Goal: Task Accomplishment & Management: Use online tool/utility

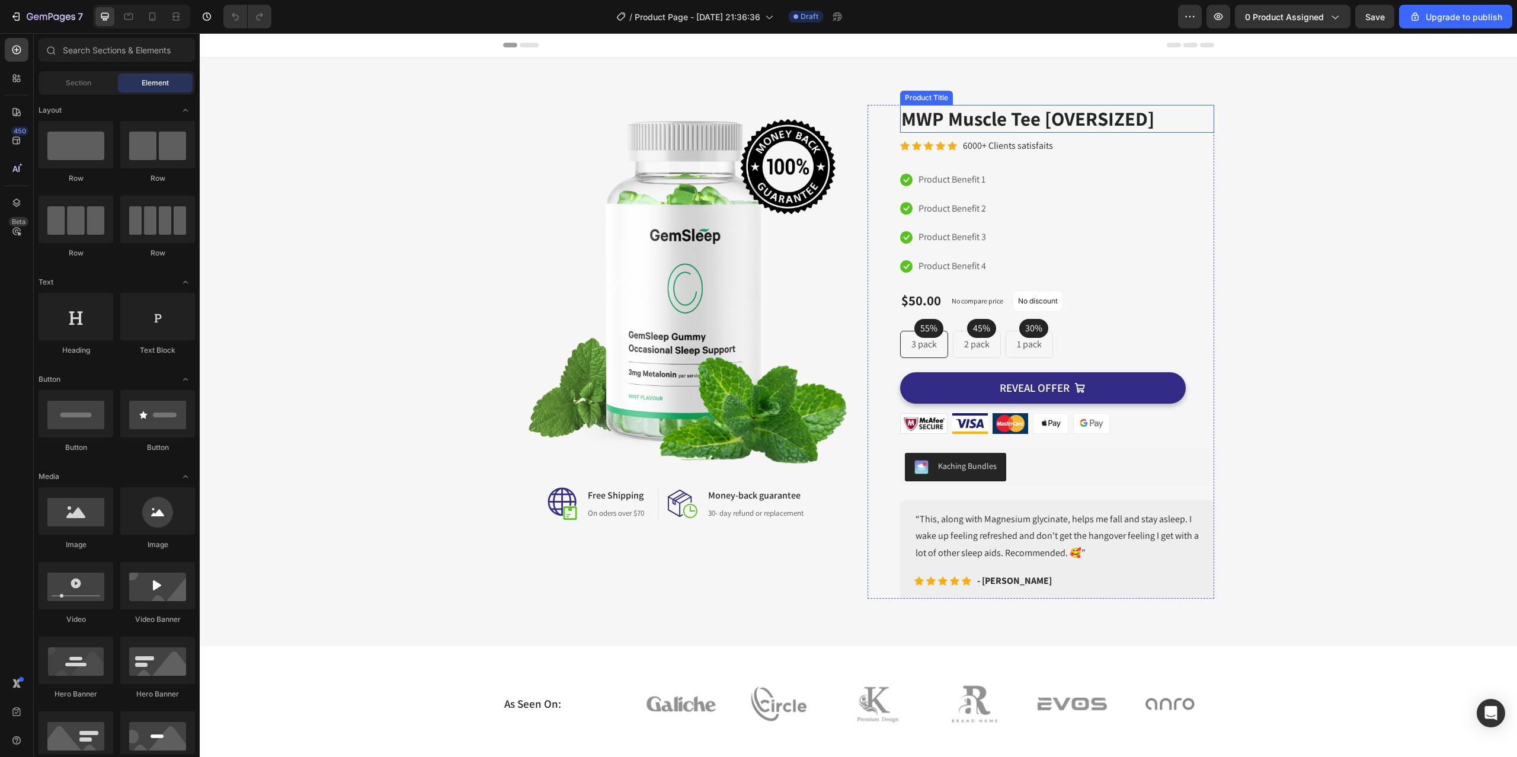
click at [955, 113] on h2 "MWP Muscle Tee [OVERSIZED]" at bounding box center [1057, 119] width 314 height 28
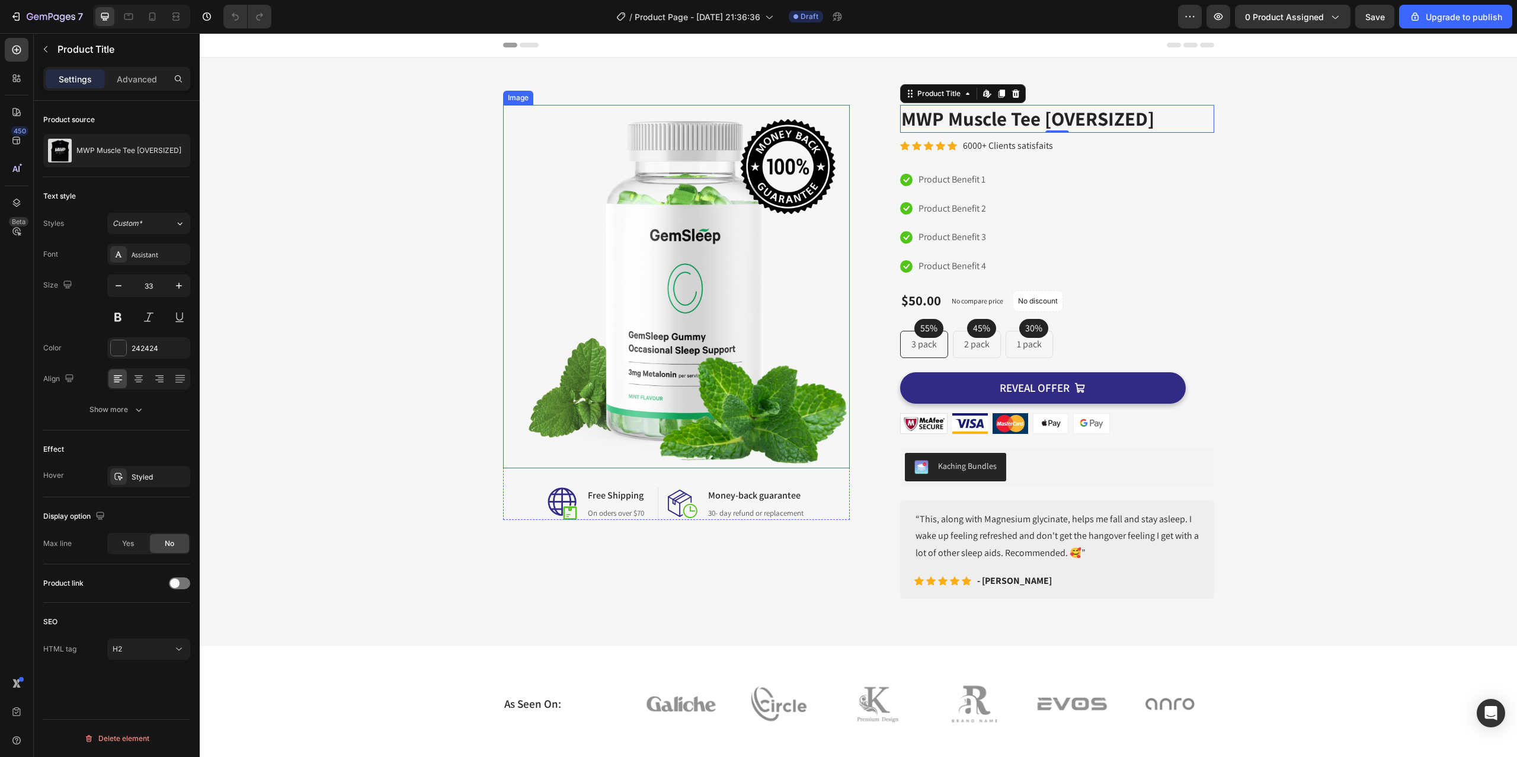
click at [809, 180] on img at bounding box center [676, 286] width 347 height 363
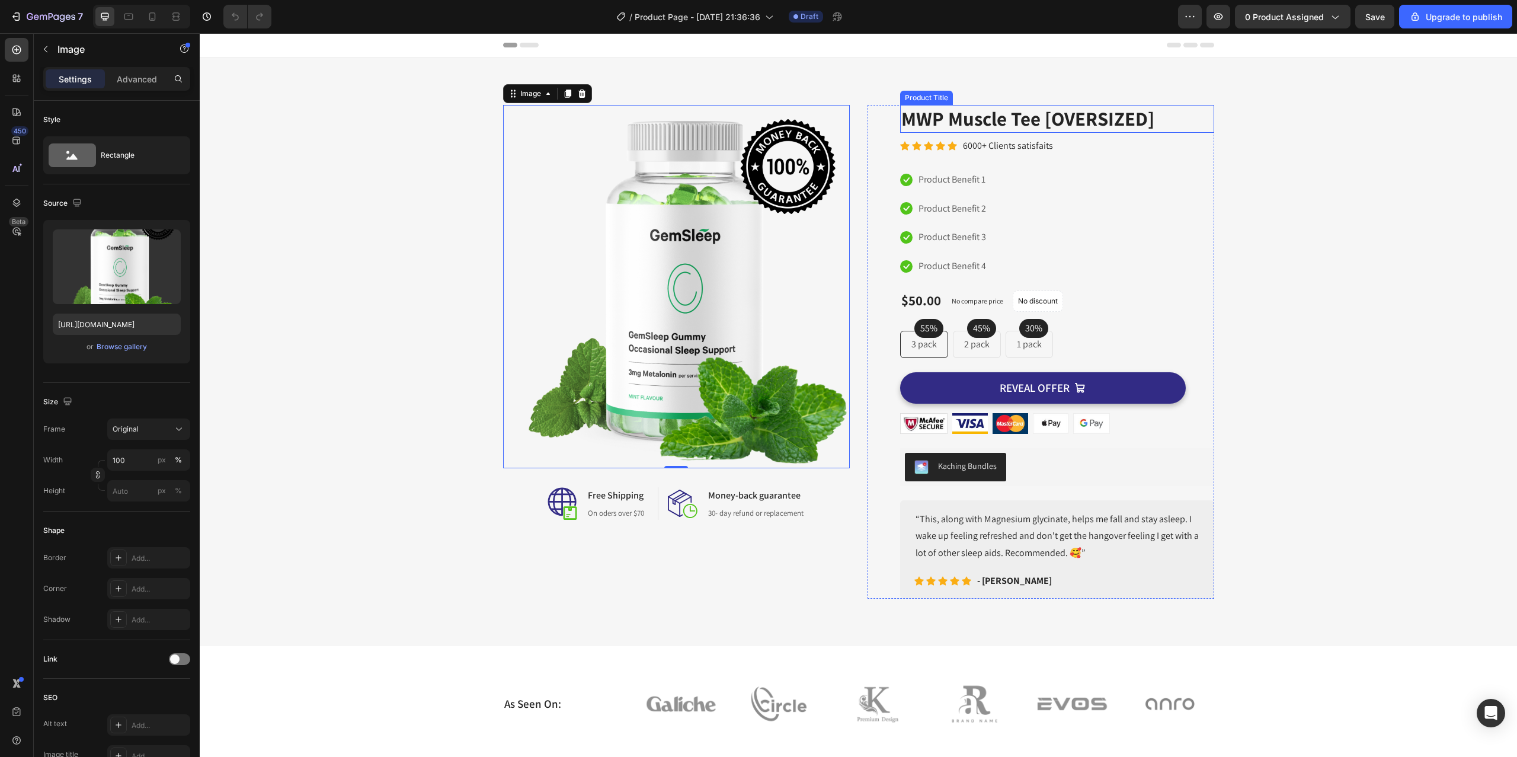
click at [1130, 124] on h2 "MWP Muscle Tee [OVERSIZED]" at bounding box center [1057, 119] width 314 height 28
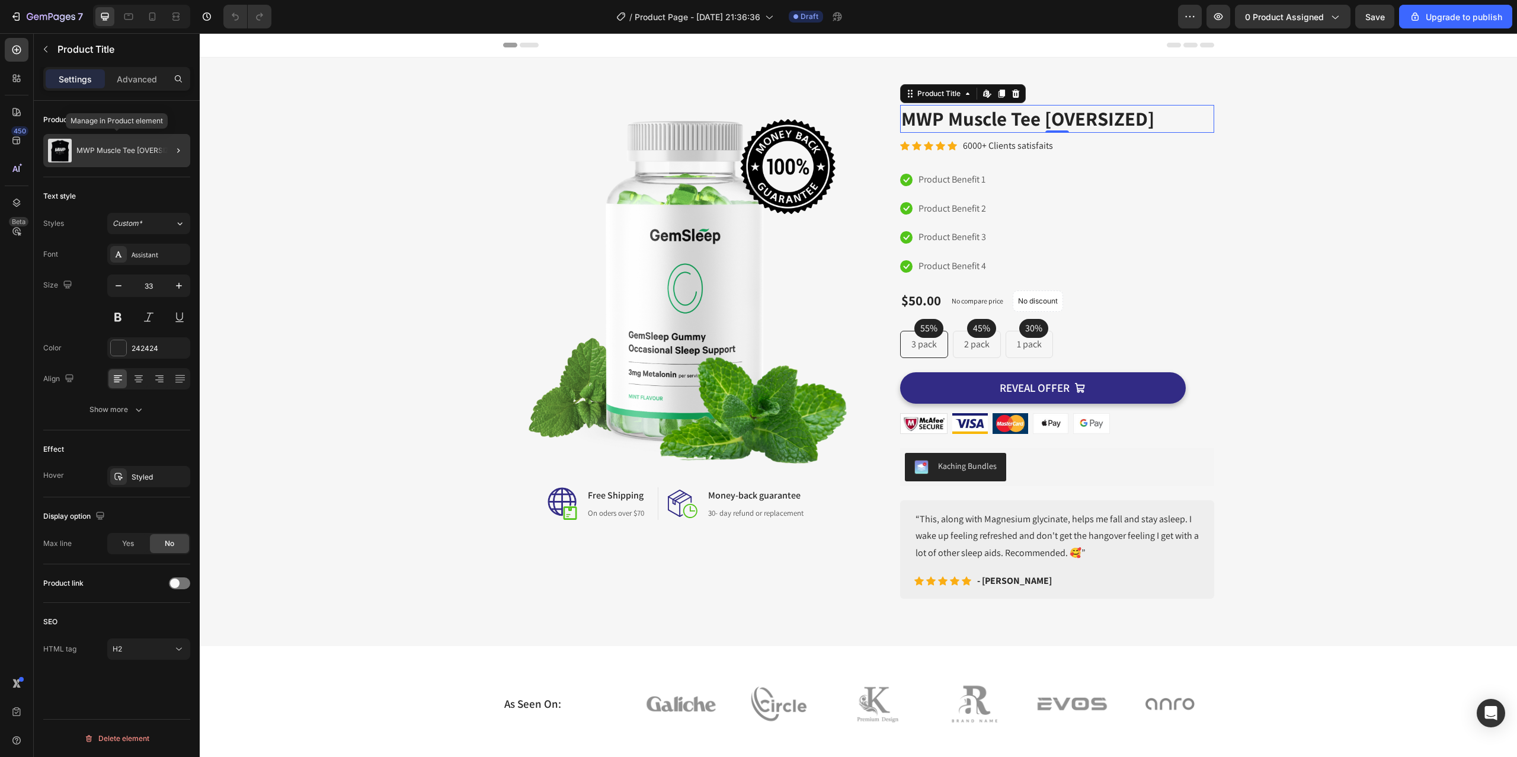
click at [145, 147] on p "MWP Muscle Tee [OVERSIZED]" at bounding box center [128, 150] width 105 height 8
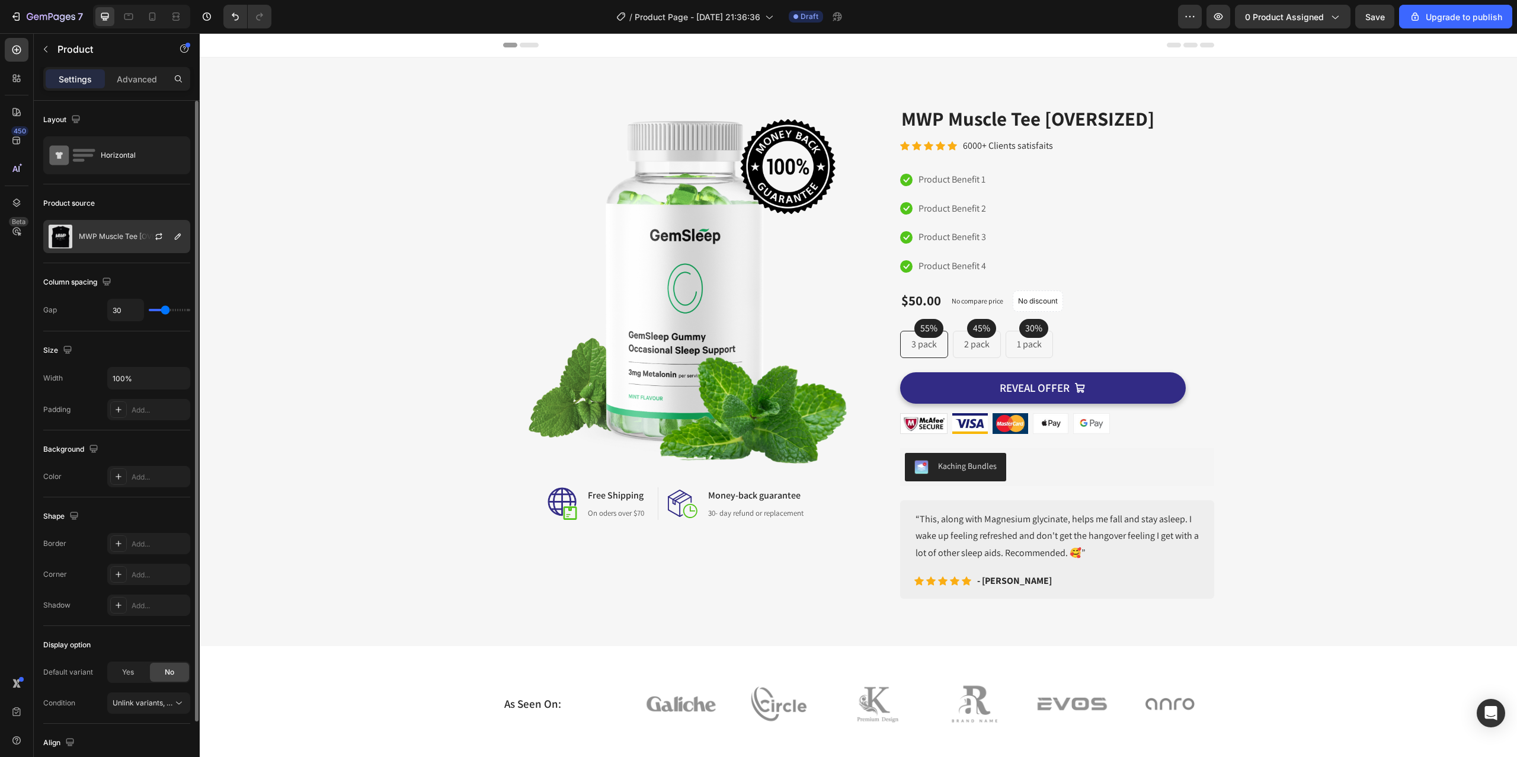
click at [118, 239] on p "MWP Muscle Tee [OVERSIZED]" at bounding box center [131, 236] width 105 height 8
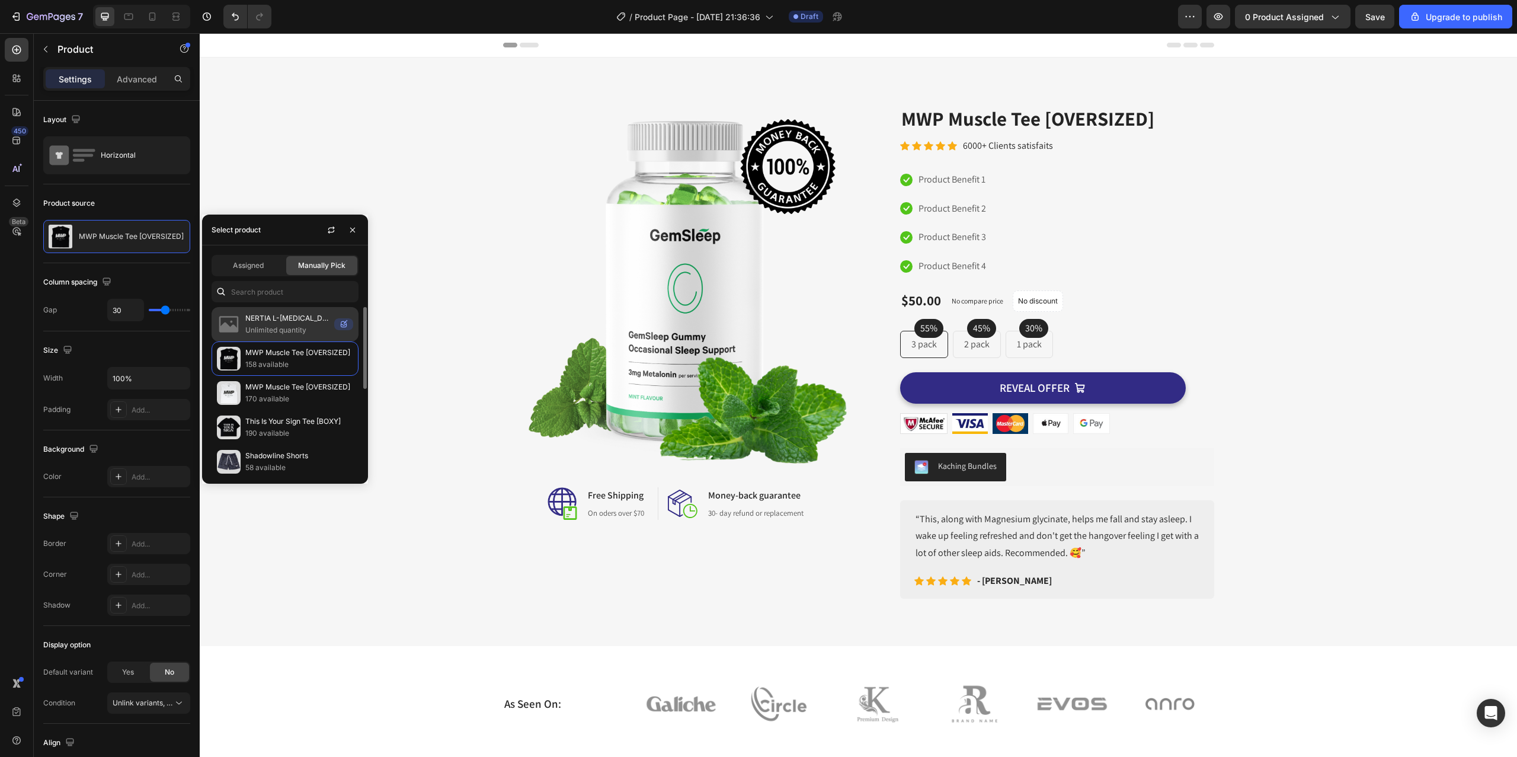
click at [288, 330] on p "Unlimited quantity" at bounding box center [287, 330] width 84 height 12
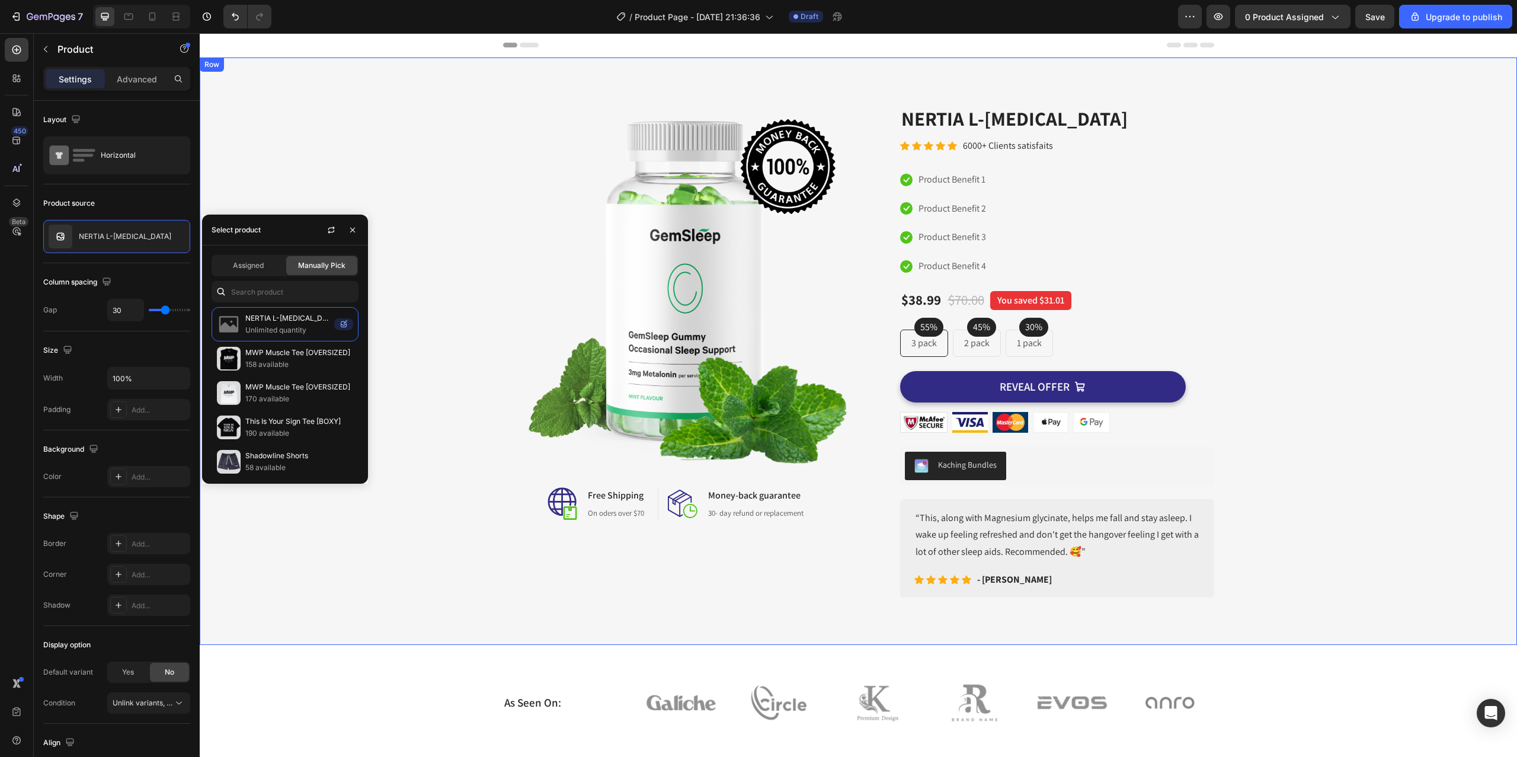
click at [476, 166] on div "Image Image Free Shipping Heading On oders over $70 Text block Row Image Money-…" at bounding box center [858, 351] width 1299 height 492
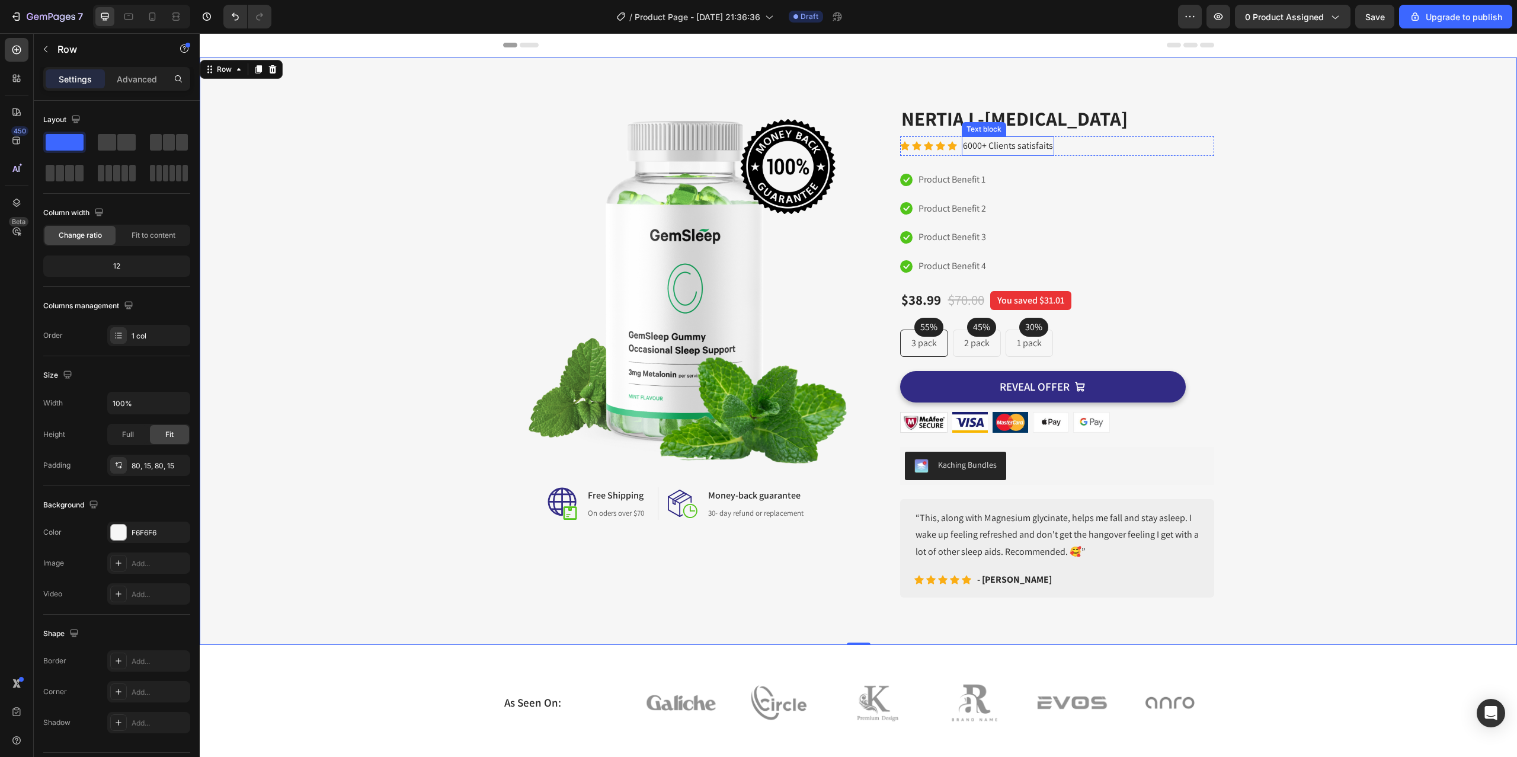
click at [996, 146] on p "6000+ Clients satisfaits" at bounding box center [1008, 145] width 90 height 17
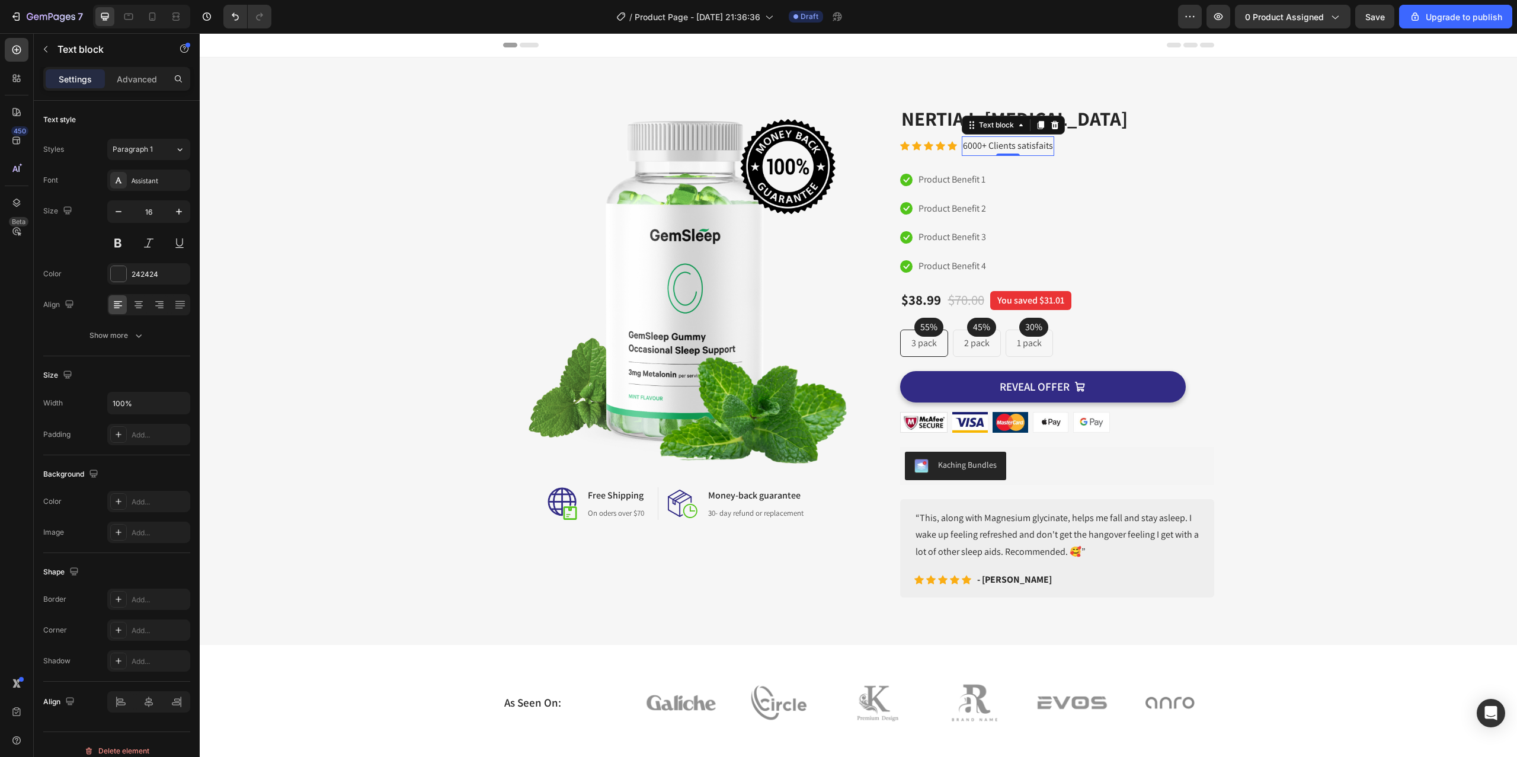
click at [1023, 146] on p "6000+ Clients satisfaits" at bounding box center [1008, 145] width 90 height 17
click at [963, 145] on p "6000+ Happy Customers" at bounding box center [1010, 145] width 95 height 17
click at [1318, 144] on div "Image Image Free Shipping Heading On oders over $70 Text block Row Image Money-…" at bounding box center [858, 351] width 1299 height 492
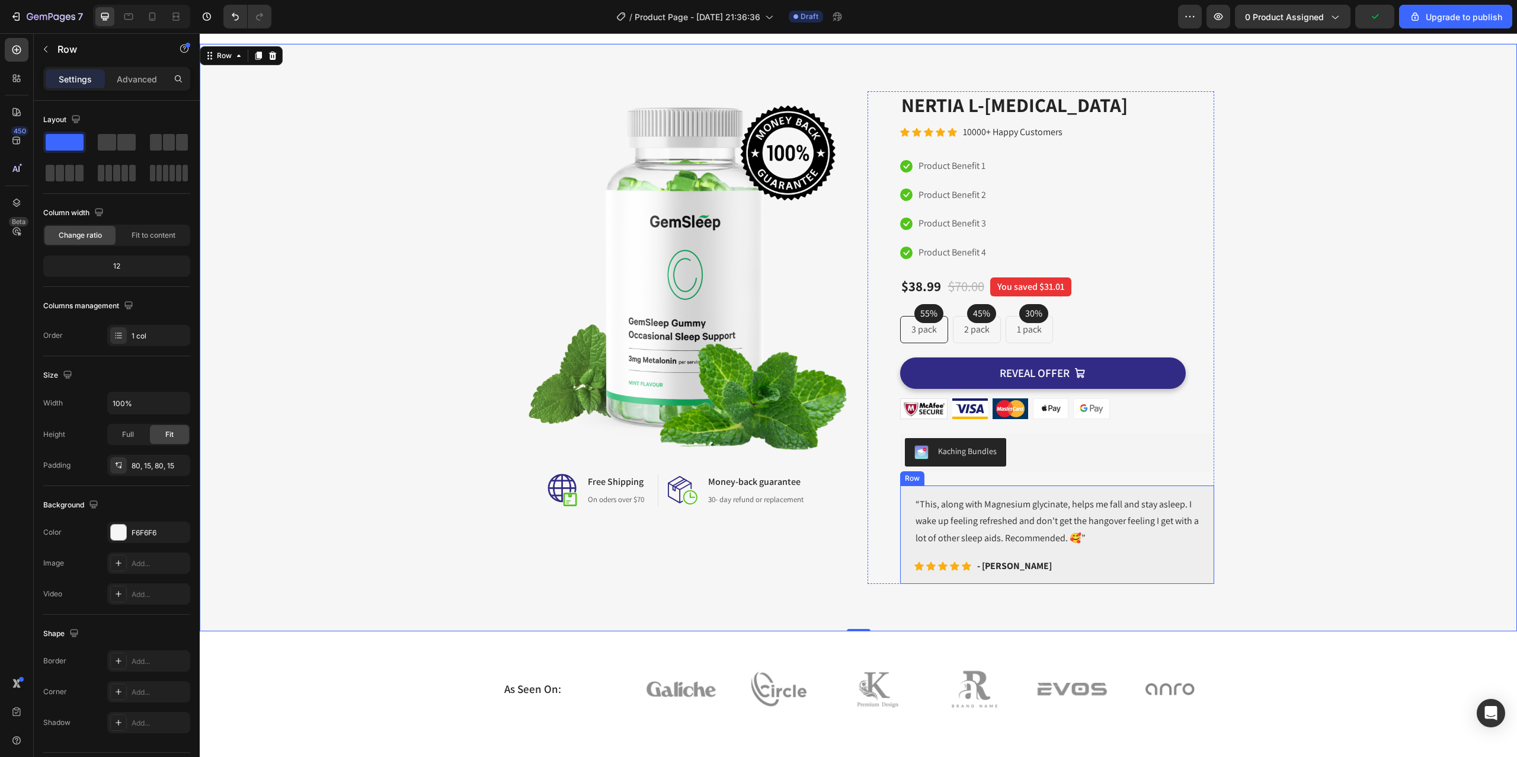
scroll to position [17, 0]
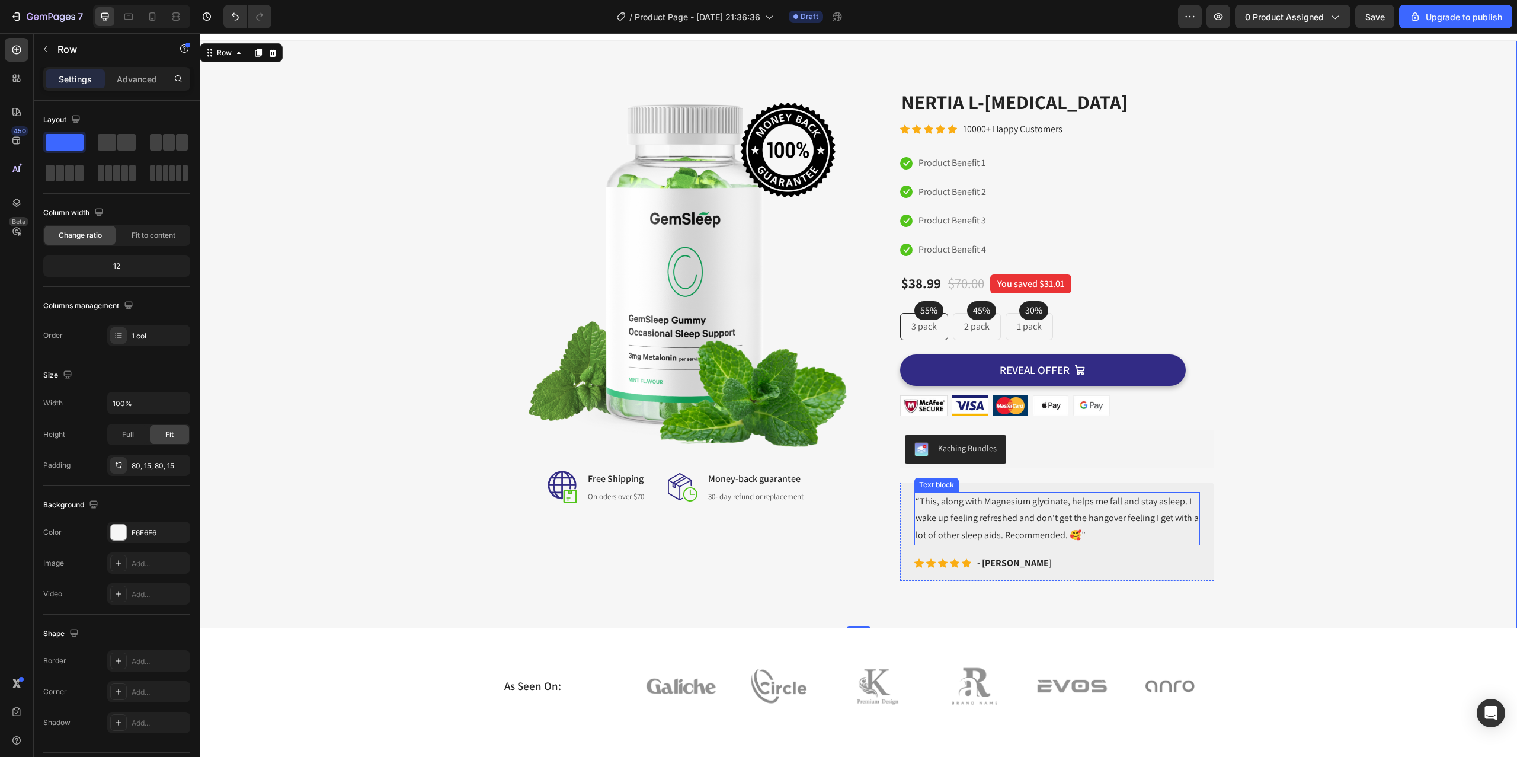
click at [1100, 526] on p "“This, along with Magnesium glycinate, helps me fall and stay asleep. I wake up…" at bounding box center [1056, 518] width 283 height 51
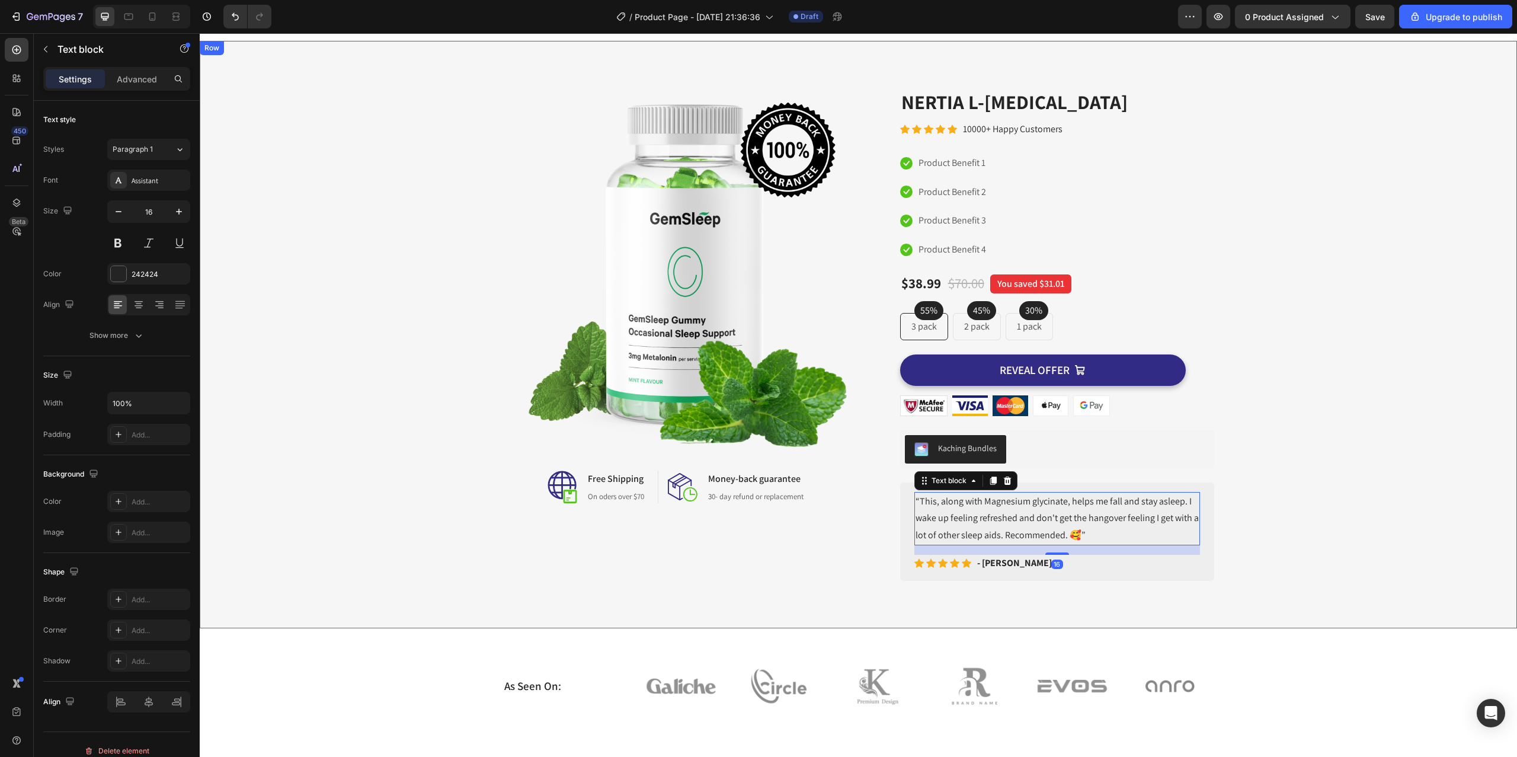
click at [1301, 522] on div "Image Image Free Shipping Heading On oders over $70 Text block Row Image Money-…" at bounding box center [858, 334] width 1299 height 492
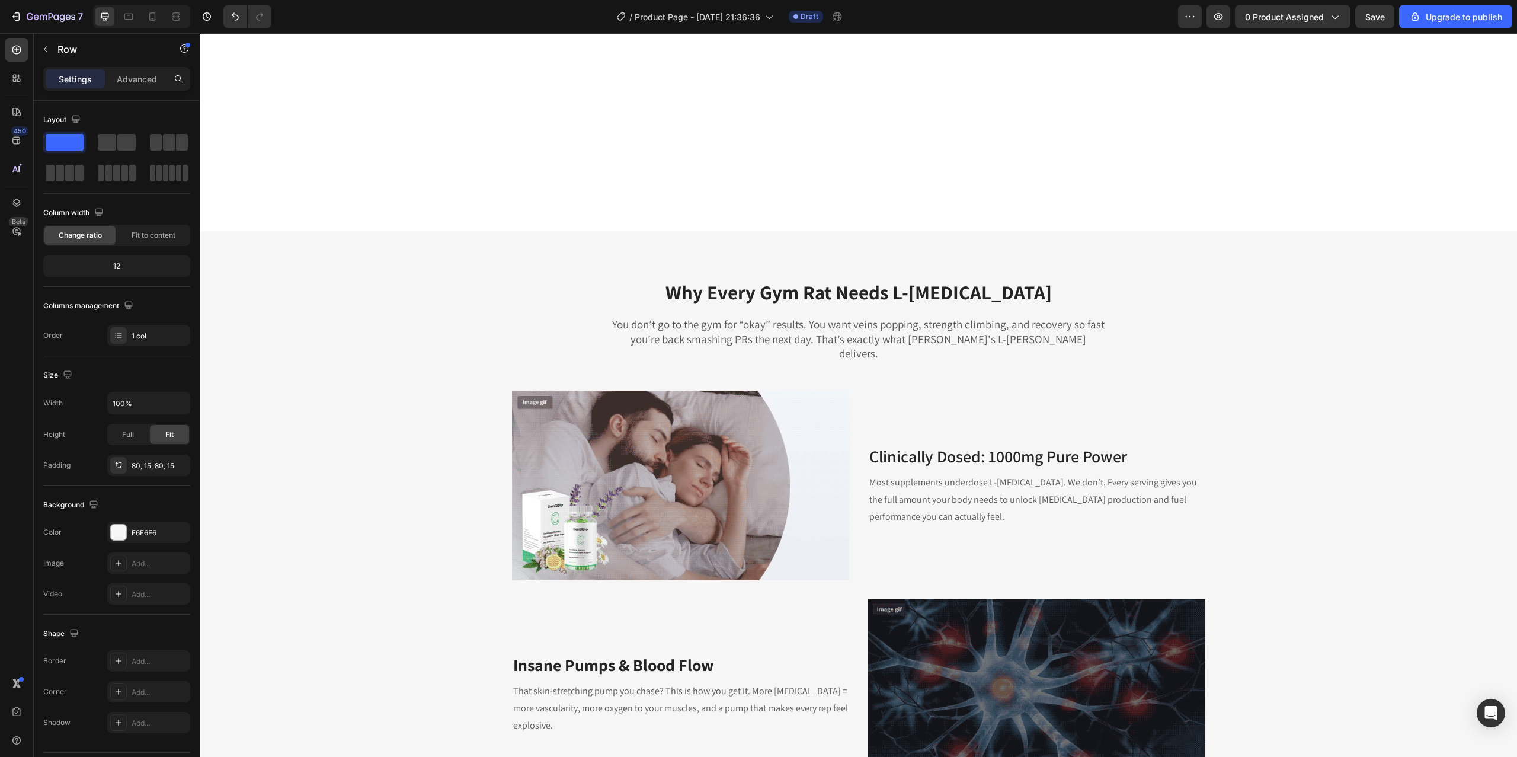
scroll to position [1232, 0]
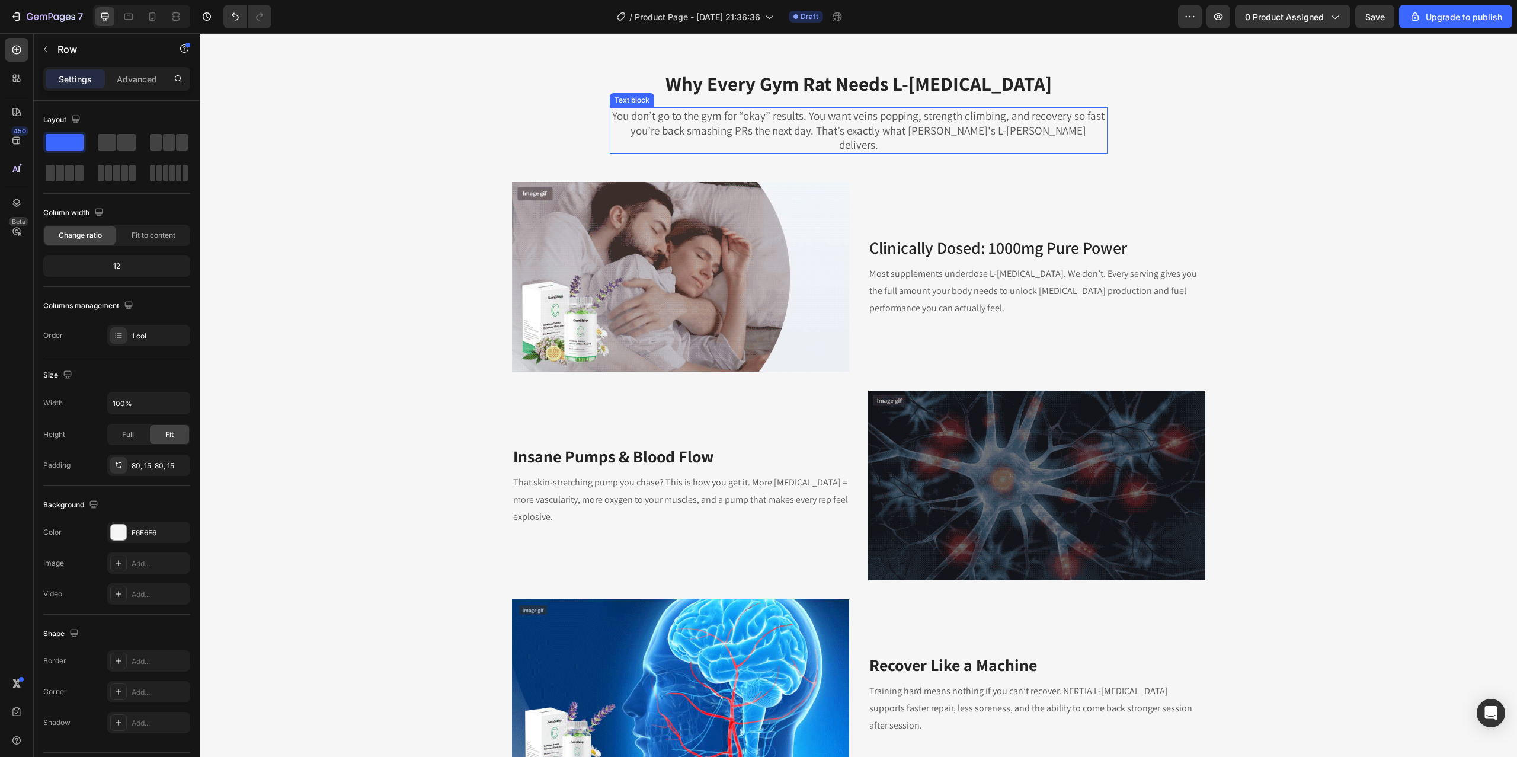
click at [858, 125] on p "You don’t go to the gym for “okay” results. You want veins popping, strength cl…" at bounding box center [858, 130] width 495 height 44
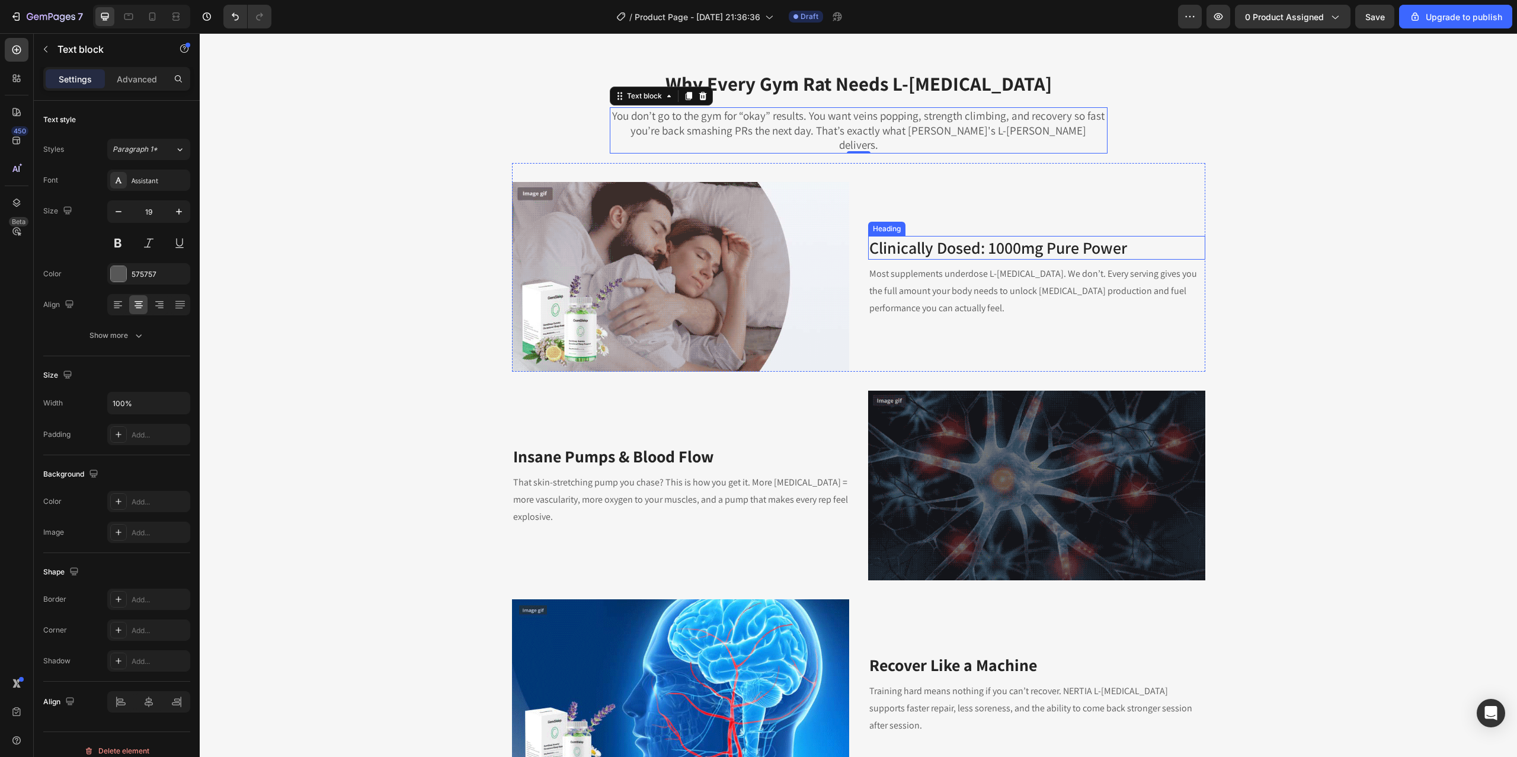
click at [941, 236] on h3 "Clinically Dosed: 1000mg Pure Power" at bounding box center [1036, 248] width 337 height 24
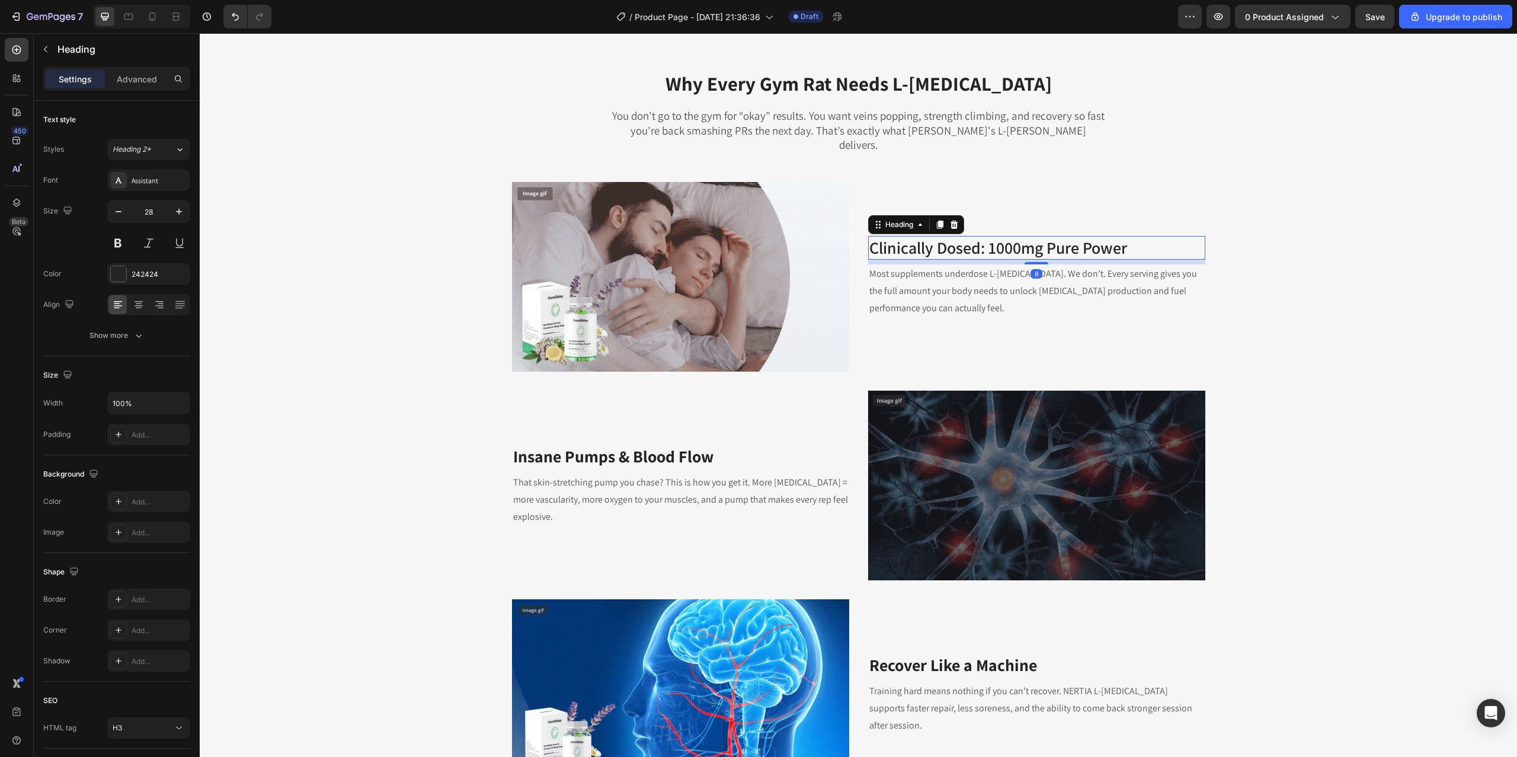
click at [1009, 236] on h3 "Clinically Dosed: 1000mg Pure Power" at bounding box center [1036, 248] width 337 height 24
click at [1008, 237] on p "Clinically Dosed: 1000mg Pure Power" at bounding box center [1036, 247] width 335 height 21
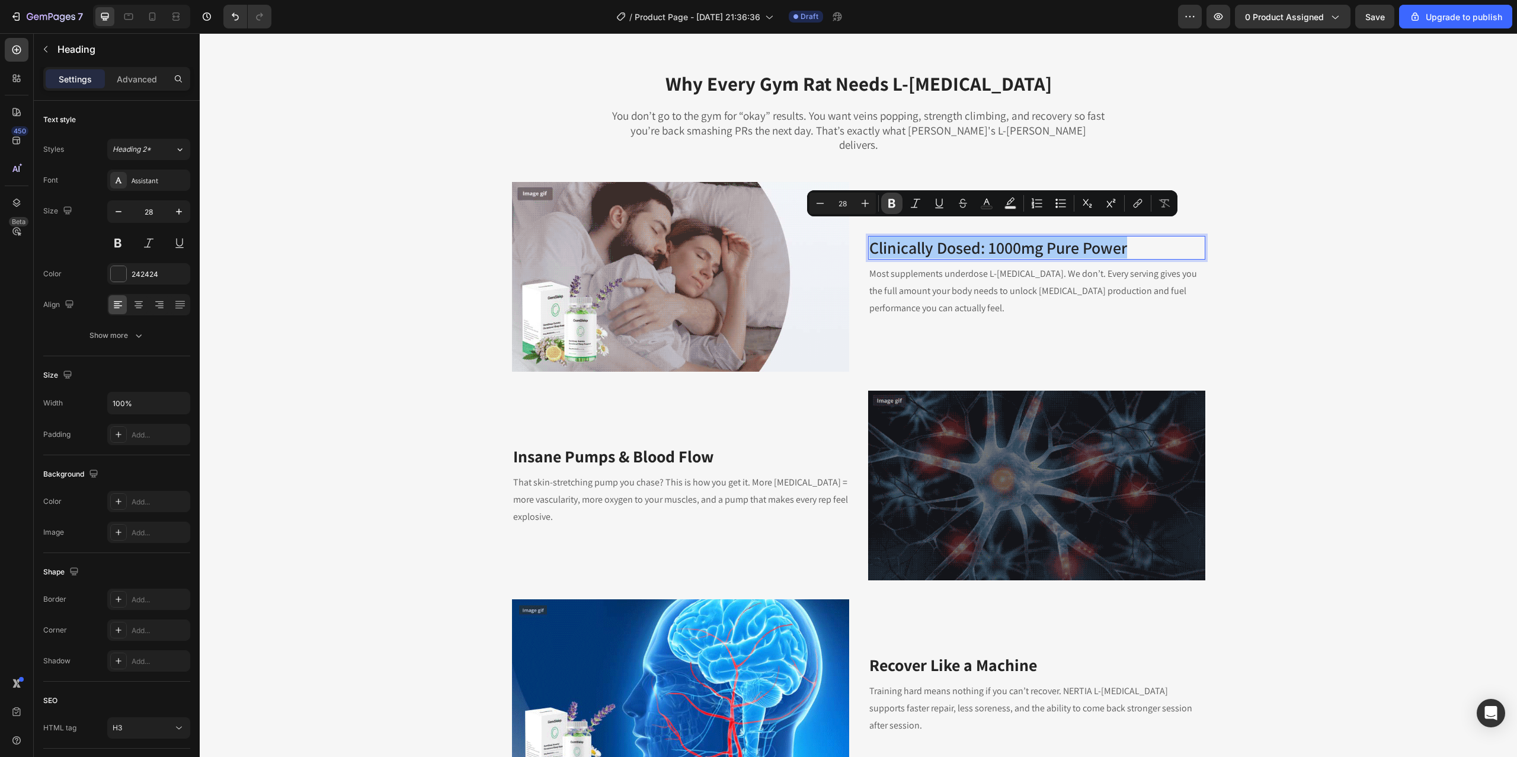
click at [886, 205] on icon "Editor contextual toolbar" at bounding box center [892, 203] width 12 height 12
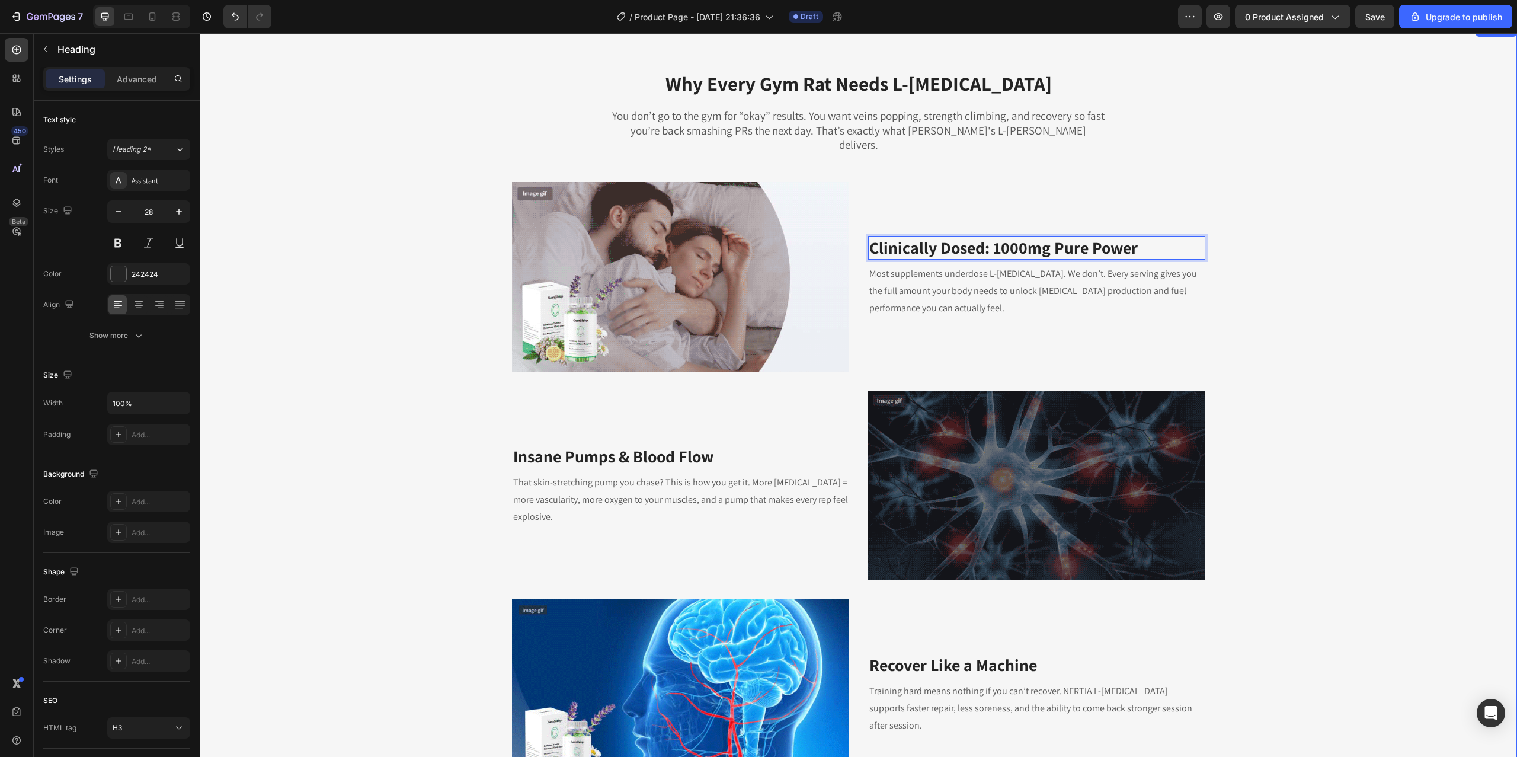
click at [1413, 305] on div "Why Every Gym Rat Needs L-Arginine Heading You don’t go to the gym for “okay” r…" at bounding box center [858, 533] width 1299 height 927
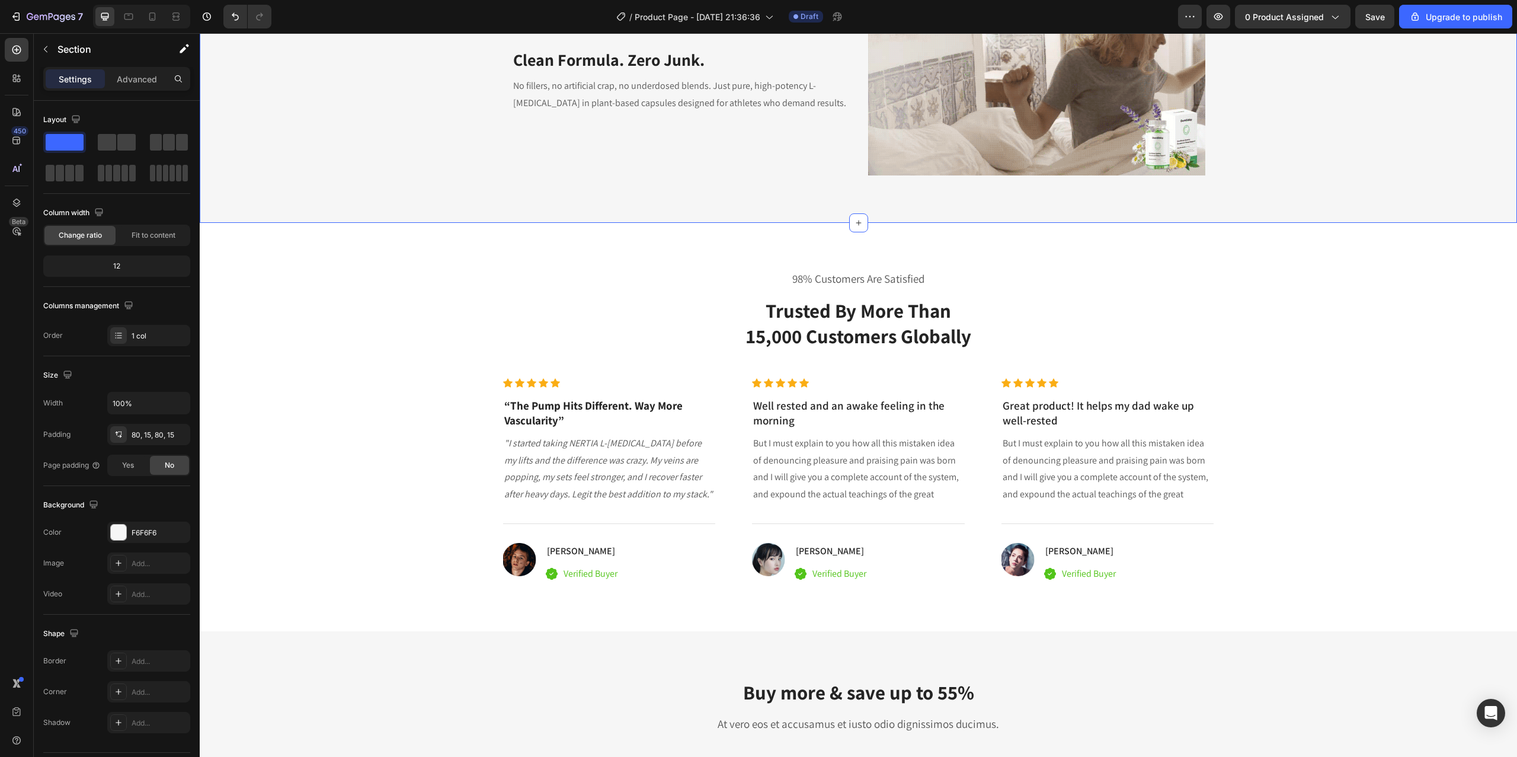
scroll to position [2035, 0]
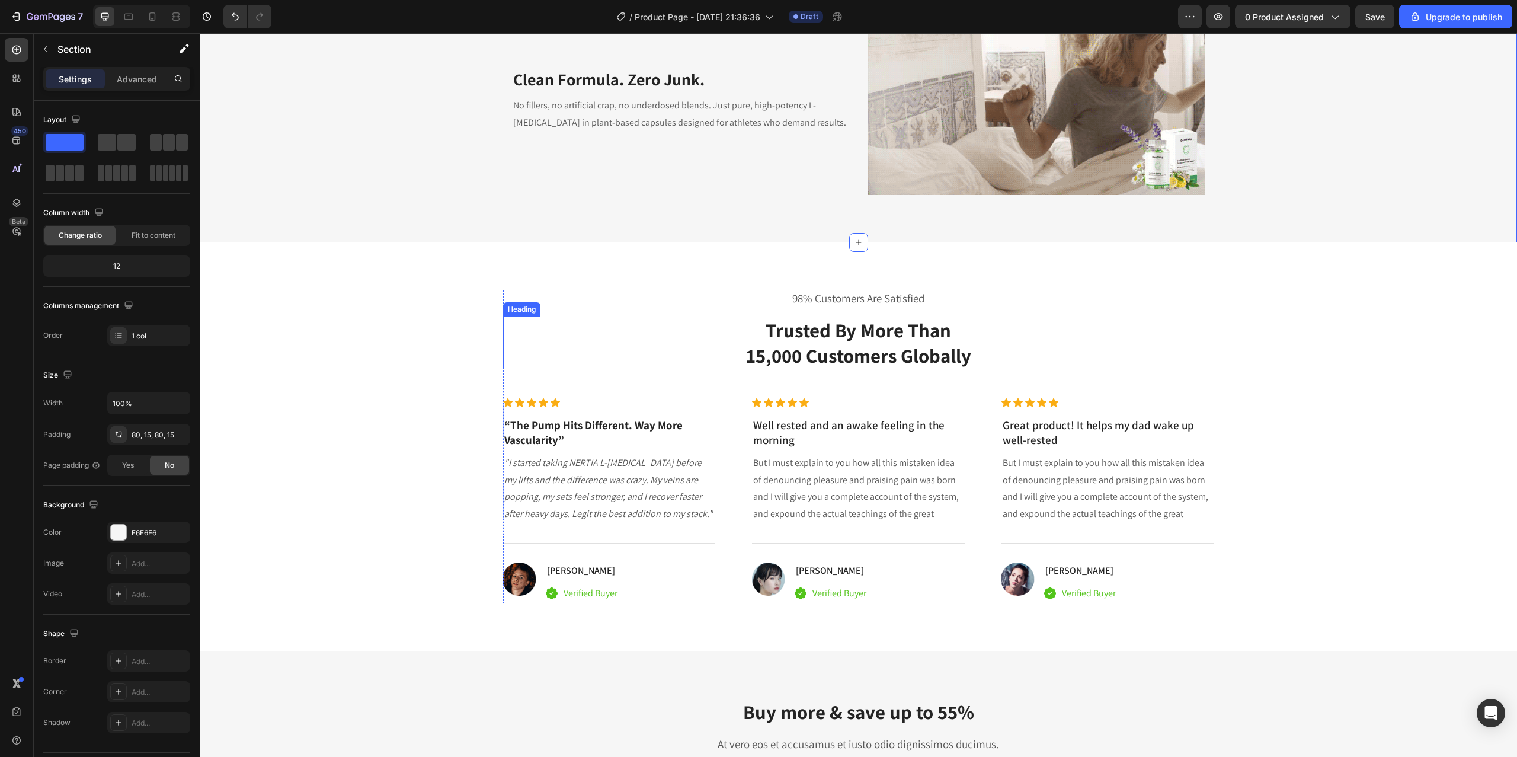
click at [808, 335] on h2 "Trusted By More Than 15,000 Customers Globally" at bounding box center [858, 342] width 711 height 53
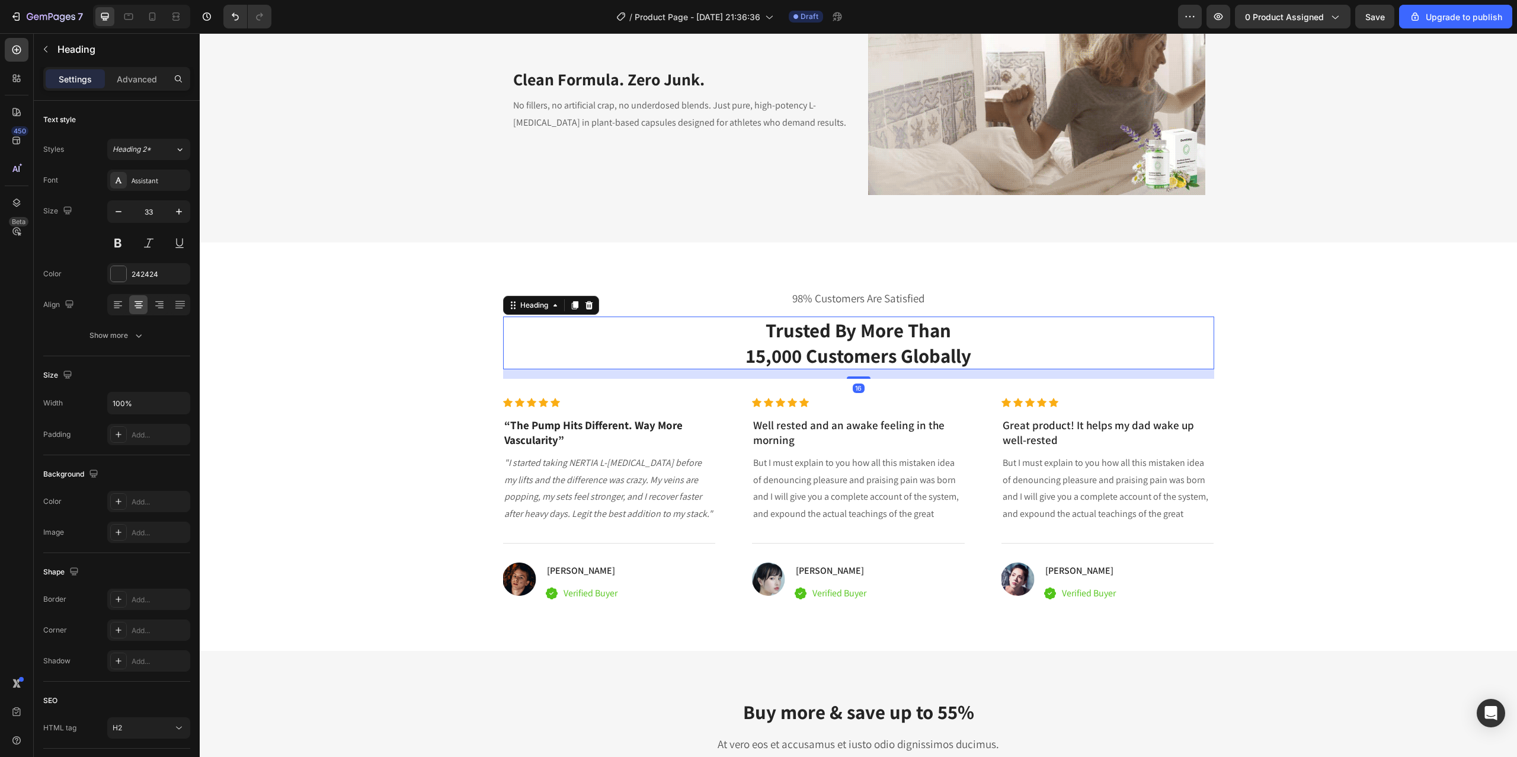
click at [754, 339] on h2 "Trusted By More Than 15,000 Customers Globally" at bounding box center [858, 342] width 711 height 53
click at [755, 340] on p "Trusted By More Than 15,000 Customers Globally" at bounding box center [858, 343] width 709 height 51
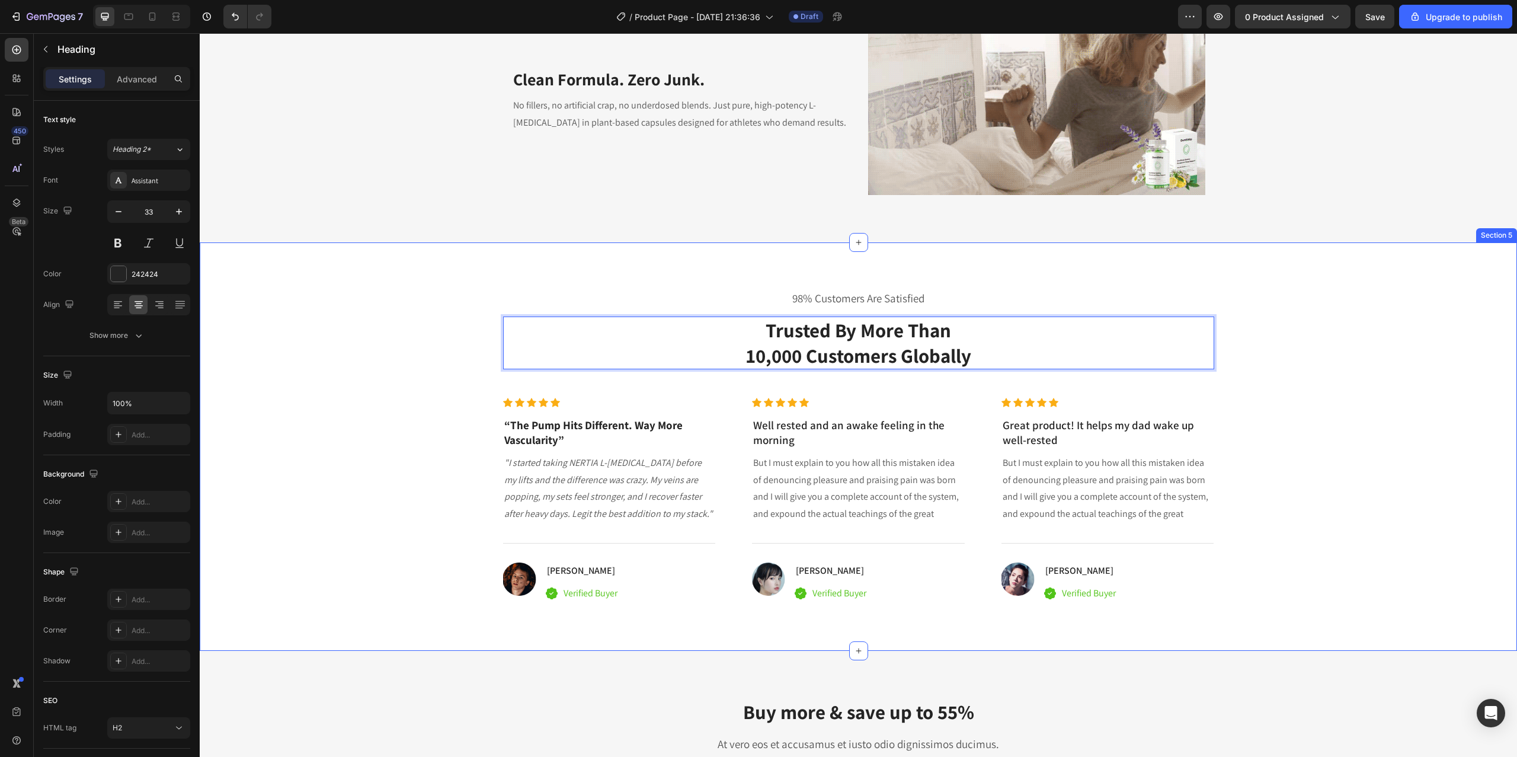
click at [1356, 373] on div "98% Customers Are Satisfied Text block Trusted By More Than 10,000 Customers Gl…" at bounding box center [858, 447] width 1299 height 314
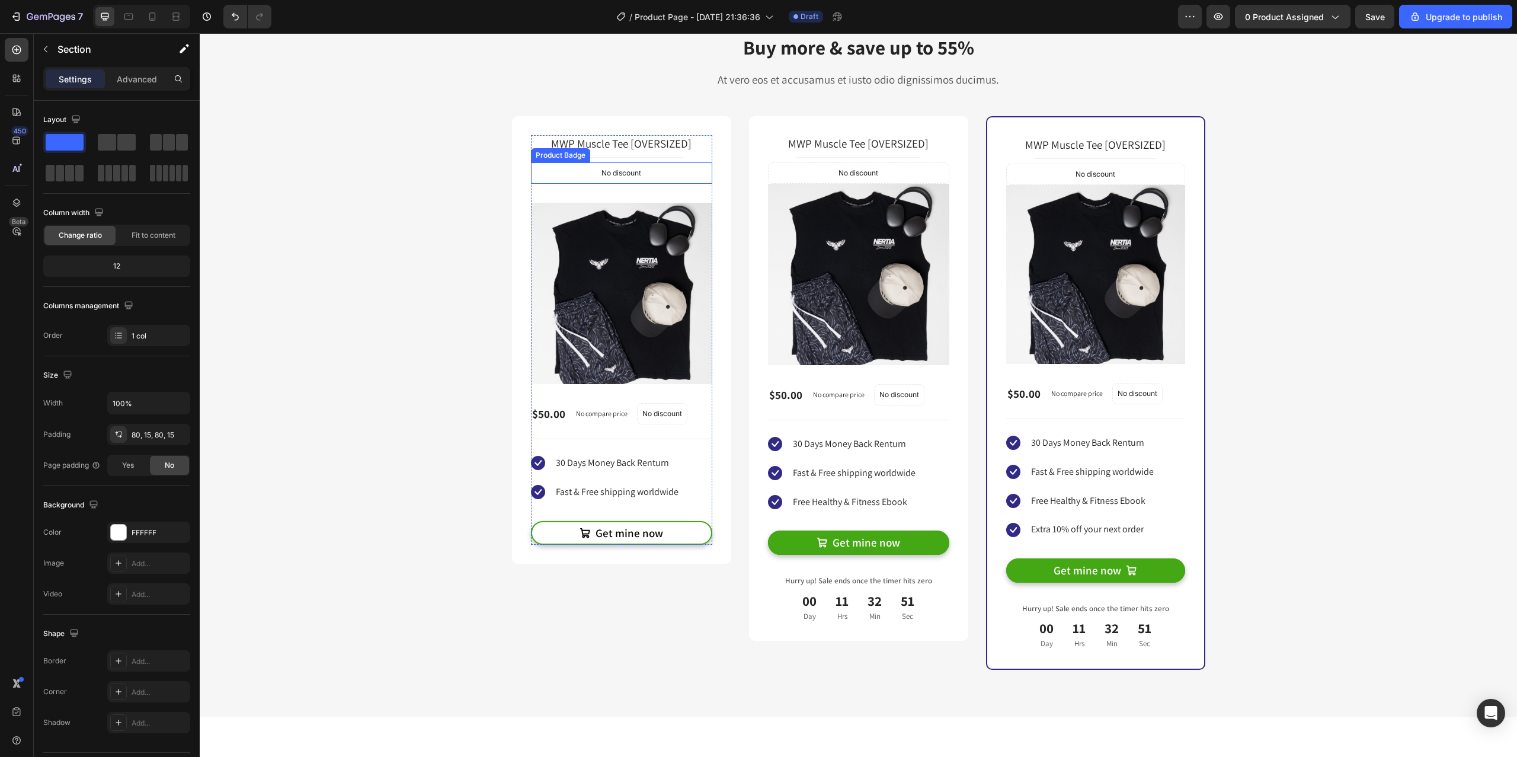
scroll to position [2478, 0]
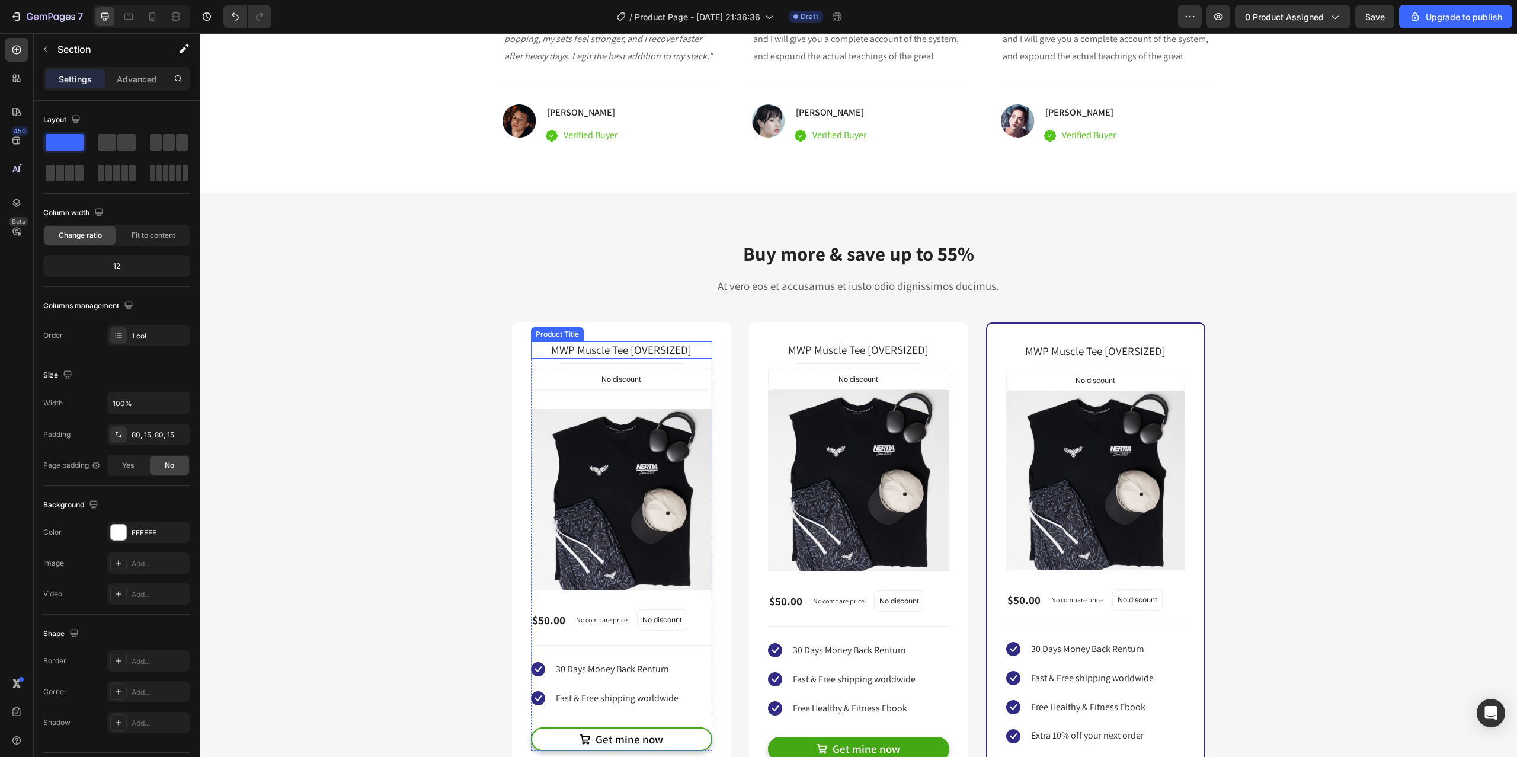
click at [663, 350] on h2 "MWP Muscle Tee [OVERSIZED]" at bounding box center [621, 349] width 181 height 17
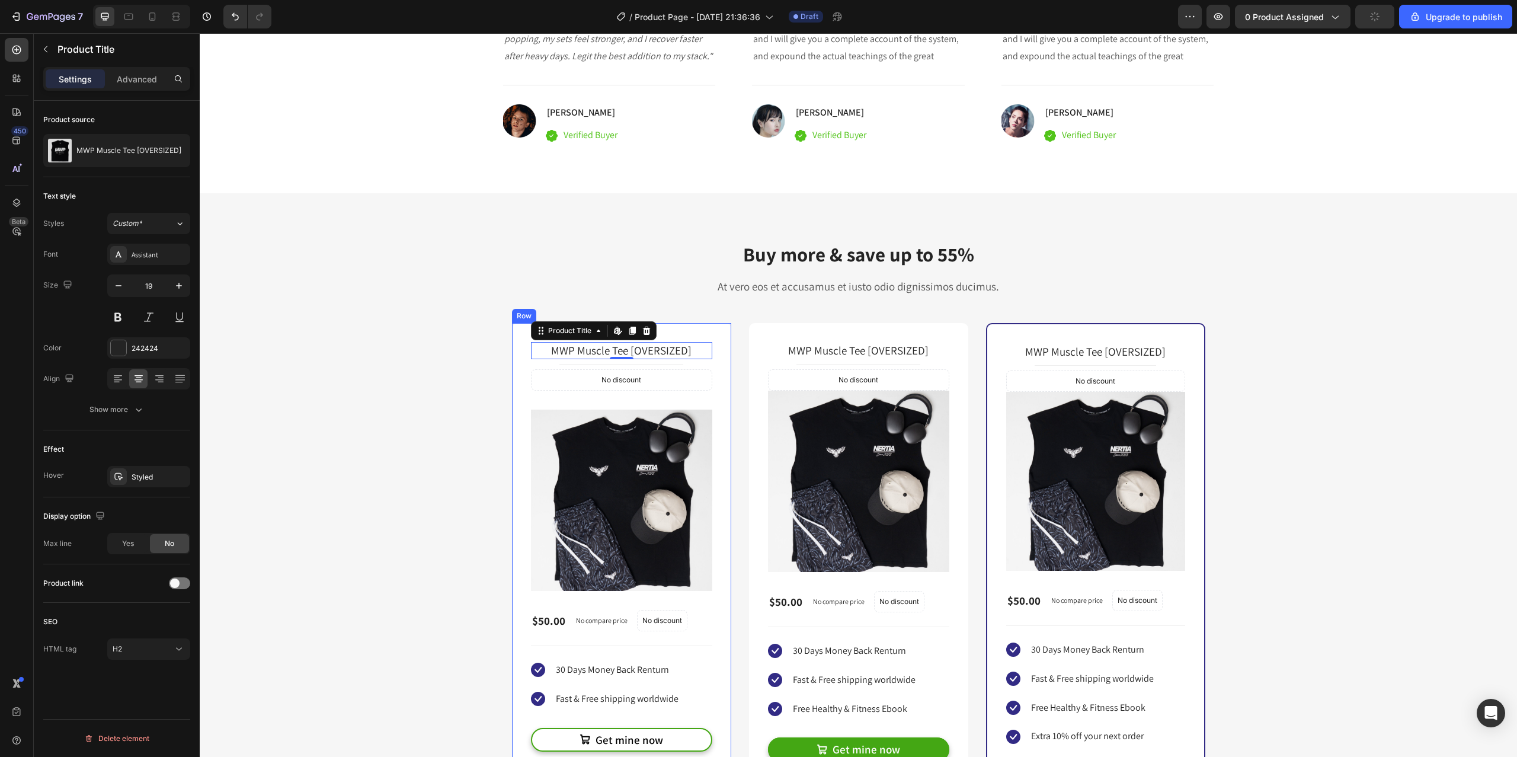
click at [675, 331] on div "MWP Muscle Tee [OVERSIZED] Product Title Edit content in Shopify 0 Title Line N…" at bounding box center [621, 546] width 219 height 447
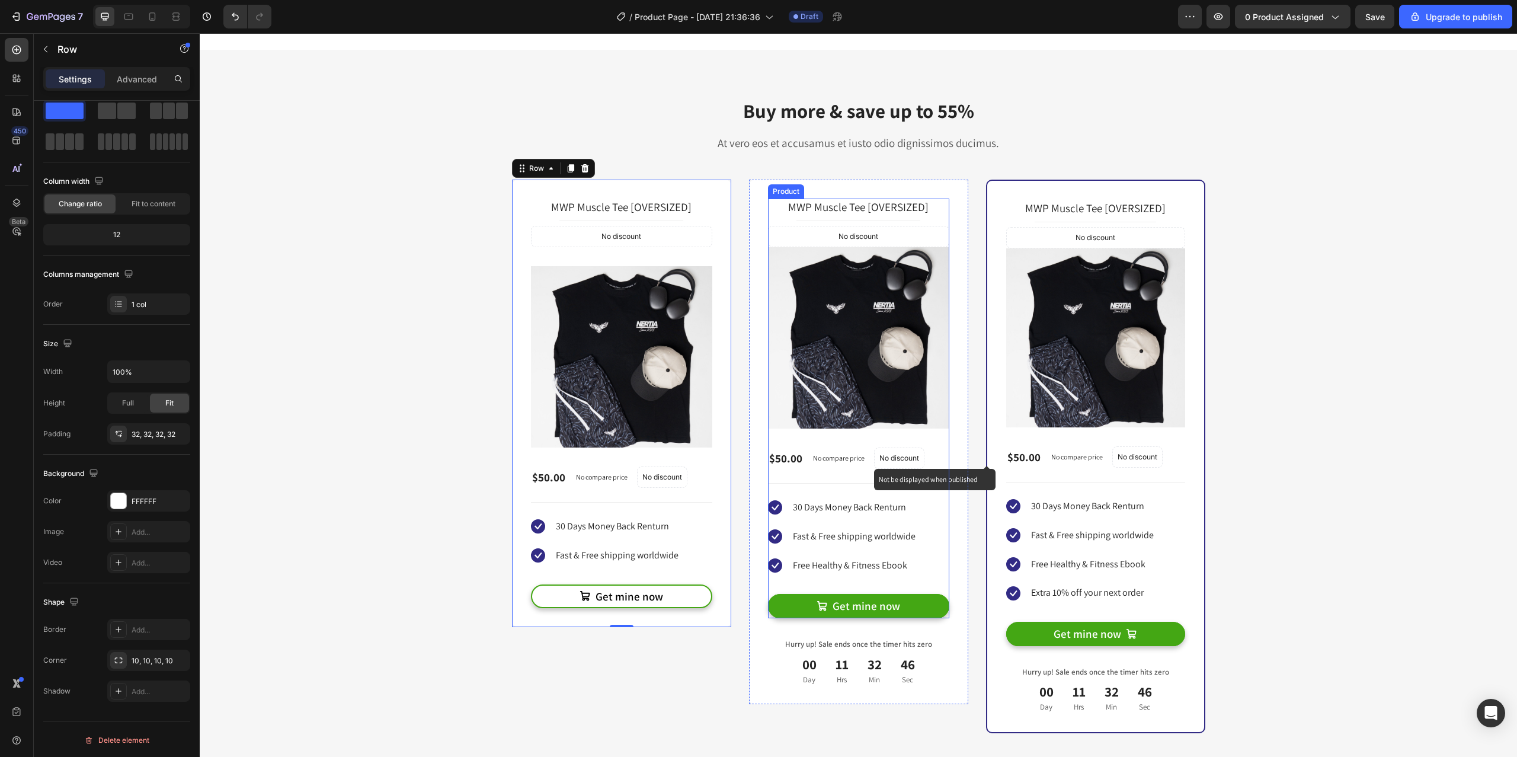
scroll to position [2621, 0]
click at [882, 437] on div "$50.00 Product Price Product Price No compare price Compare Price No discount N…" at bounding box center [858, 448] width 181 height 40
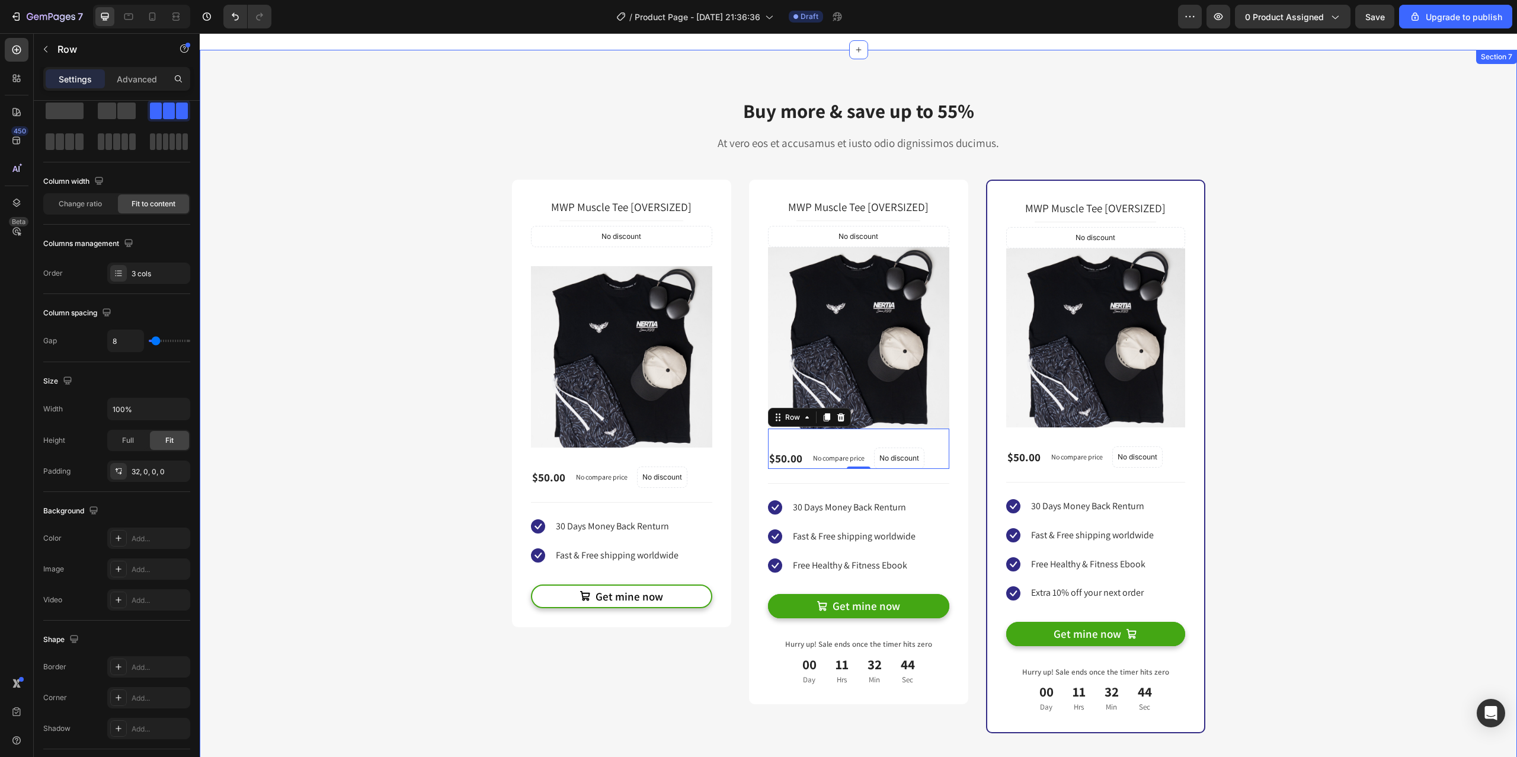
click at [320, 354] on div "Buy more & save up to 55% Heading At vero eos et accusamus et iusto odio dignis…" at bounding box center [858, 415] width 1299 height 636
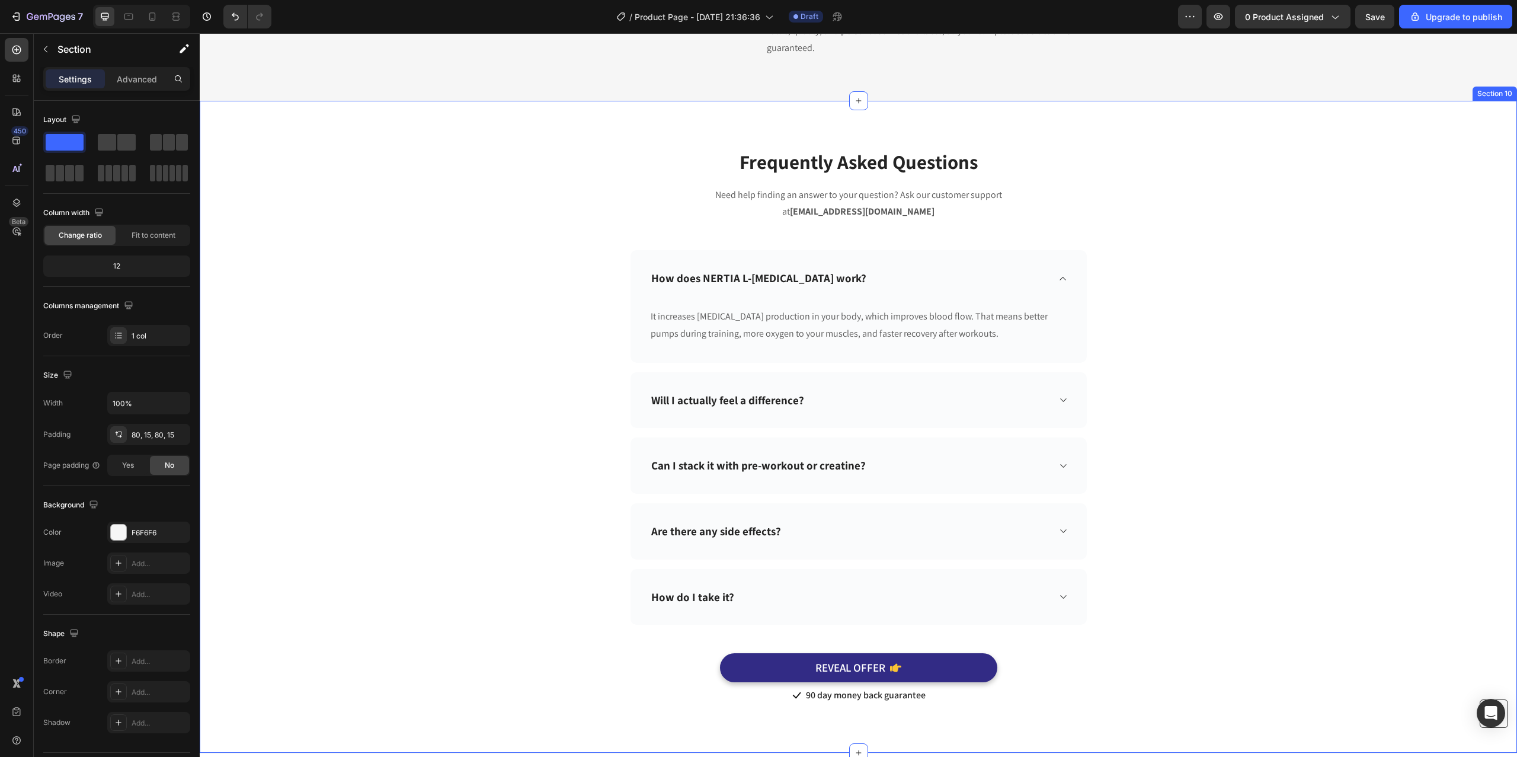
scroll to position [4258, 0]
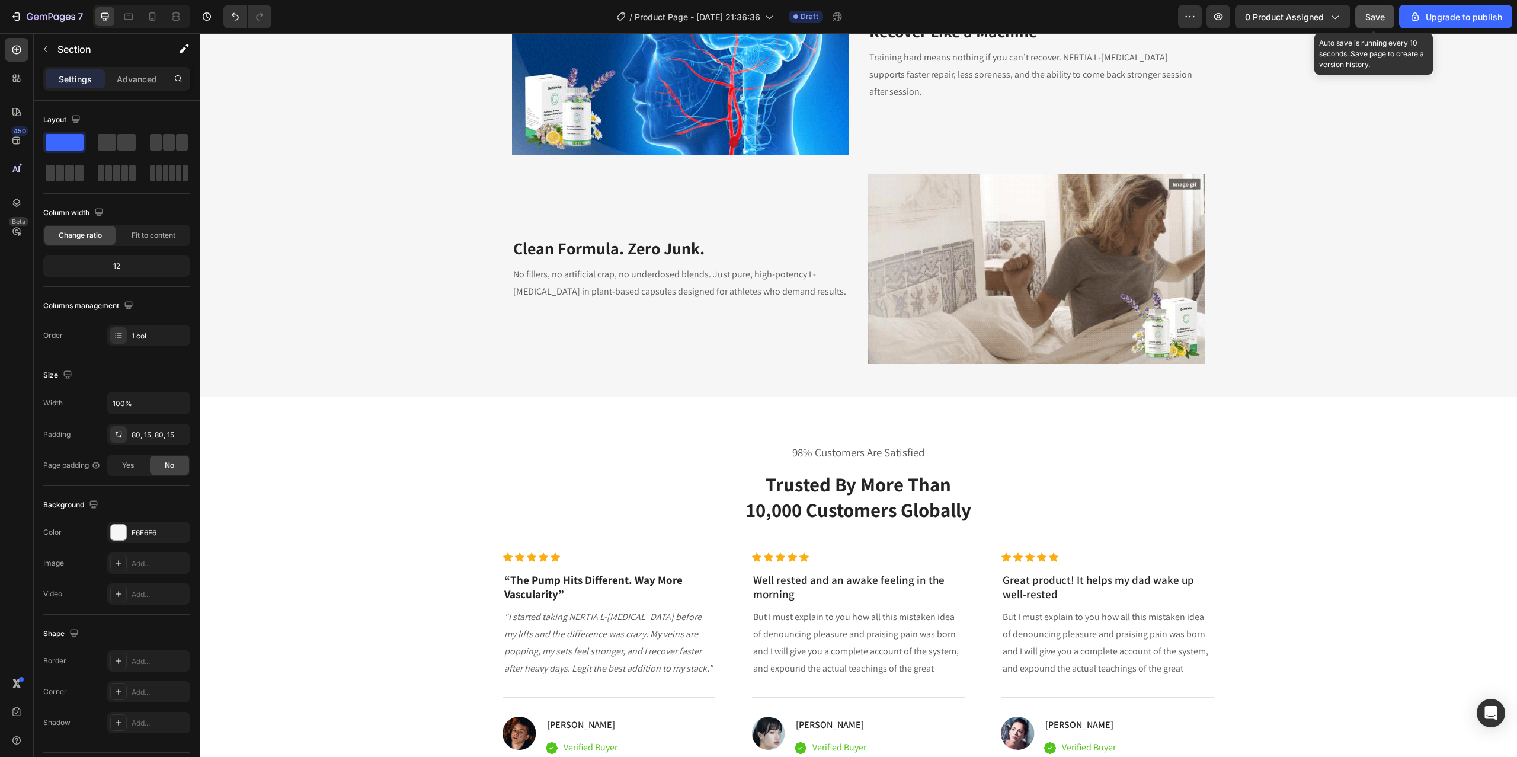
click at [1380, 11] on div "Save" at bounding box center [1375, 17] width 20 height 12
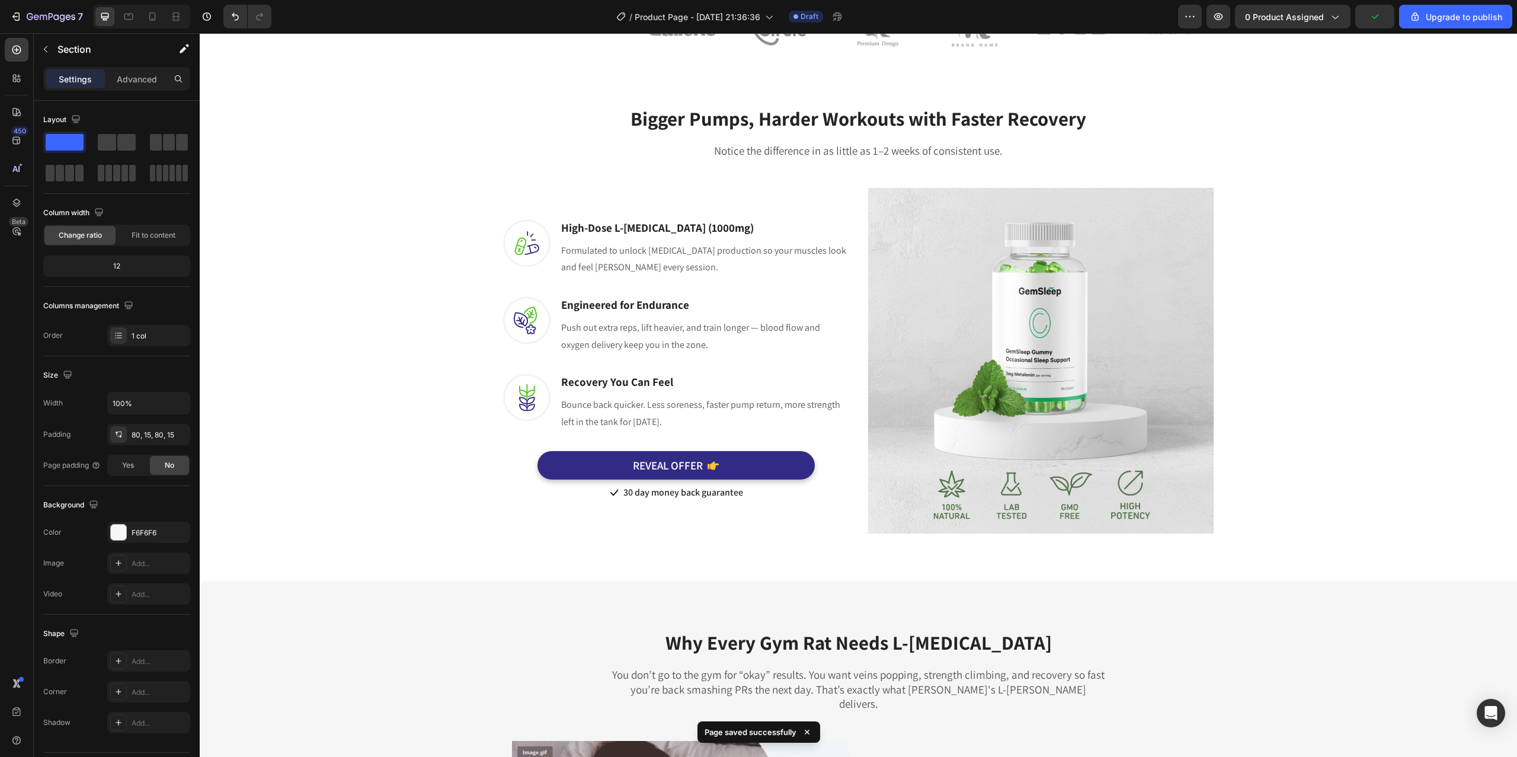
scroll to position [0, 0]
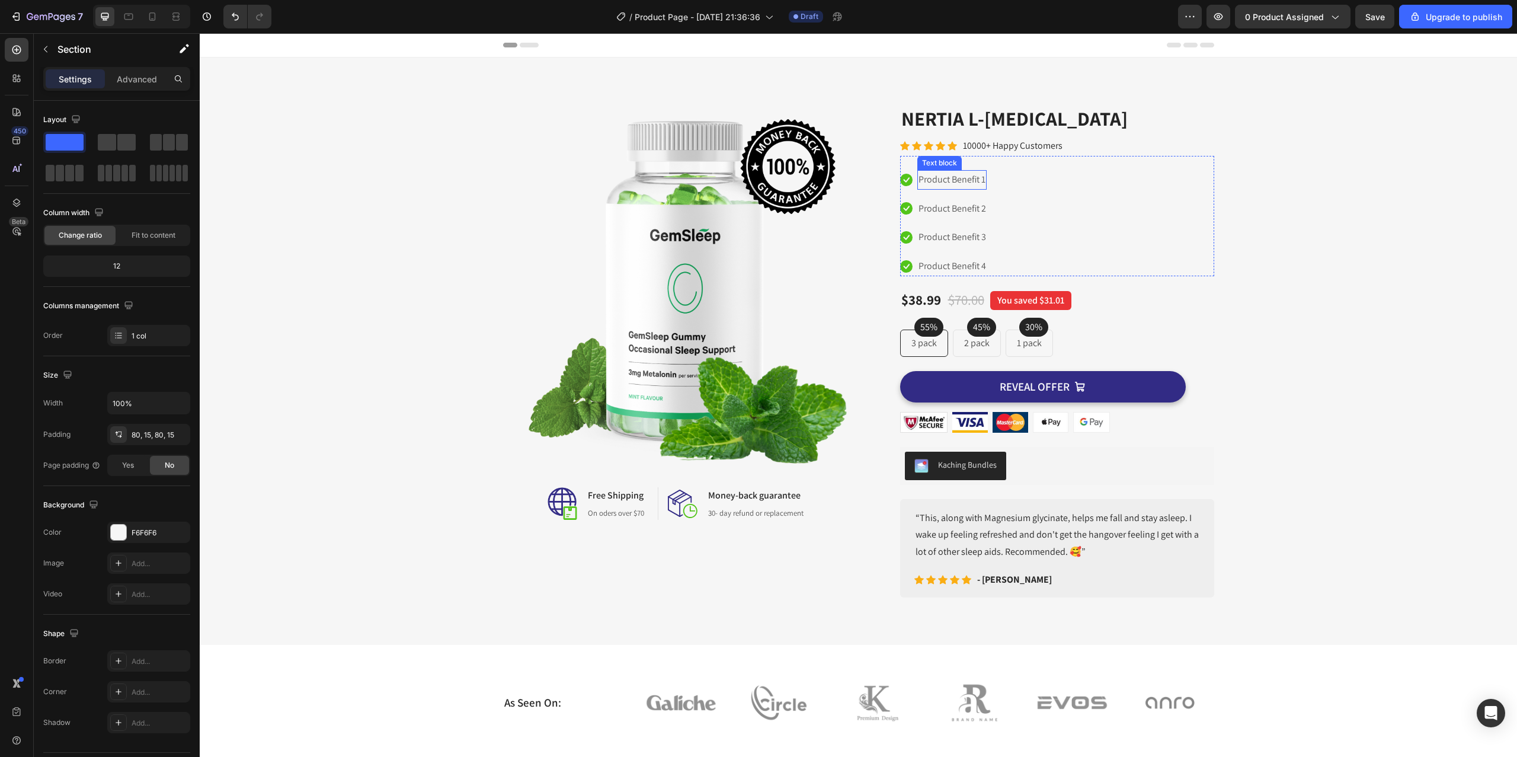
click at [949, 178] on p "Product Benefit 1" at bounding box center [951, 179] width 67 height 17
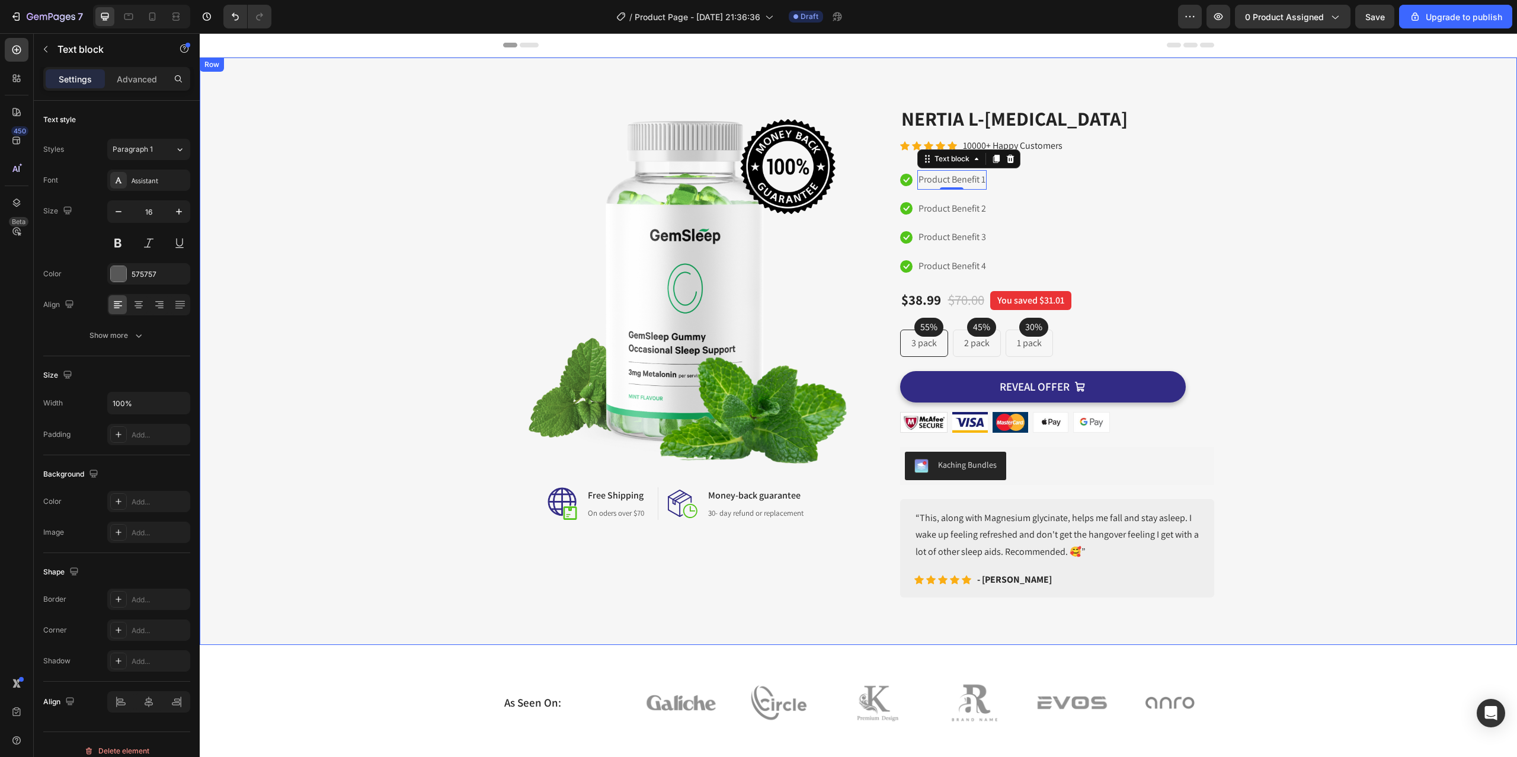
click at [395, 293] on div "Image Image Free Shipping Heading On oders over $70 Text block Row Image Money-…" at bounding box center [858, 351] width 1299 height 492
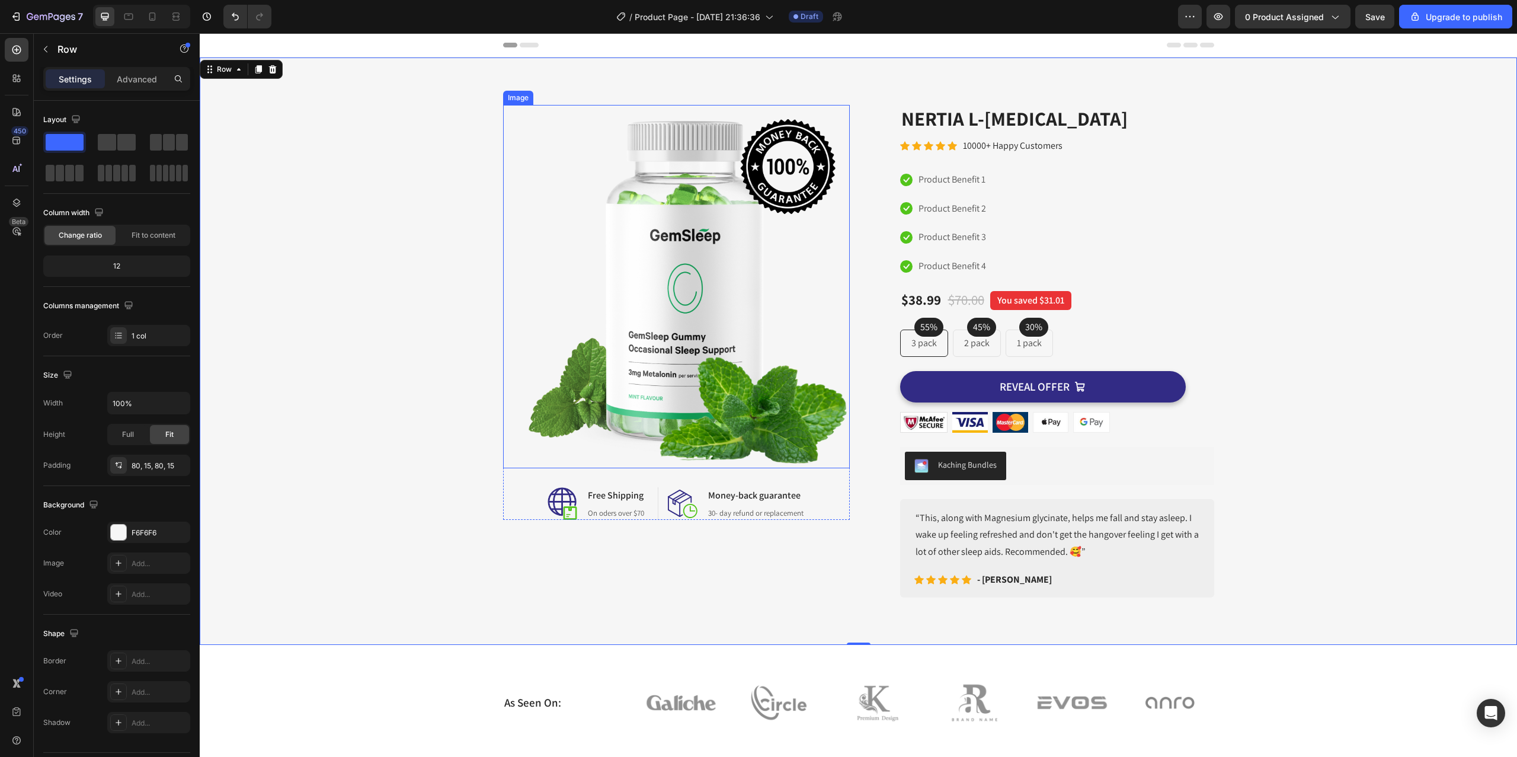
click at [643, 280] on img at bounding box center [676, 286] width 347 height 363
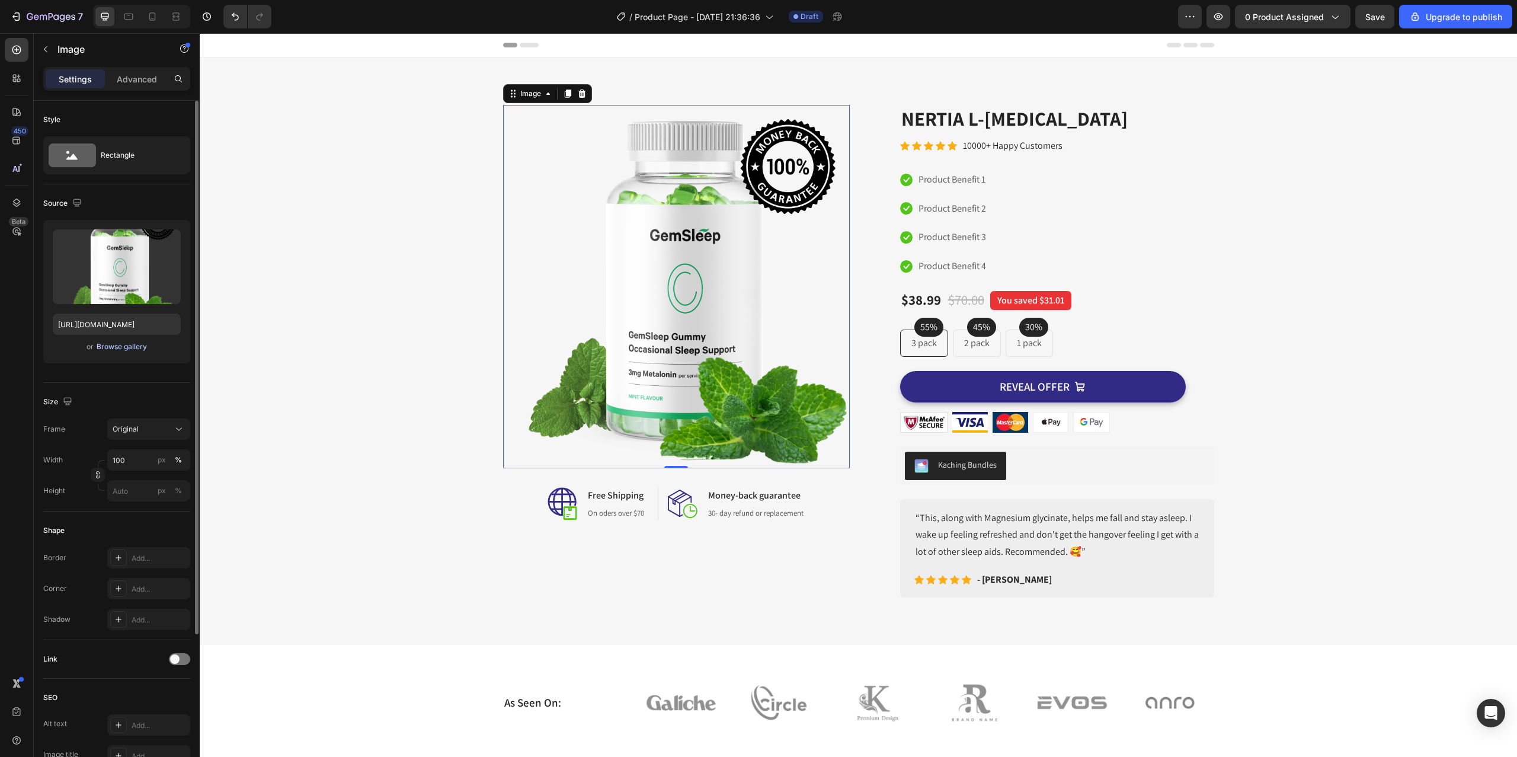
click at [145, 345] on div "Browse gallery" at bounding box center [122, 346] width 50 height 11
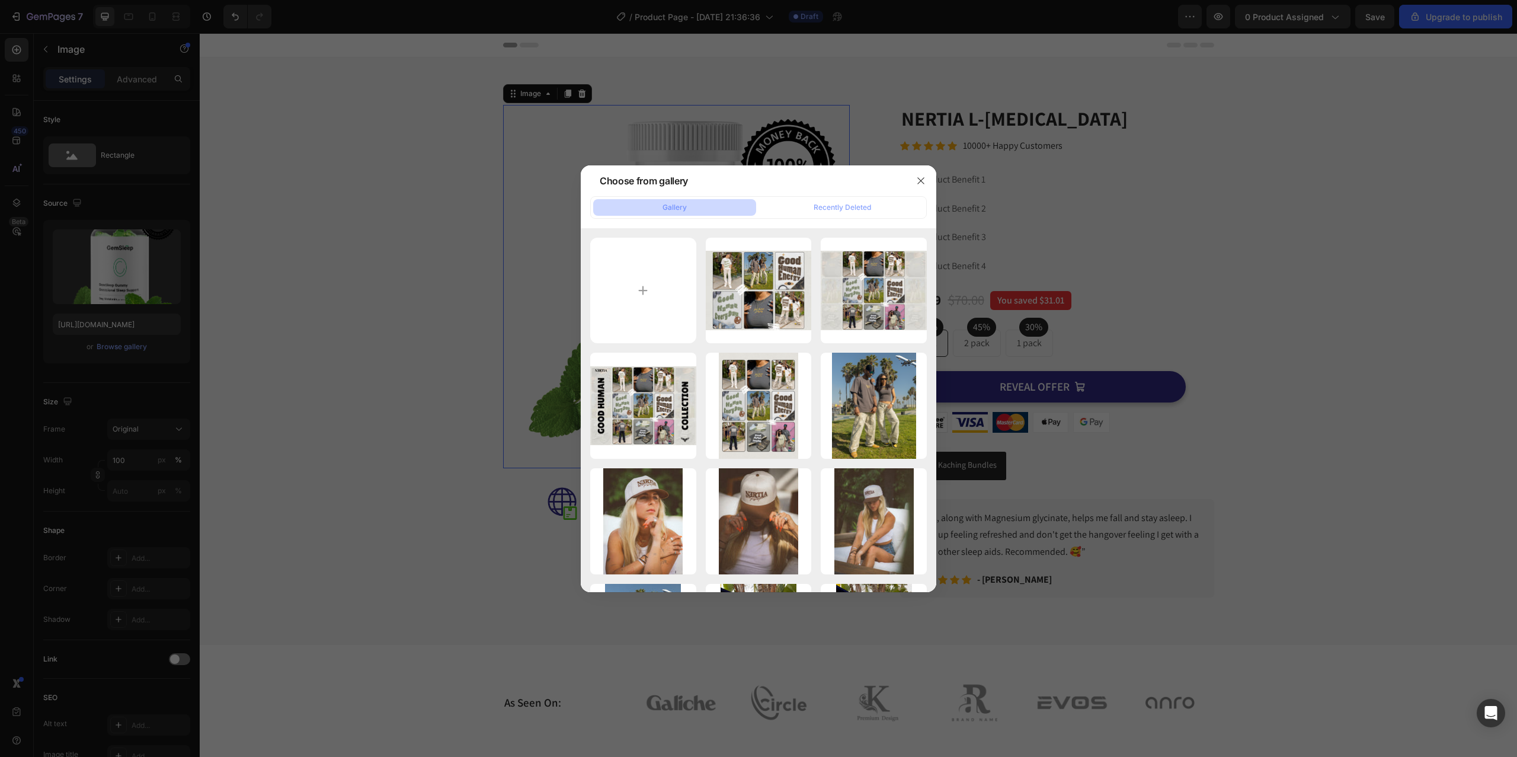
click at [395, 344] on div at bounding box center [758, 378] width 1517 height 757
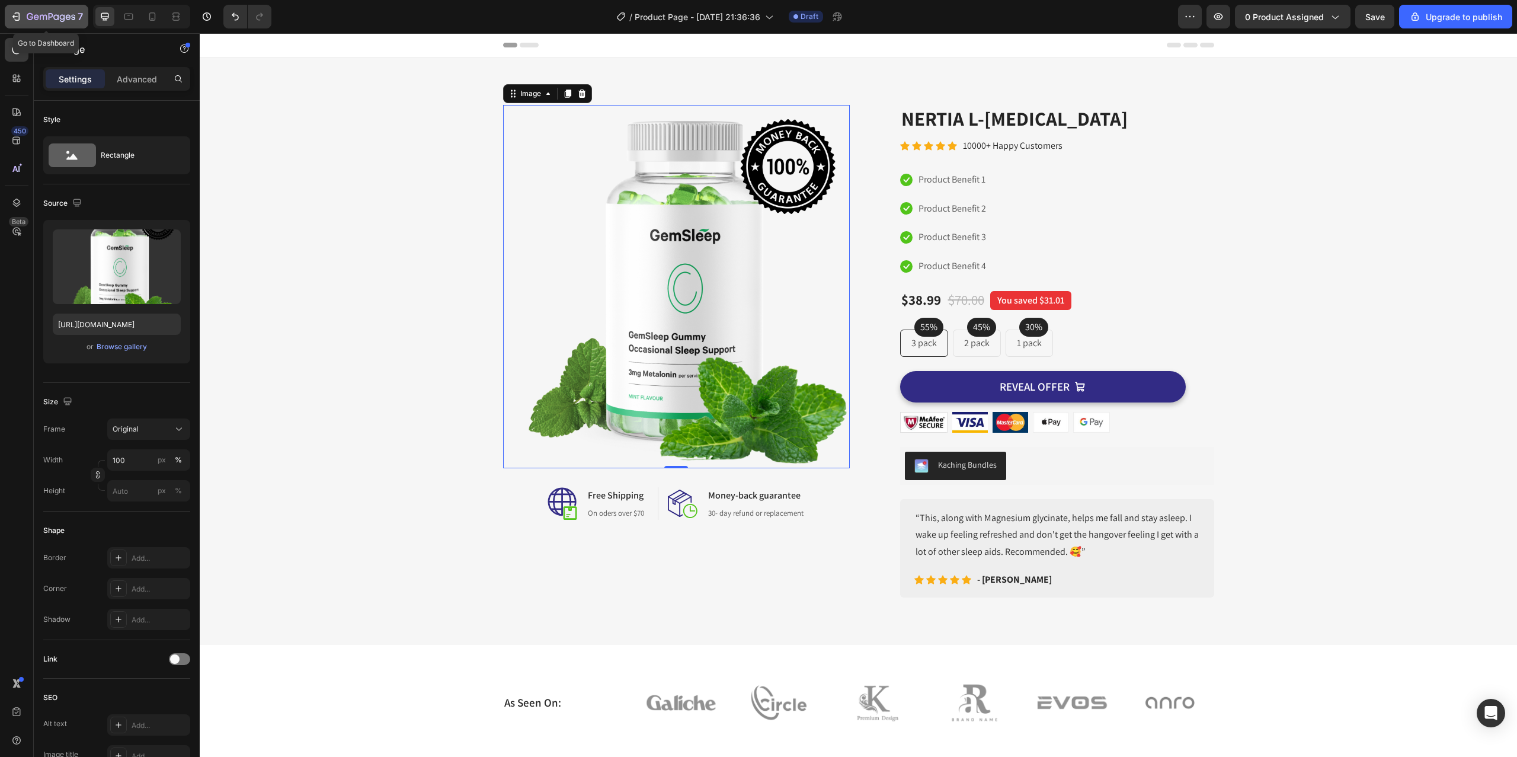
click at [29, 25] on button "7" at bounding box center [47, 17] width 84 height 24
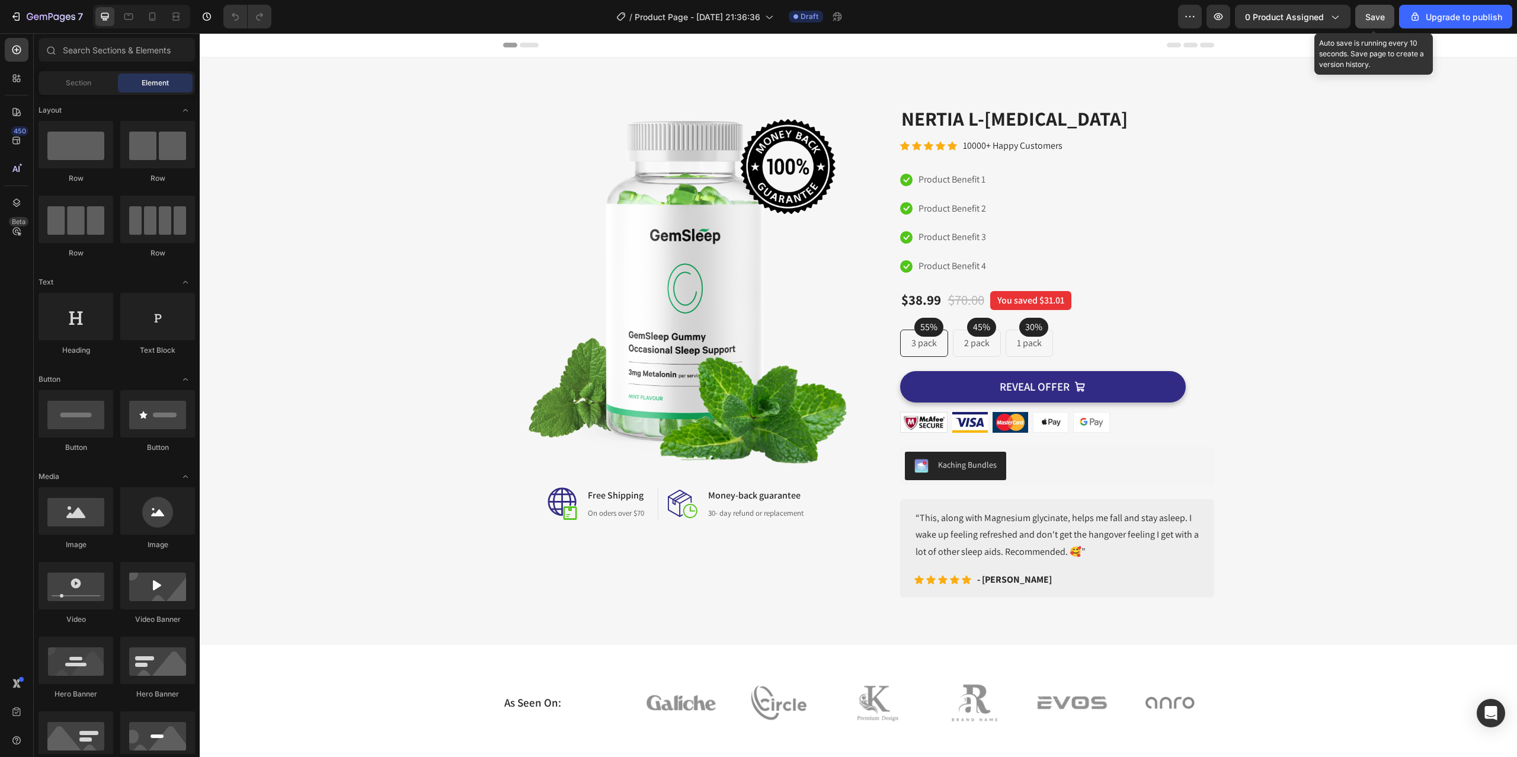
click at [1387, 17] on button "Save" at bounding box center [1374, 17] width 39 height 24
click at [50, 30] on div "7 / Product Page - Sep 1, 21:36:36 Draft Preview 0 product assigned Upgrade to …" at bounding box center [758, 17] width 1517 height 34
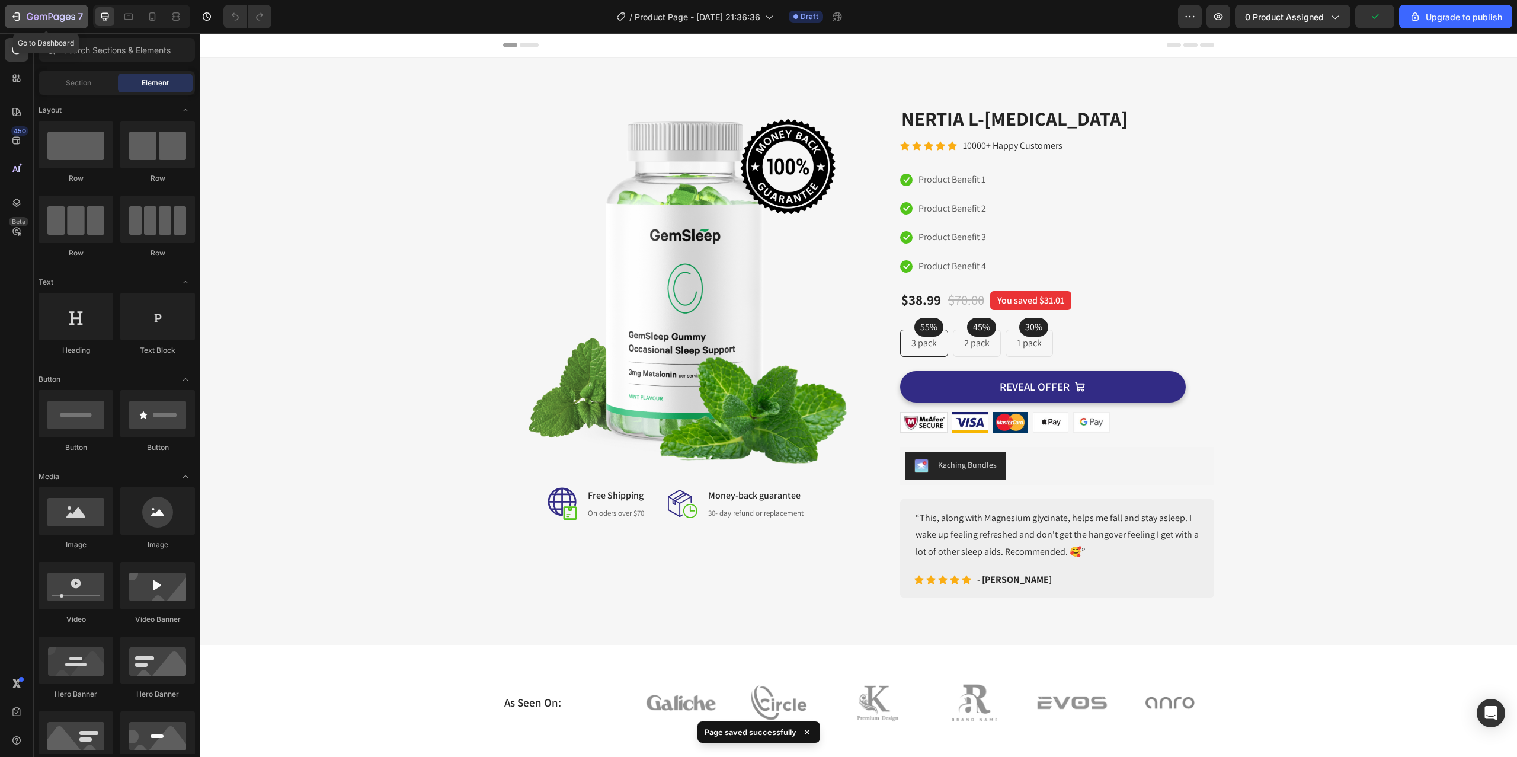
click at [53, 22] on icon "button" at bounding box center [51, 17] width 49 height 10
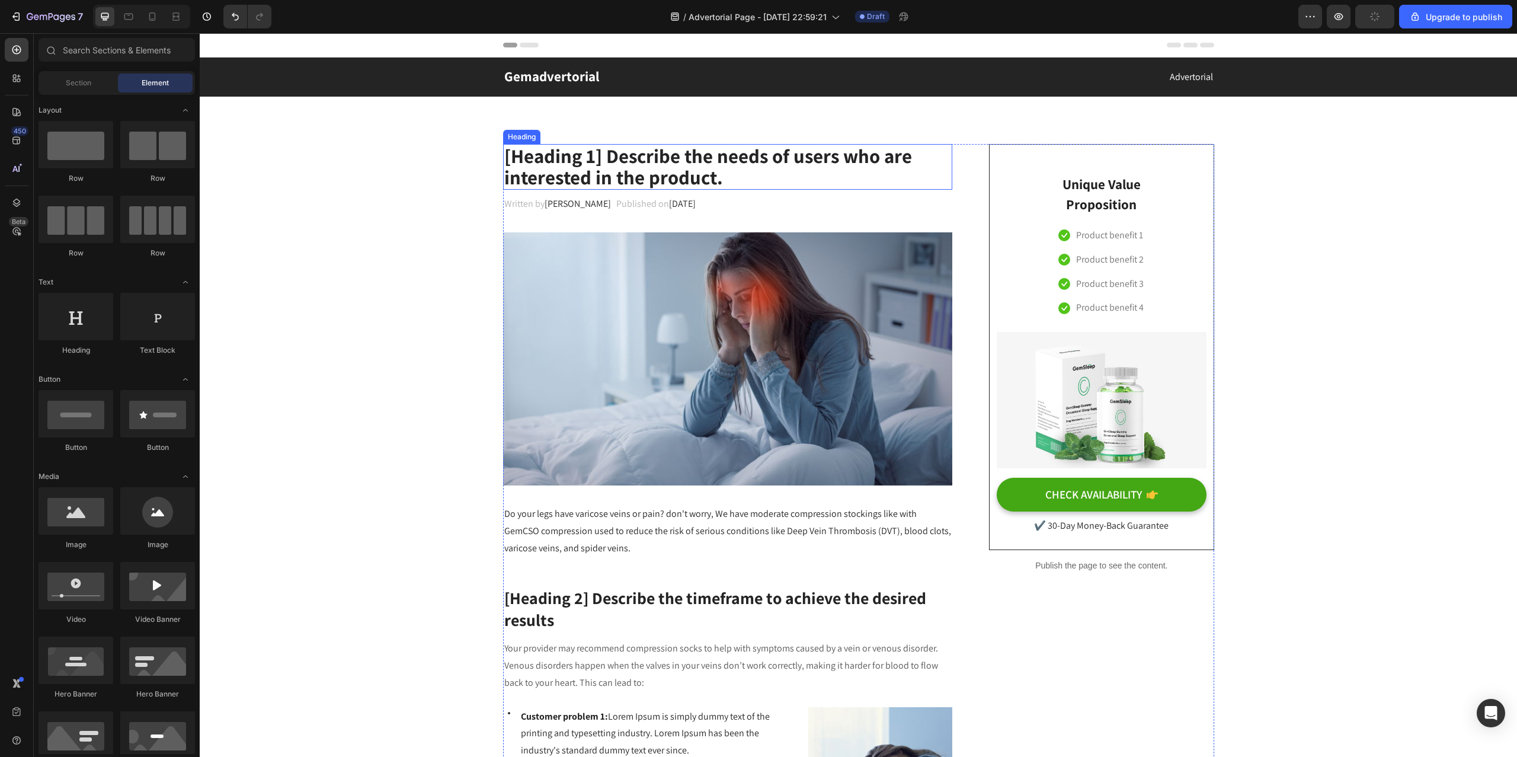
click at [646, 164] on p "[Heading 1] Describe the needs of users who are interested in the product." at bounding box center [727, 166] width 447 height 43
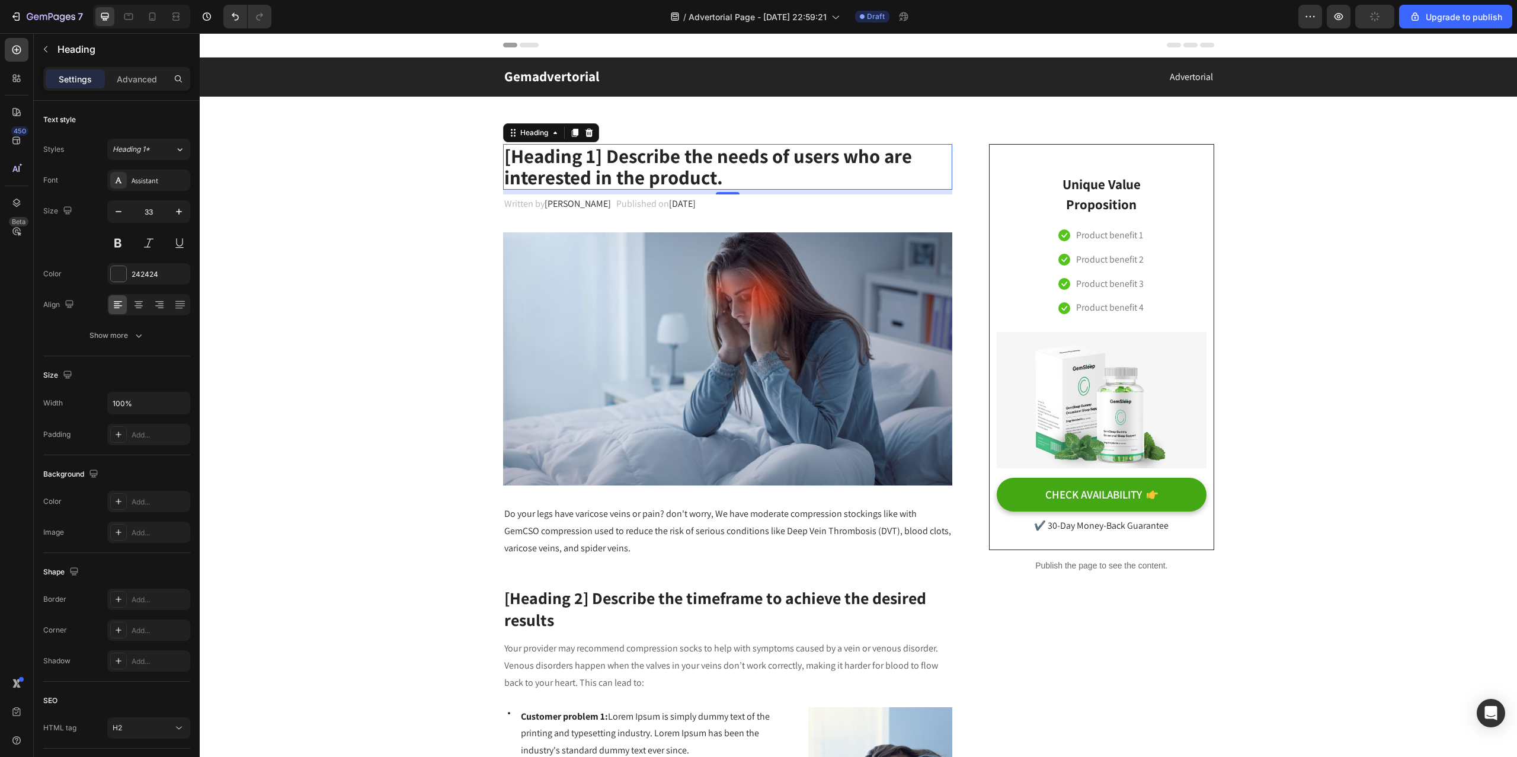
click at [654, 165] on p "[Heading 1] Describe the needs of users who are interested in the product." at bounding box center [727, 166] width 447 height 43
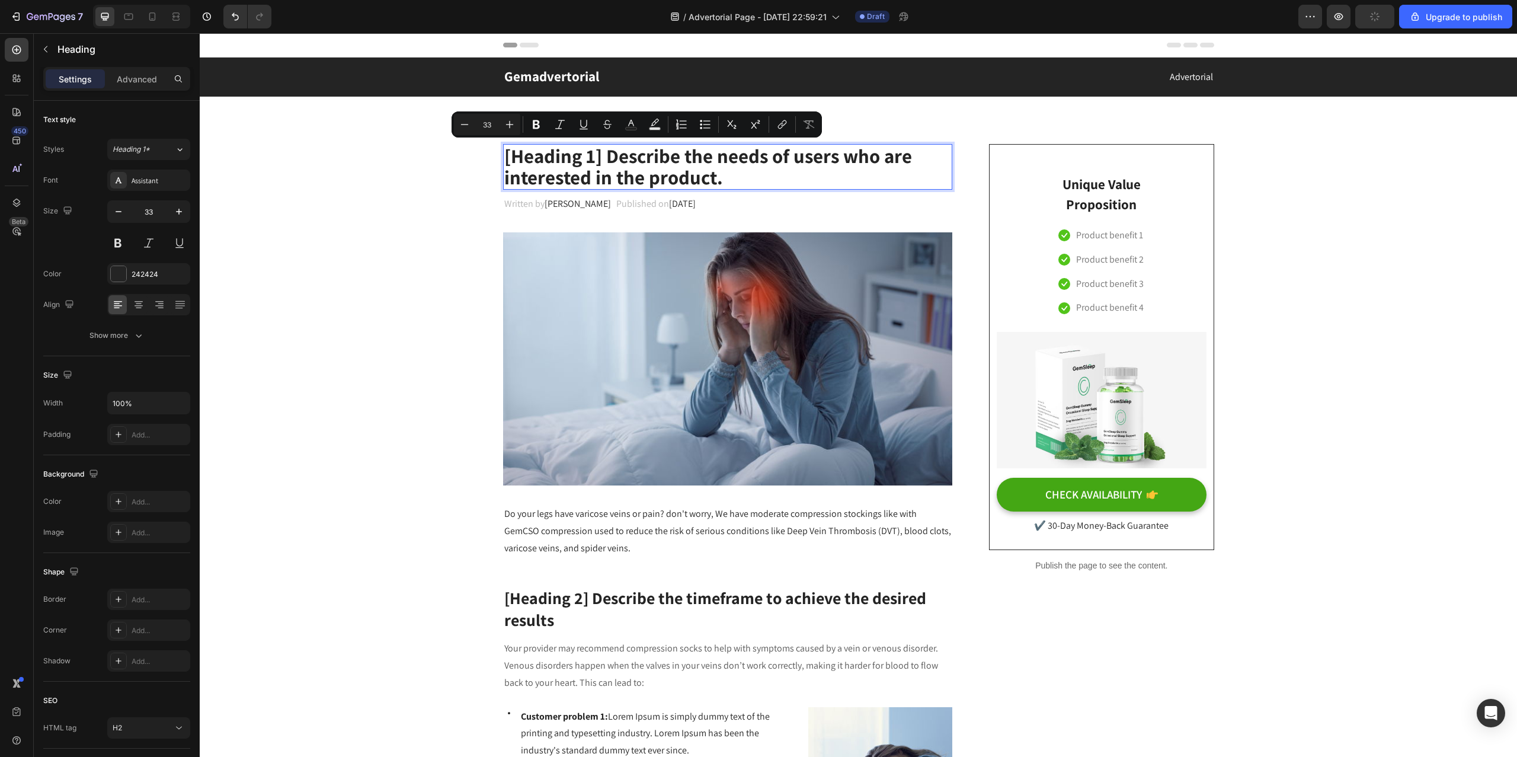
click at [729, 178] on p "[Heading 1] Describe the needs of users who are interested in the product." at bounding box center [727, 166] width 447 height 43
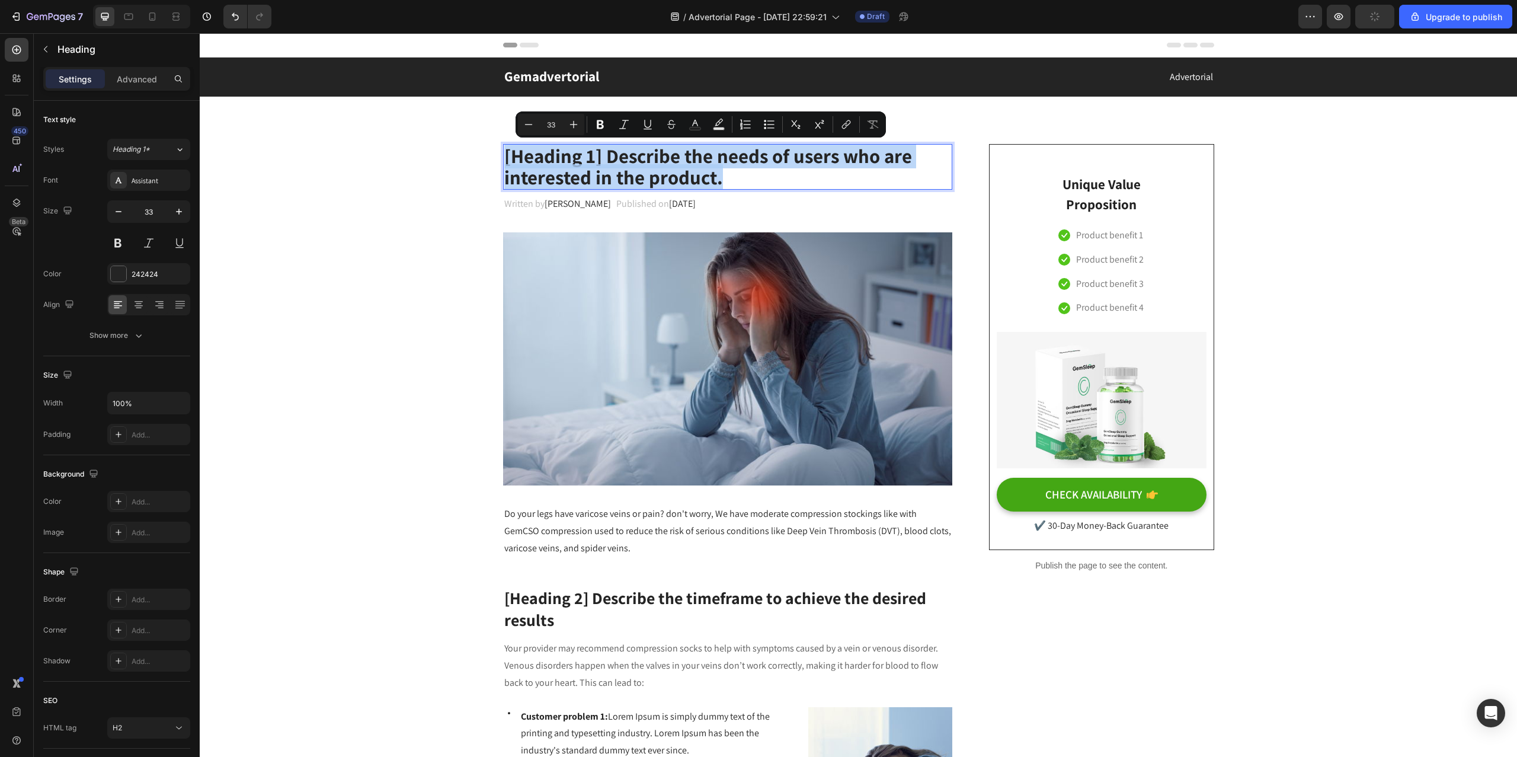
drag, startPoint x: 729, startPoint y: 178, endPoint x: 497, endPoint y: 154, distance: 233.5
click at [503, 154] on h2 "[Heading 1] Describe the needs of users who are interested in the product." at bounding box center [728, 167] width 450 height 46
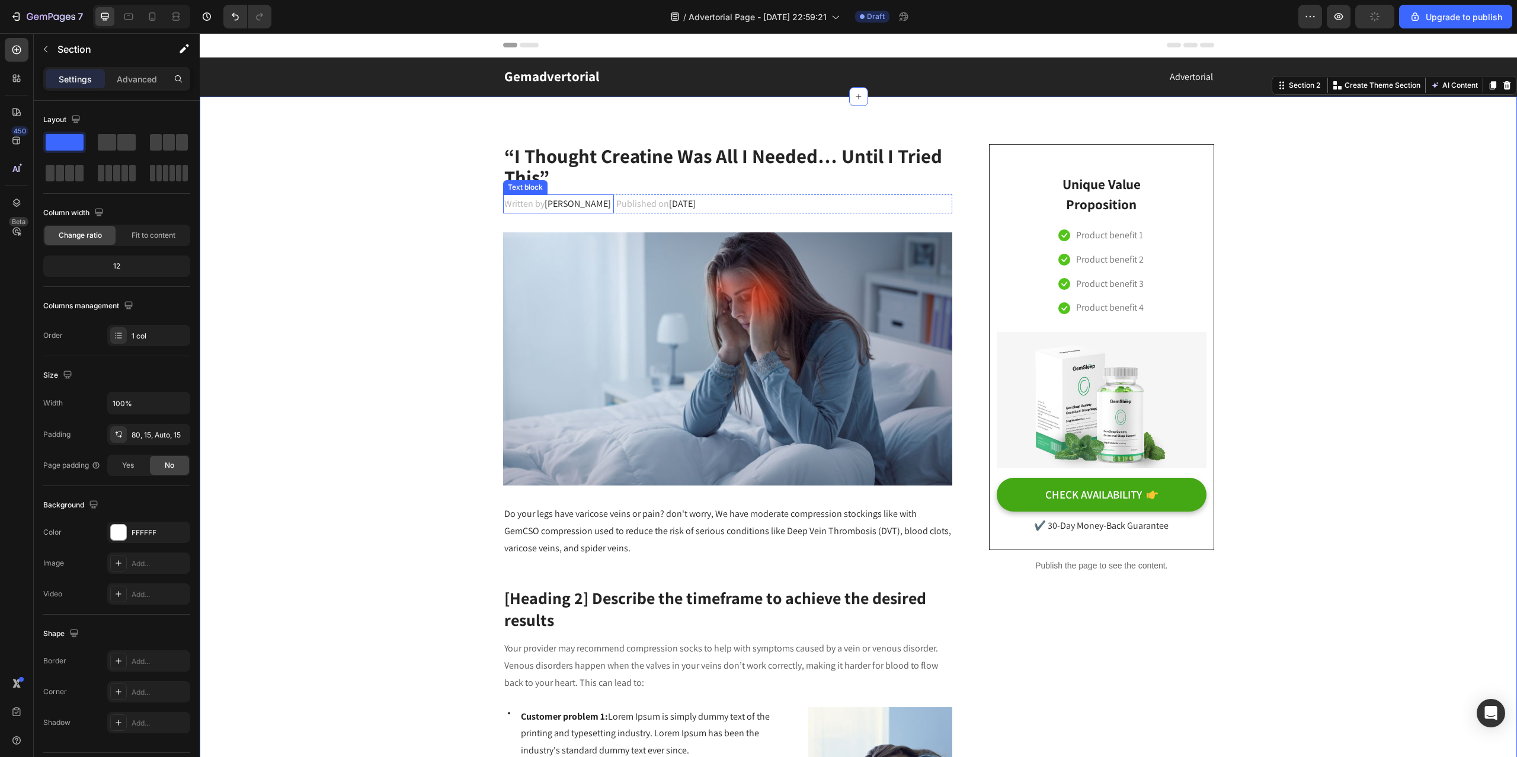
click at [556, 203] on span "Dr.Marcus" at bounding box center [578, 203] width 66 height 12
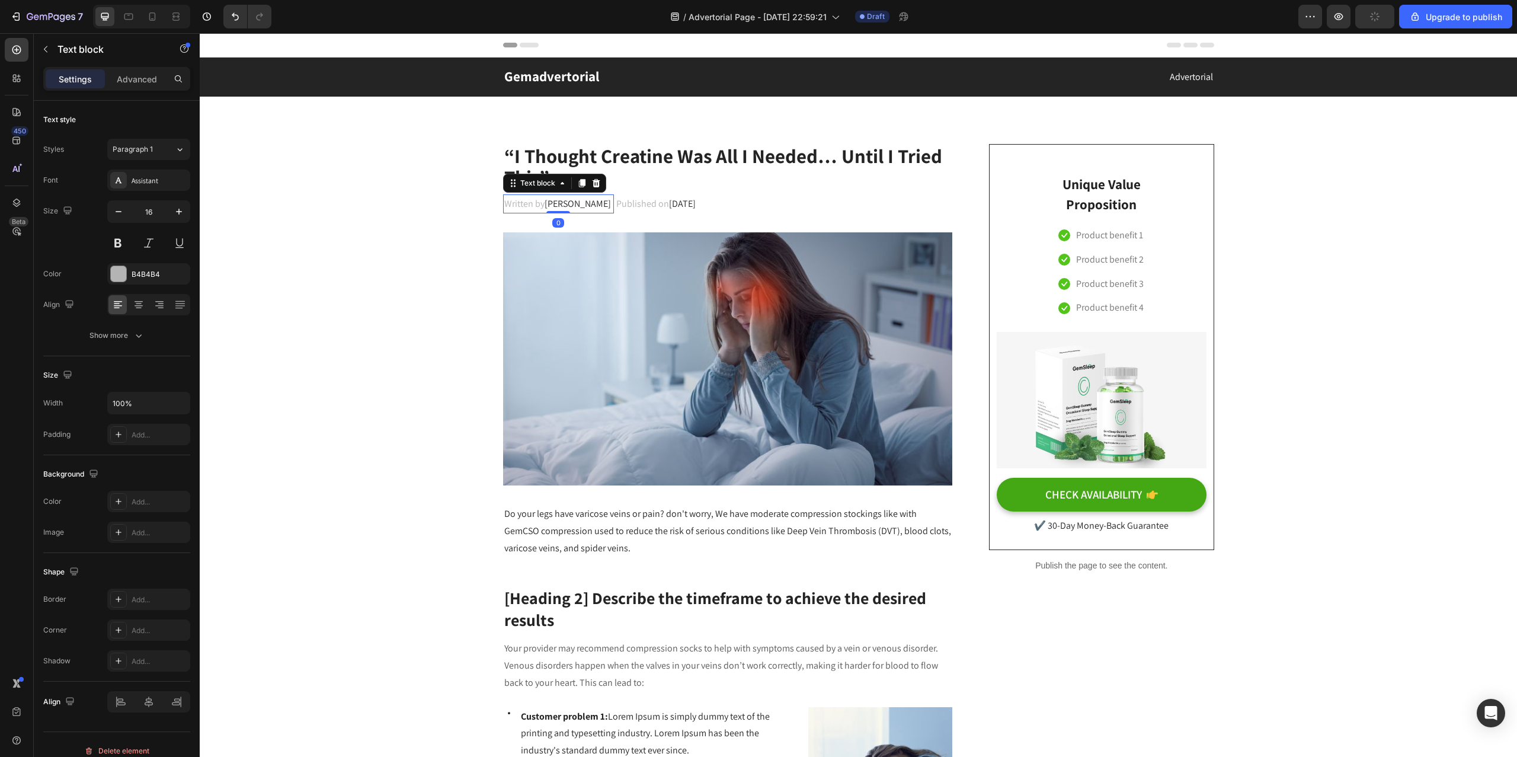
click at [564, 204] on span "Dr.Marcus" at bounding box center [578, 203] width 66 height 12
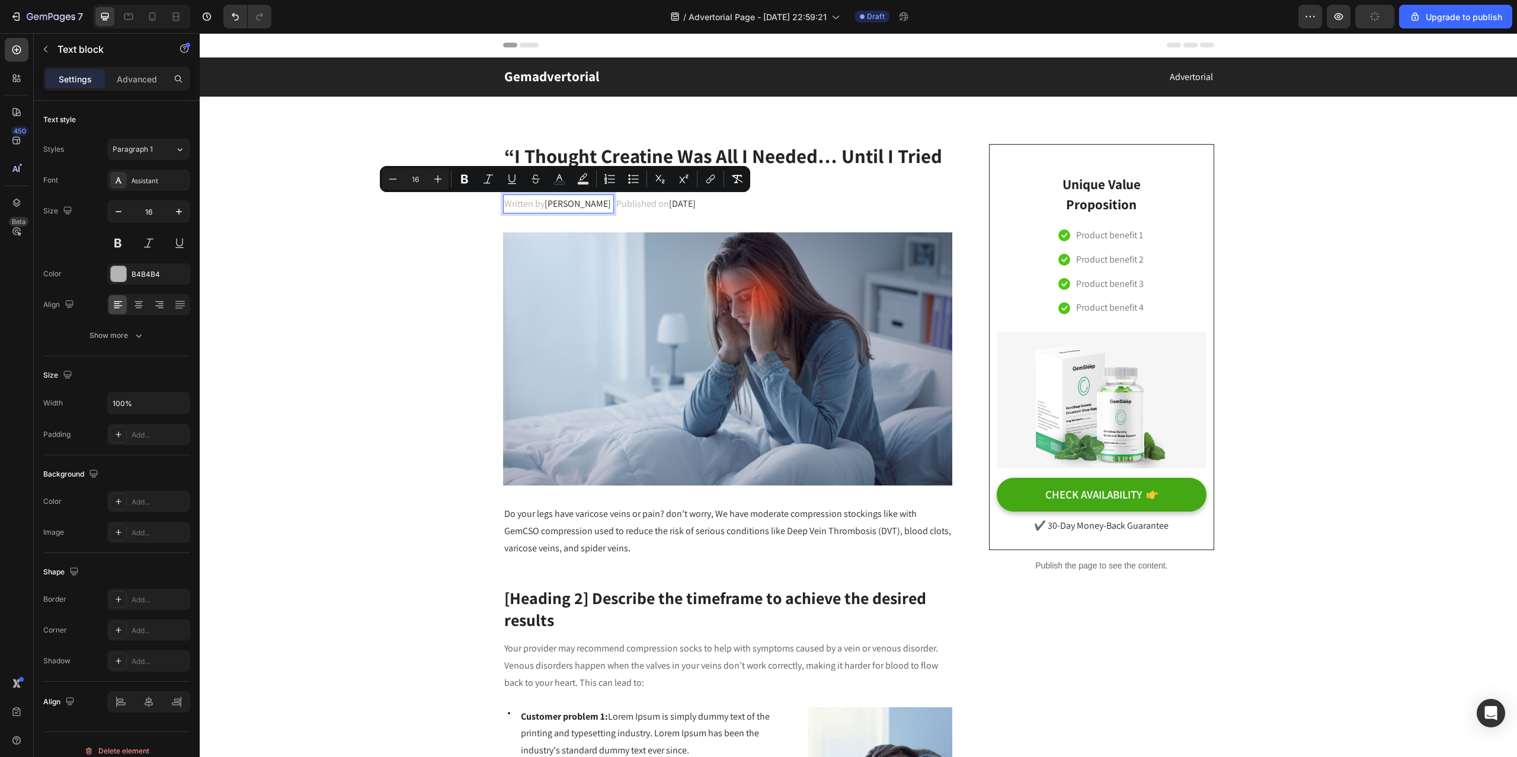
click at [545, 201] on span "Dr.Marcus" at bounding box center [578, 203] width 66 height 12
drag, startPoint x: 540, startPoint y: 202, endPoint x: 578, endPoint y: 203, distance: 37.9
click at [578, 203] on p "Written by Dr.Marcus" at bounding box center [558, 204] width 108 height 17
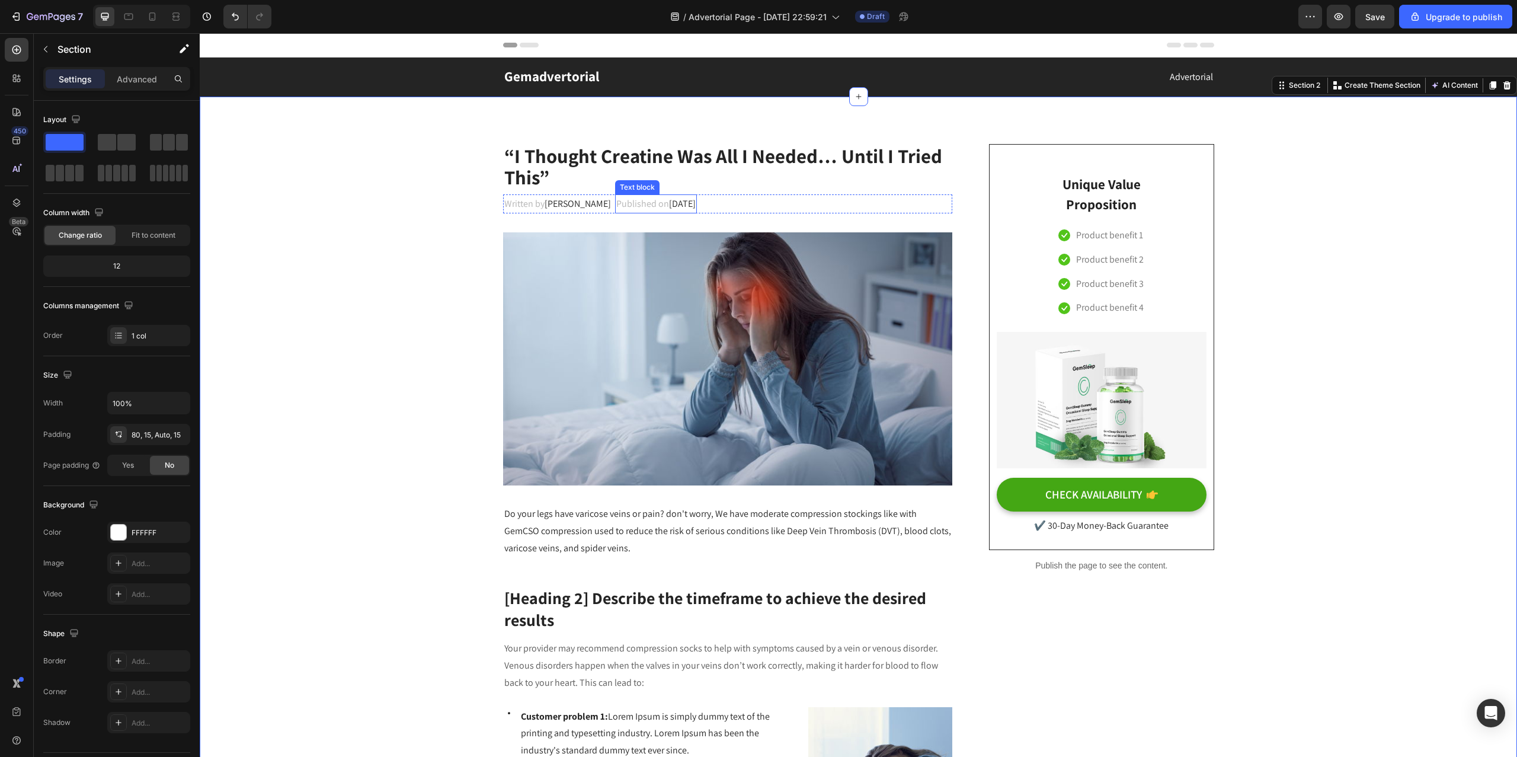
click at [681, 206] on span "February 28, 2023" at bounding box center [682, 203] width 27 height 12
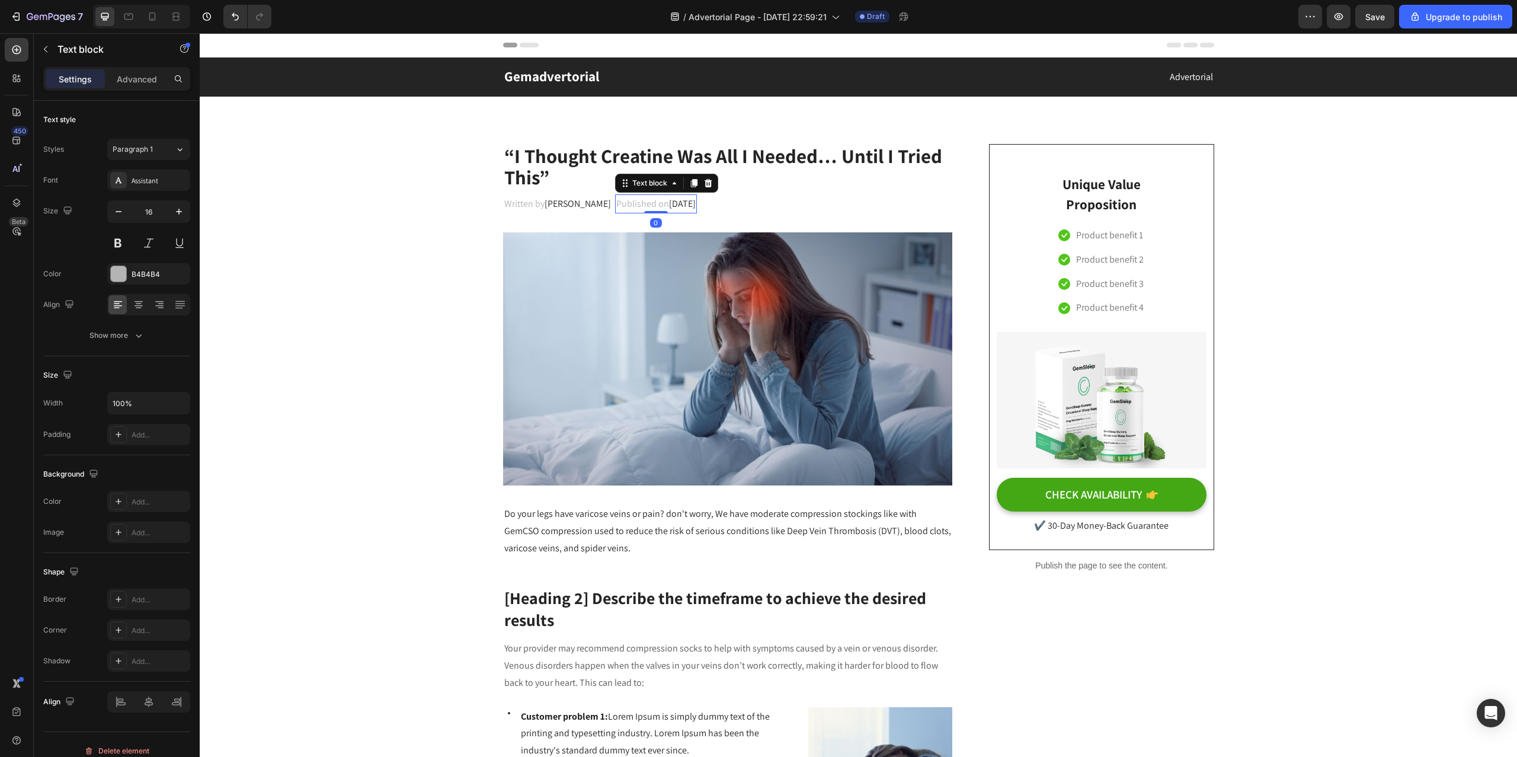
click at [691, 203] on span "February 28, 2023" at bounding box center [682, 203] width 27 height 12
click at [694, 203] on span "February 28, 2023" at bounding box center [682, 203] width 27 height 12
click at [696, 203] on span "February 28, 2023" at bounding box center [682, 203] width 27 height 12
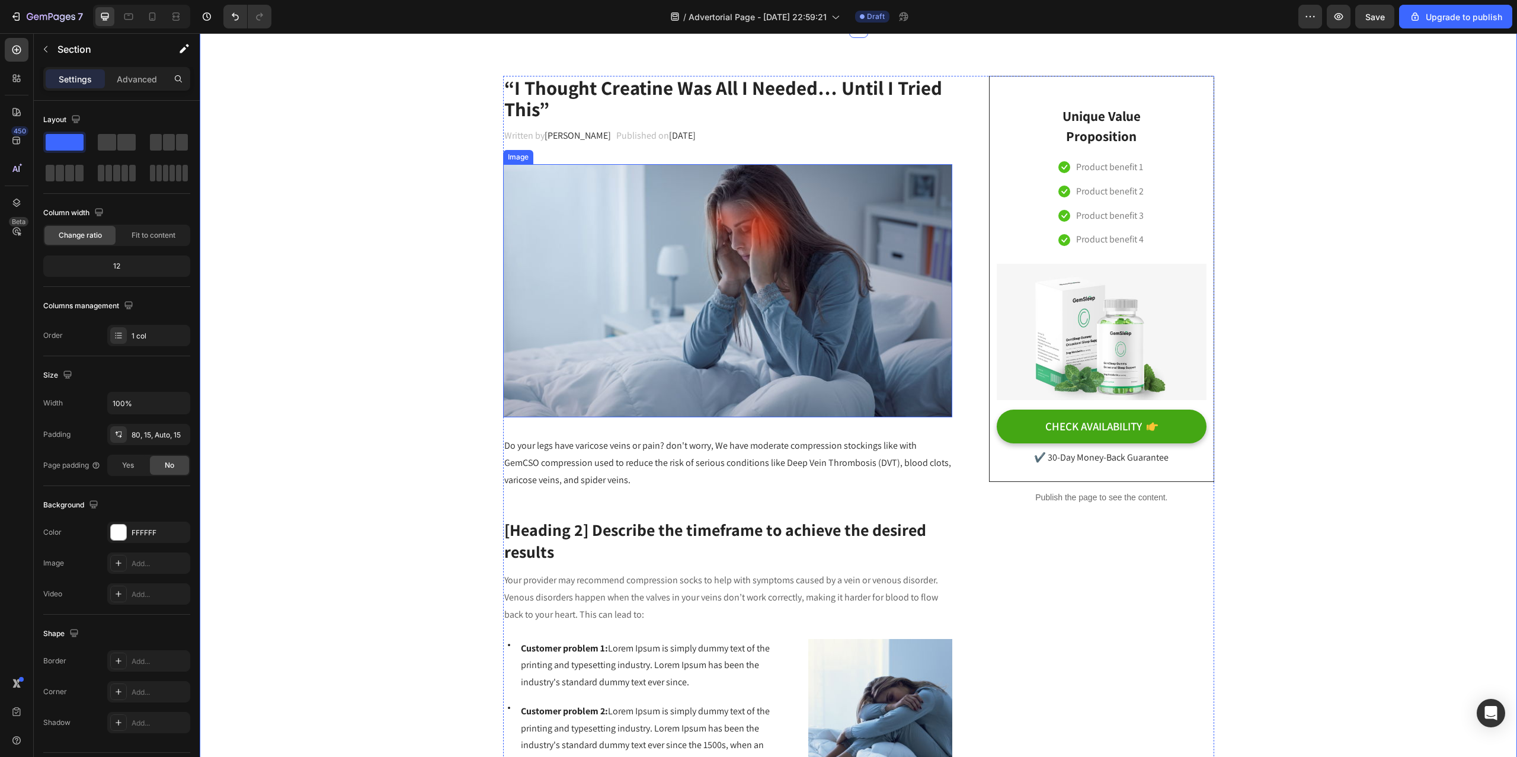
scroll to position [347, 0]
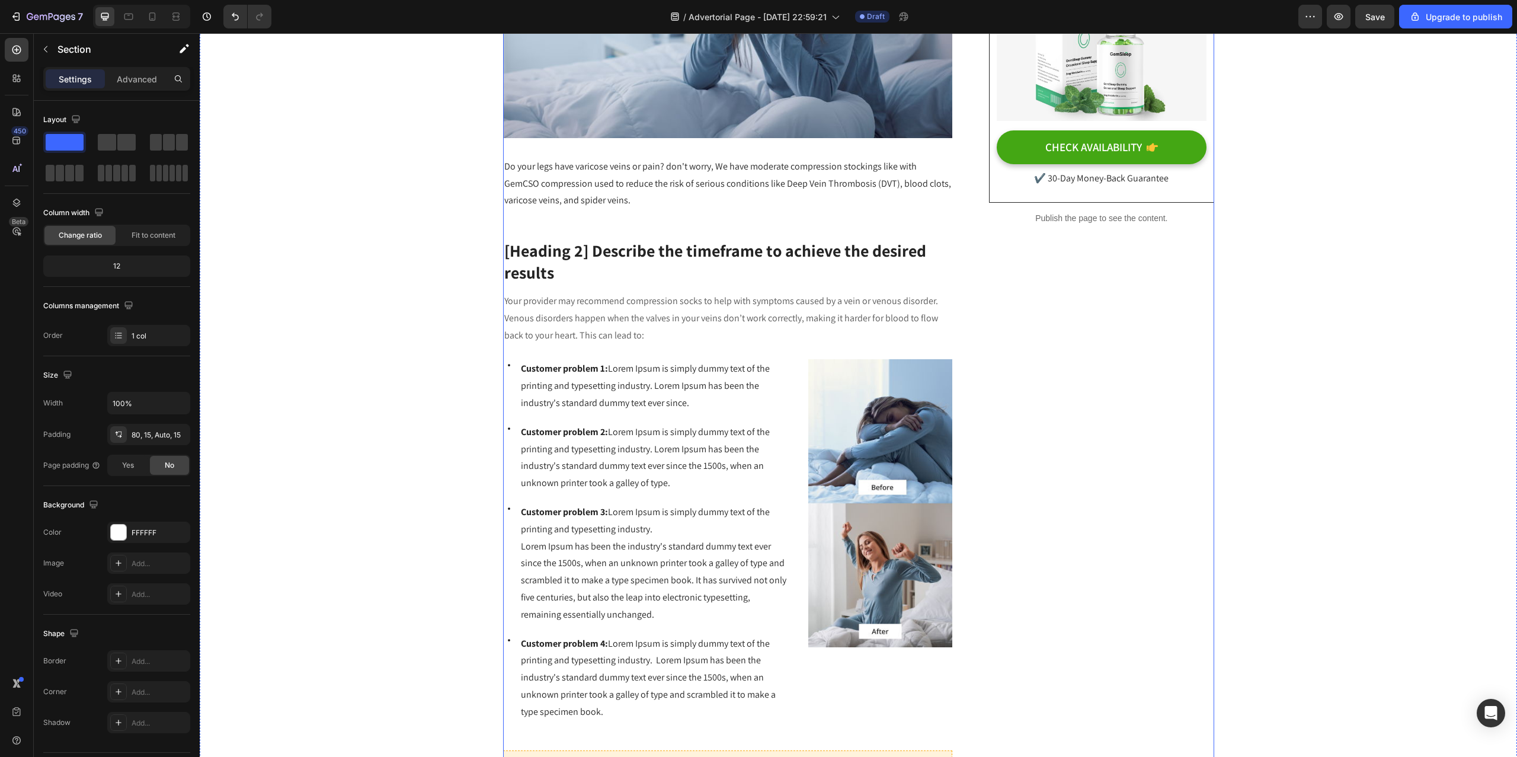
click at [552, 184] on p "Do your legs have varicose veins or pain? don't worry, We have moderate compres…" at bounding box center [727, 183] width 447 height 51
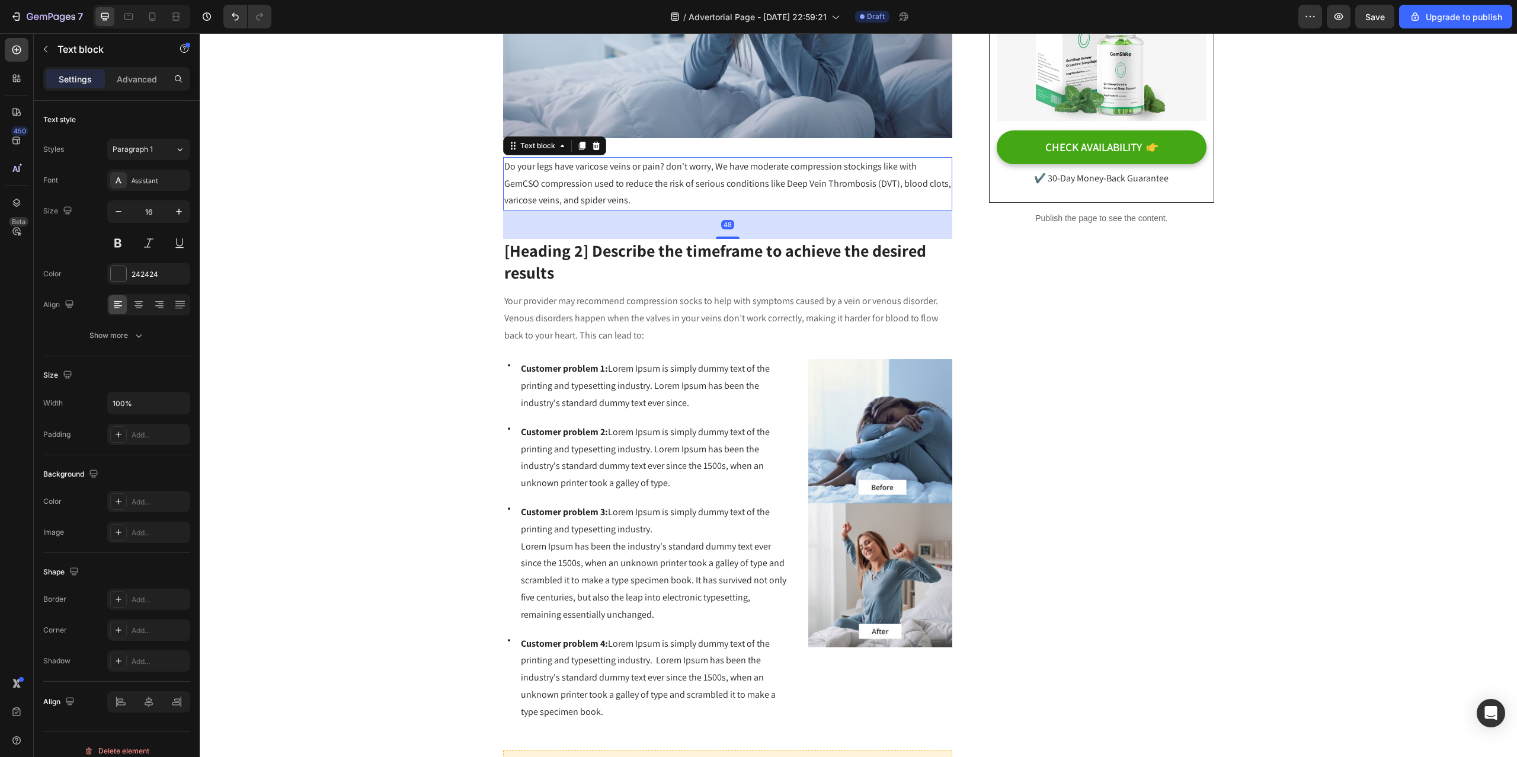
click at [585, 193] on p "Do your legs have varicose veins or pain? don't worry, We have moderate compres…" at bounding box center [727, 183] width 447 height 51
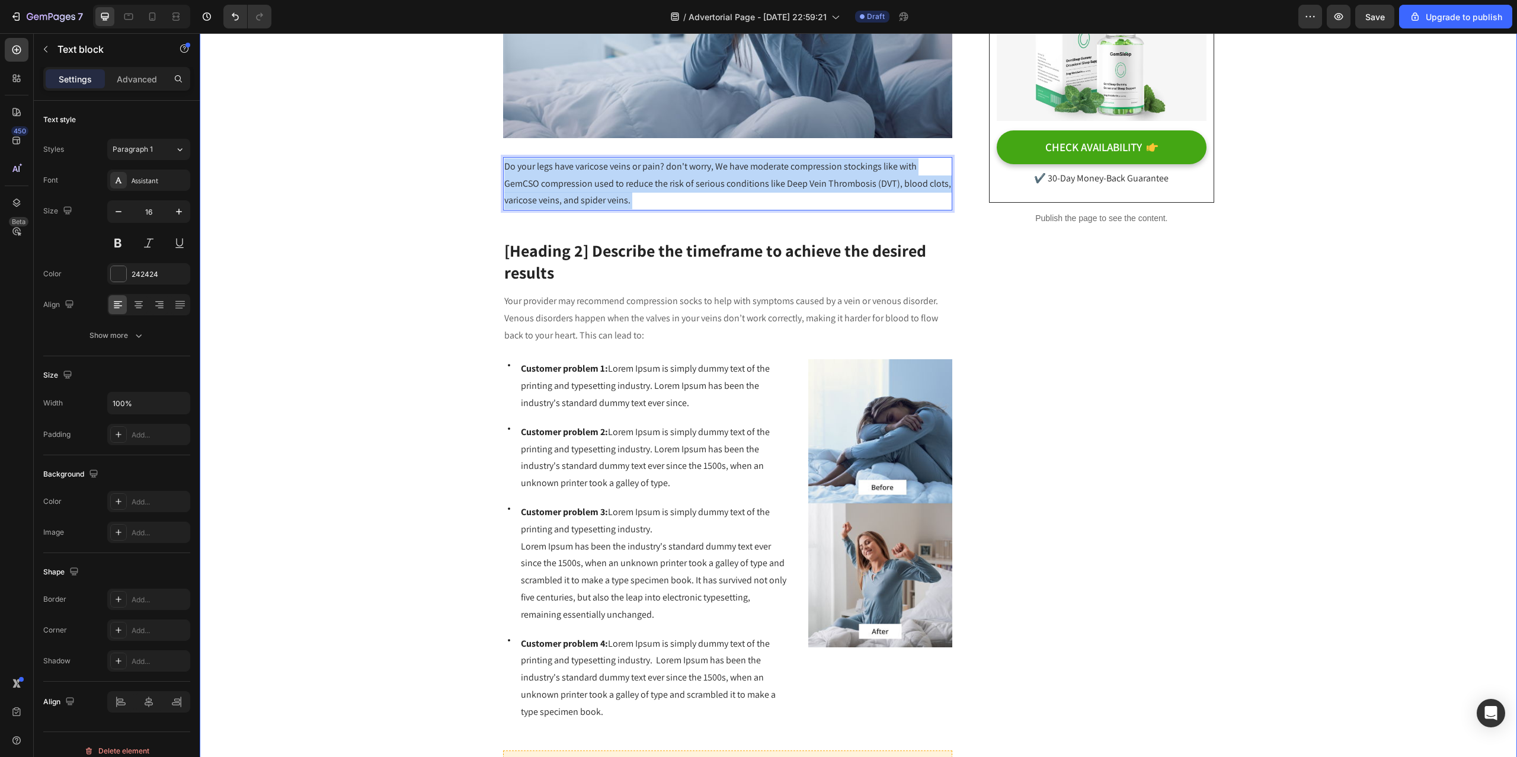
drag, startPoint x: 608, startPoint y: 200, endPoint x: 491, endPoint y: 161, distance: 123.7
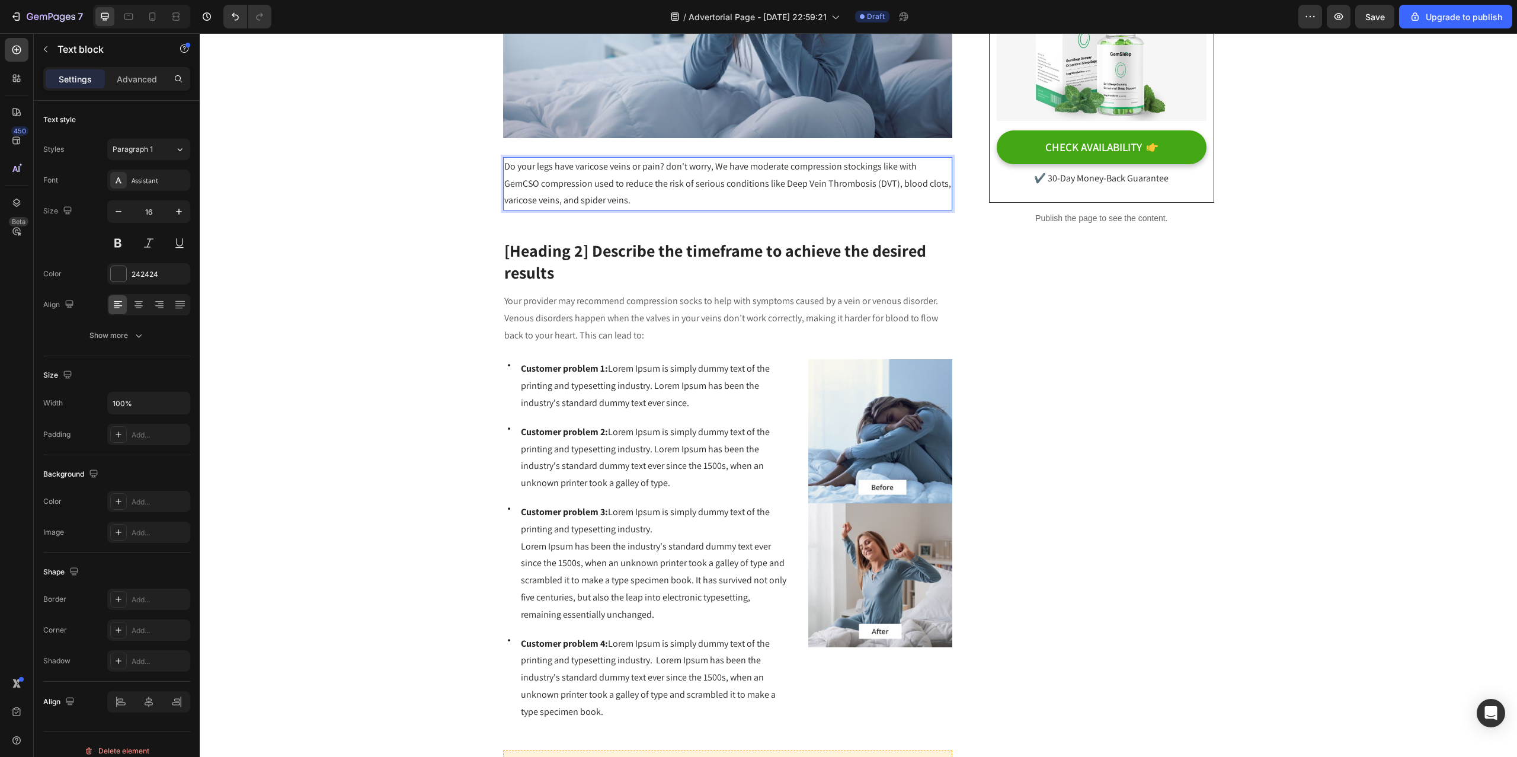
click at [536, 172] on p "Do your legs have varicose veins or pain? don't worry, We have moderate compres…" at bounding box center [727, 183] width 447 height 51
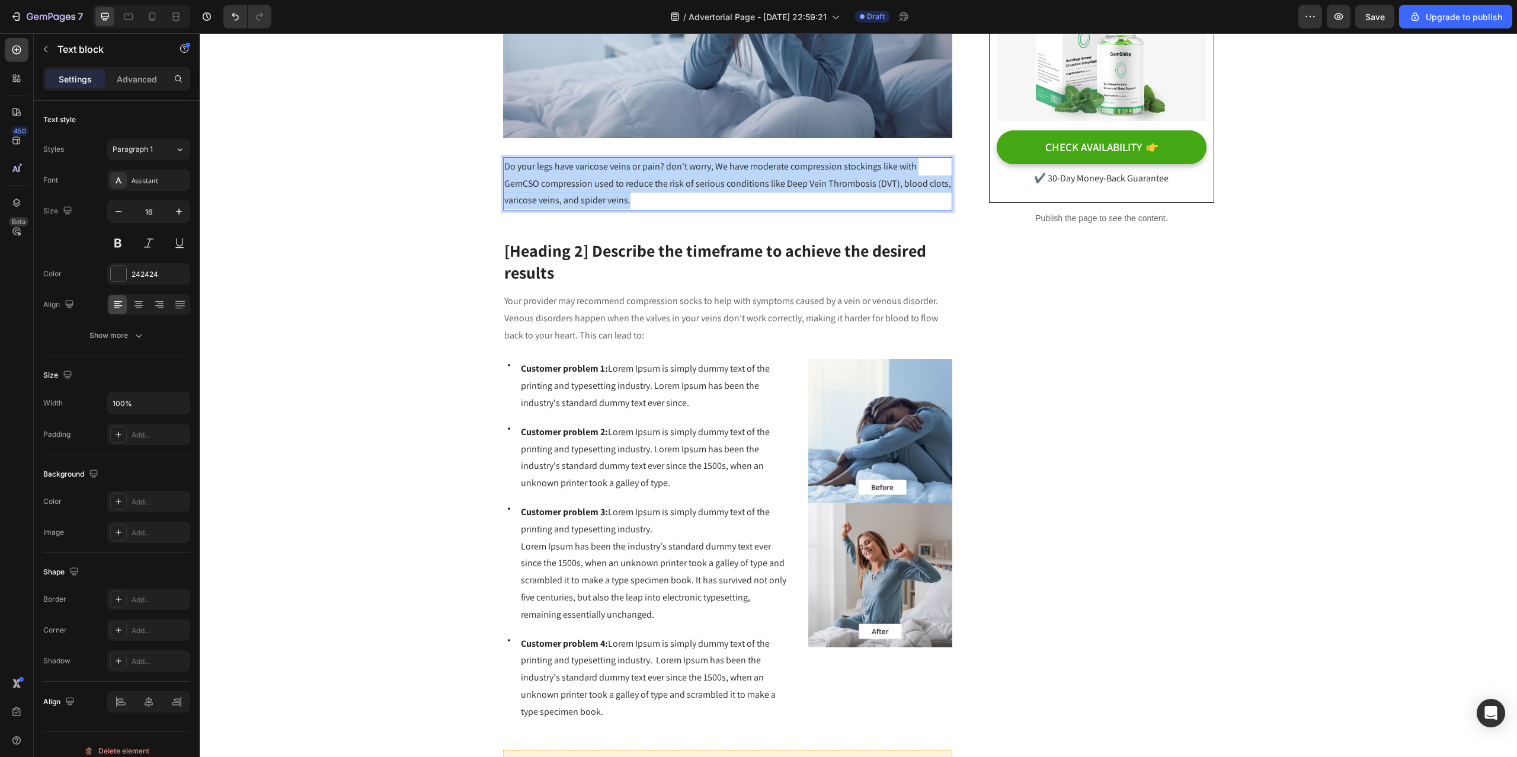
click at [537, 172] on p "Do your legs have varicose veins or pain? don't worry, We have moderate compres…" at bounding box center [727, 183] width 447 height 51
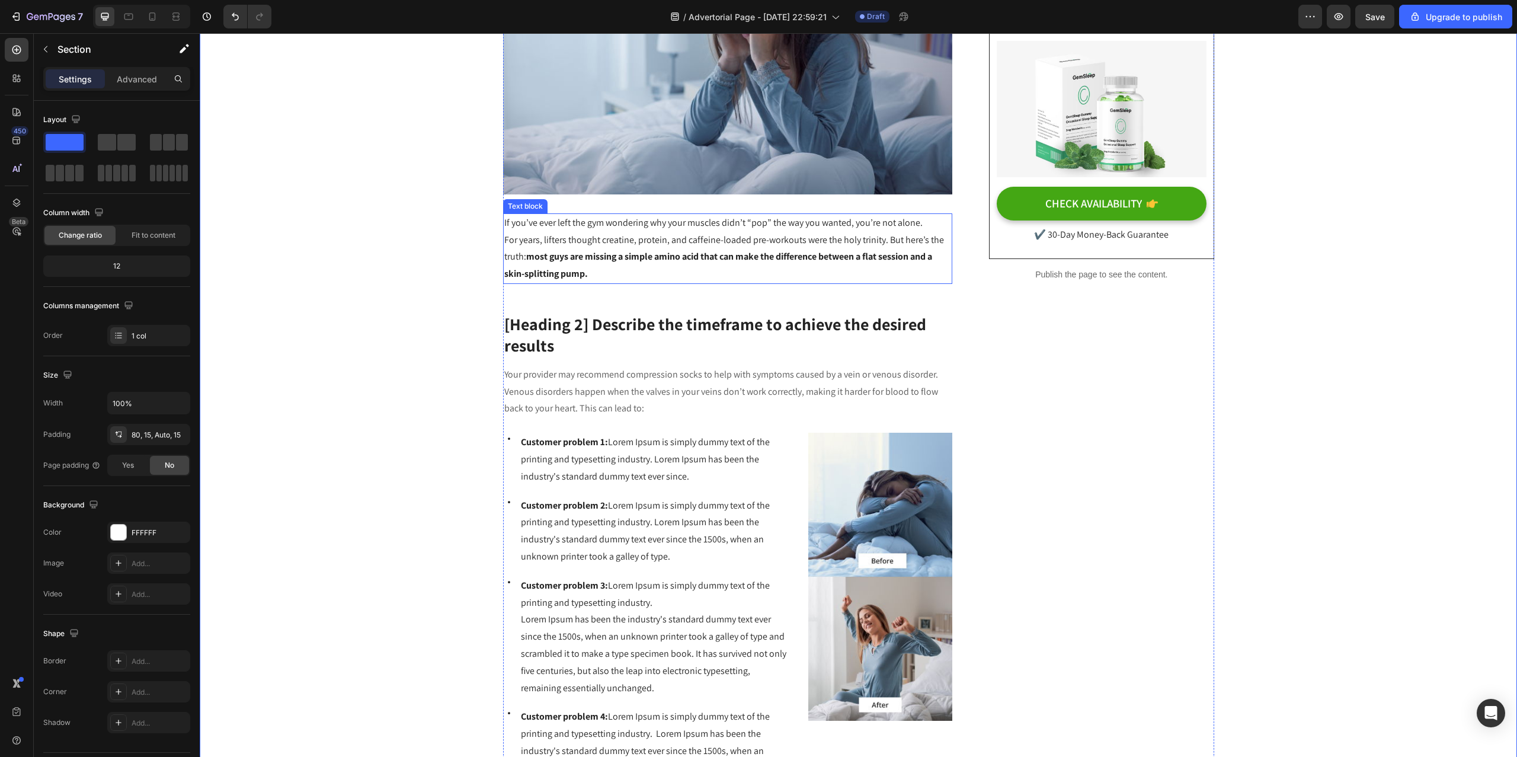
scroll to position [262, 0]
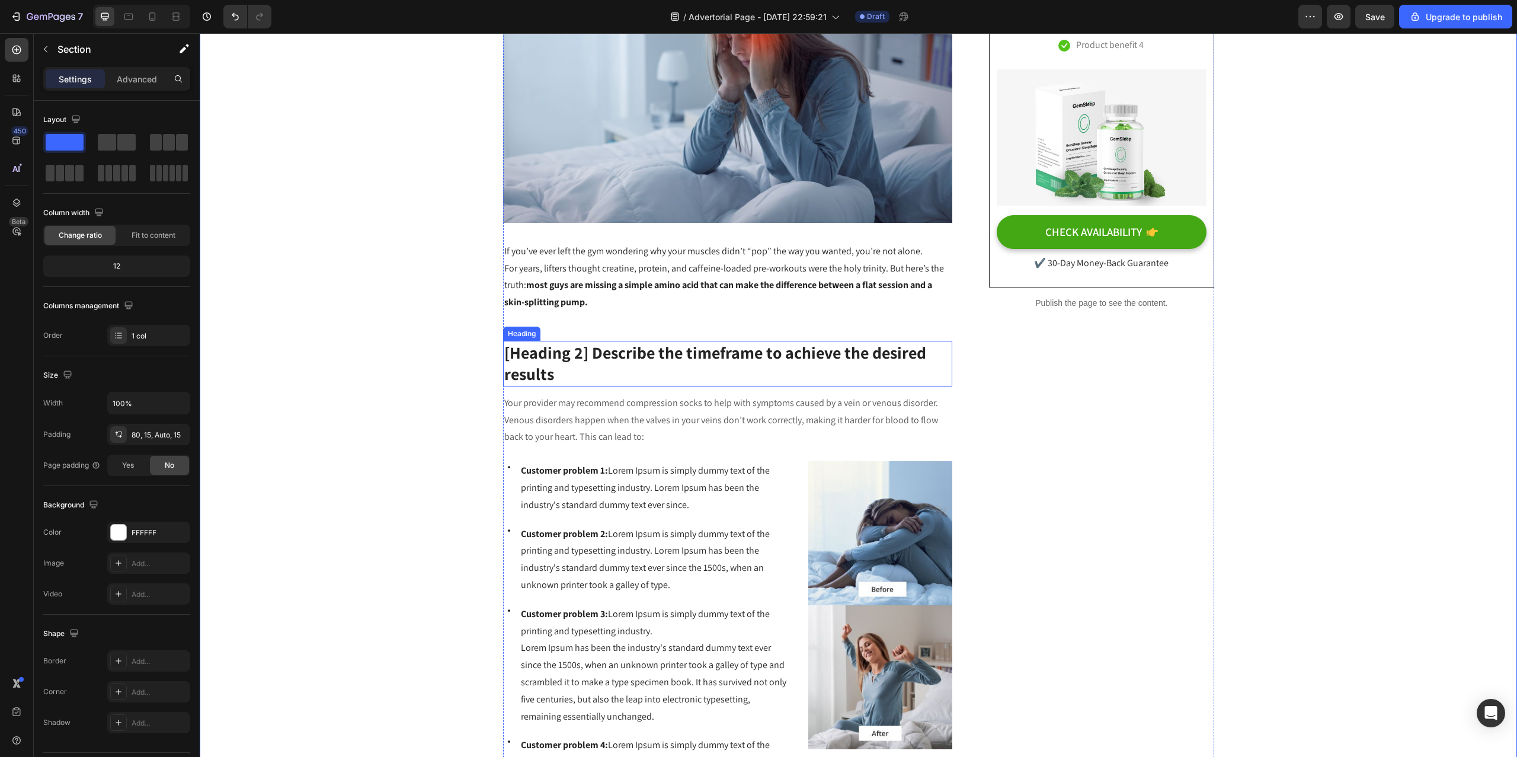
click at [574, 348] on p "[Heading 2] Describe the timeframe to achieve the desired results" at bounding box center [727, 363] width 447 height 43
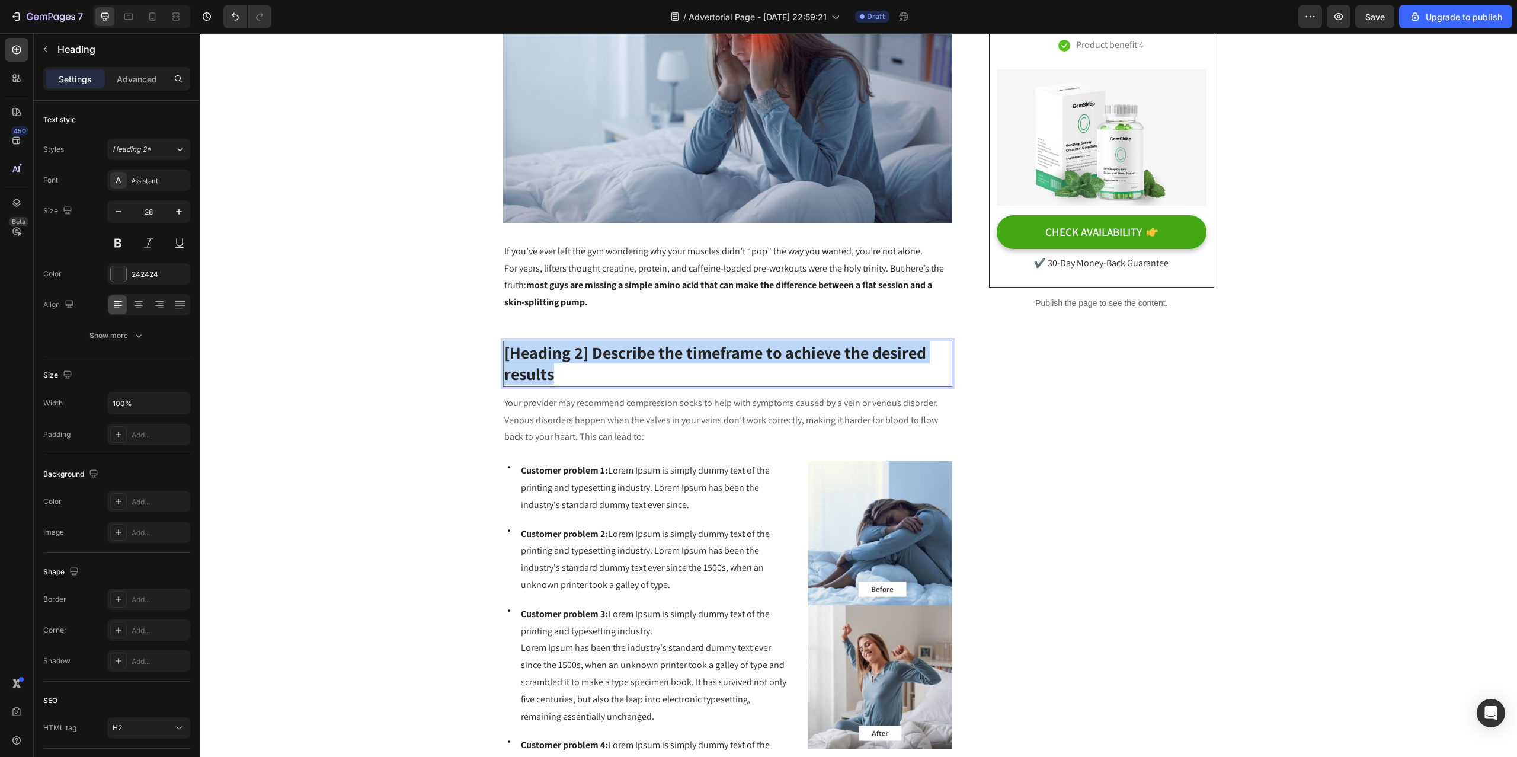
click at [574, 348] on p "[Heading 2] Describe the timeframe to achieve the desired results" at bounding box center [727, 363] width 447 height 43
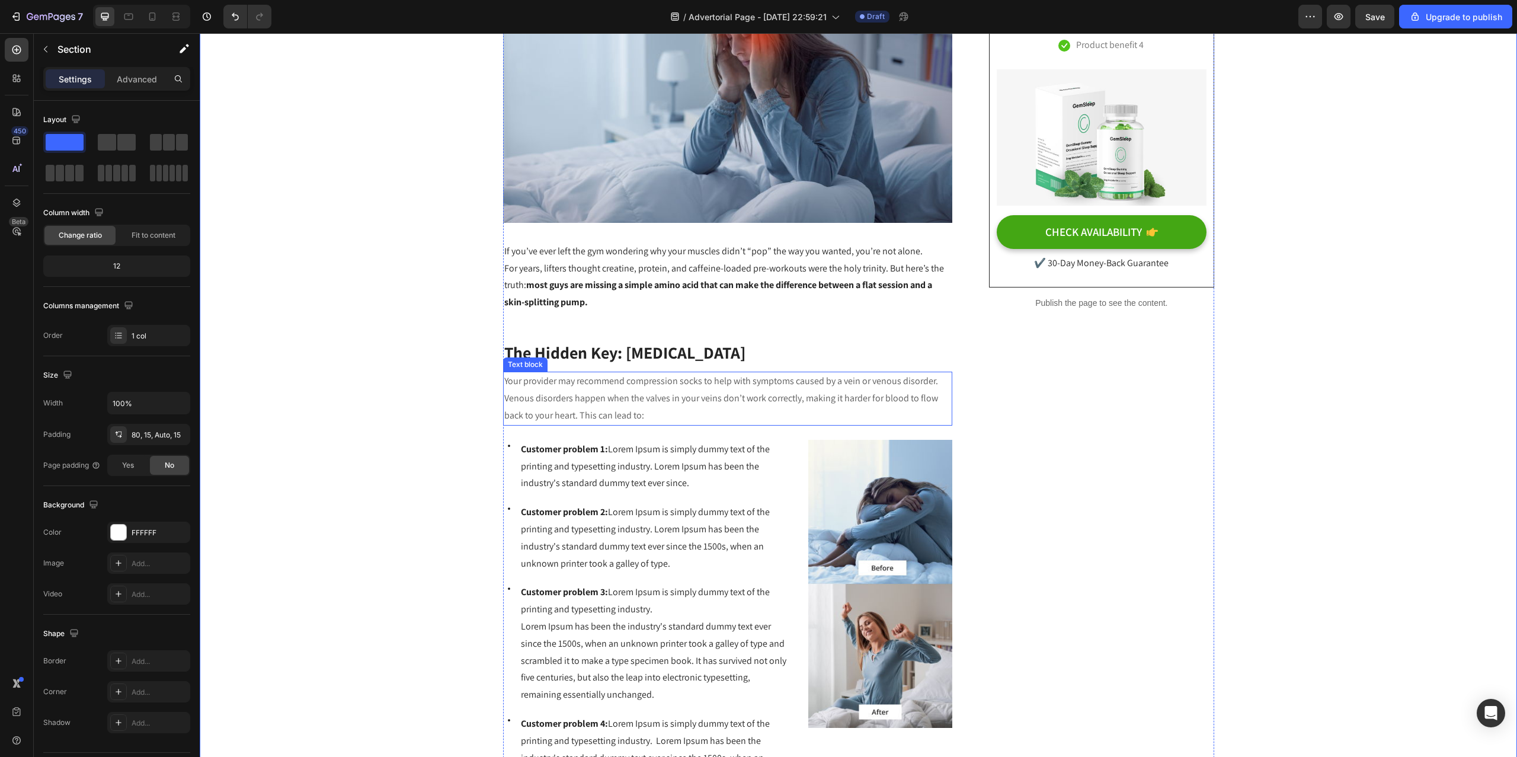
click at [545, 383] on p "Your provider may recommend compression socks to help with symptoms caused by a…" at bounding box center [727, 398] width 447 height 51
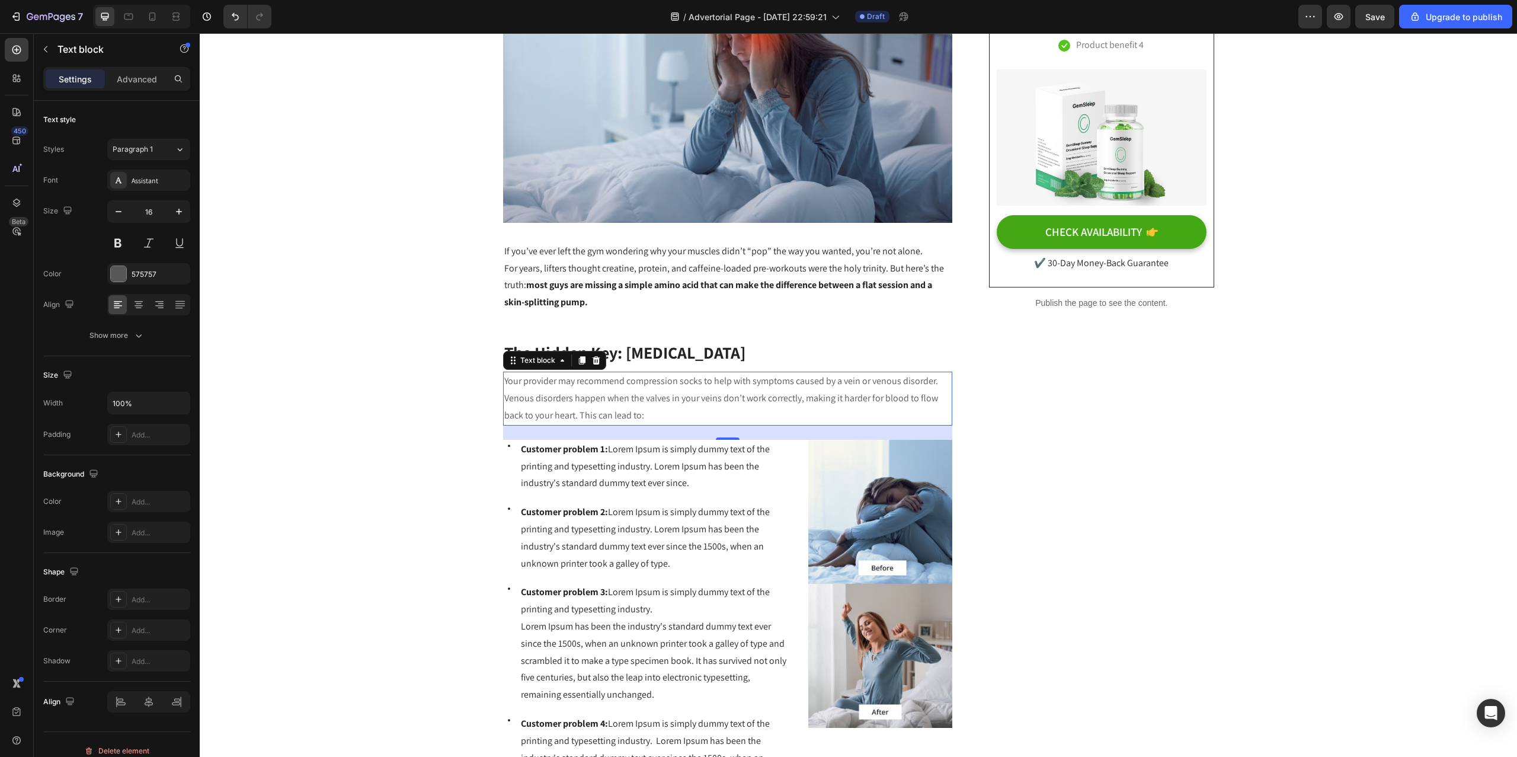
click at [585, 485] on span "Customer problem 1: Lorem Ipsum is simply dummy text of the printing and typese…" at bounding box center [645, 466] width 249 height 47
click at [515, 379] on p "Your provider may recommend compression socks to help with symptoms caused by a…" at bounding box center [727, 398] width 447 height 51
click at [504, 380] on p "Your provider may recommend compression socks to help with symptoms caused by a…" at bounding box center [727, 398] width 447 height 51
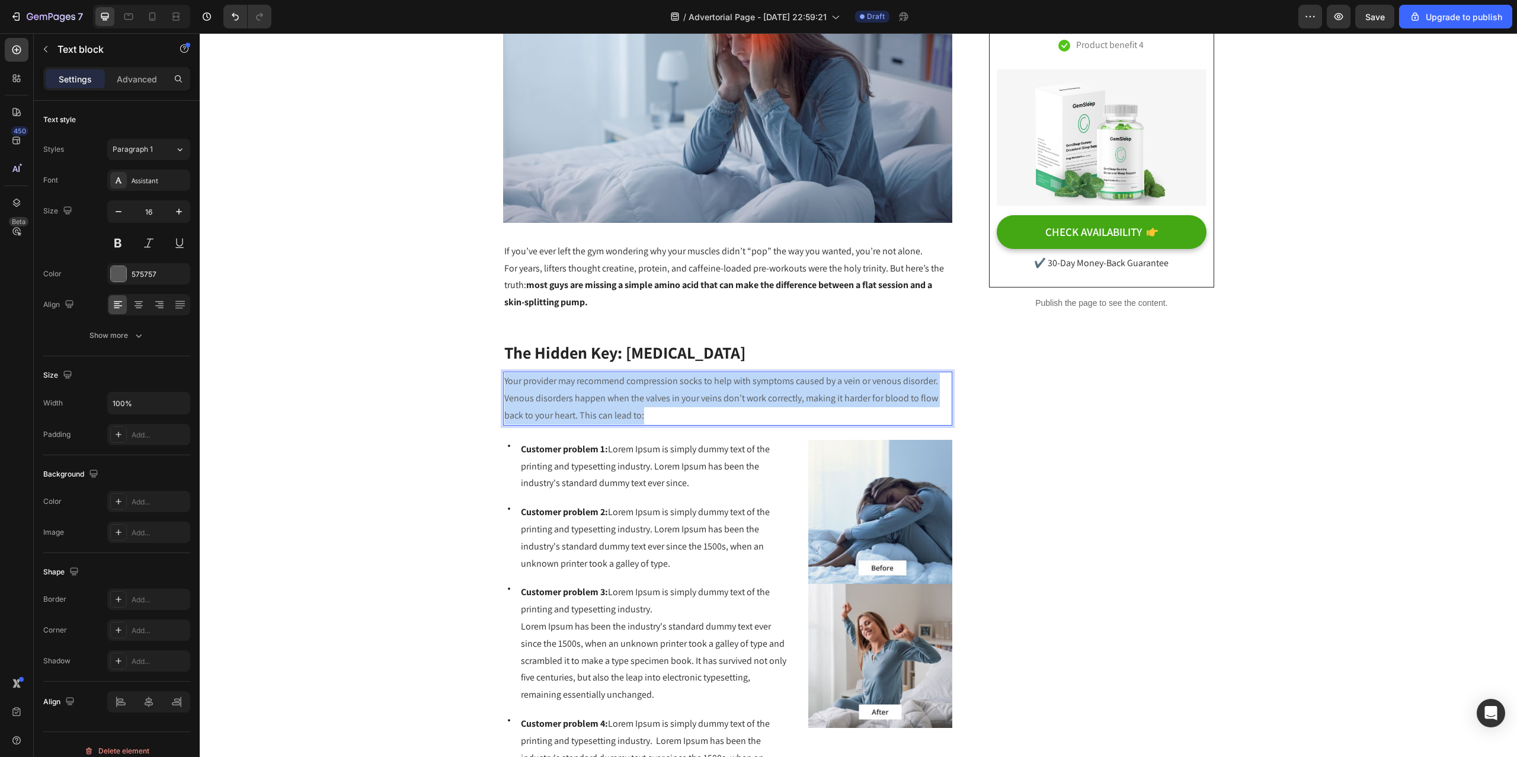
click at [504, 380] on p "Your provider may recommend compression socks to help with symptoms caused by a…" at bounding box center [727, 398] width 447 height 51
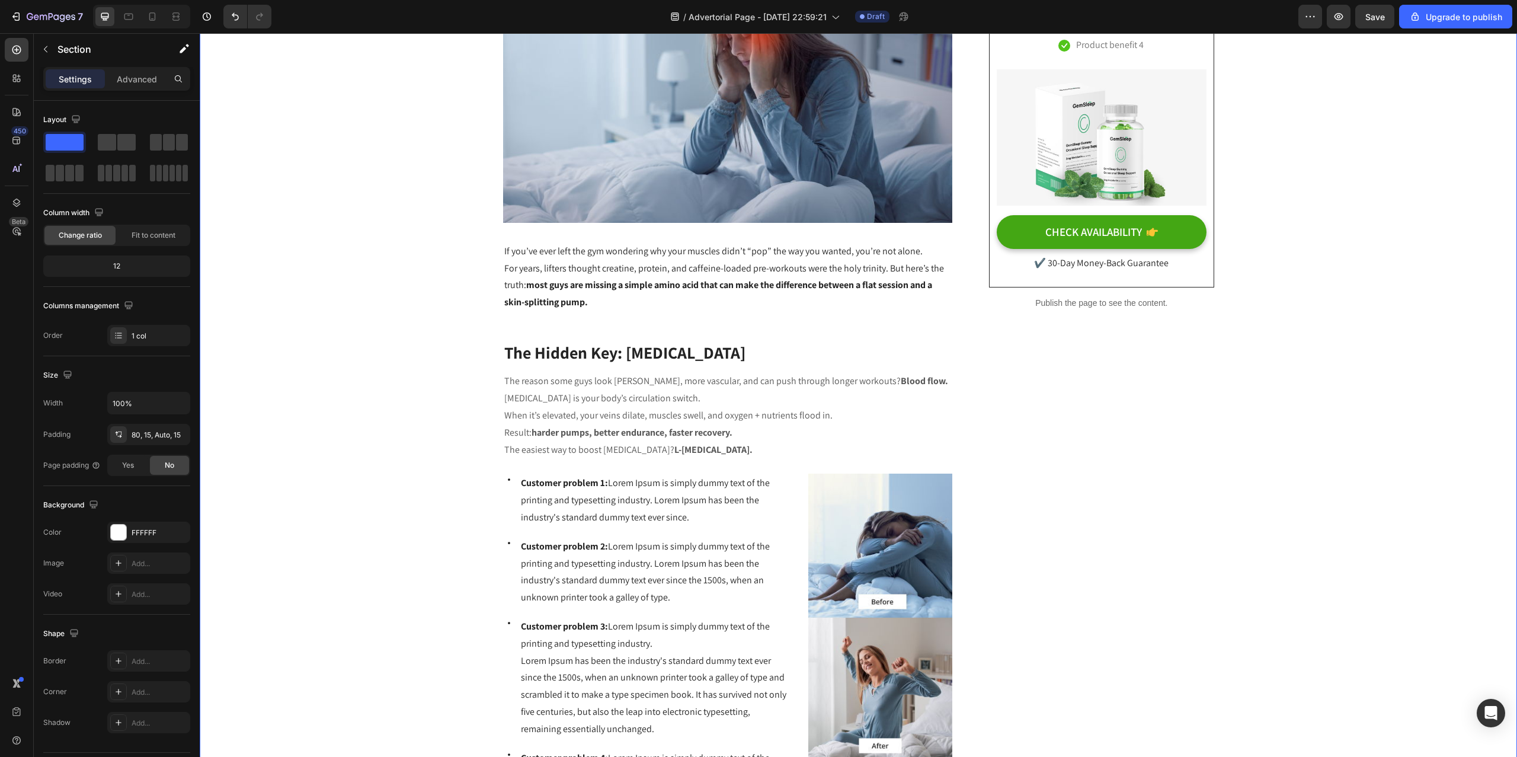
click at [783, 431] on p "Result: harder pumps, better endurance, faster recovery." at bounding box center [727, 432] width 447 height 17
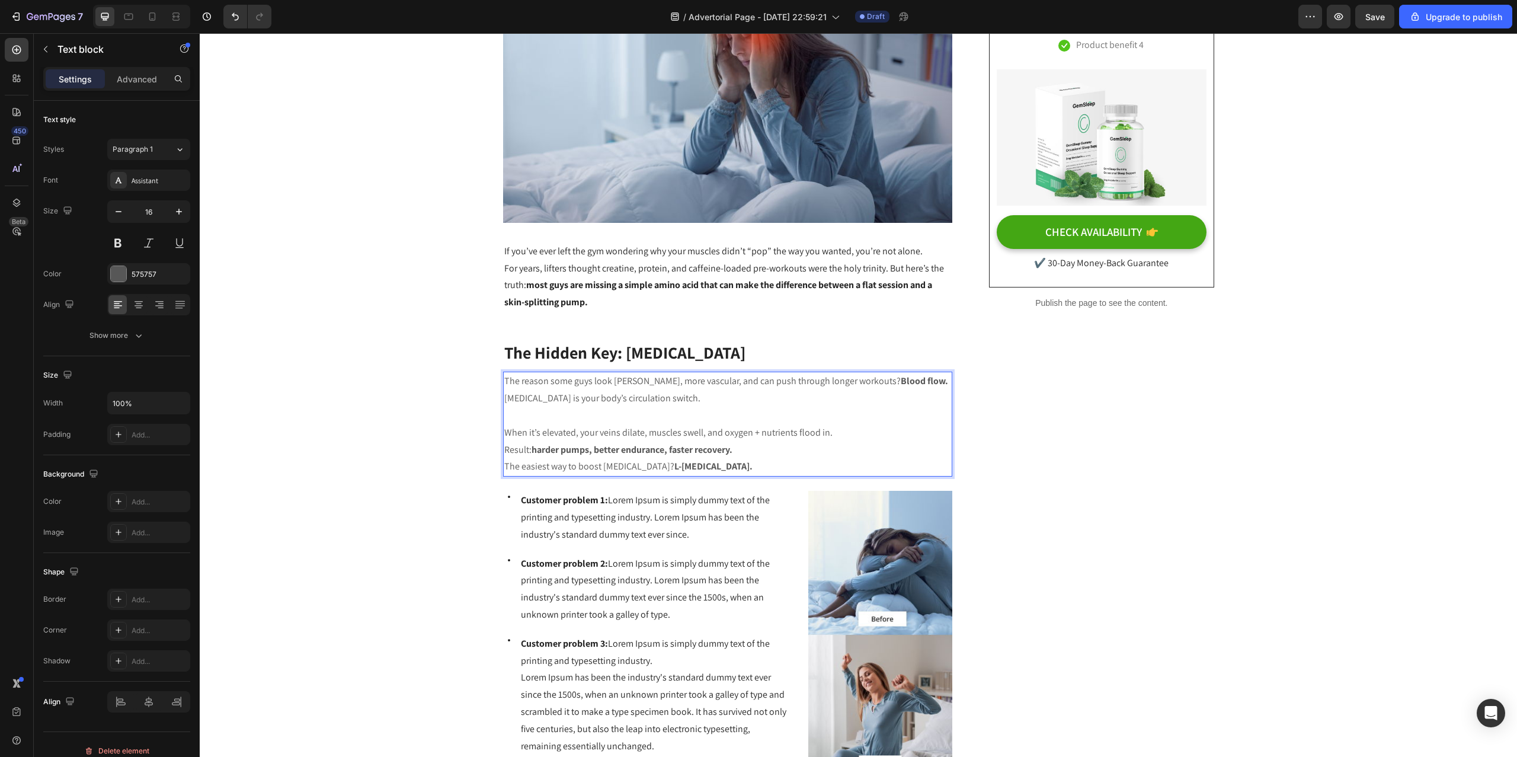
click at [851, 436] on p "When it’s elevated, your veins dilate, muscles swell, and oxygen + nutrients fl…" at bounding box center [727, 432] width 447 height 17
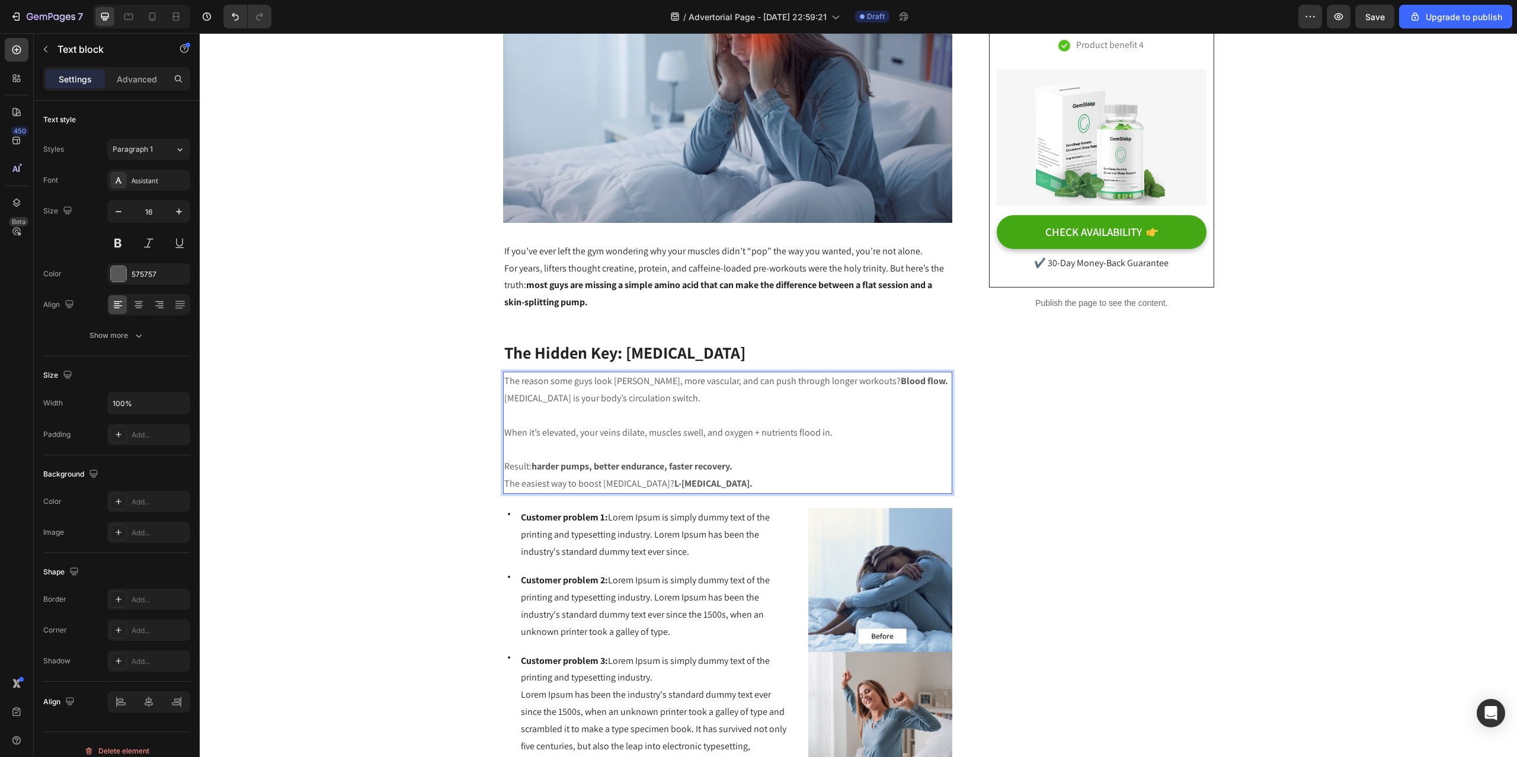
click at [758, 465] on p "Result: harder pumps, better endurance, faster recovery." at bounding box center [727, 466] width 447 height 17
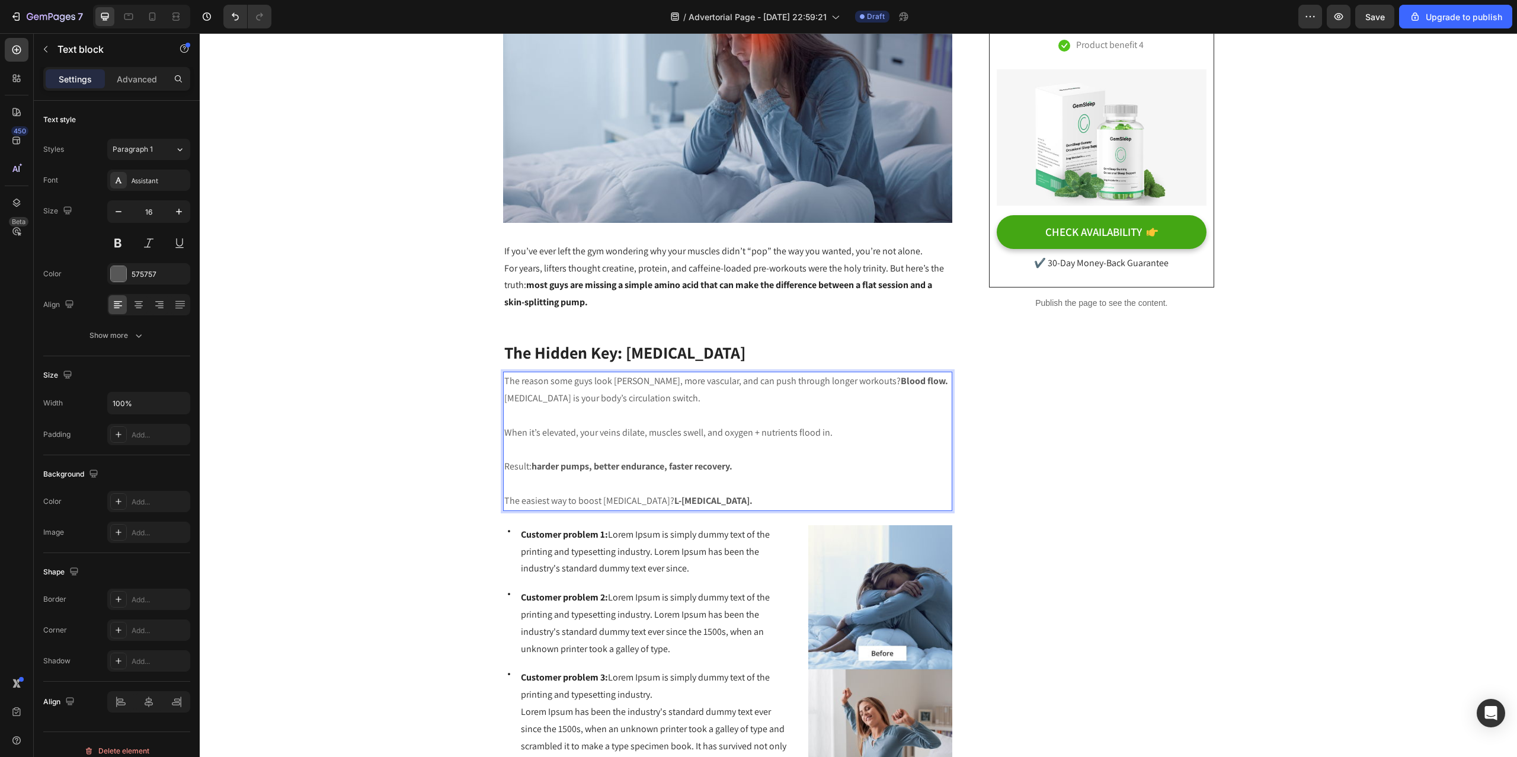
click at [710, 494] on p "The easiest way to boost nitric oxide? L-Arginine." at bounding box center [727, 500] width 447 height 17
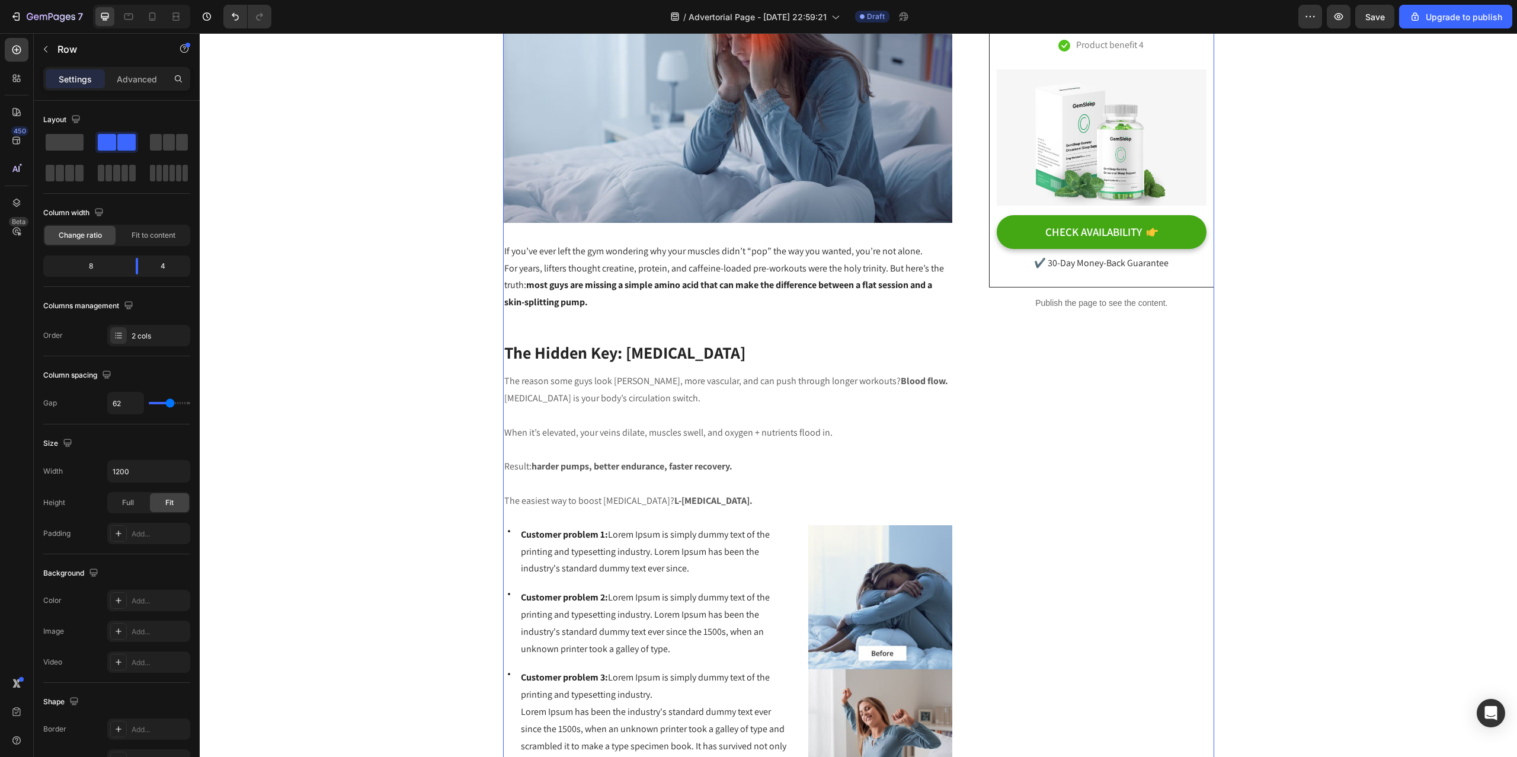
click at [584, 307] on p "If you’ve ever left the gym wondering why your muscles didn’t “pop” the way you…" at bounding box center [727, 277] width 447 height 68
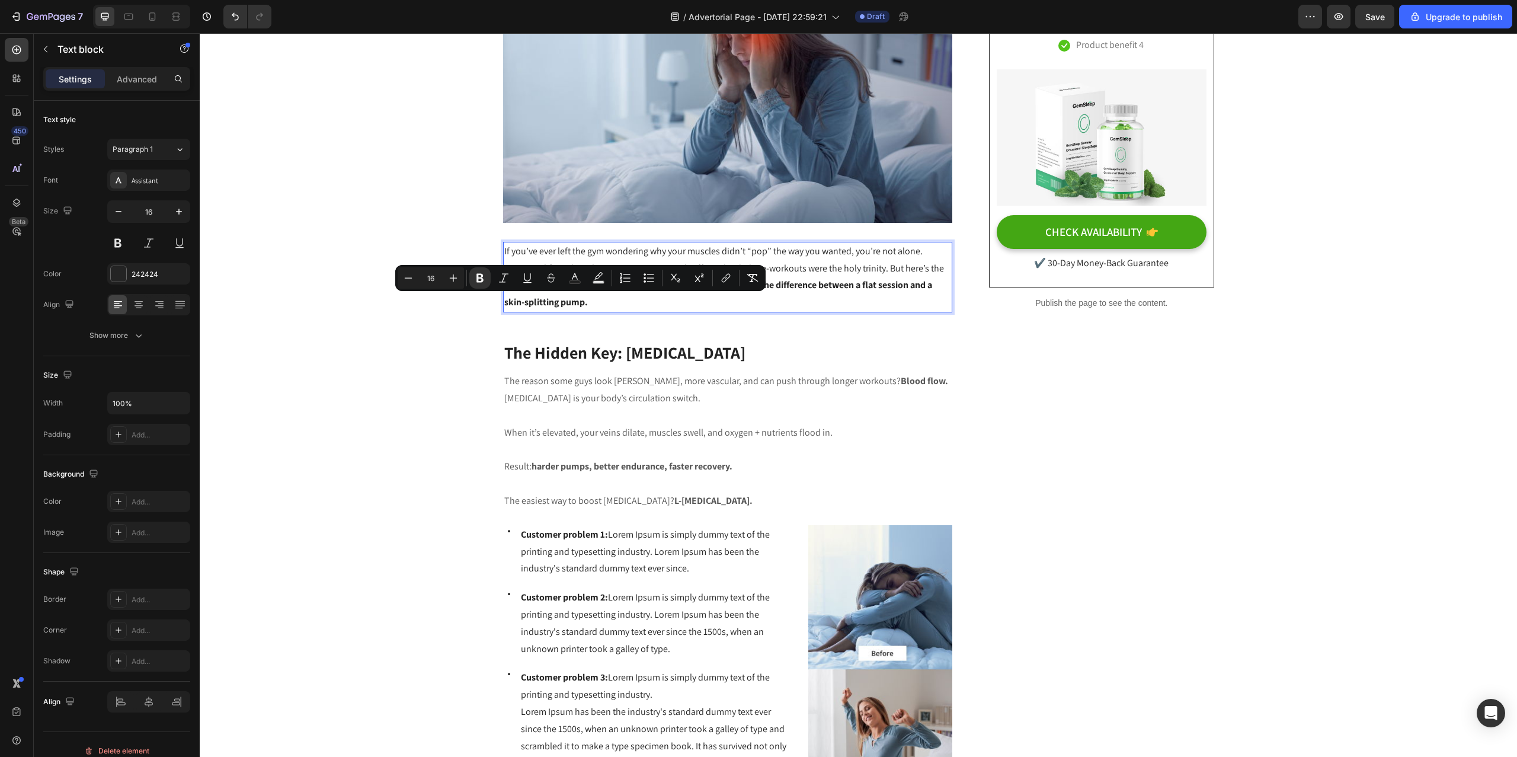
click at [612, 305] on p "If you’ve ever left the gym wondering why your muscles didn’t “pop” the way you…" at bounding box center [727, 277] width 447 height 68
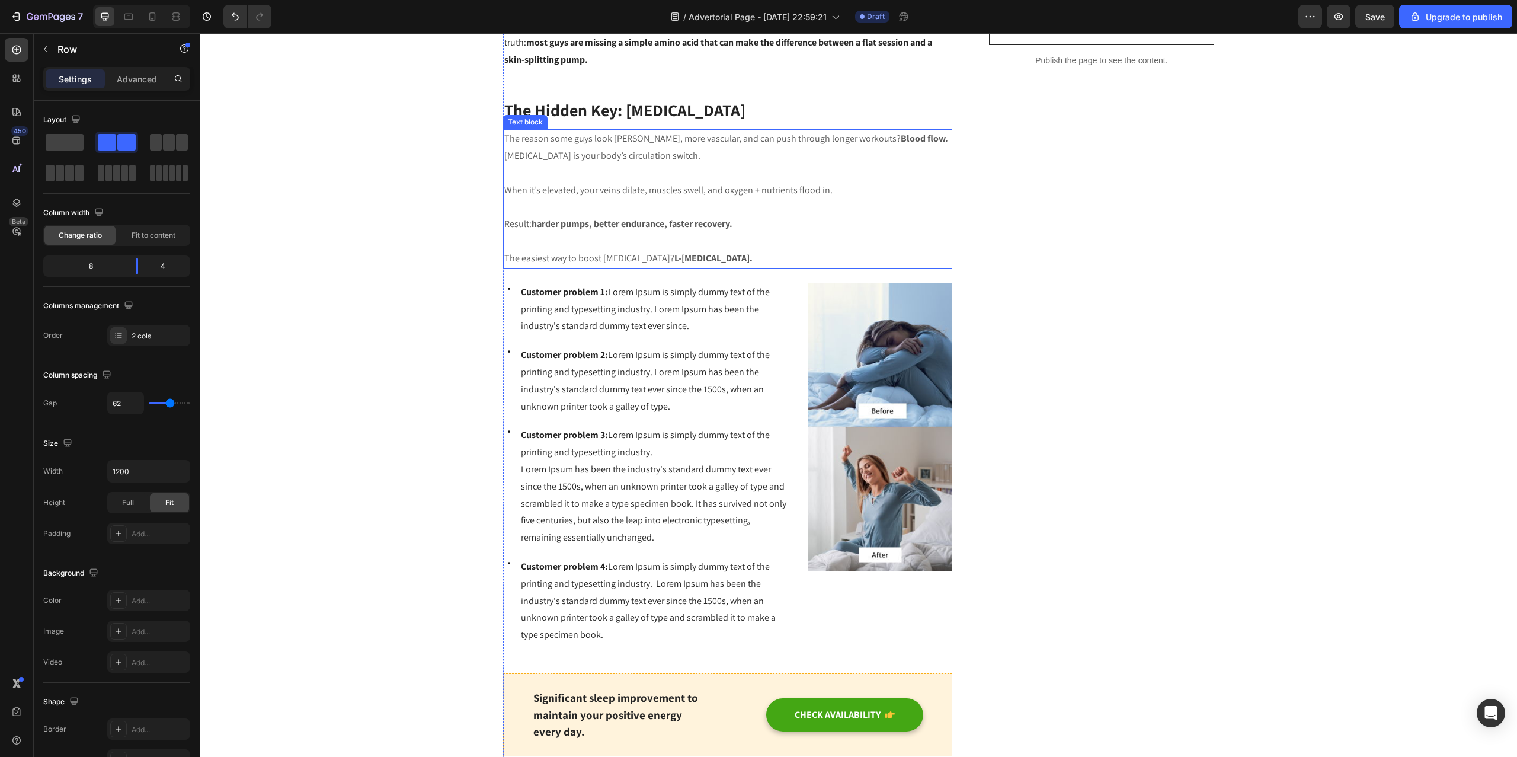
scroll to position [595, 0]
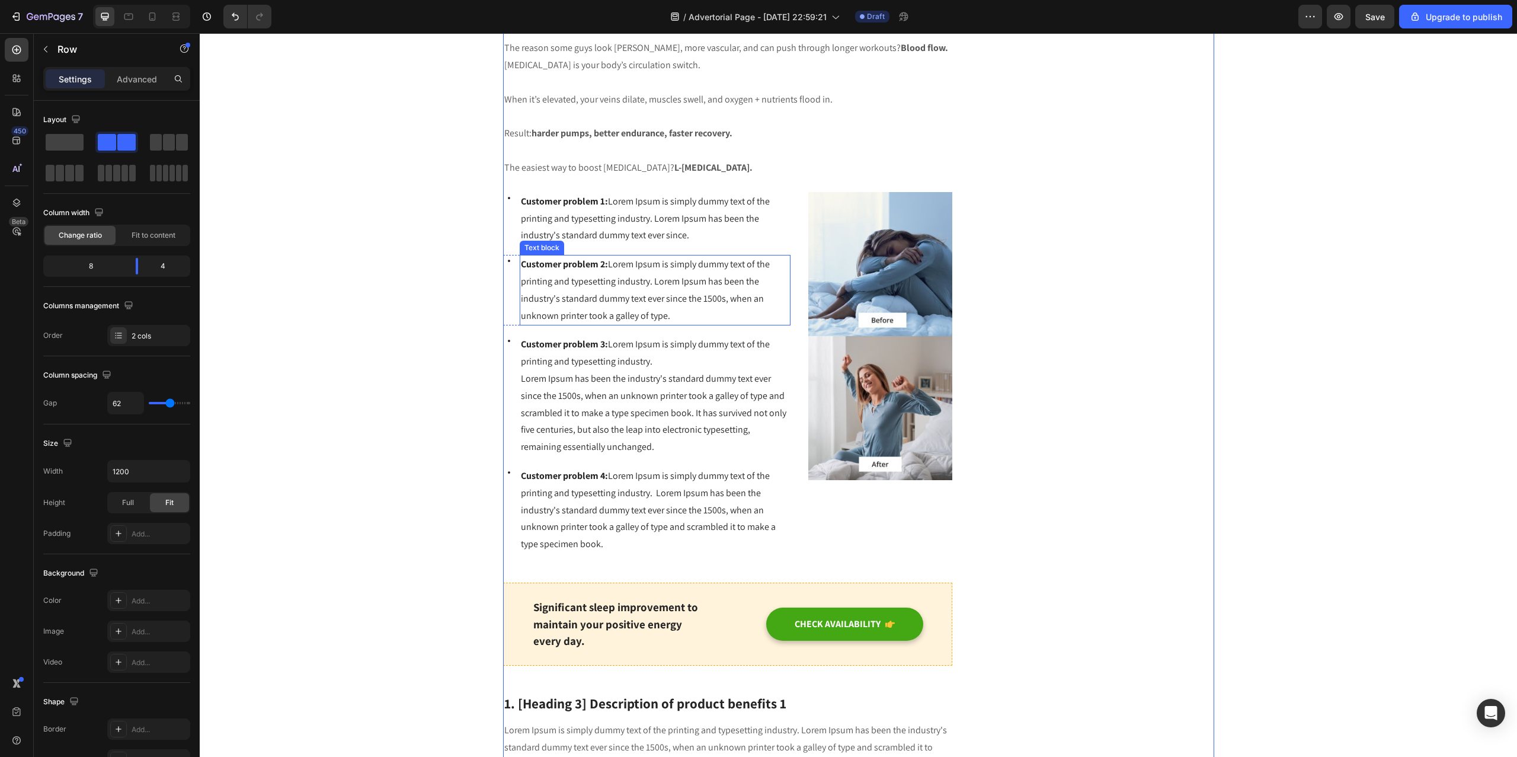
click at [636, 308] on p "Customer problem 2: Lorem Ipsum is simply dummy text of the printing and typese…" at bounding box center [655, 290] width 269 height 68
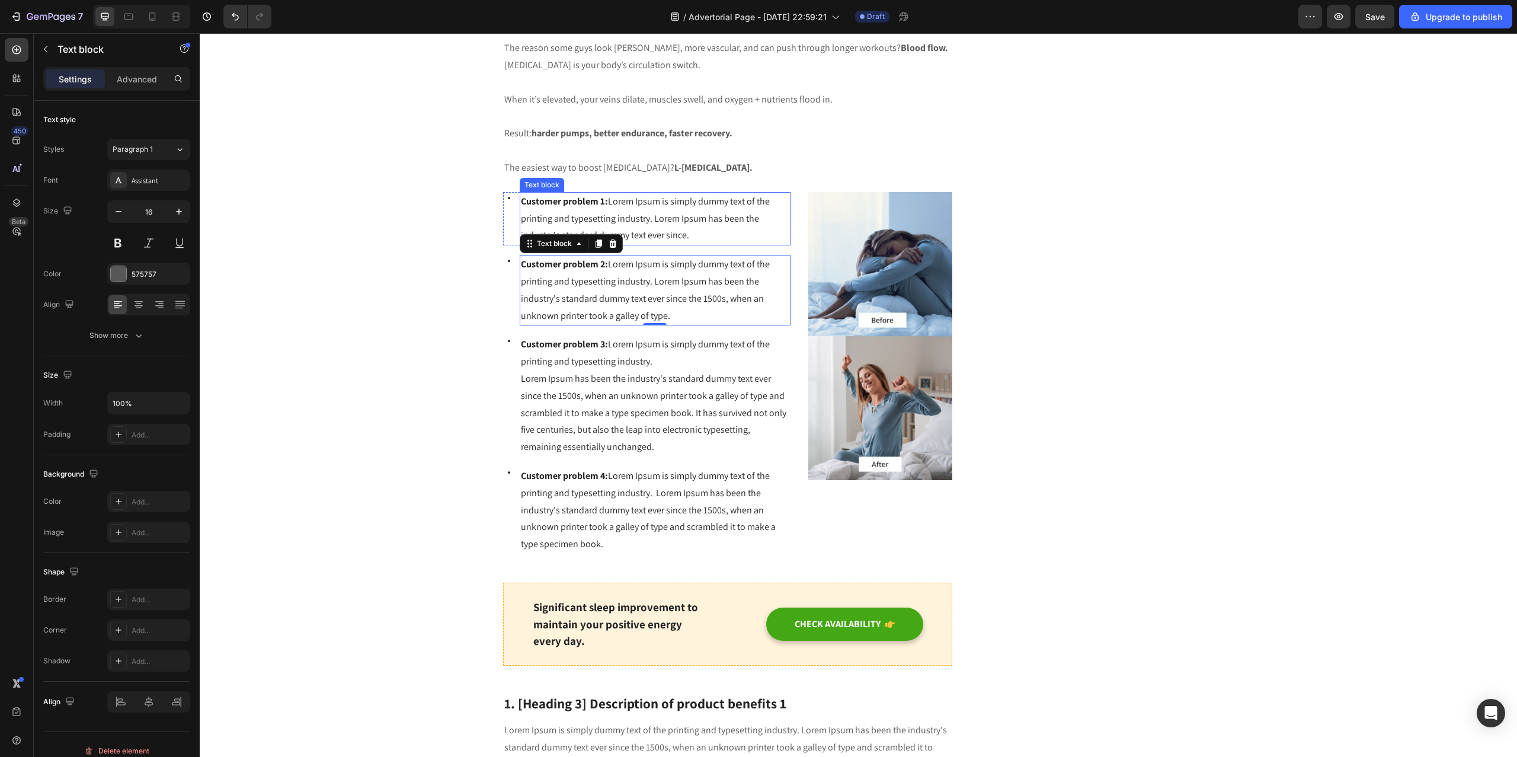
click at [652, 234] on span "Customer problem 1: Lorem Ipsum is simply dummy text of the printing and typese…" at bounding box center [645, 218] width 249 height 47
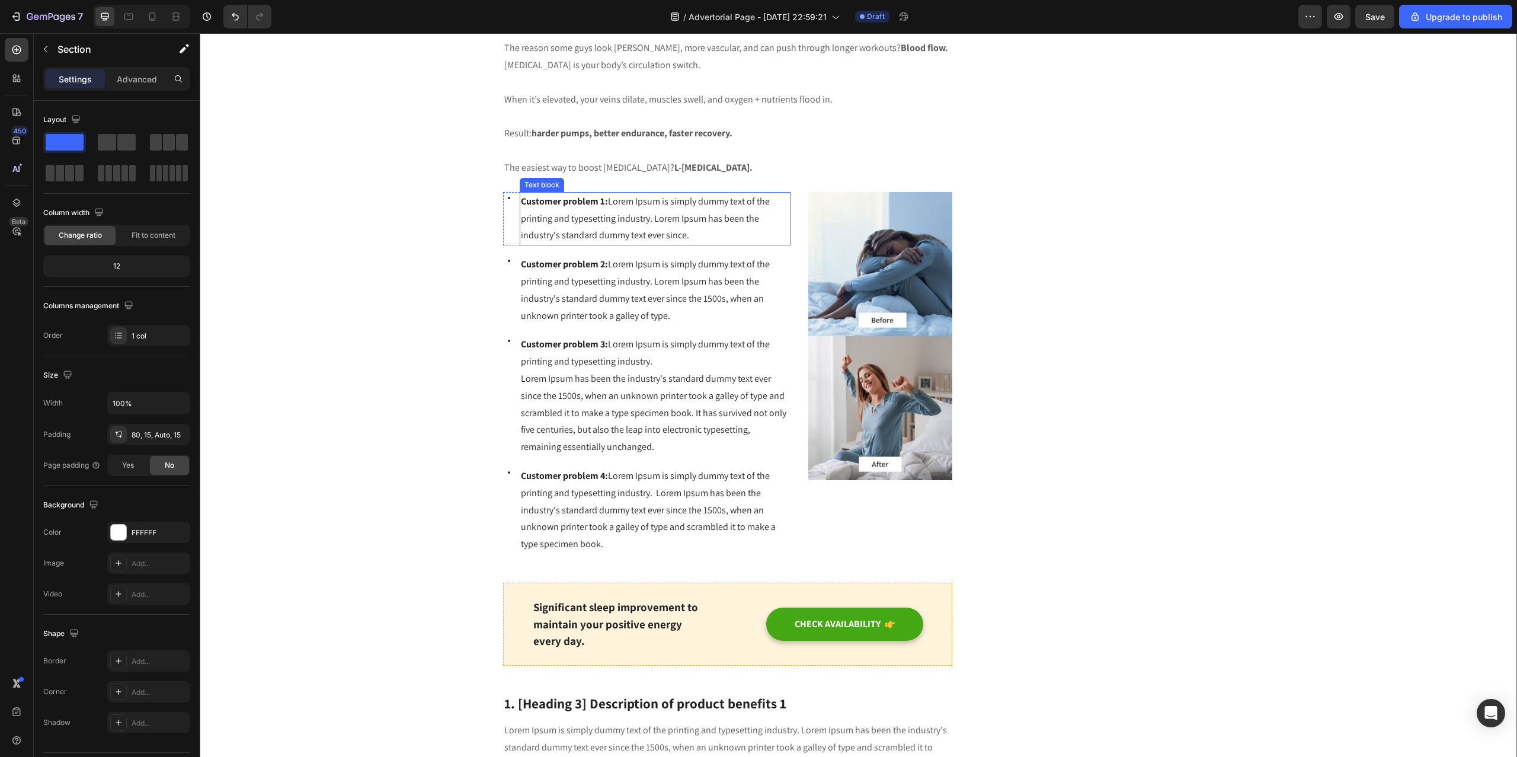
click at [638, 219] on span "Customer problem 1: Lorem Ipsum is simply dummy text of the printing and typese…" at bounding box center [645, 218] width 249 height 47
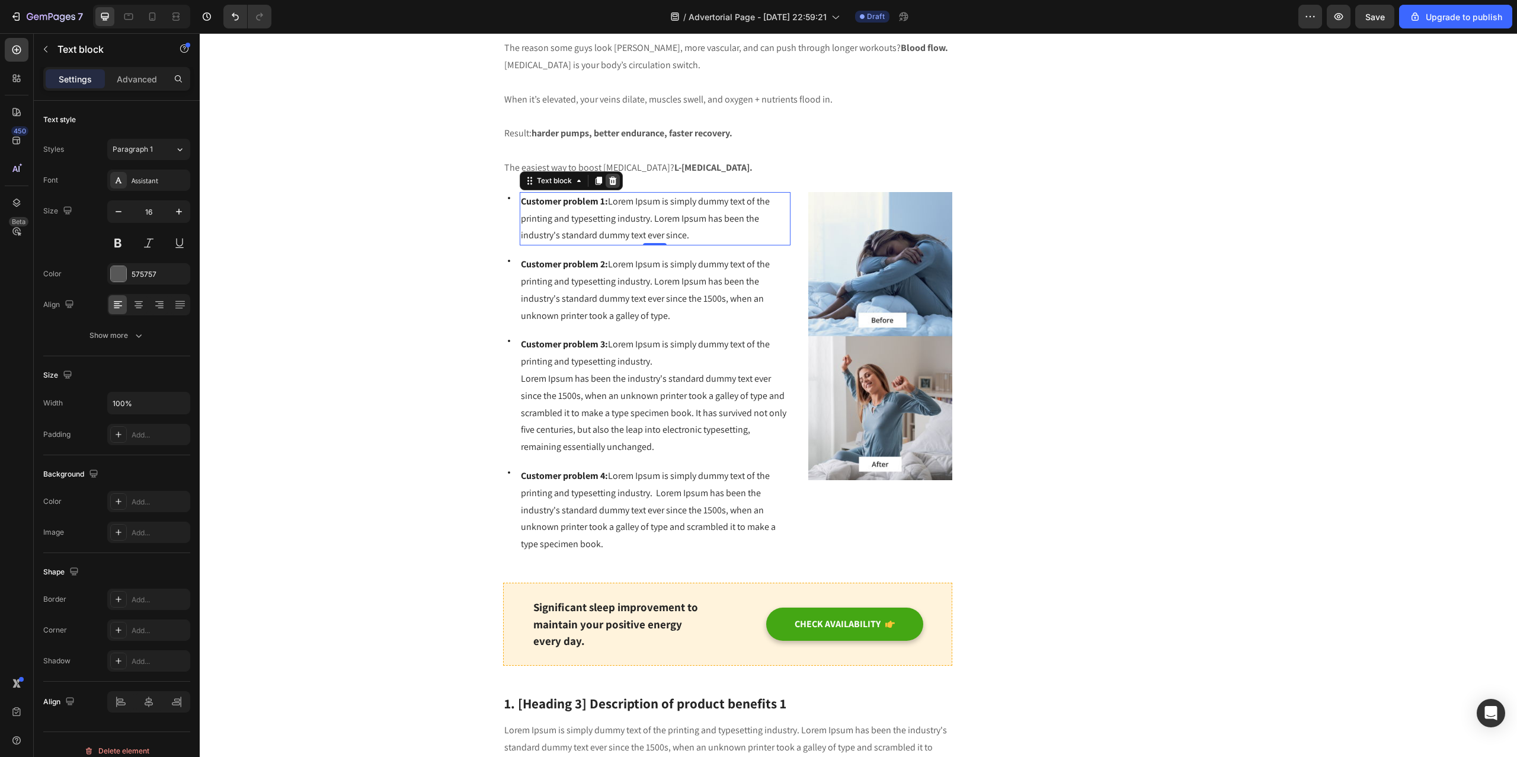
click at [611, 181] on div at bounding box center [613, 181] width 14 height 14
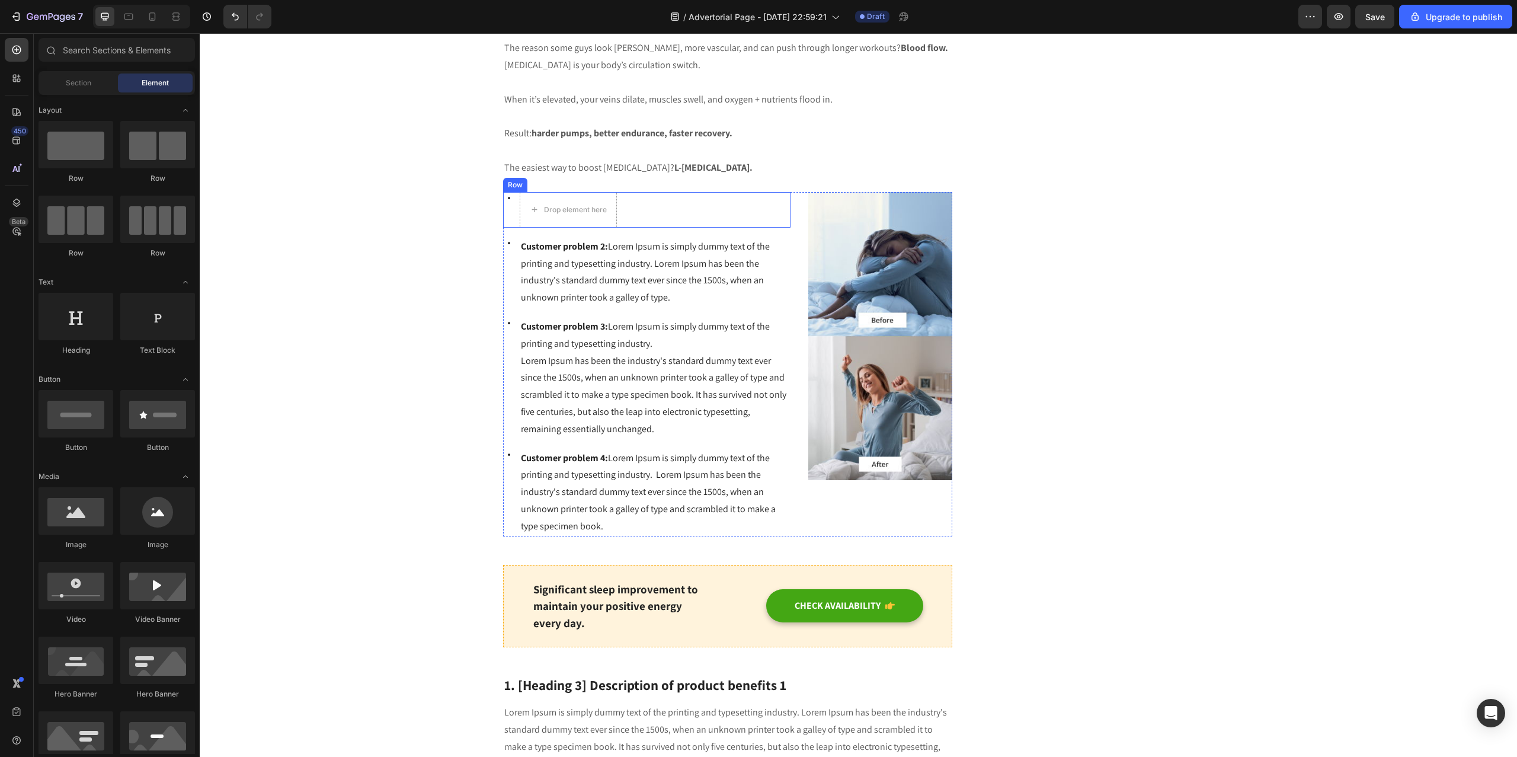
click at [648, 212] on div "Icon Drop element here Row" at bounding box center [647, 210] width 288 height 36
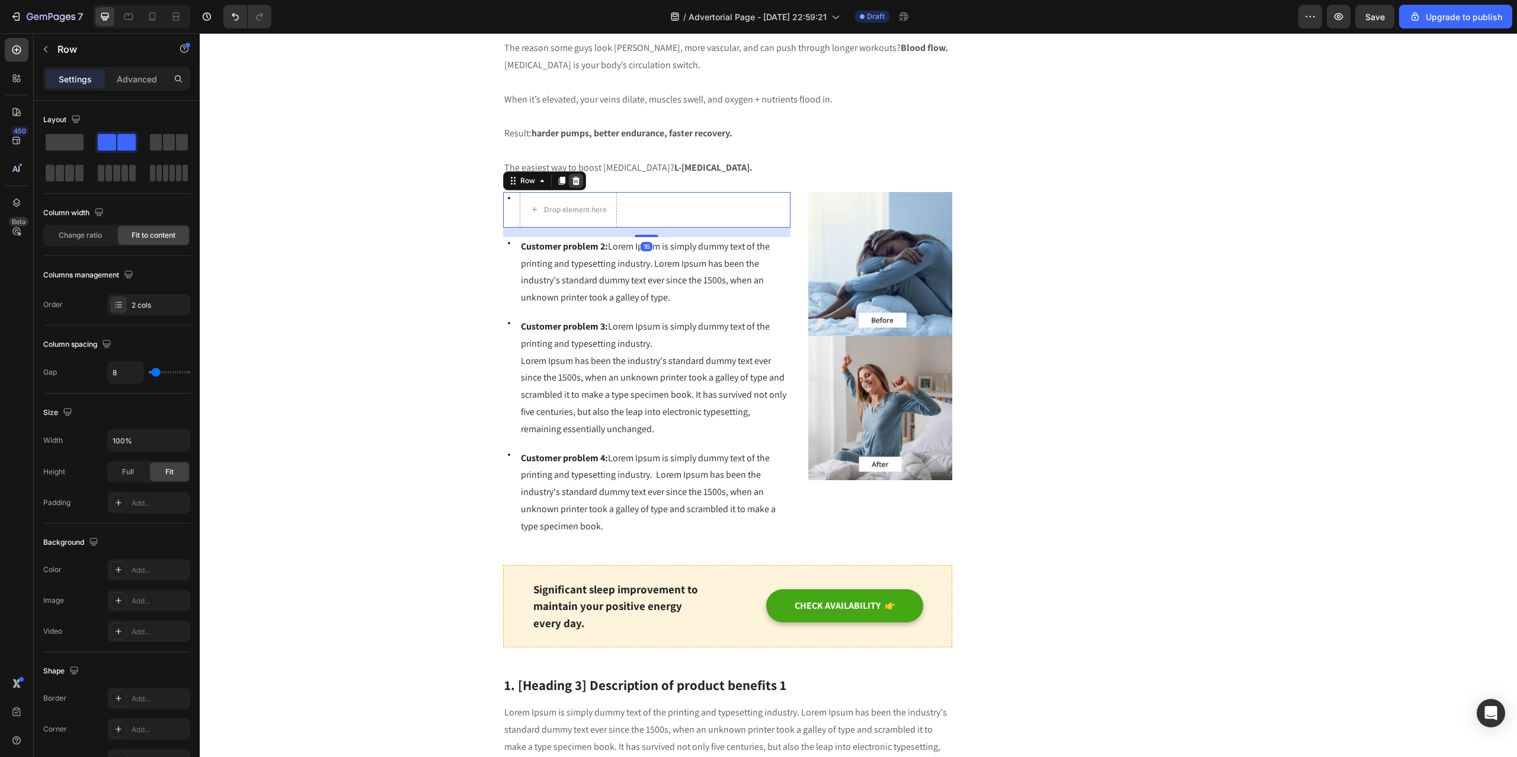
click at [571, 181] on icon at bounding box center [575, 180] width 9 height 9
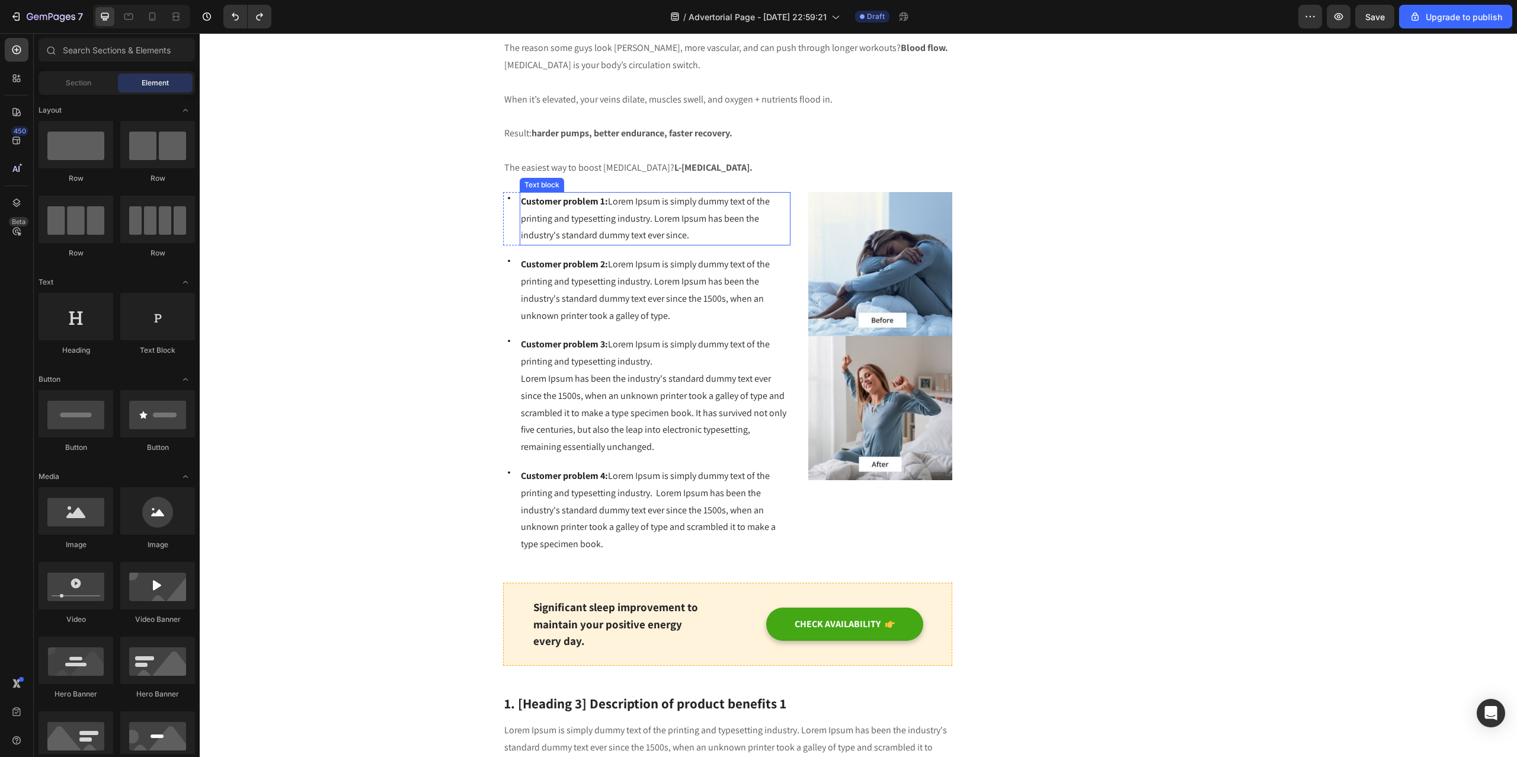
click at [603, 229] on span "Customer problem 1: Lorem Ipsum is simply dummy text of the printing and typese…" at bounding box center [645, 218] width 249 height 47
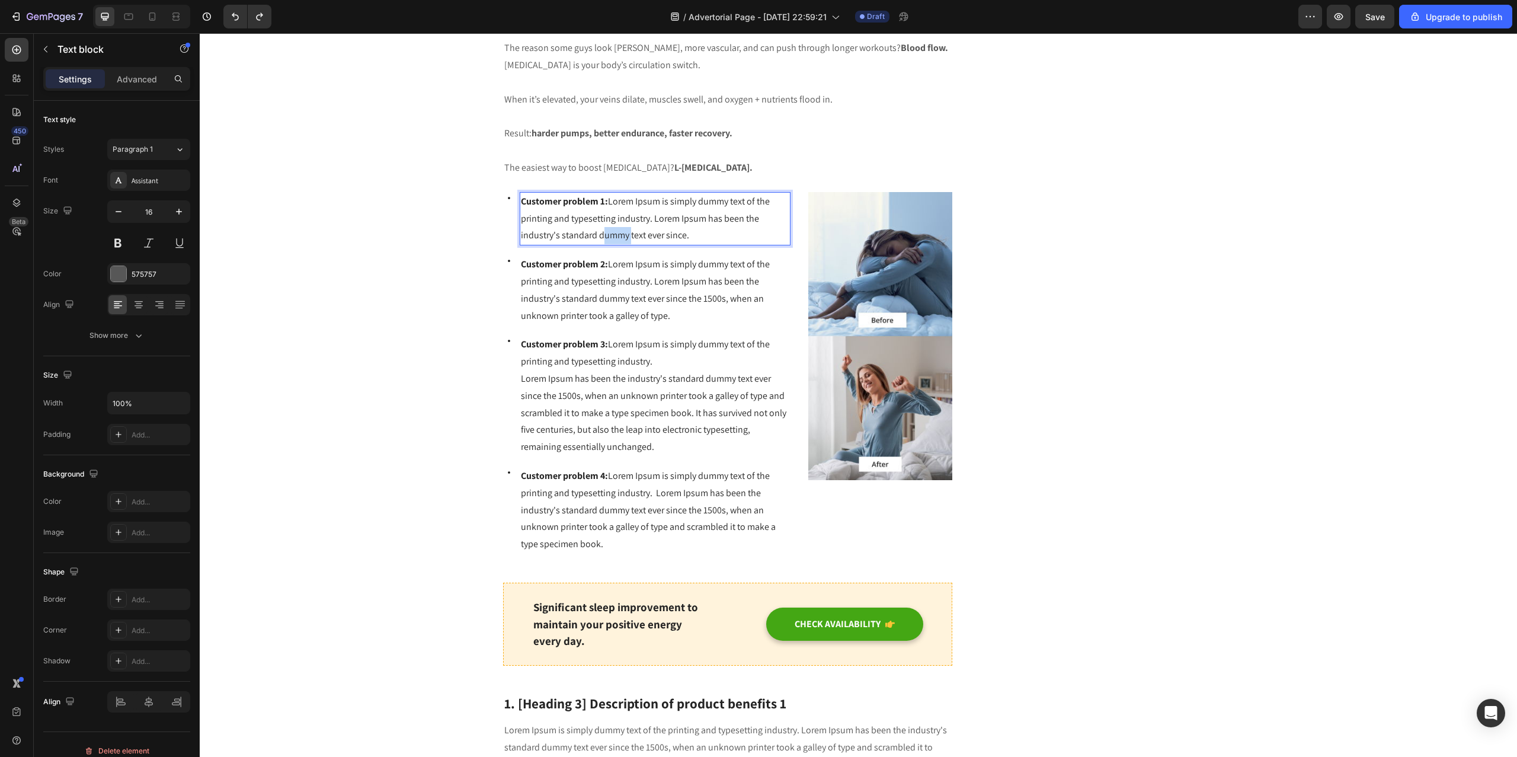
click at [603, 229] on span "Customer problem 1: Lorem Ipsum is simply dummy text of the printing and typese…" at bounding box center [645, 218] width 249 height 47
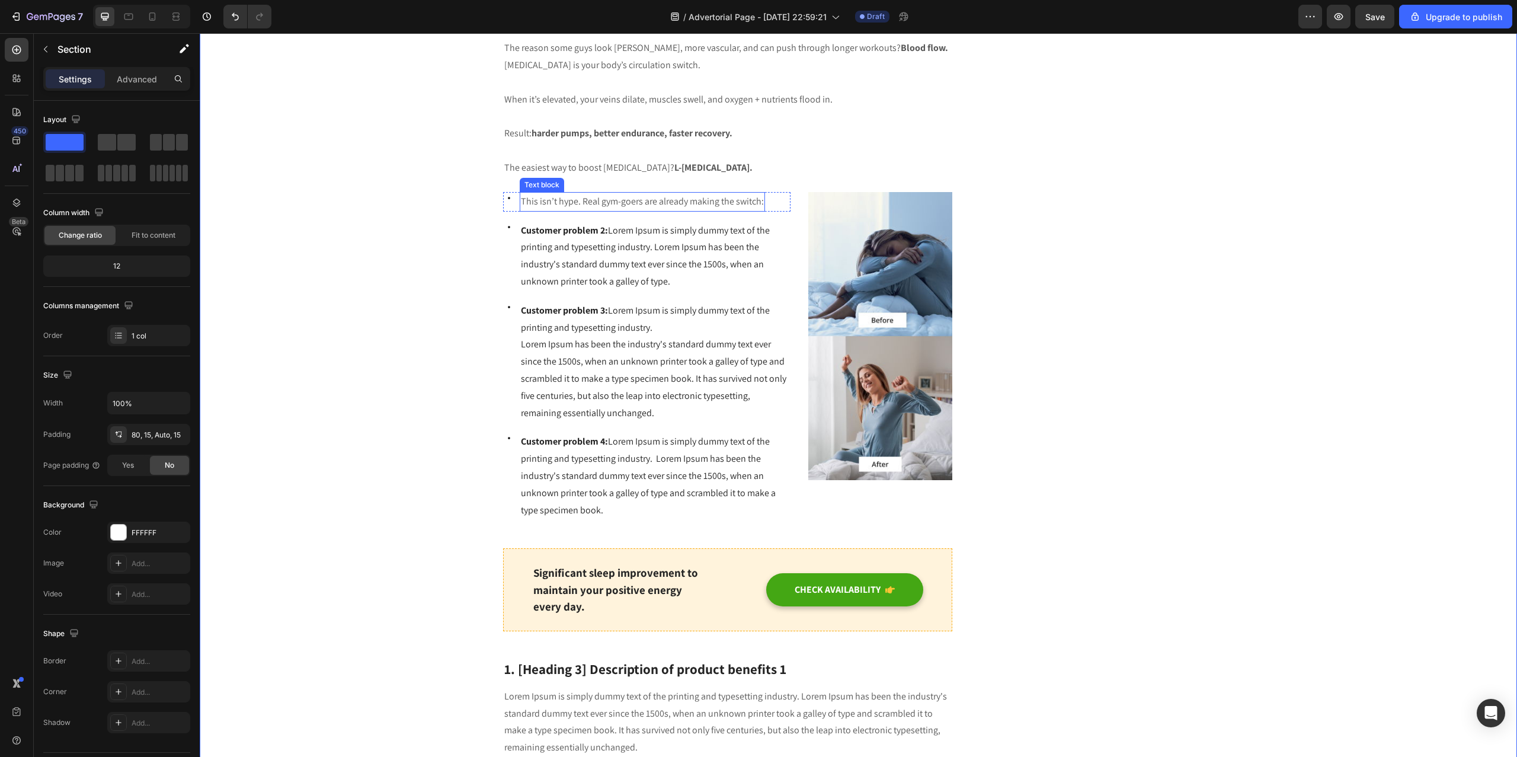
click at [507, 194] on icon at bounding box center [509, 198] width 12 height 12
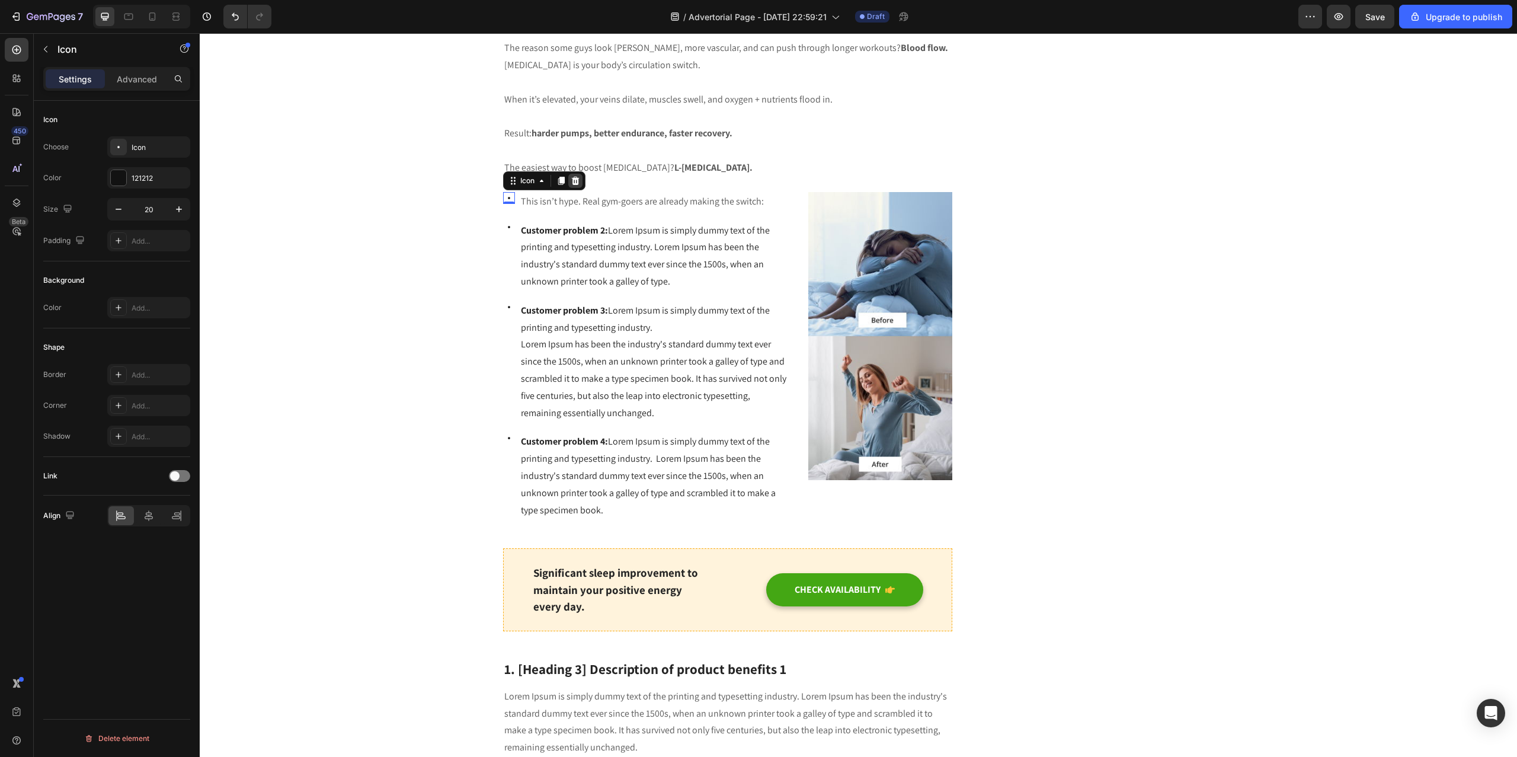
click at [571, 181] on icon at bounding box center [575, 180] width 9 height 9
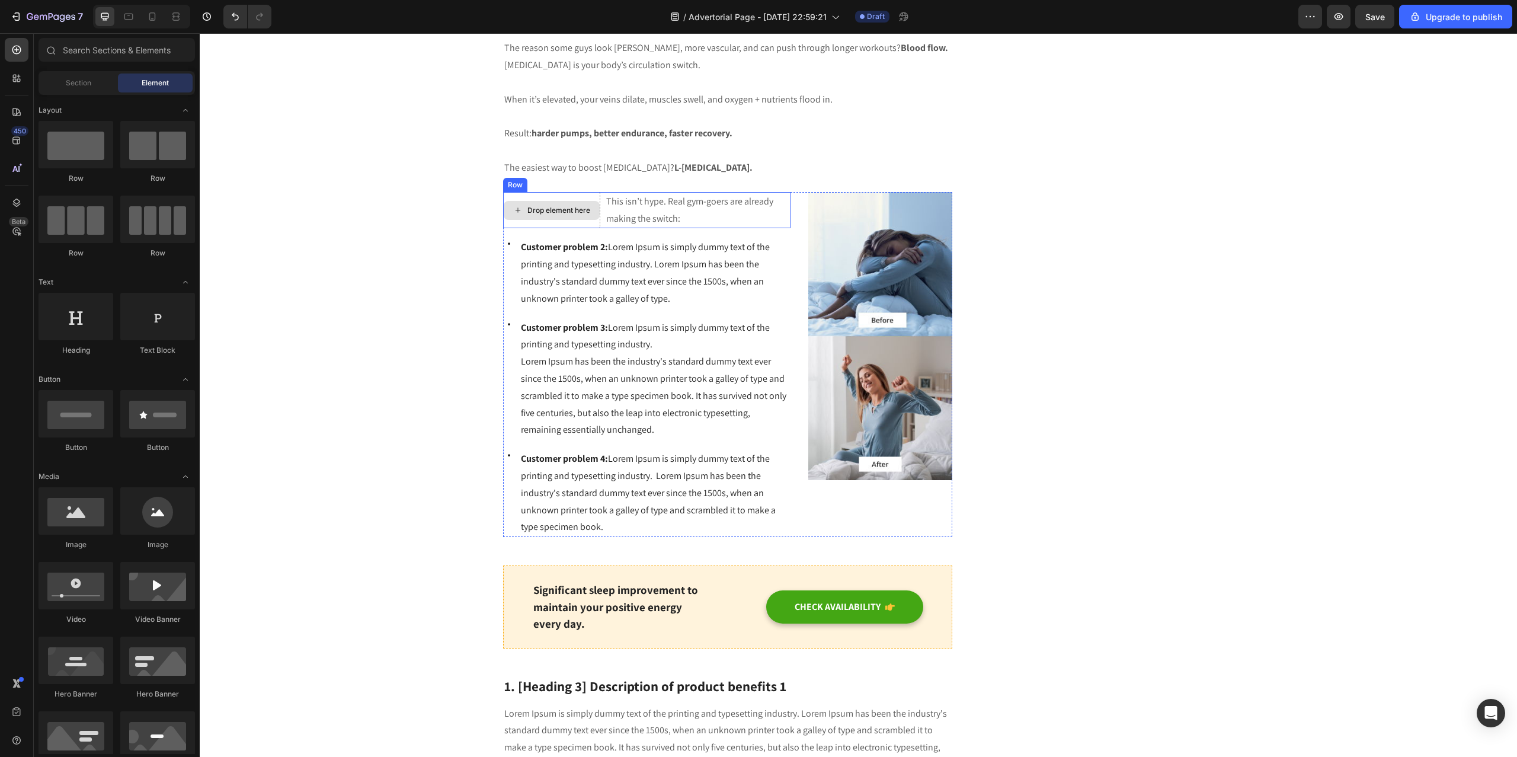
click at [566, 194] on div "Drop element here" at bounding box center [551, 210] width 97 height 37
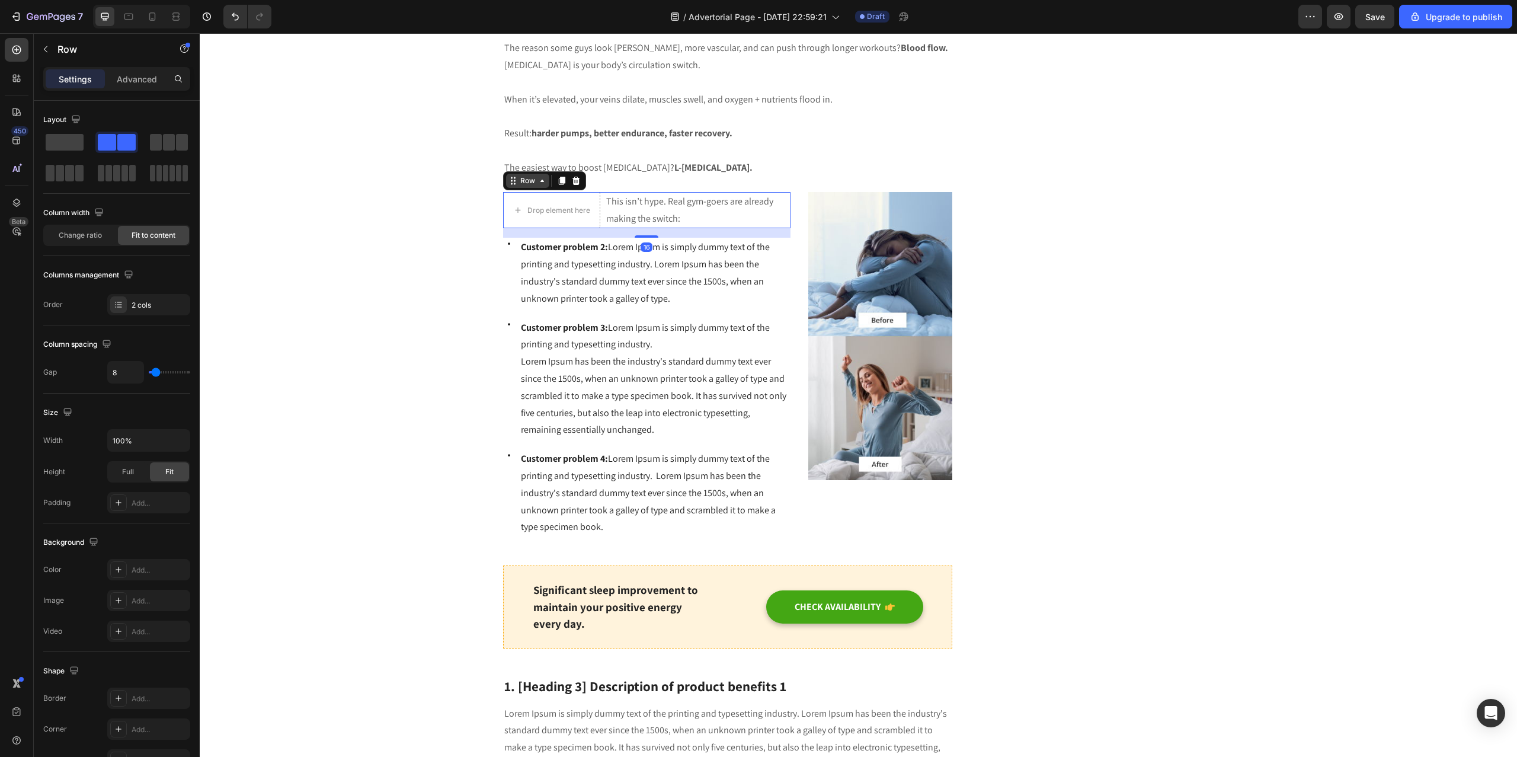
click at [537, 180] on icon at bounding box center [541, 180] width 9 height 9
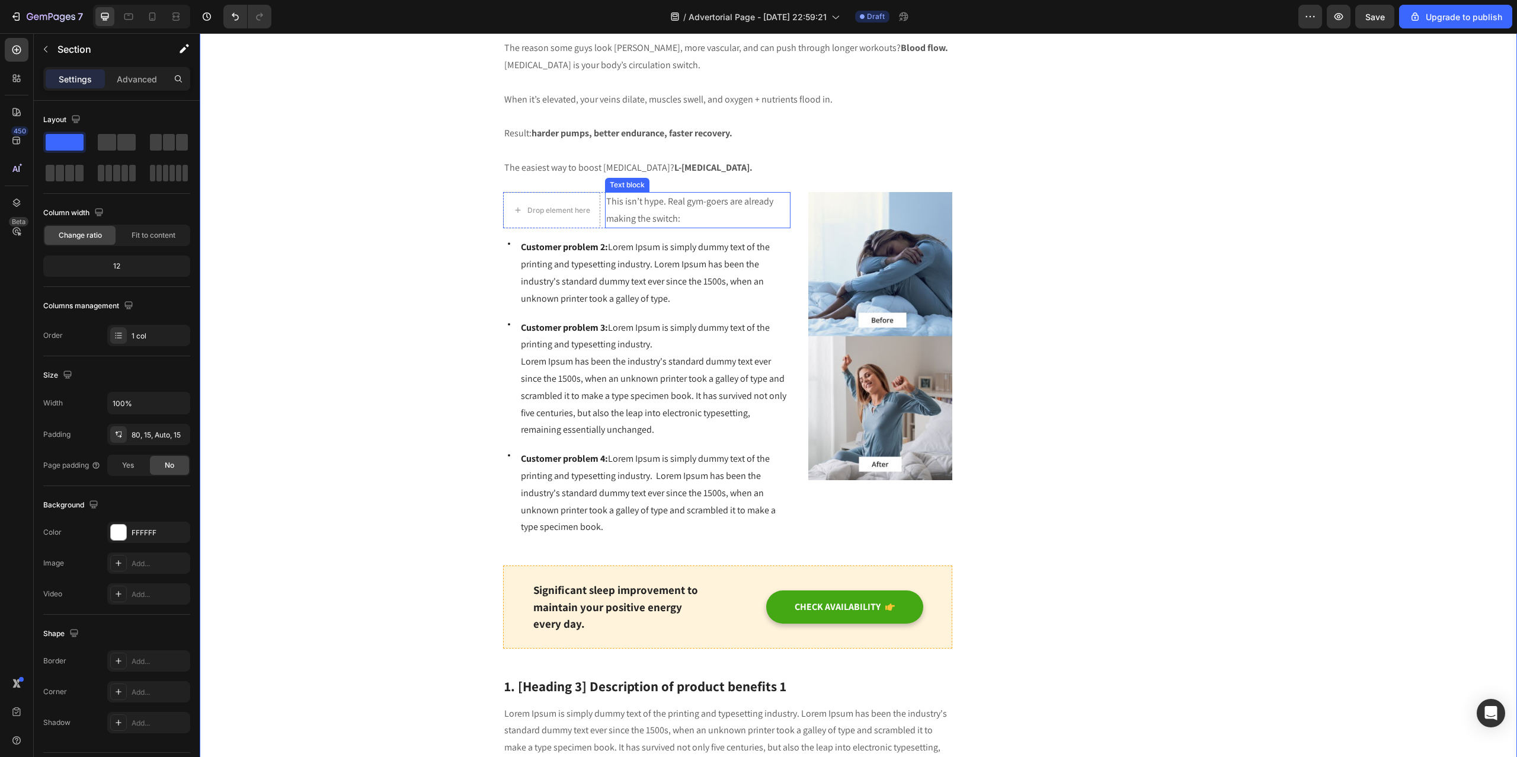
click at [666, 198] on p "This isn’t hype. Real gym-goers are already making the switch:" at bounding box center [698, 210] width 184 height 34
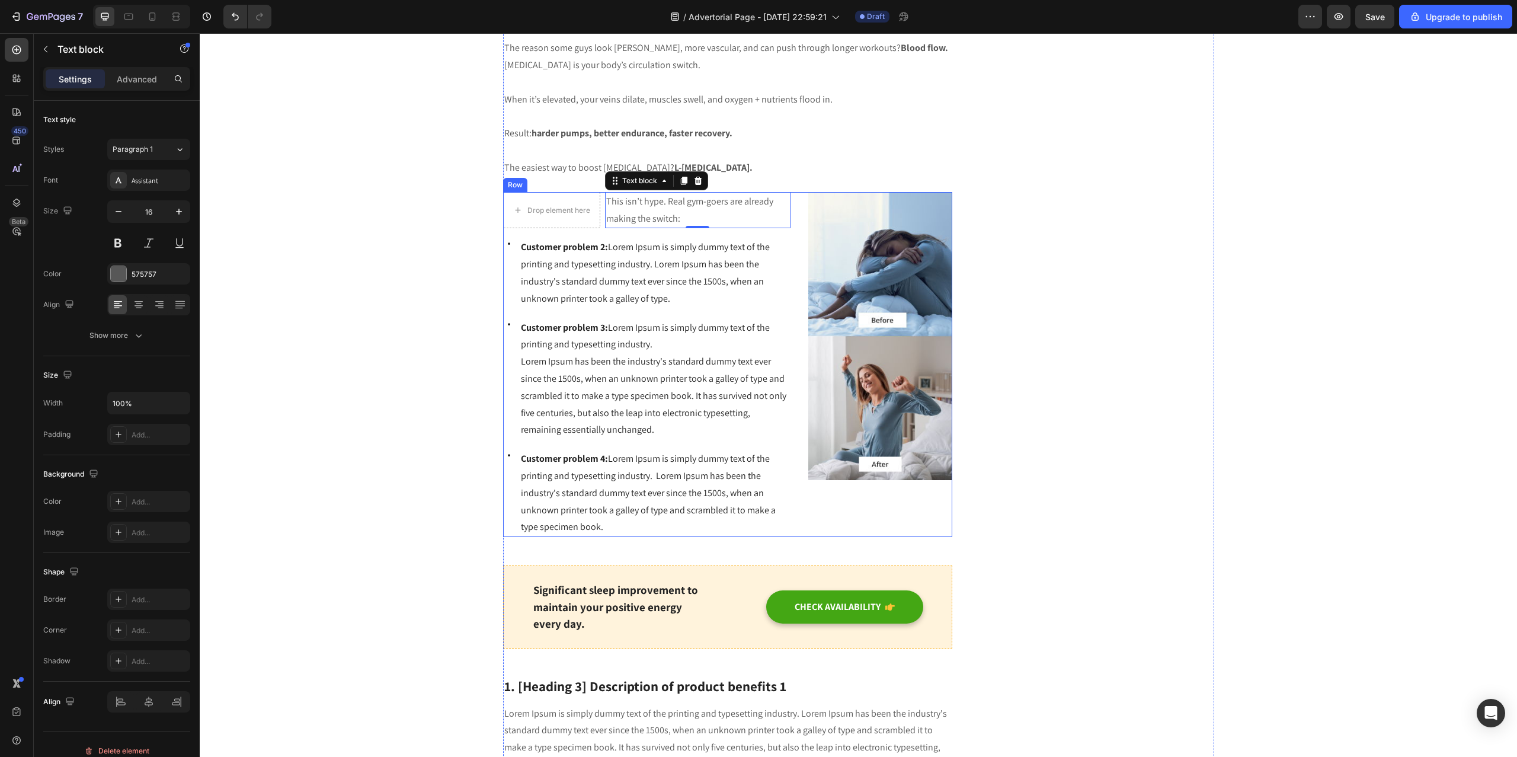
click at [595, 230] on div "Drop element here This isn’t hype. Real gym-goers are already making the switch…" at bounding box center [647, 364] width 288 height 345
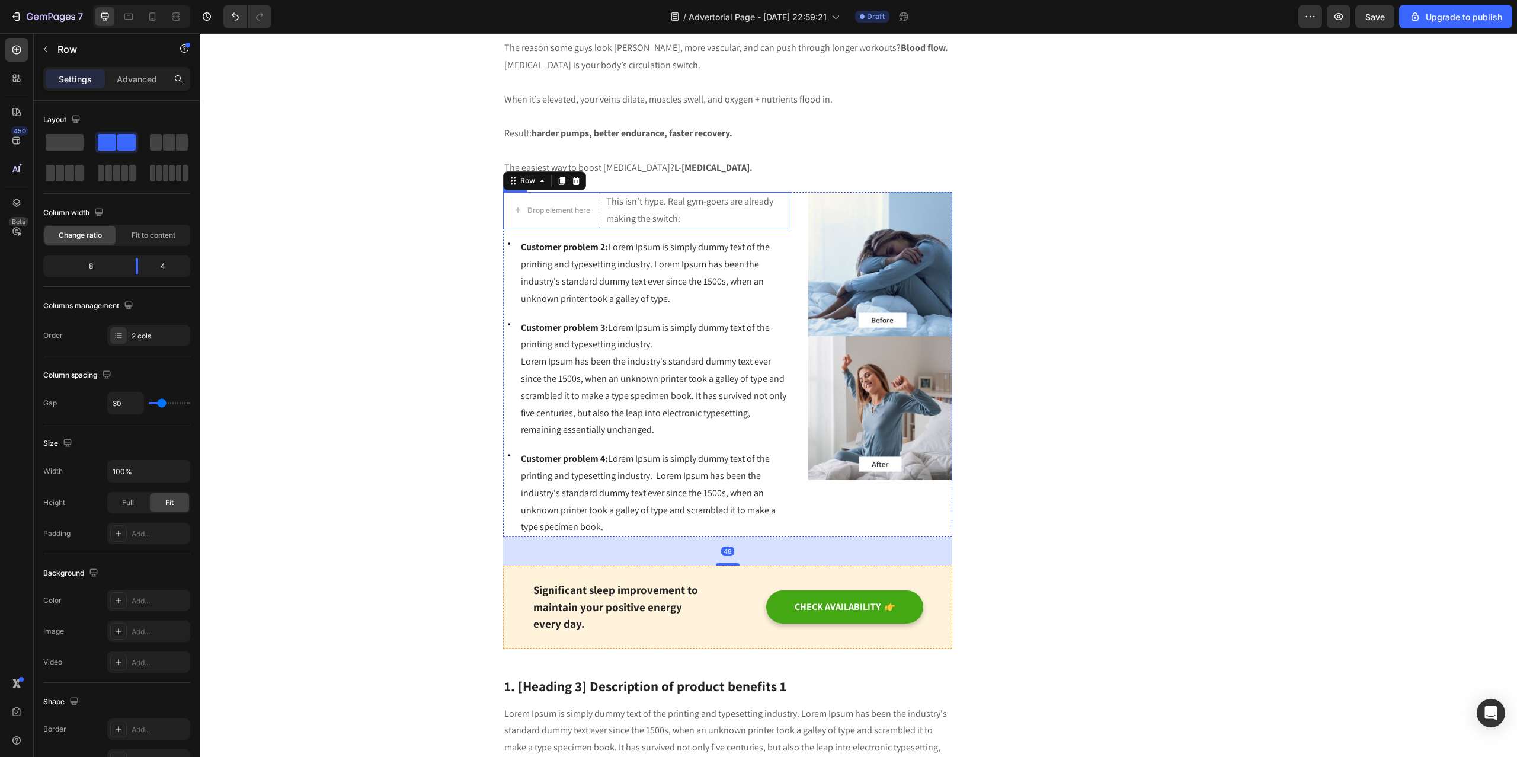
click at [597, 225] on div "Drop element here This isn’t hype. Real gym-goers are already making the switch…" at bounding box center [647, 210] width 288 height 37
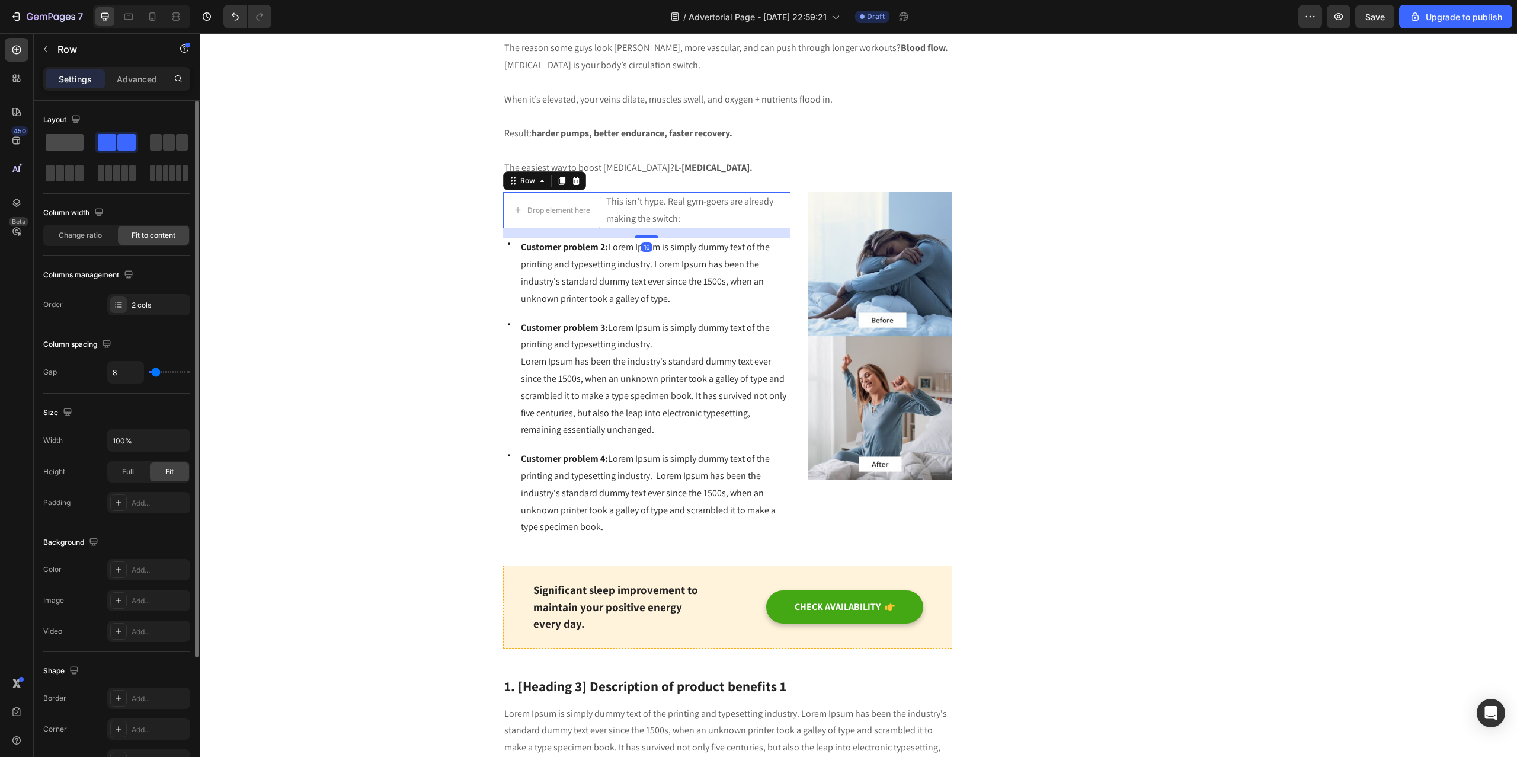
click at [65, 139] on span at bounding box center [65, 142] width 38 height 17
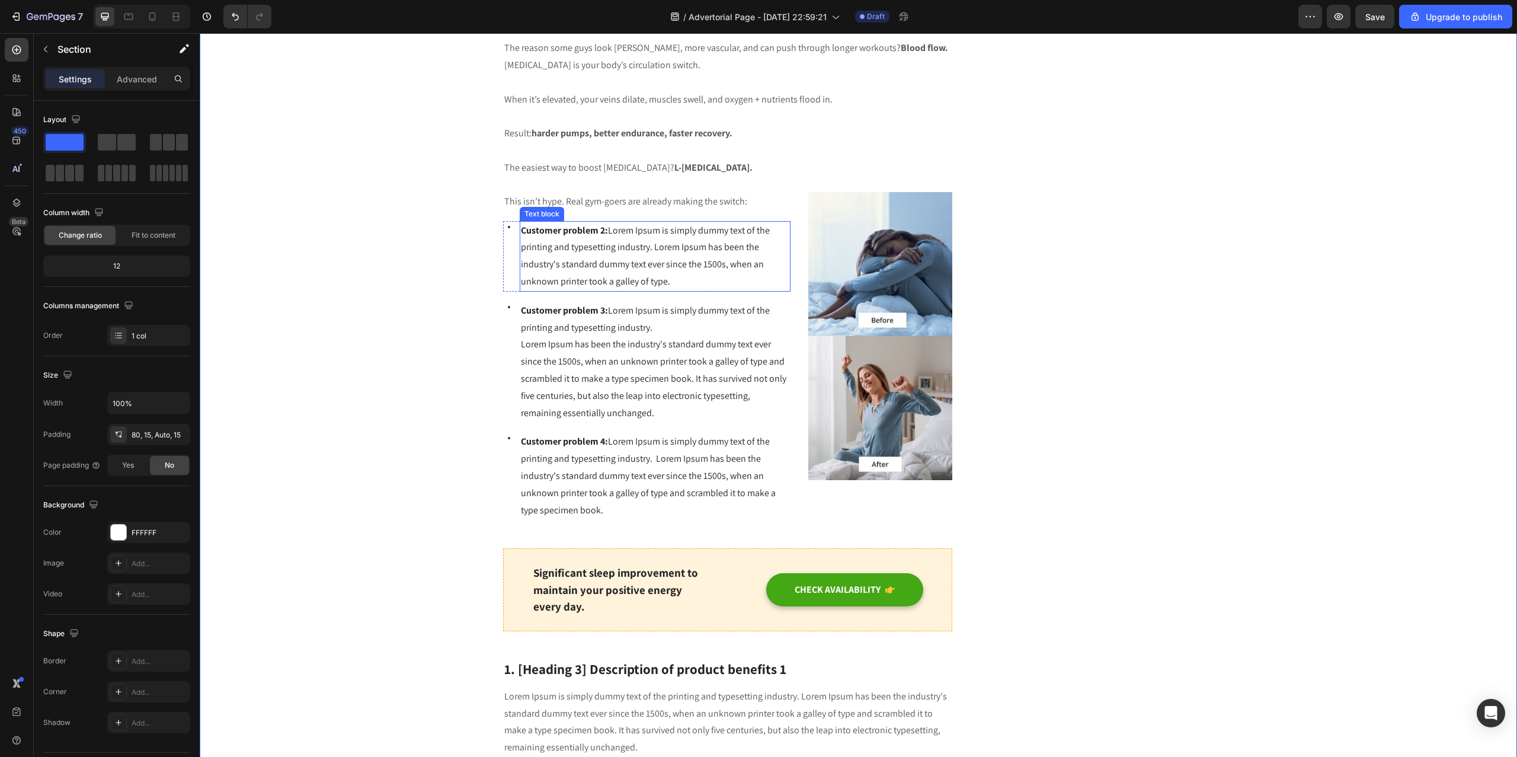
click at [612, 245] on span "Customer problem 2: Lorem Ipsum is simply dummy text of the printing and typese…" at bounding box center [645, 255] width 249 height 63
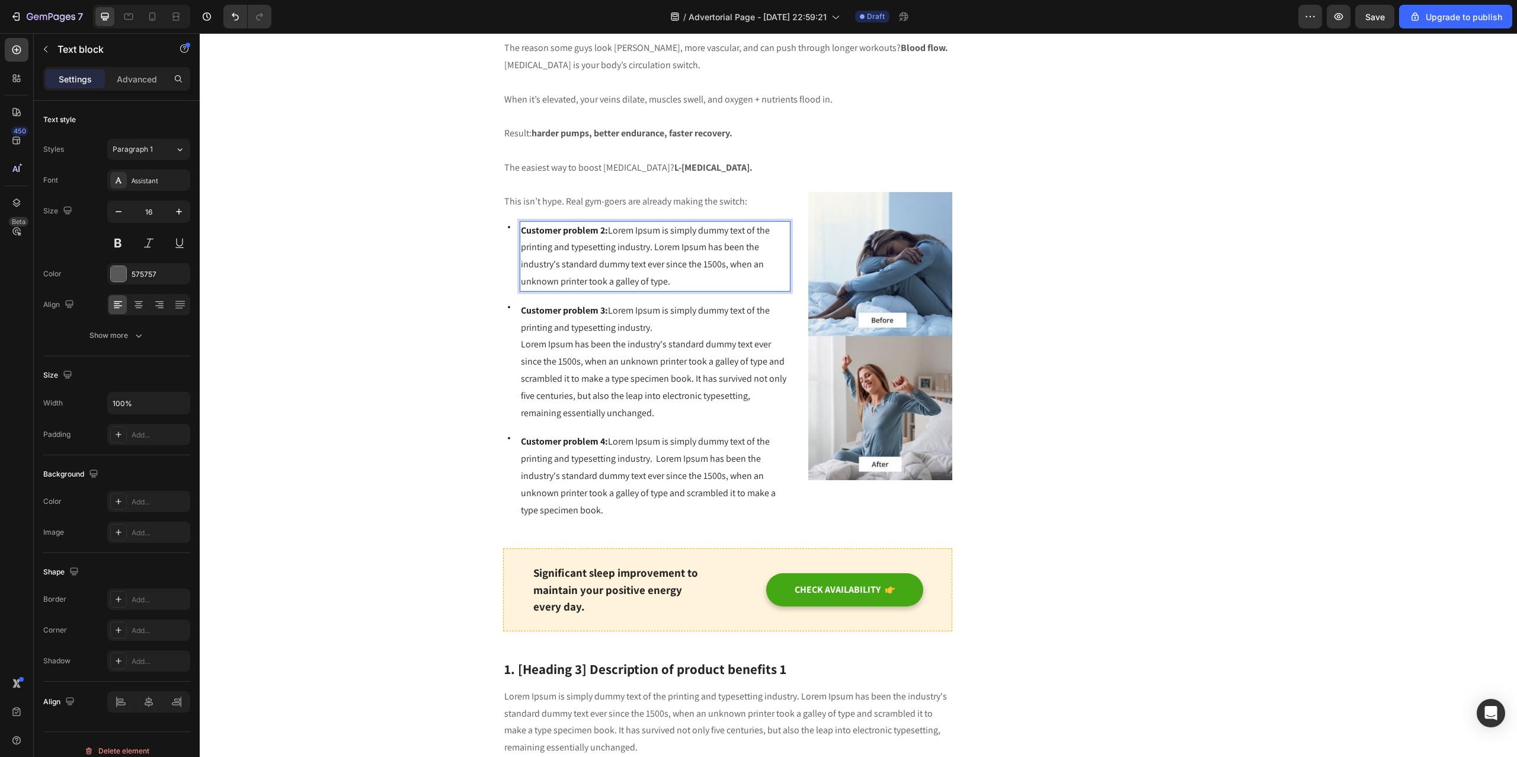
click at [686, 268] on span "Customer problem 2: Lorem Ipsum is simply dummy text of the printing and typese…" at bounding box center [645, 255] width 249 height 63
click at [685, 268] on span "Customer problem 2: Lorem Ipsum is simply dummy text of the printing and typese…" at bounding box center [645, 255] width 249 height 63
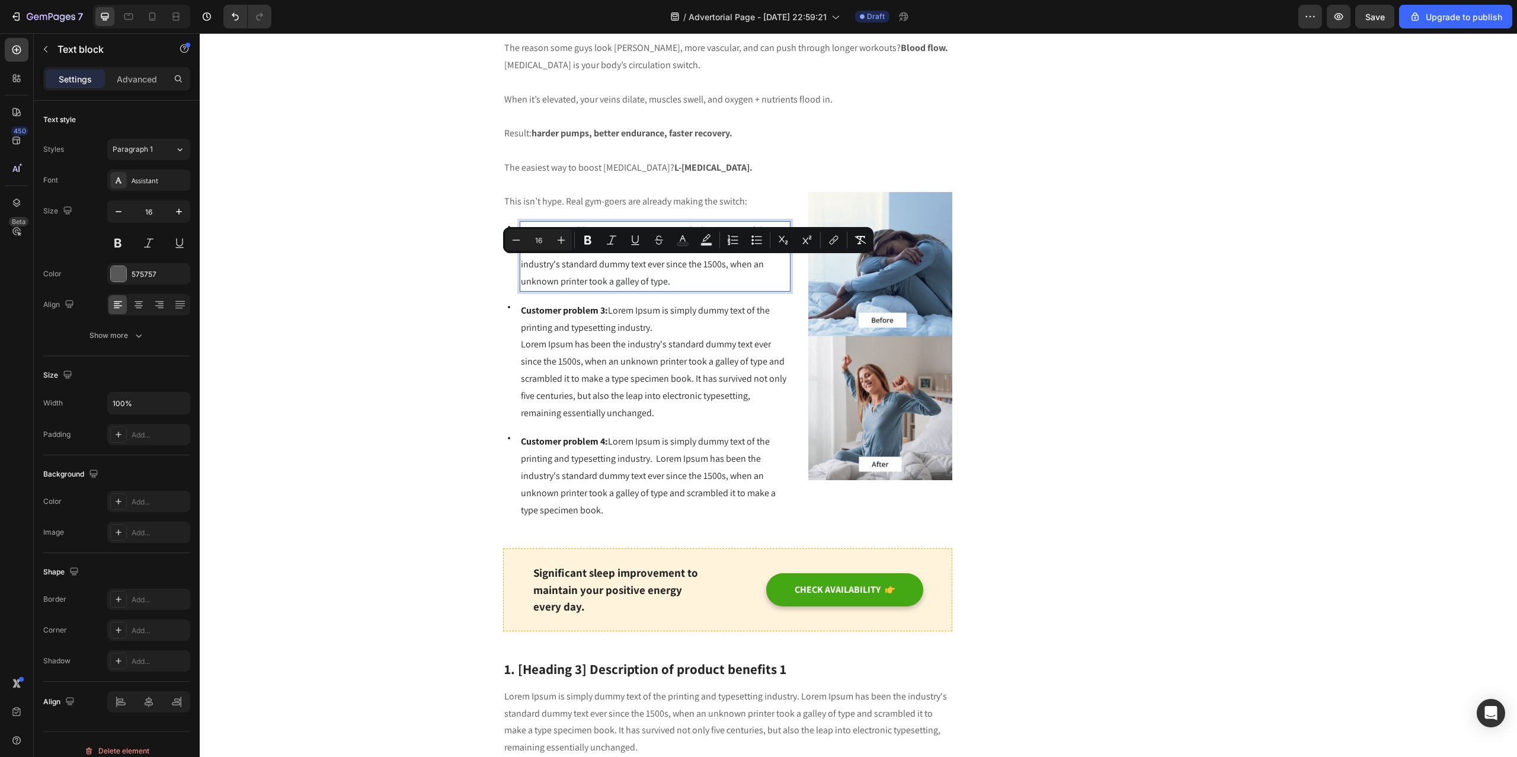
click at [688, 278] on p "Customer problem 2: Lorem Ipsum is simply dummy text of the printing and typese…" at bounding box center [655, 256] width 269 height 68
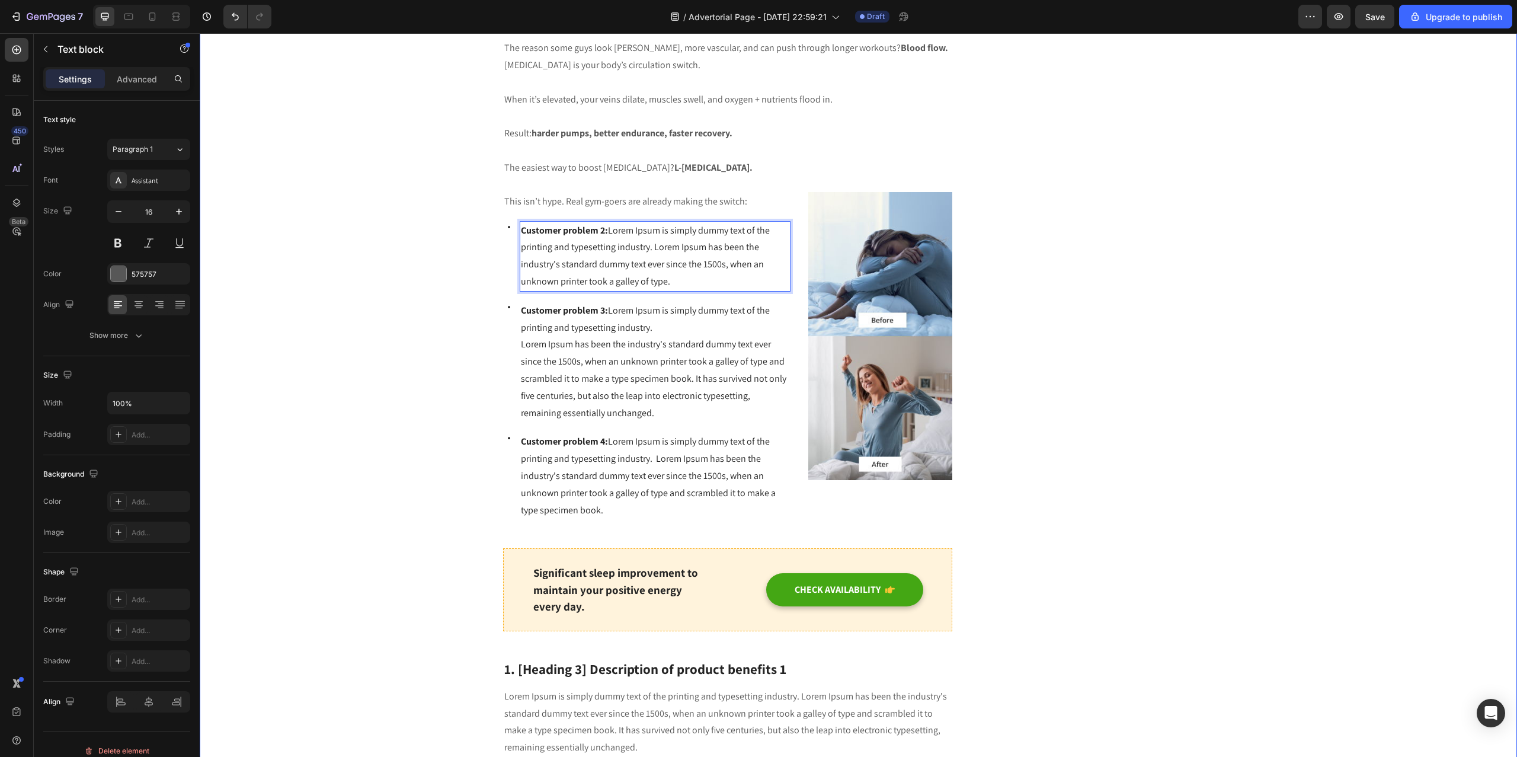
drag, startPoint x: 681, startPoint y: 281, endPoint x: 478, endPoint y: 225, distance: 210.5
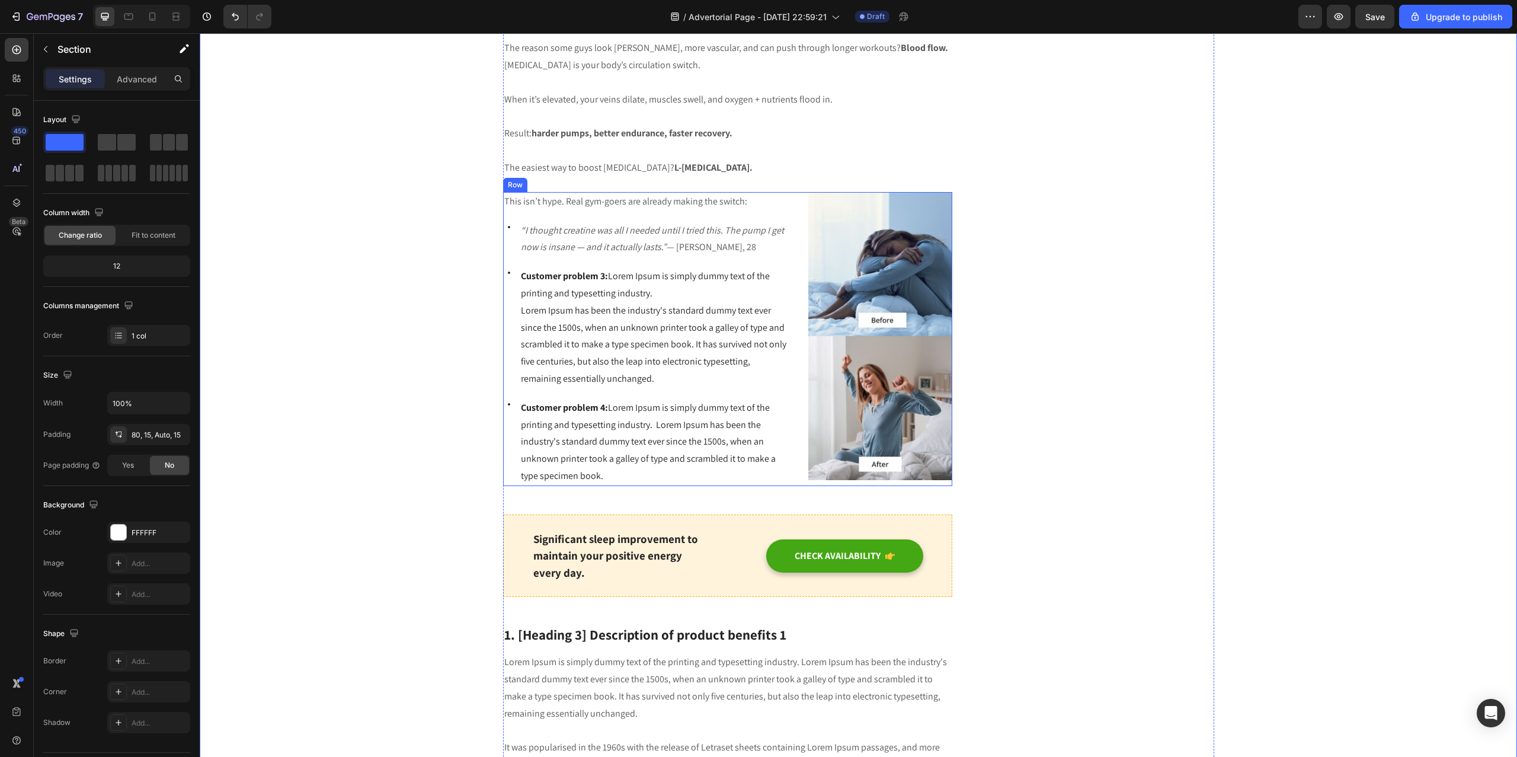
click at [670, 248] on p "“I thought creatine was all I needed until I tried this. The pump I get now is …" at bounding box center [655, 239] width 269 height 34
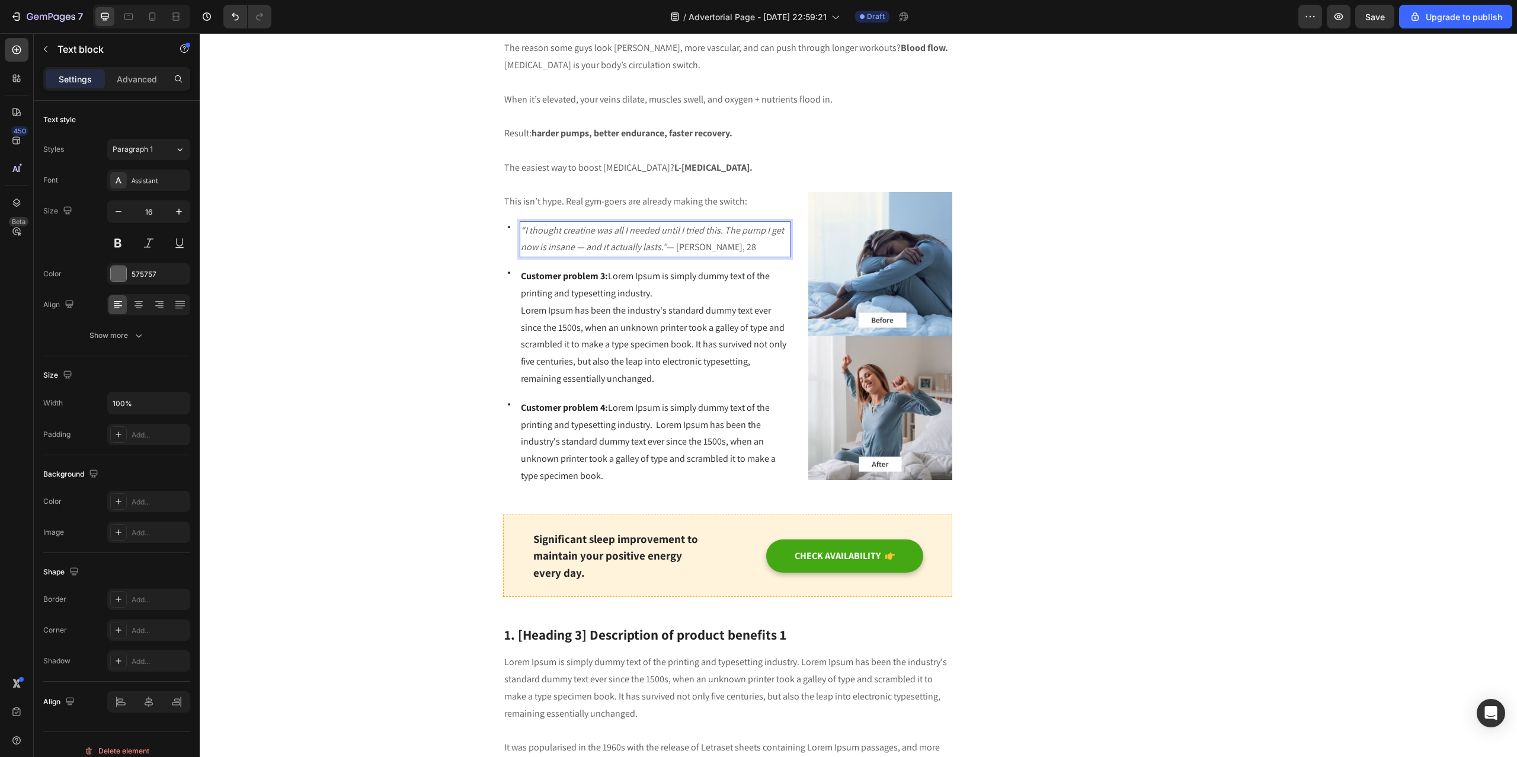
click at [666, 248] on p "“I thought creatine was all I needed until I tried this. The pump I get now is …" at bounding box center [655, 239] width 269 height 34
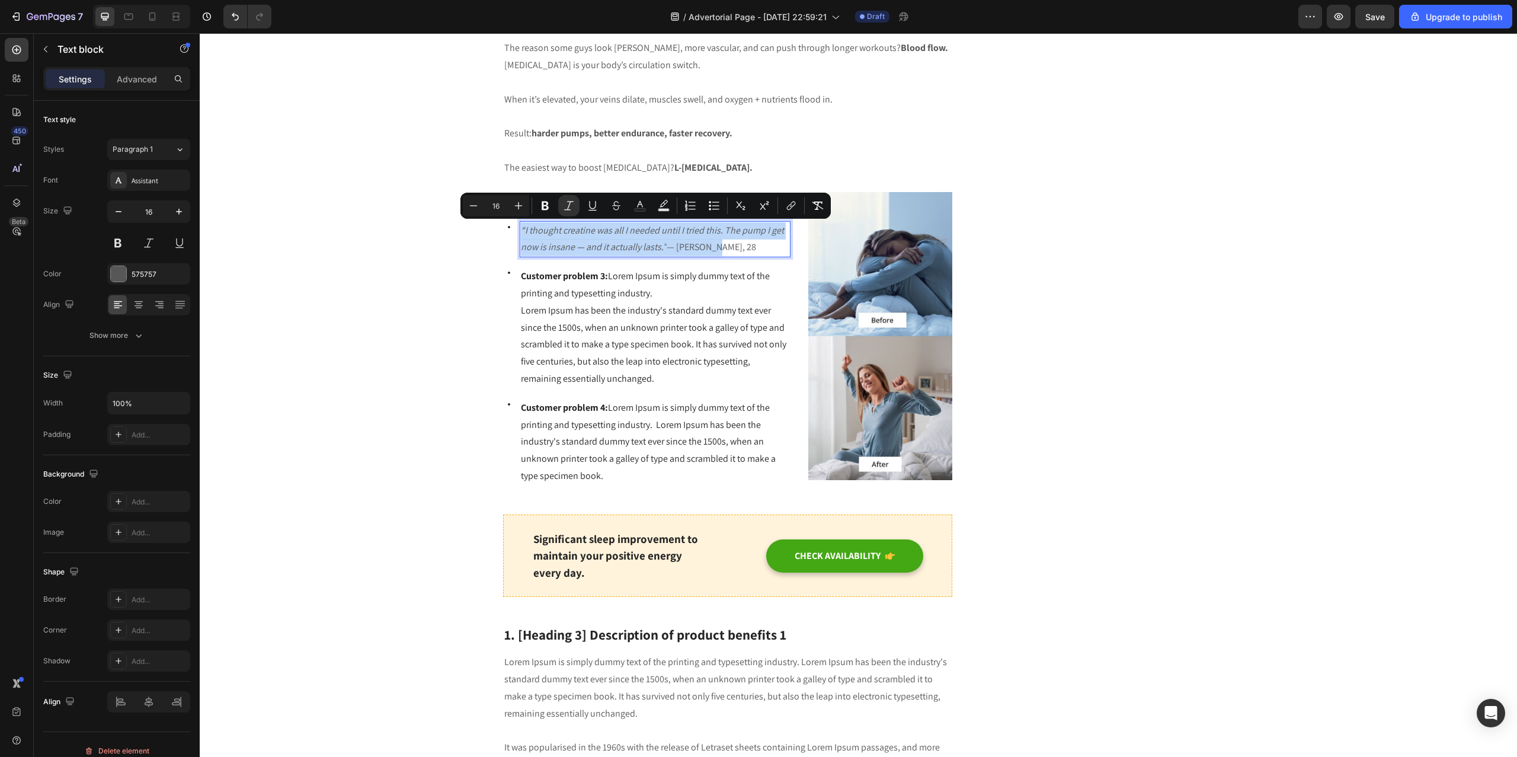
click at [667, 248] on p "“I thought creatine was all I needed until I tried this. The pump I get now is …" at bounding box center [655, 239] width 269 height 34
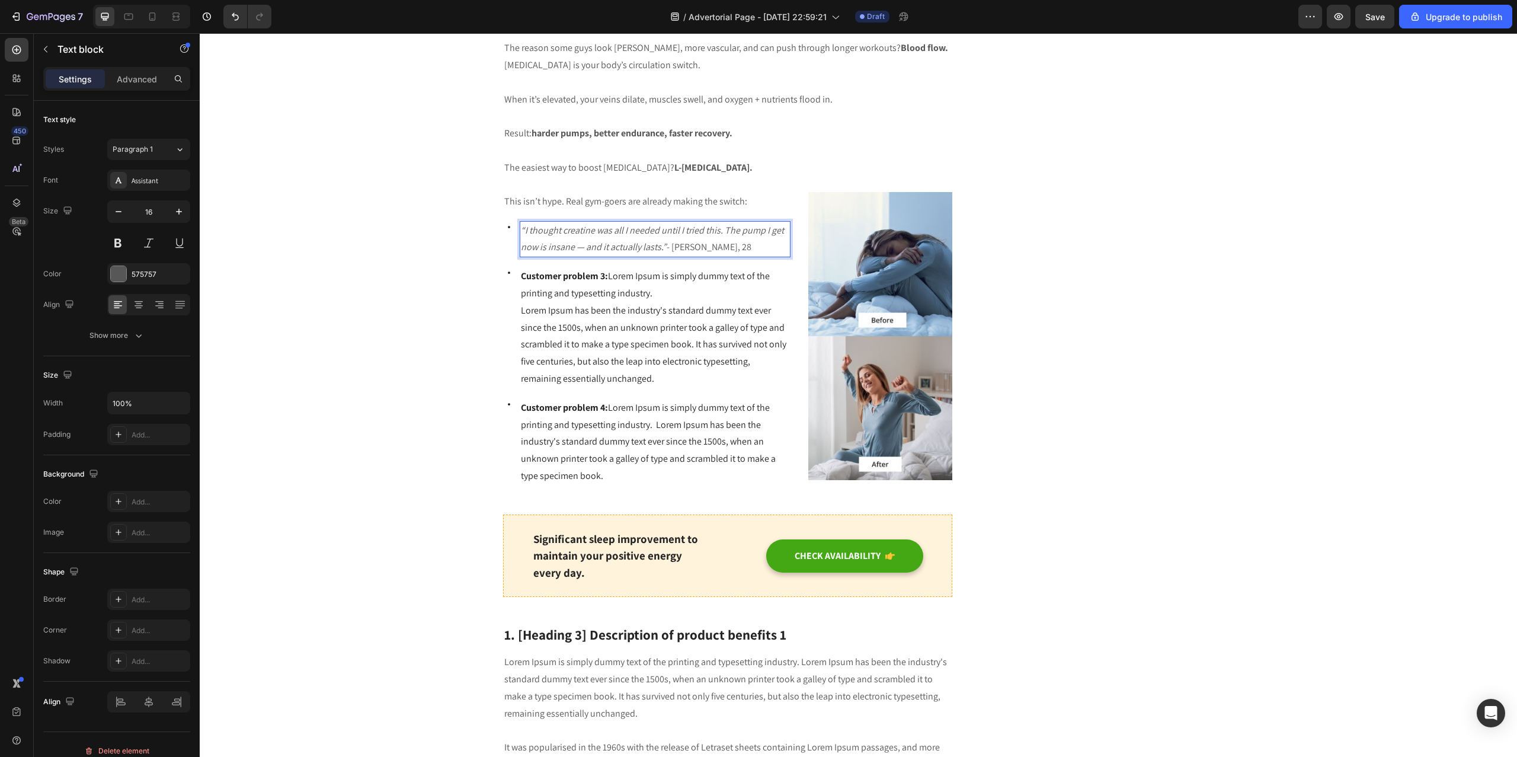
click at [574, 246] on icon "“I thought creatine was all I needed until I tried this. The pump I get now is …" at bounding box center [652, 239] width 263 height 30
click at [648, 245] on icon "“I thought creatine was all I needed until I tried this. The pump I get now is …" at bounding box center [652, 239] width 263 height 30
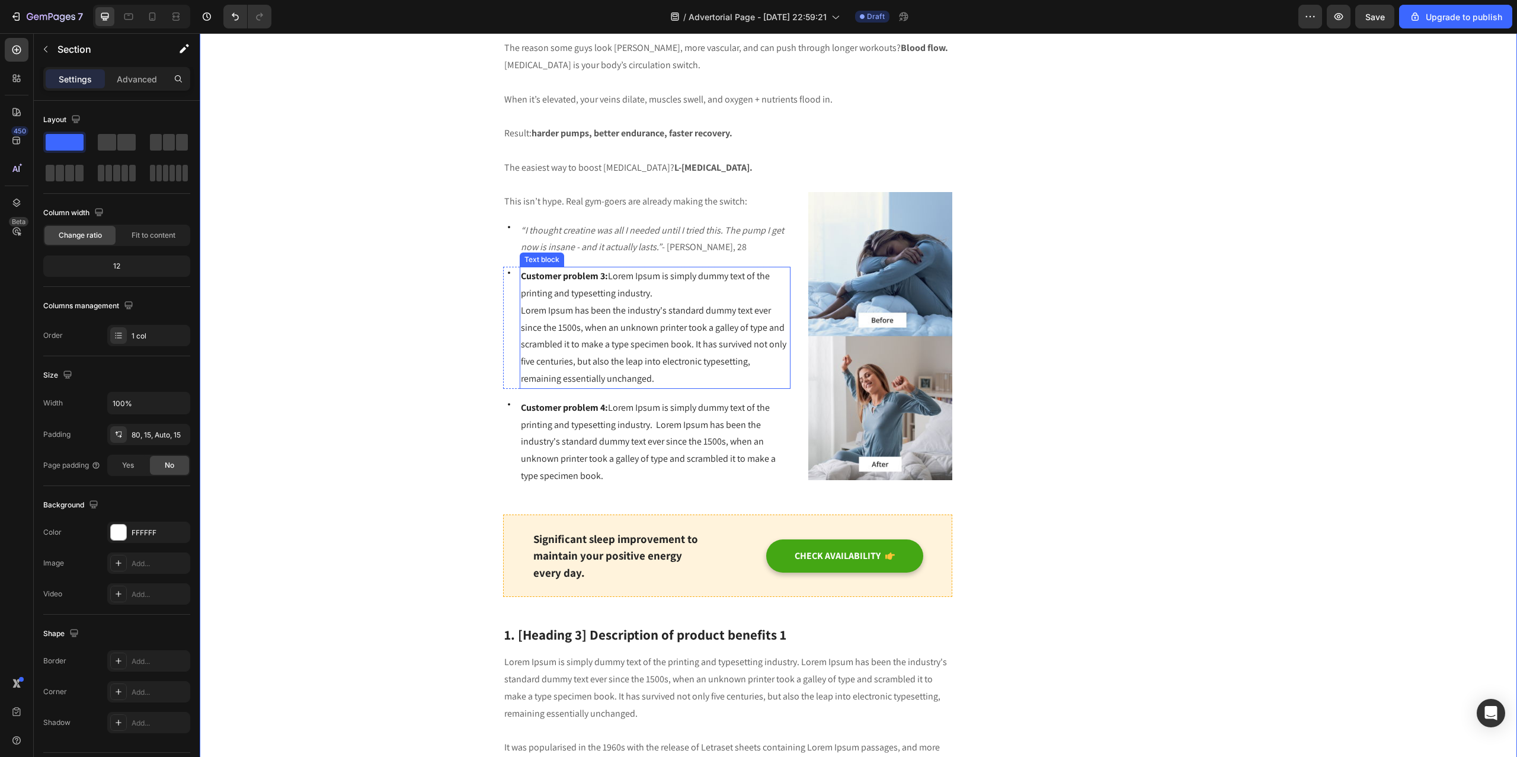
click at [605, 277] on span "Customer problem 3: Lorem Ipsum is simply dummy text of the printing and typese…" at bounding box center [645, 285] width 249 height 30
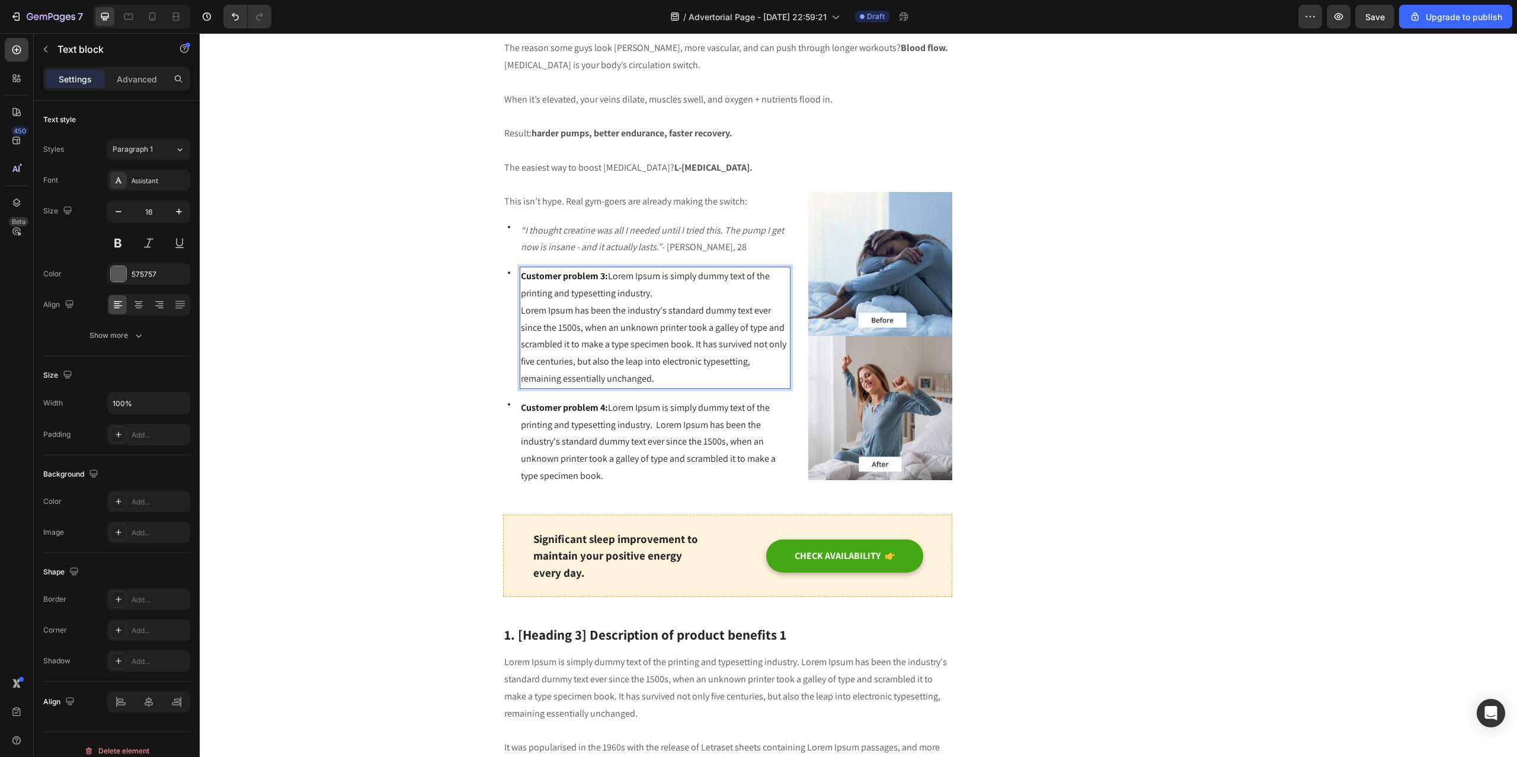
click at [608, 290] on span "Customer problem 3: Lorem Ipsum is simply dummy text of the printing and typese…" at bounding box center [645, 285] width 249 height 30
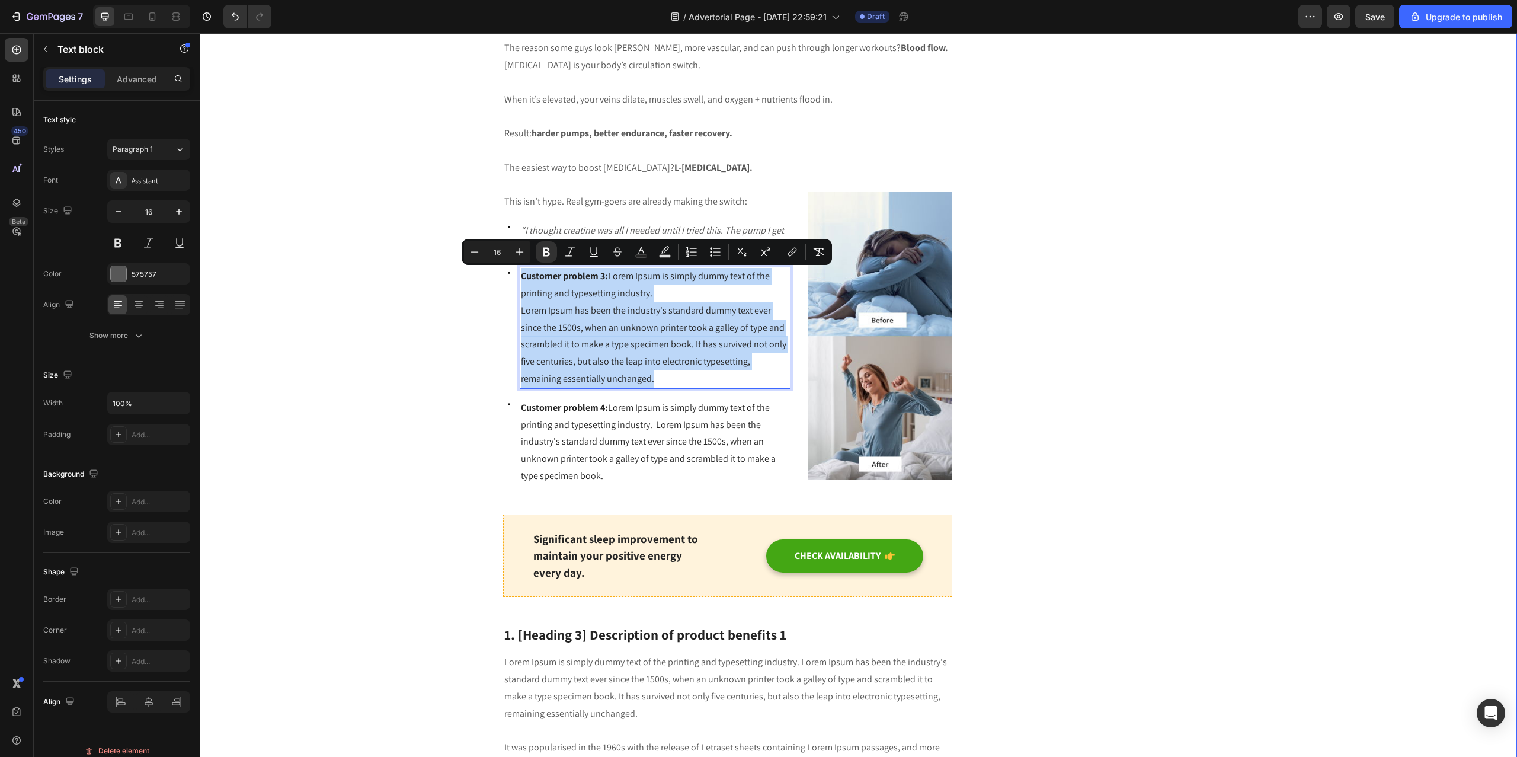
drag, startPoint x: 649, startPoint y: 380, endPoint x: 488, endPoint y: 274, distance: 193.1
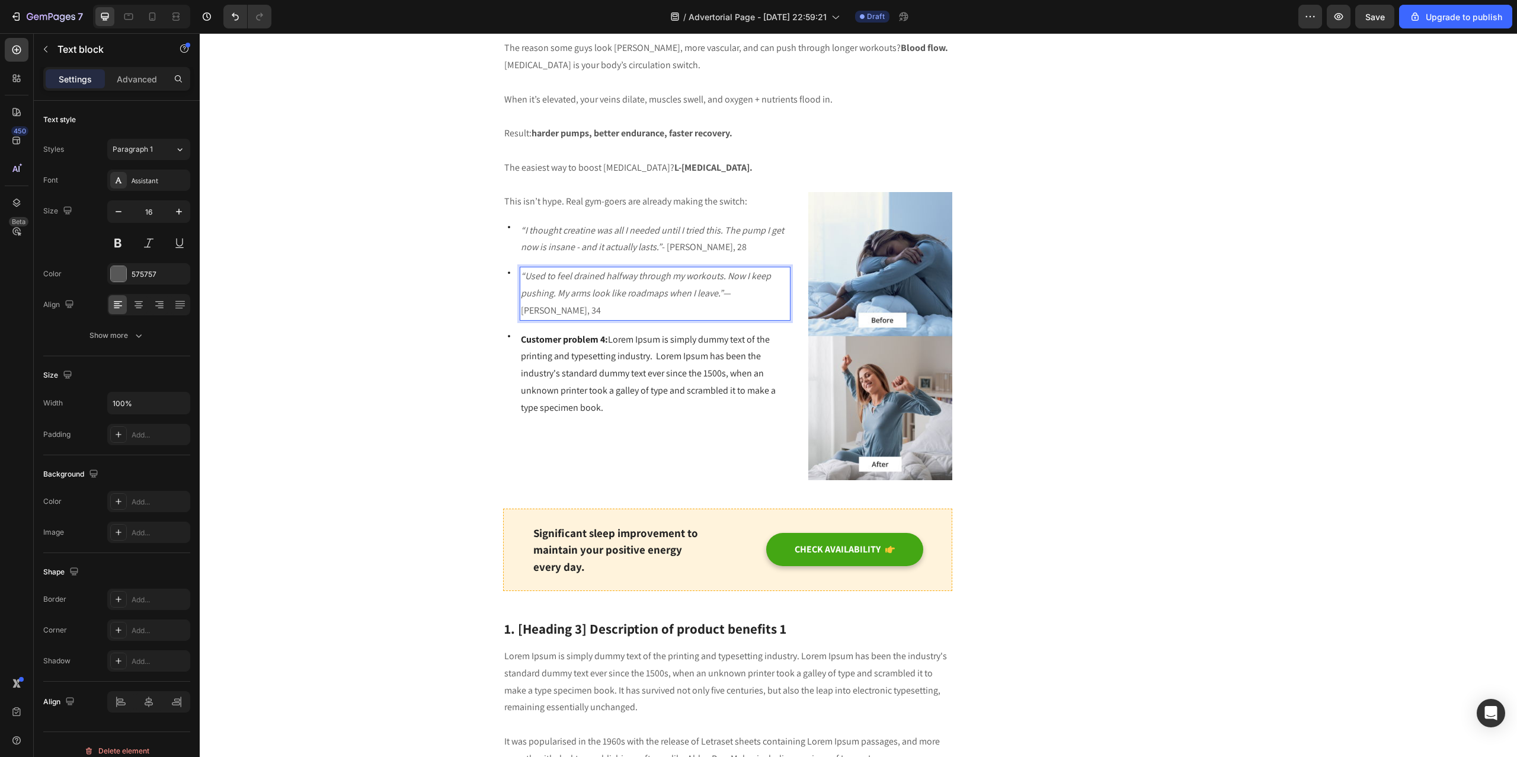
click at [731, 293] on p "“Used to feel drained halfway through my workouts. Now I keep pushing. My arms …" at bounding box center [655, 293] width 269 height 51
click at [722, 293] on p "“Used to feel drained halfway through my workouts. Now I keep pushing. My arms …" at bounding box center [655, 293] width 269 height 51
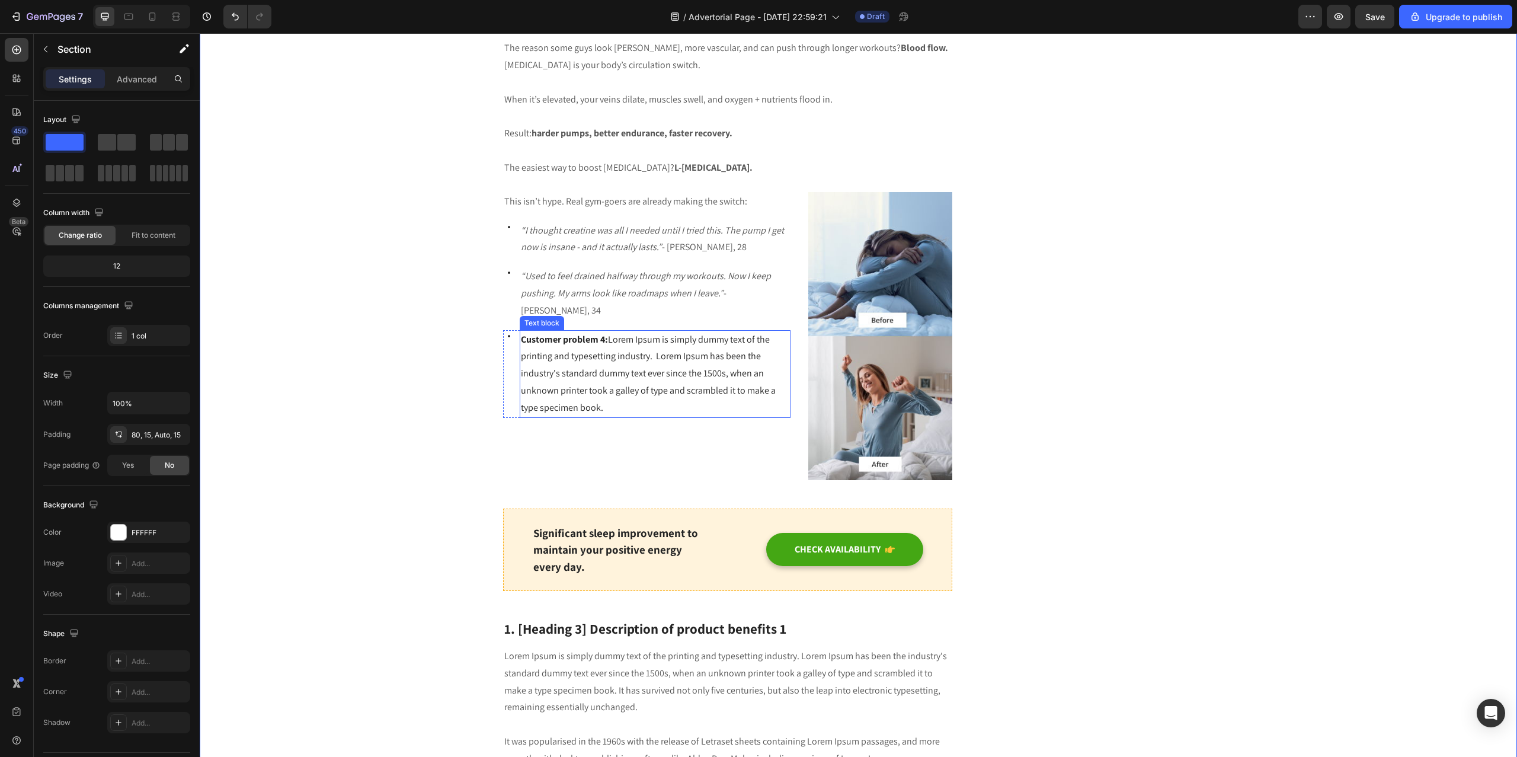
click at [524, 369] on span "Customer problem 4: Lorem Ipsum is simply dummy text of the printing and typese…" at bounding box center [648, 373] width 255 height 81
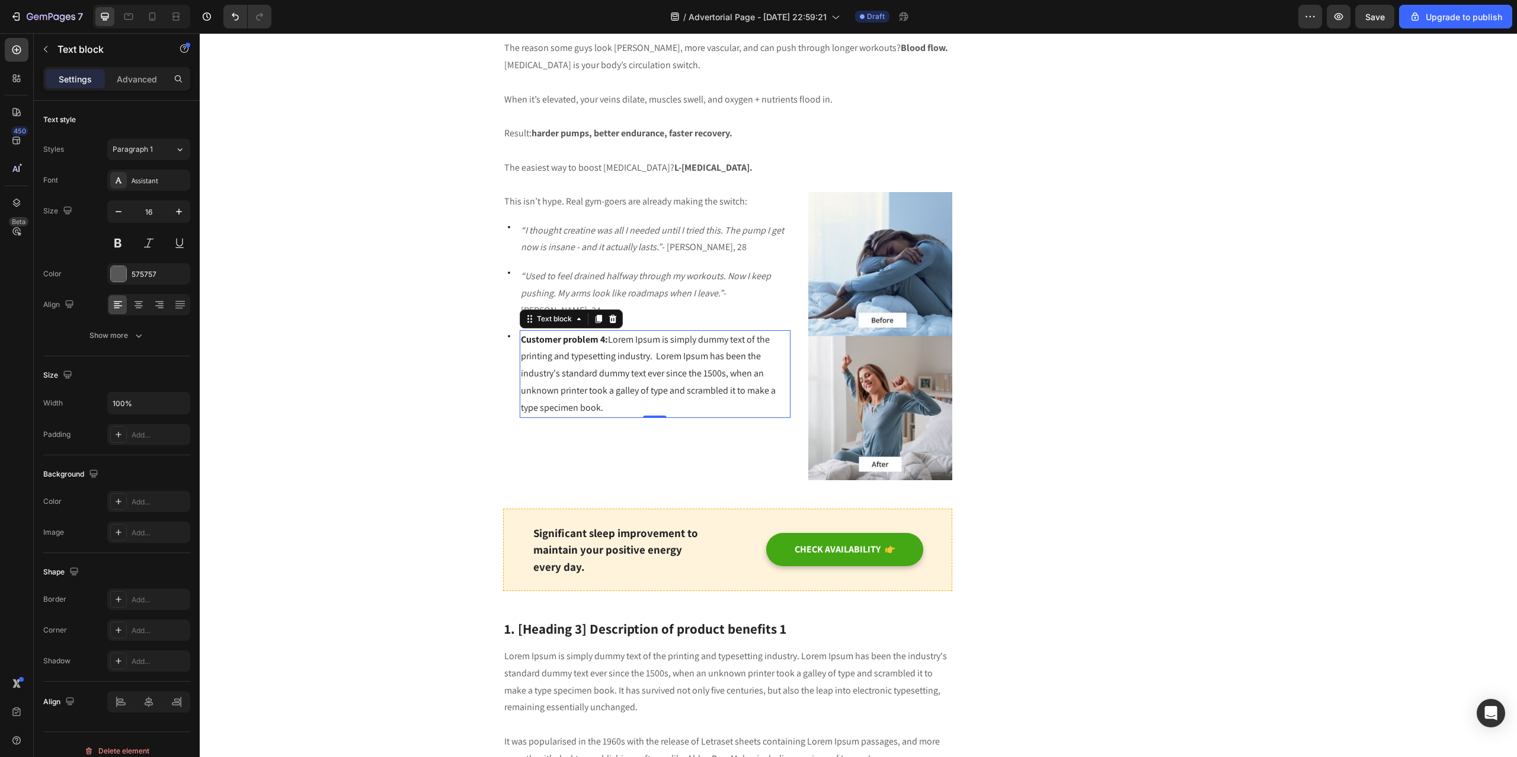
click at [524, 369] on span "Customer problem 4: Lorem Ipsum is simply dummy text of the printing and typese…" at bounding box center [648, 373] width 255 height 81
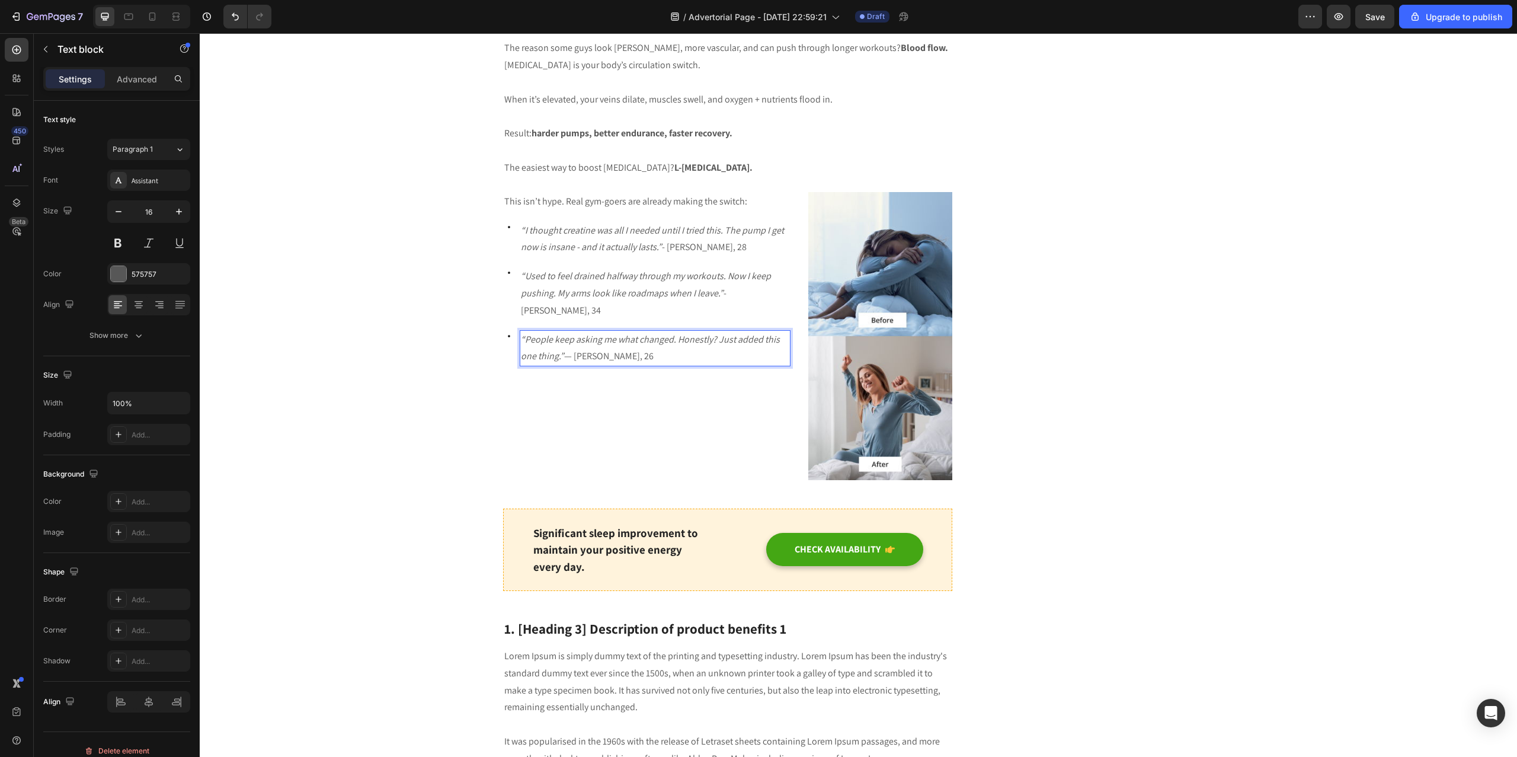
click at [566, 340] on p "“People keep asking me what changed. Honestly? Just added this one thing.” — Ja…" at bounding box center [655, 348] width 269 height 34
click at [540, 340] on icon "“People keep asking me what changed. Honestly? Just added this one thing.”" at bounding box center [650, 348] width 259 height 30
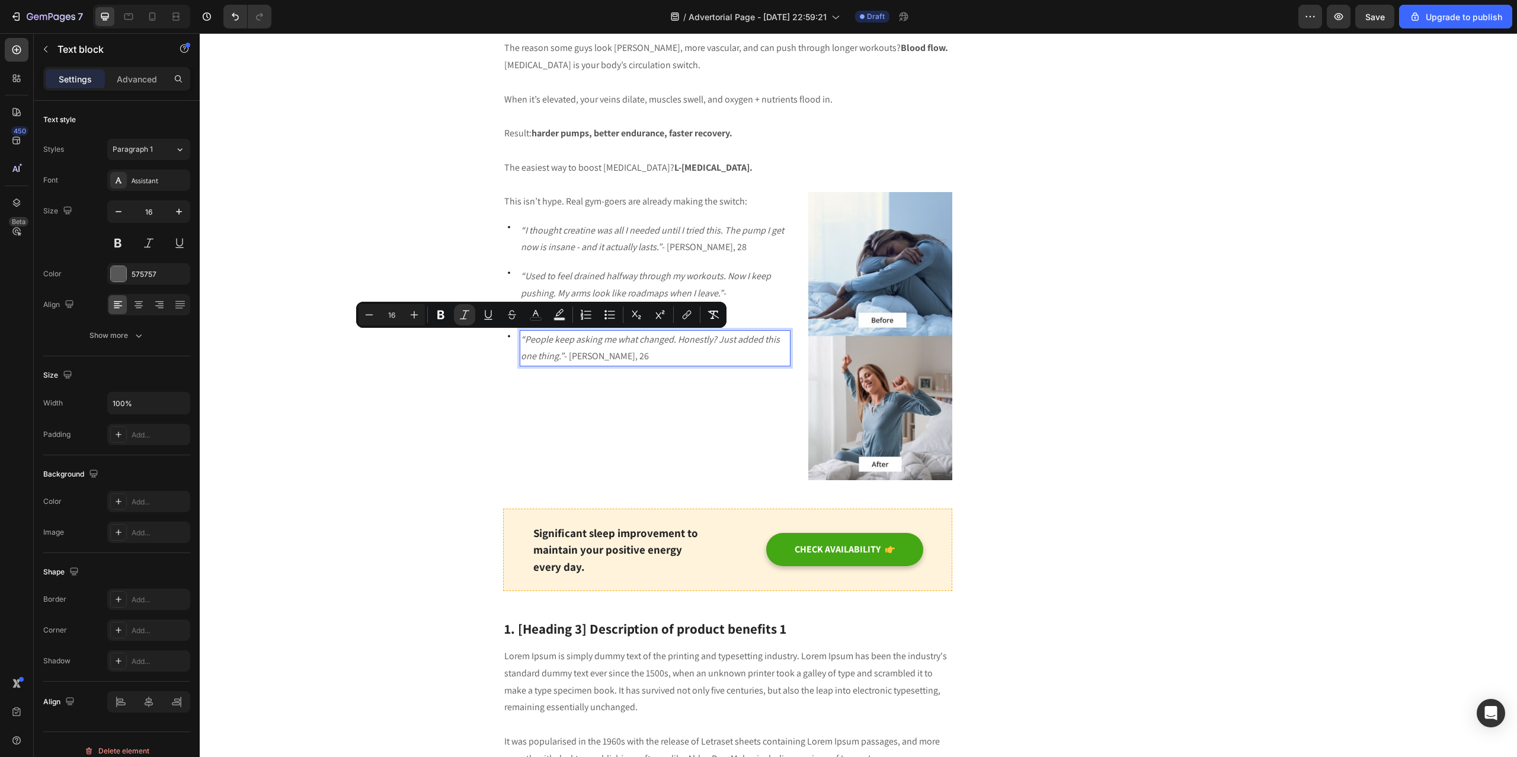
click at [556, 342] on icon "“People keep asking me what changed. Honestly? Just added this one thing.”" at bounding box center [650, 348] width 259 height 30
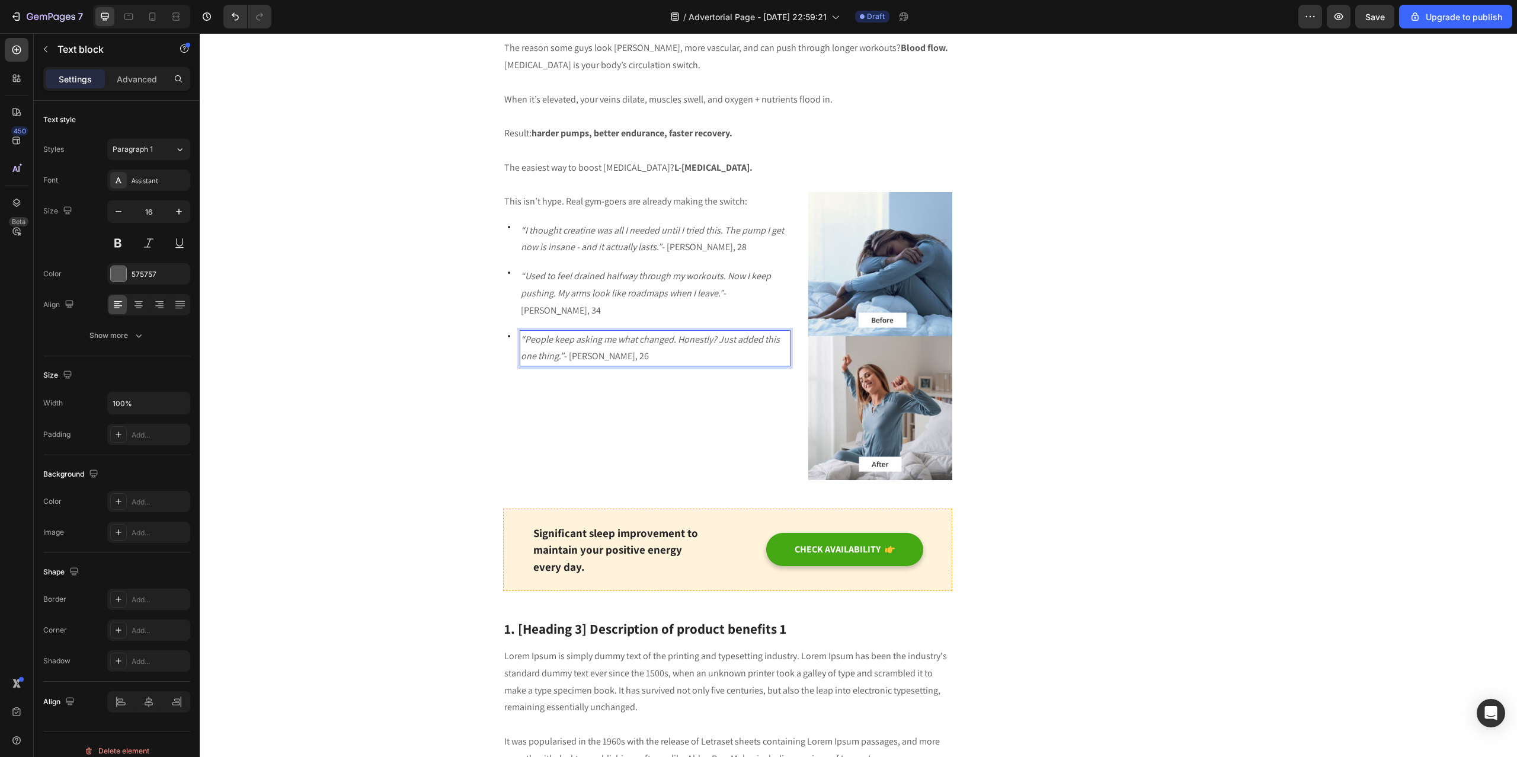
click at [543, 340] on icon "“People keep asking me what changed. Honestly? Just added this one thing.”" at bounding box center [650, 348] width 259 height 30
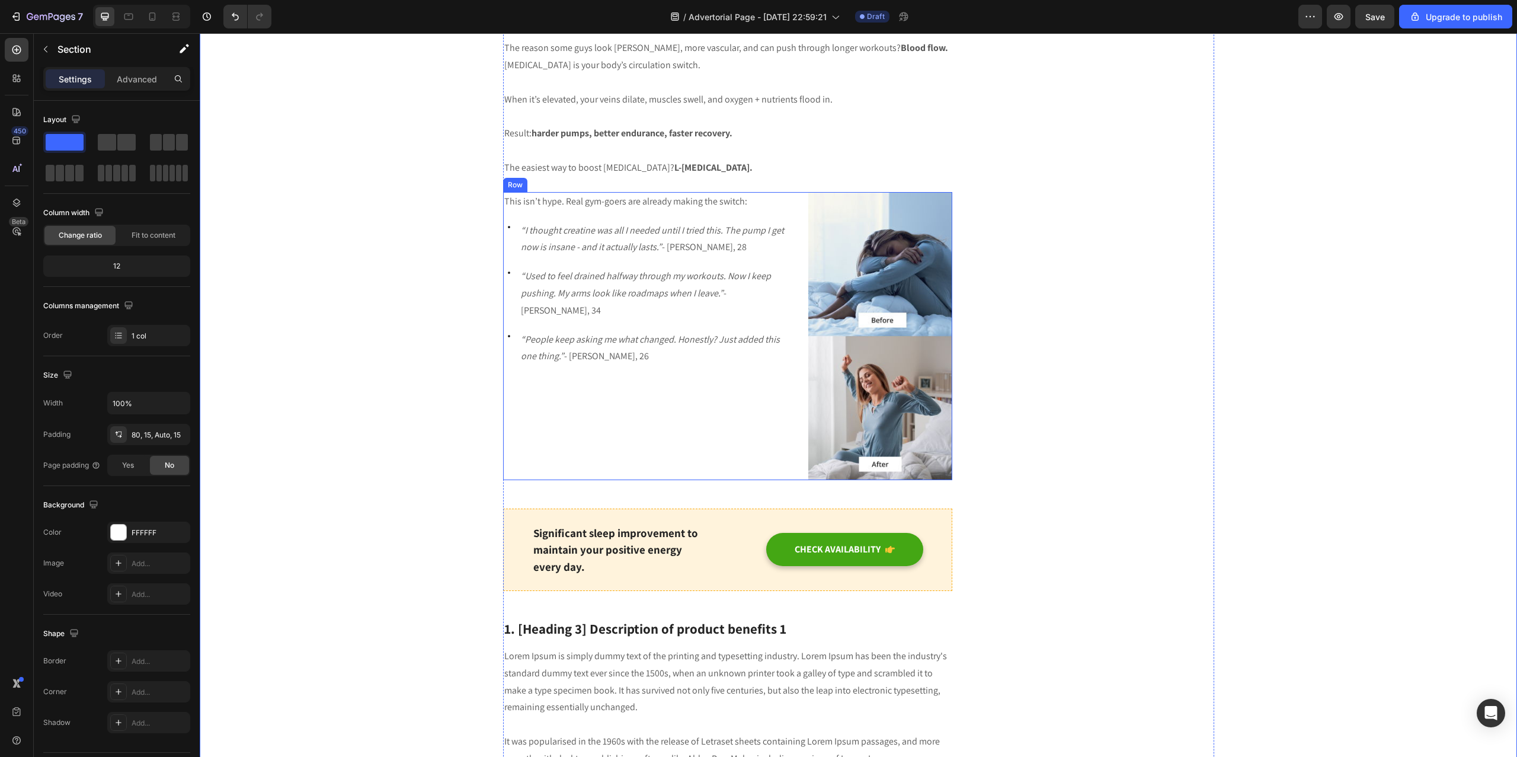
click at [662, 418] on div "This isn’t hype. Real gym-goers are already making the switch: Text block Row I…" at bounding box center [647, 336] width 288 height 288
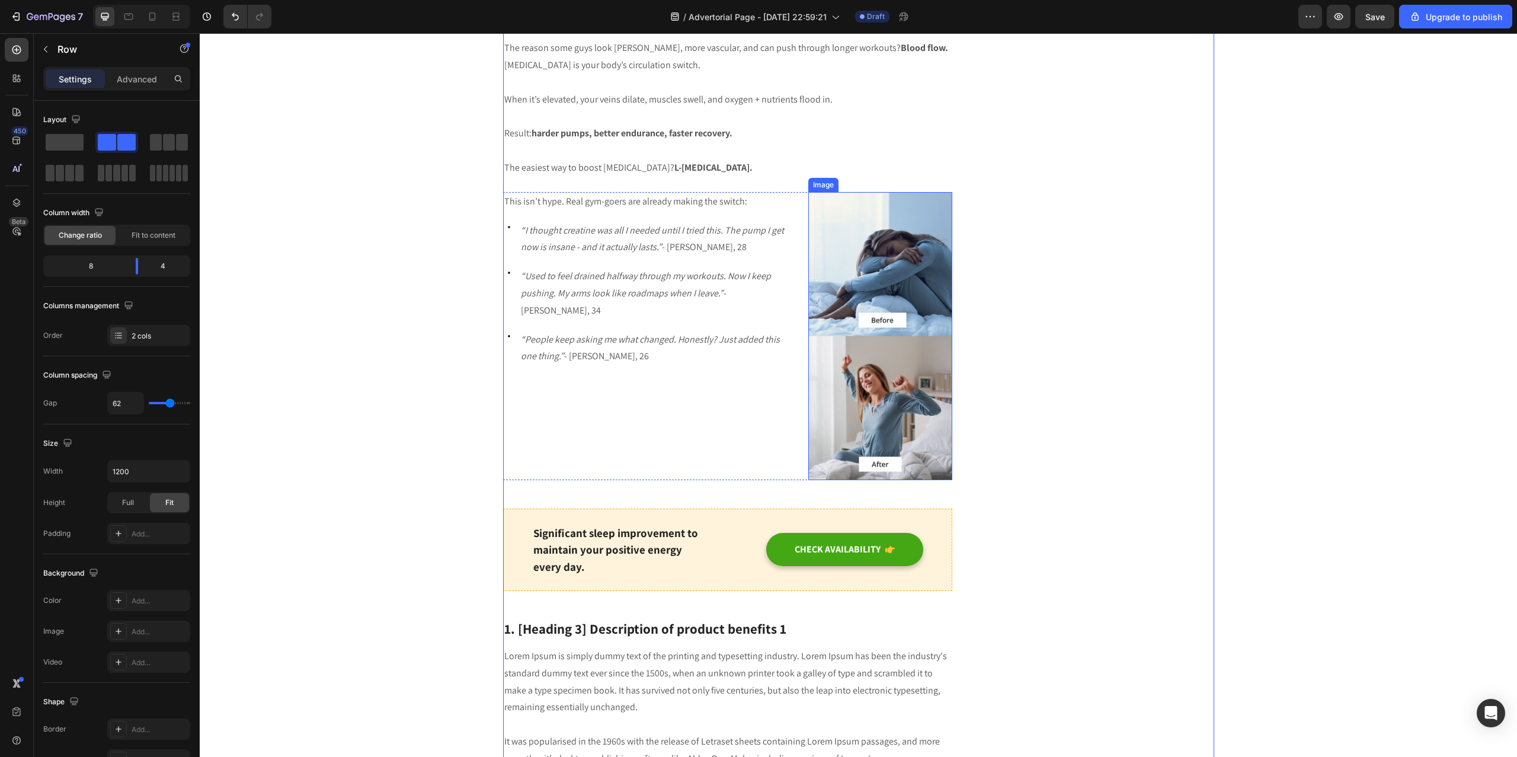
click at [916, 399] on img at bounding box center [880, 336] width 144 height 288
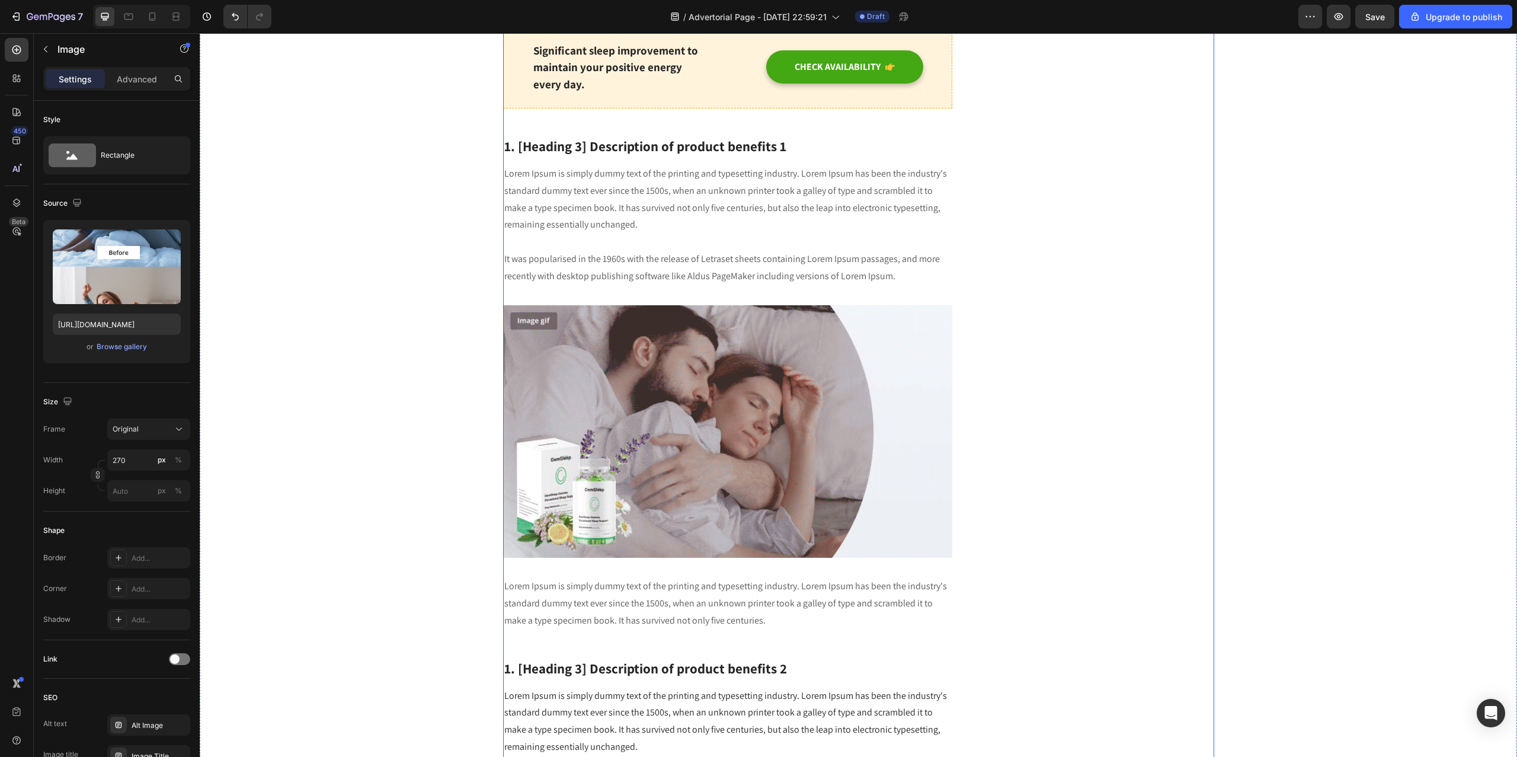
scroll to position [1061, 0]
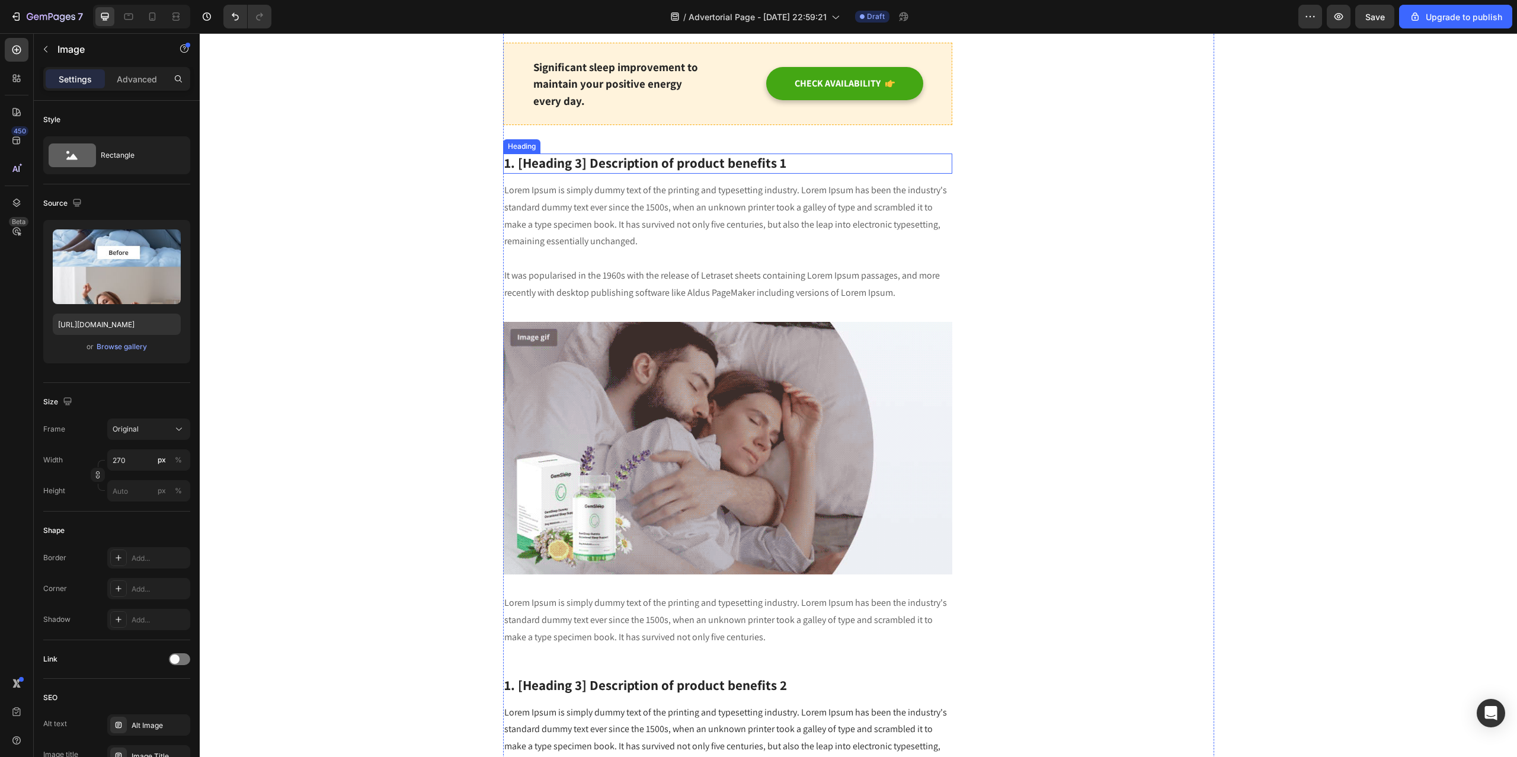
click at [656, 159] on p "1. [Heading 3] Description of product benefits 1" at bounding box center [727, 164] width 447 height 18
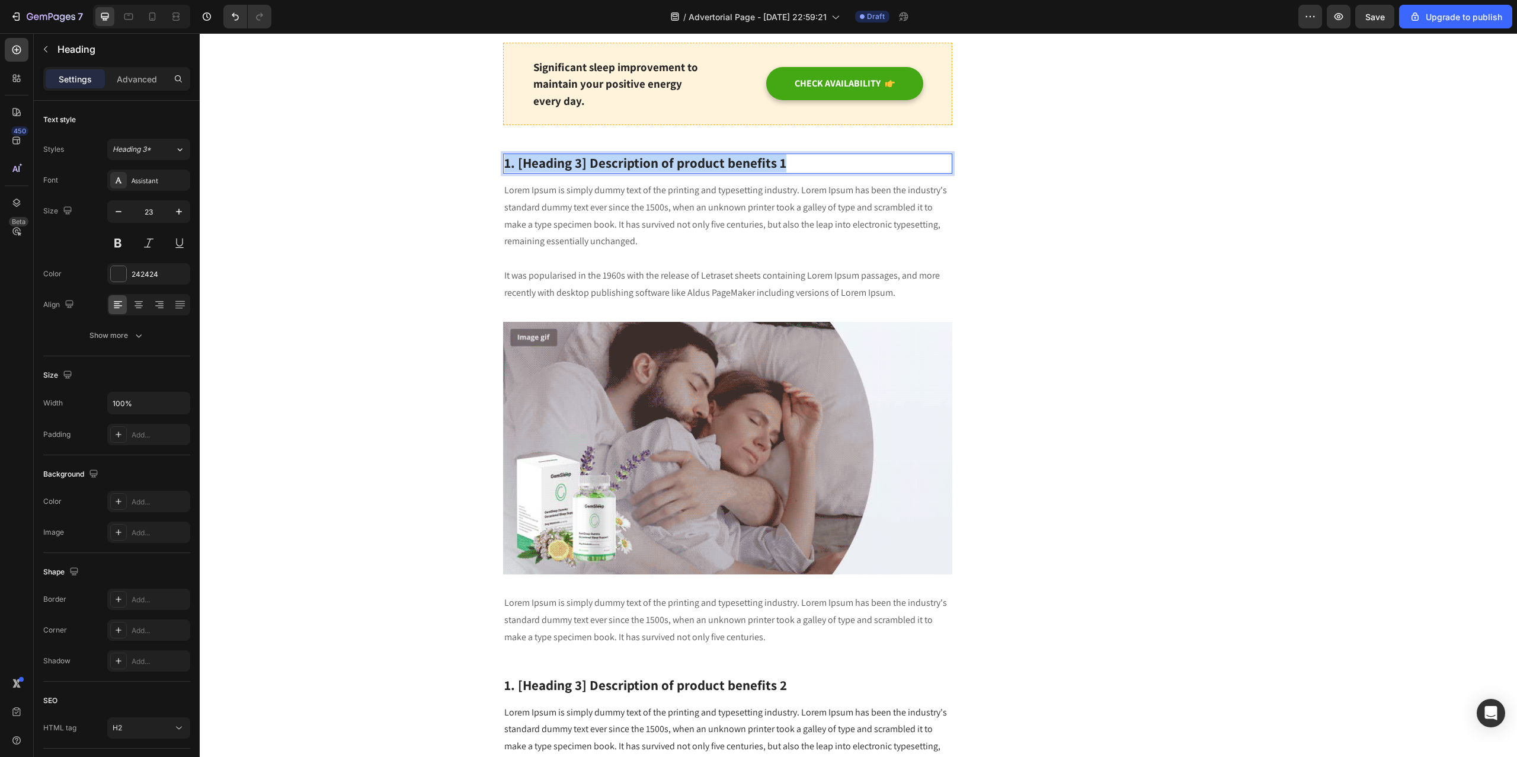
click at [656, 159] on p "1. [Heading 3] Description of product benefits 1" at bounding box center [727, 164] width 447 height 18
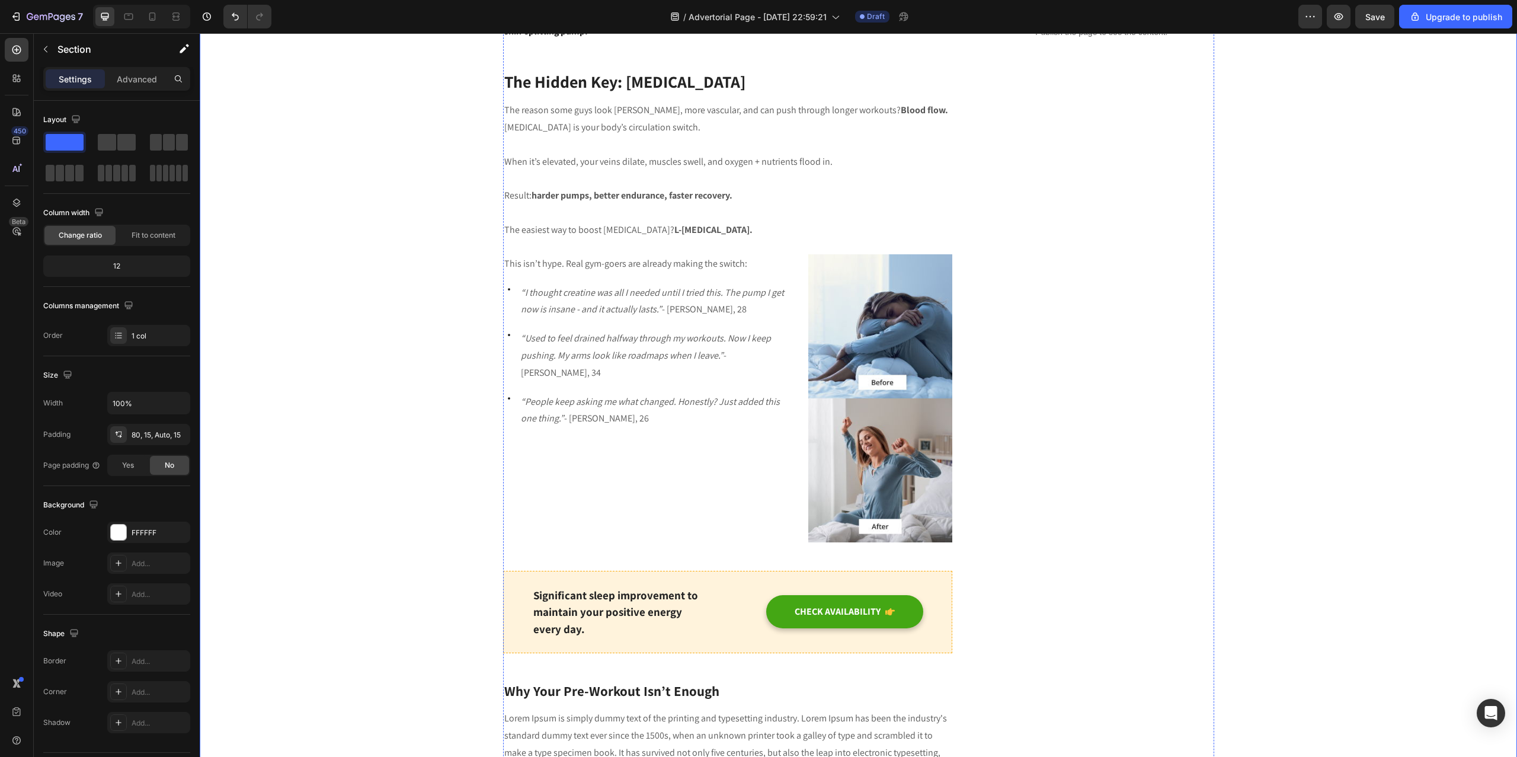
scroll to position [500, 0]
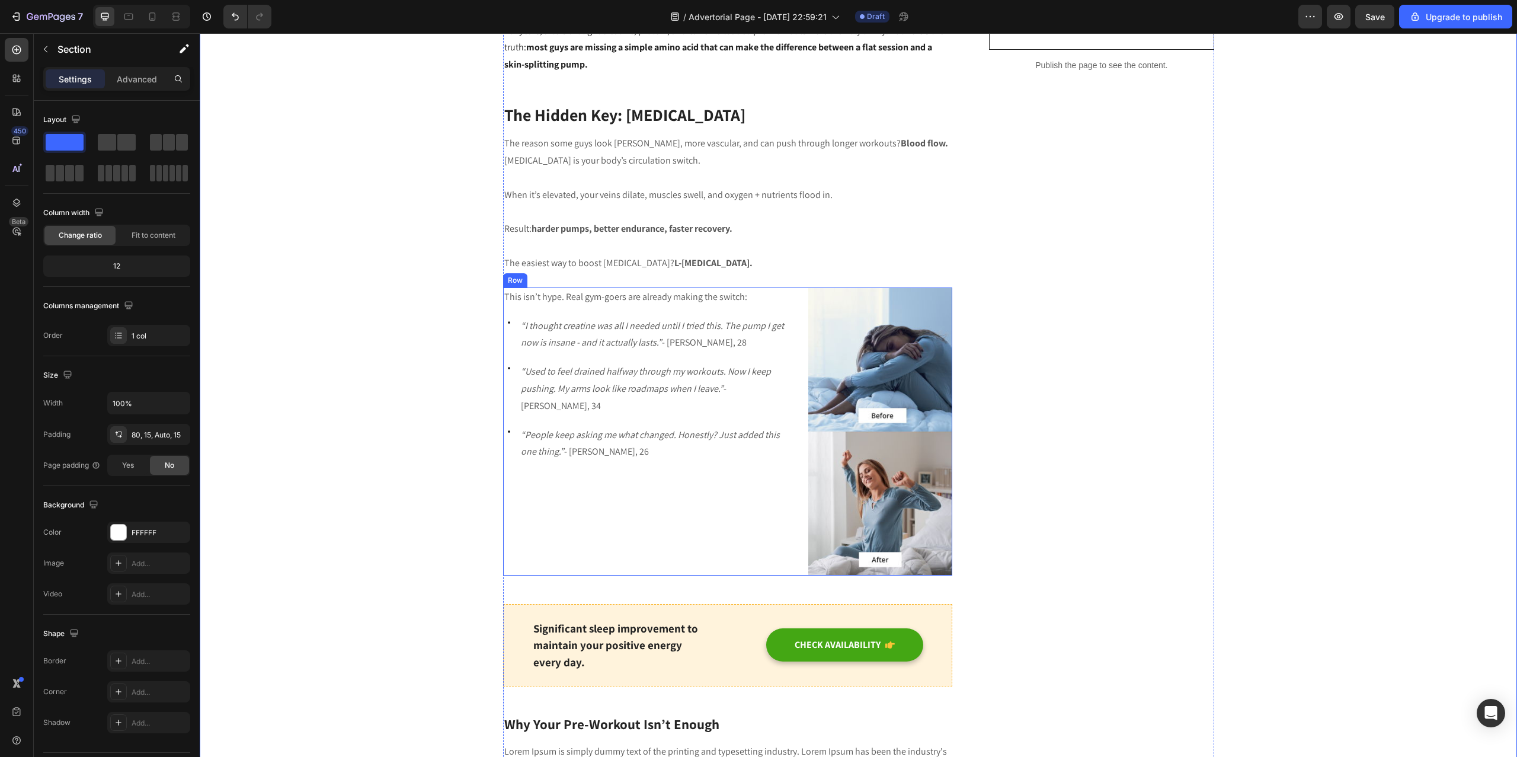
click at [738, 460] on div "This isn’t hype. Real gym-goers are already making the switch: Text block Row I…" at bounding box center [647, 431] width 288 height 288
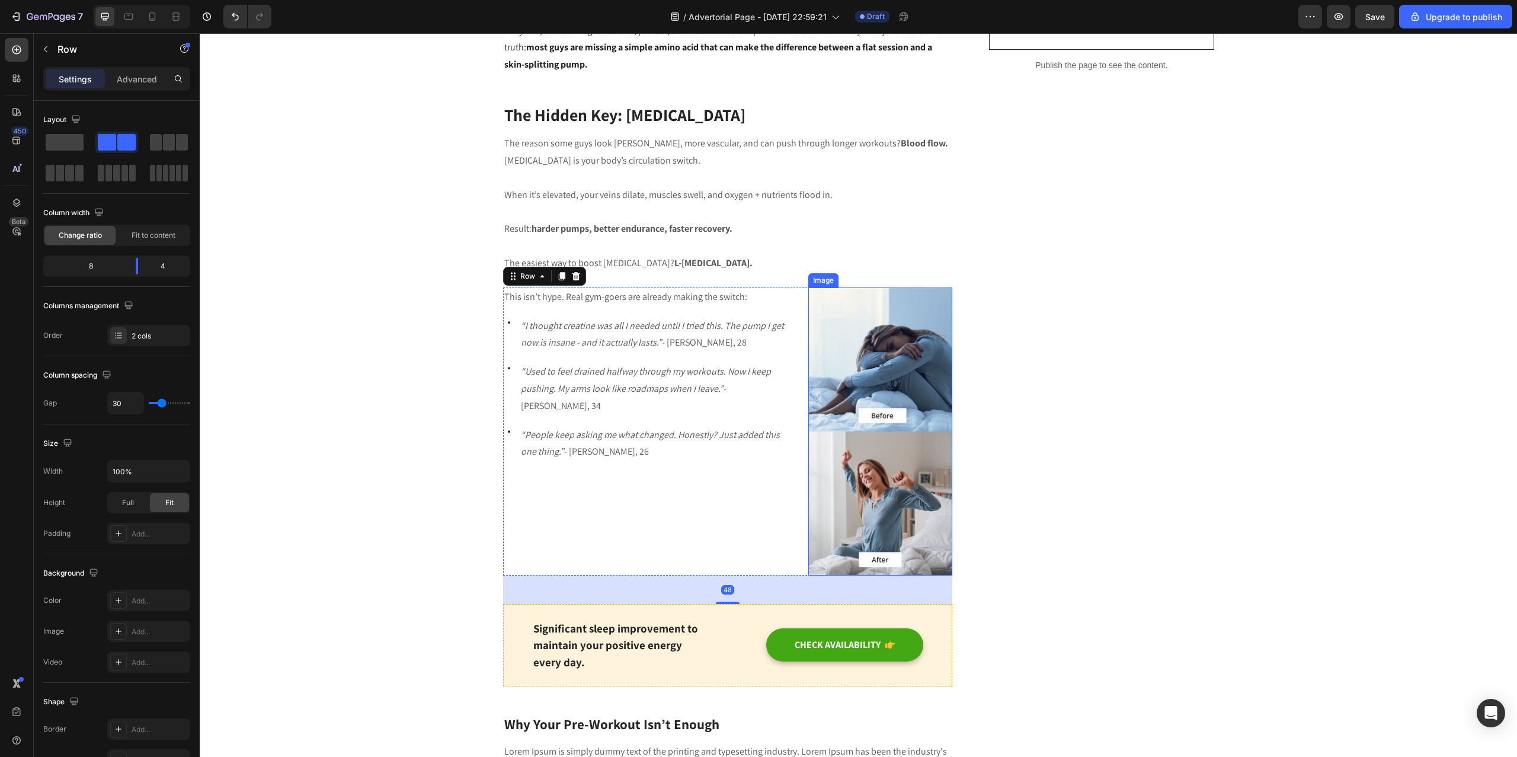
click at [875, 487] on img at bounding box center [880, 431] width 144 height 288
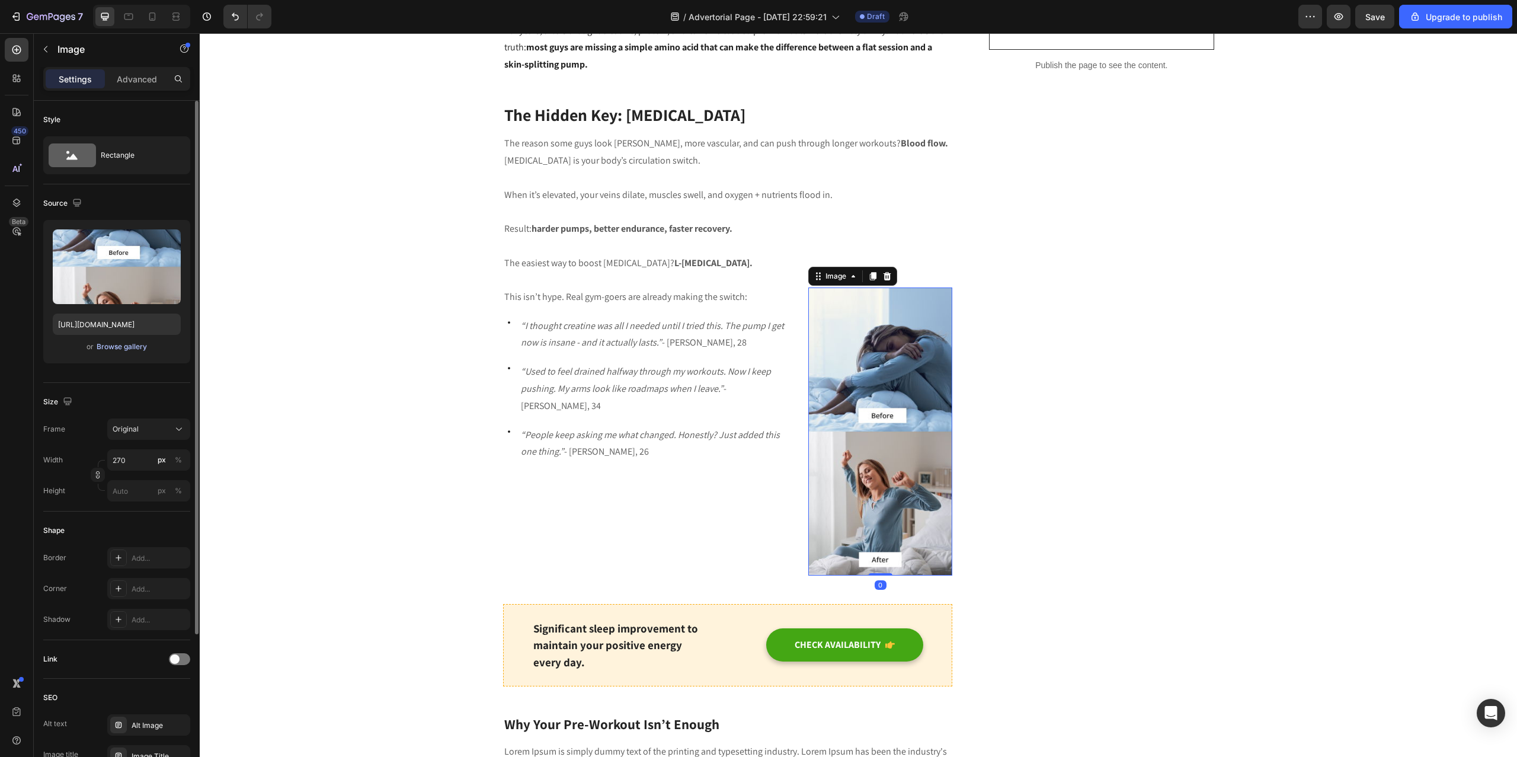
click at [105, 348] on div "Browse gallery" at bounding box center [122, 346] width 50 height 11
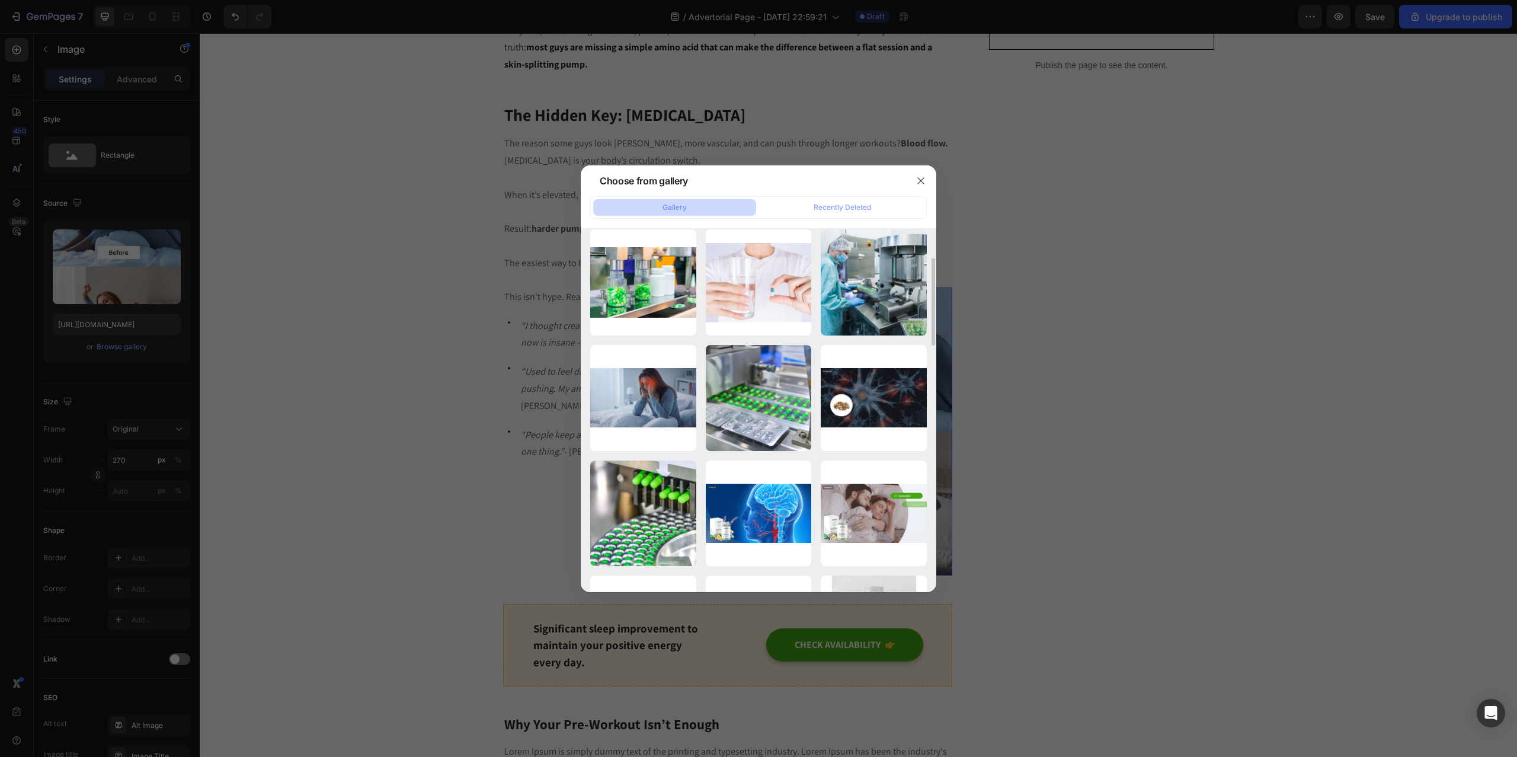
scroll to position [0, 0]
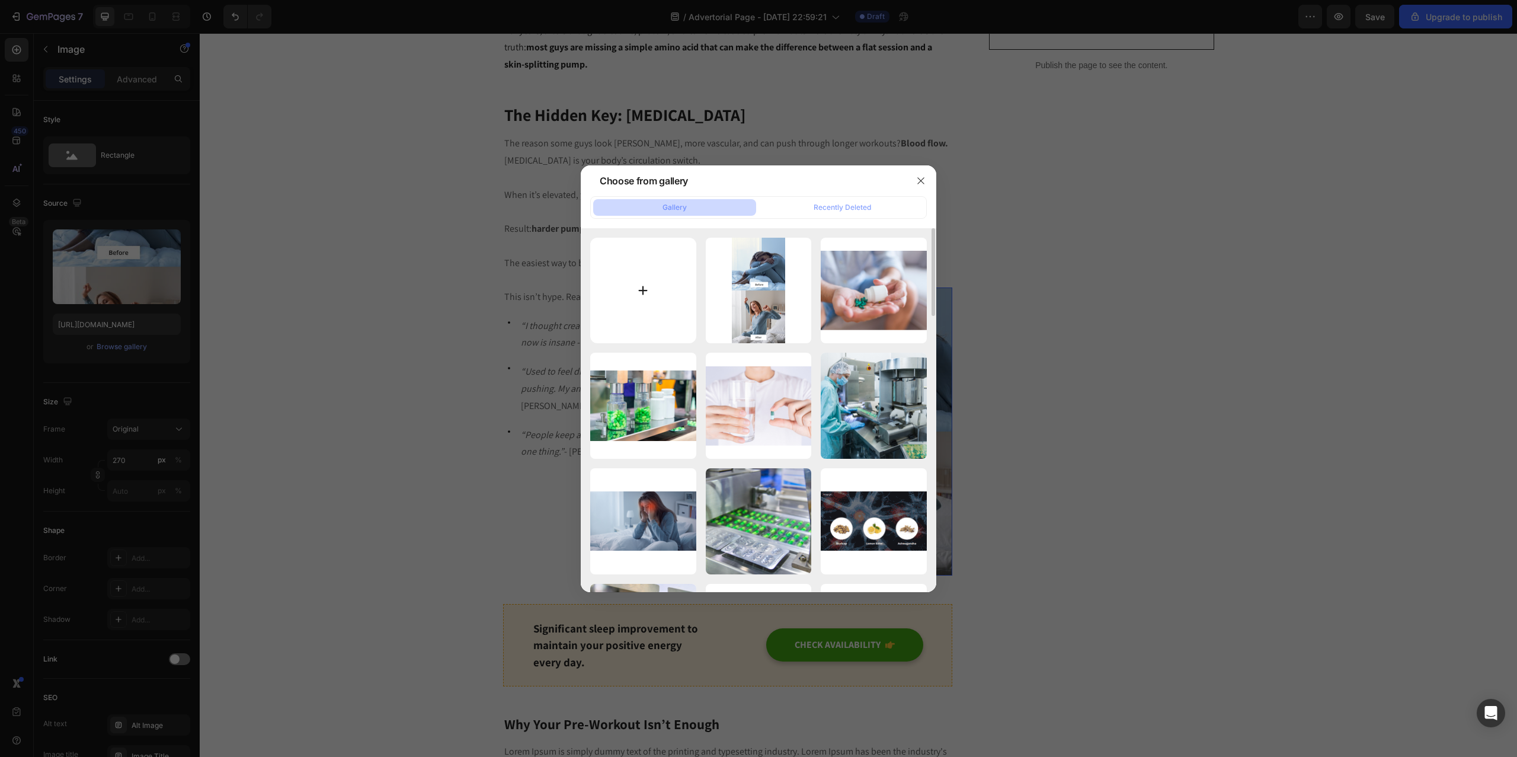
click at [620, 297] on input "file" at bounding box center [643, 291] width 106 height 106
click at [1151, 520] on div at bounding box center [758, 378] width 1517 height 757
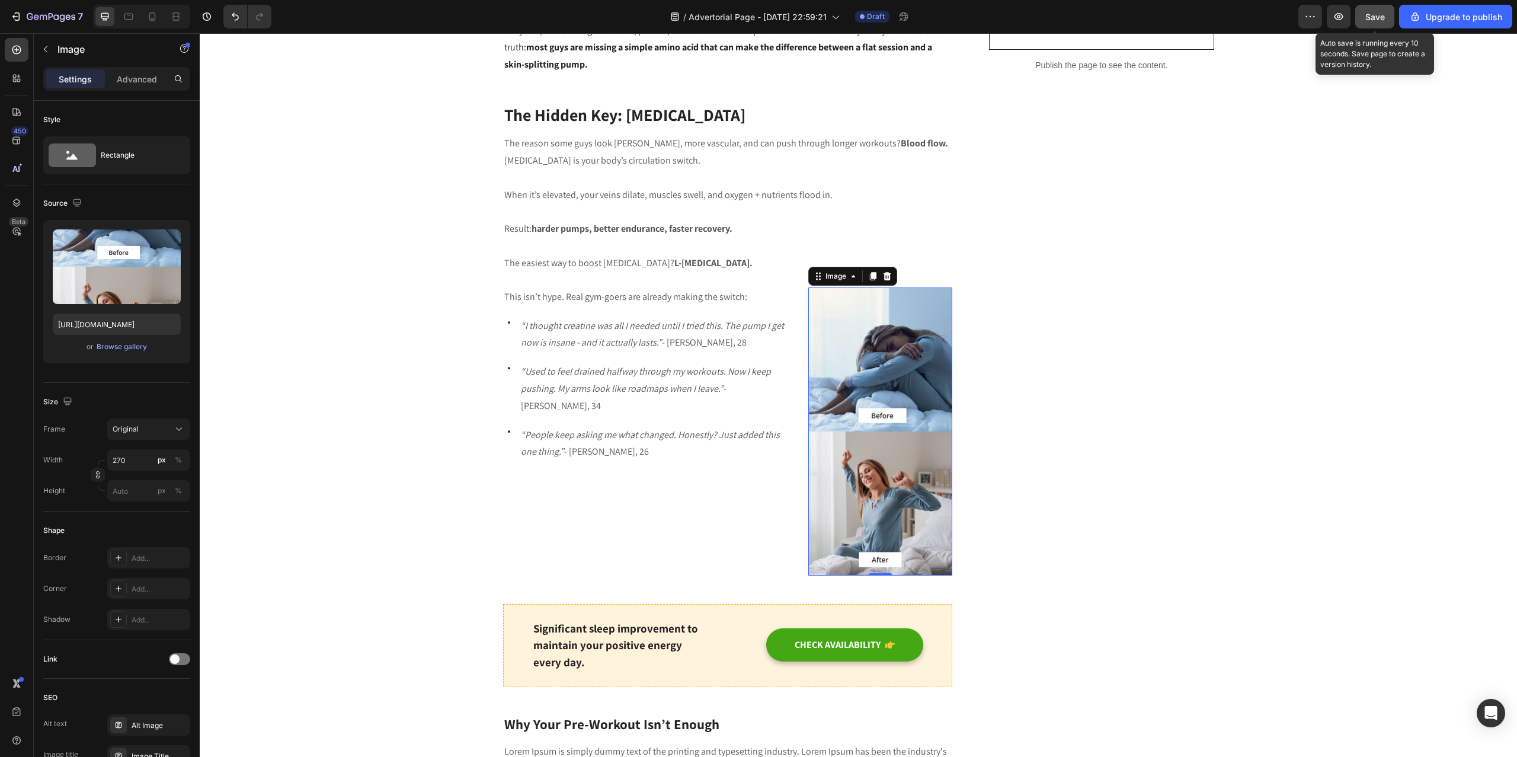
click at [1387, 23] on button "Save" at bounding box center [1374, 17] width 39 height 24
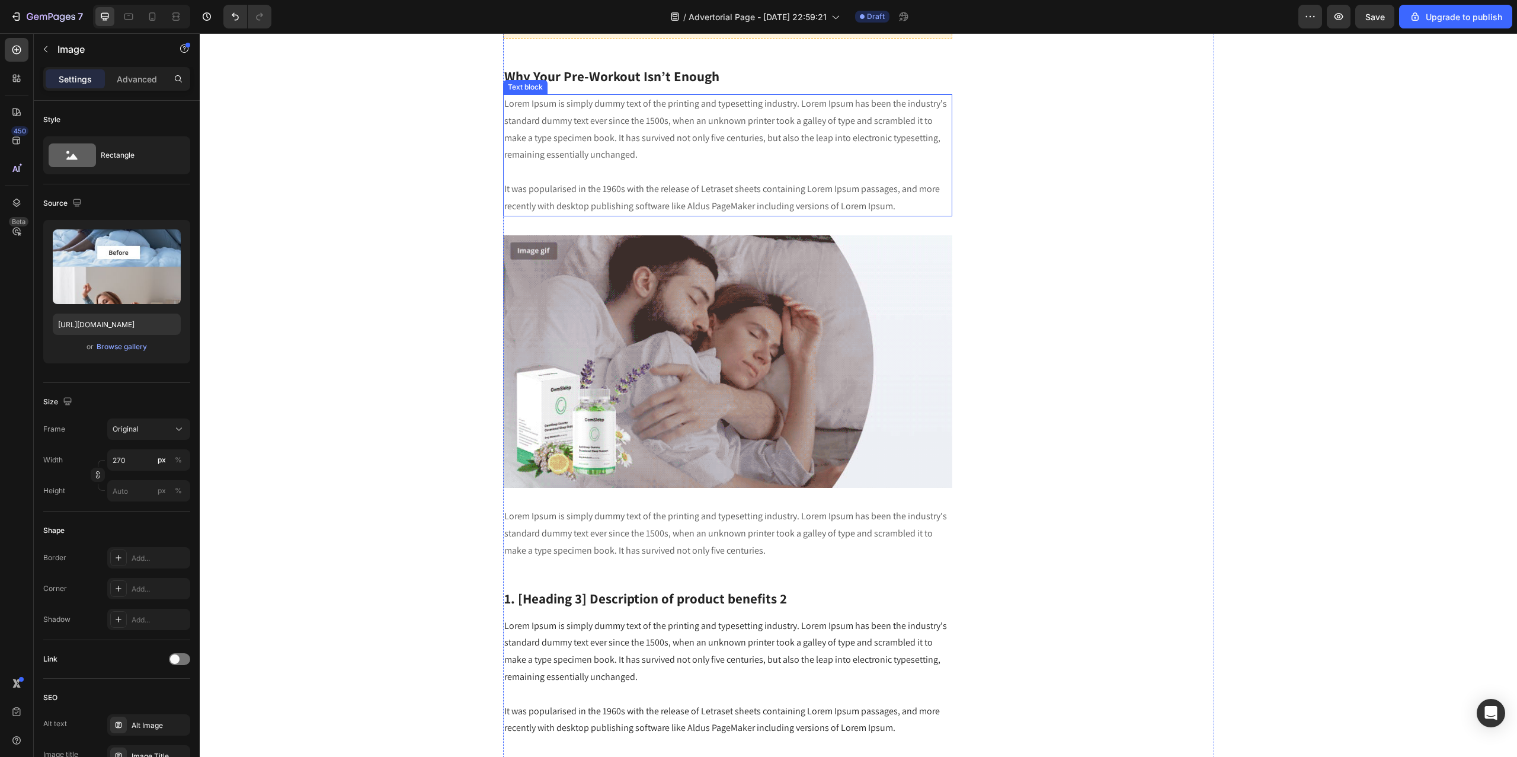
scroll to position [1161, 0]
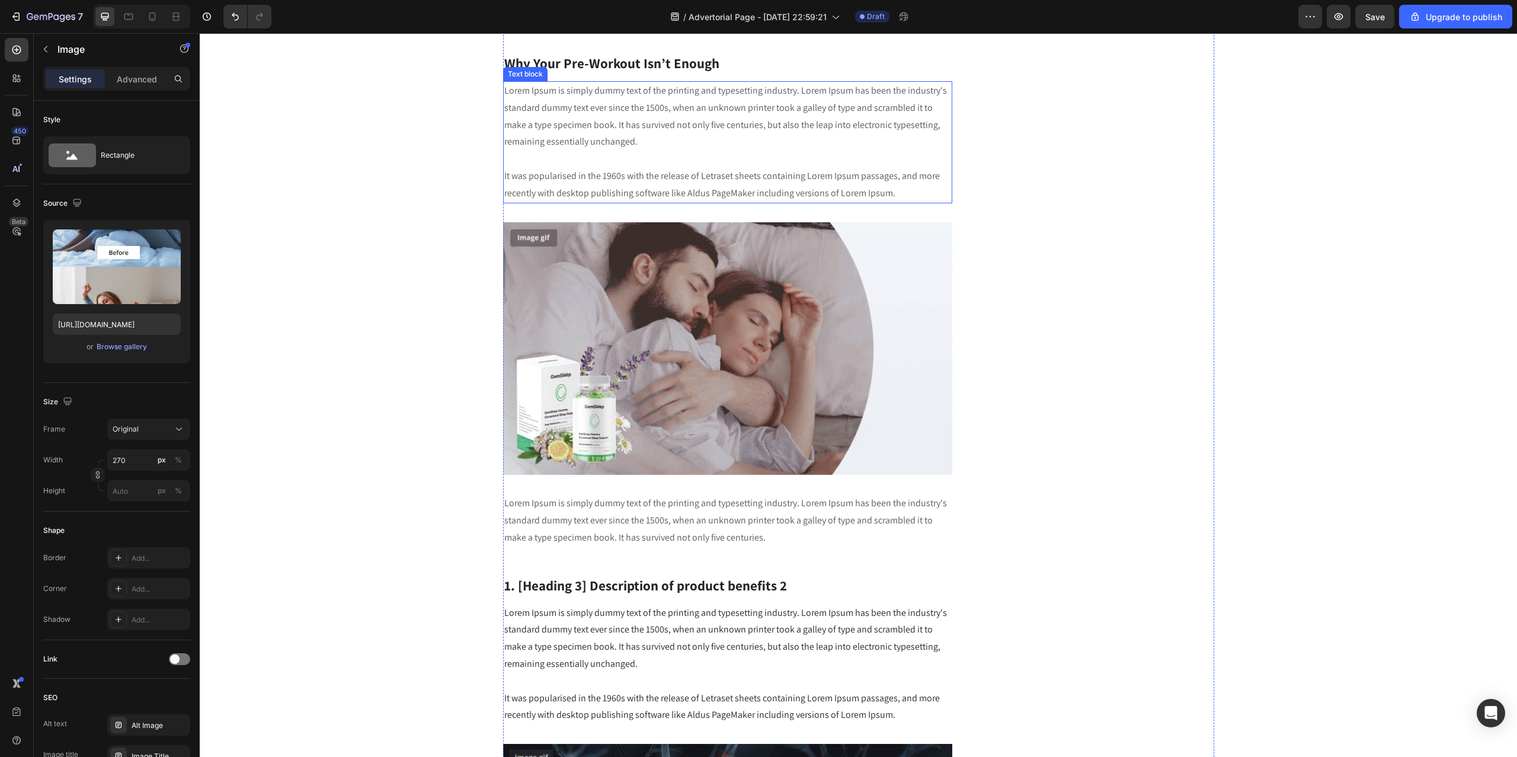
click at [563, 159] on p "Lorem Ipsum is simply dummy text of the printing and typesetting industry. Lore…" at bounding box center [727, 142] width 447 height 120
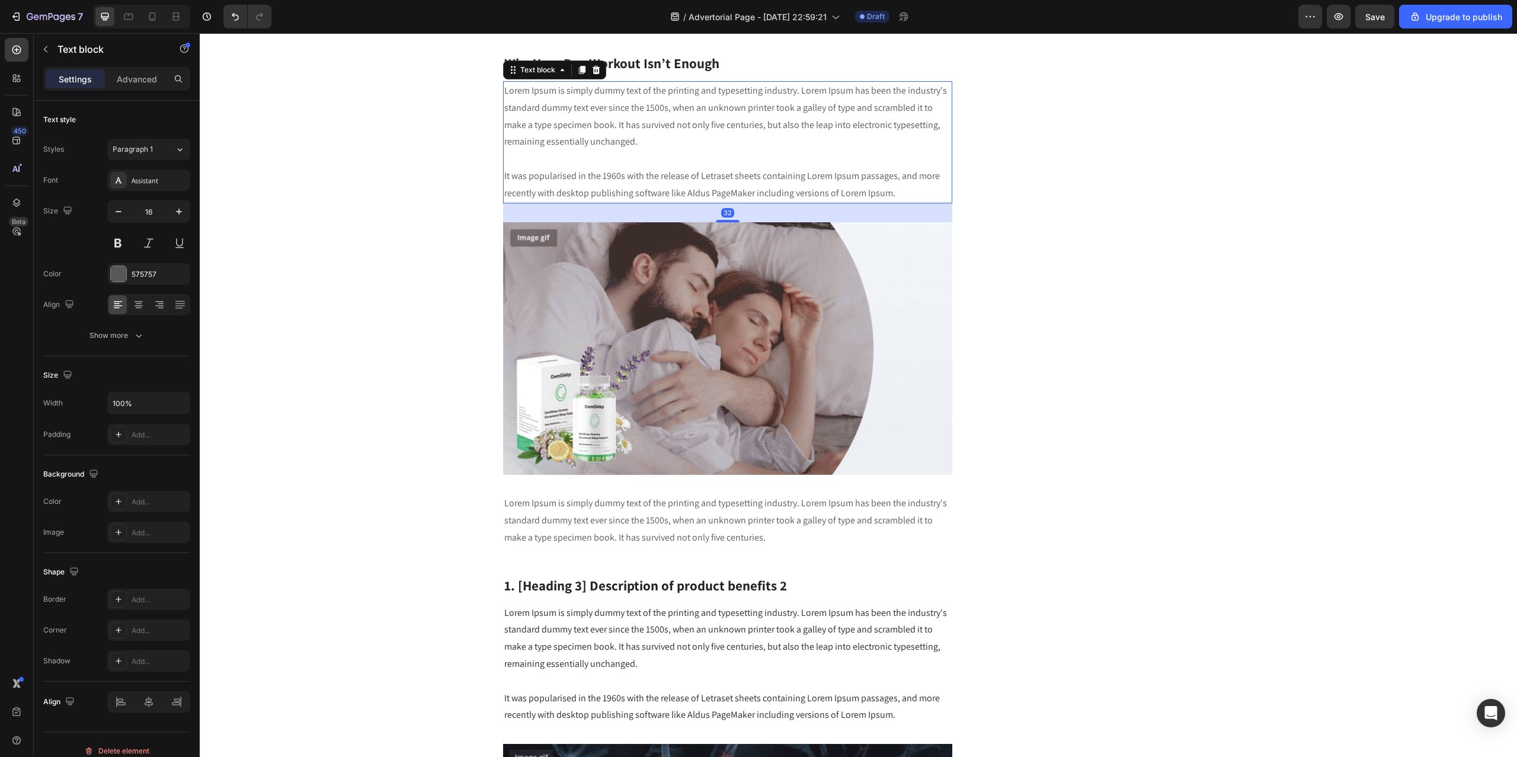
click at [563, 159] on p "Lorem Ipsum is simply dummy text of the printing and typesetting industry. Lore…" at bounding box center [727, 142] width 447 height 120
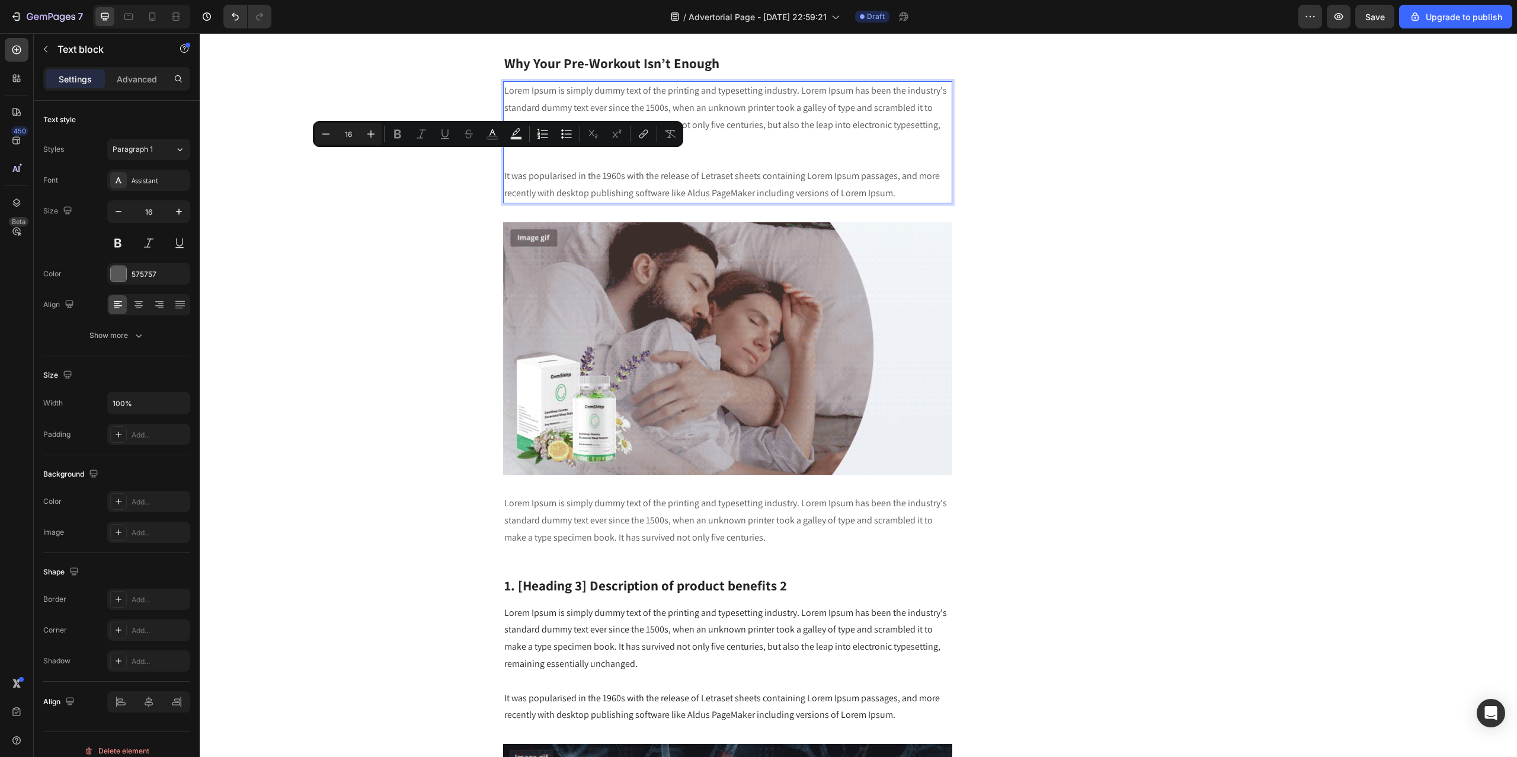
click at [504, 93] on p "Lorem Ipsum is simply dummy text of the printing and typesetting industry. Lore…" at bounding box center [727, 142] width 447 height 120
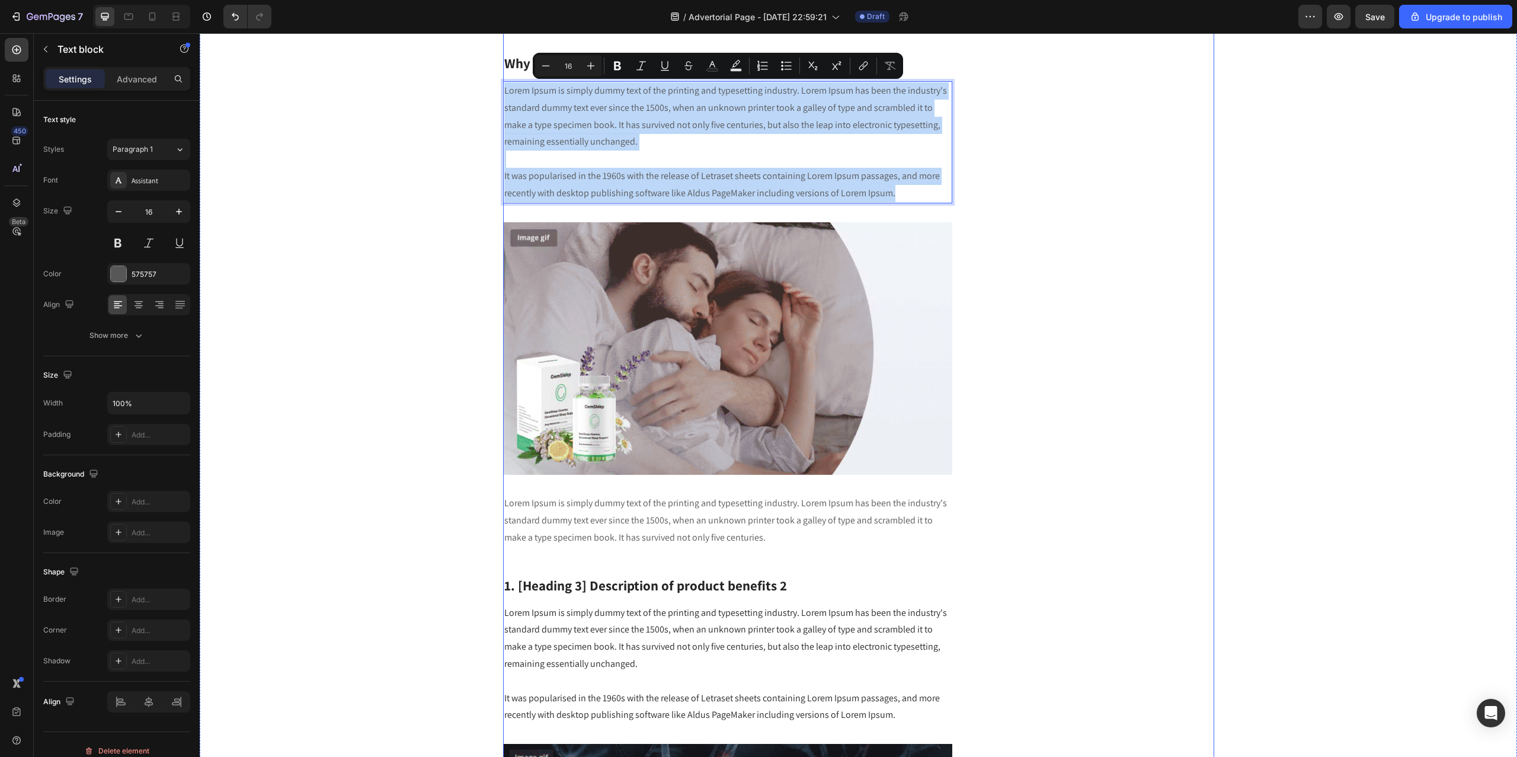
drag, startPoint x: 497, startPoint y: 90, endPoint x: 917, endPoint y: 211, distance: 437.7
click at [917, 211] on div "“I Thought Creatine Was All I Needed… Until I Tried This” Heading Written by Co…" at bounding box center [728, 742] width 450 height 3518
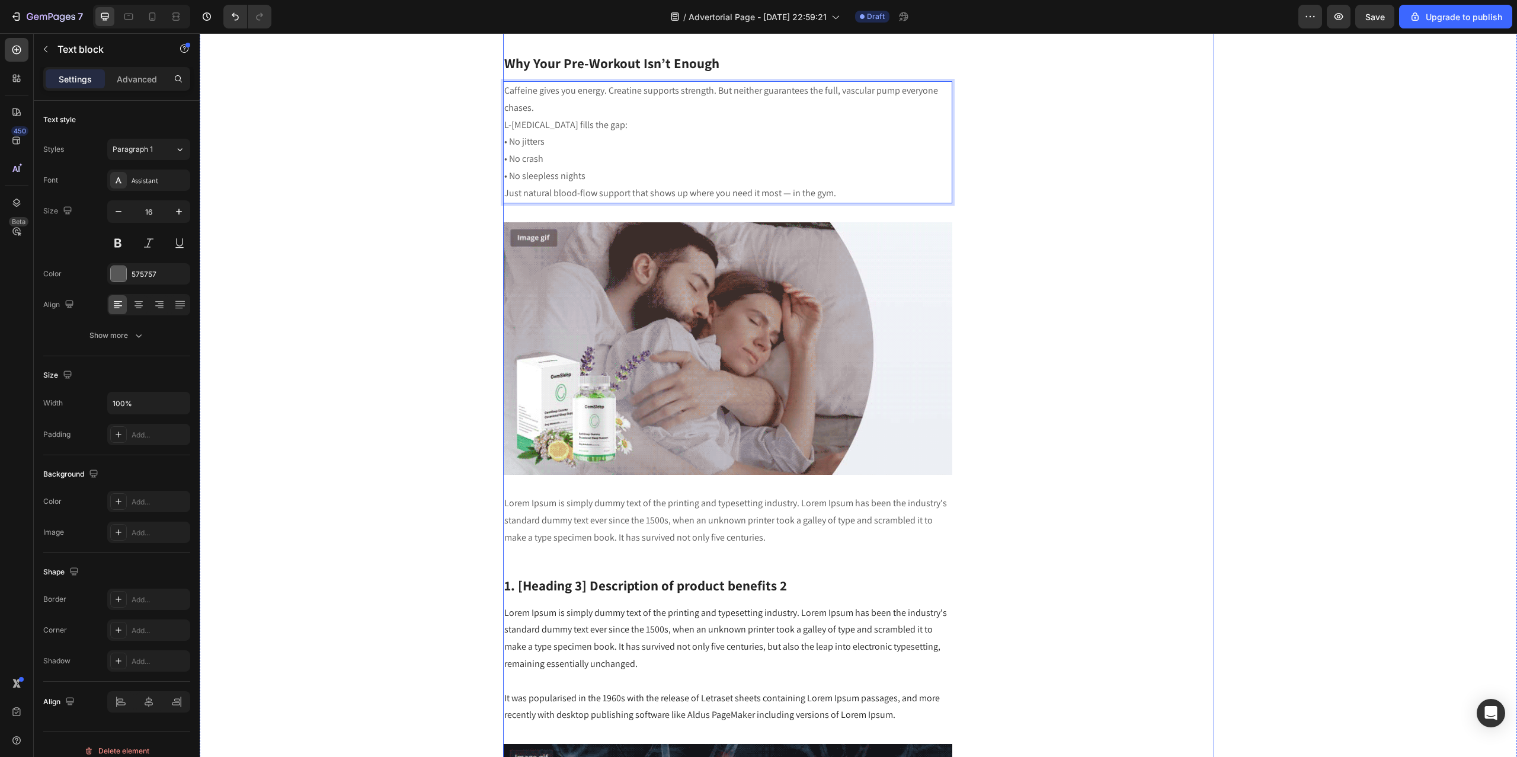
click at [989, 194] on div "Unique Value Proposition Heading Icon Product benefit 1 Text block Icon Product…" at bounding box center [1101, 742] width 225 height 3518
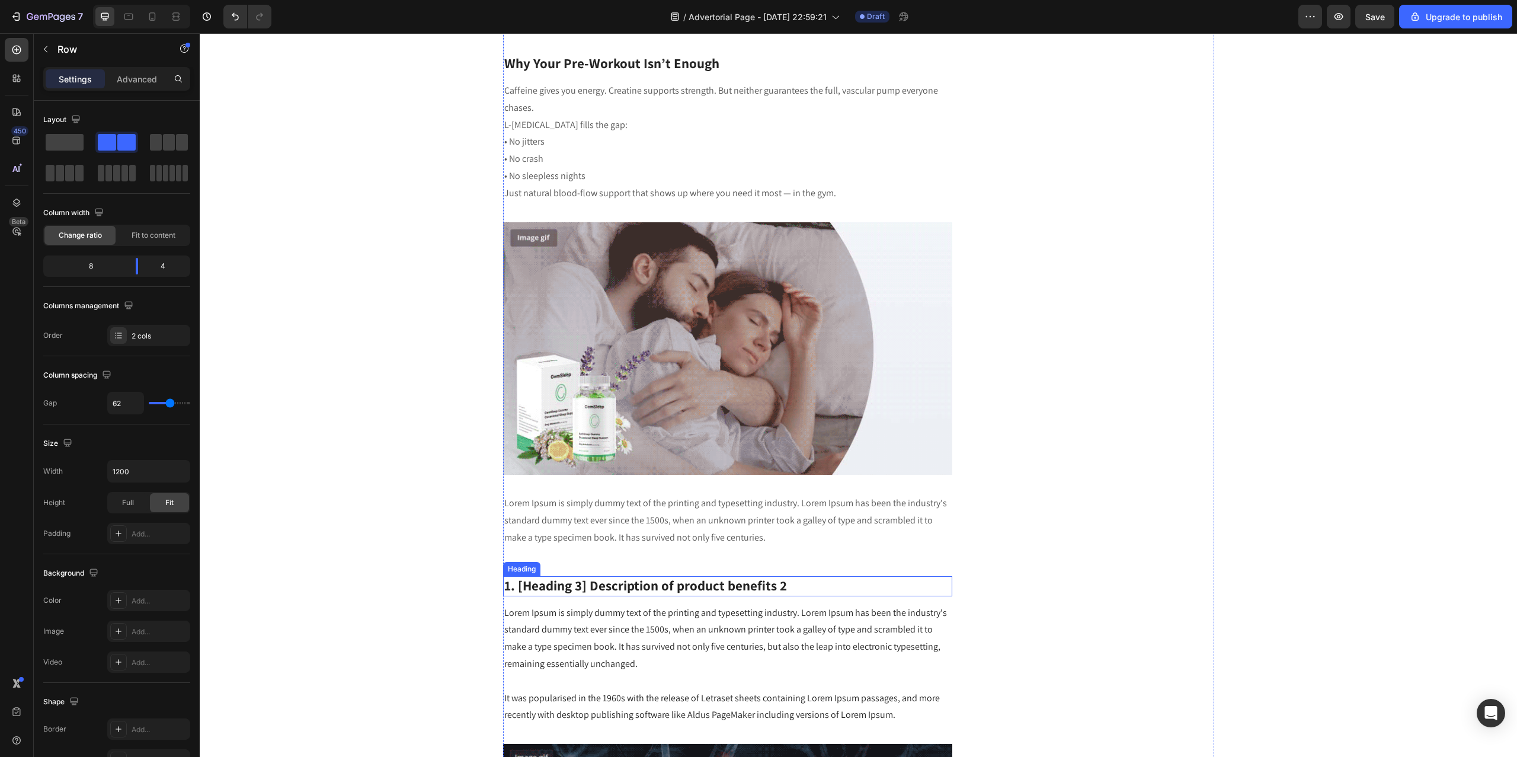
click at [636, 586] on p "1. [Heading 3] Description of product benefits 2" at bounding box center [727, 586] width 447 height 18
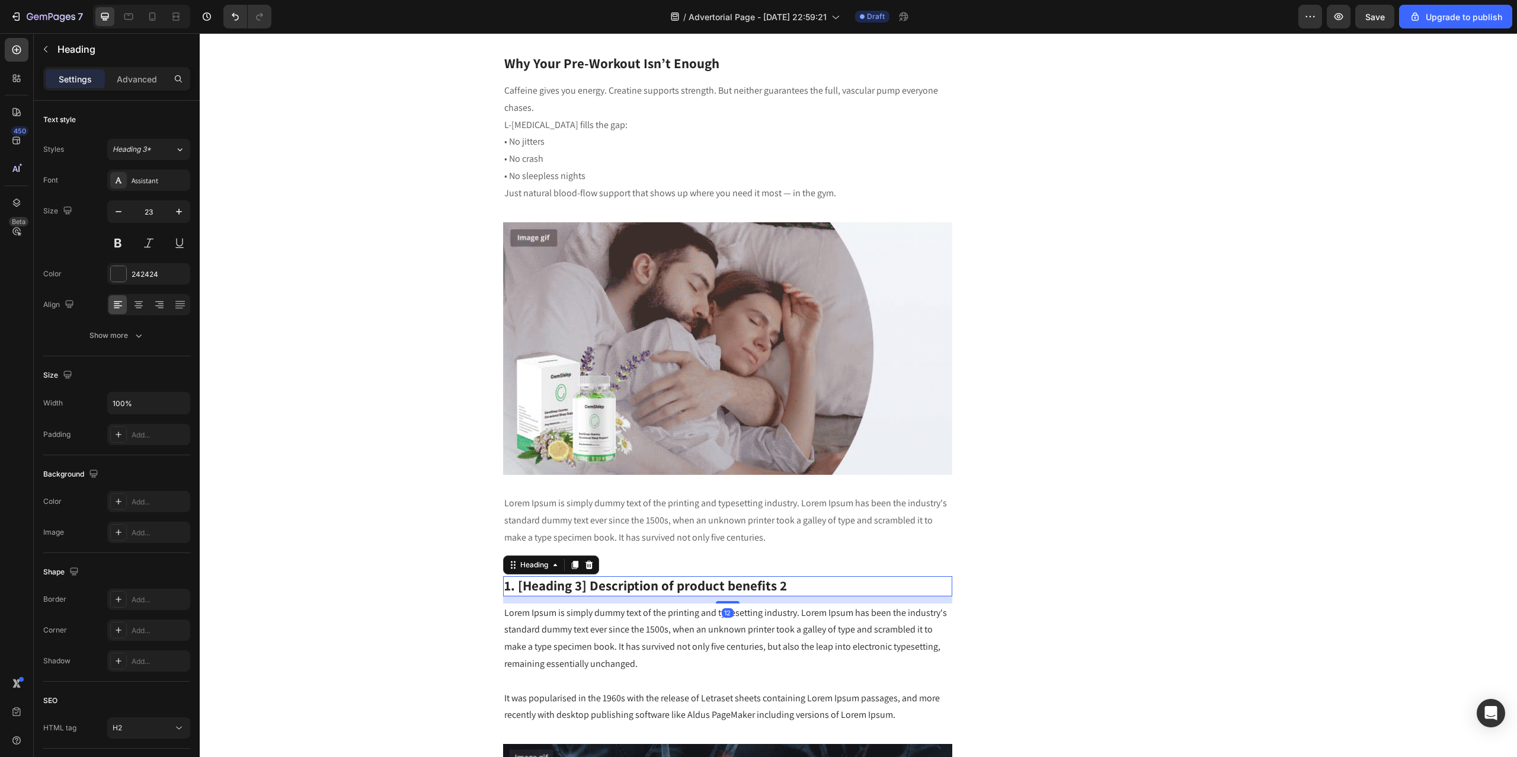
click at [636, 586] on p "1. [Heading 3] Description of product benefits 2" at bounding box center [727, 586] width 447 height 18
click at [715, 647] on p "Lorem Ipsum is simply dummy text of the printing and typesetting industry. Lore…" at bounding box center [727, 664] width 447 height 120
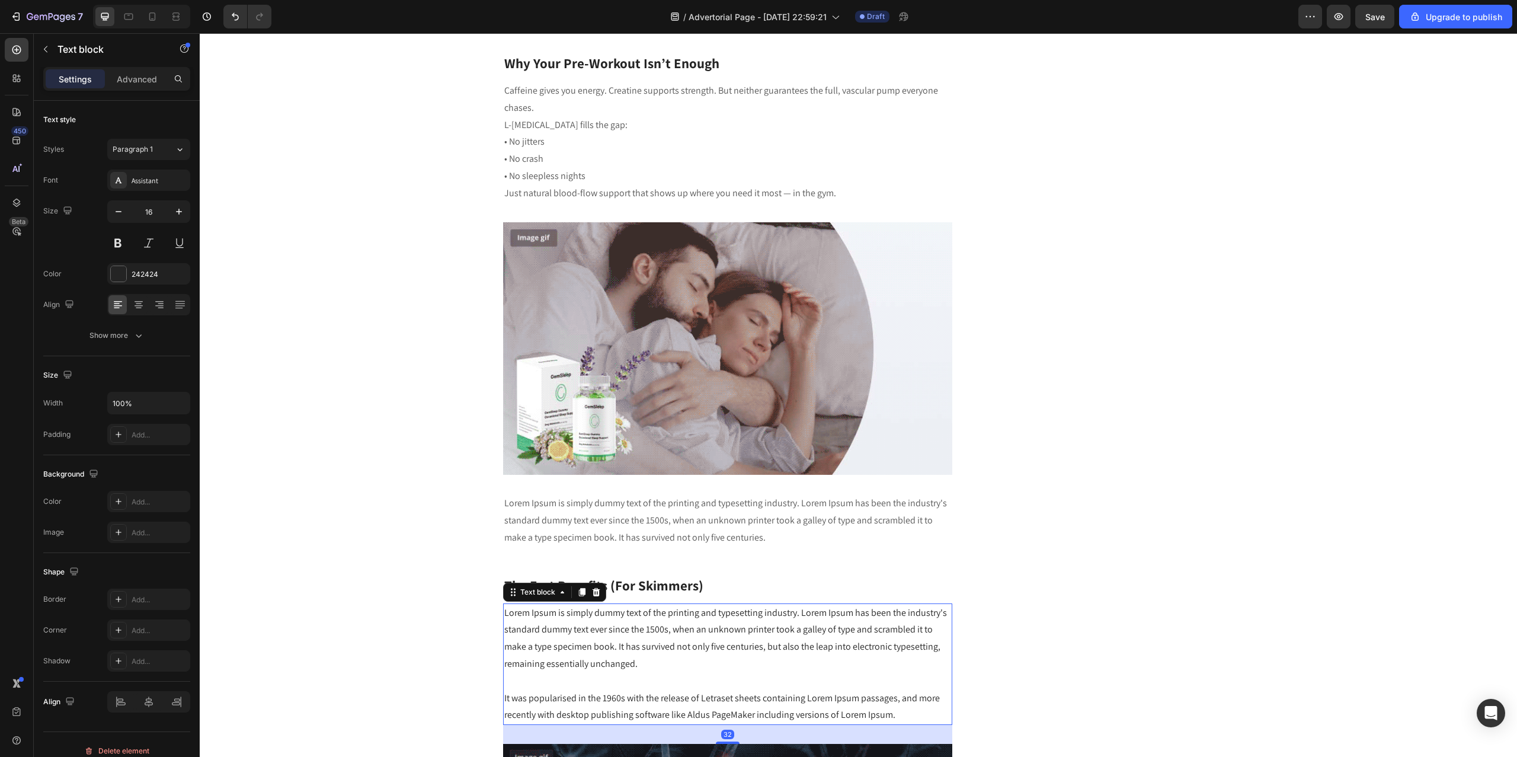
click at [715, 647] on p "Lorem Ipsum is simply dummy text of the printing and typesetting industry. Lore…" at bounding box center [727, 664] width 447 height 120
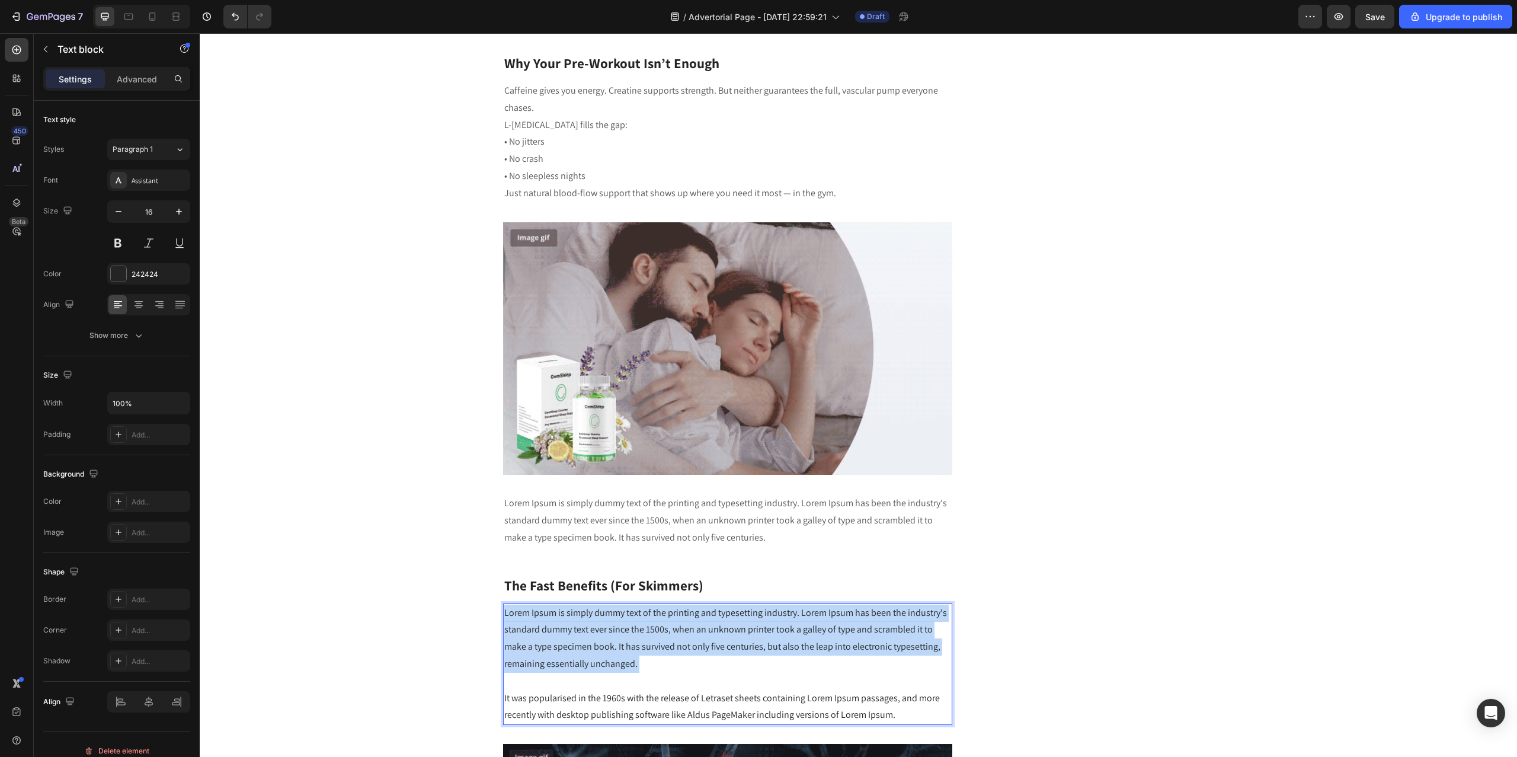
click at [715, 647] on p "Lorem Ipsum is simply dummy text of the printing and typesetting industry. Lore…" at bounding box center [727, 664] width 447 height 120
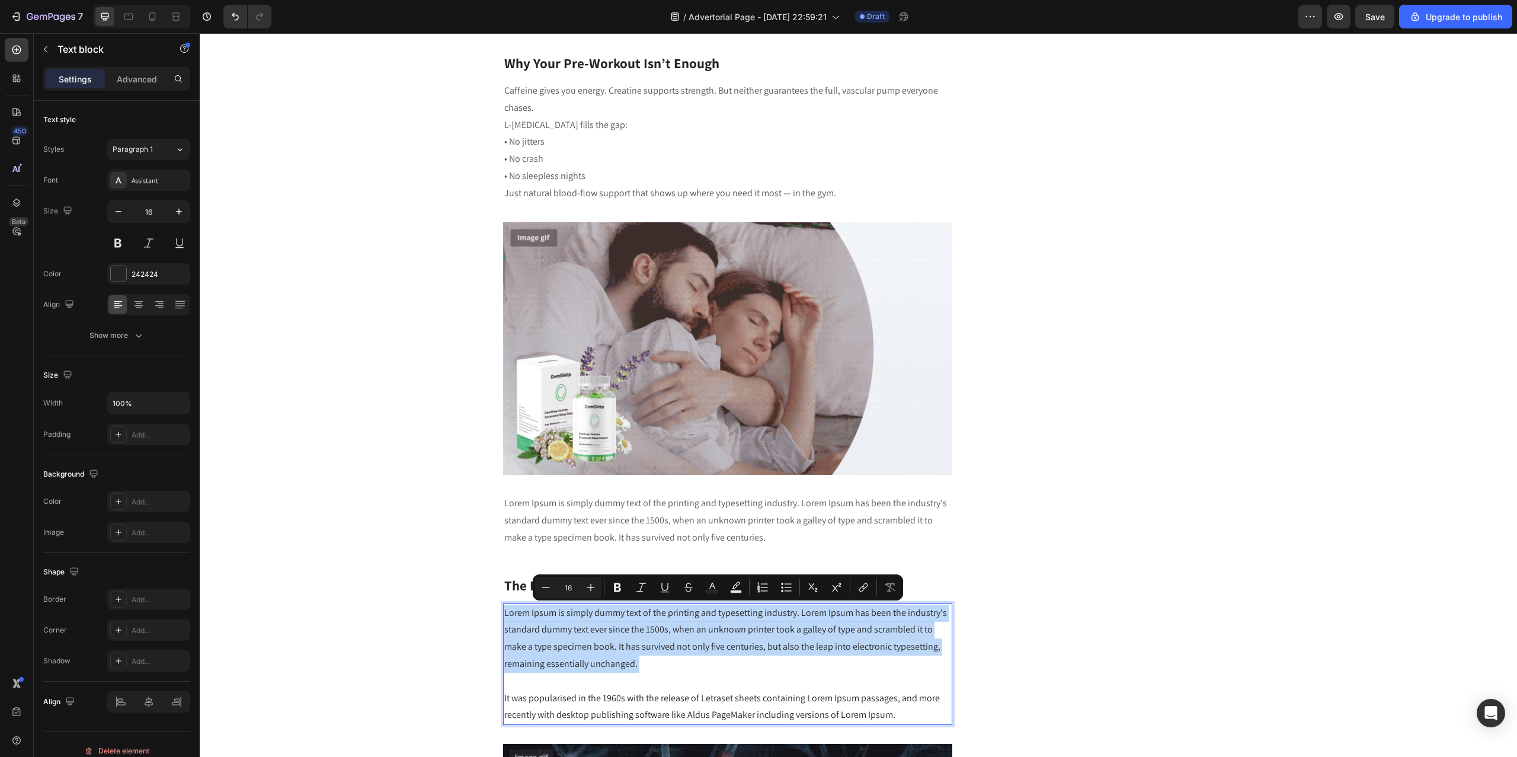
click at [715, 647] on p "Lorem Ipsum is simply dummy text of the printing and typesetting industry. Lore…" at bounding box center [727, 664] width 447 height 120
click at [688, 678] on p "Lorem Ipsum is simply dummy text of the printing and typesetting industry. Lore…" at bounding box center [727, 664] width 447 height 120
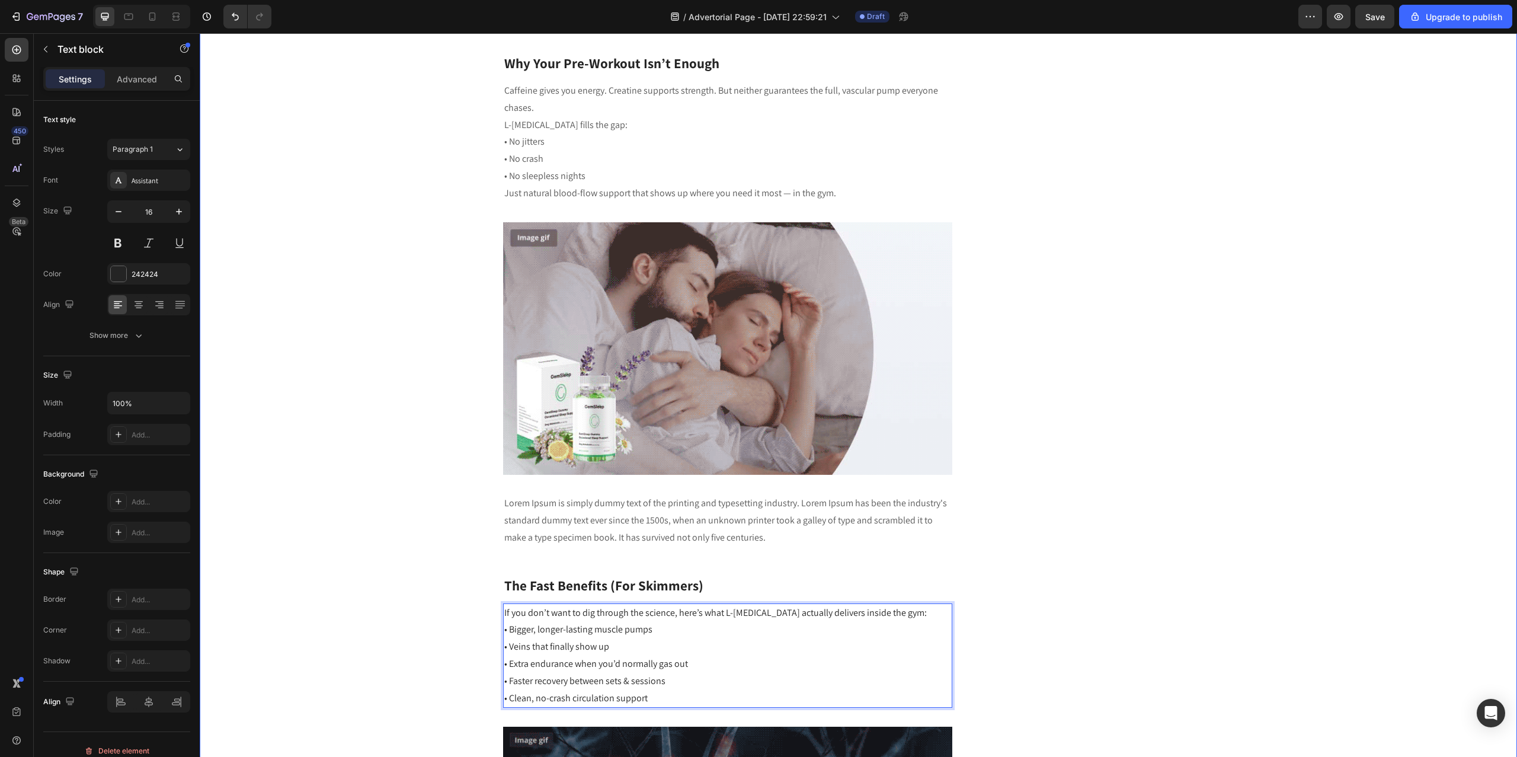
click at [418, 681] on div "“I Thought Creatine Was All I Needed… Until I Tried This” Heading Written by Co…" at bounding box center [858, 733] width 1299 height 3501
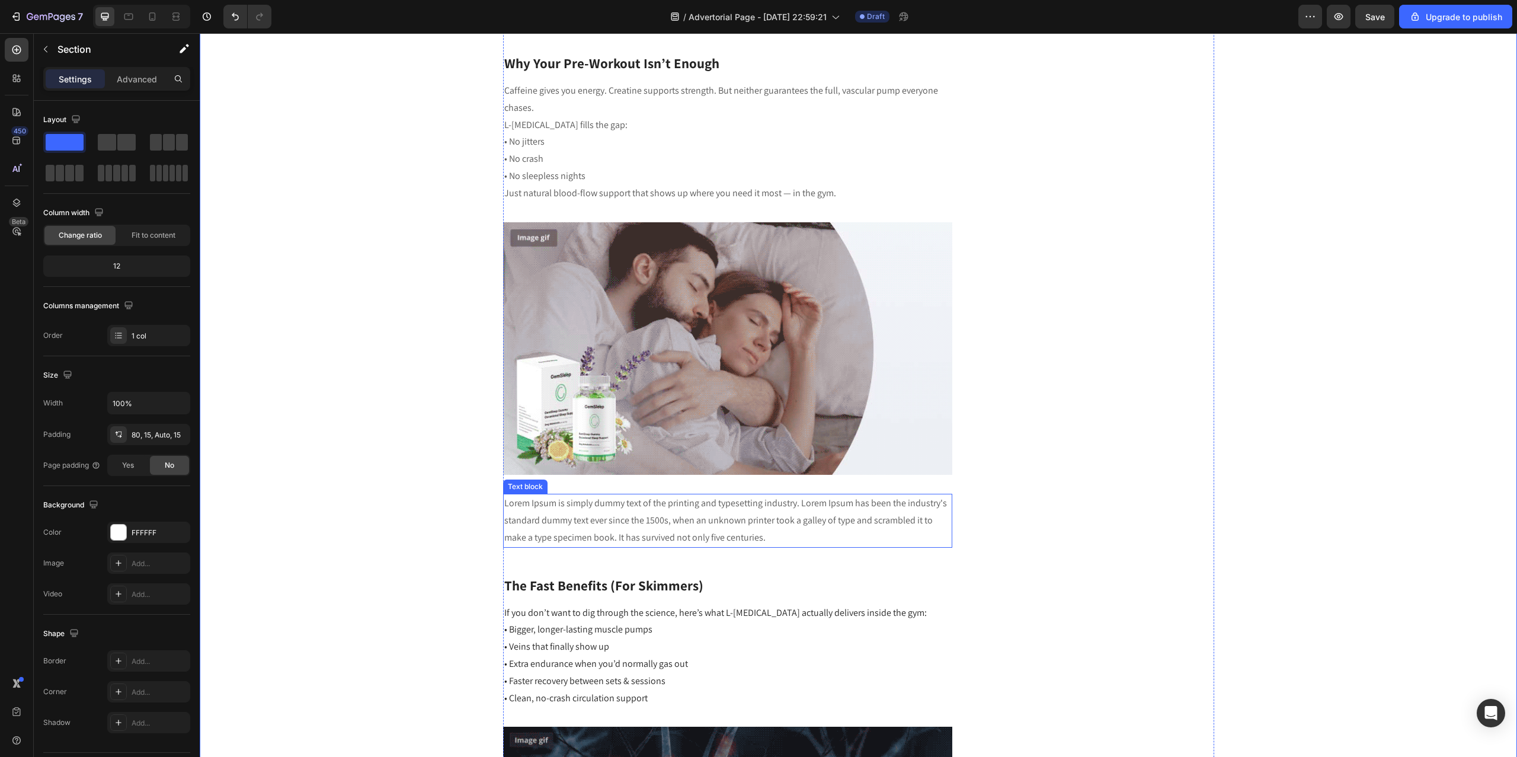
click at [620, 524] on p "Lorem Ipsum is simply dummy text of the printing and typesetting industry. Lore…" at bounding box center [727, 520] width 447 height 51
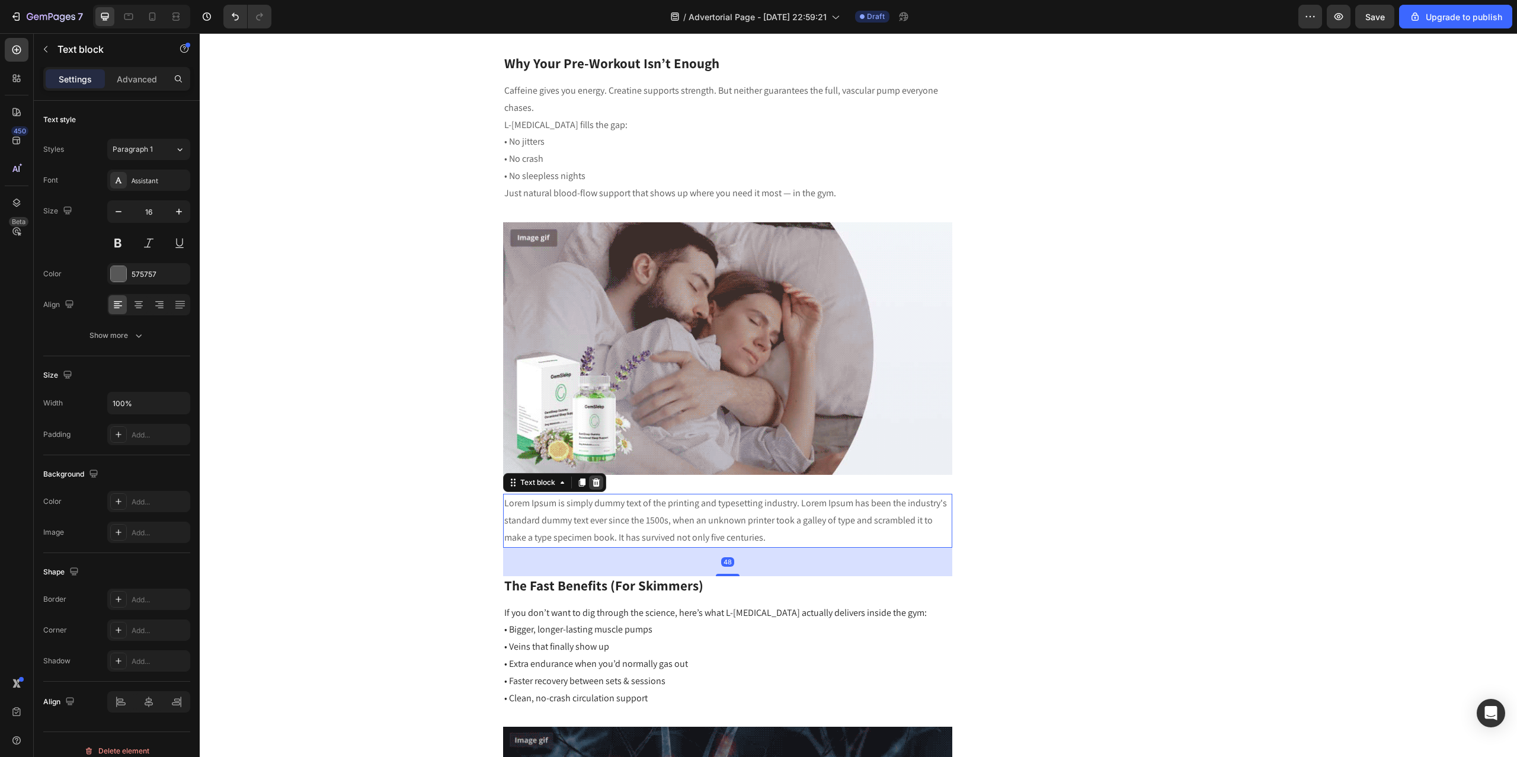
click at [592, 482] on icon at bounding box center [596, 482] width 8 height 8
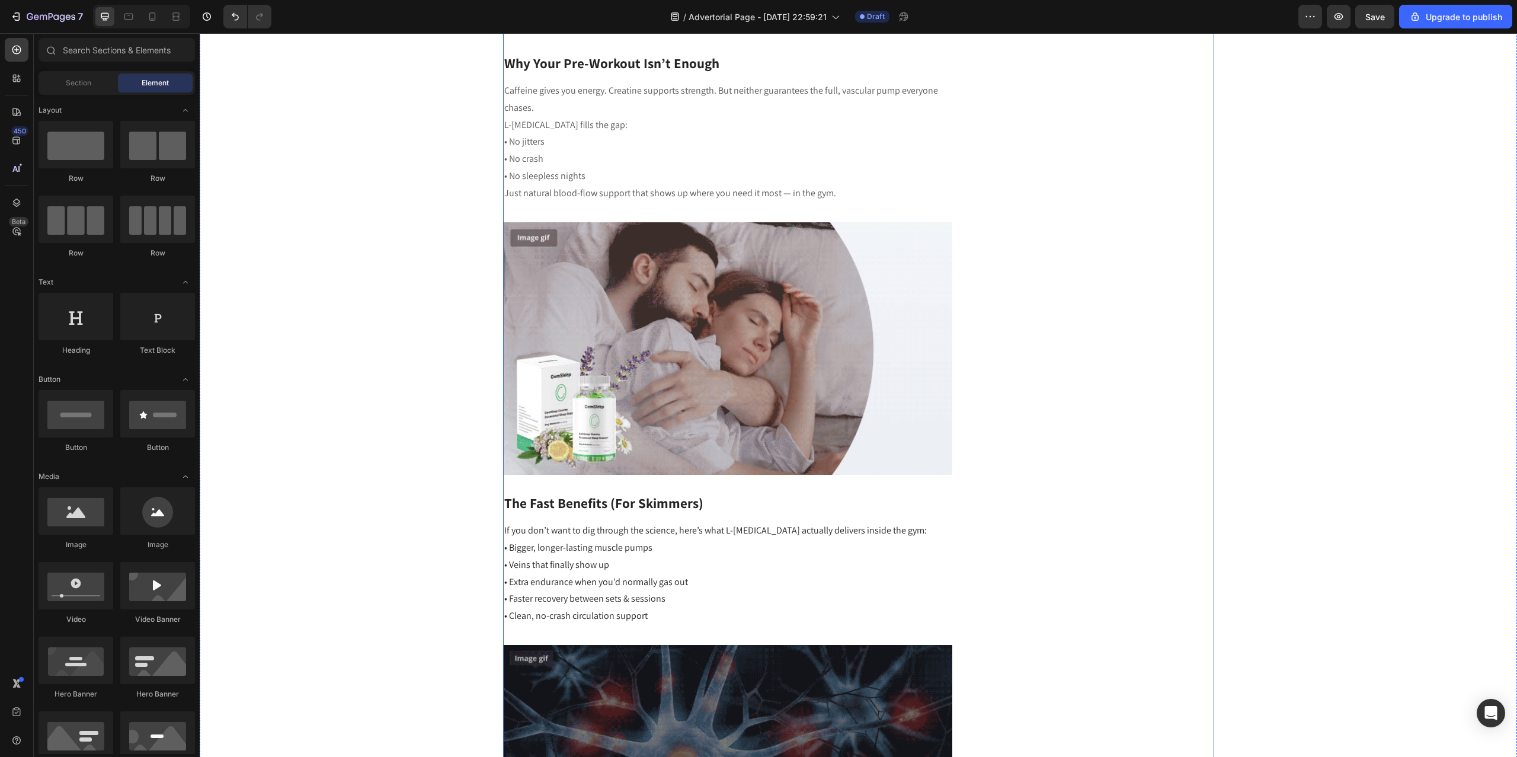
click at [1061, 491] on div "Unique Value Proposition Heading Icon Product benefit 1 Text block Icon Product…" at bounding box center [1101, 692] width 225 height 3419
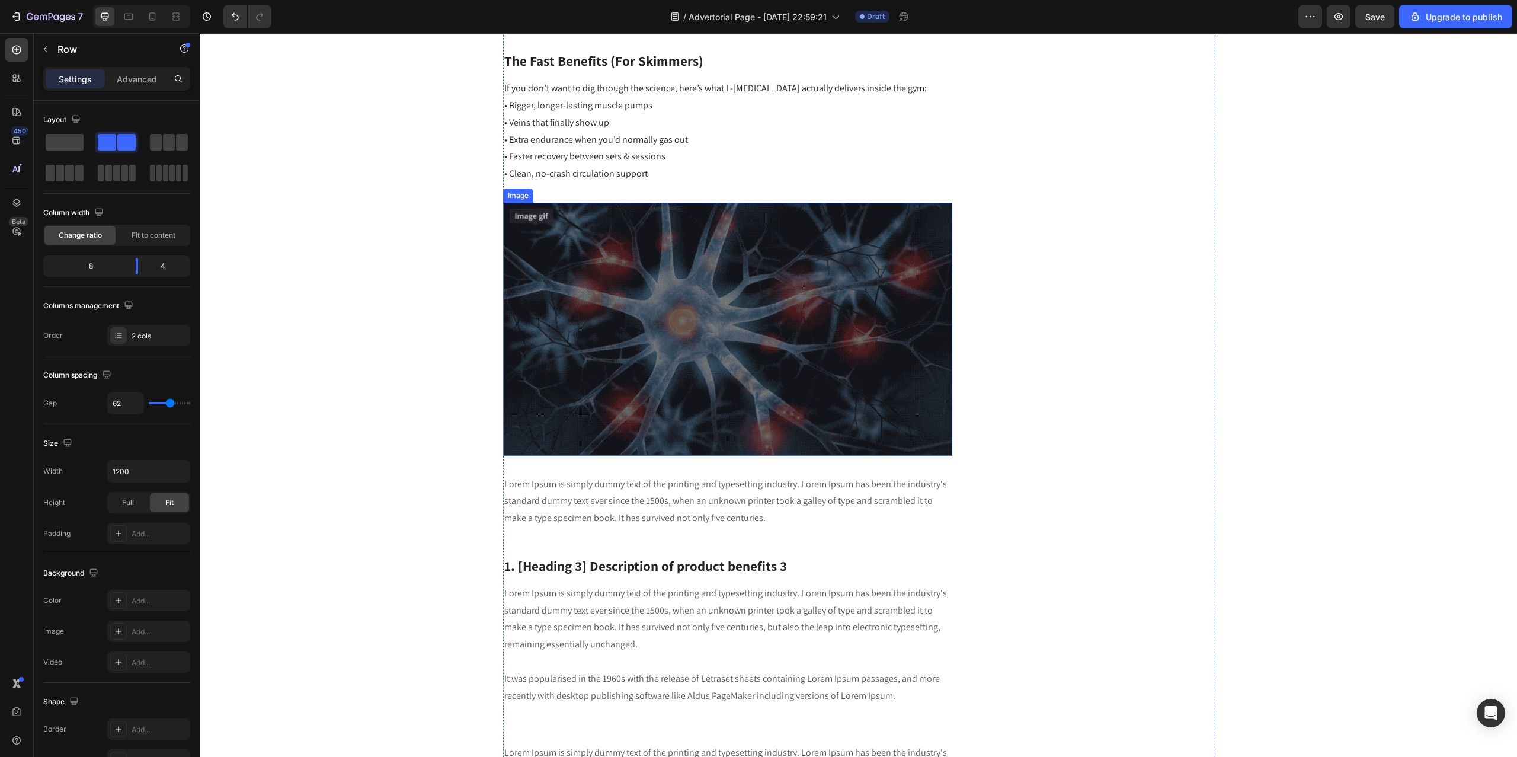
scroll to position [1599, 0]
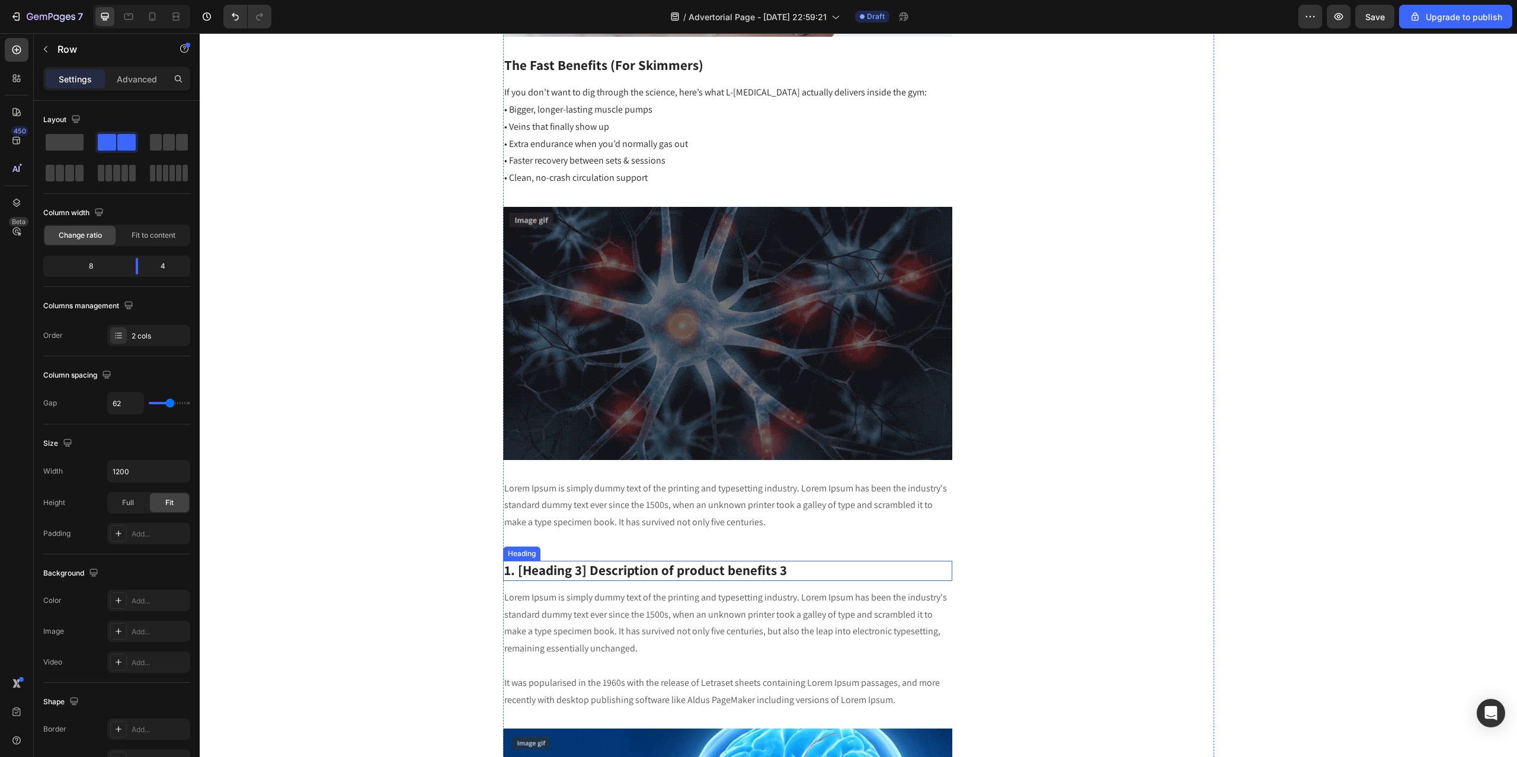
click at [619, 572] on p "1. [Heading 3] Description of product benefits 3" at bounding box center [727, 571] width 447 height 18
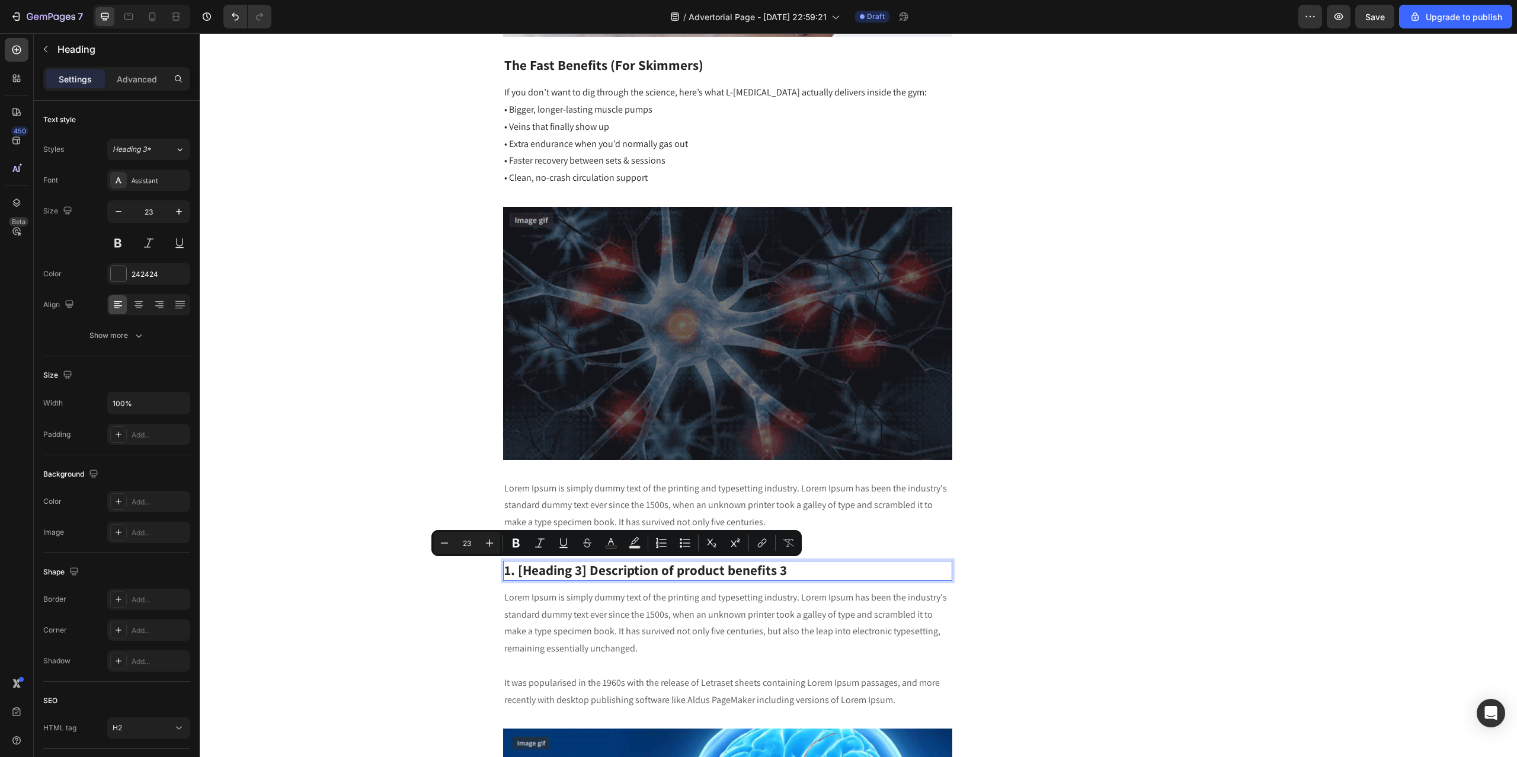
click at [659, 571] on p "1. [Heading 3] Description of product benefits 3" at bounding box center [727, 571] width 447 height 18
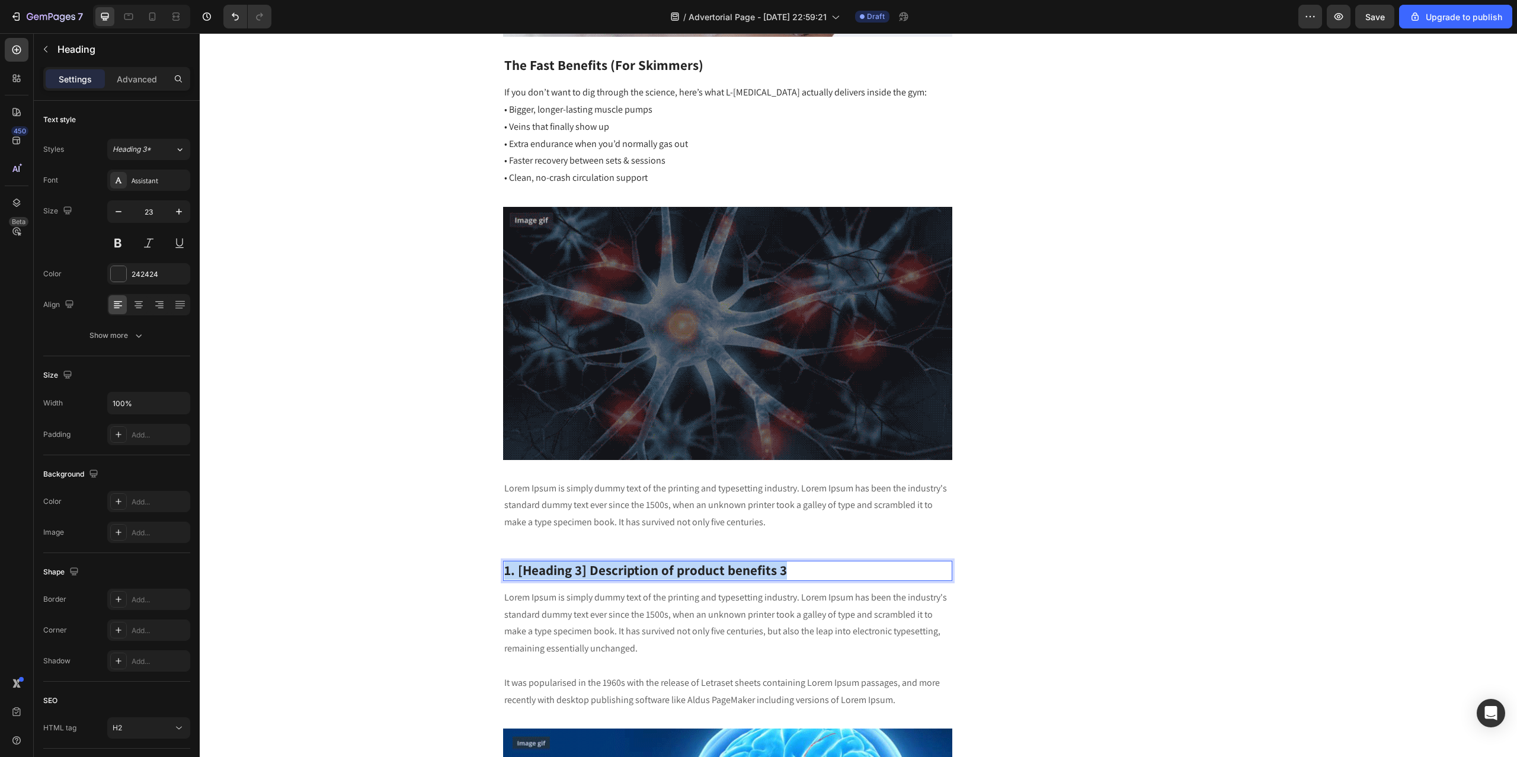
click at [659, 571] on p "1. [Heading 3] Description of product benefits 3" at bounding box center [727, 571] width 447 height 18
click at [730, 510] on p "Lorem Ipsum is simply dummy text of the printing and typesetting industry. Lore…" at bounding box center [727, 505] width 447 height 51
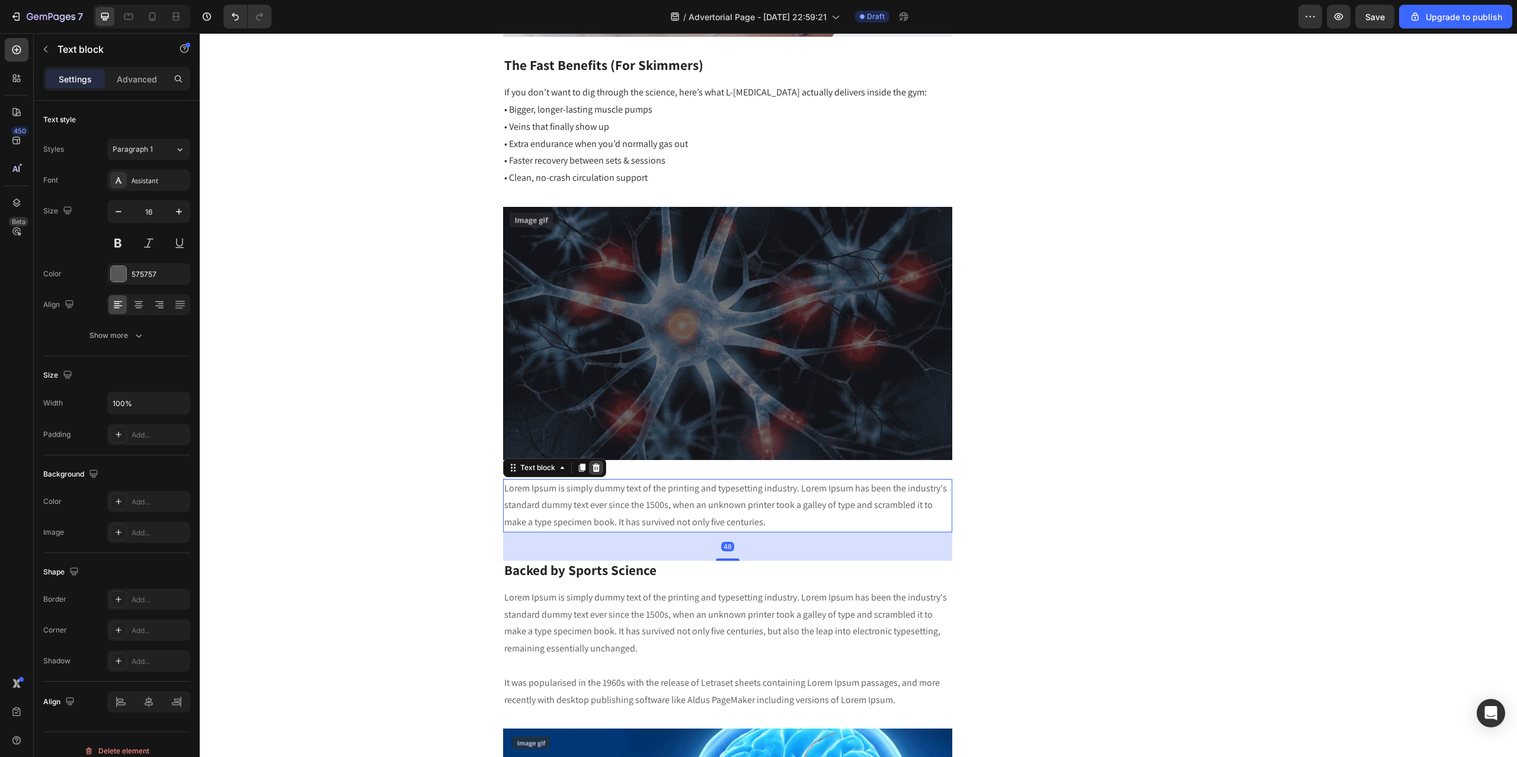
click at [592, 467] on icon at bounding box center [596, 467] width 8 height 8
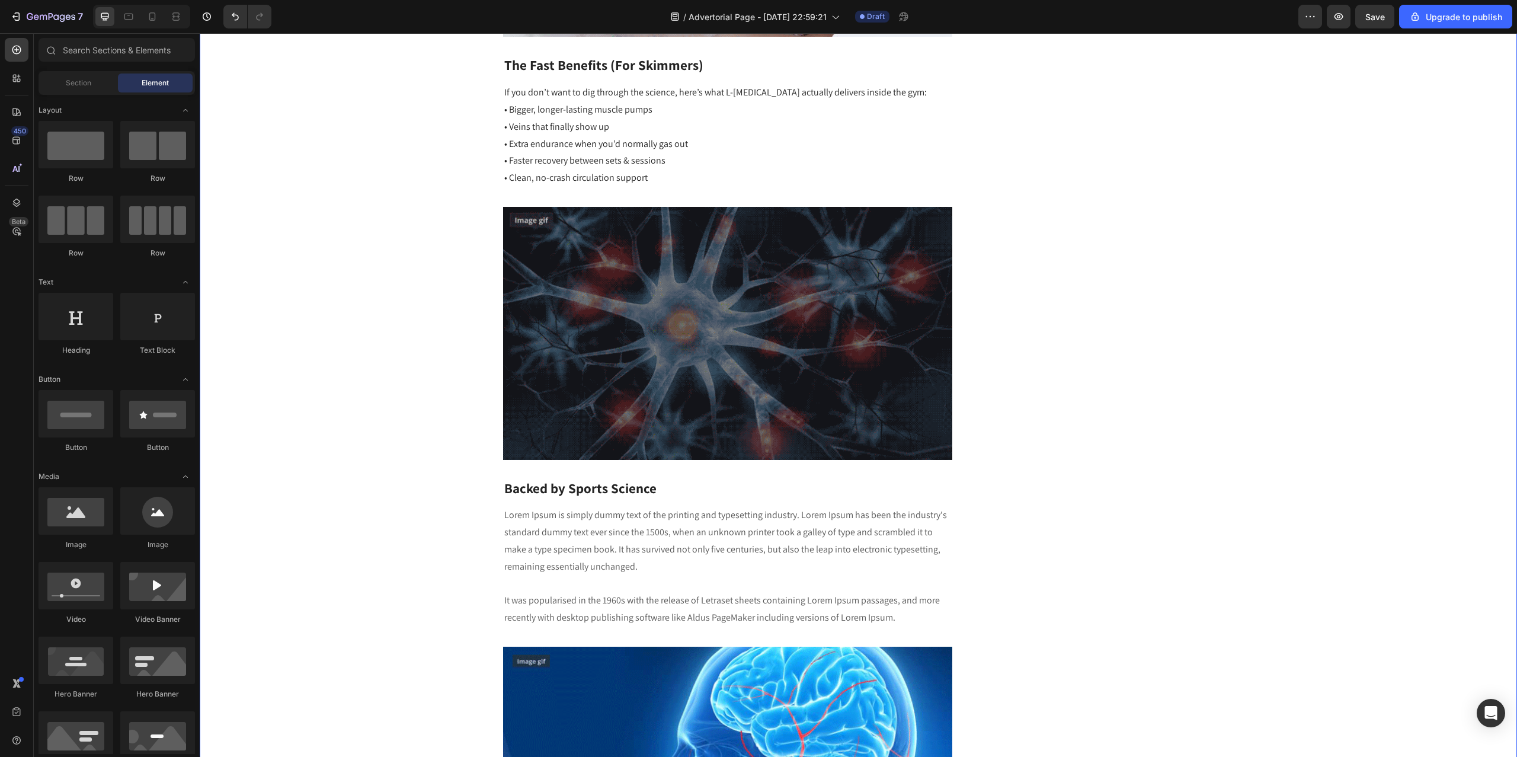
click at [447, 512] on div "“I Thought Creatine Was All I Needed… Until I Tried This” Heading Written by Co…" at bounding box center [858, 339] width 1299 height 3589
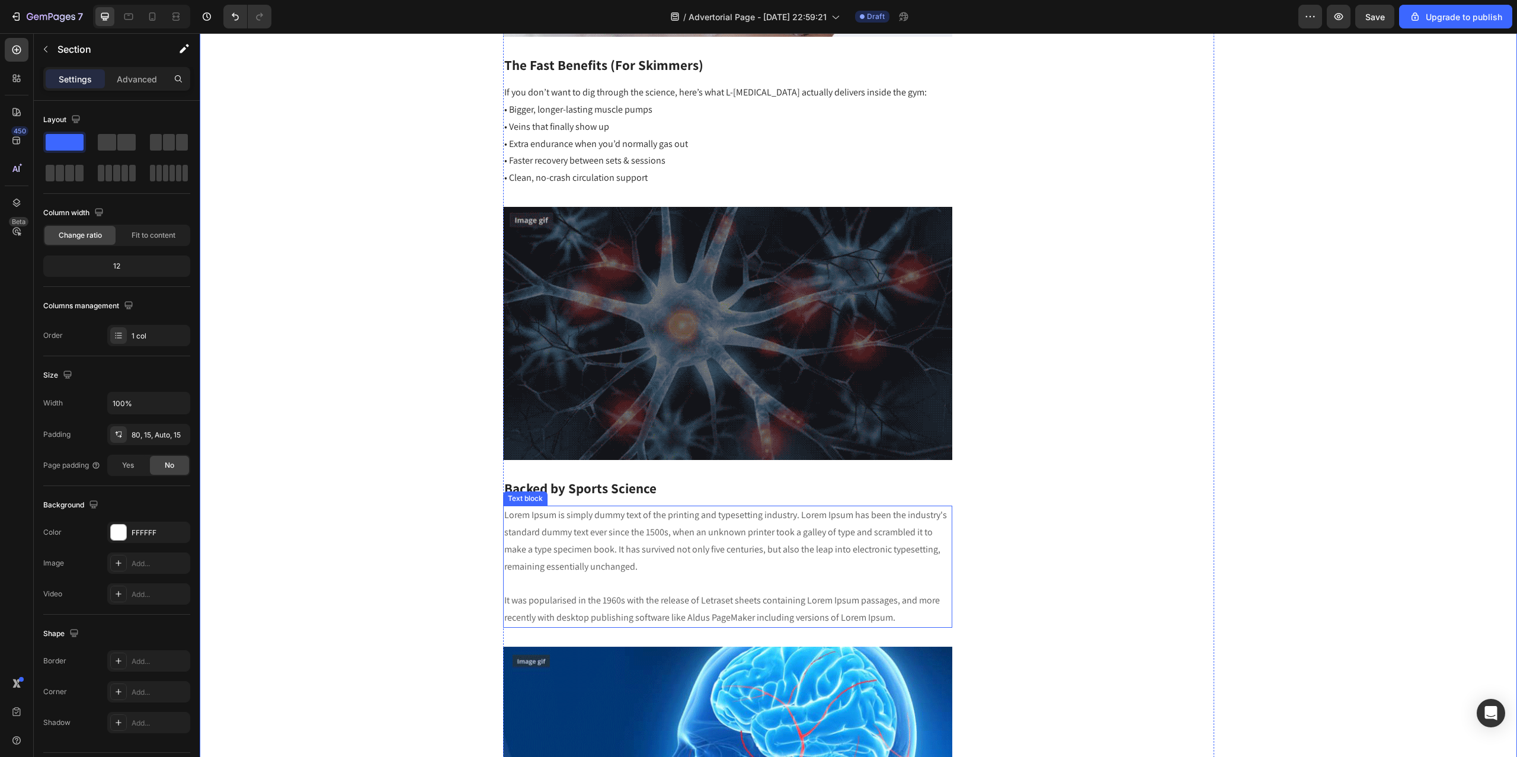
click at [728, 541] on p "Lorem Ipsum is simply dummy text of the printing and typesetting industry. Lore…" at bounding box center [727, 567] width 447 height 120
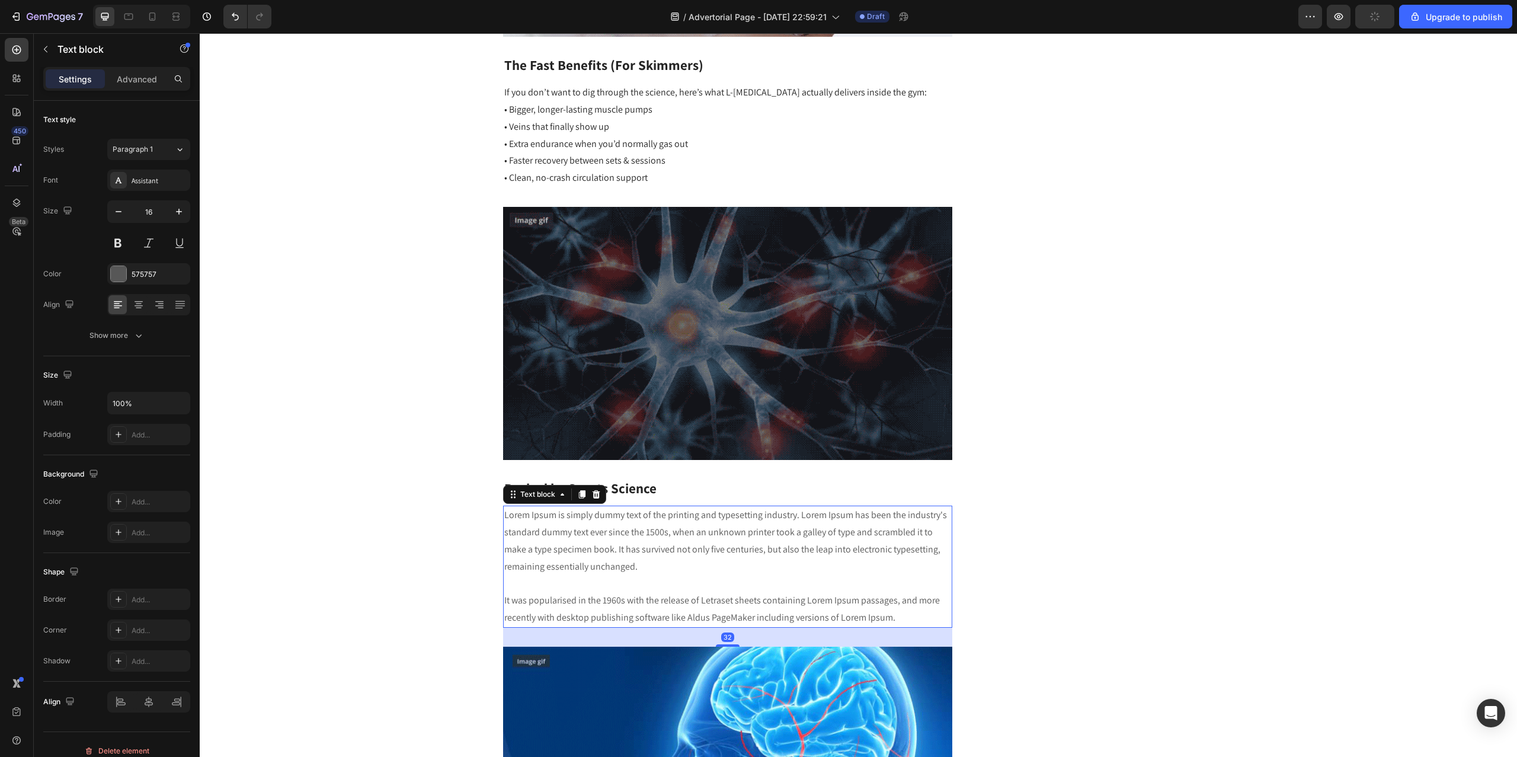
click at [577, 514] on p "Lorem Ipsum is simply dummy text of the printing and typesetting industry. Lore…" at bounding box center [727, 567] width 447 height 120
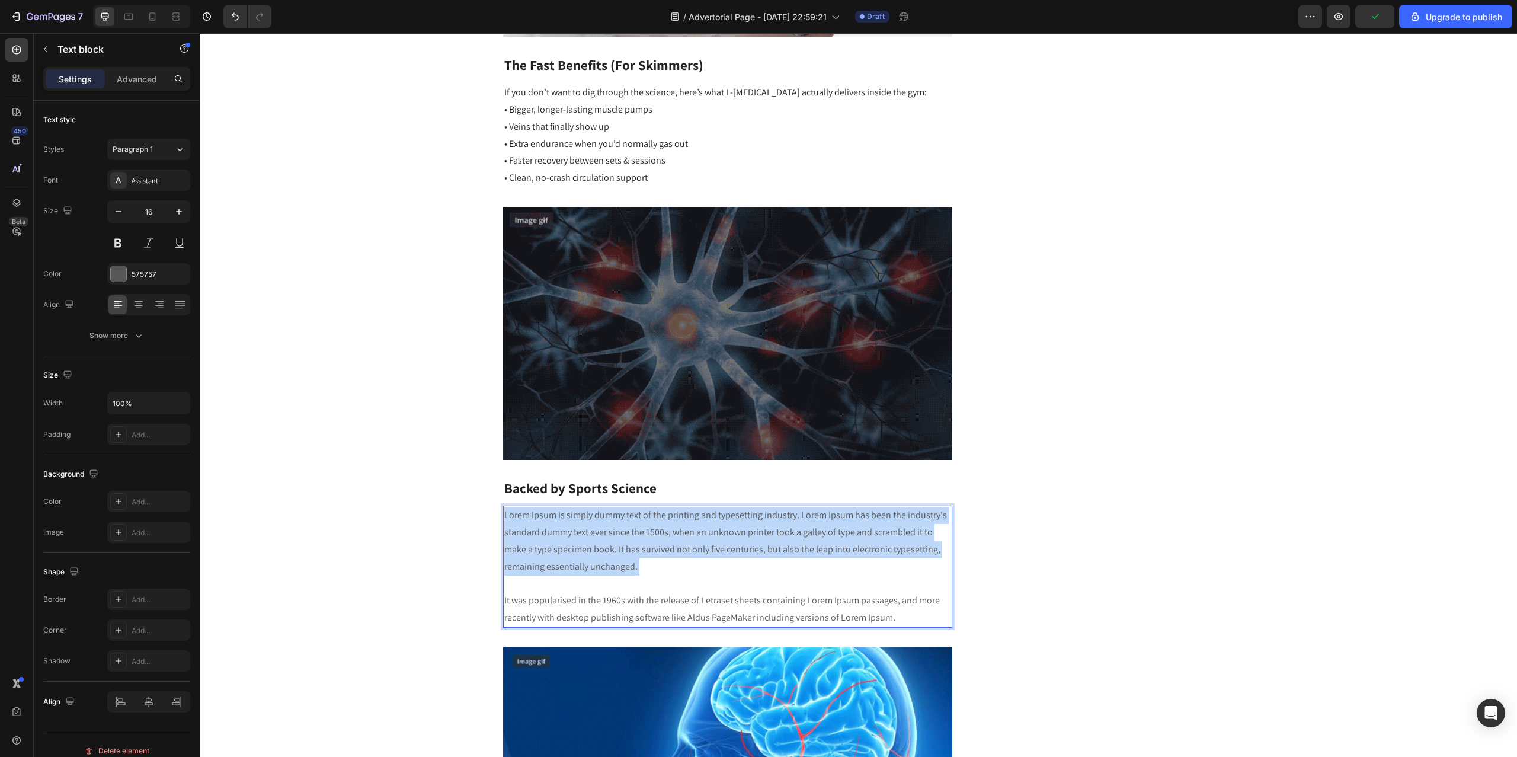
click at [577, 514] on p "Lorem Ipsum is simply dummy text of the printing and typesetting industry. Lore…" at bounding box center [727, 567] width 447 height 120
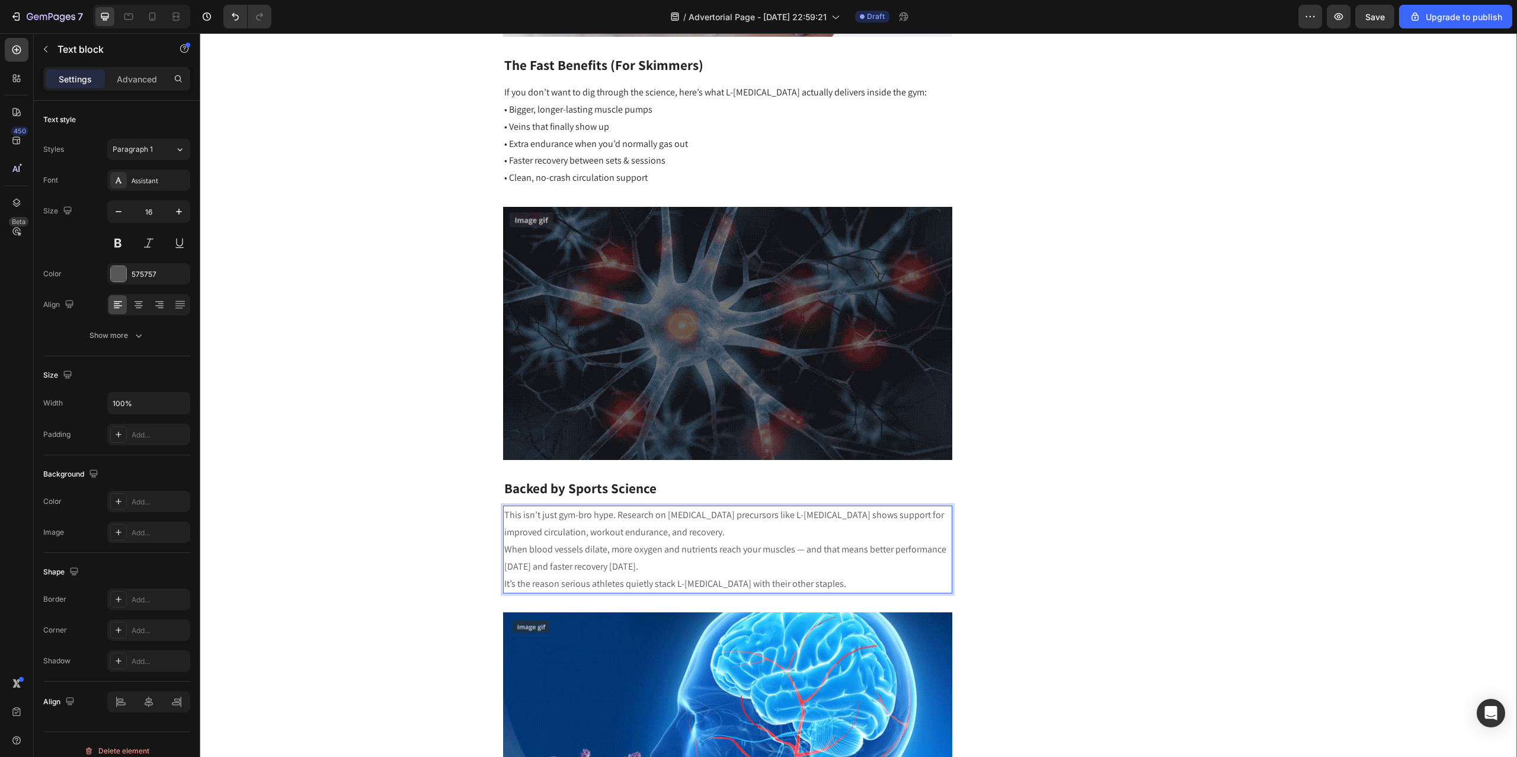
click at [395, 555] on div "“I Thought Creatine Was All I Needed… Until I Tried This” Heading Written by Co…" at bounding box center [858, 323] width 1299 height 3556
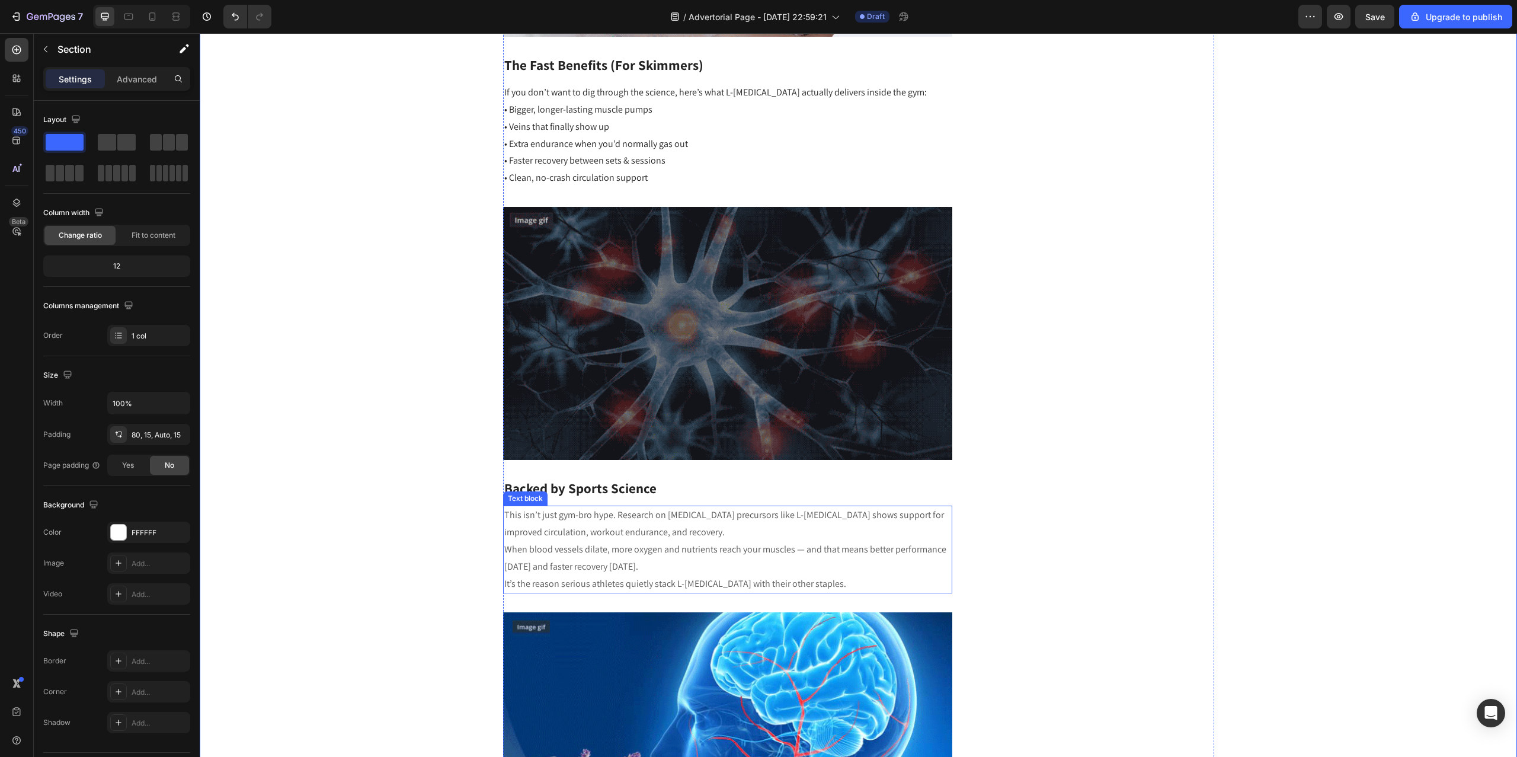
click at [706, 533] on p "This isn’t just gym-bro hype. Research on [MEDICAL_DATA] precursors like L-[MED…" at bounding box center [727, 524] width 447 height 34
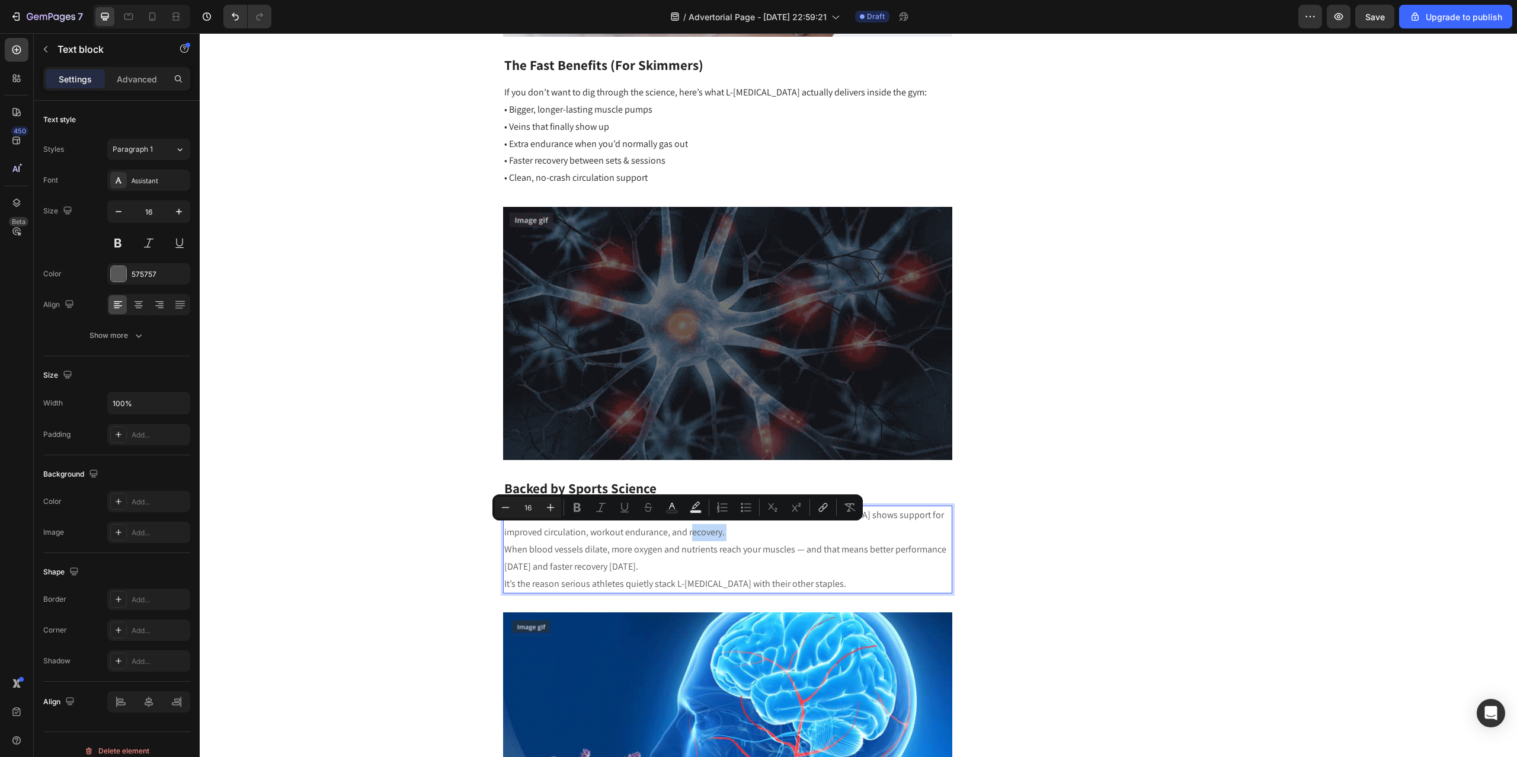
click at [710, 530] on p "This isn’t just gym-bro hype. Research on [MEDICAL_DATA] precursors like L-[MED…" at bounding box center [727, 524] width 447 height 34
click at [688, 536] on p "This isn’t just gym-bro hype. Research on [MEDICAL_DATA] precursors like L-[MED…" at bounding box center [727, 524] width 447 height 34
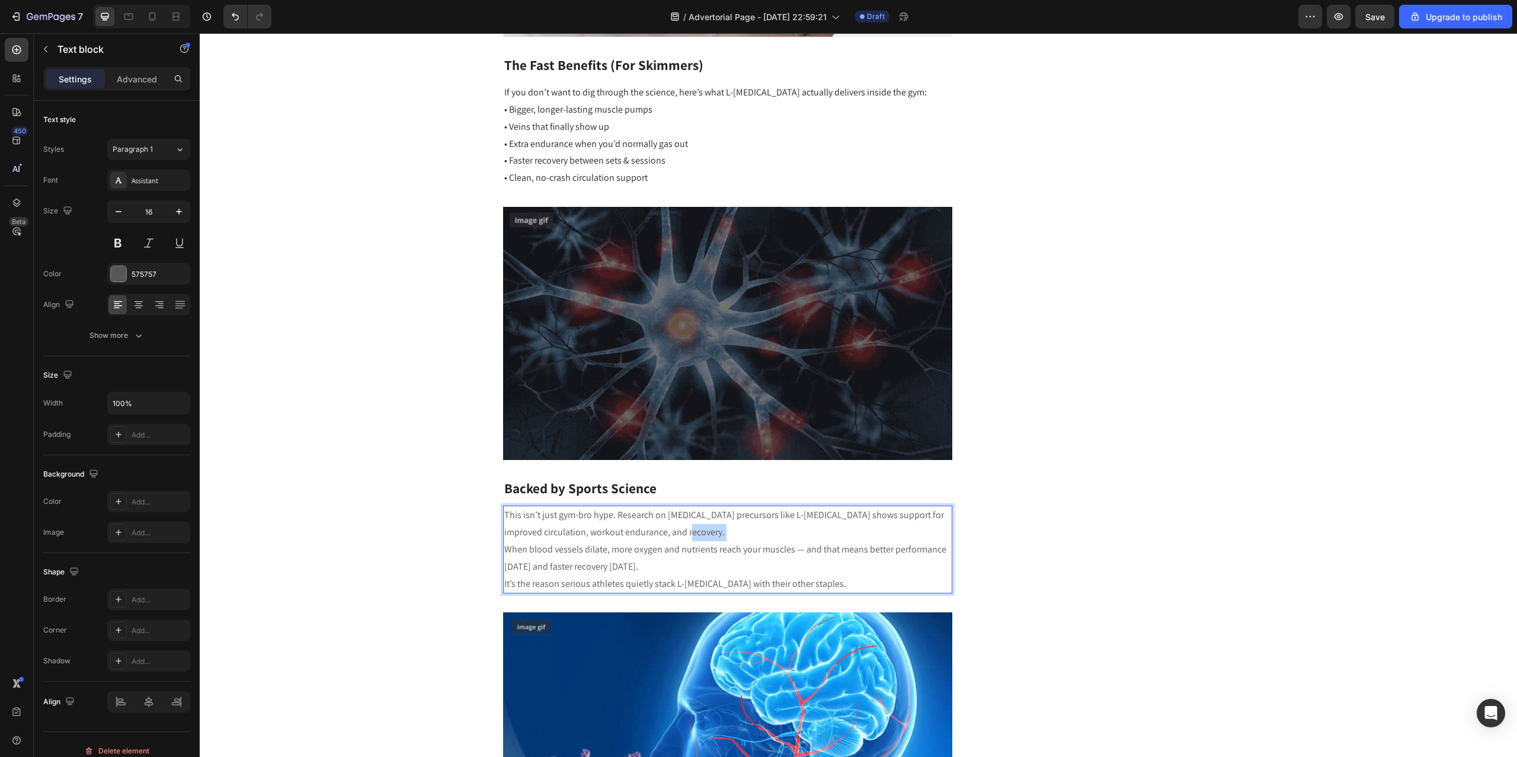
click at [688, 536] on p "This isn’t just gym-bro hype. Research on [MEDICAL_DATA] precursors like L-[MED…" at bounding box center [727, 524] width 447 height 34
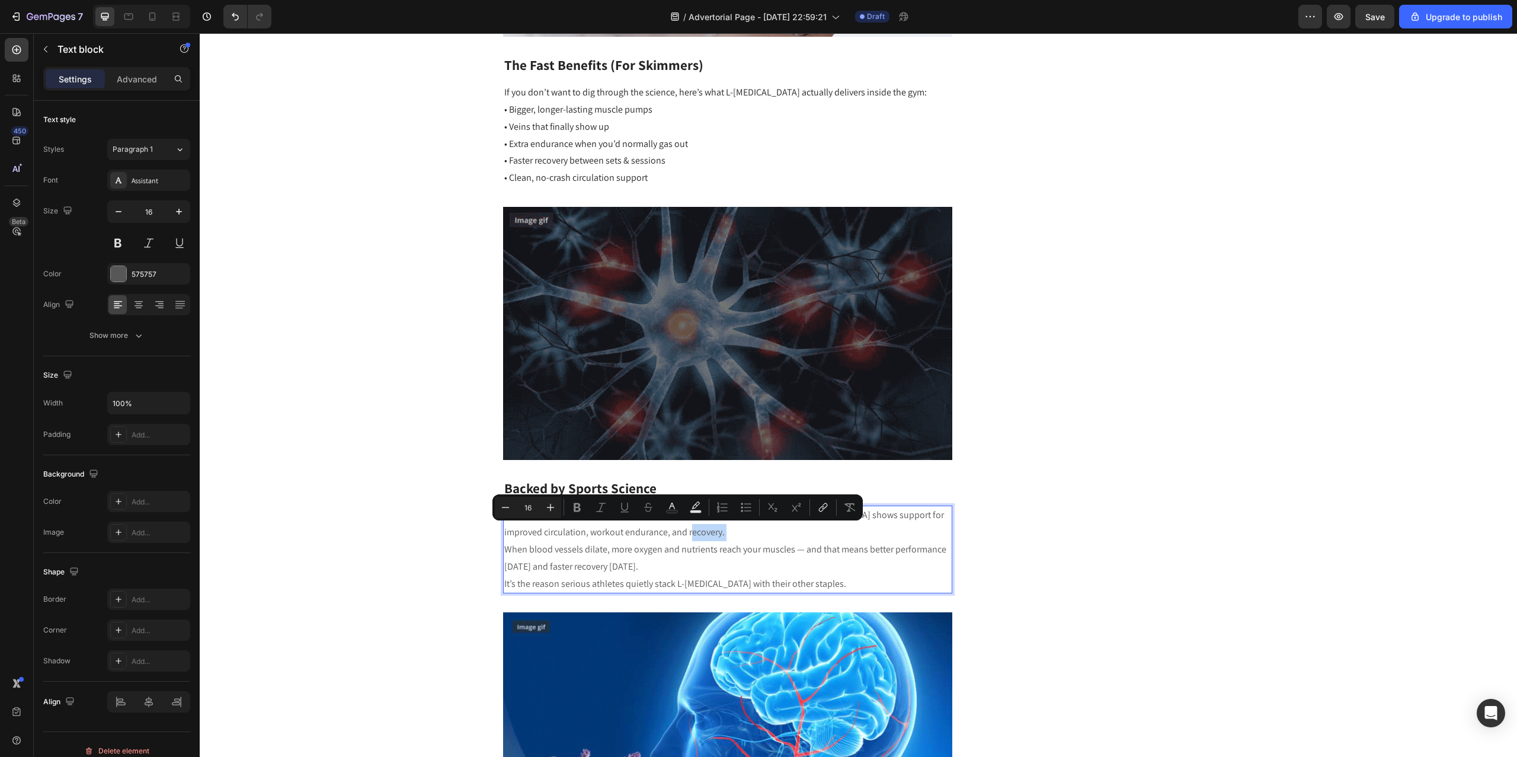
click at [690, 534] on p "This isn’t just gym-bro hype. Research on [MEDICAL_DATA] precursors like L-[MED…" at bounding box center [727, 524] width 447 height 34
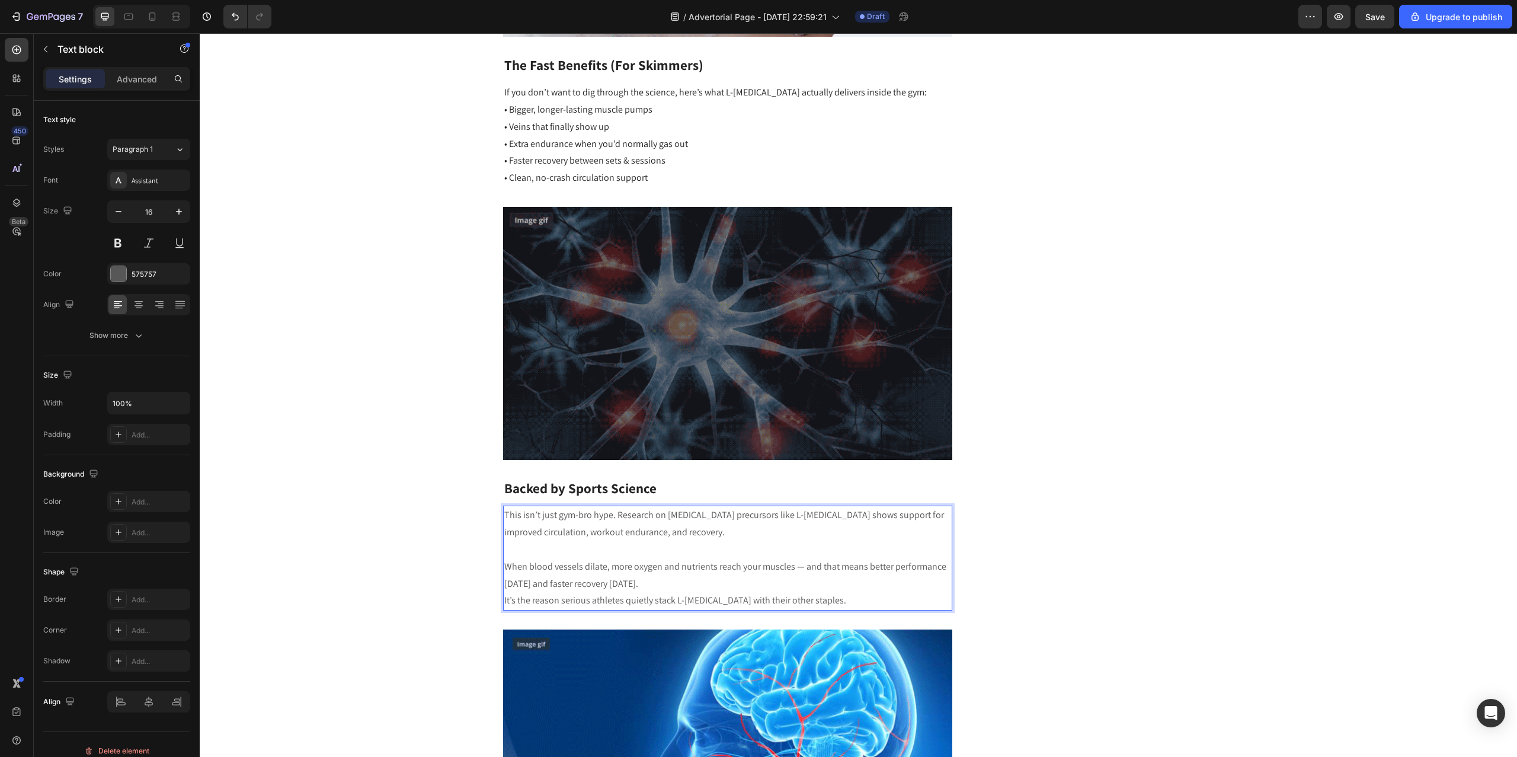
click at [671, 579] on p "When blood vessels dilate, more oxygen and nutrients reach your muscles — and t…" at bounding box center [727, 575] width 447 height 34
click at [668, 546] on p "Rich Text Editor. Editing area: main" at bounding box center [727, 549] width 447 height 17
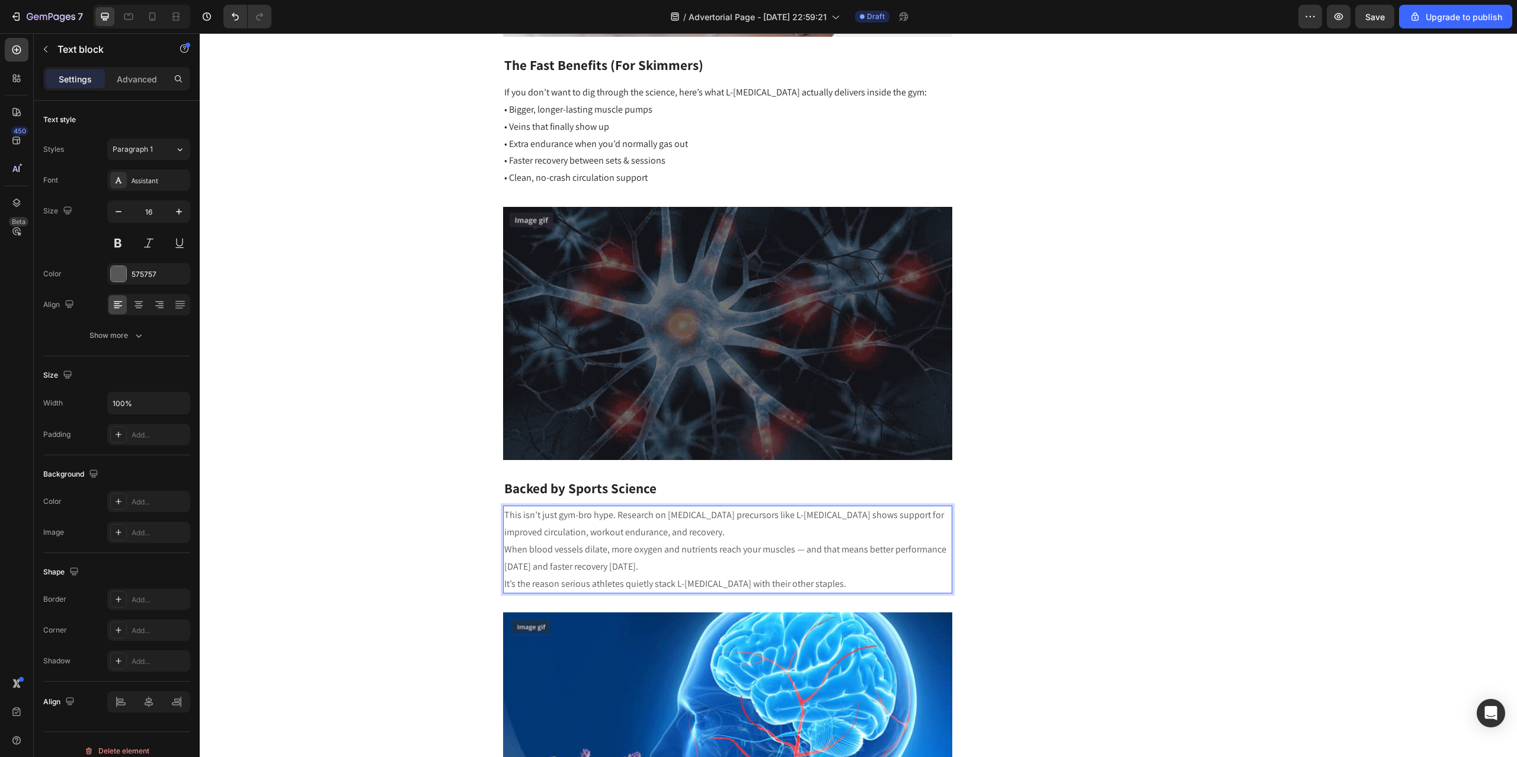
click at [667, 562] on p "When blood vessels dilate, more oxygen and nutrients reach your muscles — and t…" at bounding box center [727, 558] width 447 height 34
click at [427, 576] on div "“I Thought Creatine Was All I Needed… Until I Tried This” Heading Written by Co…" at bounding box center [858, 323] width 1299 height 3556
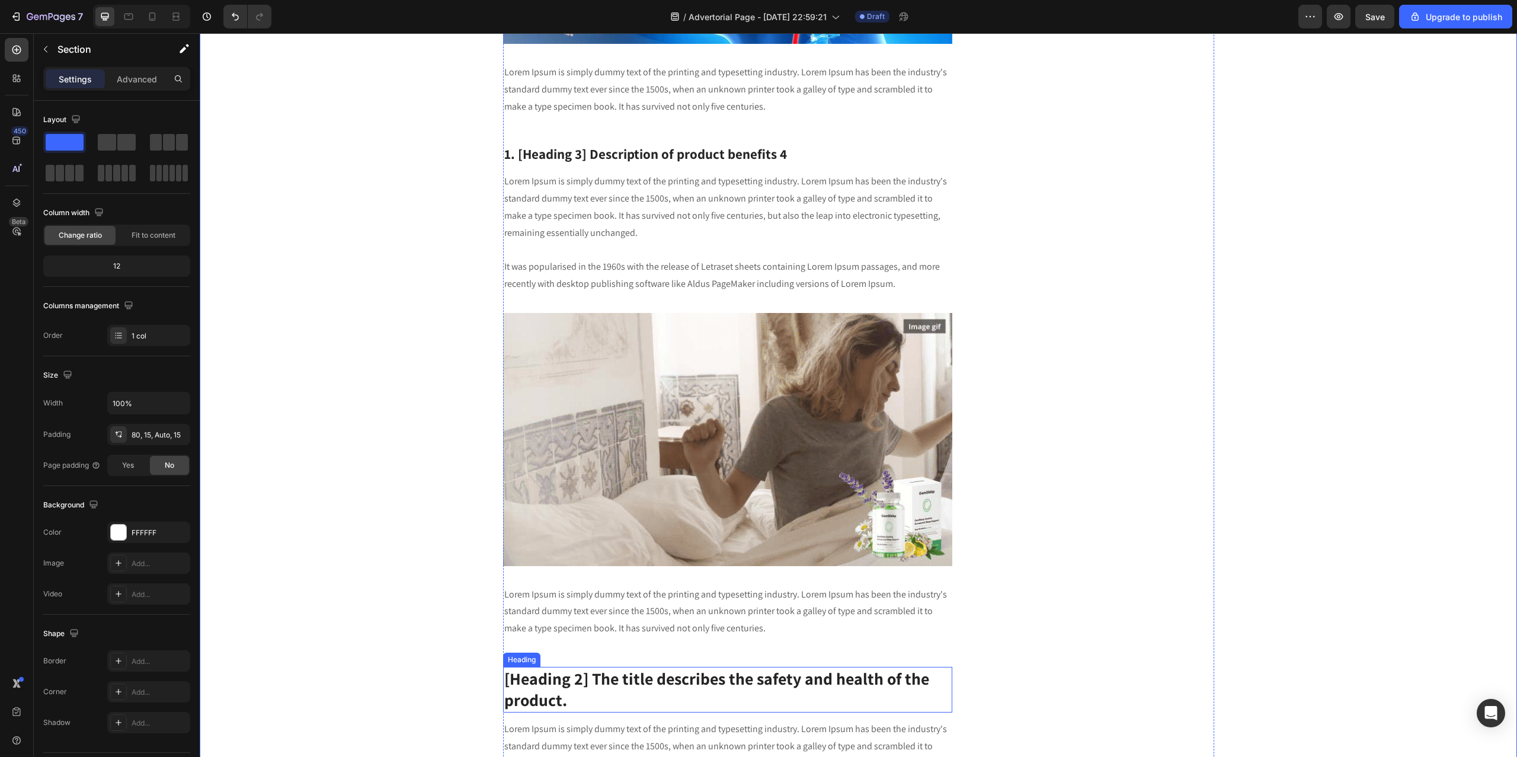
scroll to position [2110, 0]
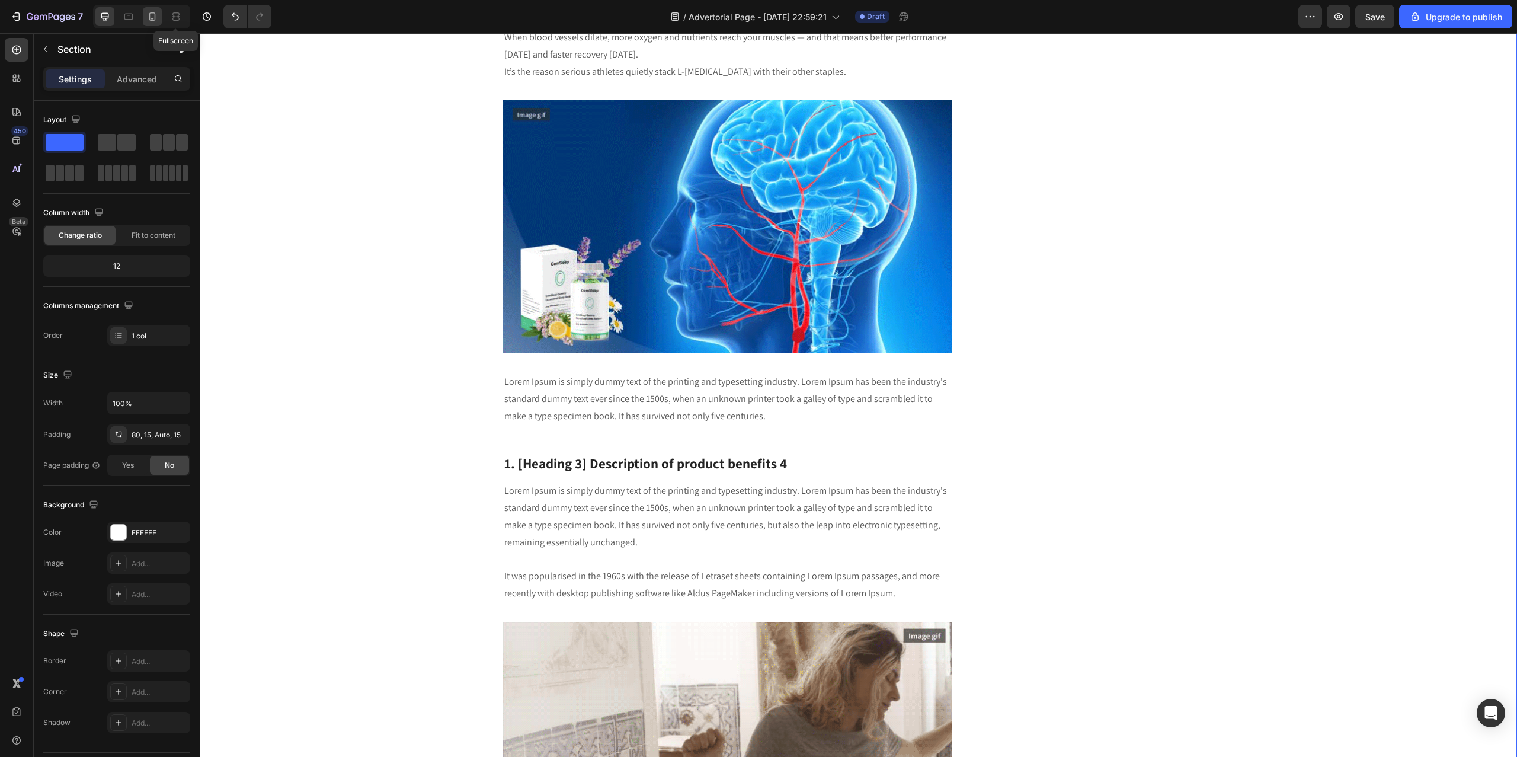
click at [155, 15] on icon at bounding box center [152, 17] width 12 height 12
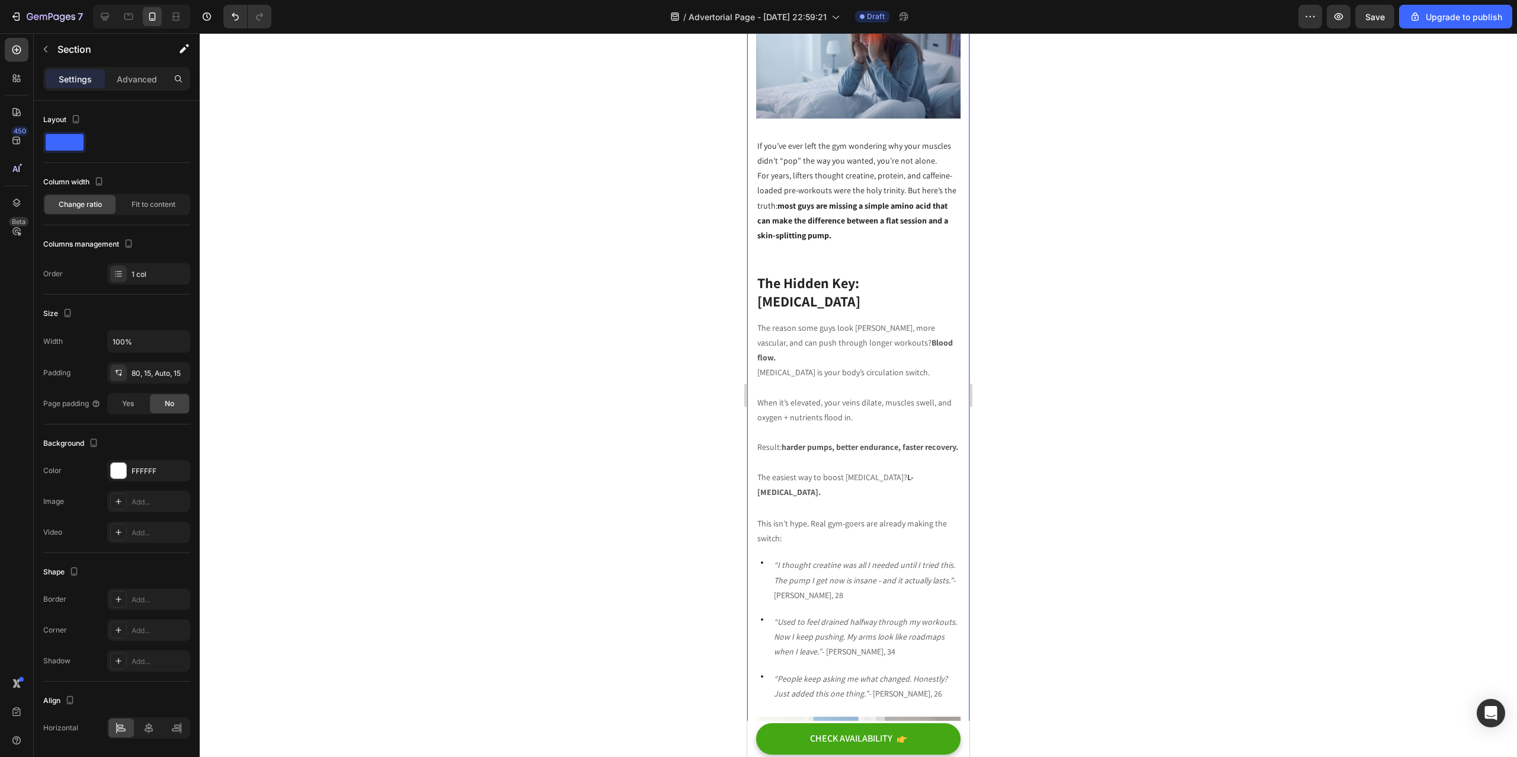
scroll to position [252, 0]
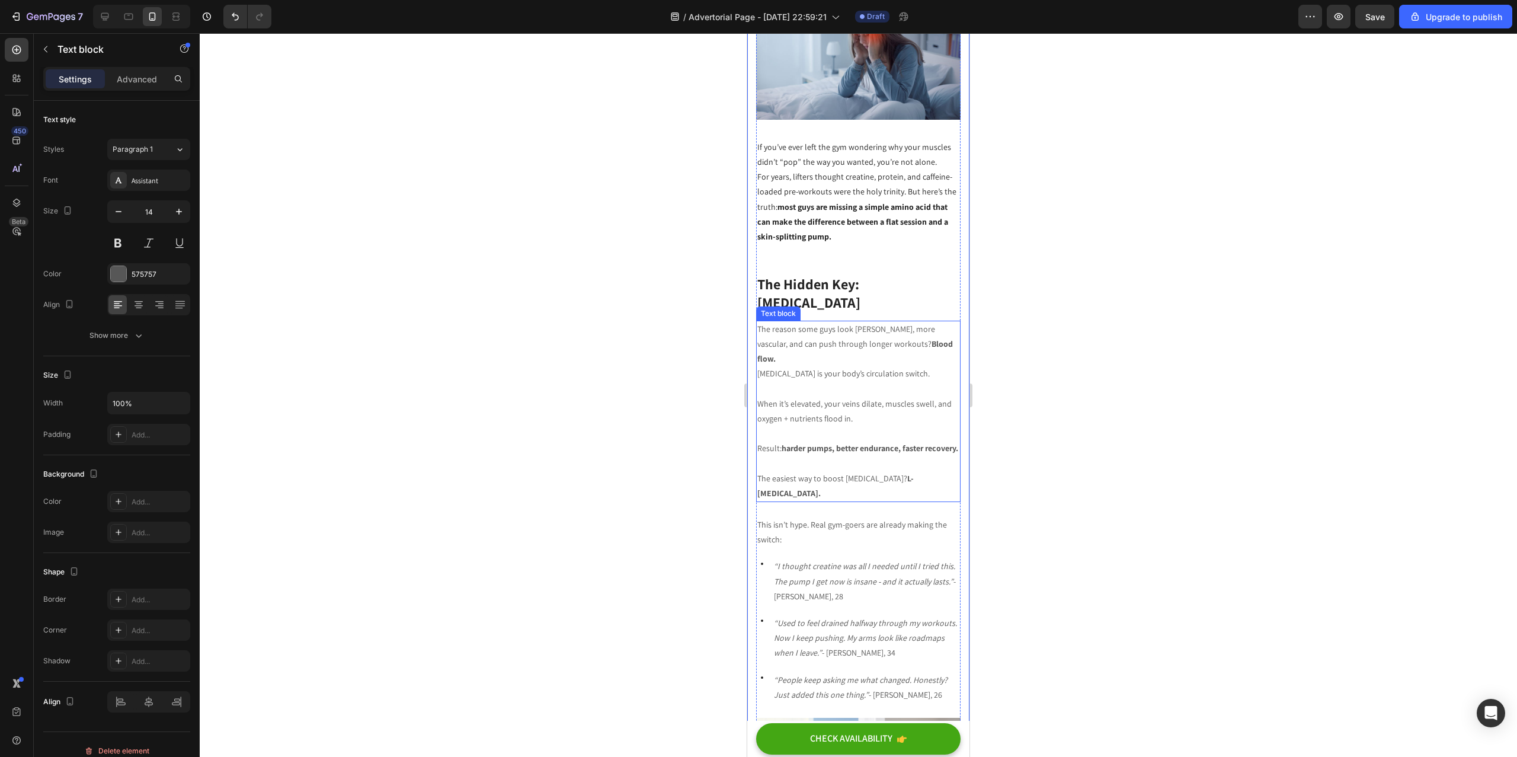
click at [899, 473] on strong "L-[MEDICAL_DATA]." at bounding box center [835, 485] width 156 height 25
click at [885, 471] on p "The easiest way to boost nitric oxide? L-Arginine." at bounding box center [858, 486] width 202 height 30
click at [923, 517] on p "This isn’t hype. Real gym-goers are already making the switch:" at bounding box center [858, 532] width 202 height 30
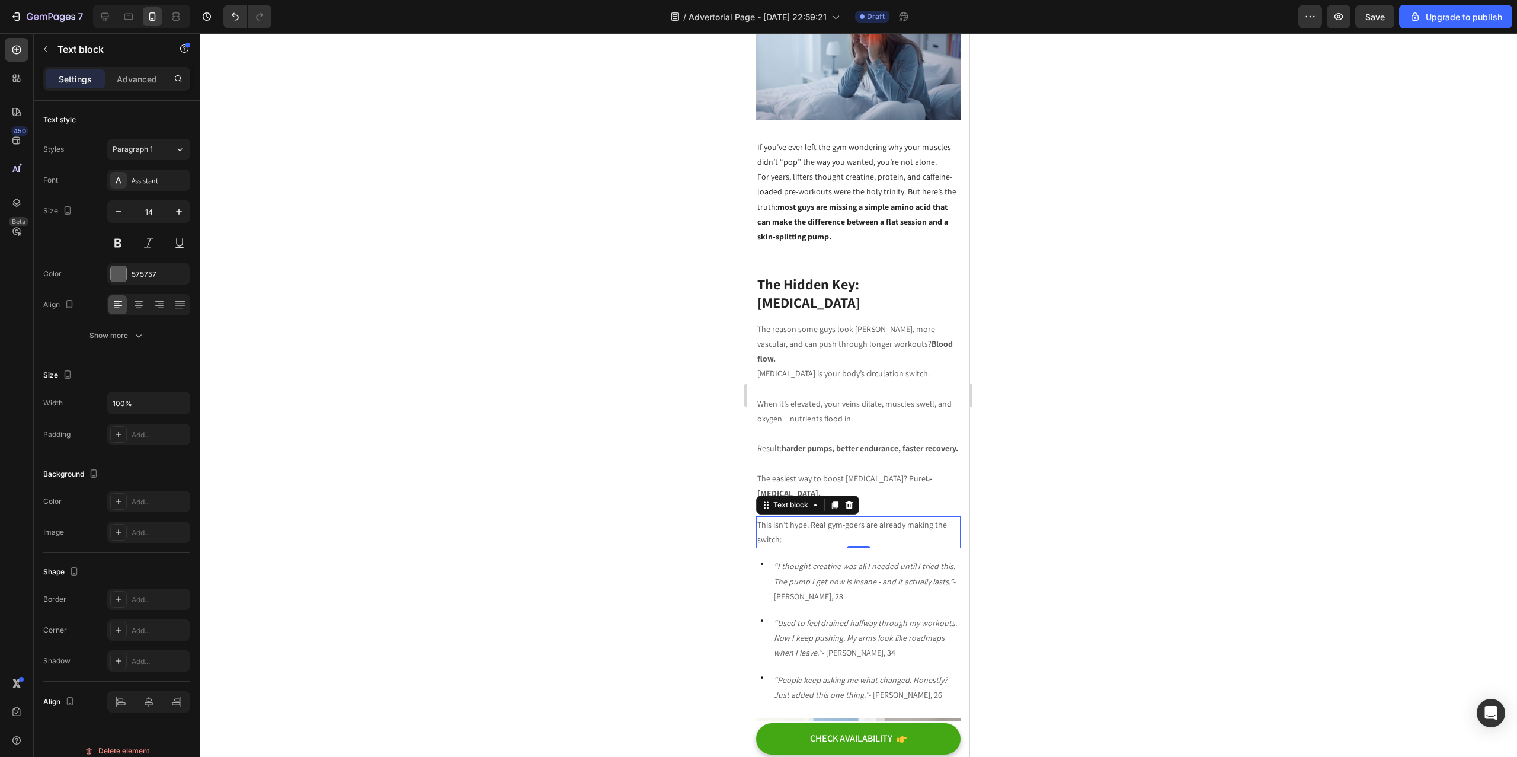
click at [1076, 463] on div at bounding box center [858, 394] width 1317 height 723
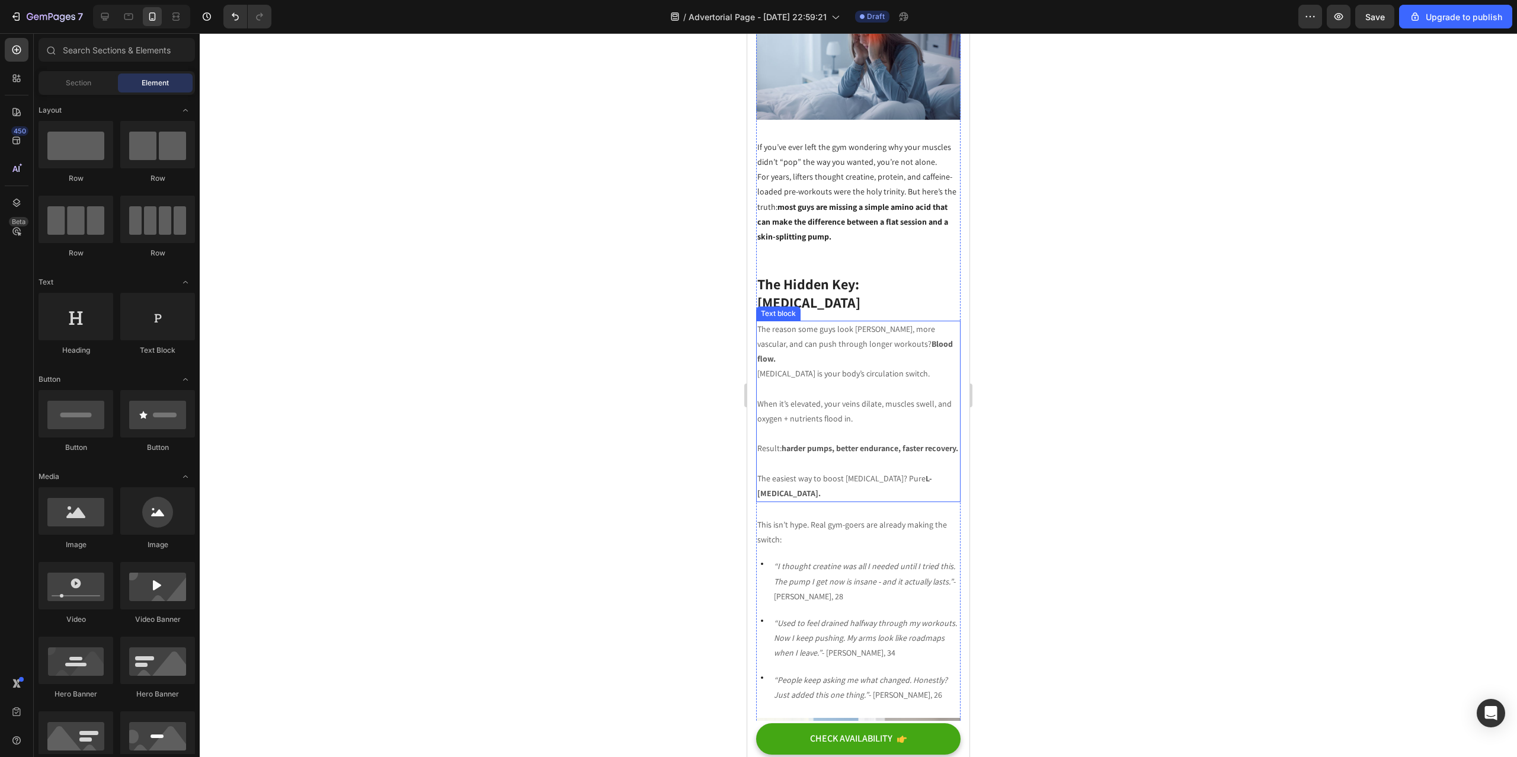
click at [893, 471] on p "The easiest way to boost nitric oxide? Pure L-Arginine." at bounding box center [858, 486] width 202 height 30
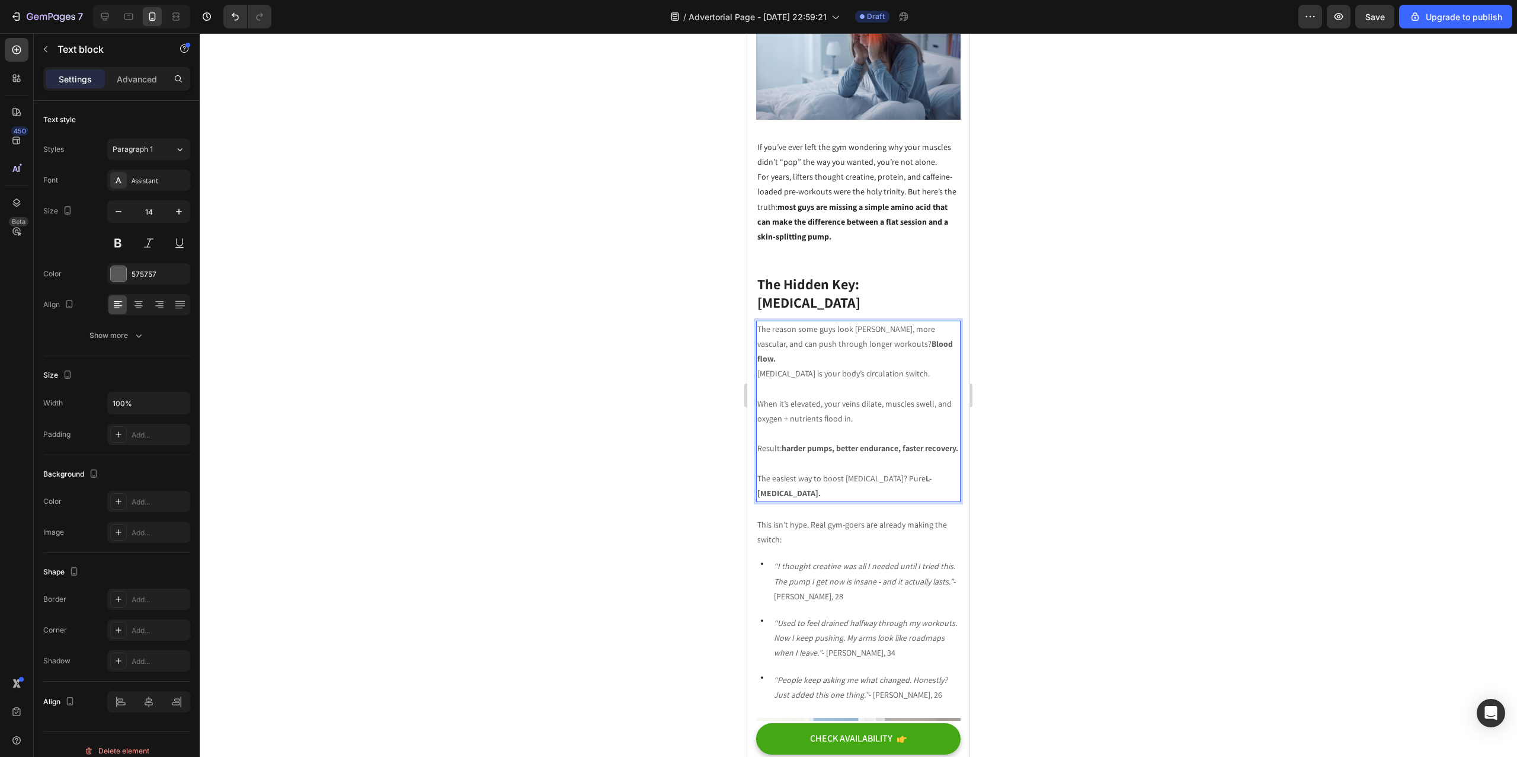
click at [895, 471] on p "The easiest way to boost nitric oxide? Pure L-Arginine." at bounding box center [858, 486] width 202 height 30
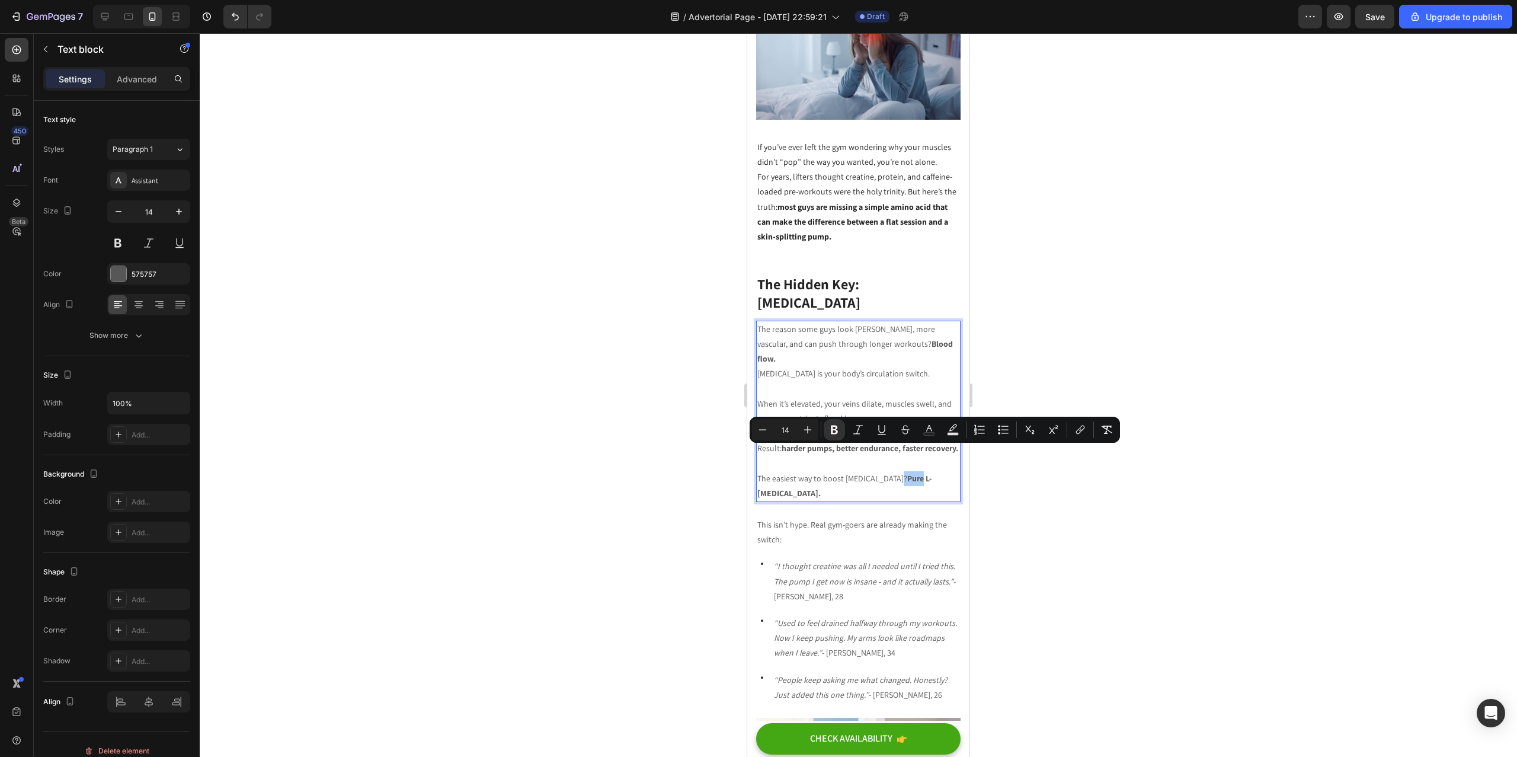
click at [1026, 453] on div at bounding box center [858, 394] width 1317 height 723
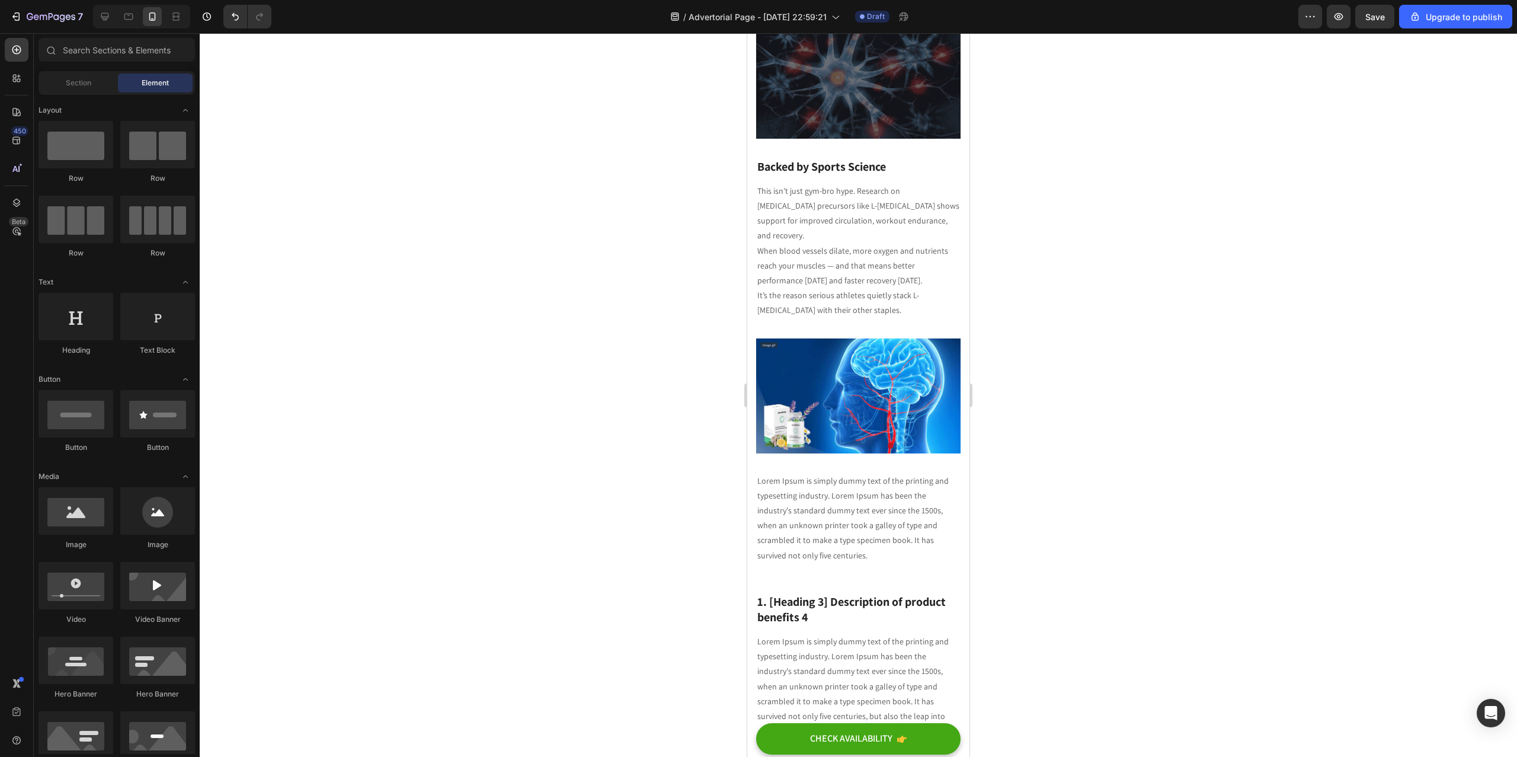
scroll to position [1739, 0]
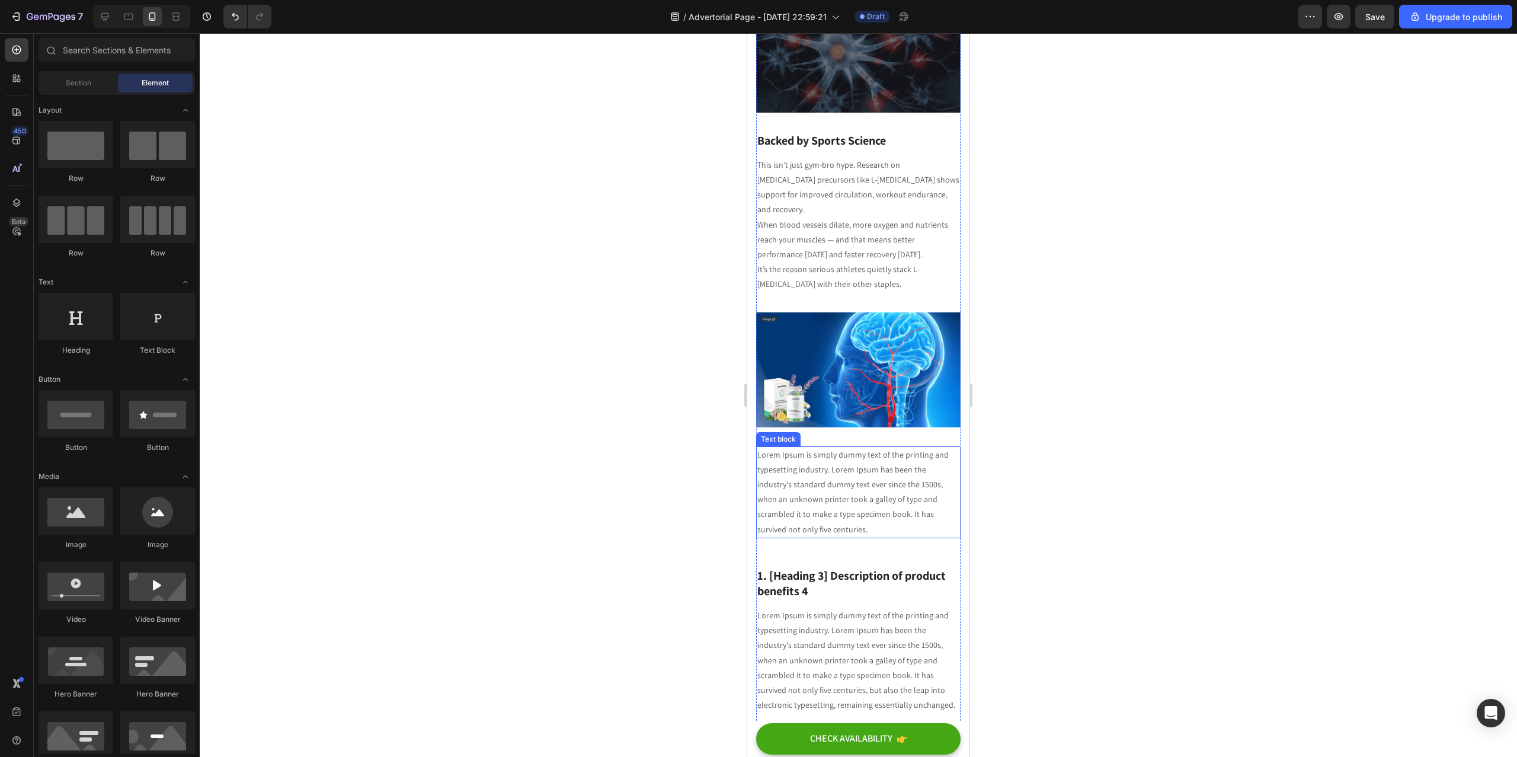
click at [852, 447] on p "Lorem Ipsum is simply dummy text of the printing and typesetting industry. Lore…" at bounding box center [858, 491] width 202 height 89
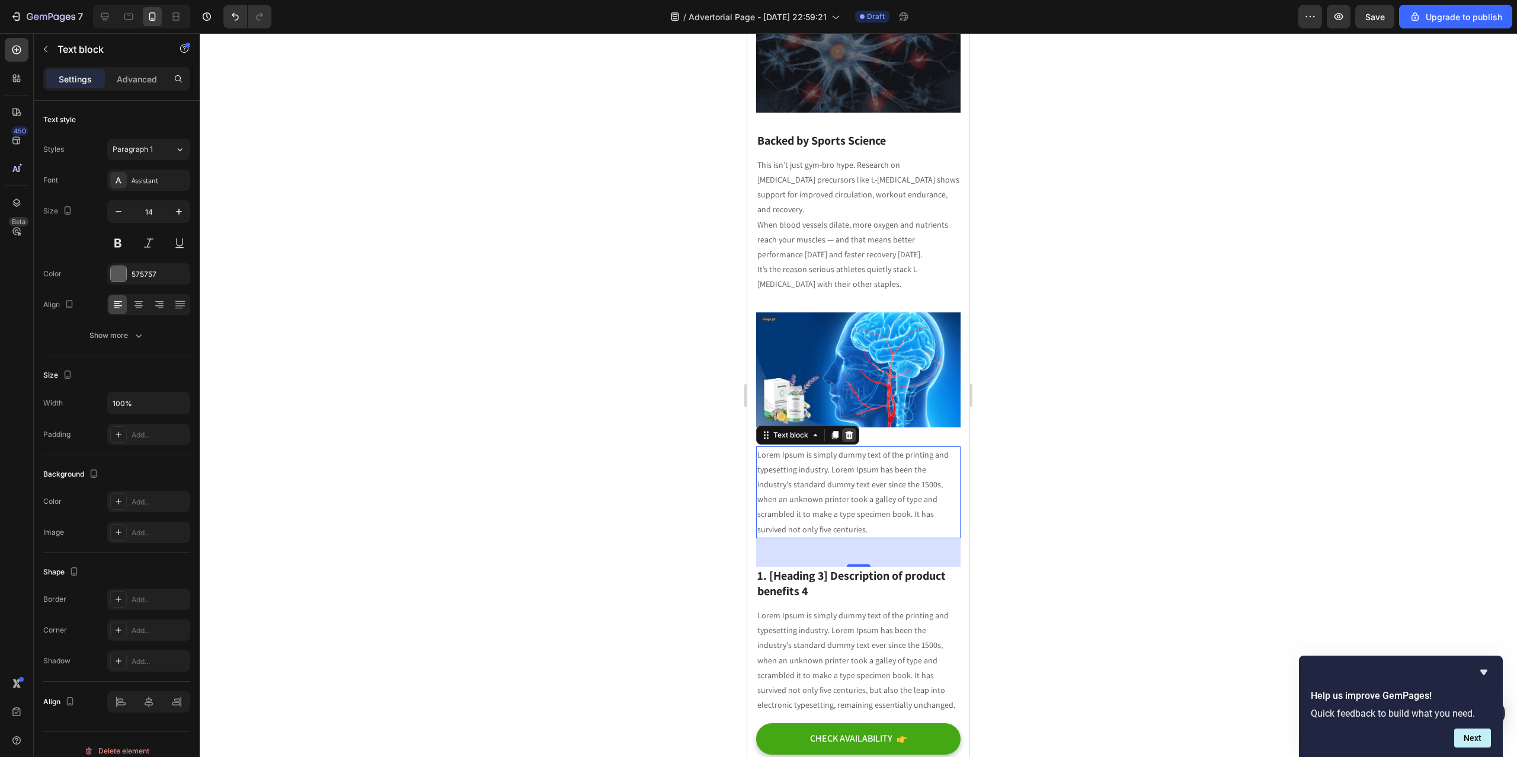
click at [850, 431] on icon at bounding box center [849, 435] width 8 height 8
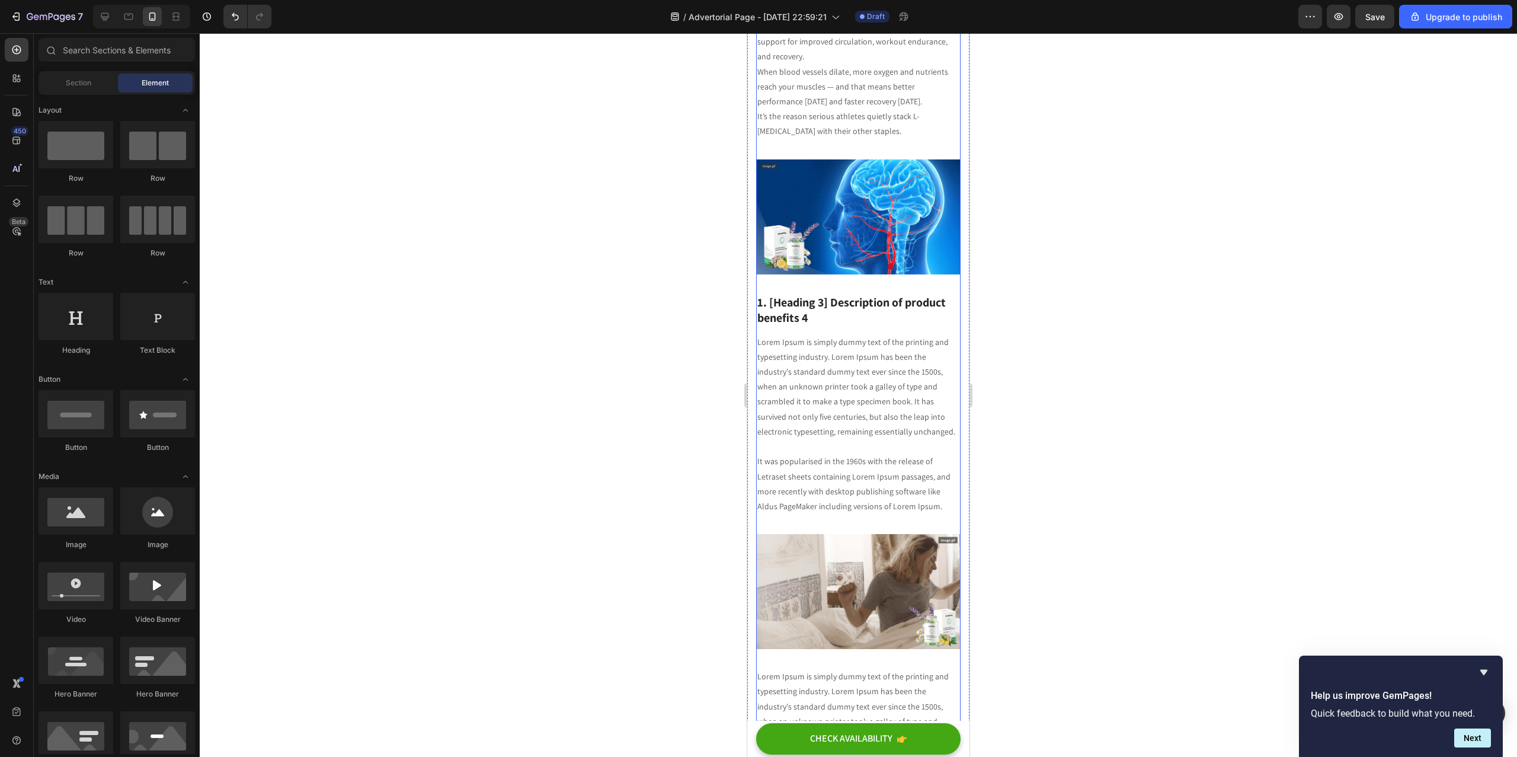
scroll to position [2082, 0]
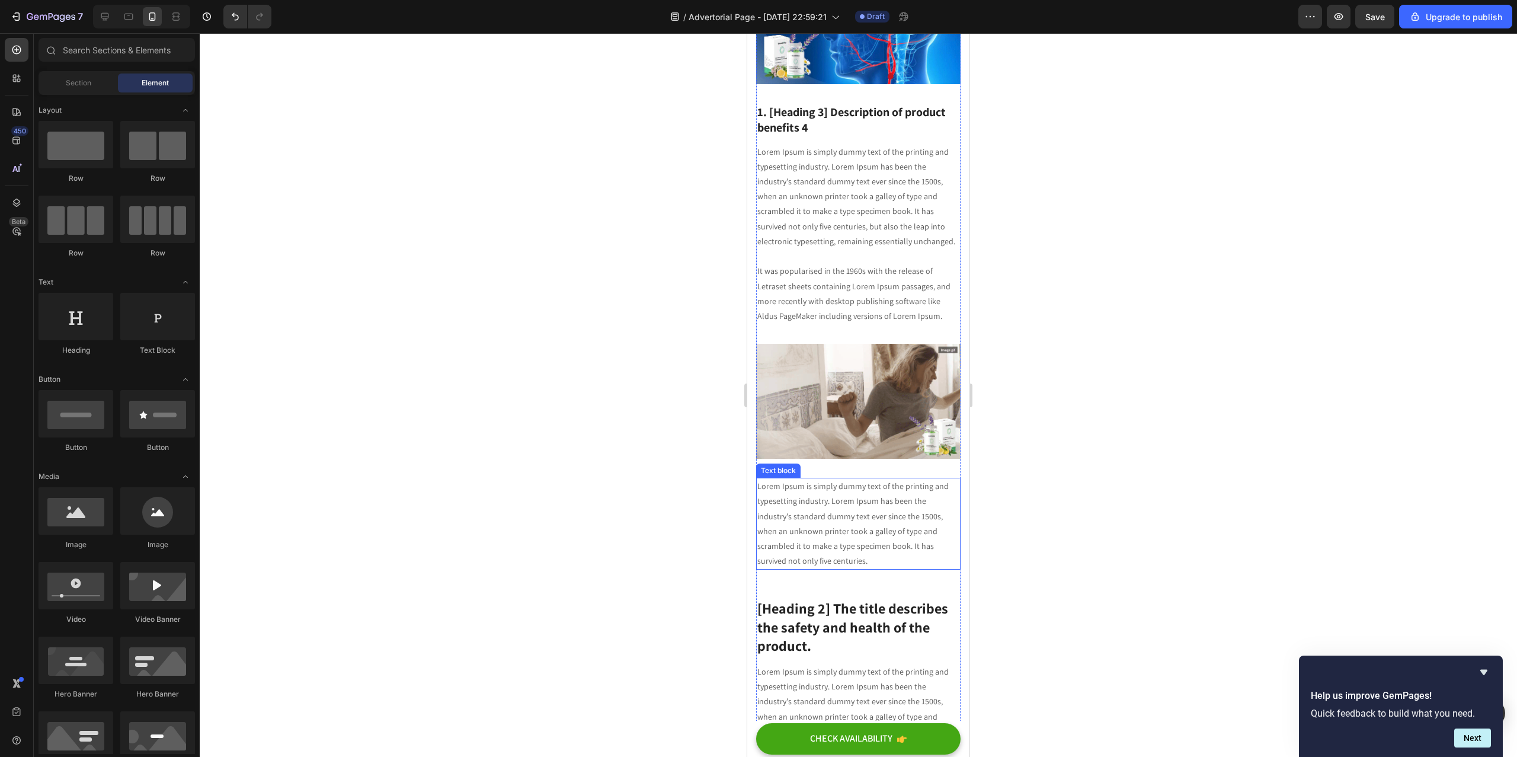
click at [904, 479] on p "Lorem Ipsum is simply dummy text of the printing and typesetting industry. Lore…" at bounding box center [858, 523] width 202 height 89
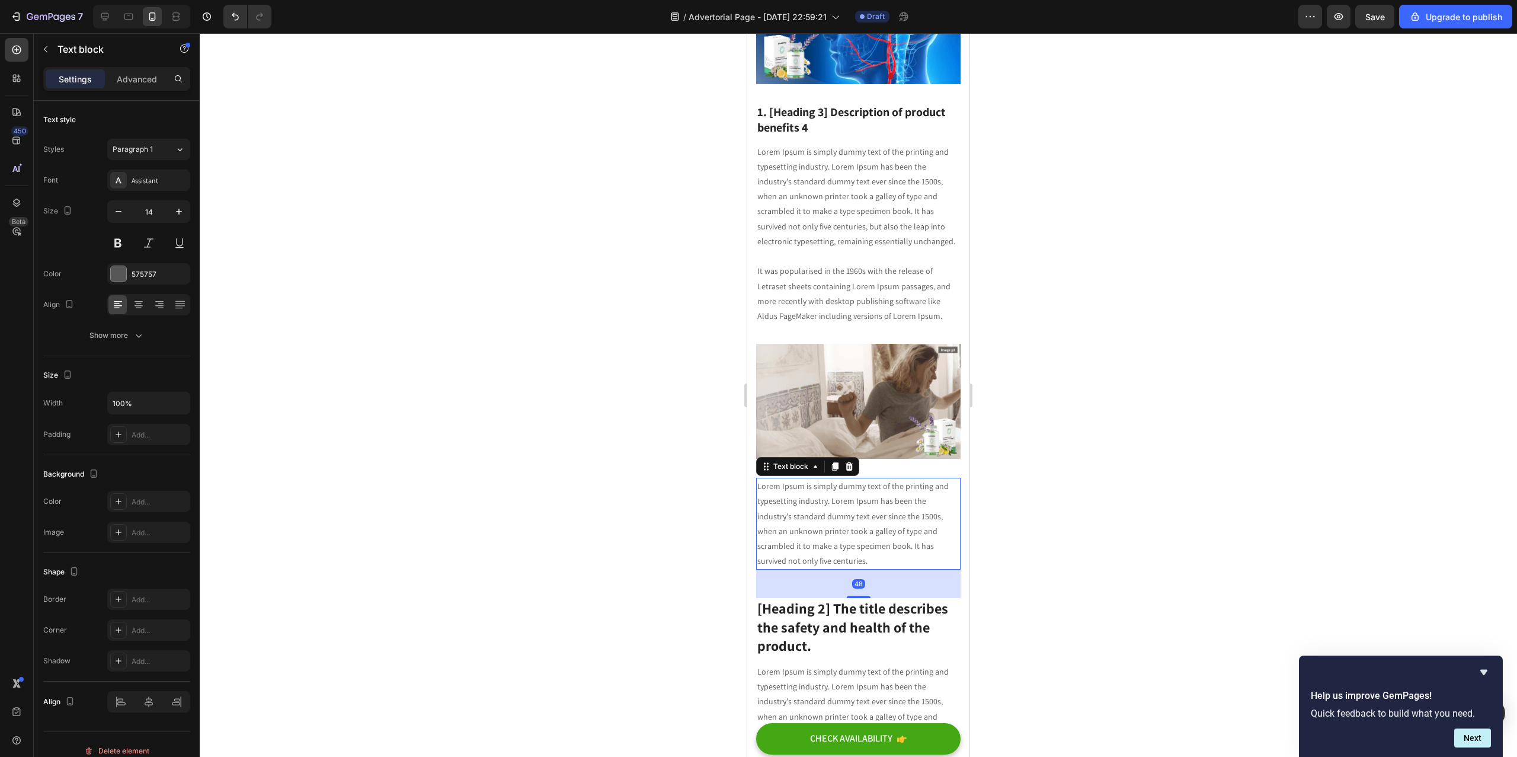
click at [851, 462] on icon at bounding box center [849, 466] width 8 height 8
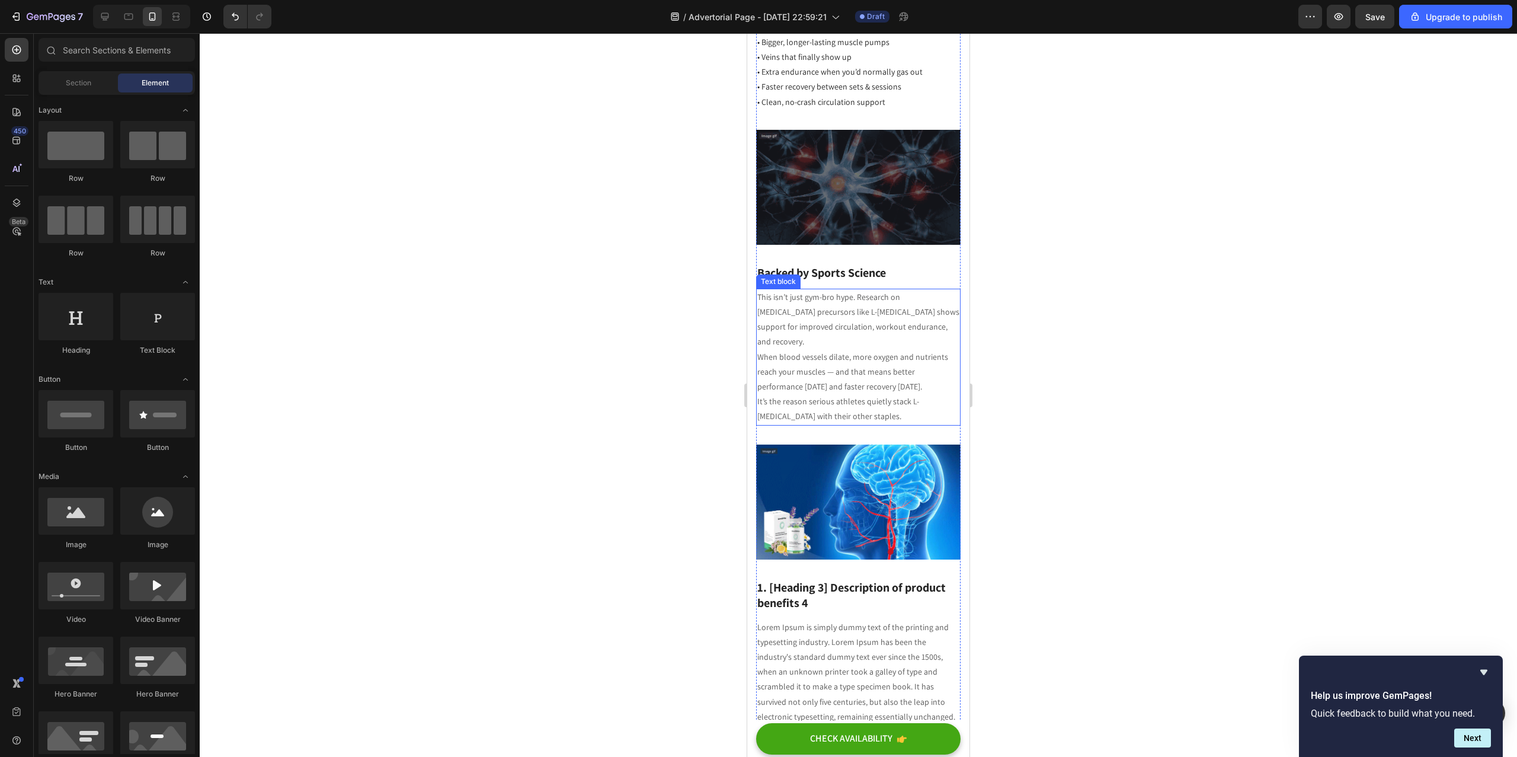
scroll to position [1812, 0]
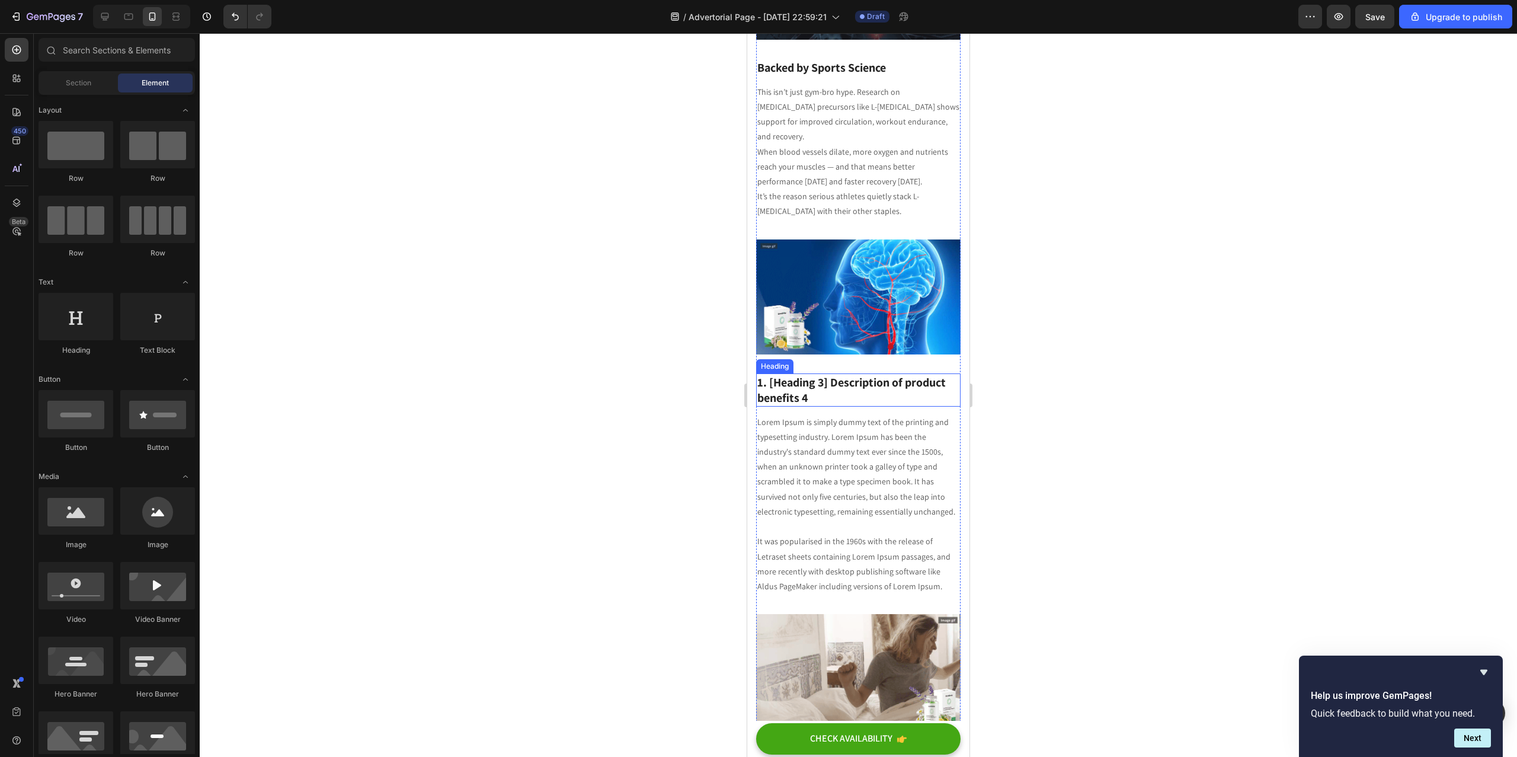
click at [859, 374] on p "1. [Heading 3] Description of product benefits 4" at bounding box center [858, 389] width 202 height 31
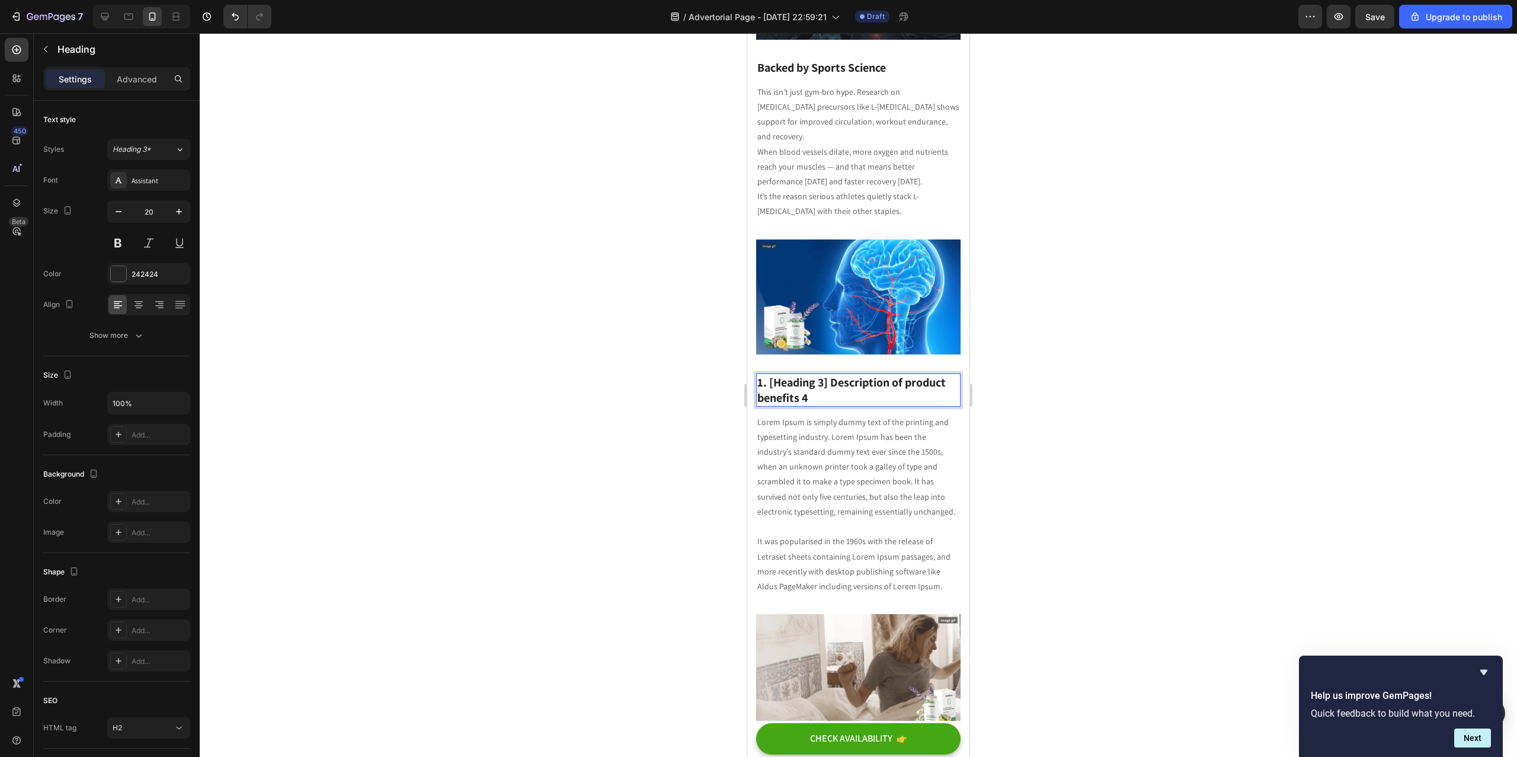
click at [845, 374] on p "1. [Heading 3] Description of product benefits 4" at bounding box center [858, 389] width 202 height 31
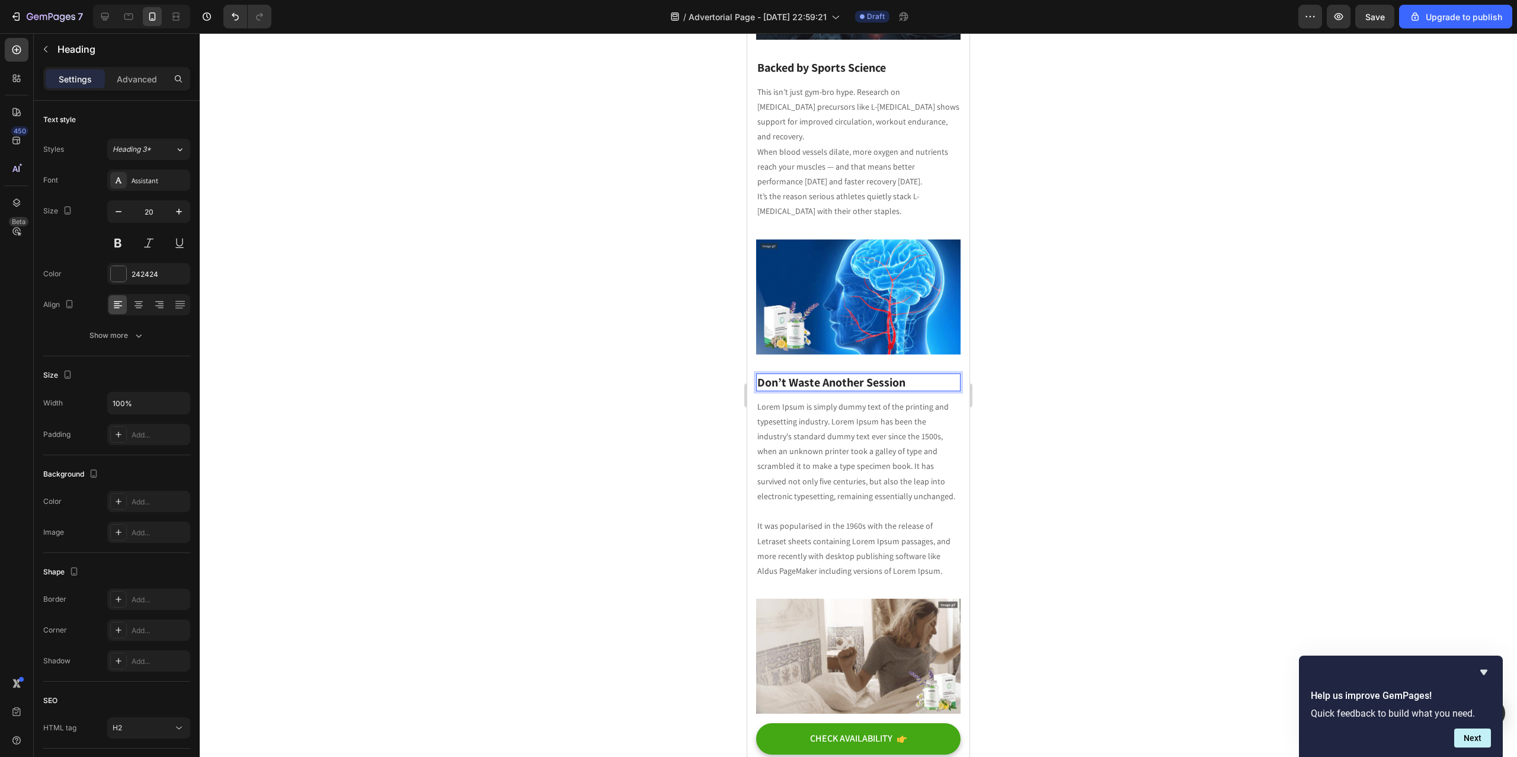
click at [670, 337] on div at bounding box center [858, 394] width 1317 height 723
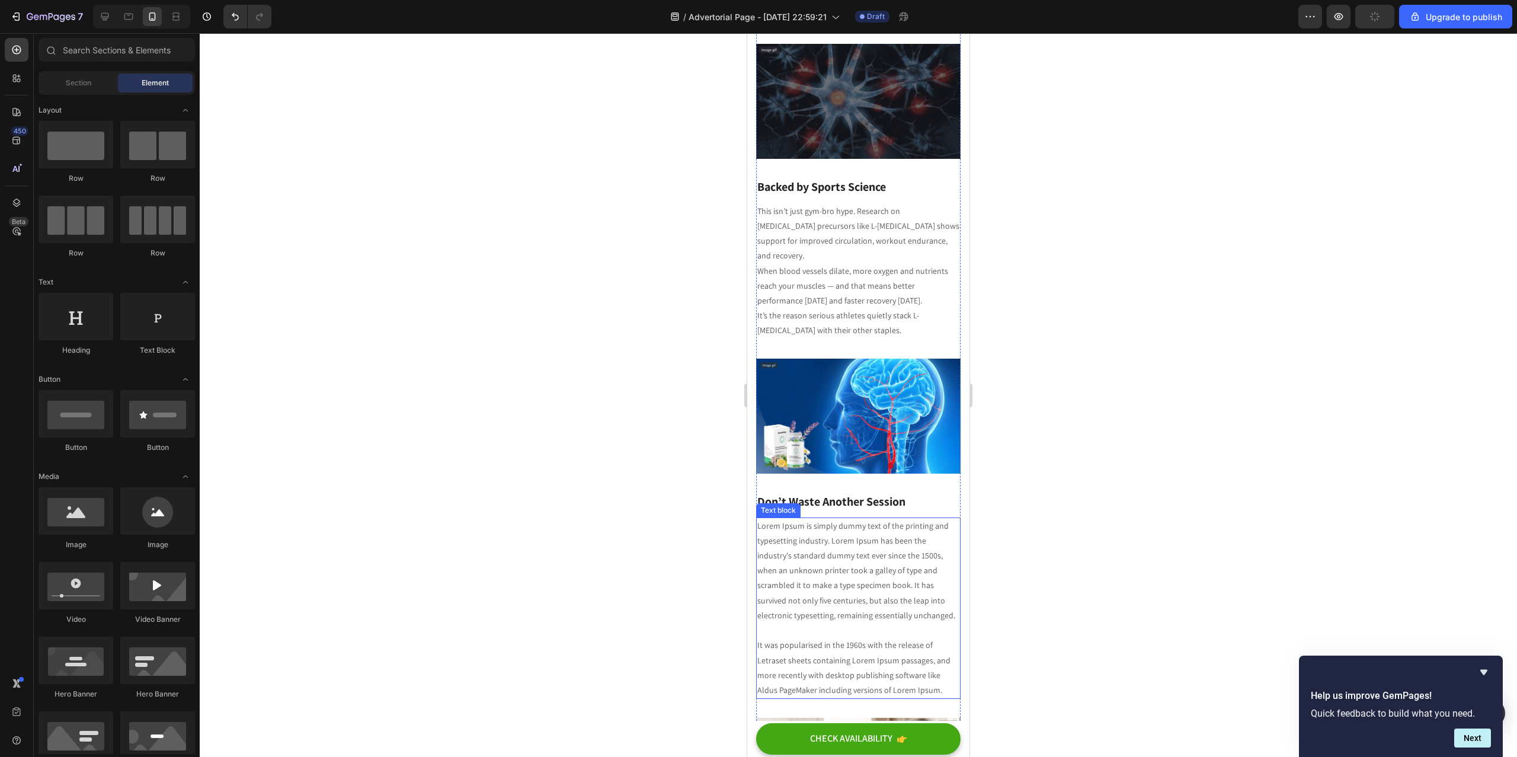
scroll to position [1786, 0]
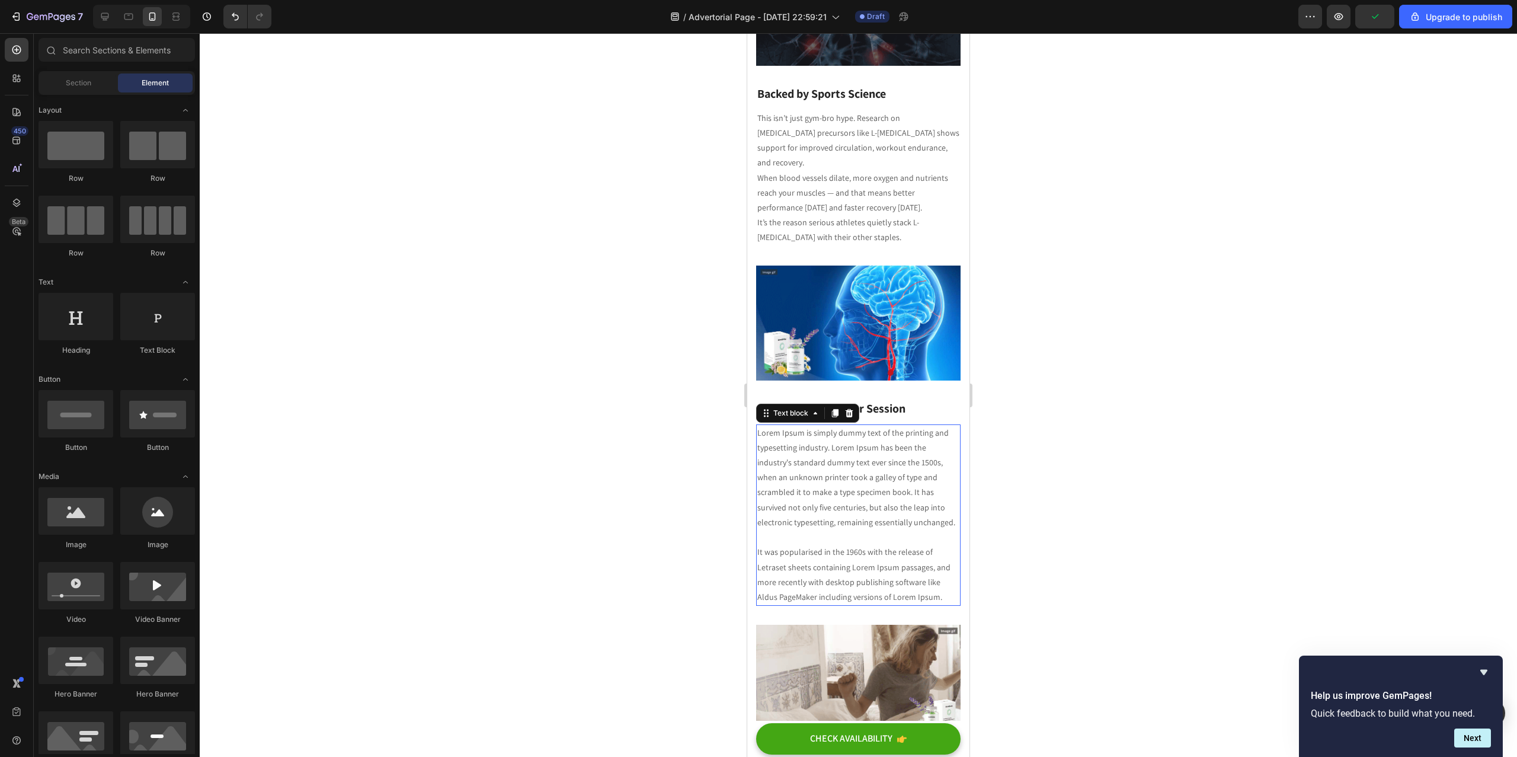
click at [825, 425] on p "Lorem Ipsum is simply dummy text of the printing and typesetting industry. Lore…" at bounding box center [858, 514] width 202 height 179
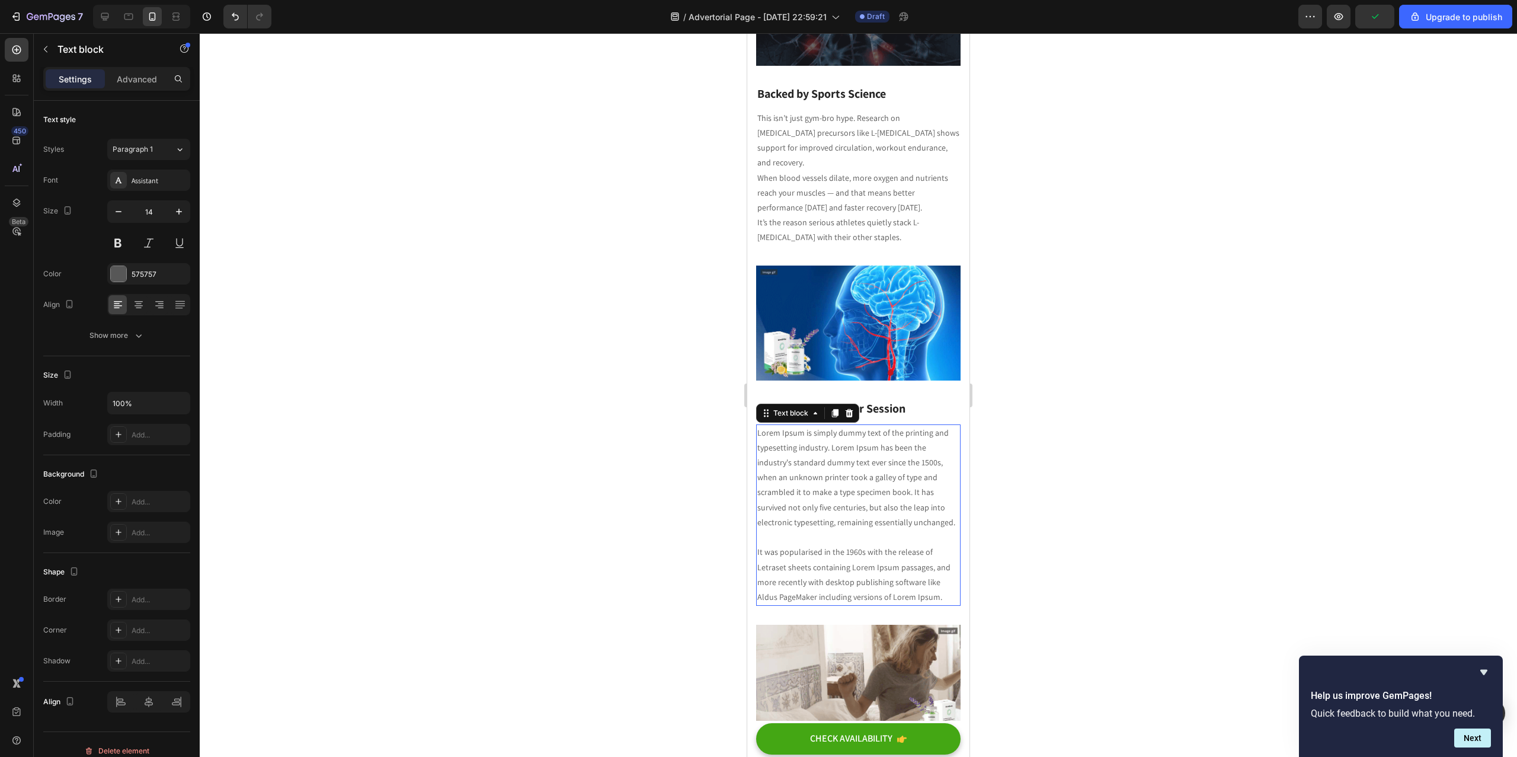
click at [825, 425] on p "Lorem Ipsum is simply dummy text of the printing and typesetting industry. Lore…" at bounding box center [858, 514] width 202 height 179
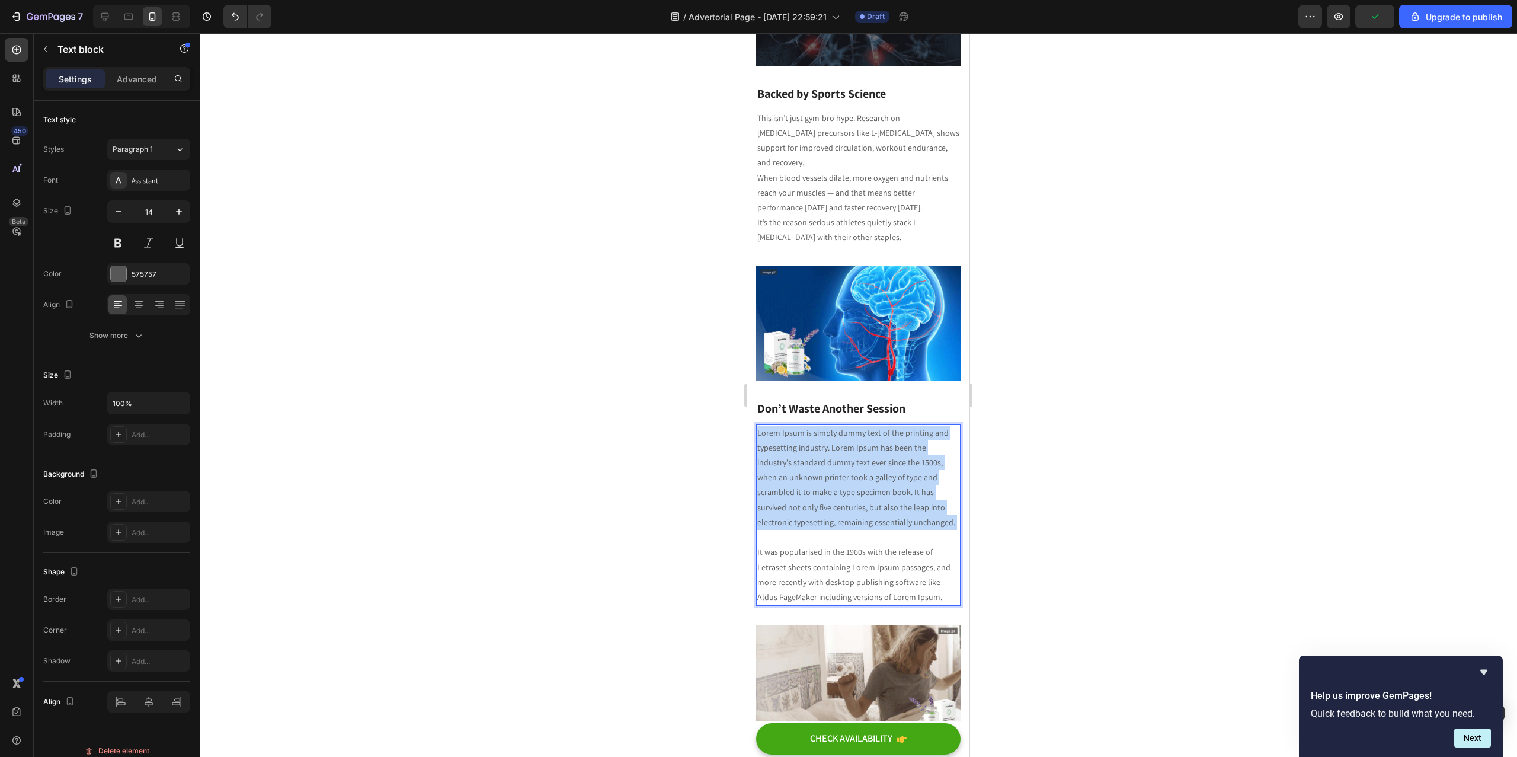
click at [825, 425] on p "Lorem Ipsum is simply dummy text of the printing and typesetting industry. Lore…" at bounding box center [858, 514] width 202 height 179
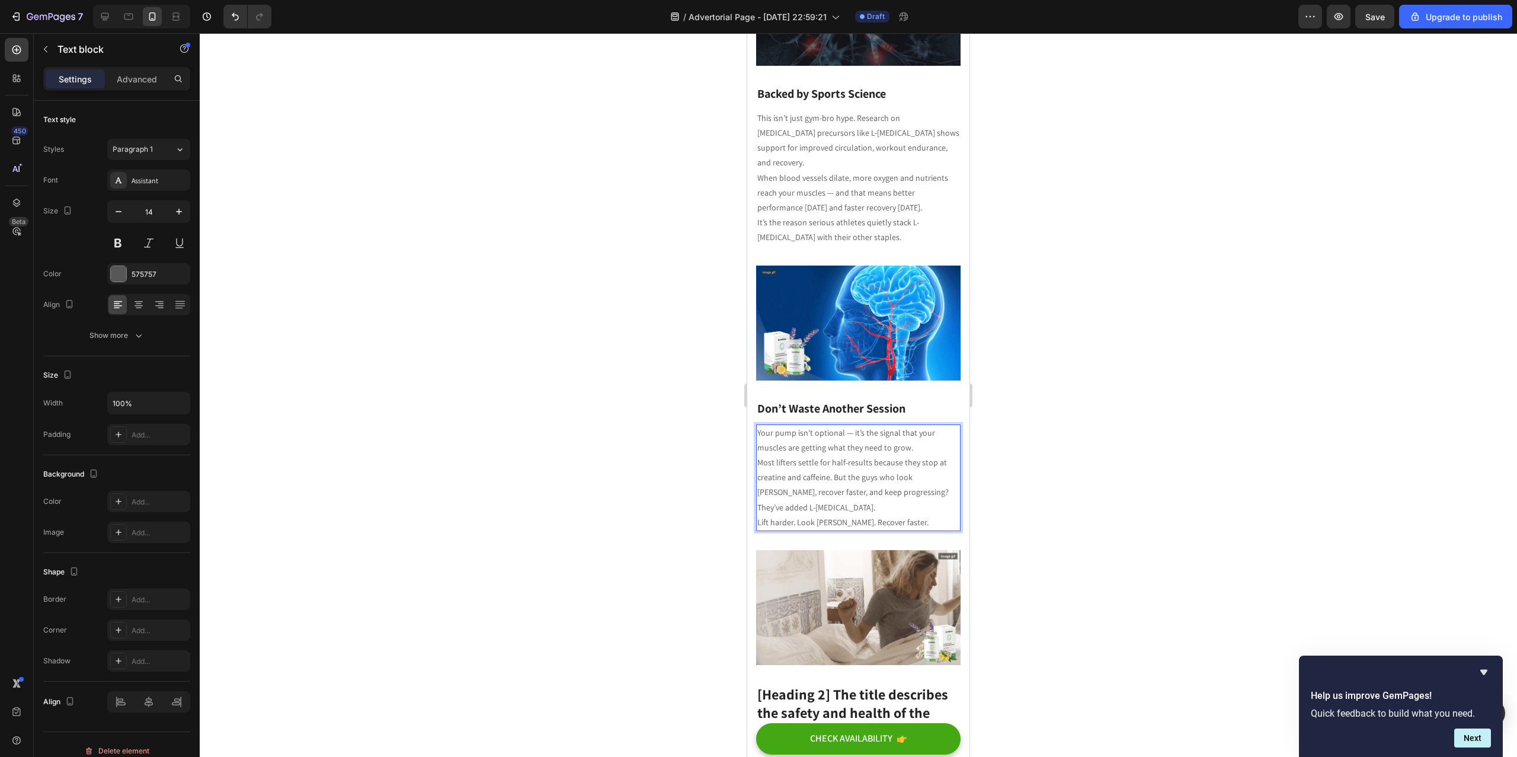
click at [645, 446] on div at bounding box center [858, 394] width 1317 height 723
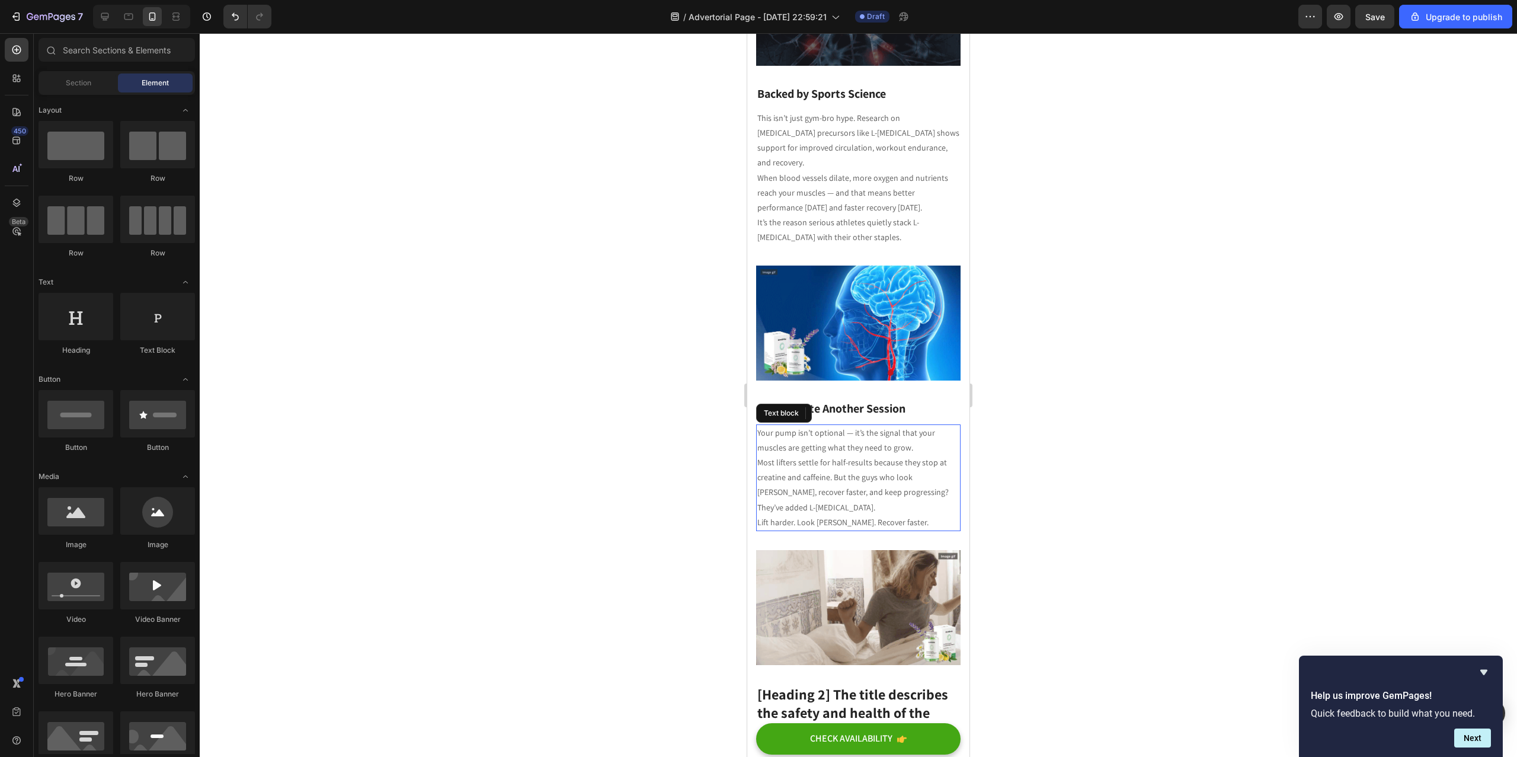
click at [876, 455] on p "Most lifters settle for half-results because they stop at creatine and caffeine…" at bounding box center [858, 485] width 202 height 60
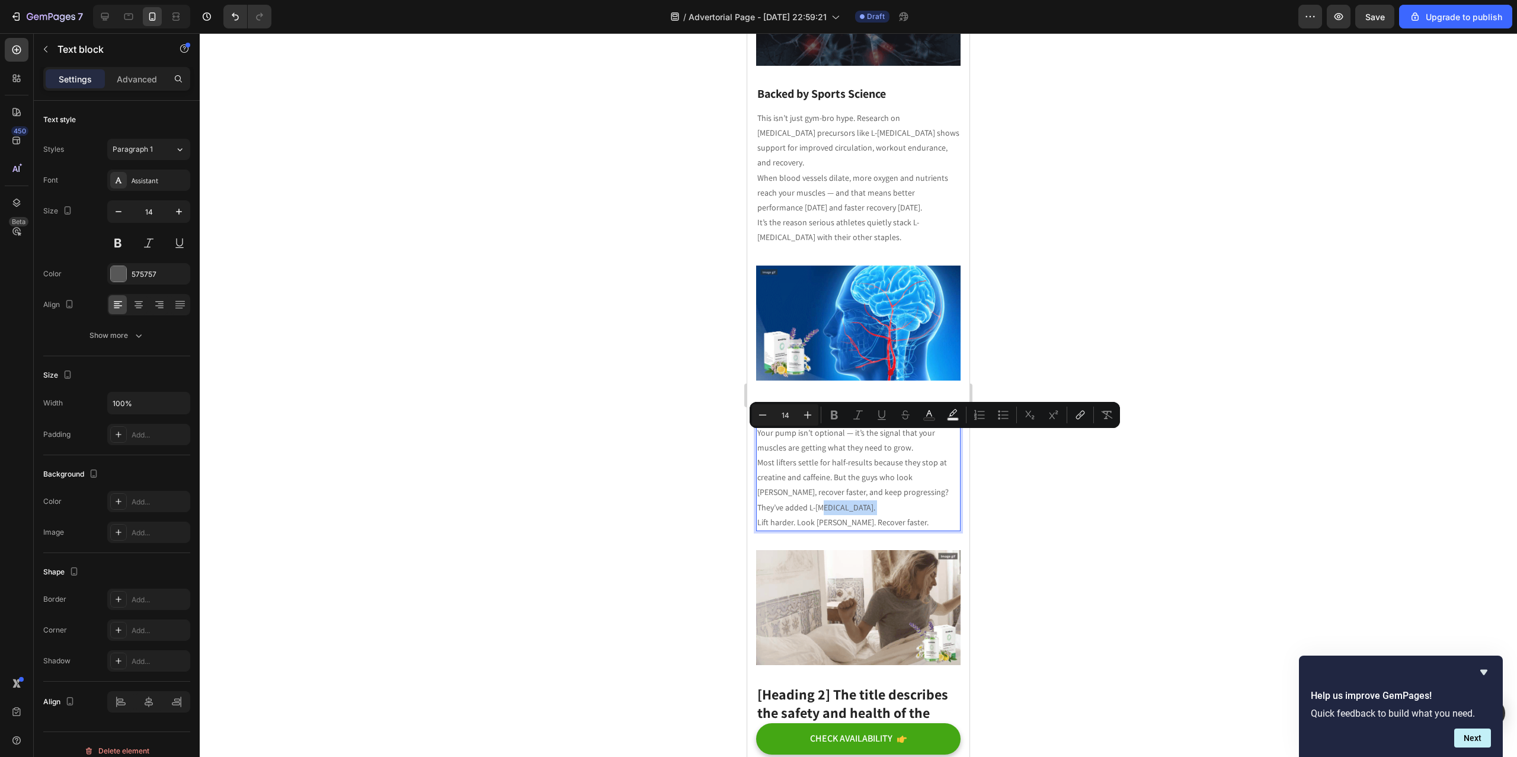
click at [854, 455] on p "Most lifters settle for half-results because they stop at creatine and caffeine…" at bounding box center [858, 485] width 202 height 60
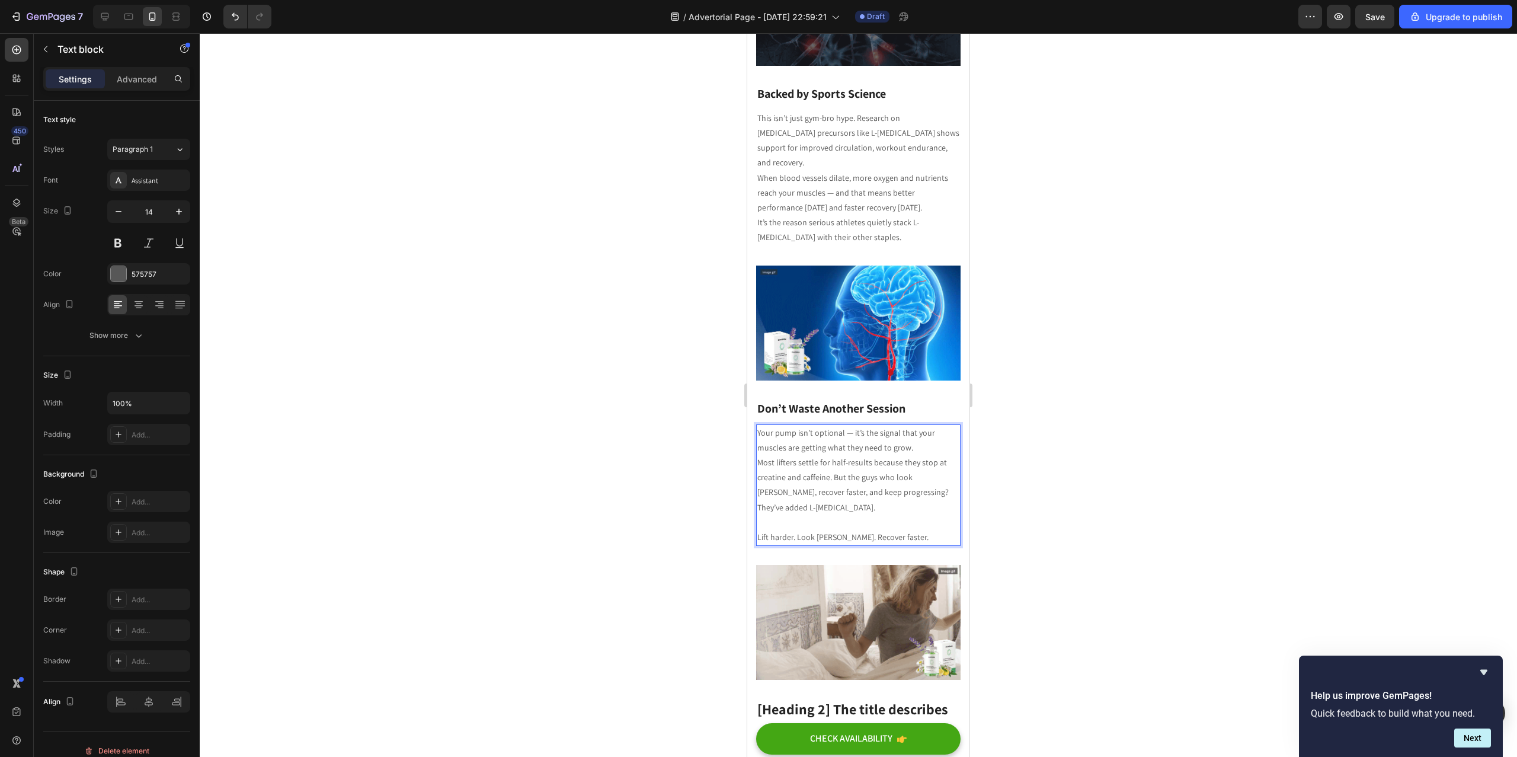
click at [672, 436] on div at bounding box center [858, 394] width 1317 height 723
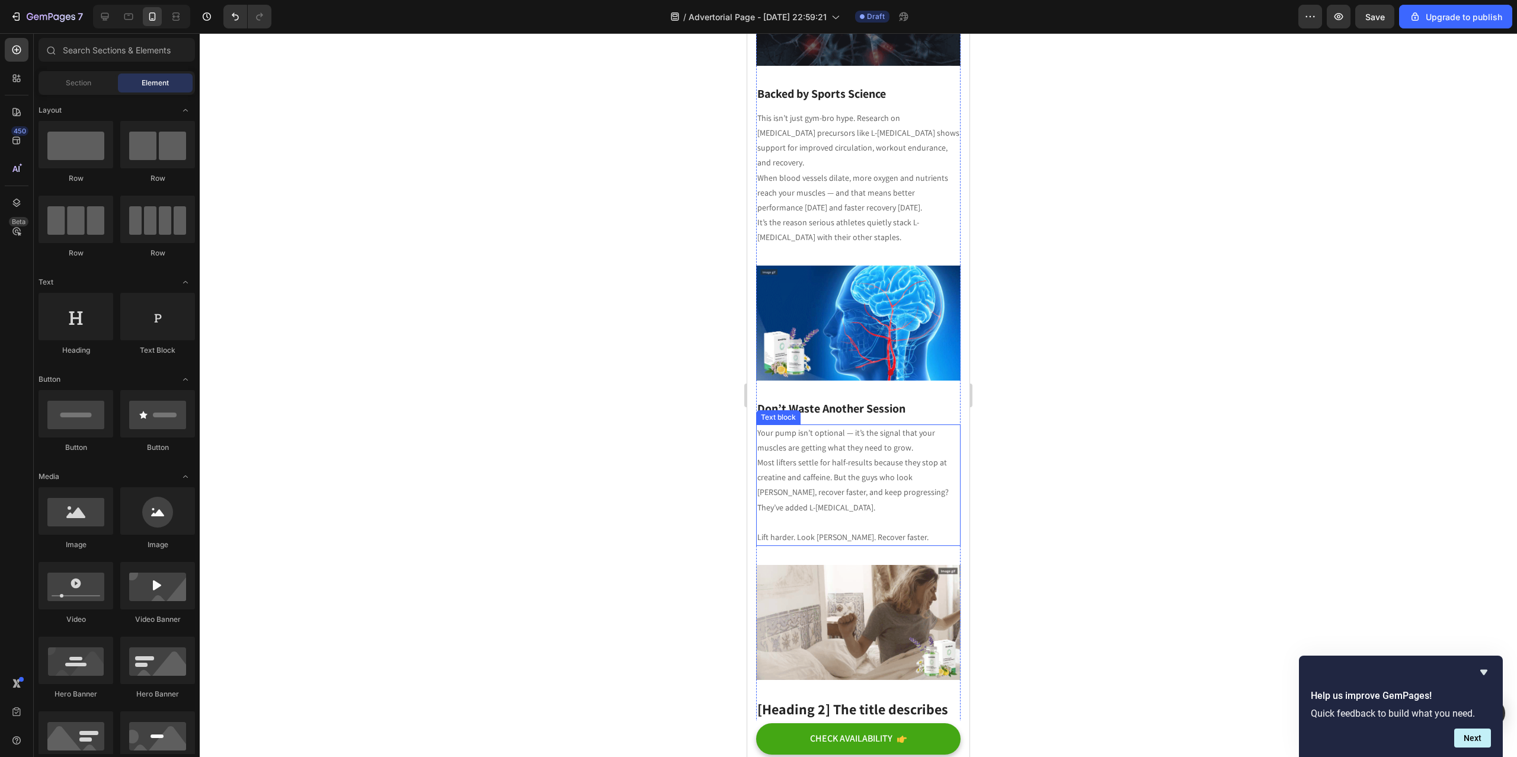
click at [853, 425] on p "Your pump isn’t optional — it’s the signal that your muscles are getting what t…" at bounding box center [858, 440] width 202 height 30
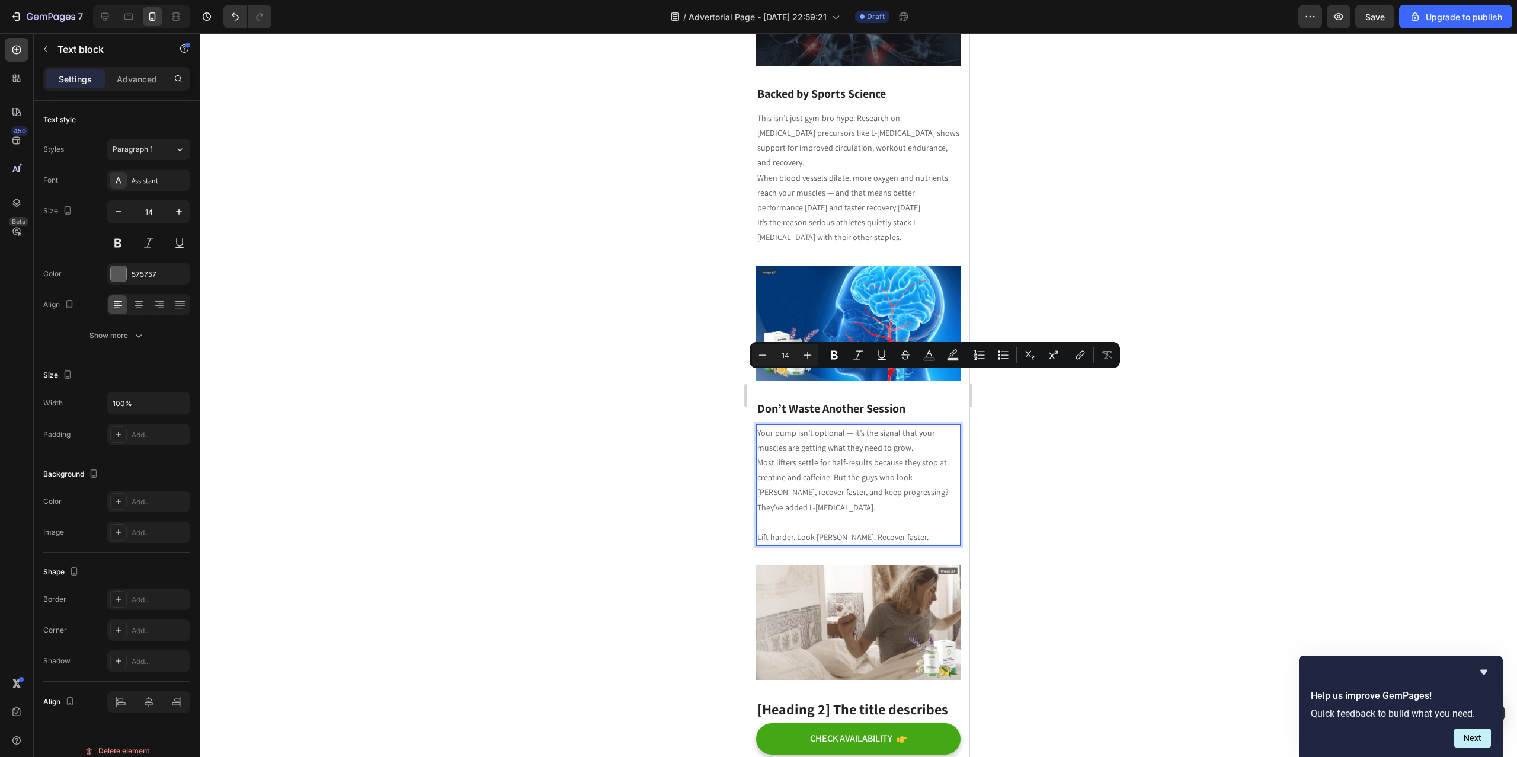
click at [847, 365] on div "Minus 14 Plus Bold Italic Underline Strikethrough Text Color Text Background Co…" at bounding box center [935, 354] width 366 height 21
click at [839, 455] on p "Most lifters settle for half-results because they stop at creatine and caffeine…" at bounding box center [858, 485] width 202 height 60
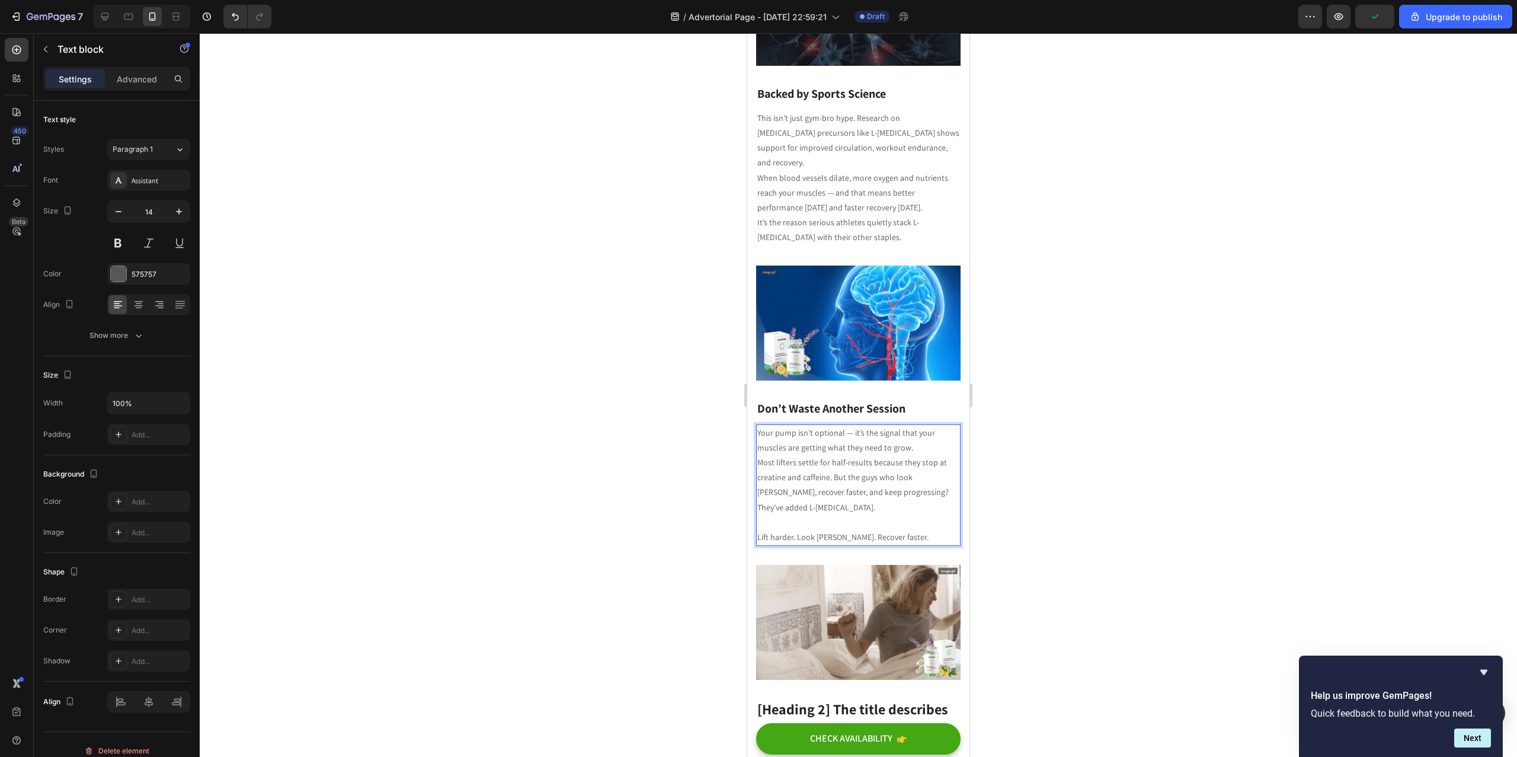
click at [848, 425] on p "Your pump isn’t optional — it’s the signal that your muscles are getting what t…" at bounding box center [858, 440] width 202 height 30
click at [1065, 392] on div at bounding box center [858, 394] width 1317 height 723
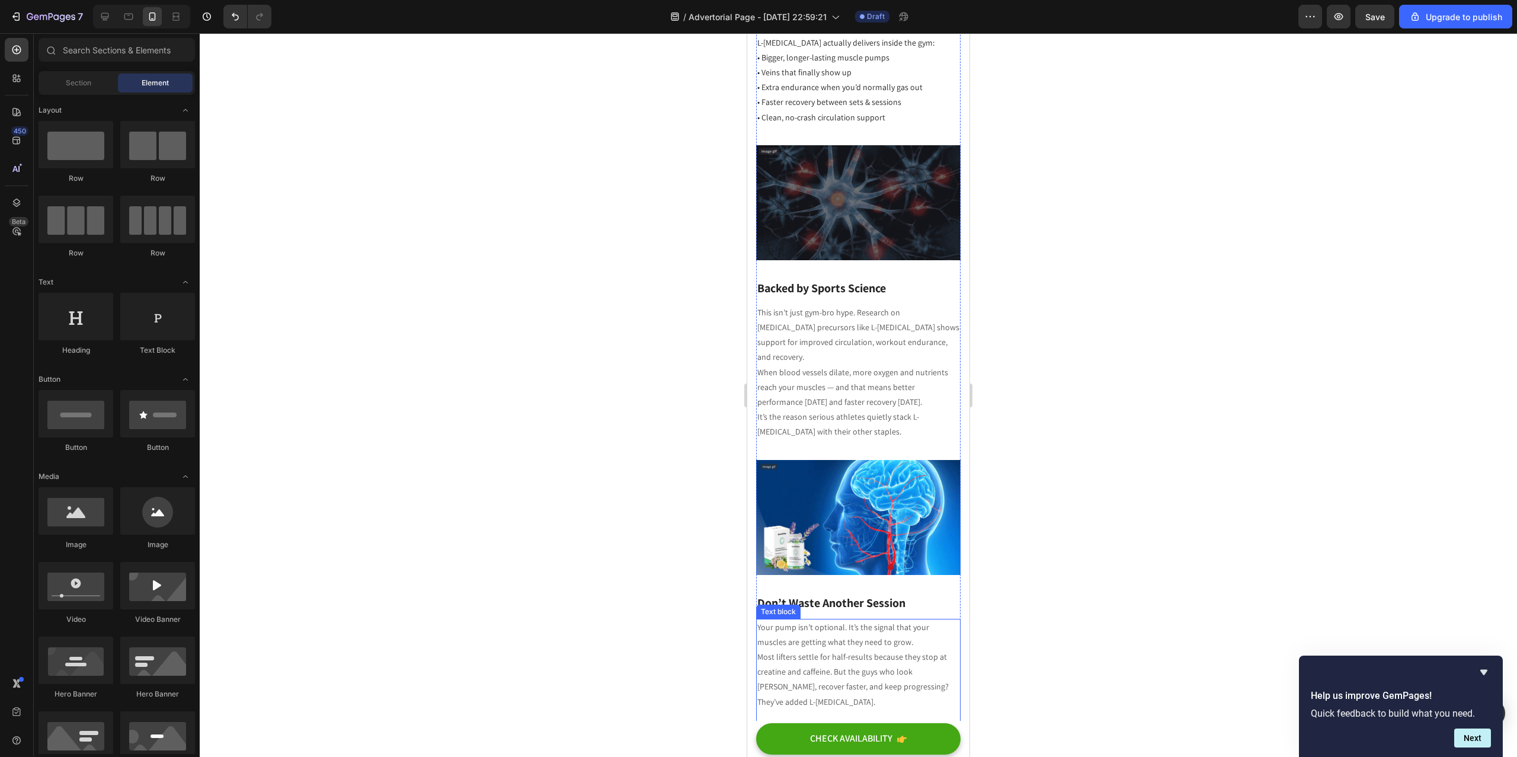
scroll to position [1549, 0]
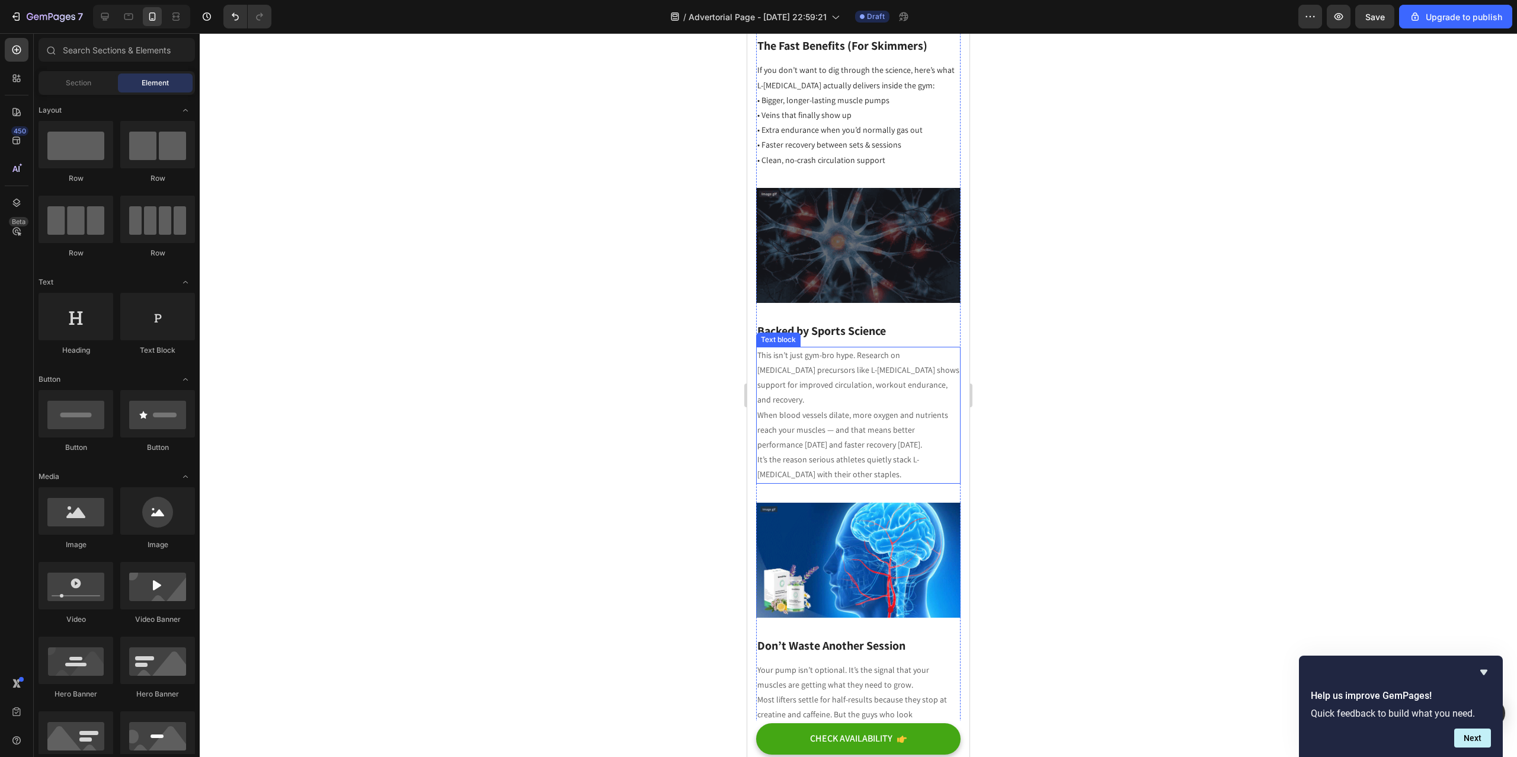
click at [853, 408] on p "When blood vessels dilate, more oxygen and nutrients reach your muscles — and t…" at bounding box center [858, 430] width 202 height 45
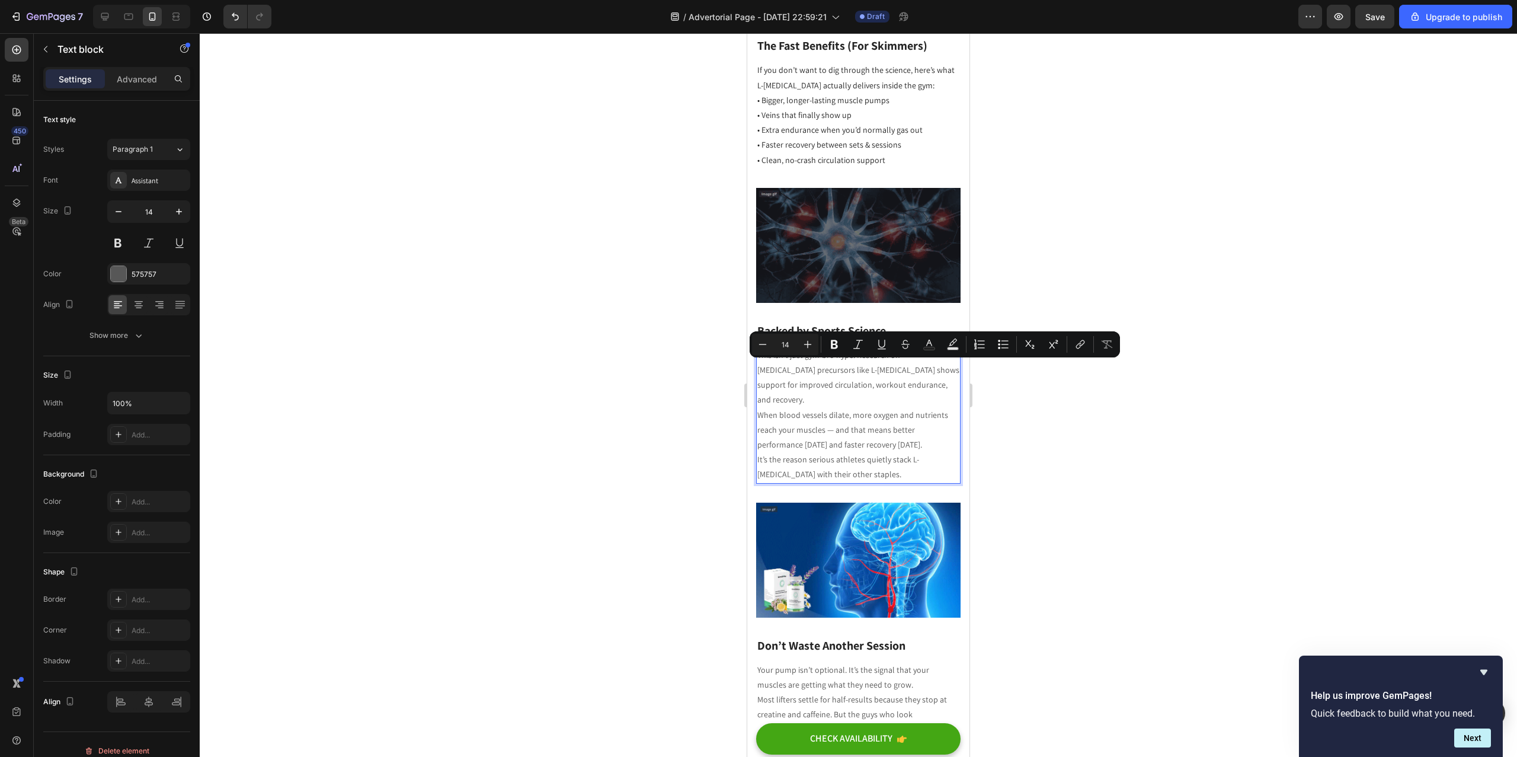
click at [832, 408] on p "When blood vessels dilate, more oxygen and nutrients reach your muscles — and t…" at bounding box center [858, 430] width 202 height 45
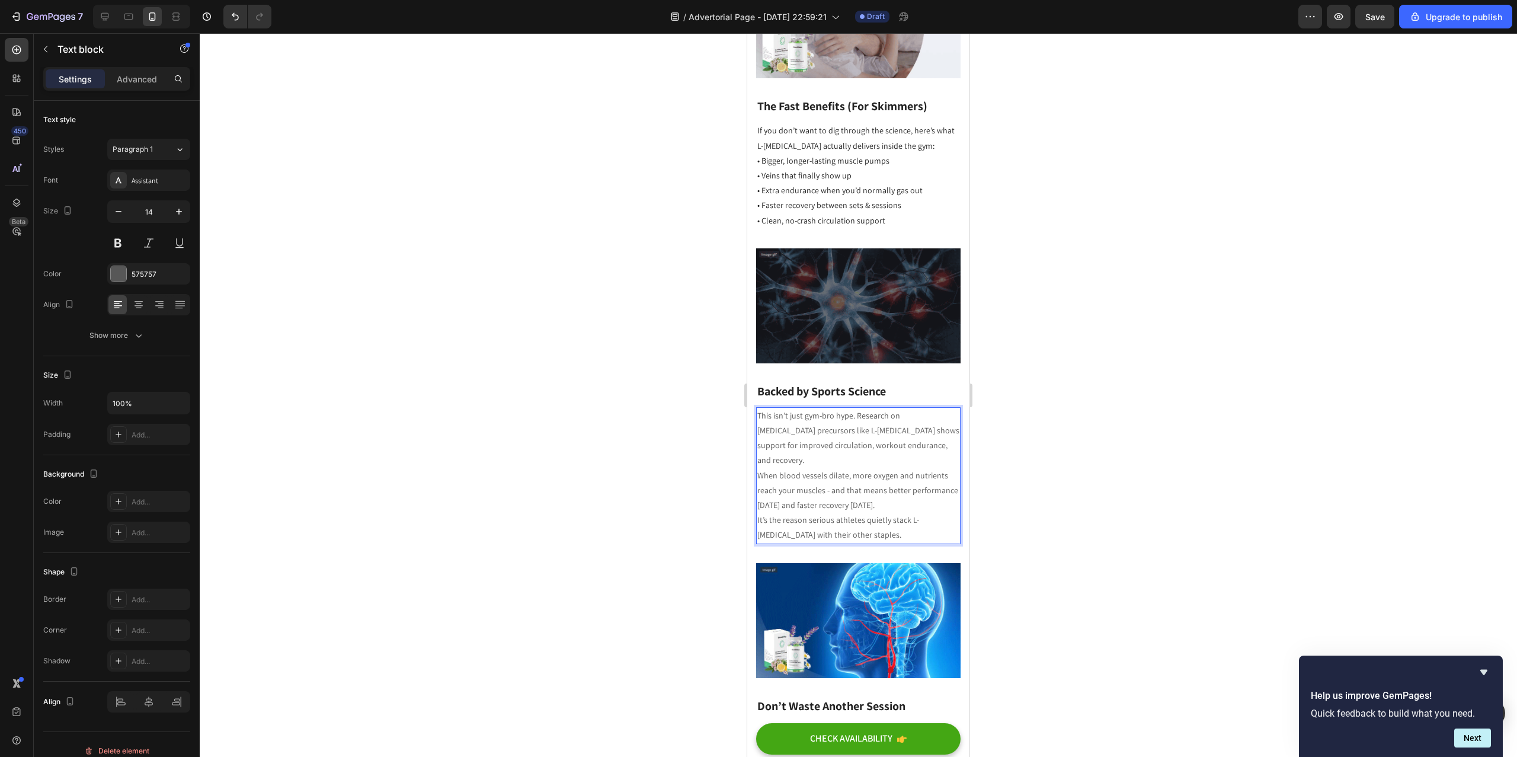
scroll to position [1184, 0]
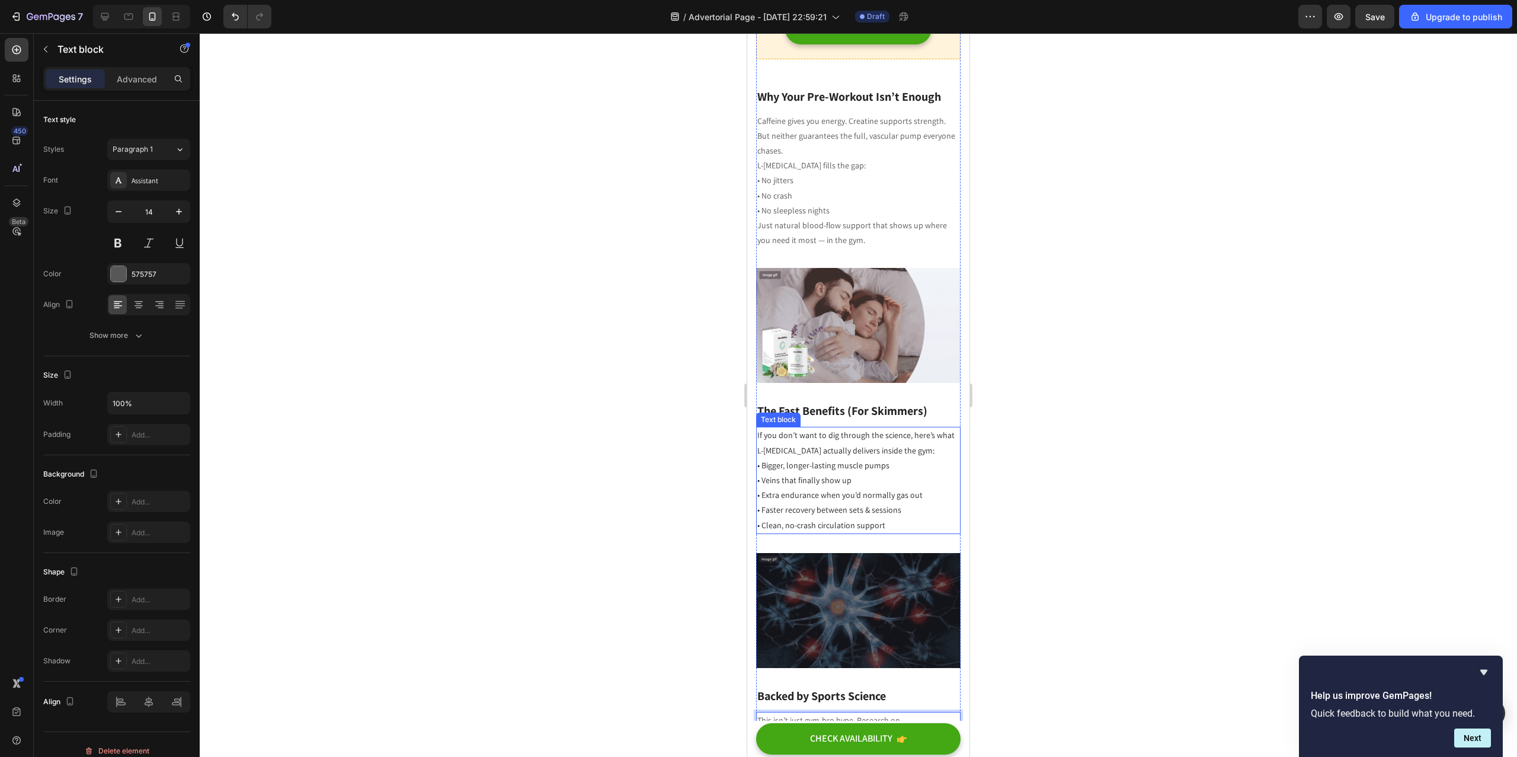
click at [893, 458] on p "• Bigger, longer-lasting muscle pumps • Veins that finally show up • Extra endu…" at bounding box center [858, 495] width 202 height 75
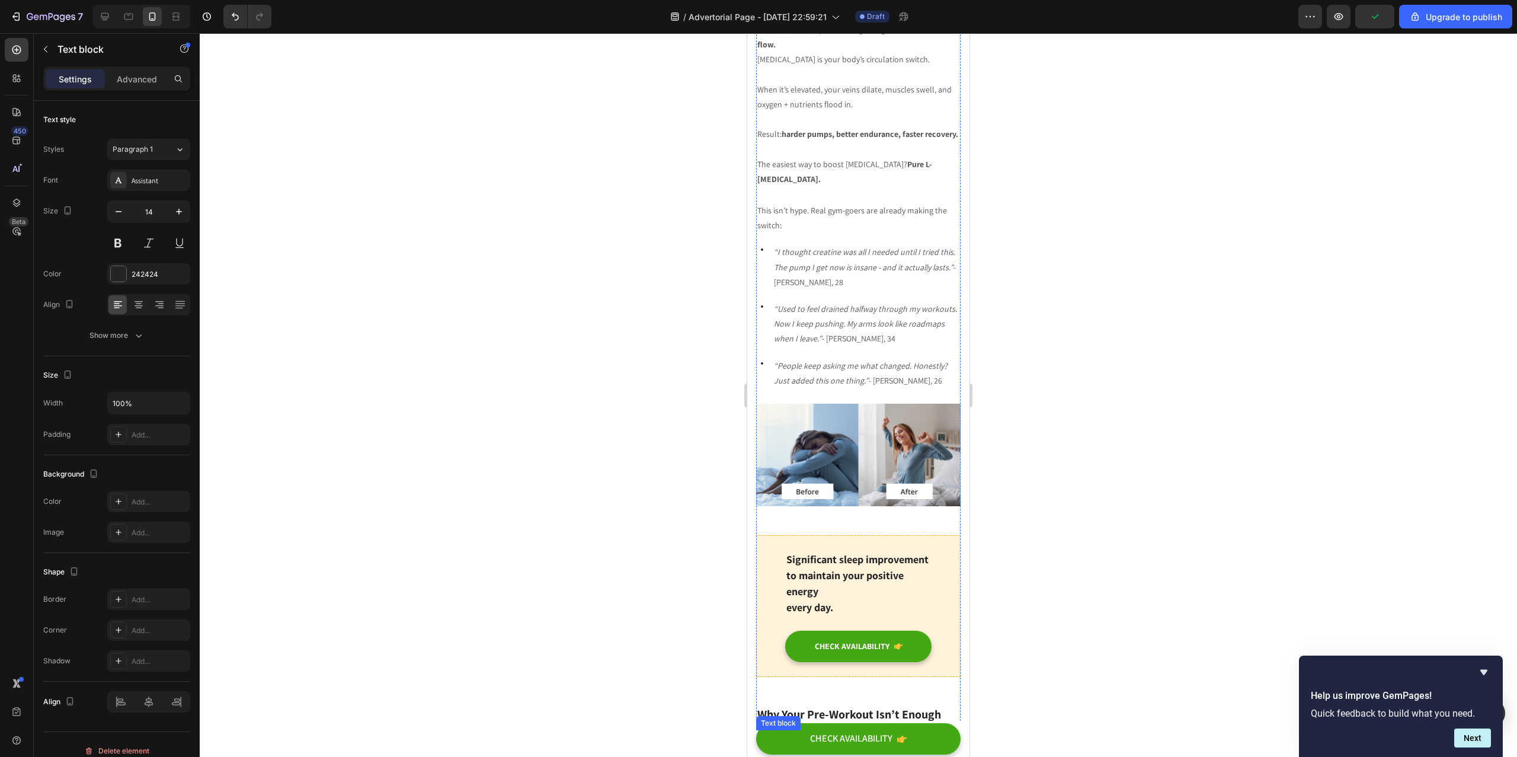
scroll to position [885, 0]
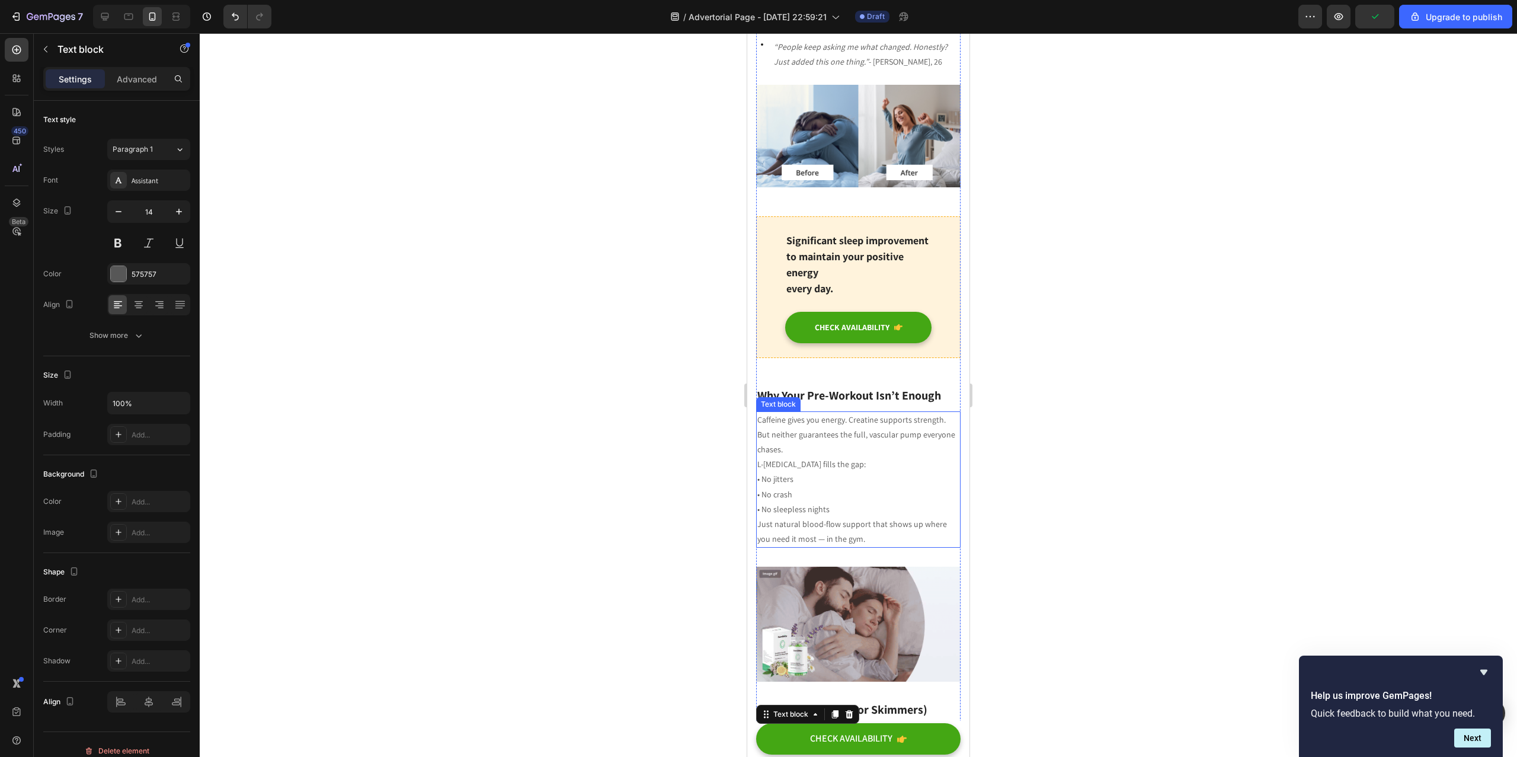
click at [830, 517] on p "Just natural blood-flow support that shows up where you need it most — in the g…" at bounding box center [858, 532] width 202 height 30
click at [829, 517] on p "Just natural blood-flow support that shows up where you need it most — in the g…" at bounding box center [858, 532] width 202 height 30
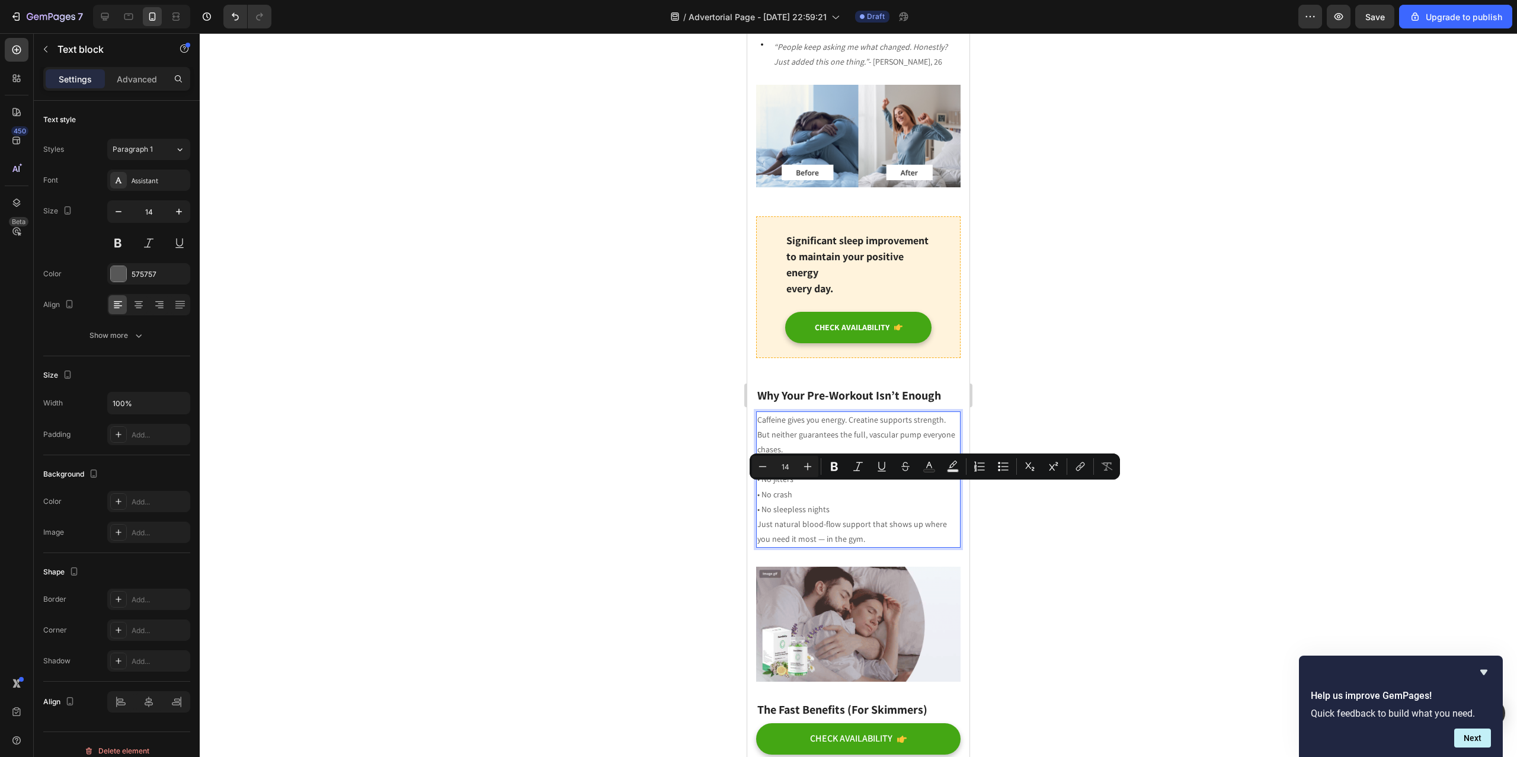
click at [821, 517] on p "Just natural blood-flow support that shows up where you need it most — in the g…" at bounding box center [858, 532] width 202 height 30
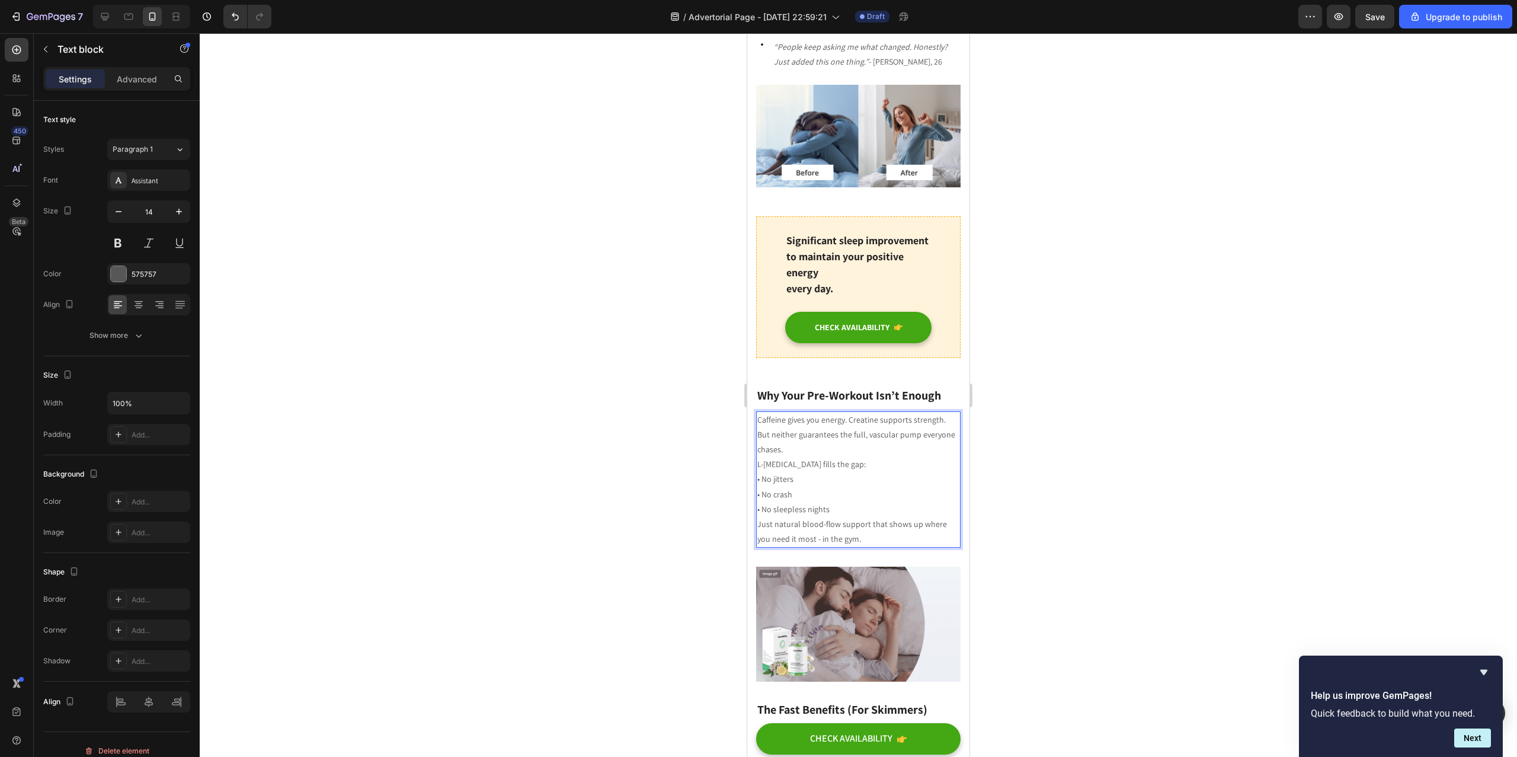
click at [1039, 499] on div at bounding box center [858, 394] width 1317 height 723
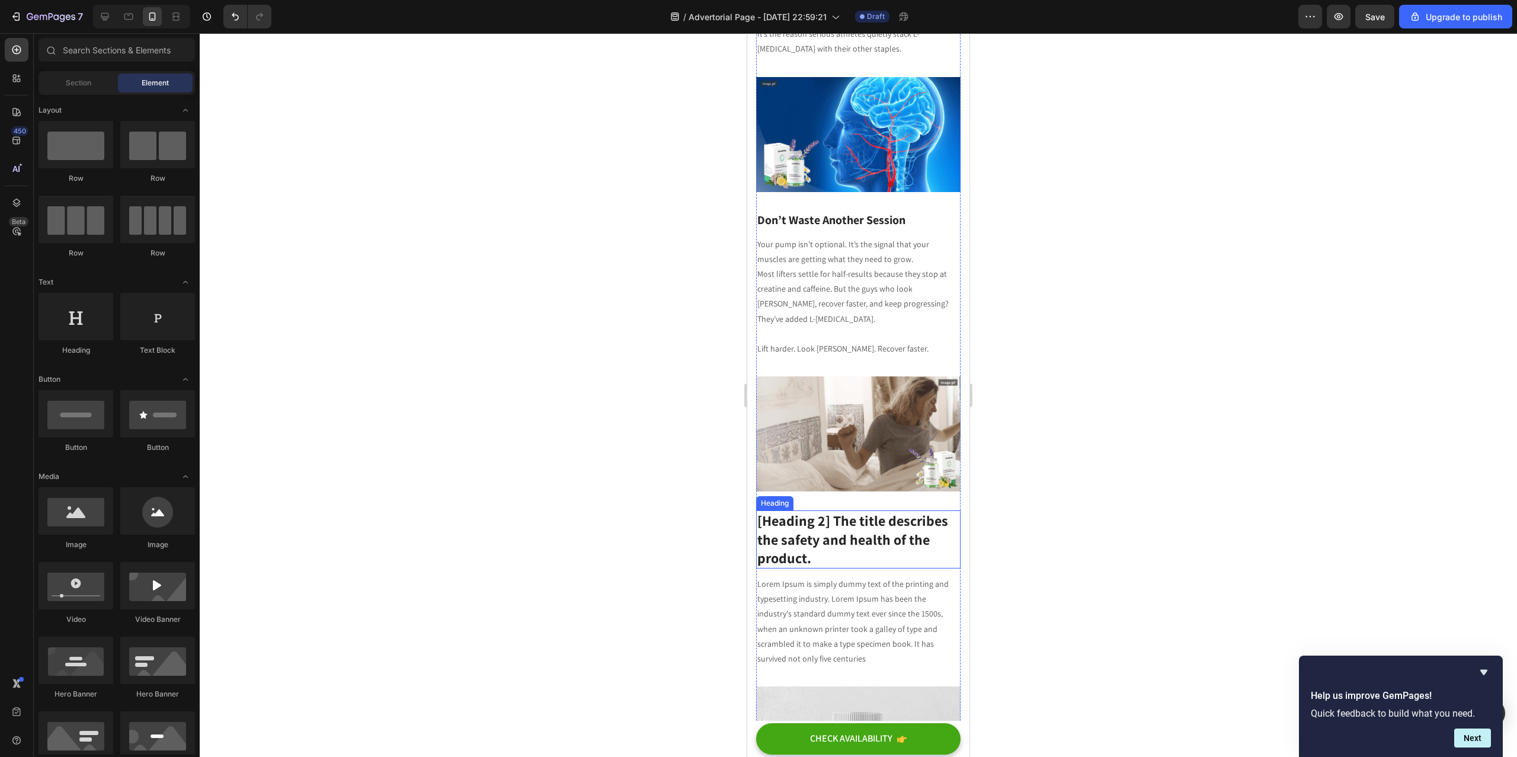
scroll to position [2112, 0]
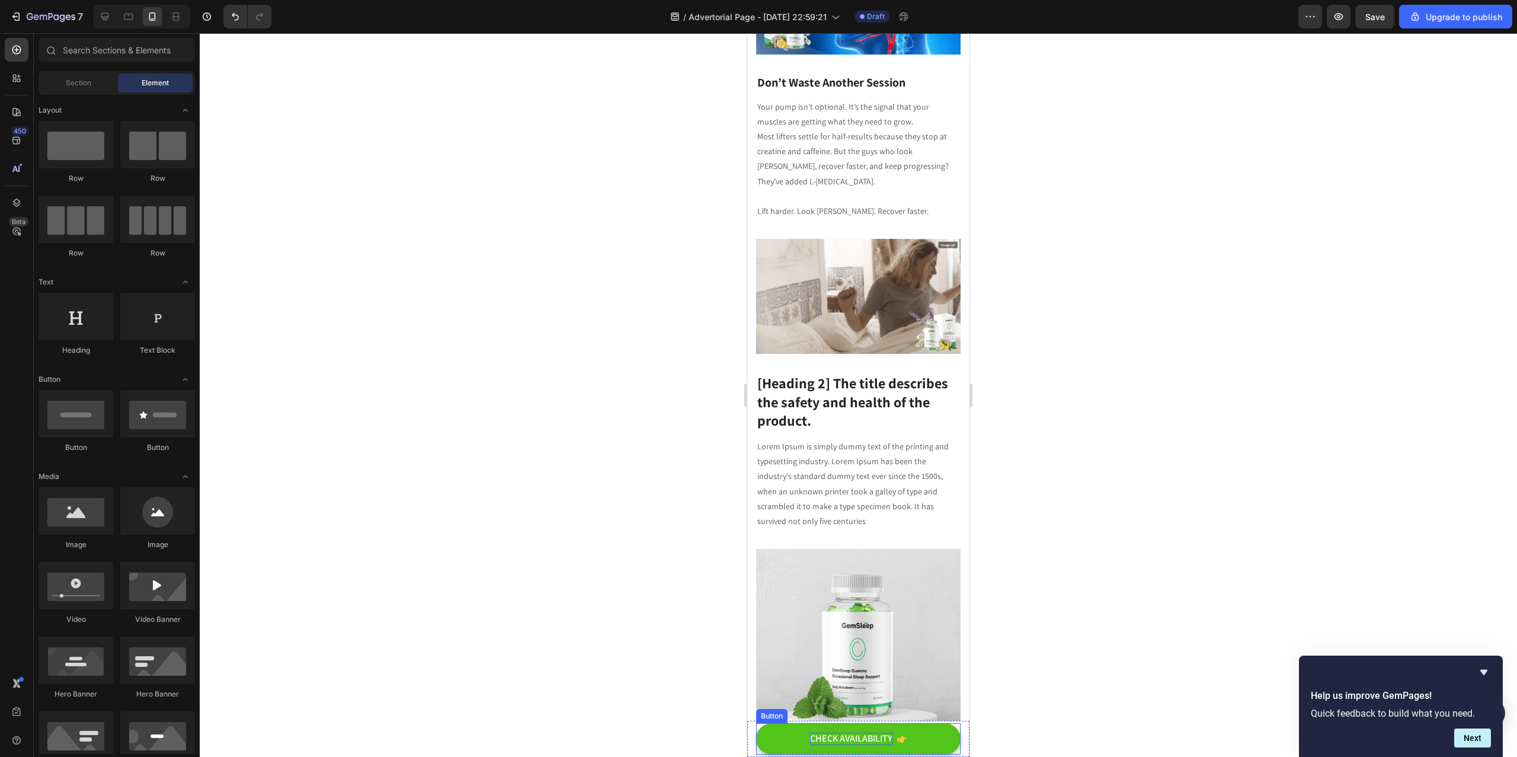
click at [866, 737] on div "CHECK AVAILABILITY" at bounding box center [851, 738] width 82 height 12
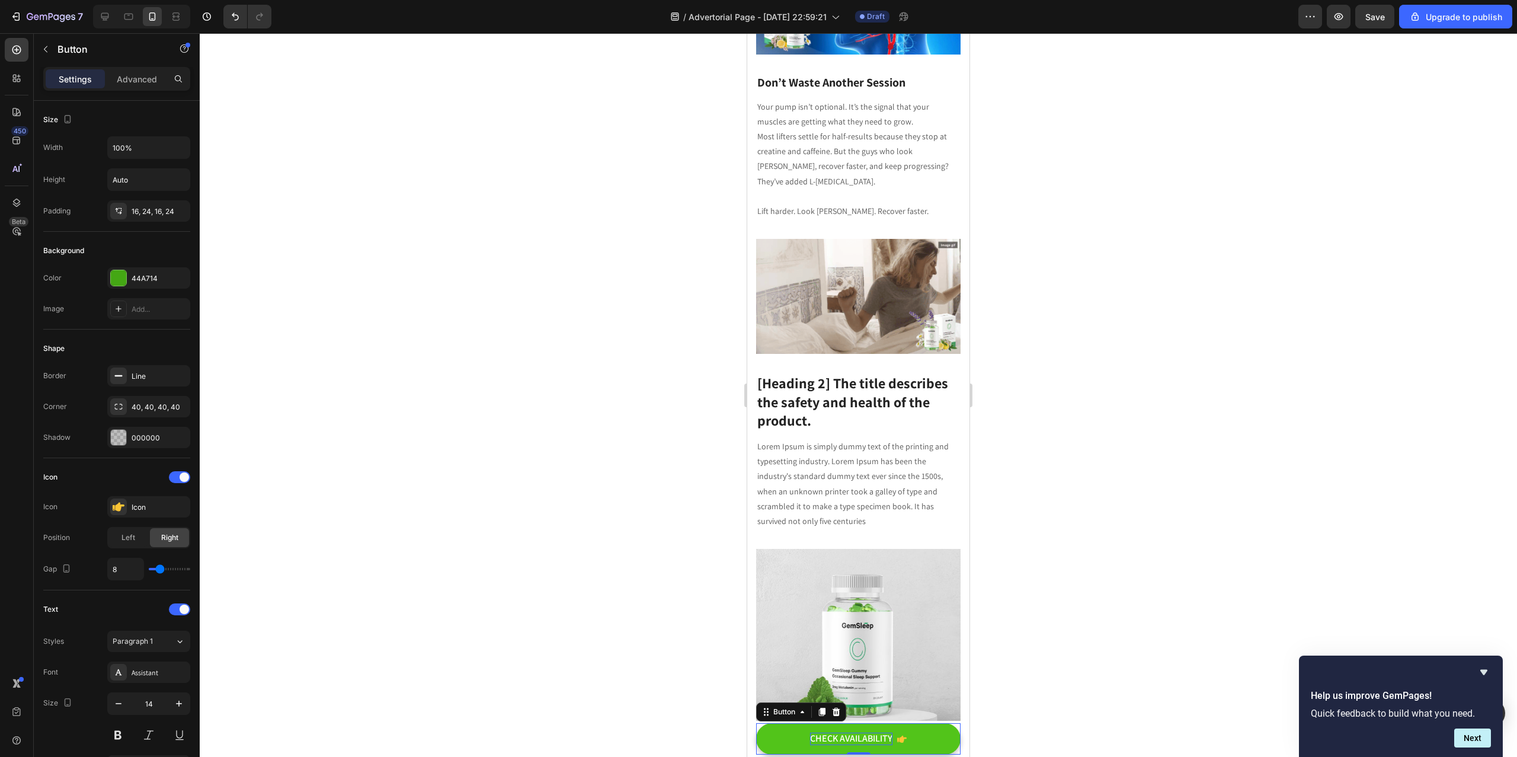
click at [840, 738] on div "CHECK AVAILABILITY" at bounding box center [851, 738] width 82 height 12
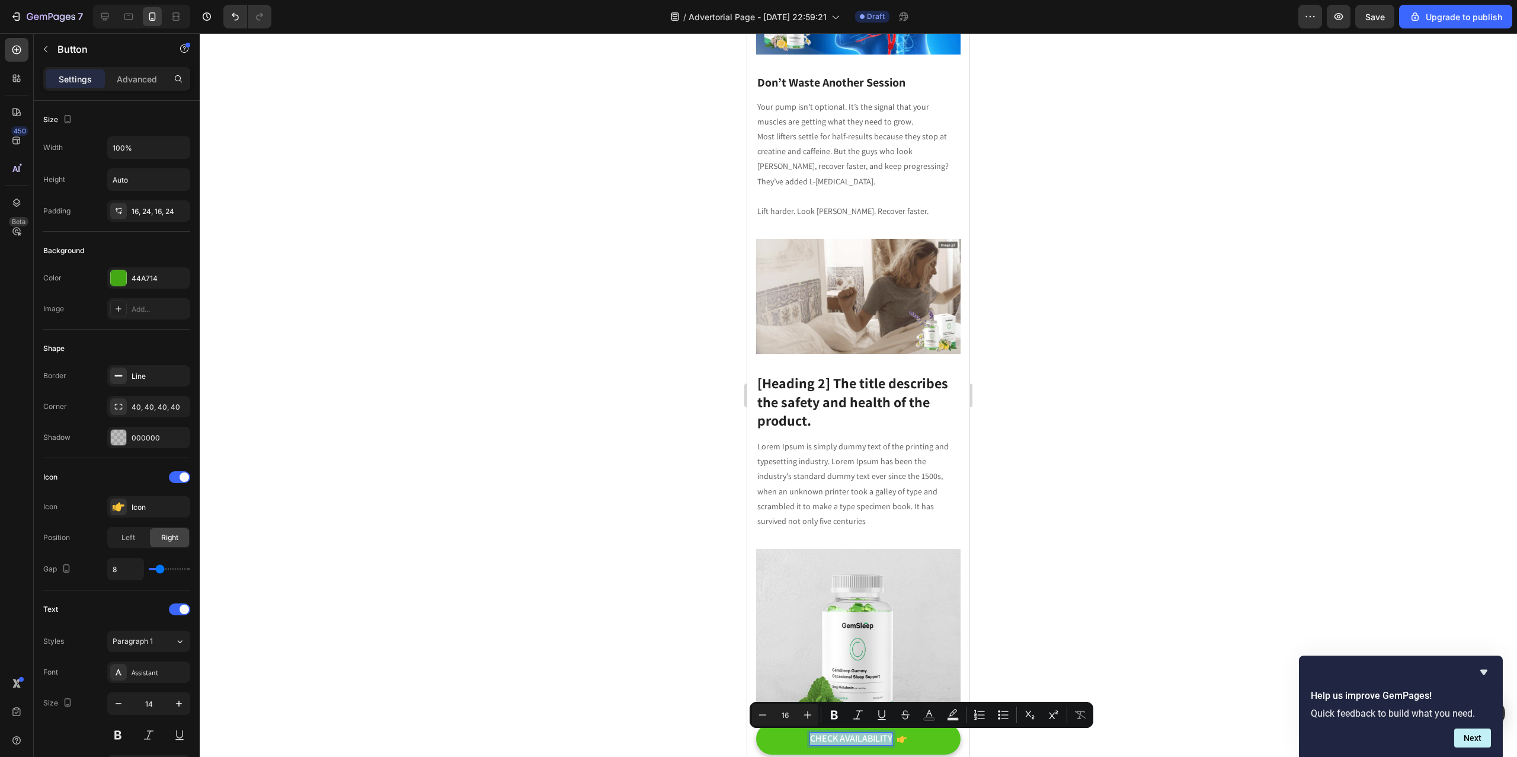
click at [840, 738] on p "CHECK AVAILABILITY" at bounding box center [851, 738] width 82 height 12
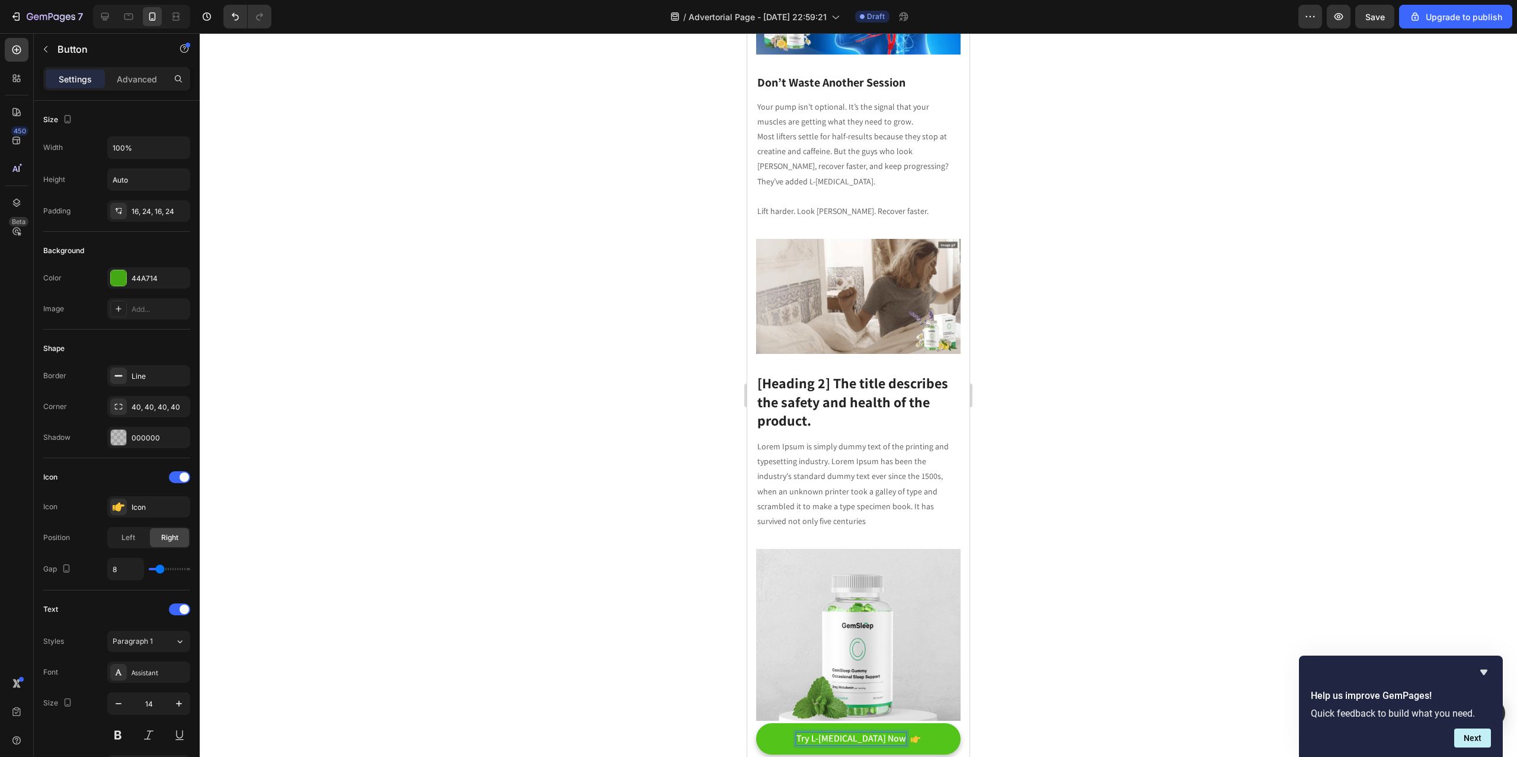
click at [506, 632] on div at bounding box center [858, 394] width 1317 height 723
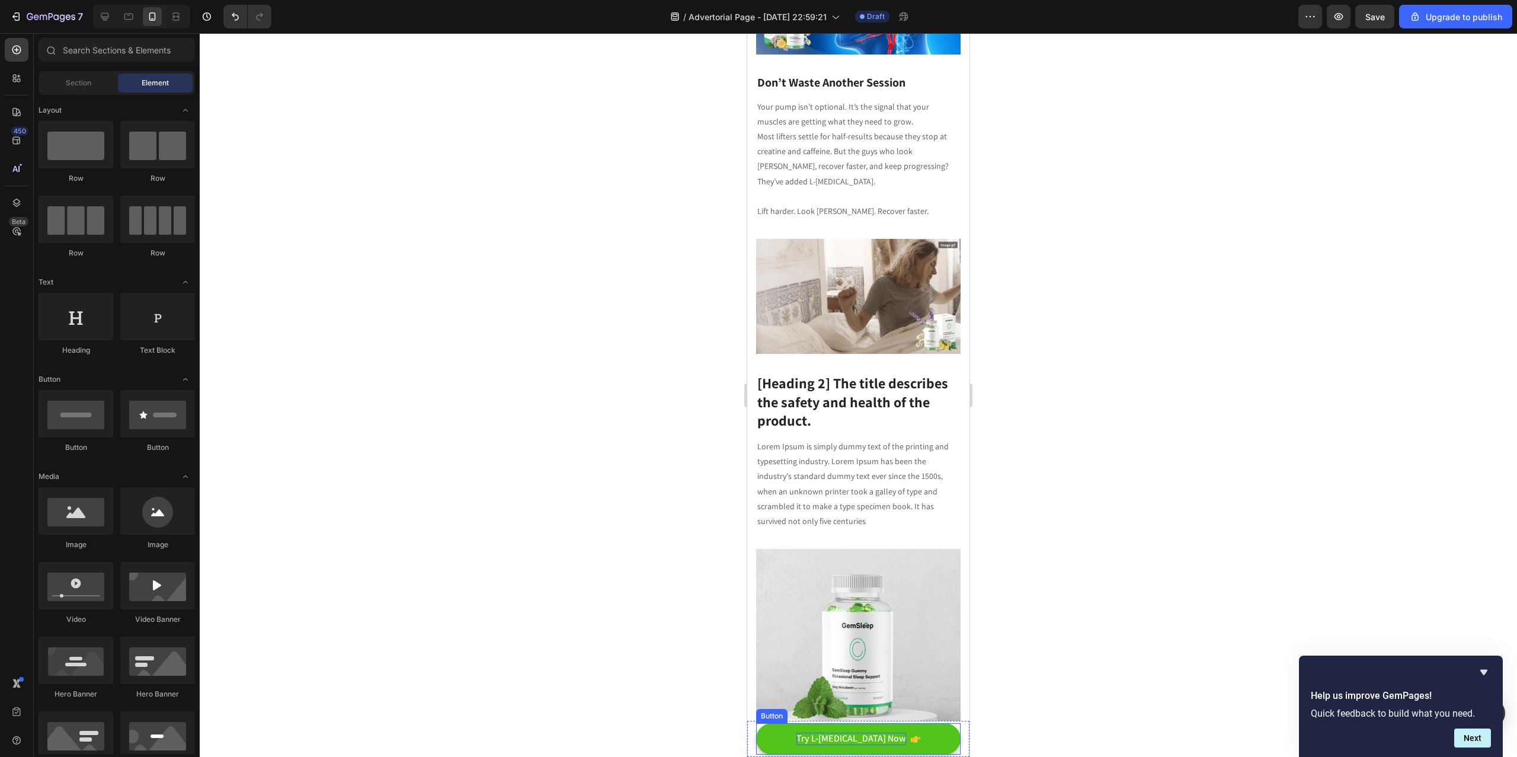
click at [859, 739] on p "Try L-[MEDICAL_DATA] Now" at bounding box center [851, 738] width 110 height 12
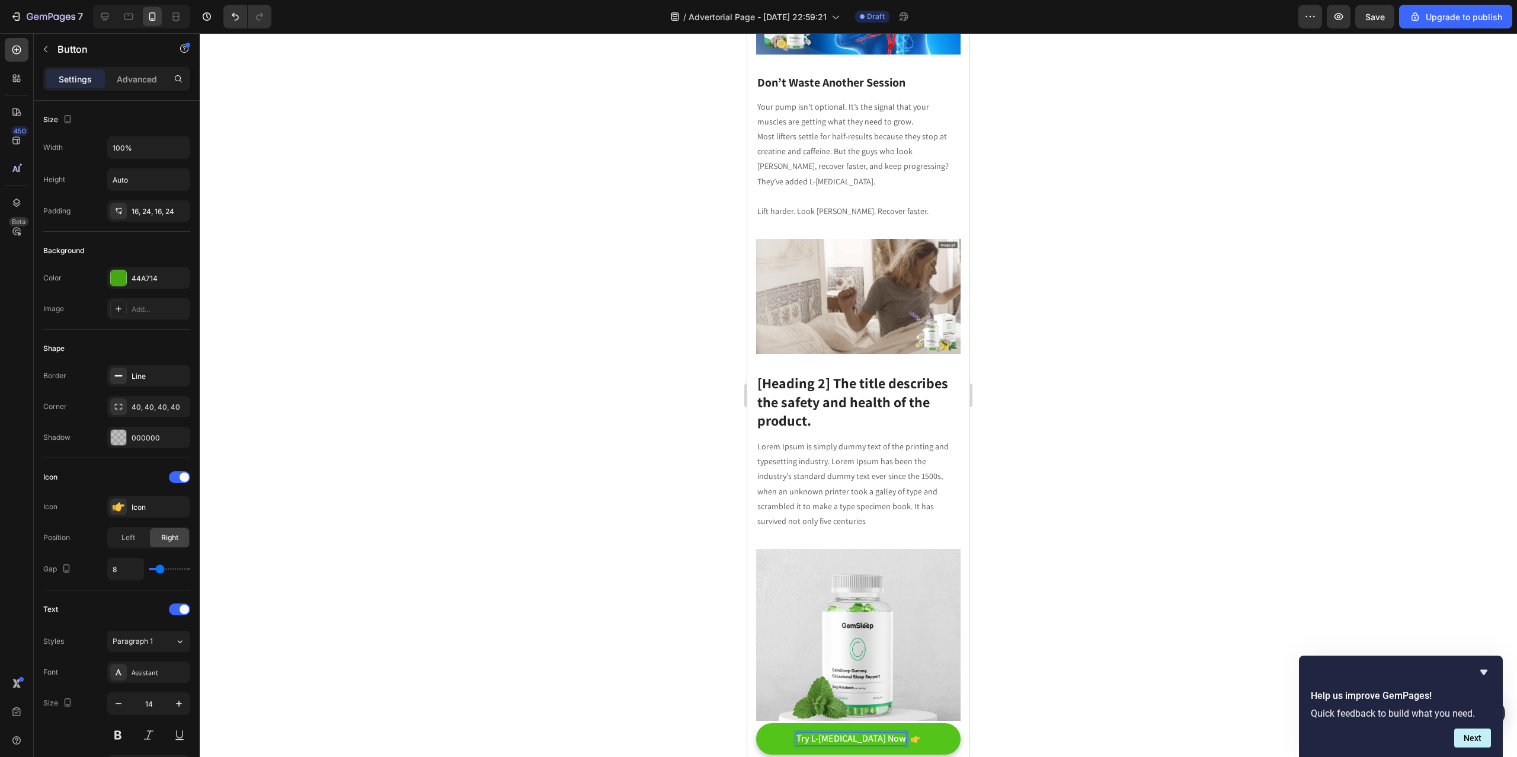
click at [822, 741] on p "Try L-[MEDICAL_DATA] Now" at bounding box center [851, 738] width 110 height 12
click at [613, 723] on div at bounding box center [858, 394] width 1317 height 723
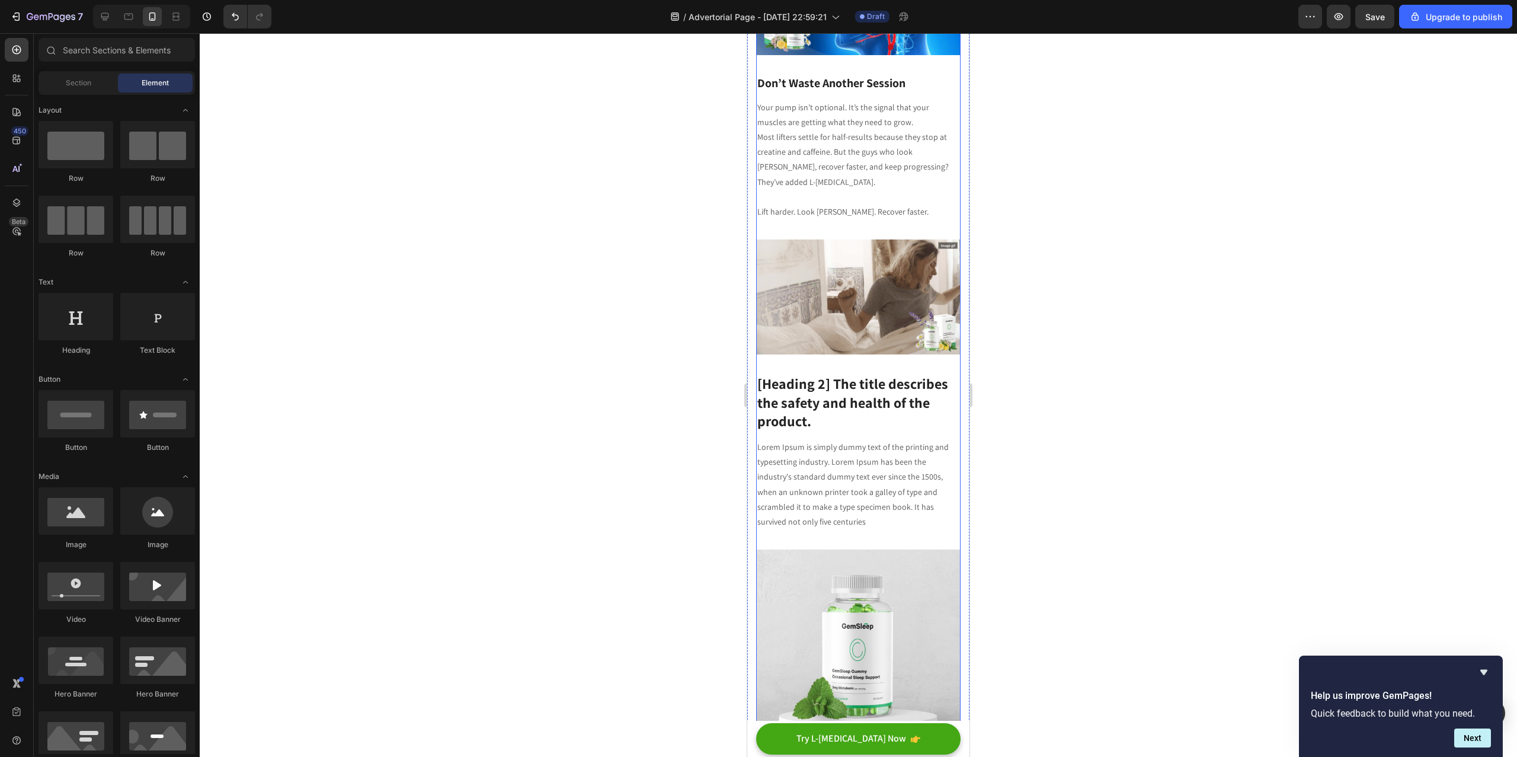
scroll to position [2110, 0]
click at [822, 375] on p "[Heading 2] The title describes the safety and health of the product." at bounding box center [858, 403] width 202 height 56
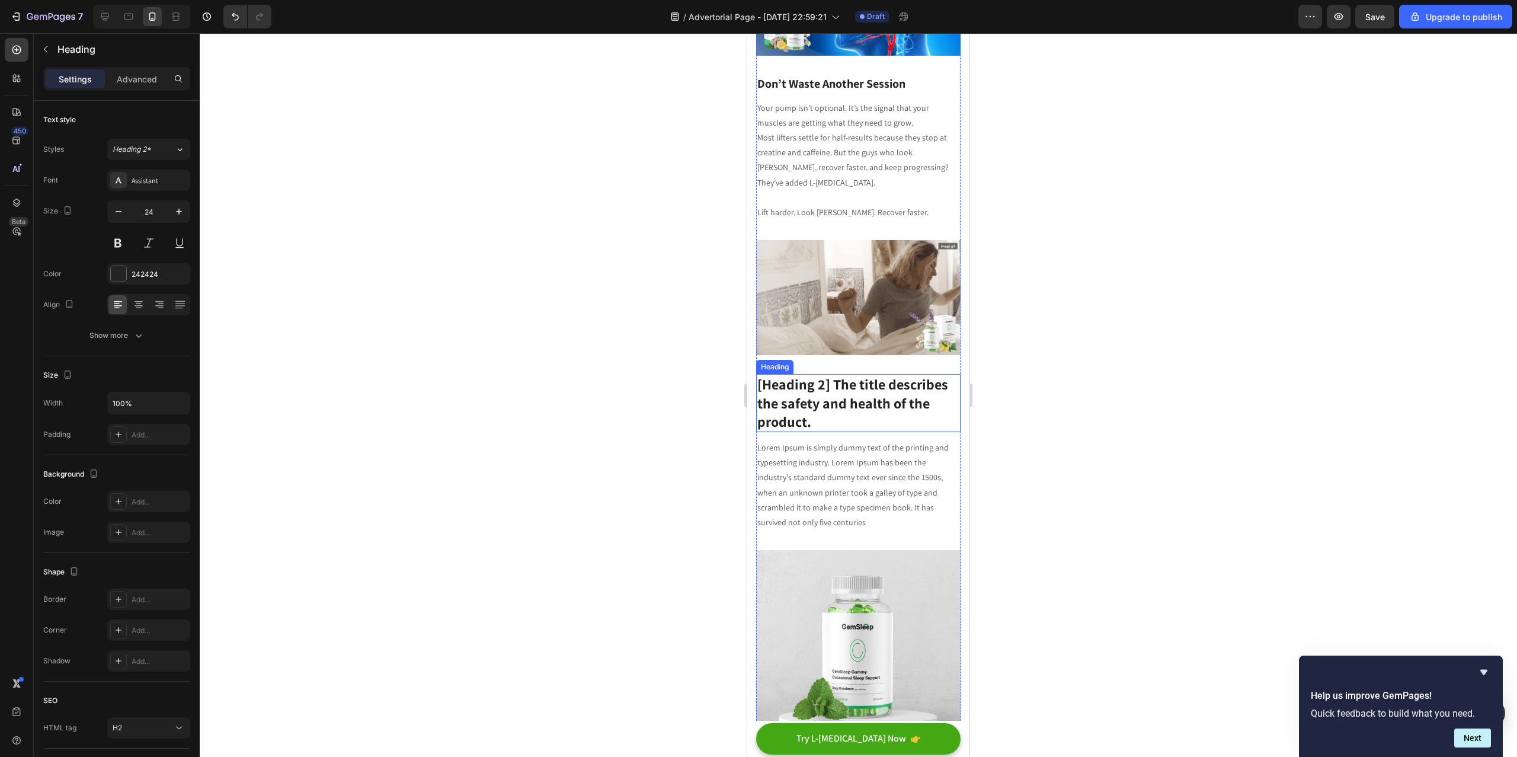
click at [822, 375] on p "[Heading 2] The title describes the safety and health of the product." at bounding box center [858, 403] width 202 height 56
click at [819, 440] on p "Lorem Ipsum is simply dummy text of the printing and typesetting industry. Lore…" at bounding box center [858, 484] width 202 height 89
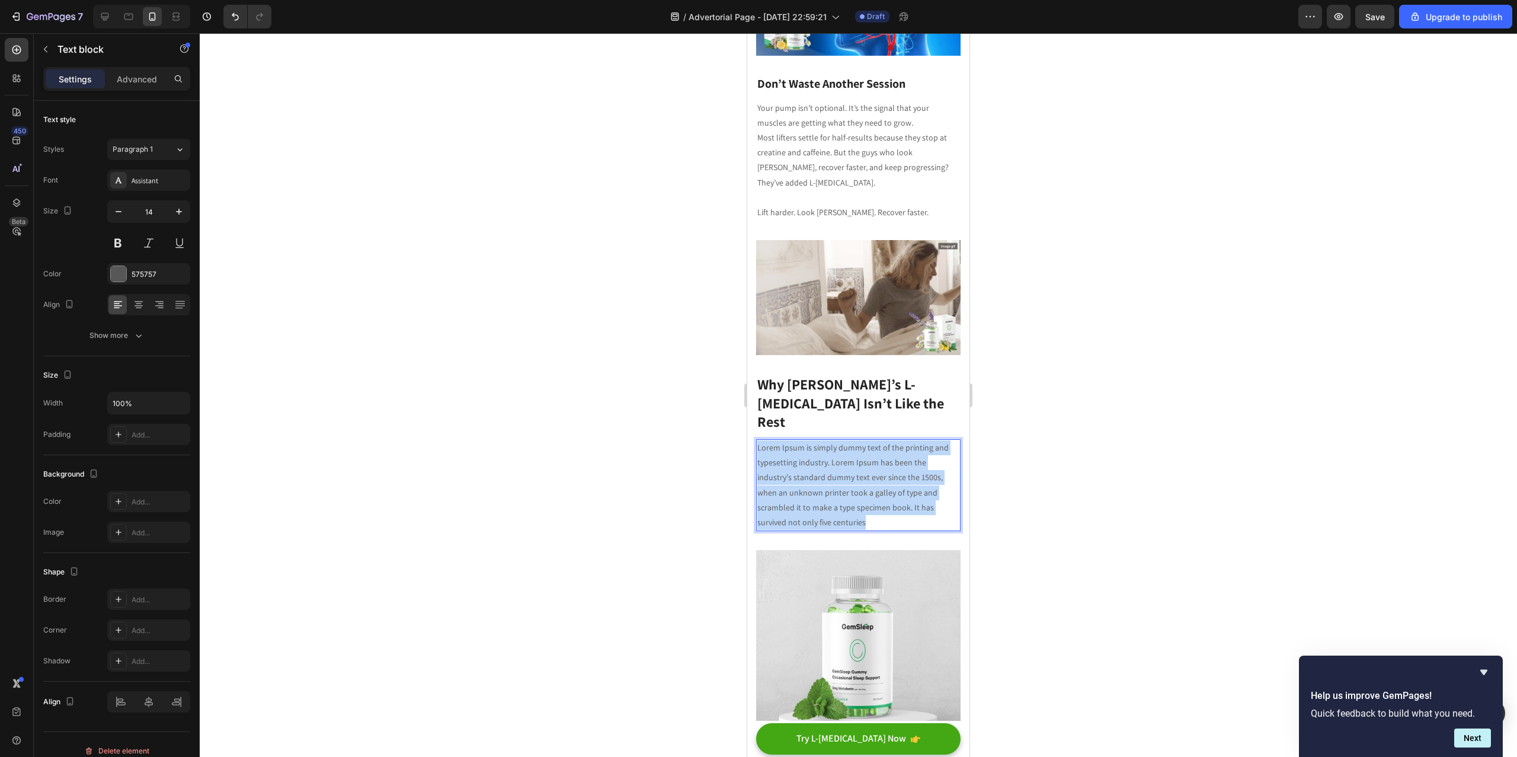
click at [819, 440] on p "Lorem Ipsum is simply dummy text of the printing and typesetting industry. Lore…" at bounding box center [858, 484] width 202 height 89
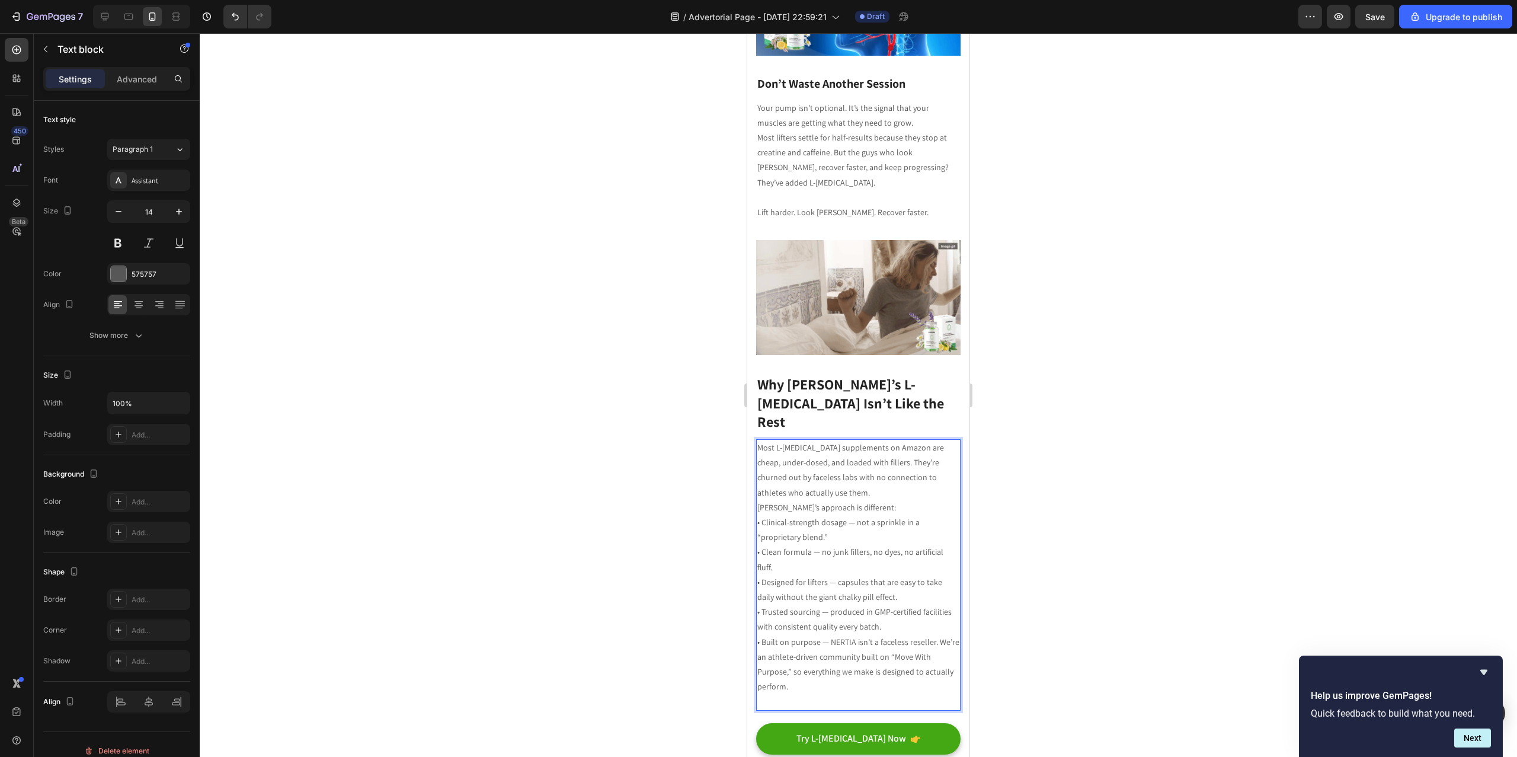
click at [830, 515] on p "• Clinical-strength dosage — not a sprinkle in a “proprietary blend.” • Clean f…" at bounding box center [858, 612] width 202 height 194
click at [856, 515] on p "• Clinical-strength dosage — not a sprinkle in a “proprietary blend.” • Clean f…" at bounding box center [858, 612] width 202 height 194
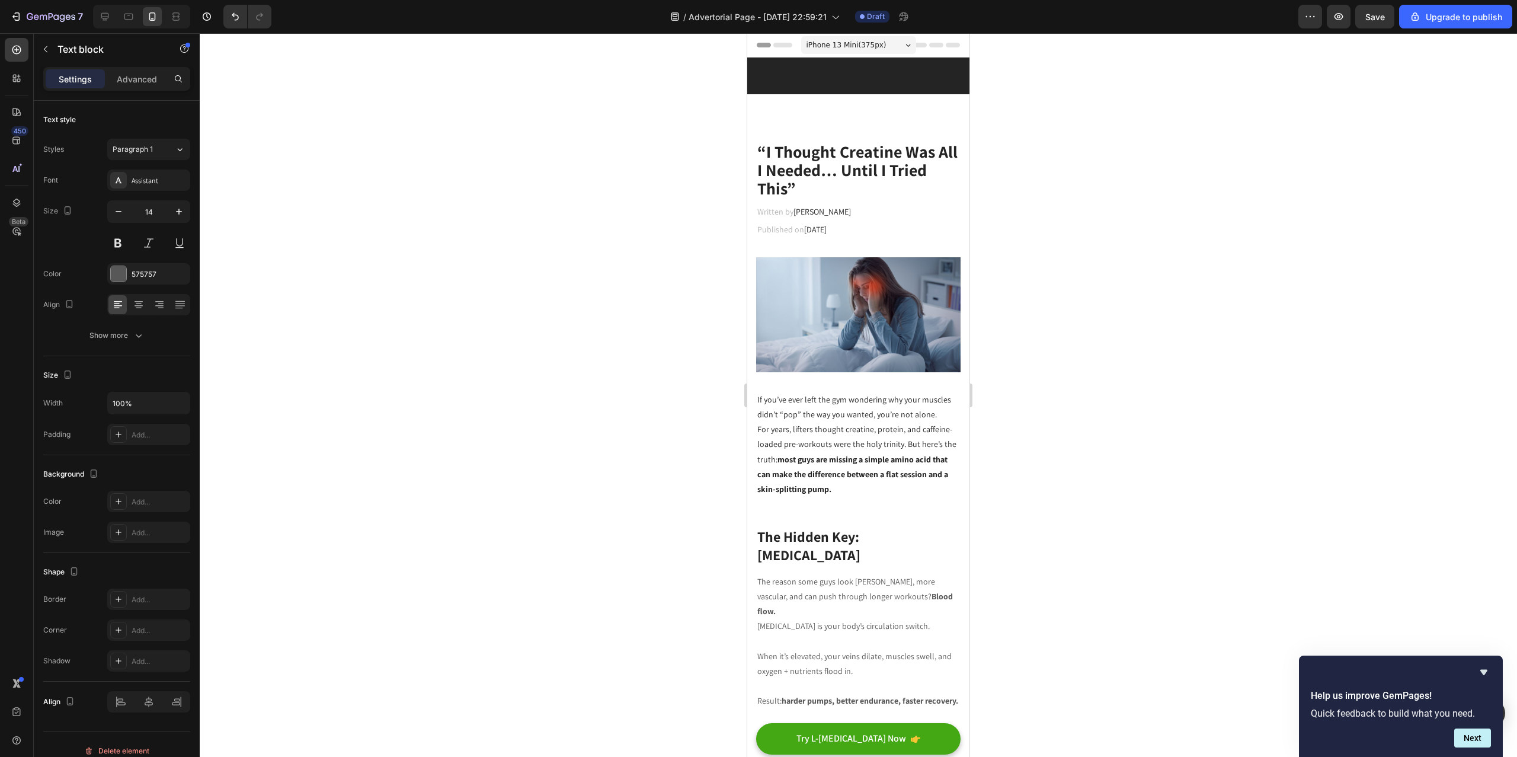
scroll to position [2110, 0]
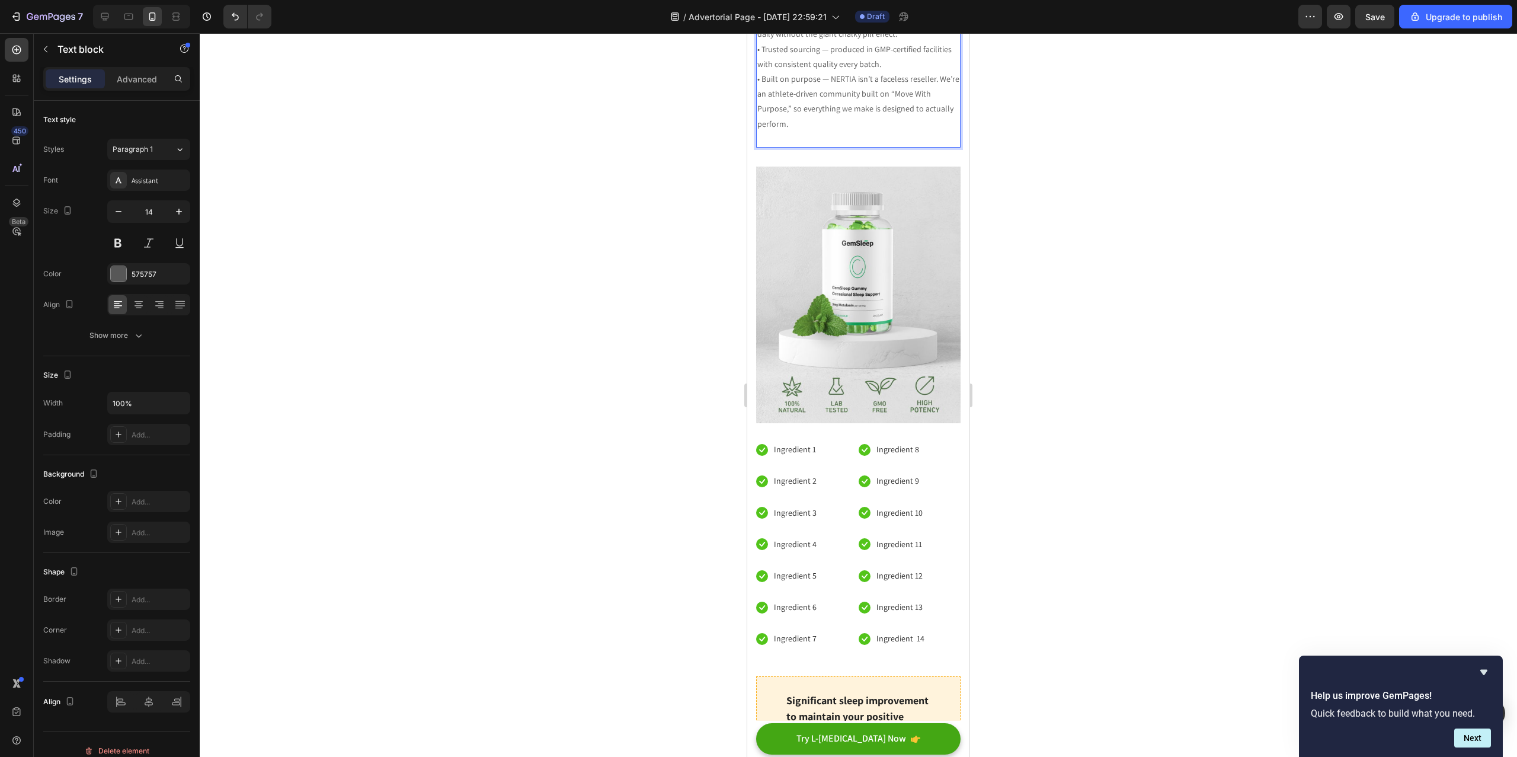
click at [818, 146] on p "• Clinical-strength dosage - not a sprinkle in a “proprietary blend.” • Clean f…" at bounding box center [858, 49] width 202 height 194
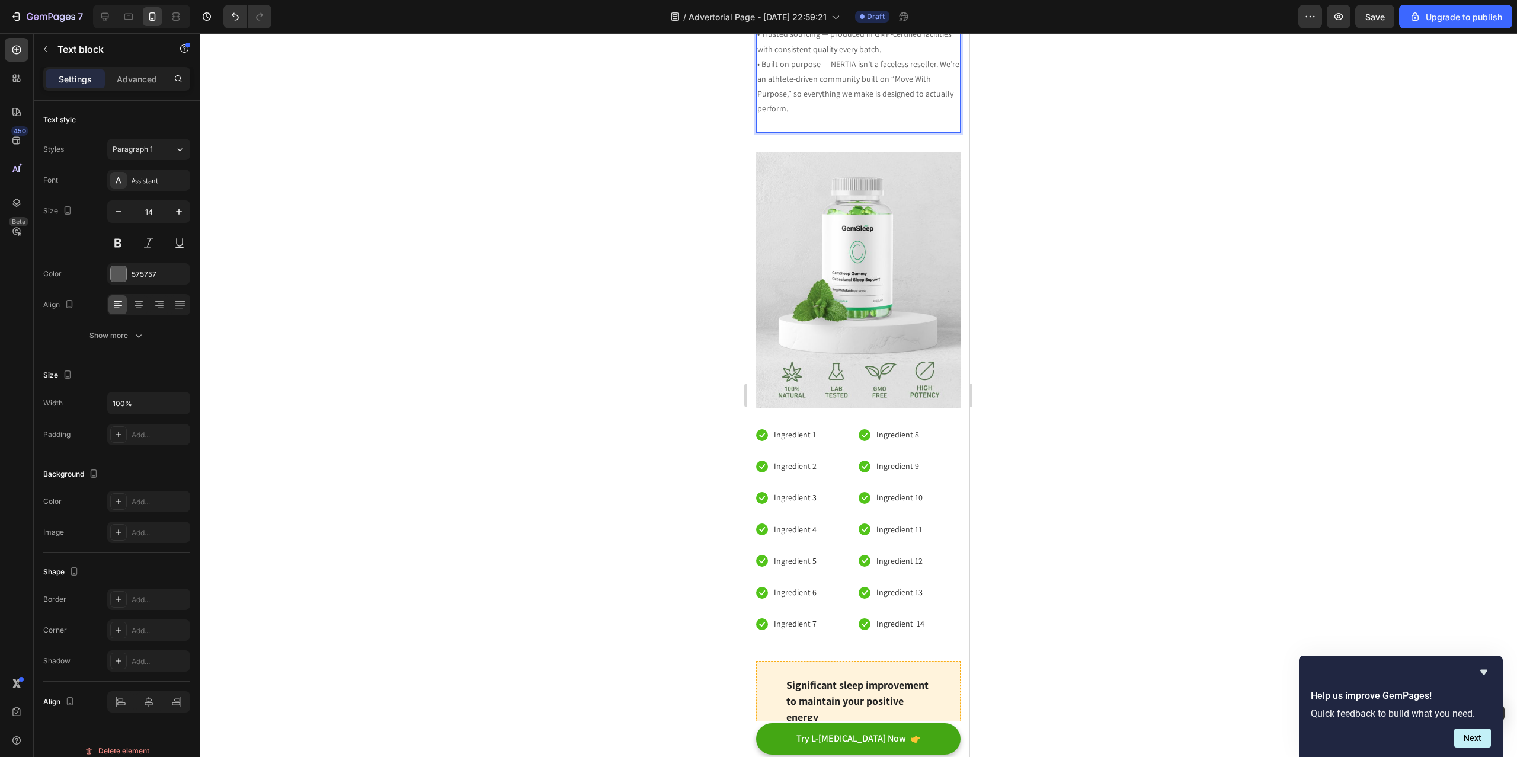
click at [834, 131] on p "• Clinical-strength dosage - not a sprinkle in a “proprietary blend.” • Clean f…" at bounding box center [858, 41] width 202 height 179
click at [825, 131] on p "• Clinical-strength dosage - not a sprinkle in a “proprietary blend.” • Clean f…" at bounding box center [858, 41] width 202 height 179
click at [875, 131] on p "• Clinical-strength dosage - not a sprinkle in a “proprietary blend.” • Clean f…" at bounding box center [858, 41] width 202 height 179
click at [824, 131] on p "• Clinical-strength dosage - not a sprinkle in a “proprietary blend.” • Clean f…" at bounding box center [858, 41] width 202 height 179
click at [905, 131] on p "• Clinical-strength dosage - not a sprinkle in a “proprietary blend.” • Clean f…" at bounding box center [858, 41] width 202 height 179
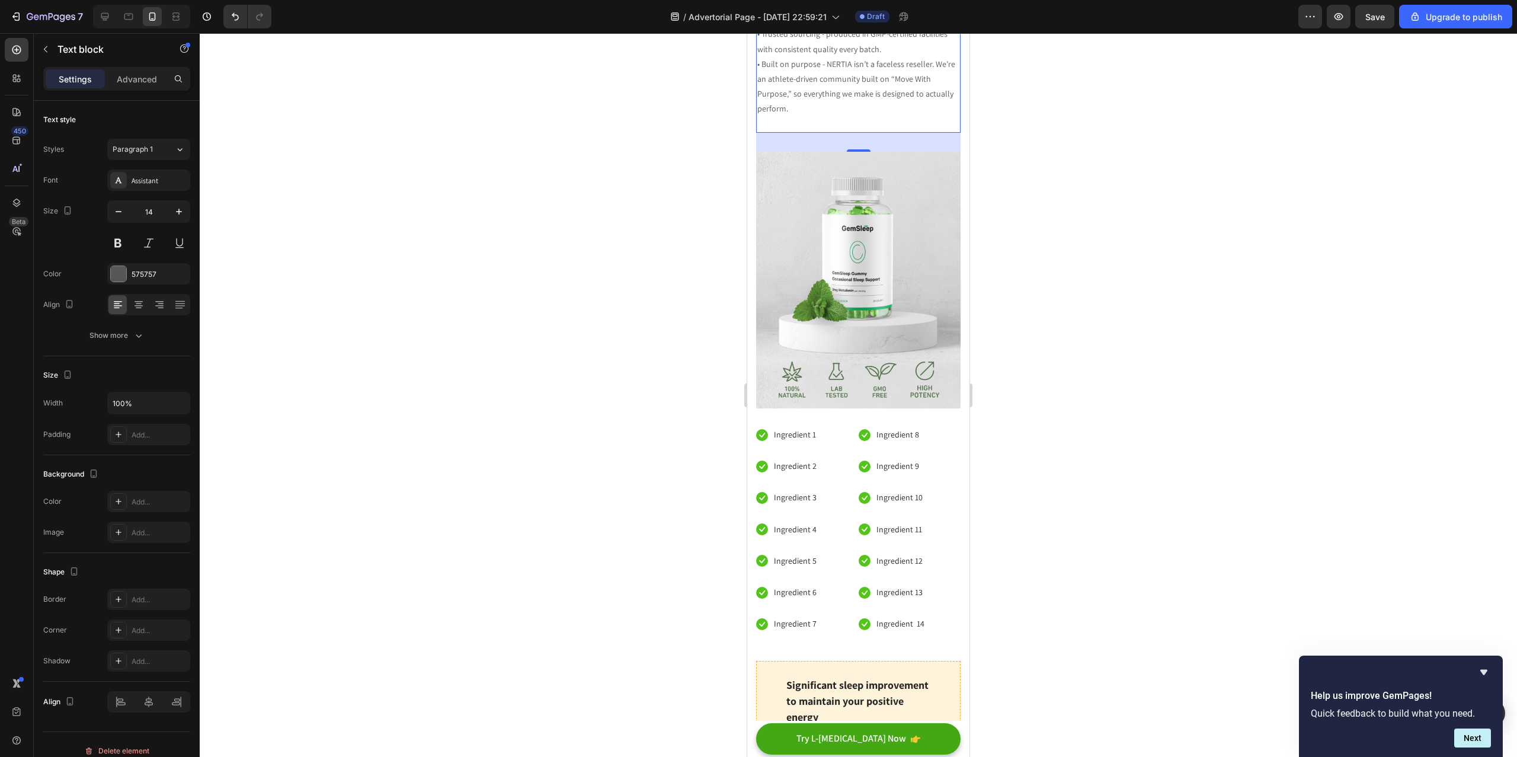
click at [672, 590] on div at bounding box center [858, 394] width 1317 height 723
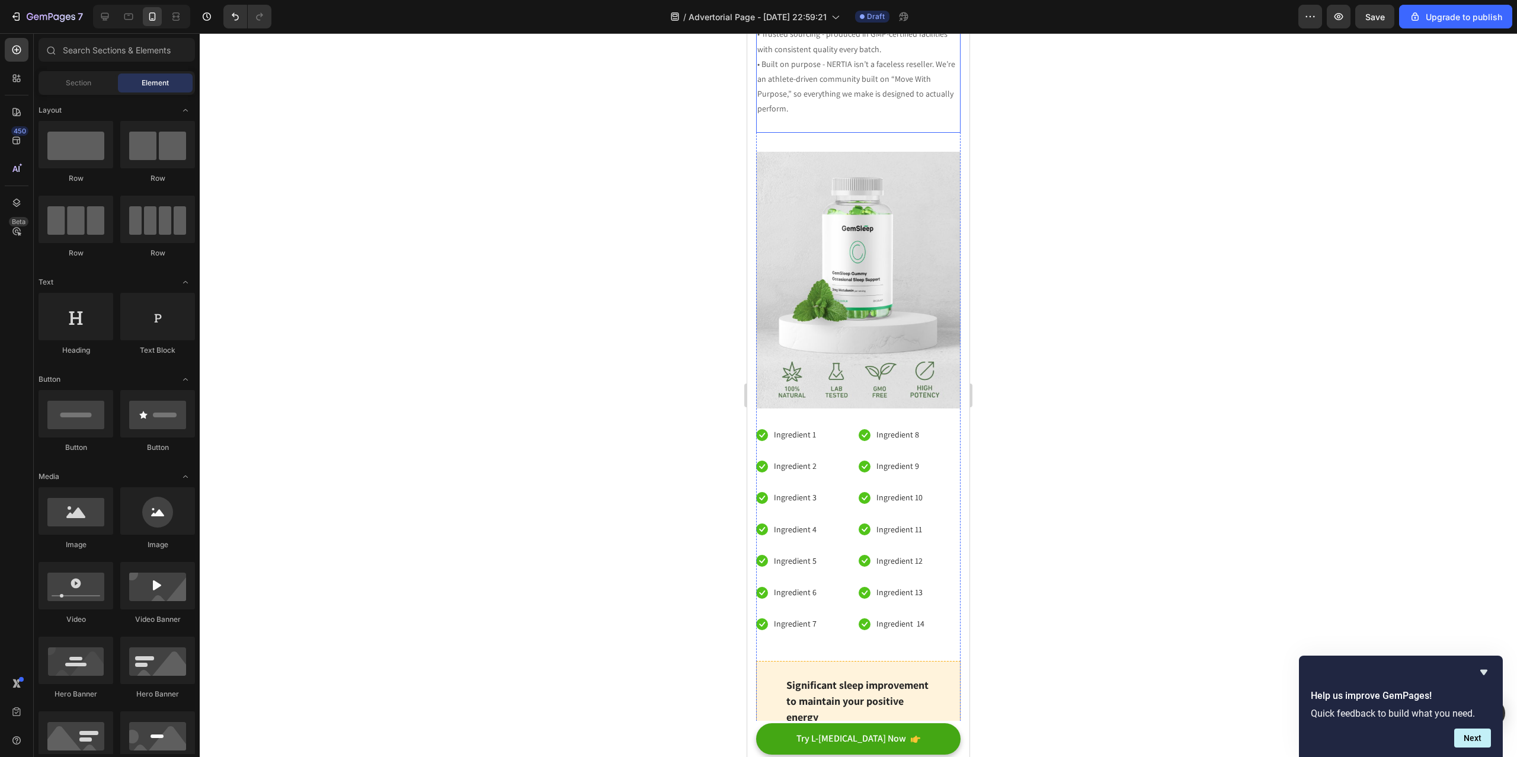
click at [797, 131] on p "• Clinical-strength dosage - not a sprinkle in a “proprietary blend.” • Clean f…" at bounding box center [858, 41] width 202 height 179
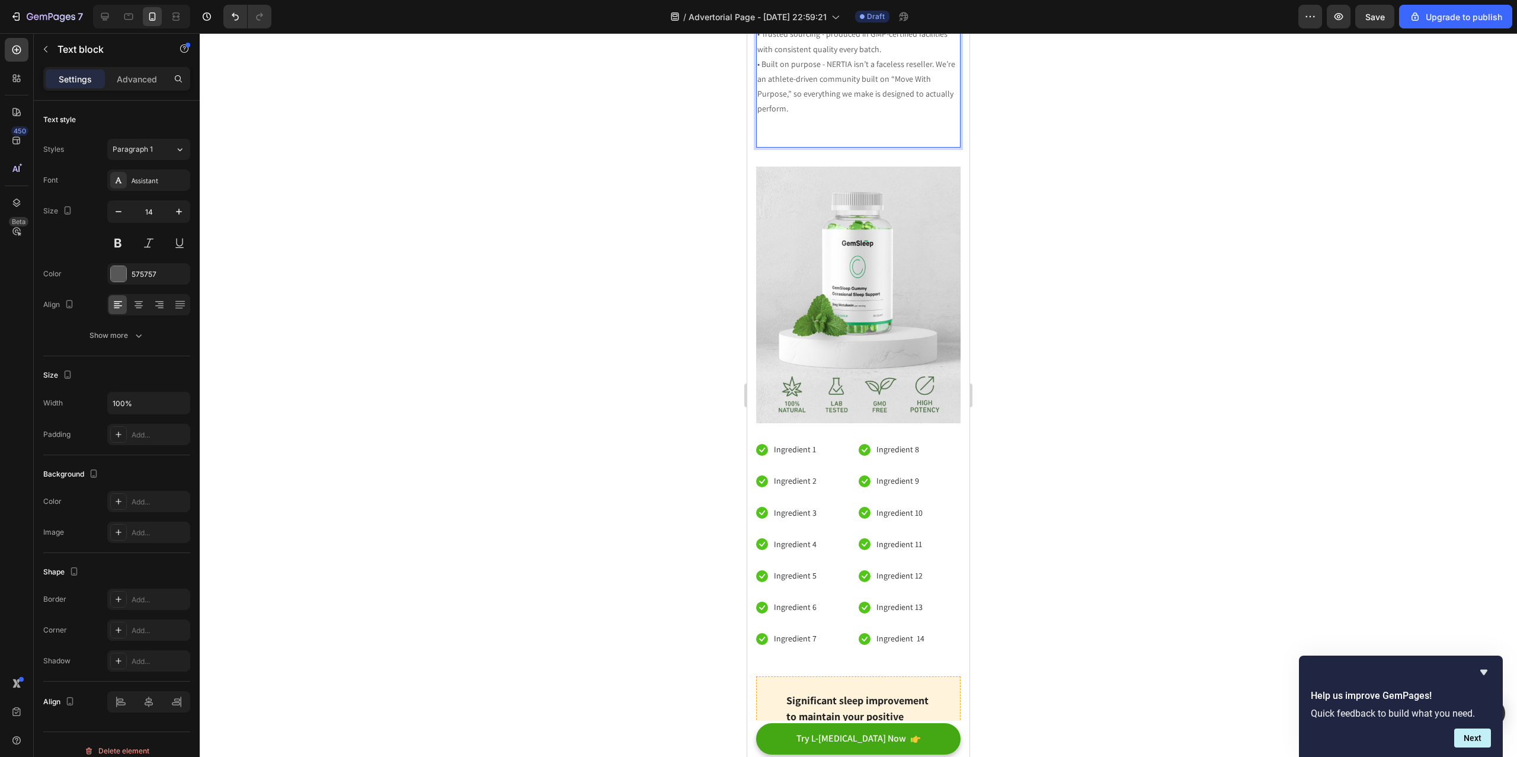
click at [819, 146] on p "• Clinical-strength dosage - not a sprinkle in a “proprietary blend.” • Clean f…" at bounding box center [858, 49] width 202 height 194
click at [832, 146] on p "• Clinical-strength dosage - not a sprinkle in a “proprietary blend.” • Clean f…" at bounding box center [858, 49] width 202 height 194
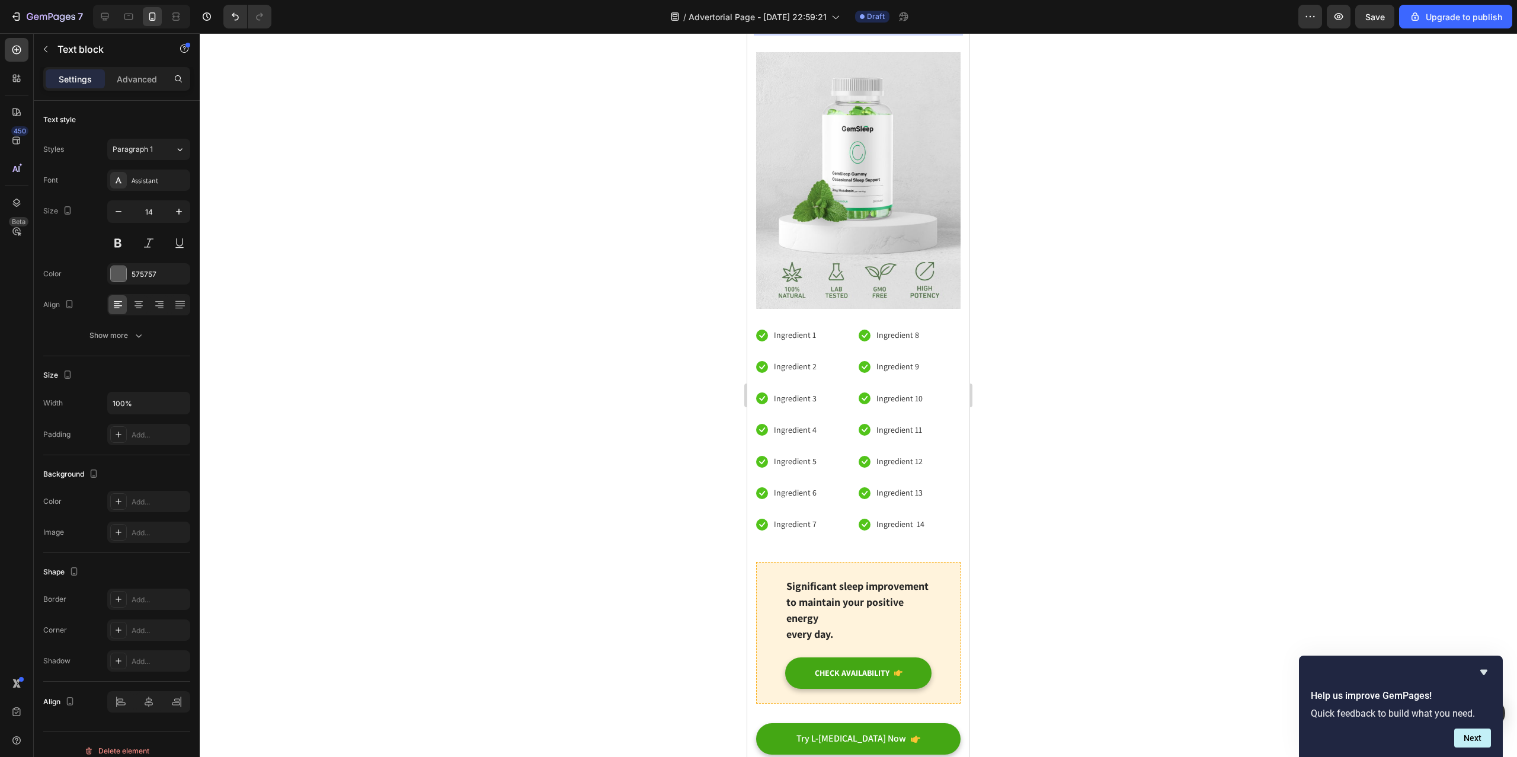
scroll to position [2253, 0]
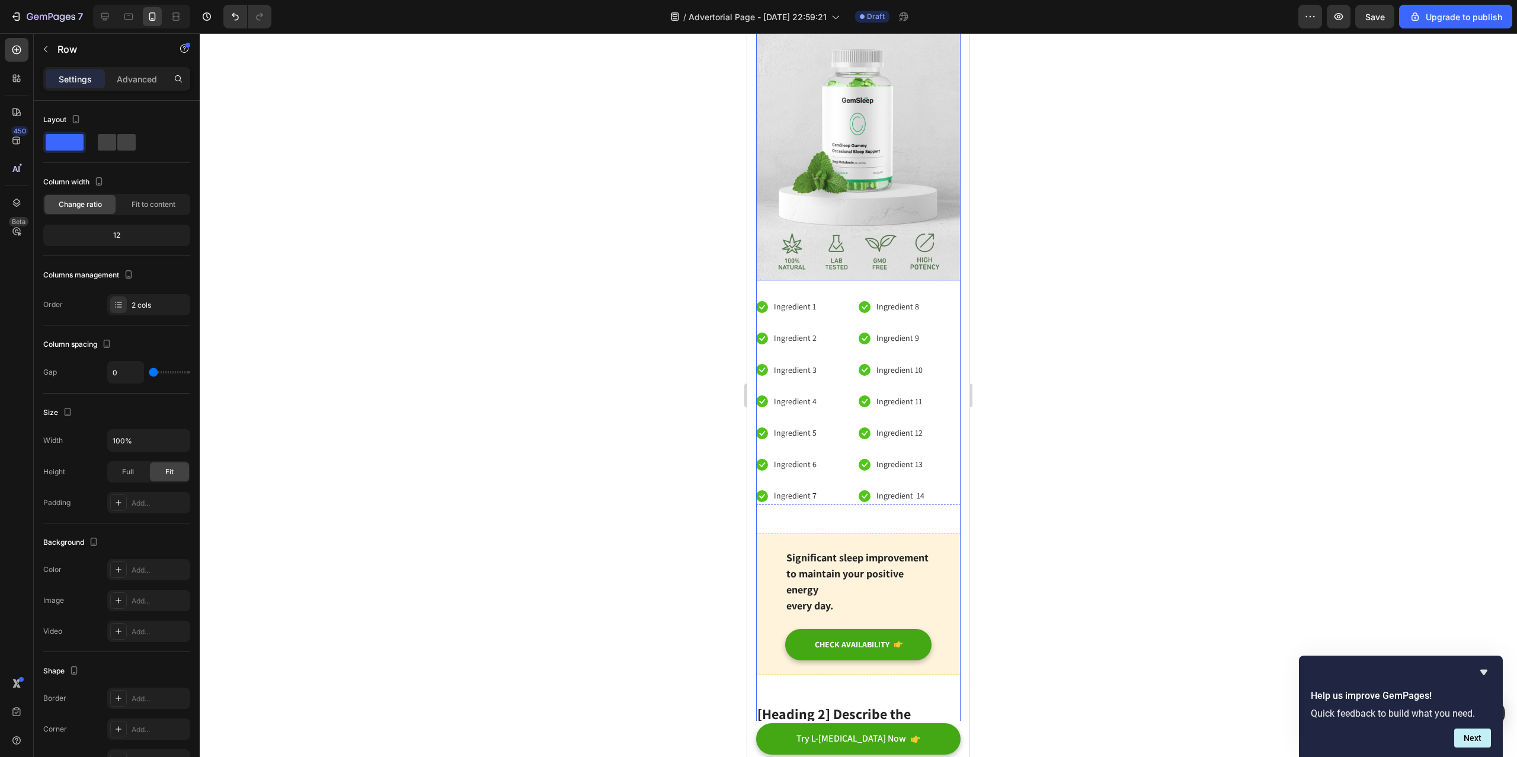
scroll to position [2681, 0]
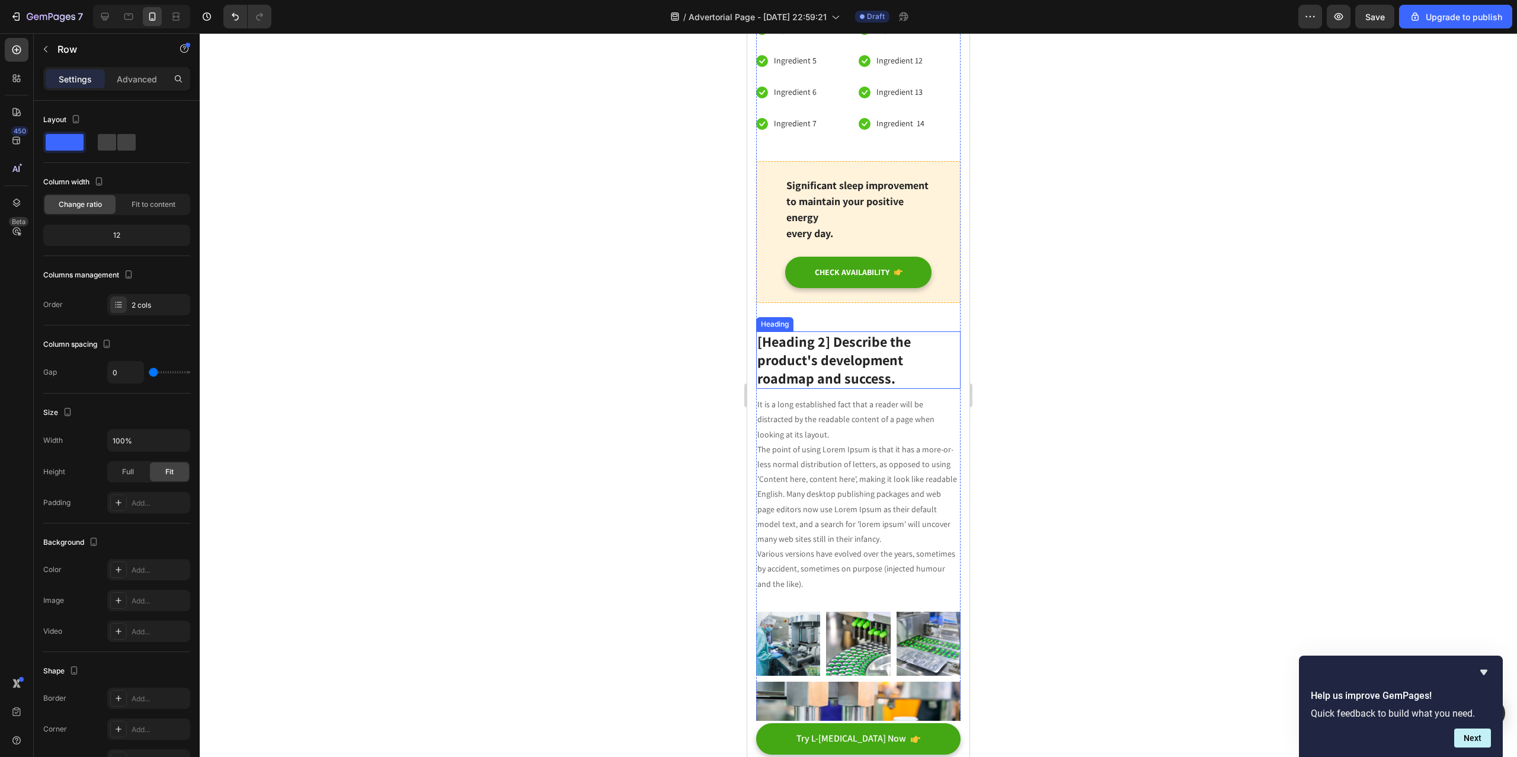
scroll to position [2563, 0]
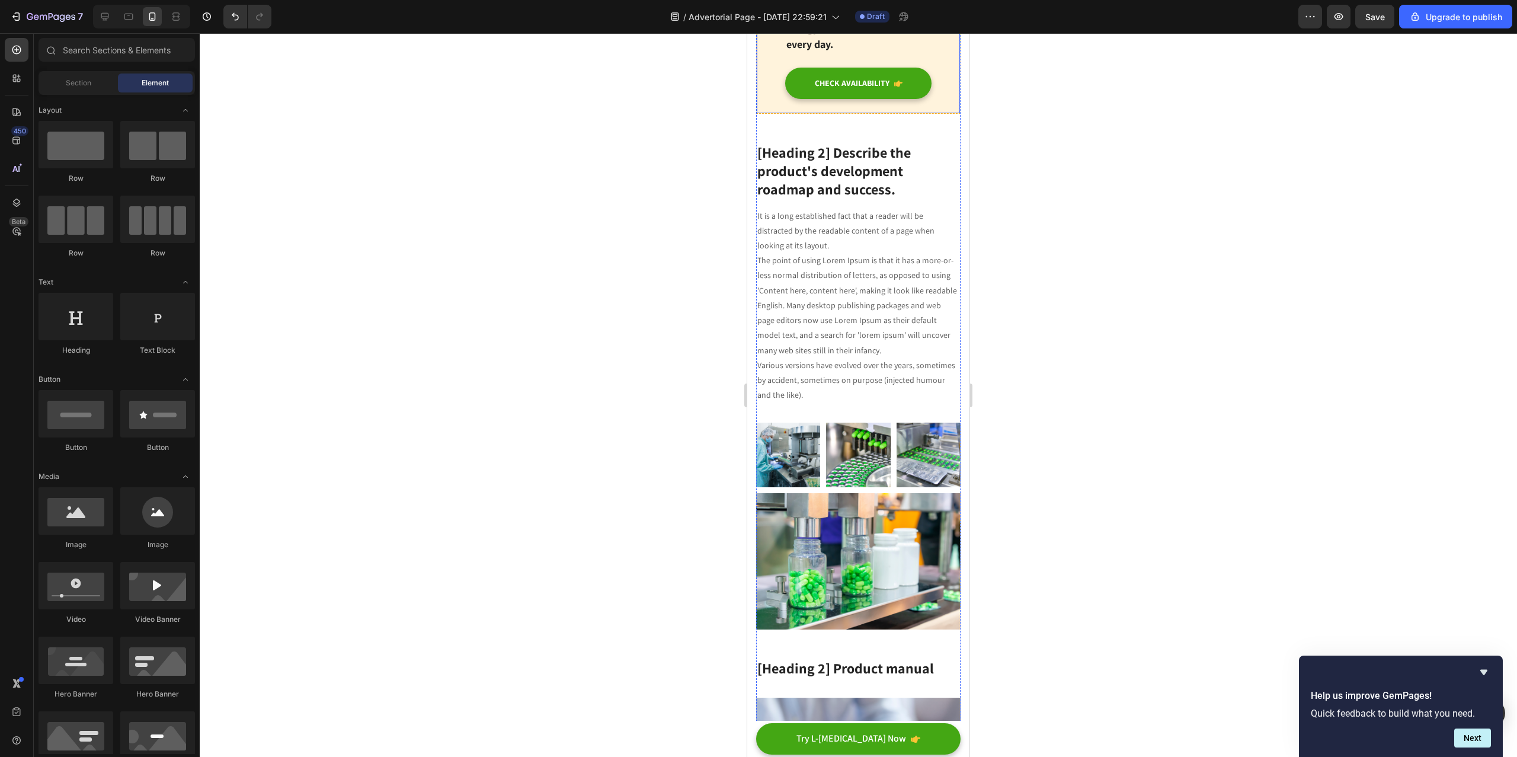
scroll to position [2215, 0]
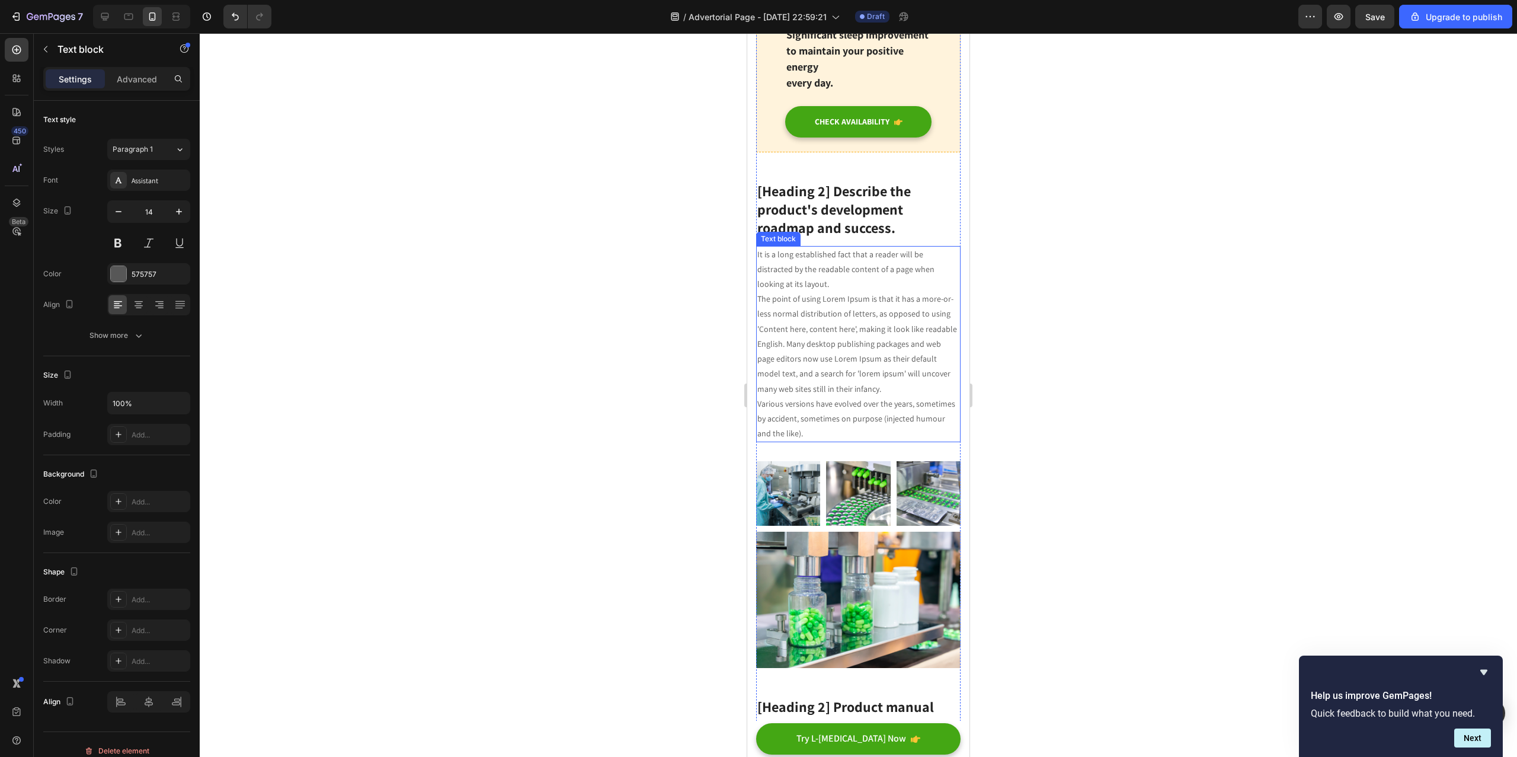
scroll to position [2498, 0]
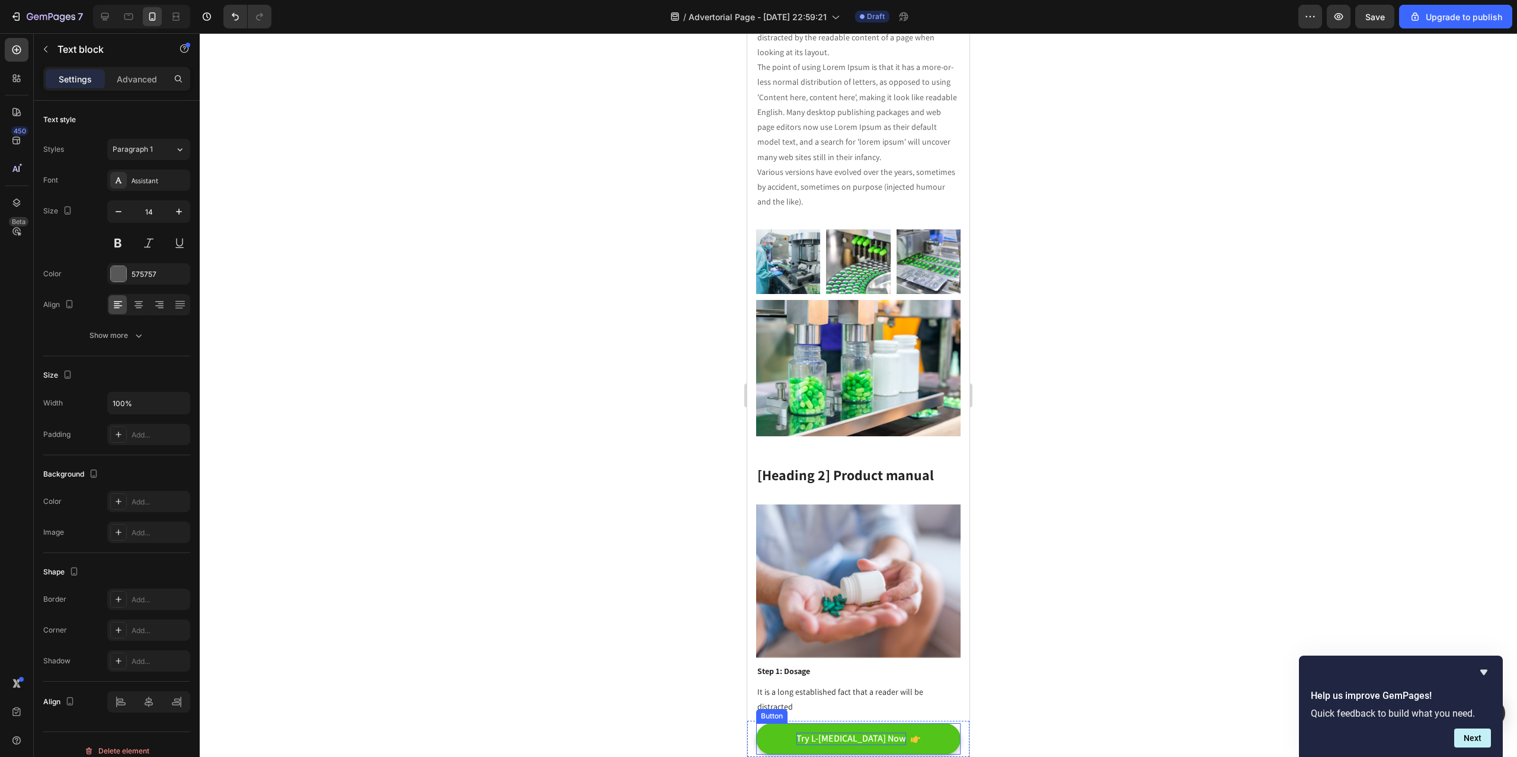
click at [841, 737] on p "Try L-[MEDICAL_DATA] Now" at bounding box center [851, 738] width 110 height 12
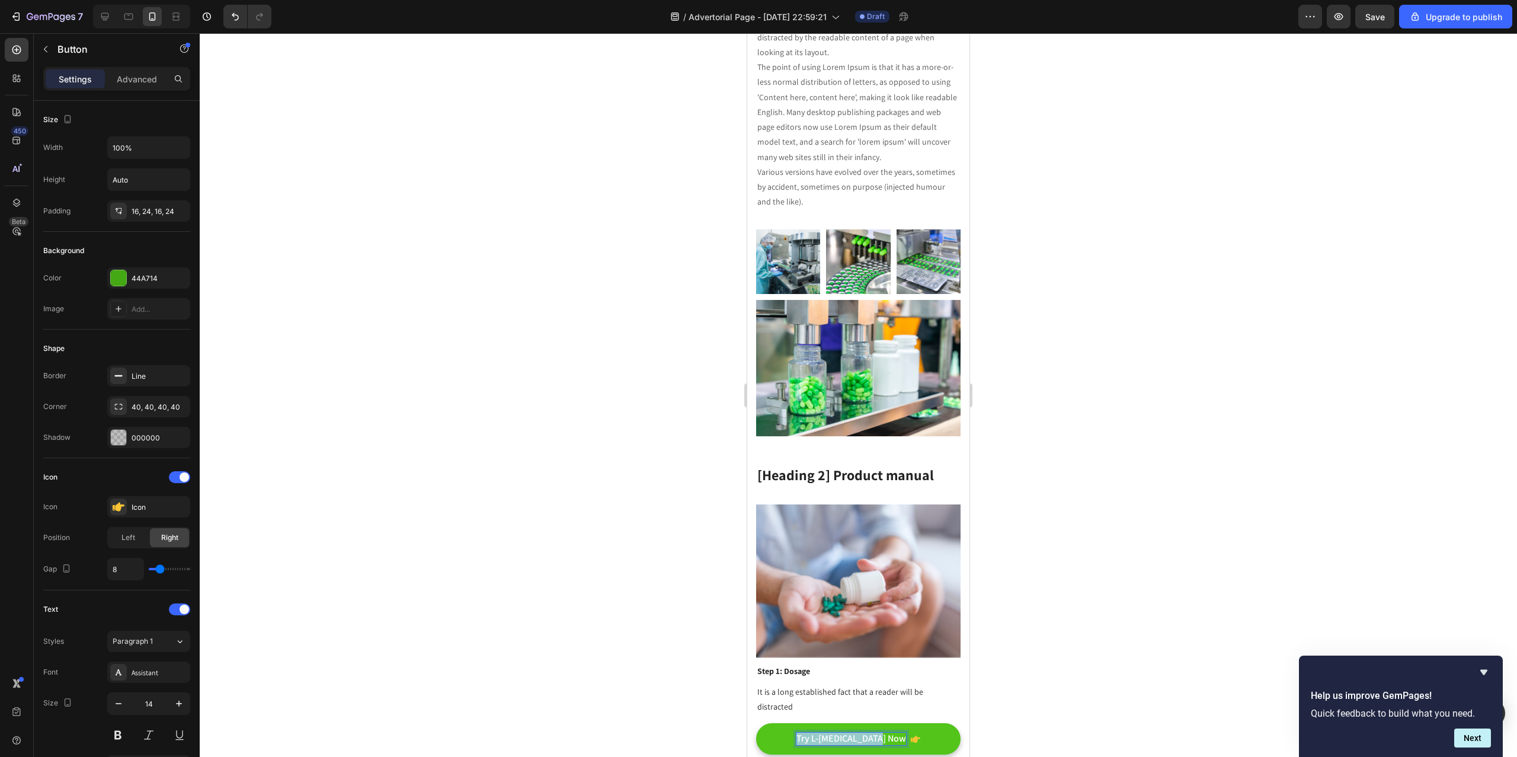
click at [841, 737] on p "Try L-[MEDICAL_DATA] Now" at bounding box center [851, 738] width 110 height 12
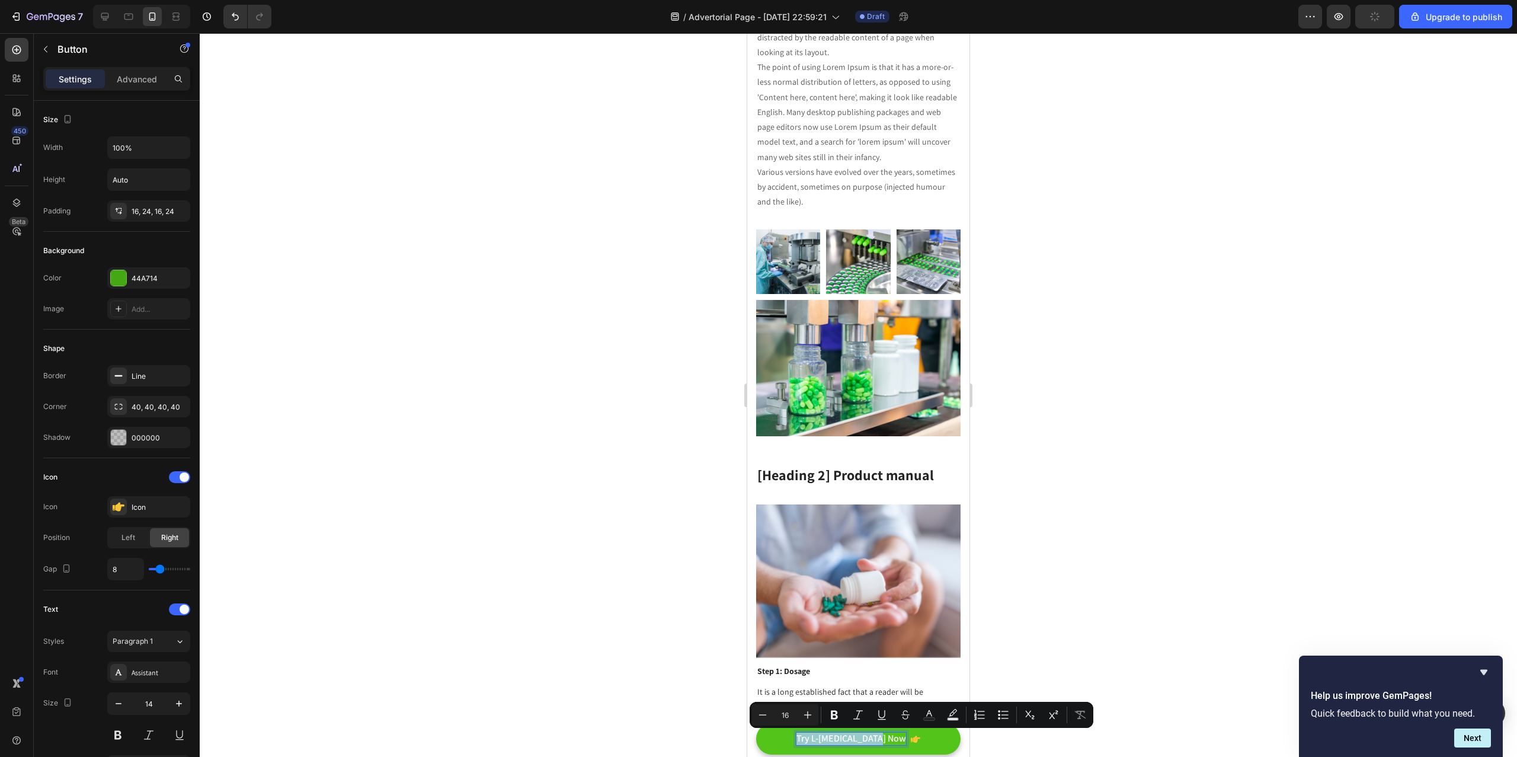
click at [1127, 410] on div at bounding box center [858, 394] width 1317 height 723
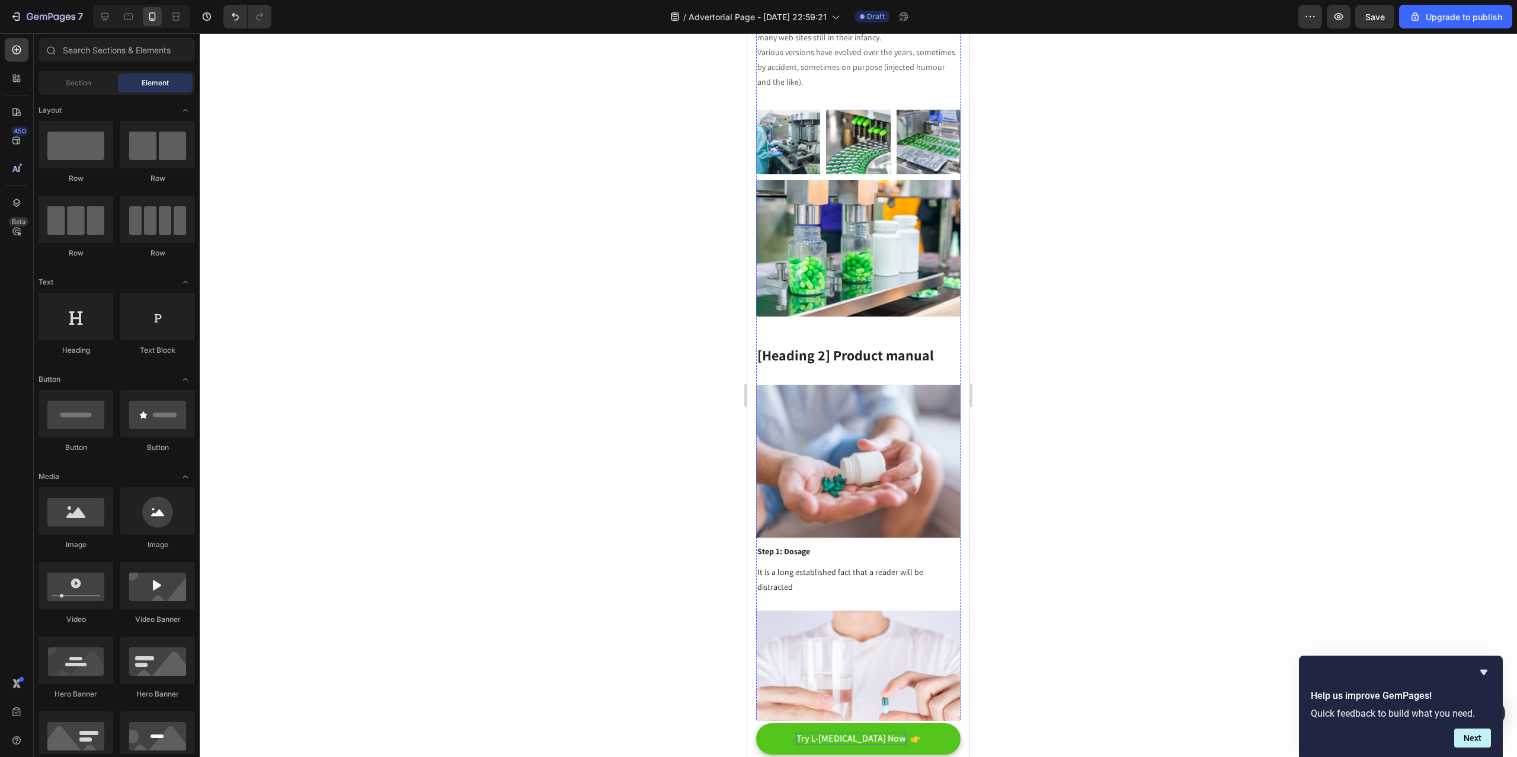
scroll to position [2480, 0]
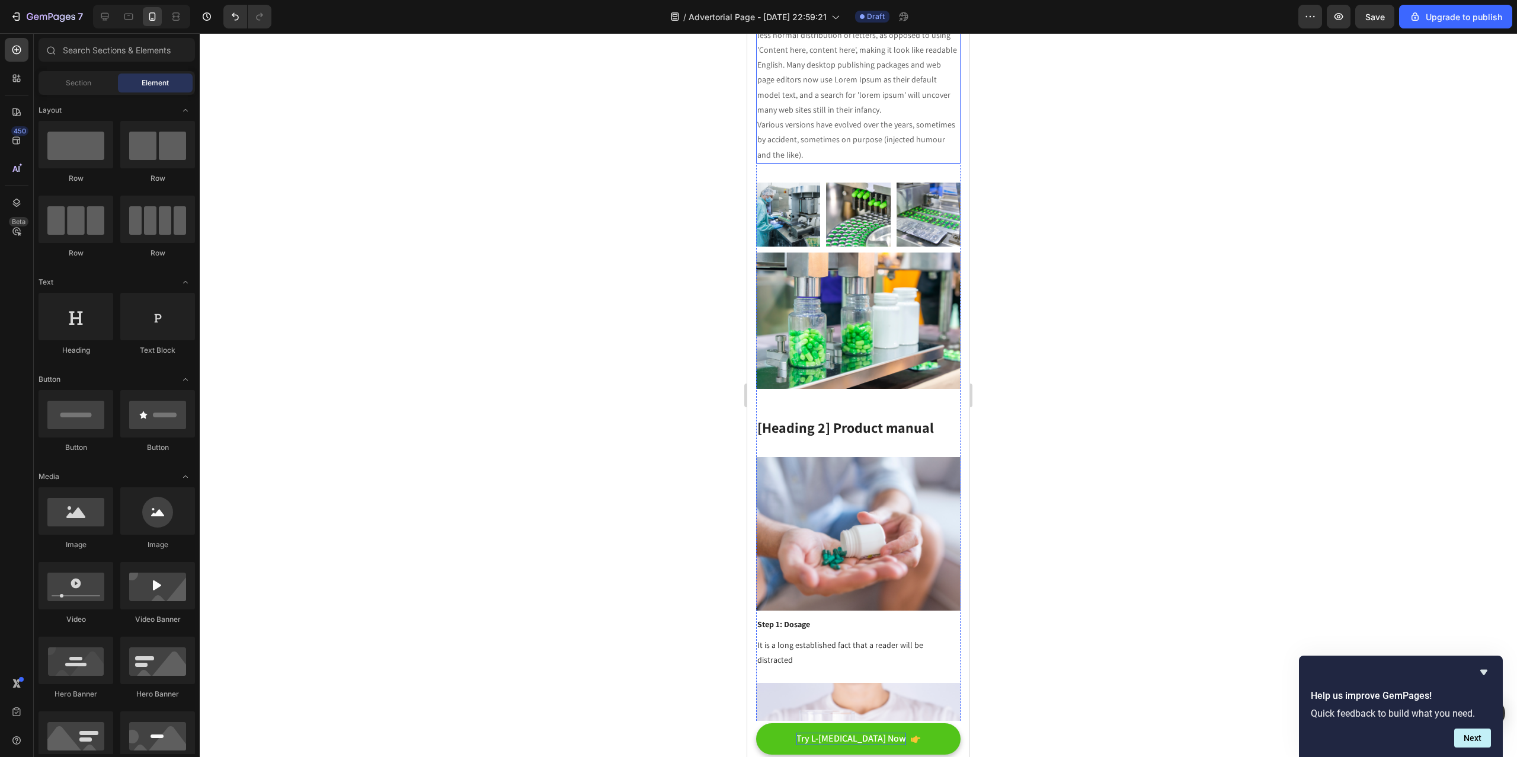
click at [918, 162] on p "It is a long established fact that a reader will be distracted by the readable …" at bounding box center [858, 65] width 202 height 194
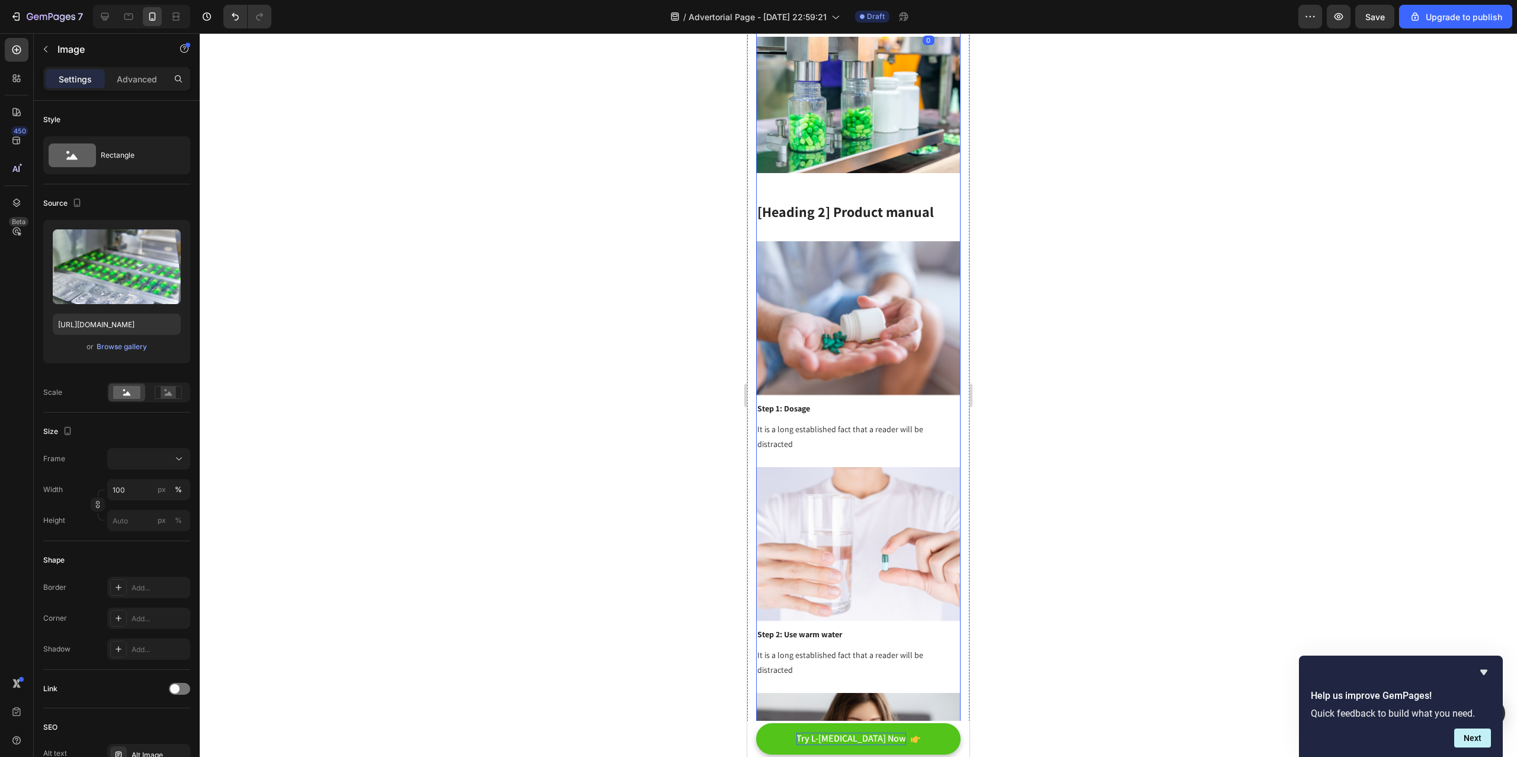
click at [896, 173] on img at bounding box center [858, 105] width 204 height 136
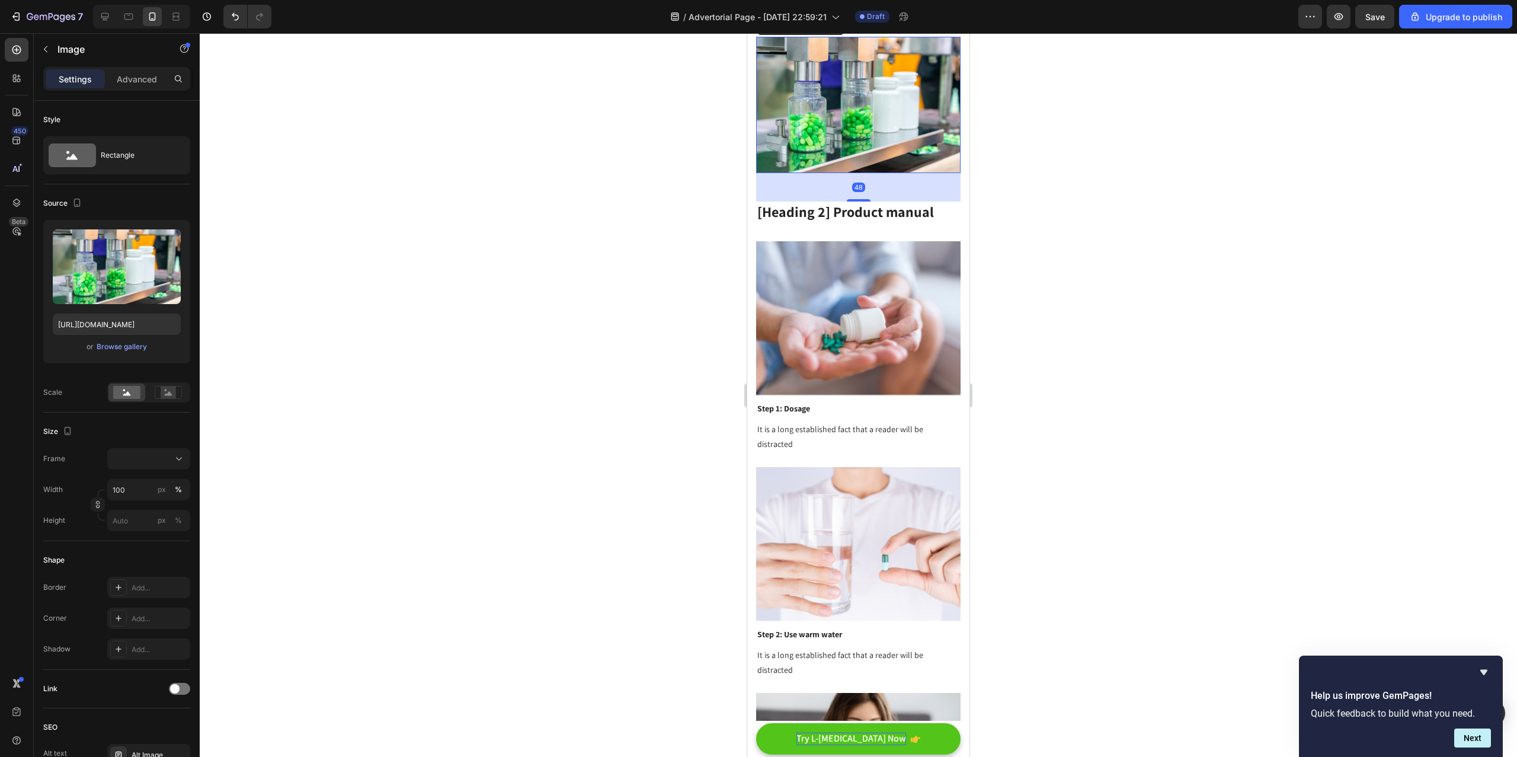
click at [835, 30] on icon at bounding box center [835, 25] width 8 height 8
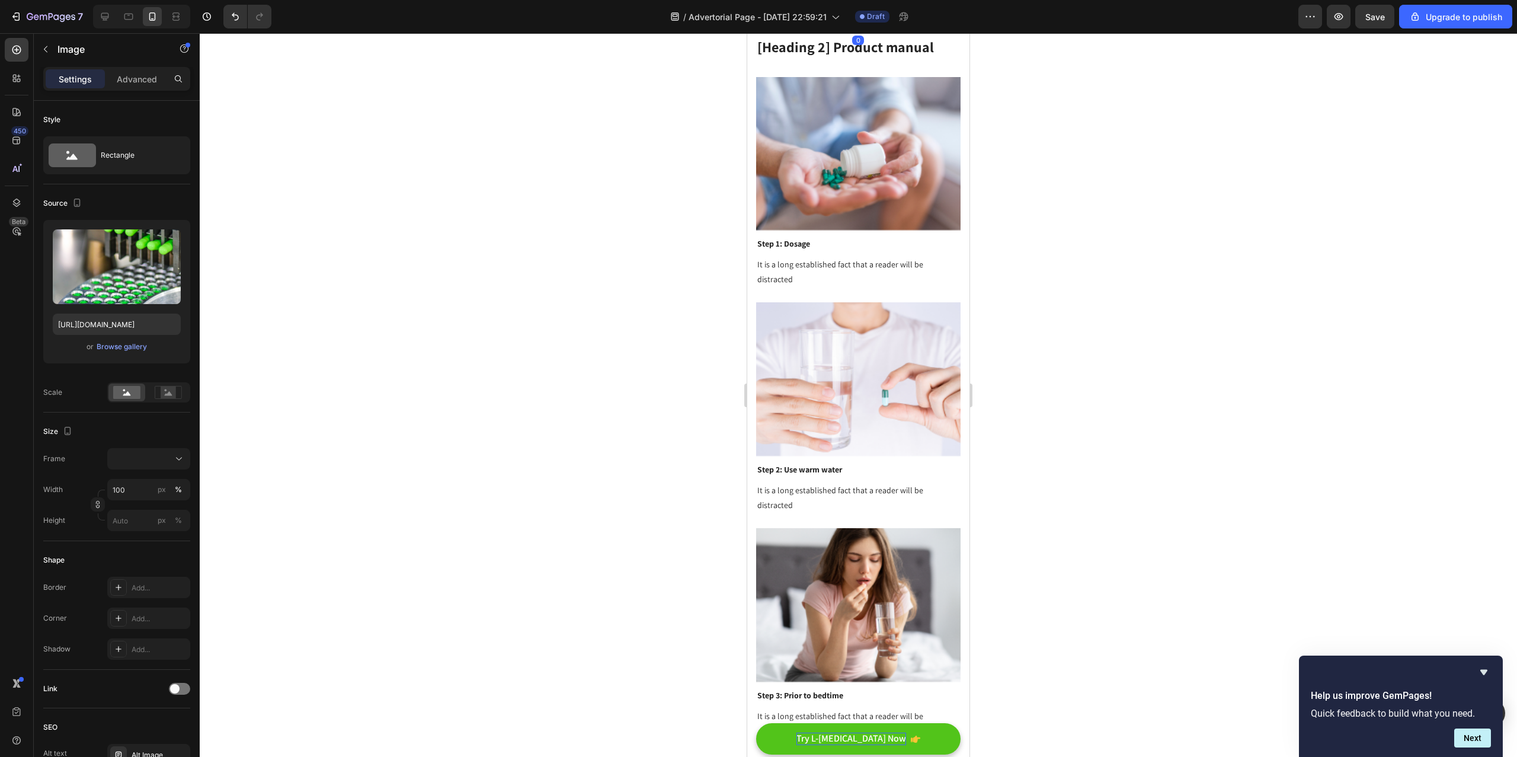
drag, startPoint x: 901, startPoint y: 450, endPoint x: 839, endPoint y: 455, distance: 61.8
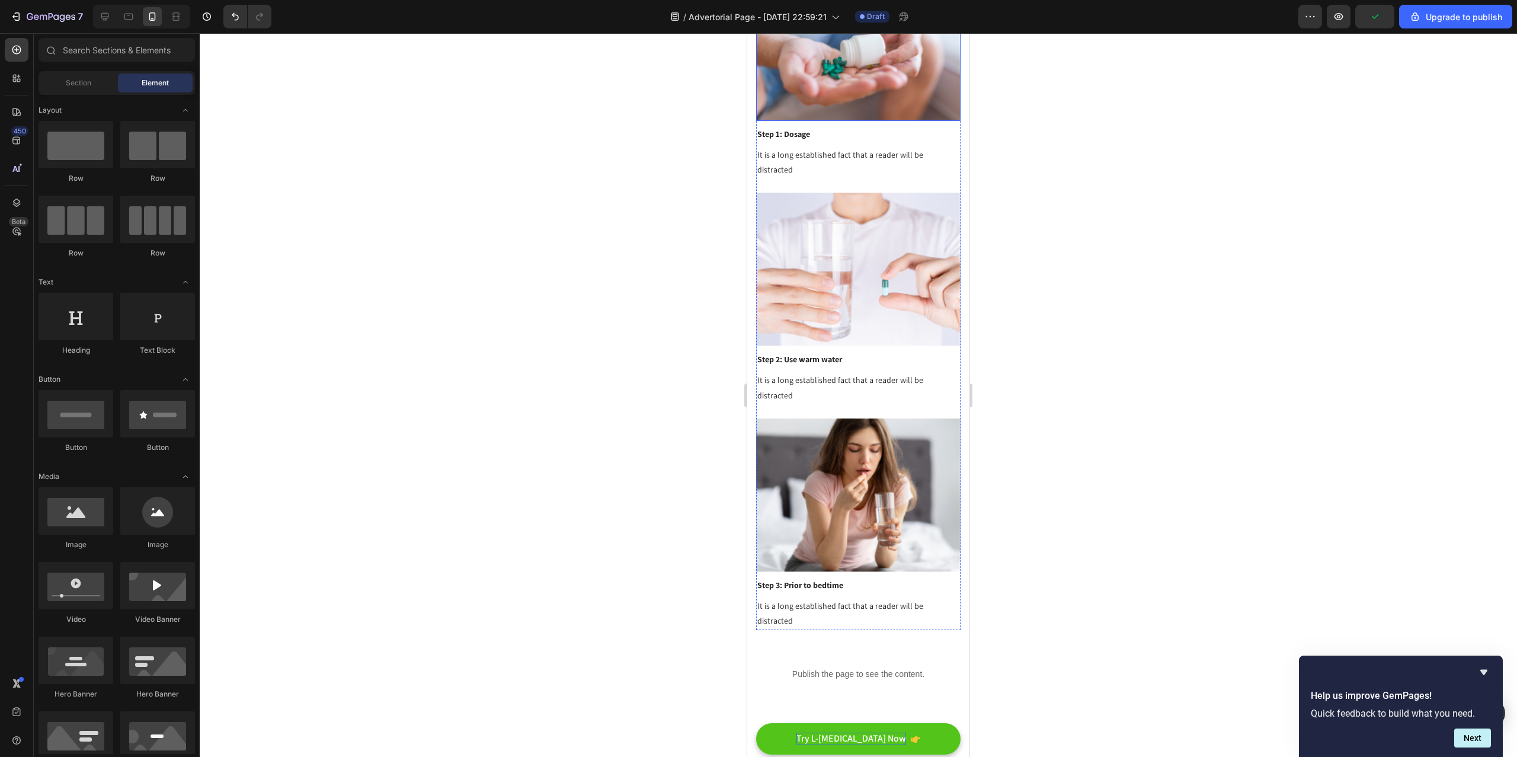
click at [832, 120] on img at bounding box center [858, 43] width 204 height 153
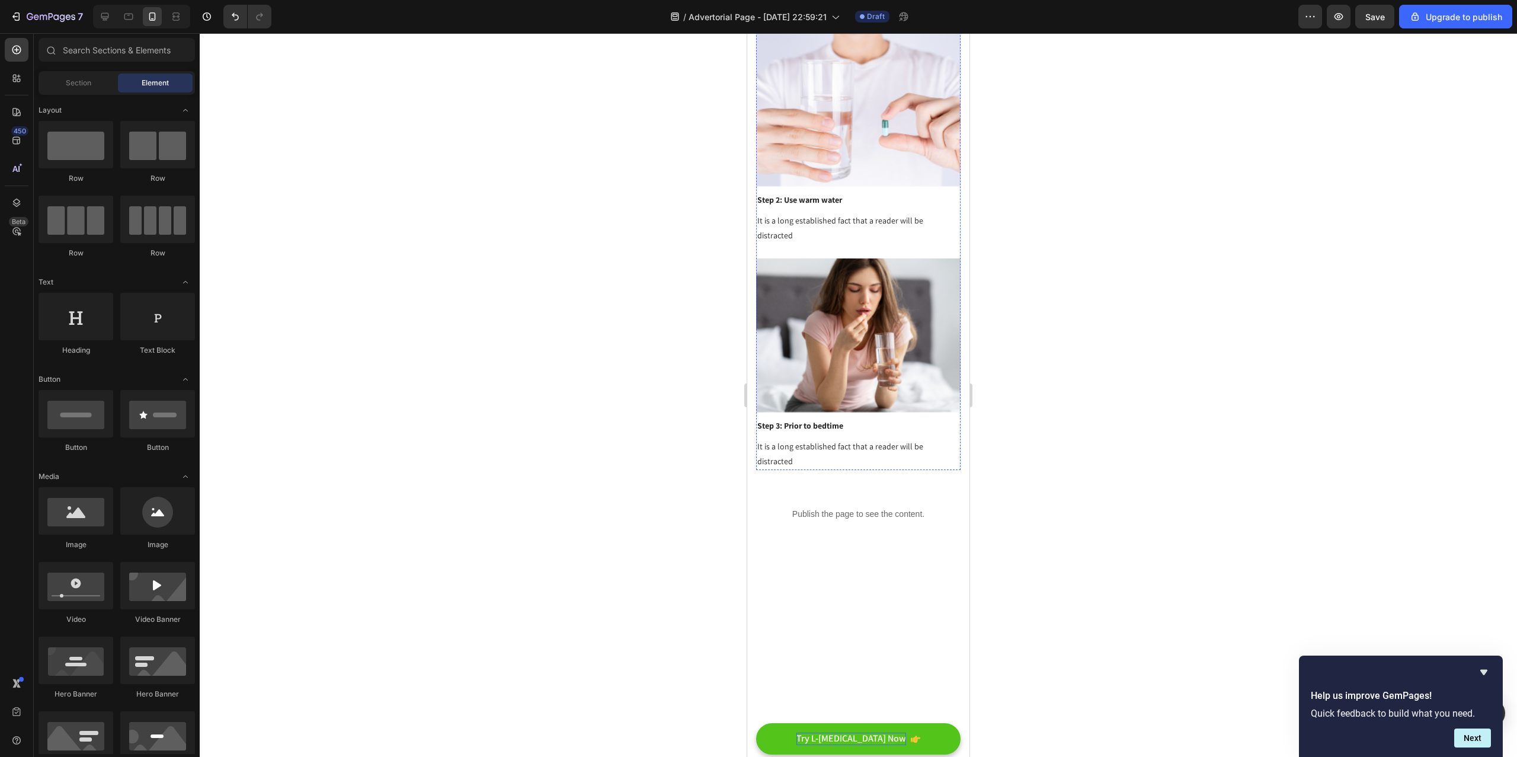
click at [852, 17] on p "It is a long established fact that a reader will be distracted" at bounding box center [858, 3] width 202 height 30
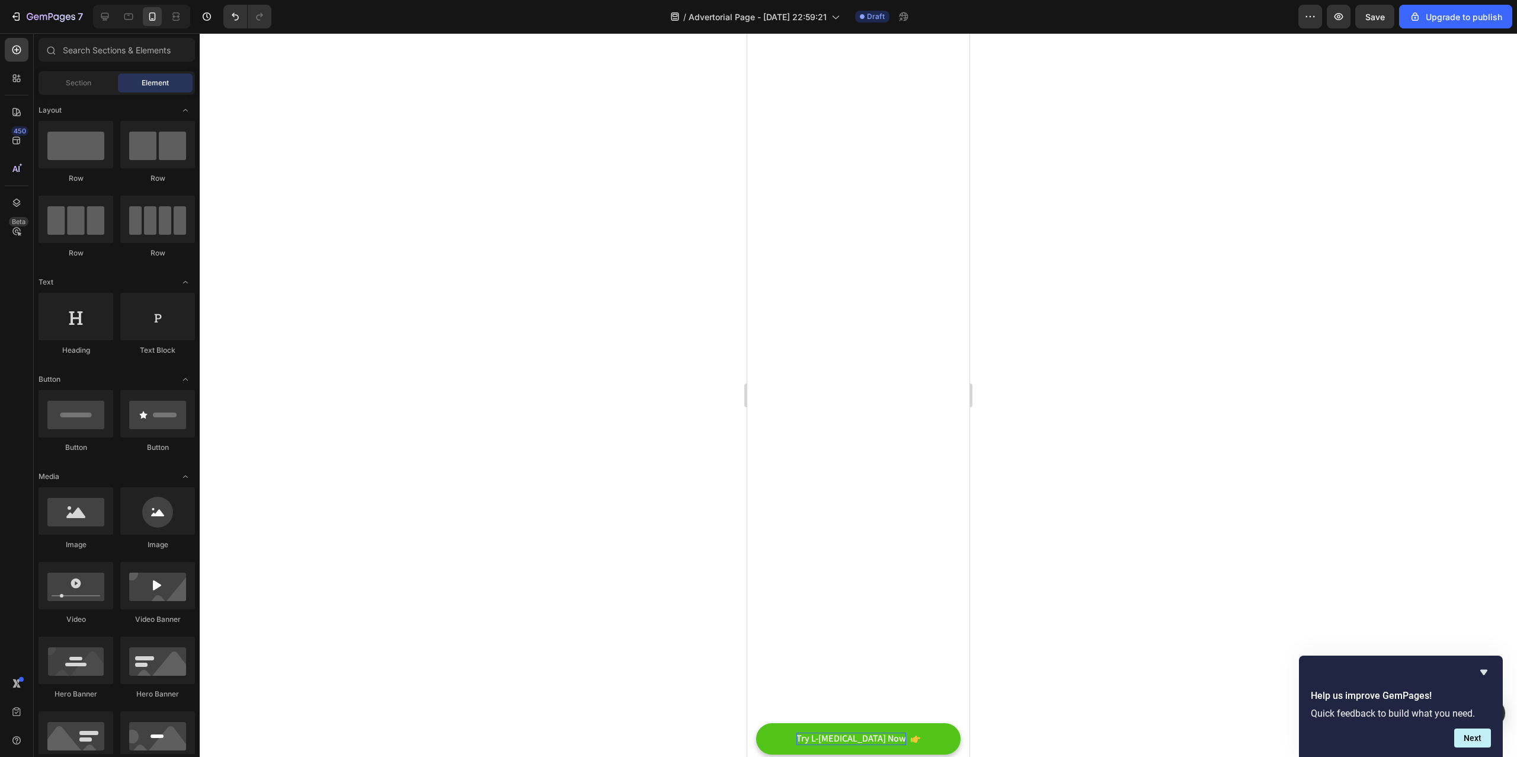
drag, startPoint x: 811, startPoint y: 482, endPoint x: 827, endPoint y: 481, distance: 16.0
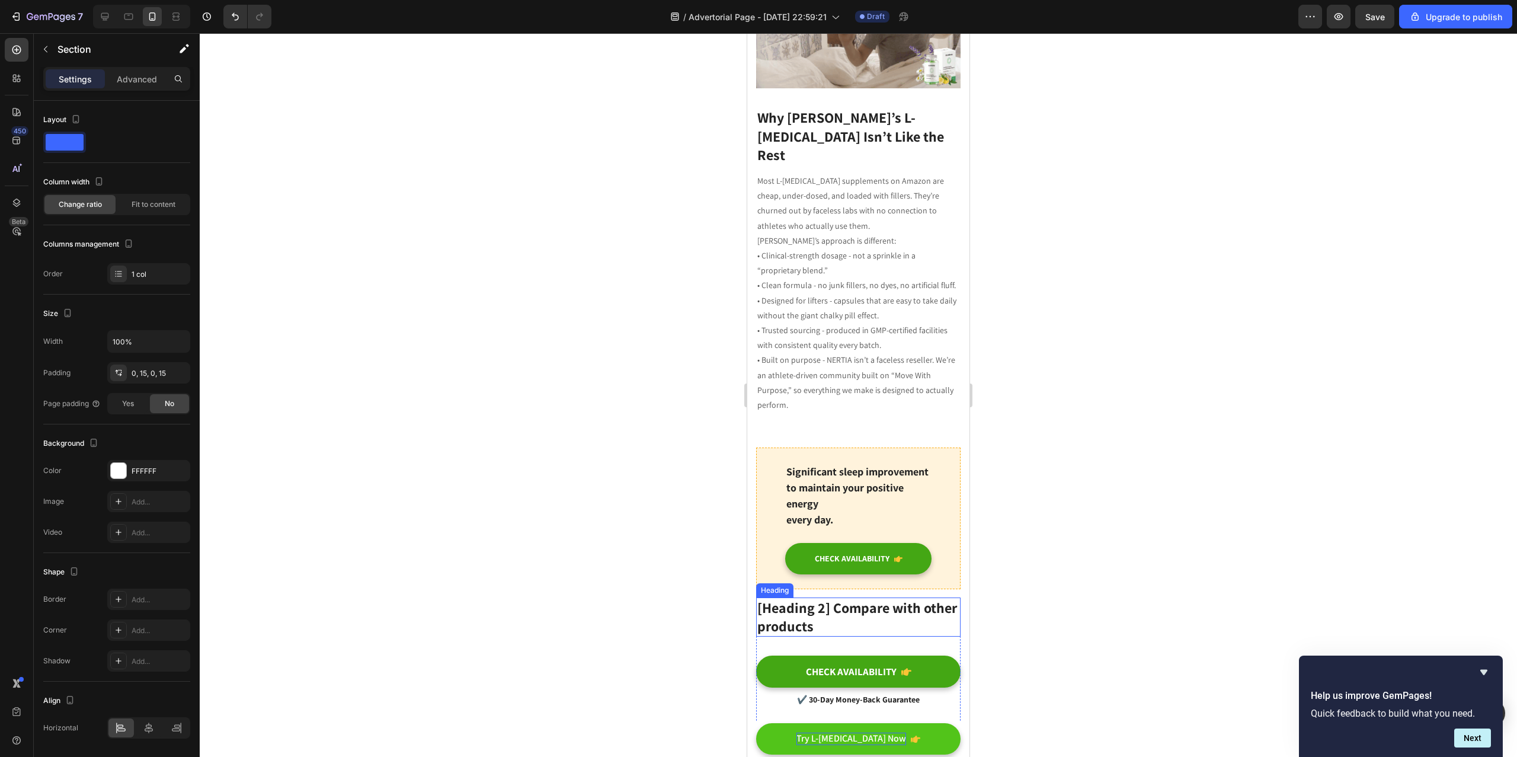
scroll to position [2682, 0]
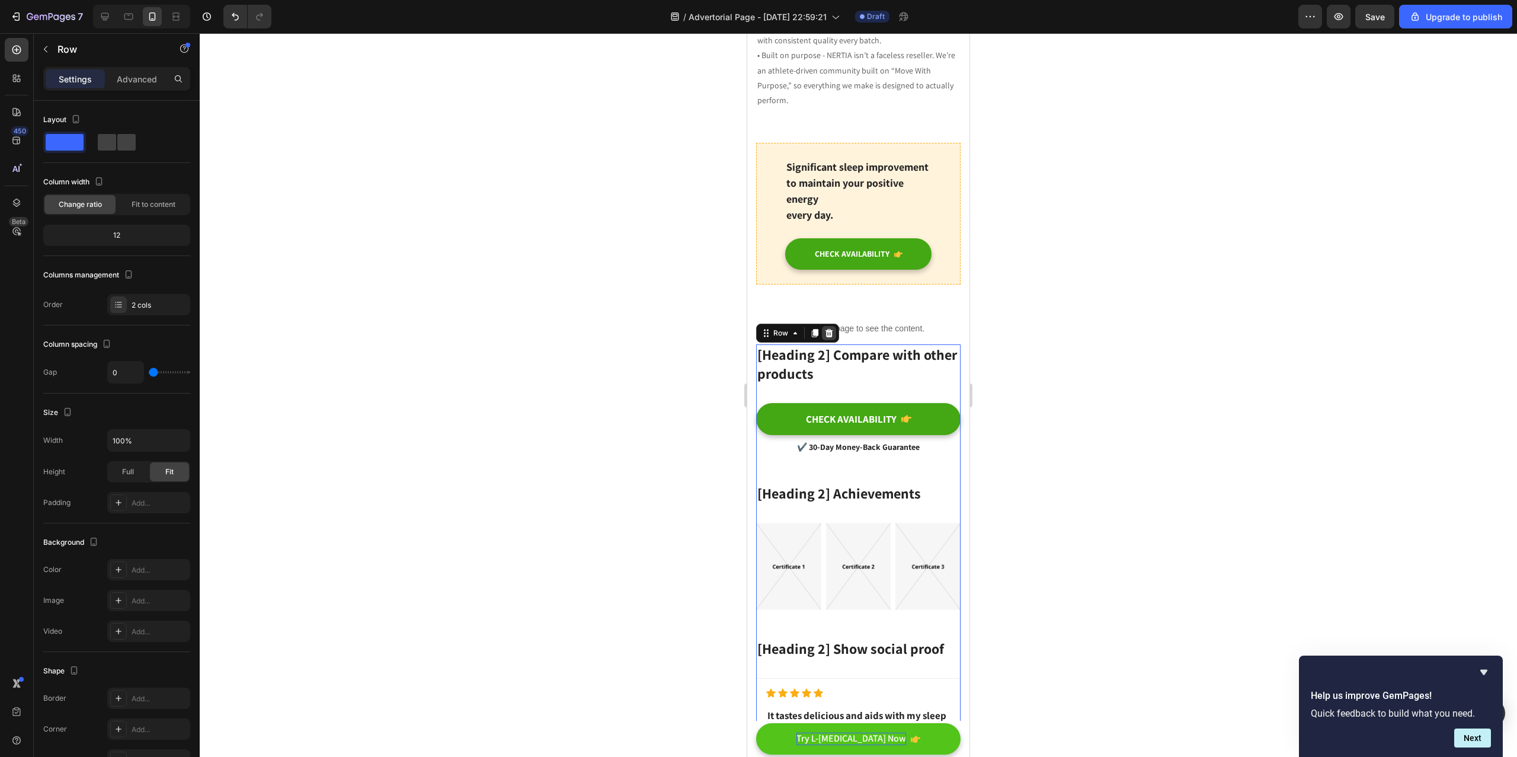
click at [825, 328] on icon at bounding box center [828, 332] width 9 height 9
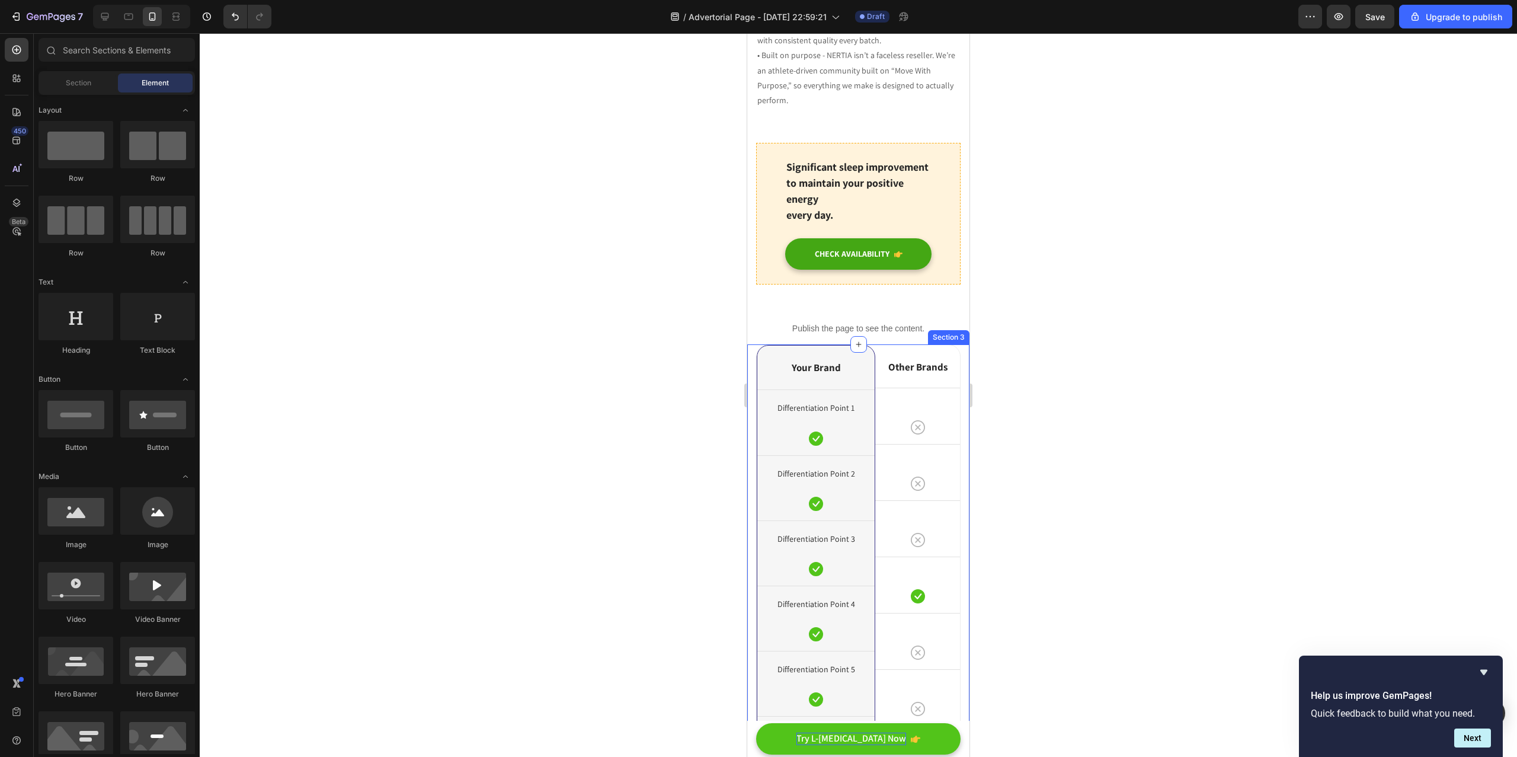
click at [953, 344] on div "Your Brand Heading Differentiation Point 1 Text block Icon Row Differentiation …" at bounding box center [858, 638] width 222 height 588
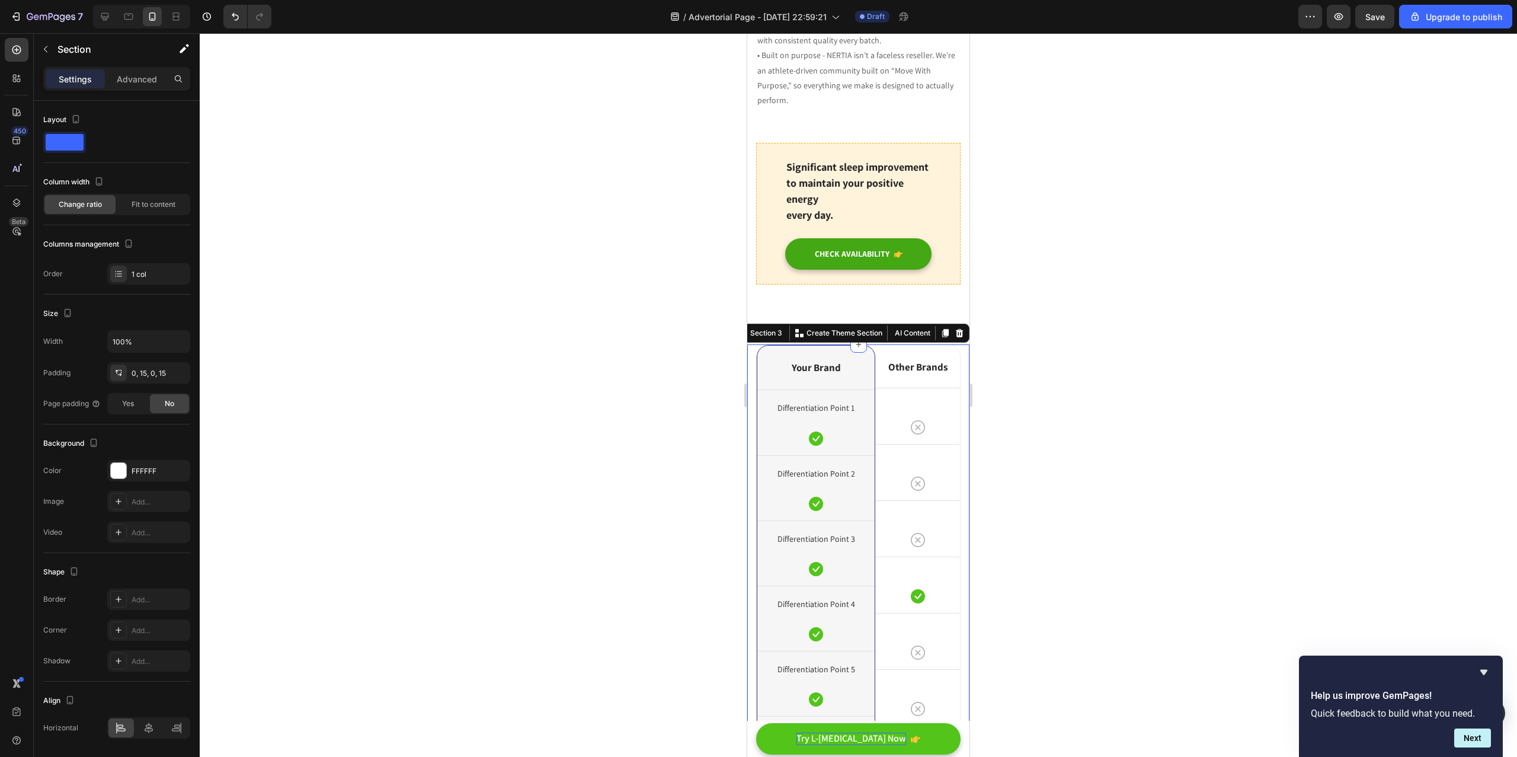
click at [955, 328] on icon at bounding box center [959, 332] width 9 height 9
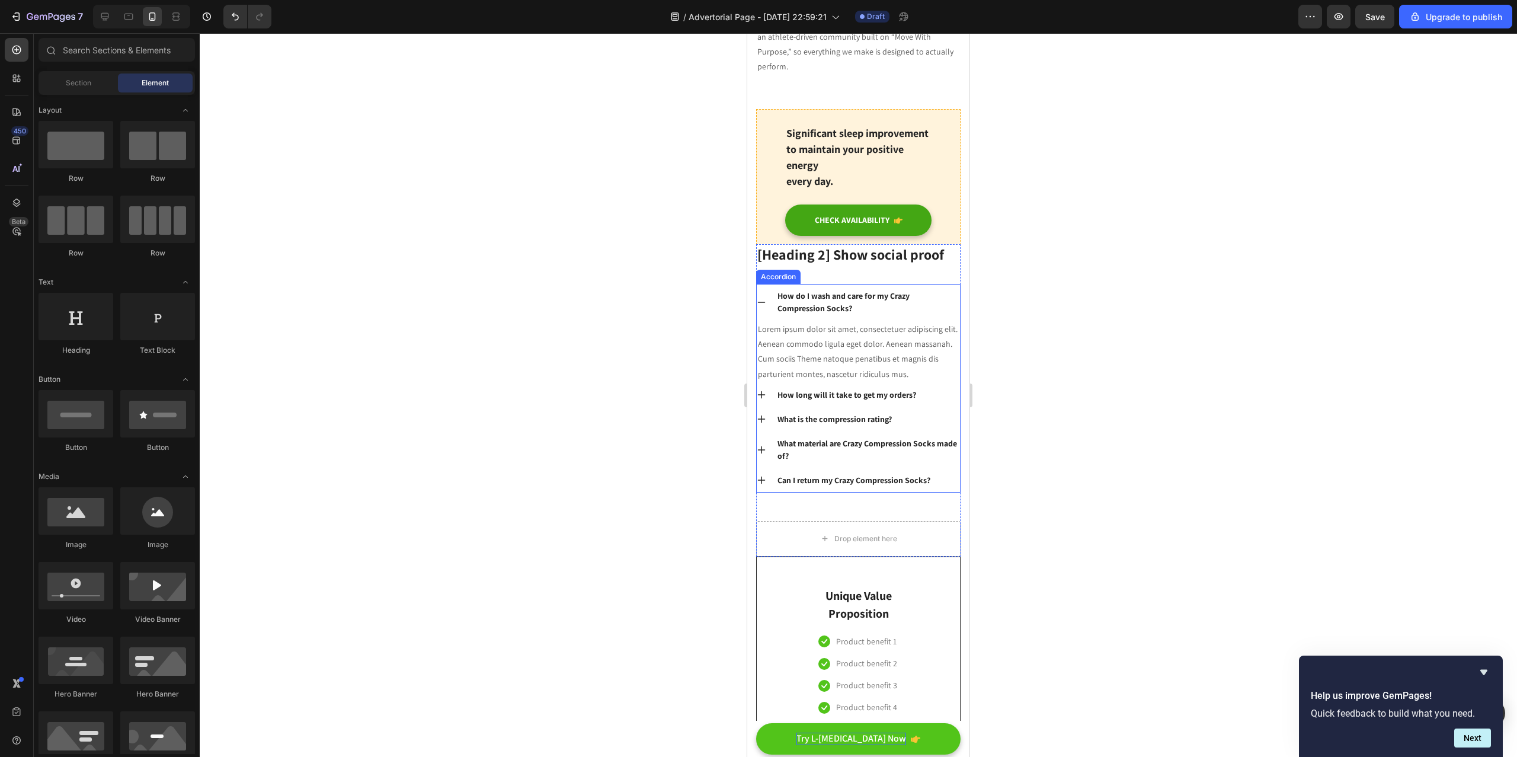
scroll to position [2733, 0]
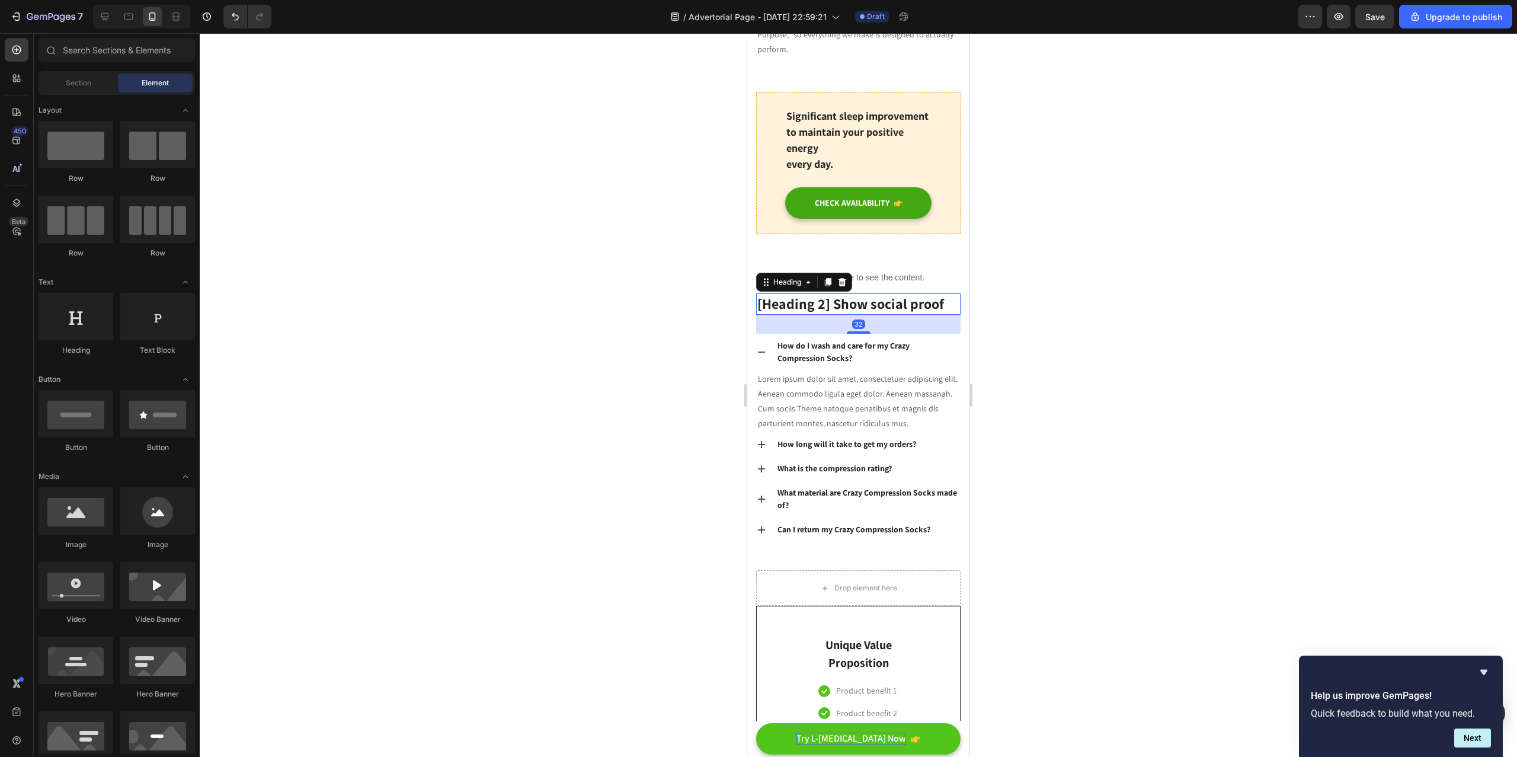
click at [947, 294] on p "[Heading 2] Show social proof" at bounding box center [858, 303] width 202 height 18
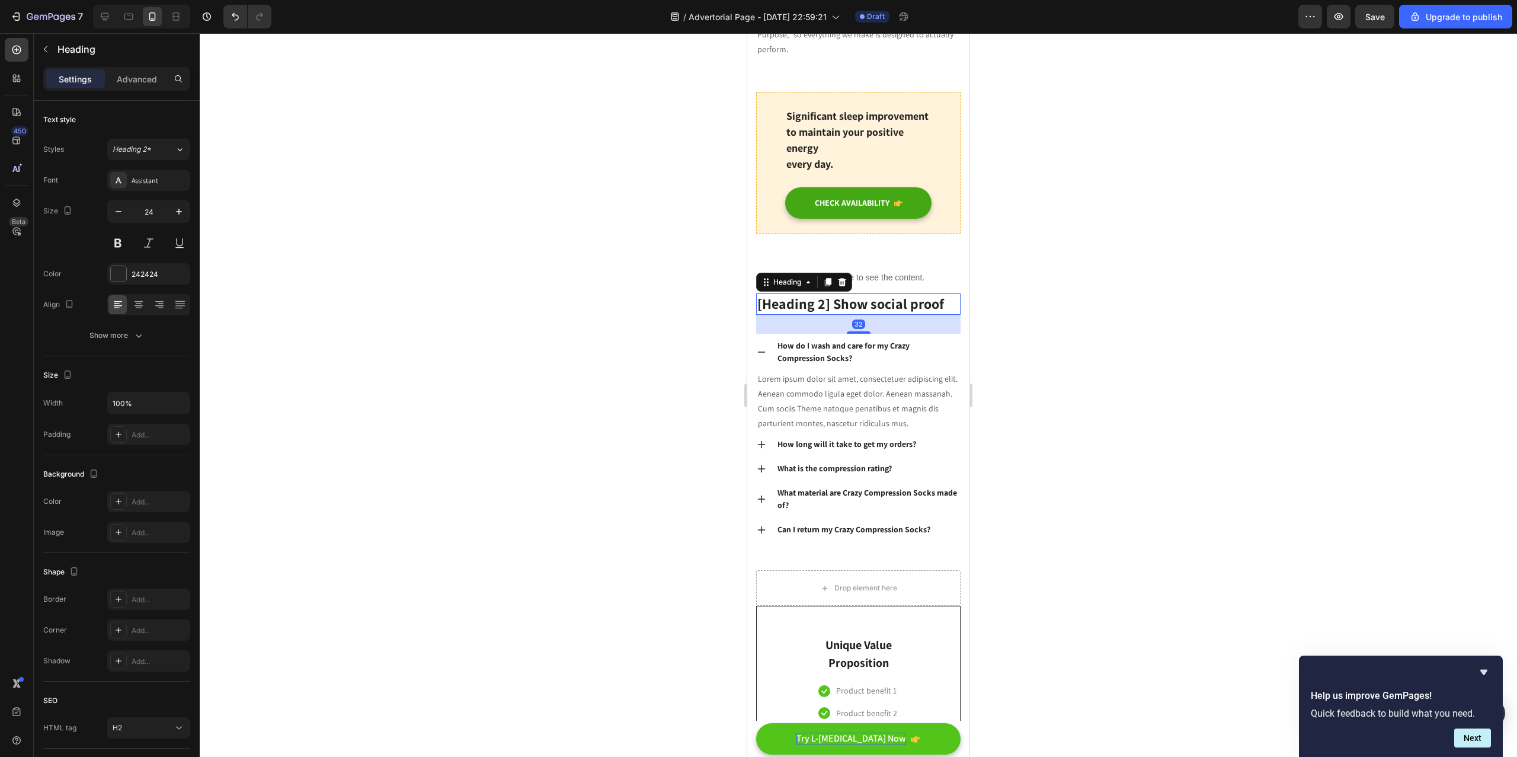
click at [948, 315] on div "32" at bounding box center [858, 324] width 204 height 19
click at [806, 277] on icon at bounding box center [807, 281] width 9 height 9
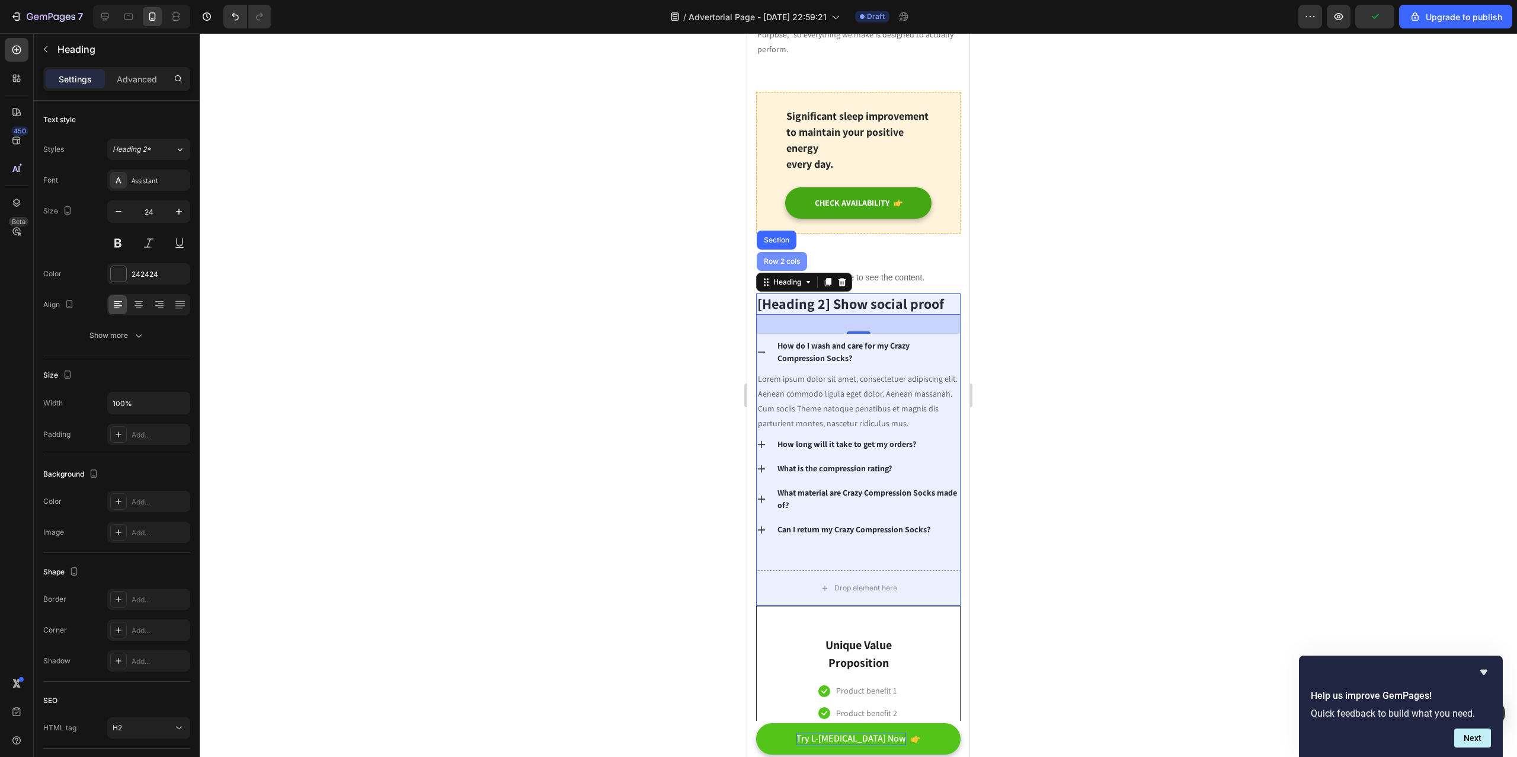
click at [793, 258] on div "Row 2 cols" at bounding box center [781, 261] width 41 height 7
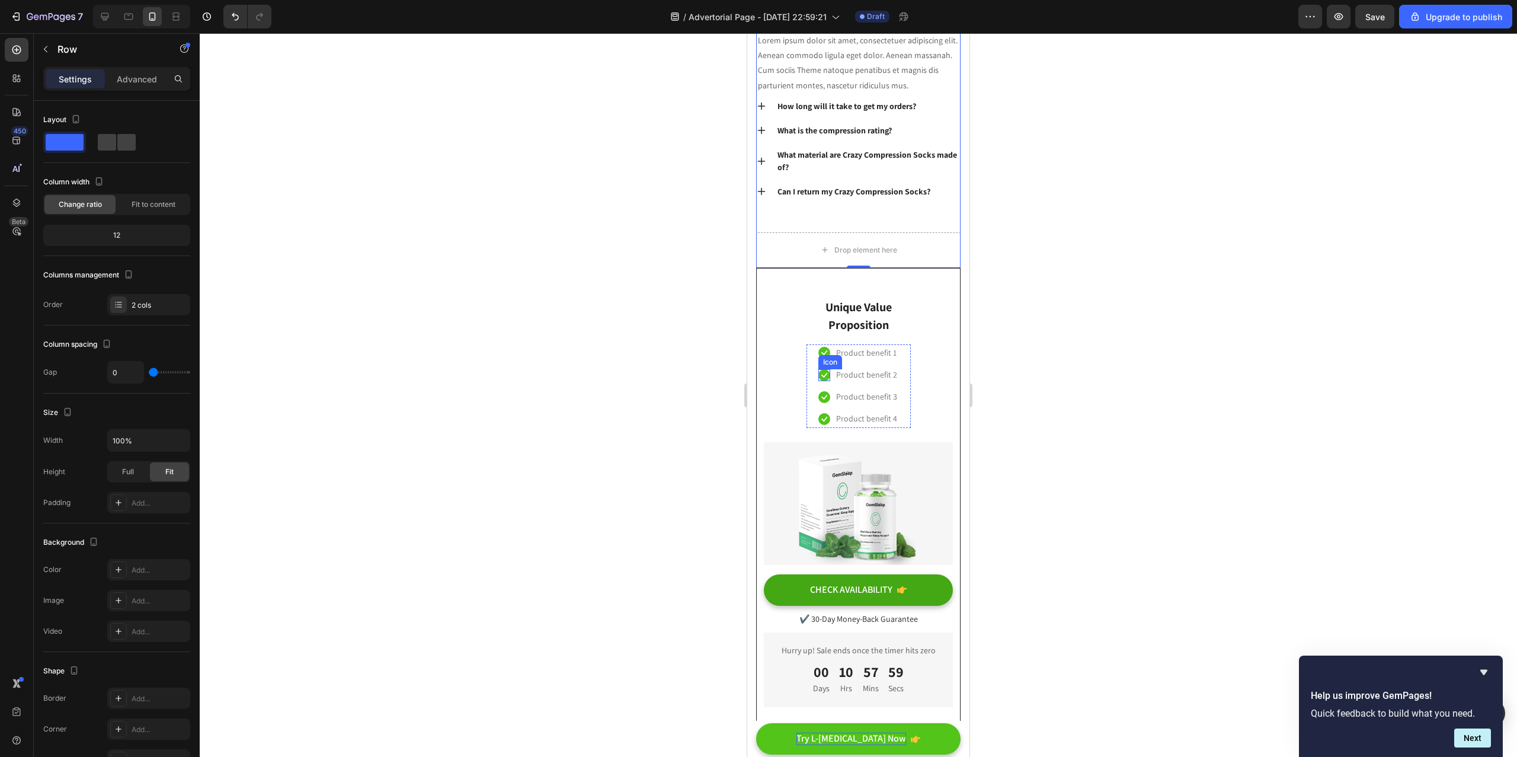
scroll to position [2878, 0]
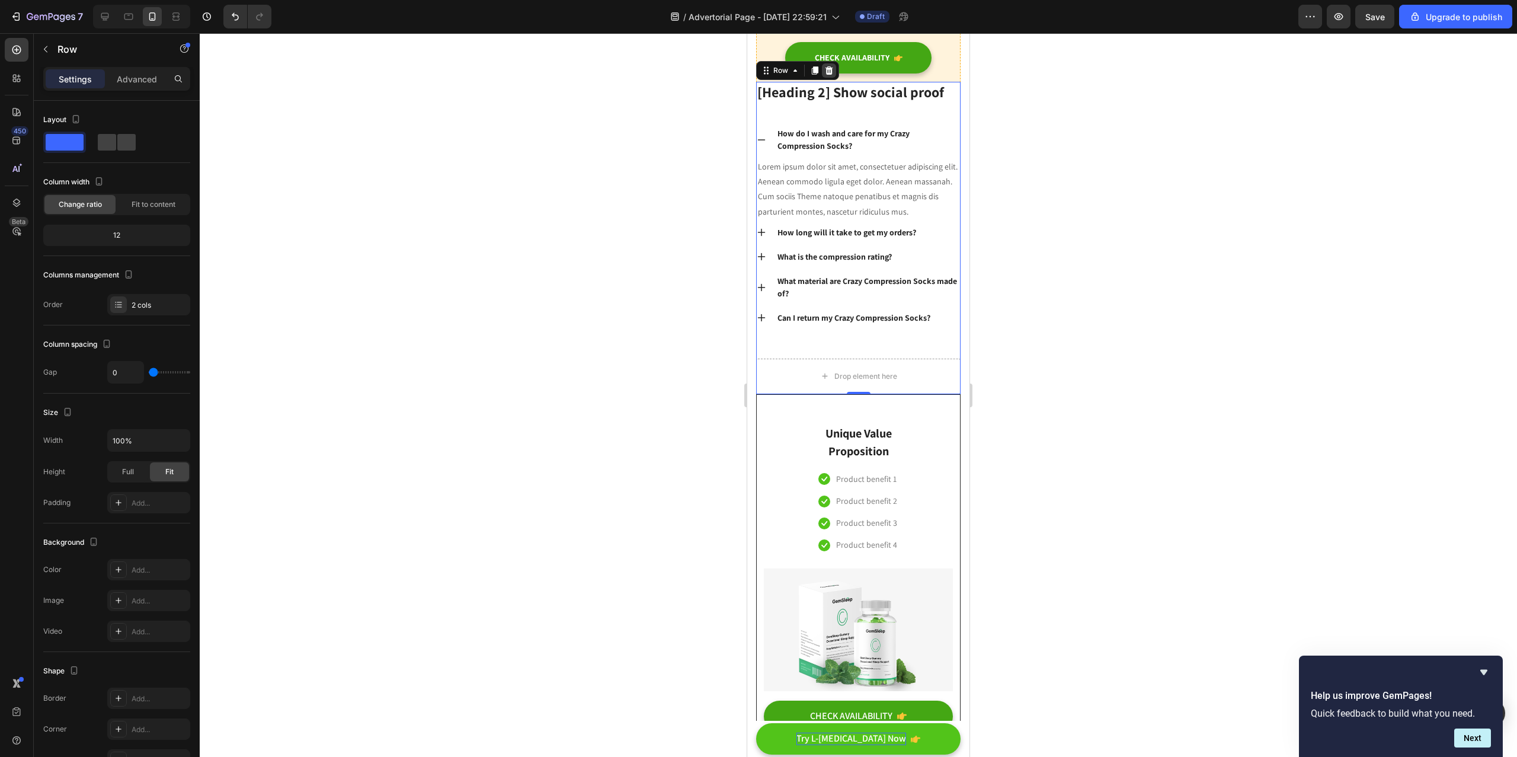
click at [832, 67] on icon at bounding box center [828, 70] width 9 height 9
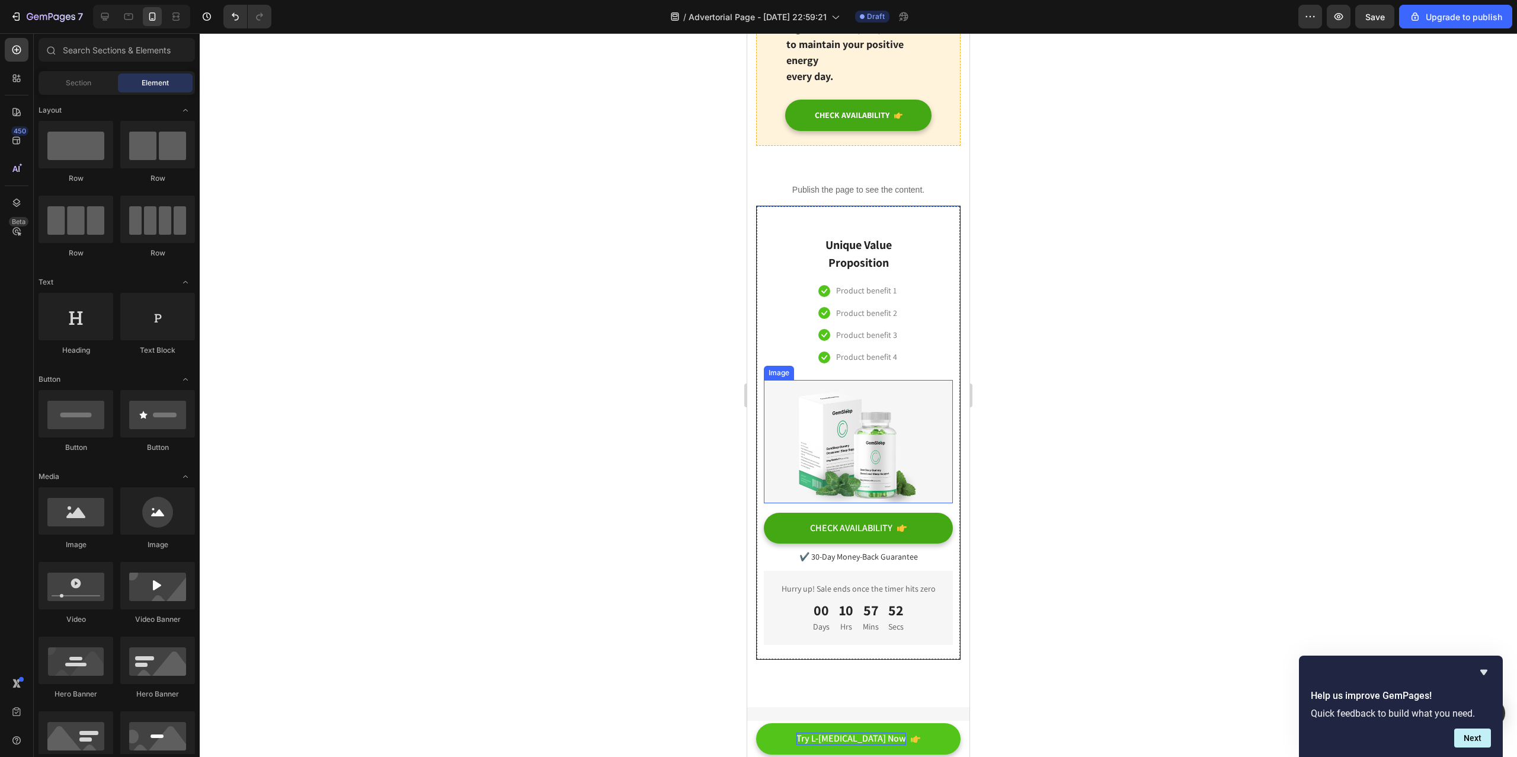
scroll to position [2821, 0]
click at [848, 549] on p "✔️ 30-Day Money-Back Guarantee" at bounding box center [858, 556] width 187 height 15
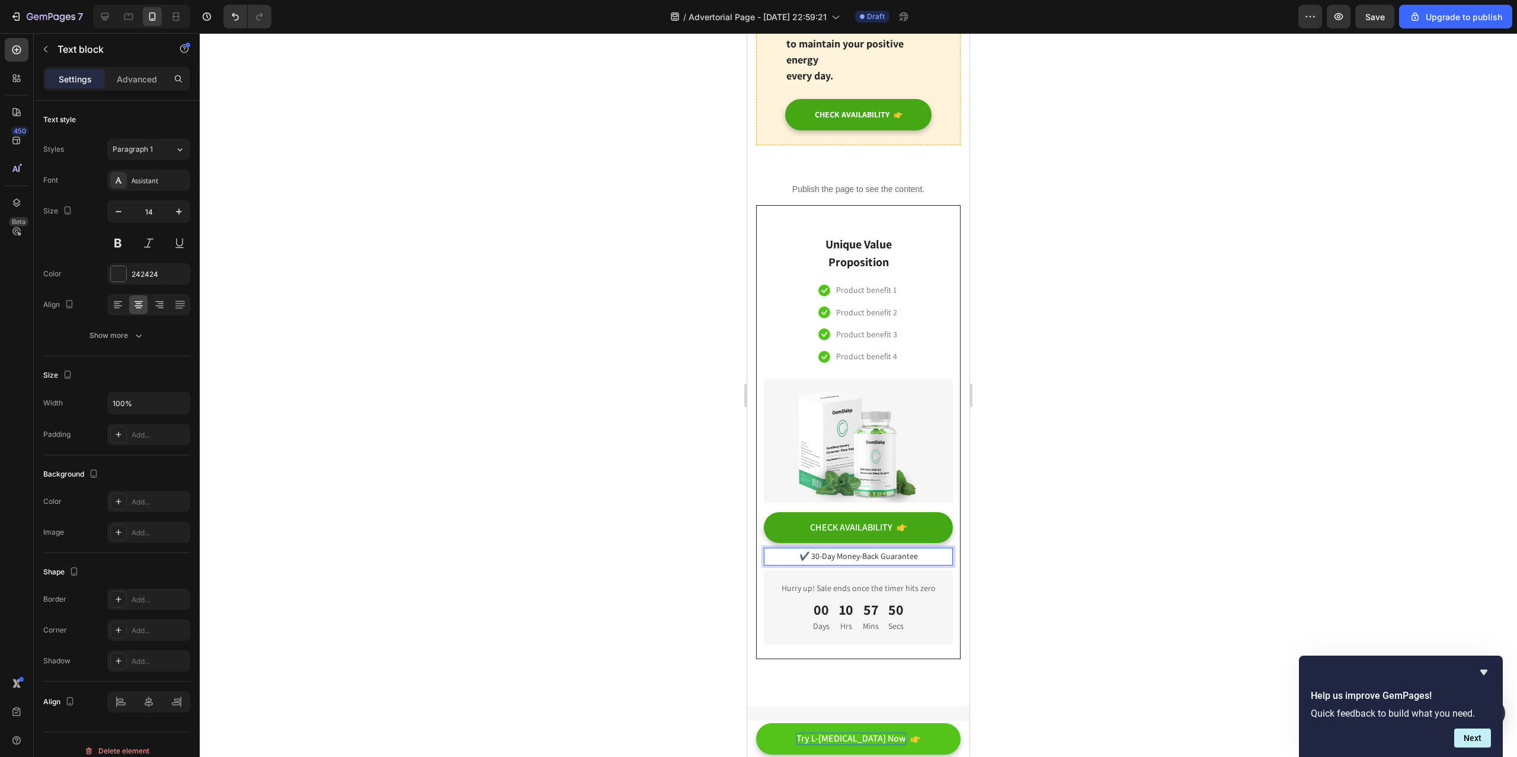
click at [813, 549] on p "✔️ 30-Day Money-Back Guarantee" at bounding box center [858, 556] width 187 height 15
click at [808, 549] on p "✔️ 30-Day Money-Back Guarantee" at bounding box center [858, 556] width 187 height 15
click at [1018, 464] on div at bounding box center [858, 394] width 1317 height 723
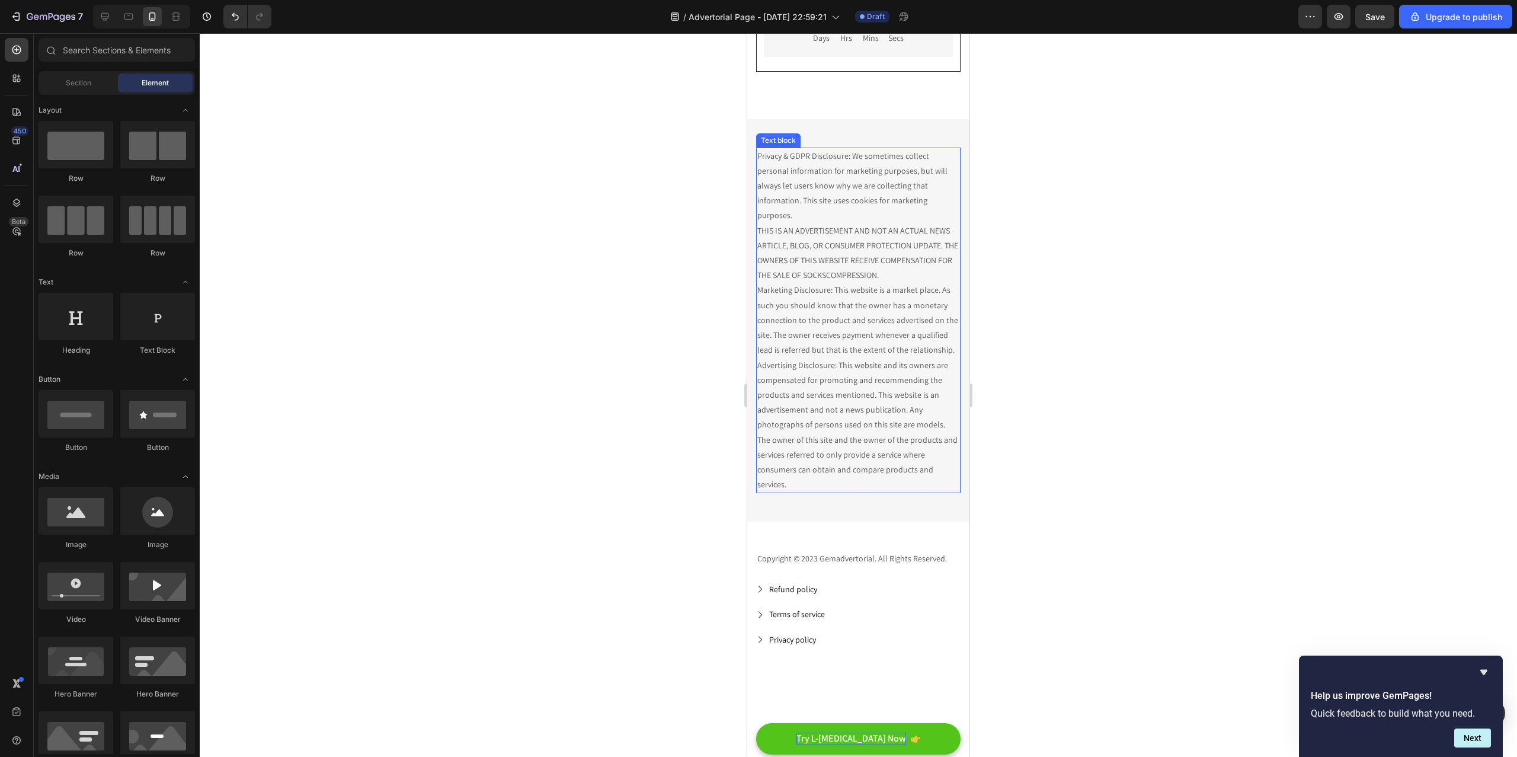
scroll to position [3356, 0]
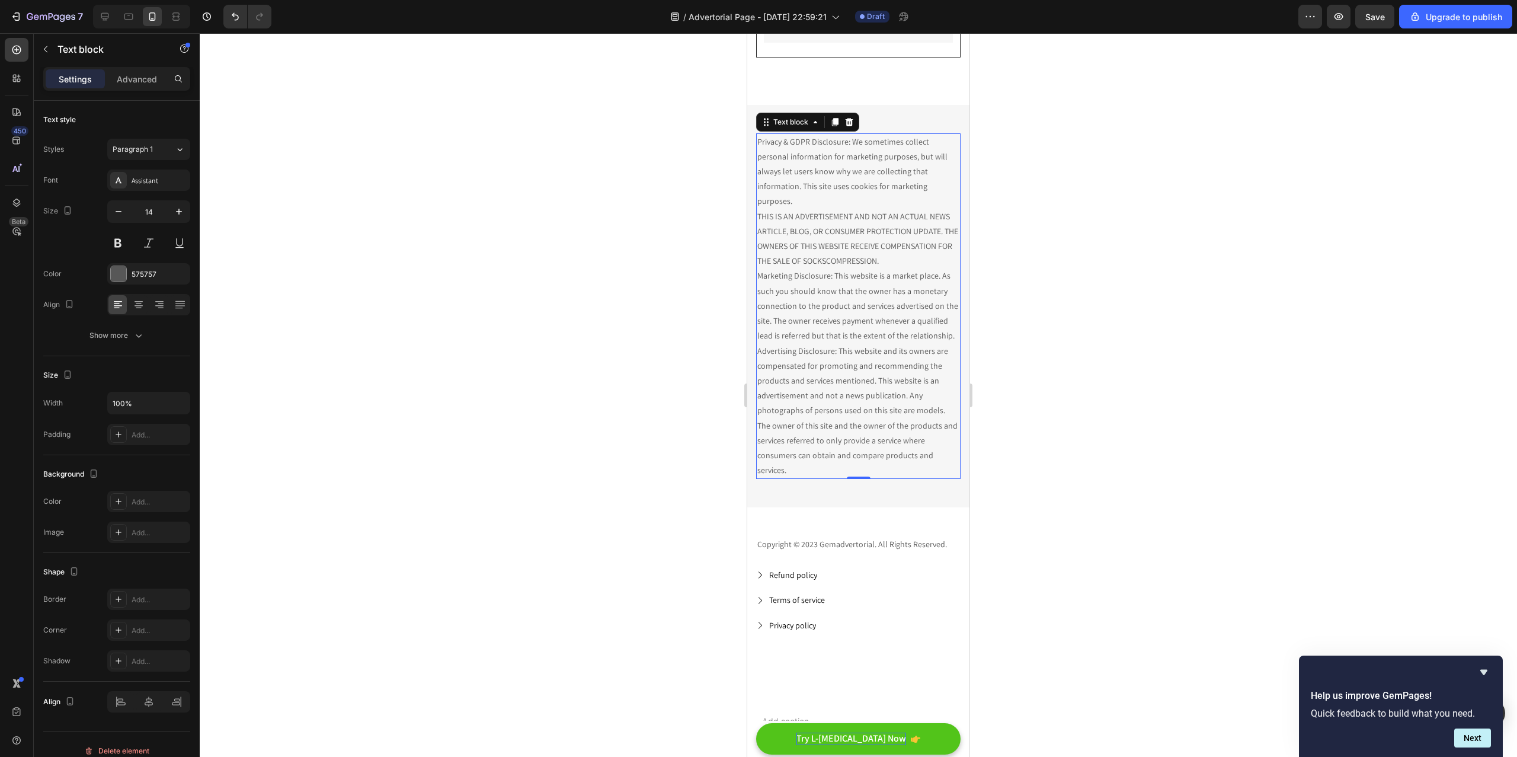
click at [864, 363] on p "Privacy & GDPR Disclosure: We sometimes collect personal information for market…" at bounding box center [858, 306] width 202 height 344
click at [834, 435] on p "Privacy & GDPR Disclosure: We sometimes collect personal information for market…" at bounding box center [858, 306] width 202 height 344
click at [811, 476] on p "Privacy & GDPR Disclosure: We sometimes collect personal information for market…" at bounding box center [858, 306] width 202 height 344
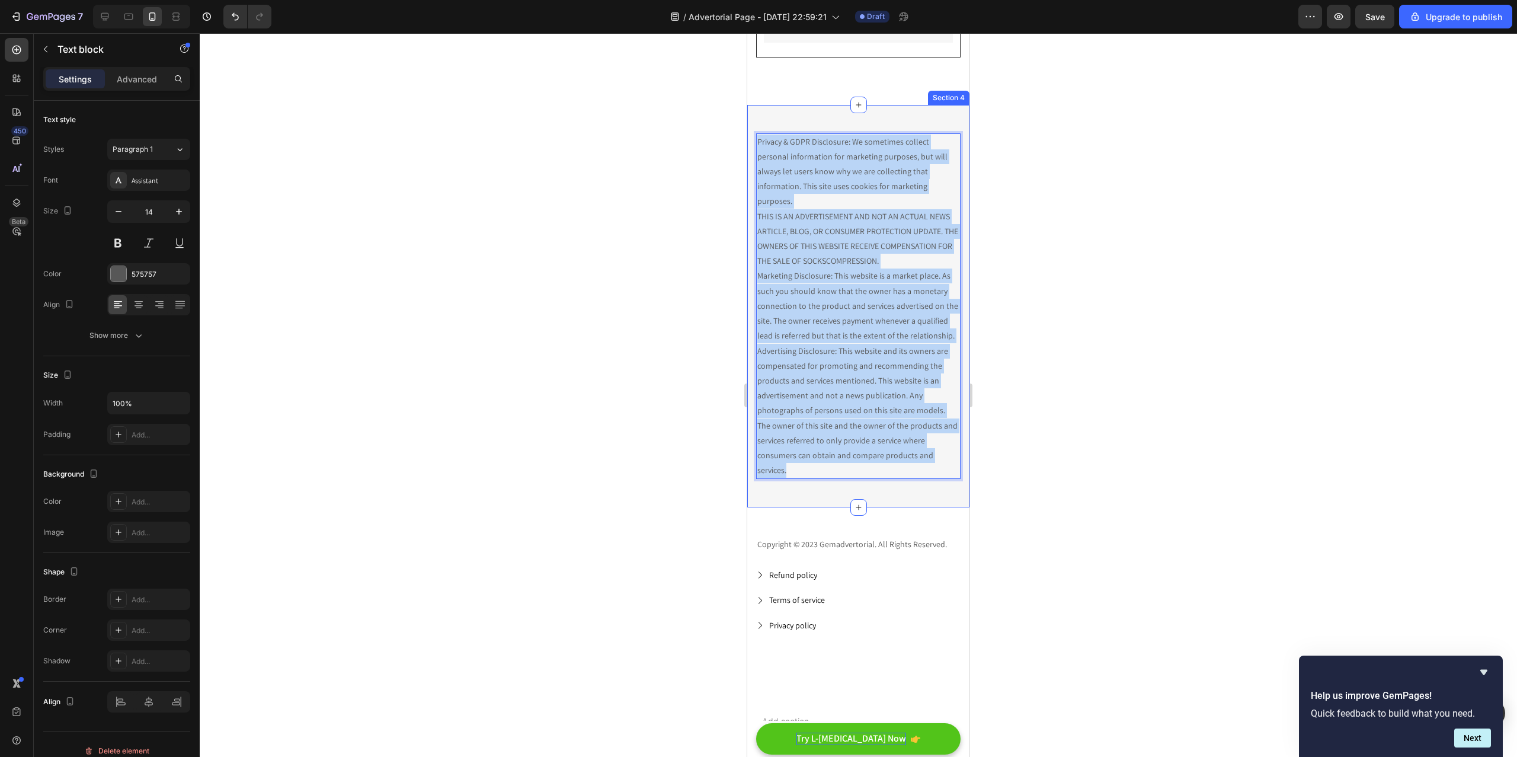
drag, startPoint x: 809, startPoint y: 488, endPoint x: 751, endPoint y: 132, distance: 360.9
click at [751, 132] on div "Privacy & GDPR Disclosure: We sometimes collect personal information for market…" at bounding box center [858, 306] width 222 height 403
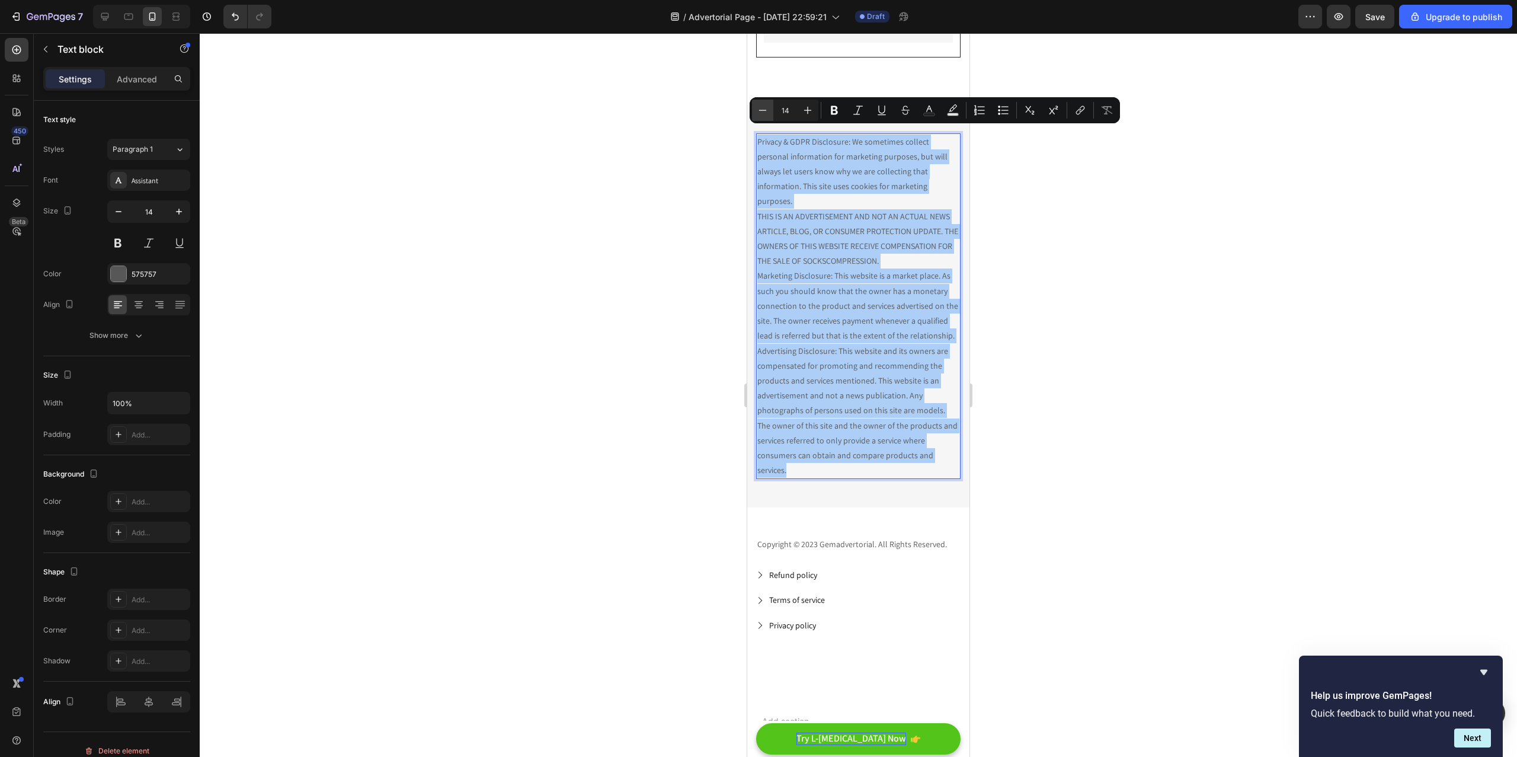
click at [765, 111] on icon "Editor contextual toolbar" at bounding box center [763, 110] width 12 height 12
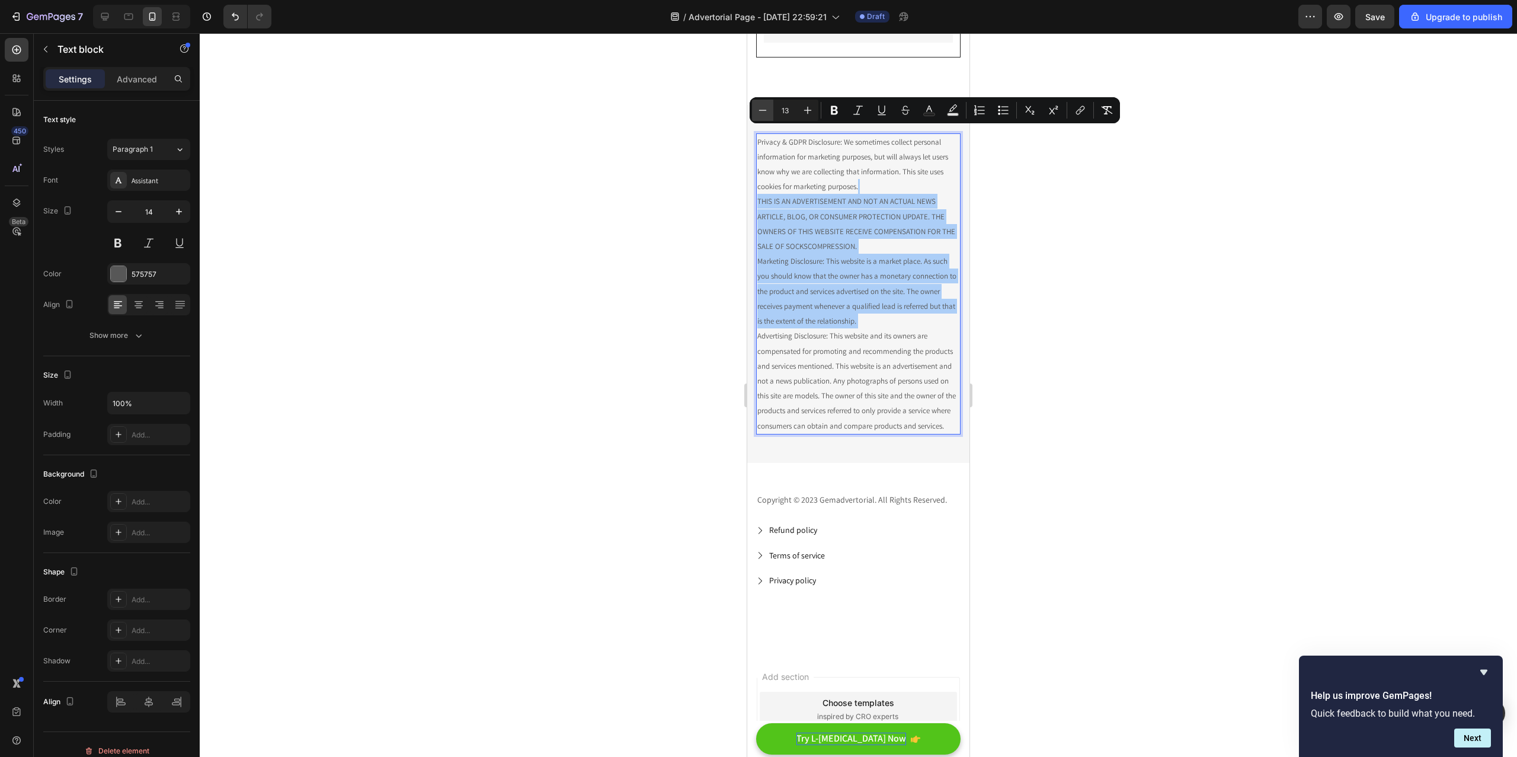
click at [765, 111] on icon "Editor contextual toolbar" at bounding box center [763, 110] width 12 height 12
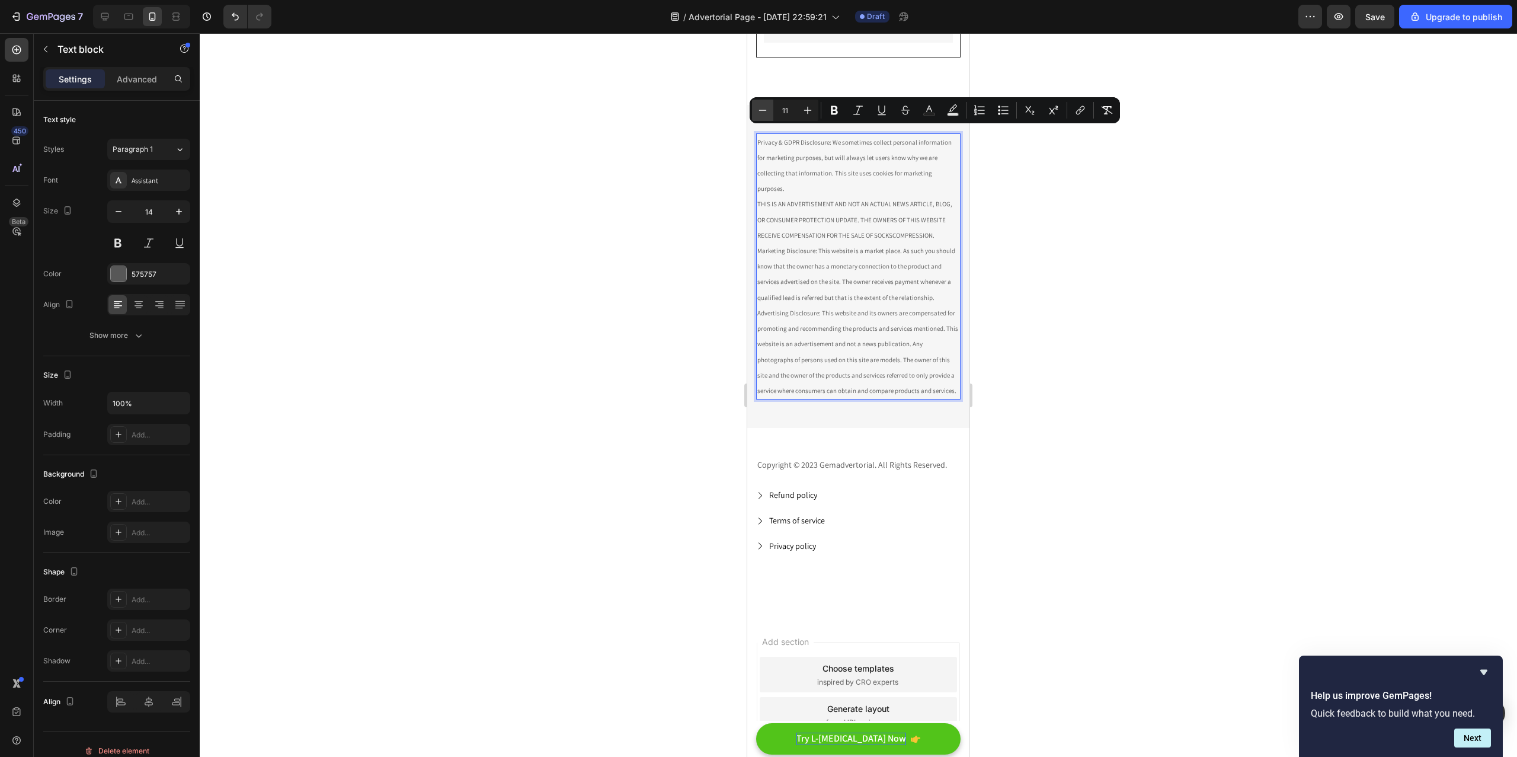
click at [765, 111] on icon "Editor contextual toolbar" at bounding box center [763, 110] width 12 height 12
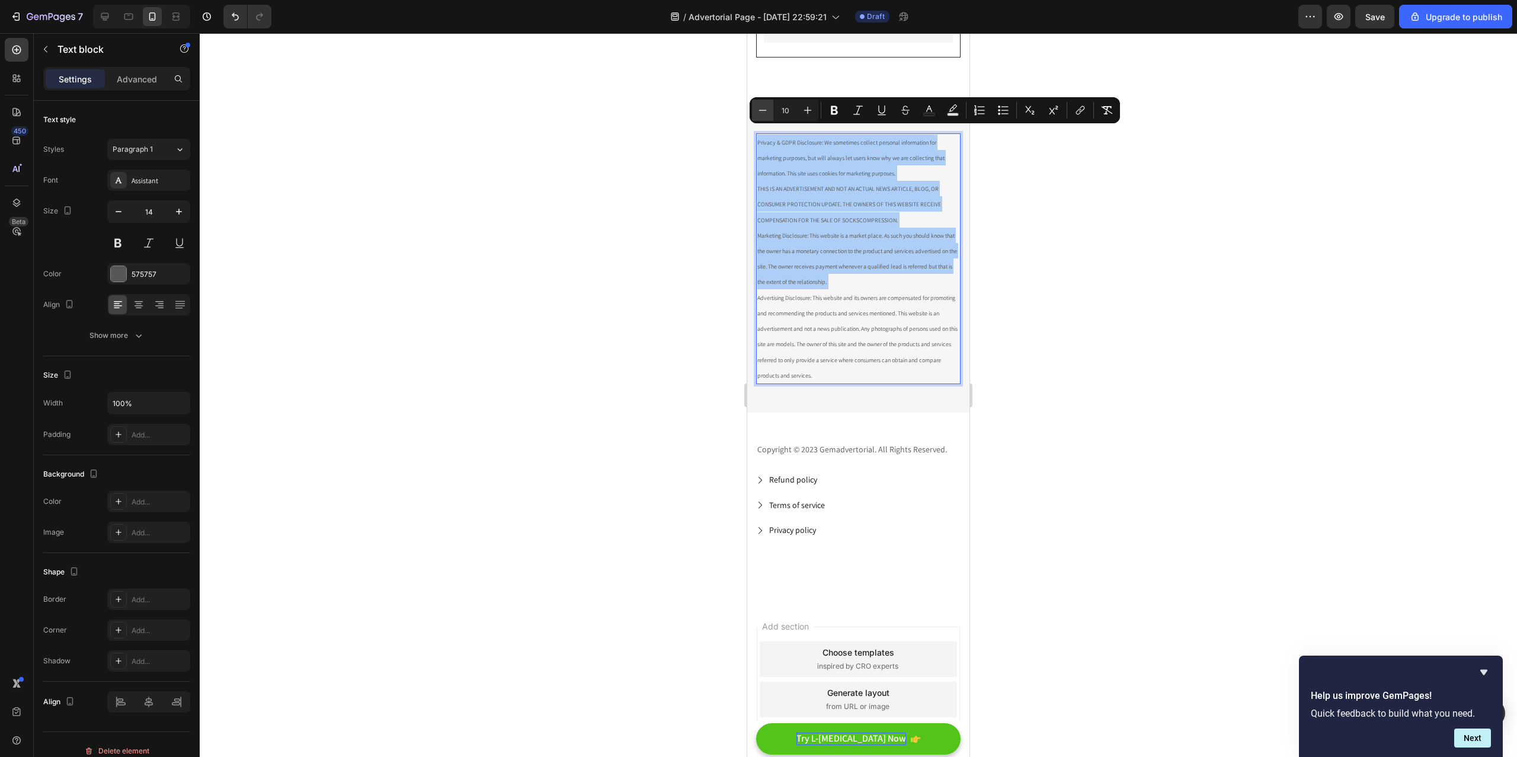
click at [765, 111] on icon "Editor contextual toolbar" at bounding box center [763, 110] width 12 height 12
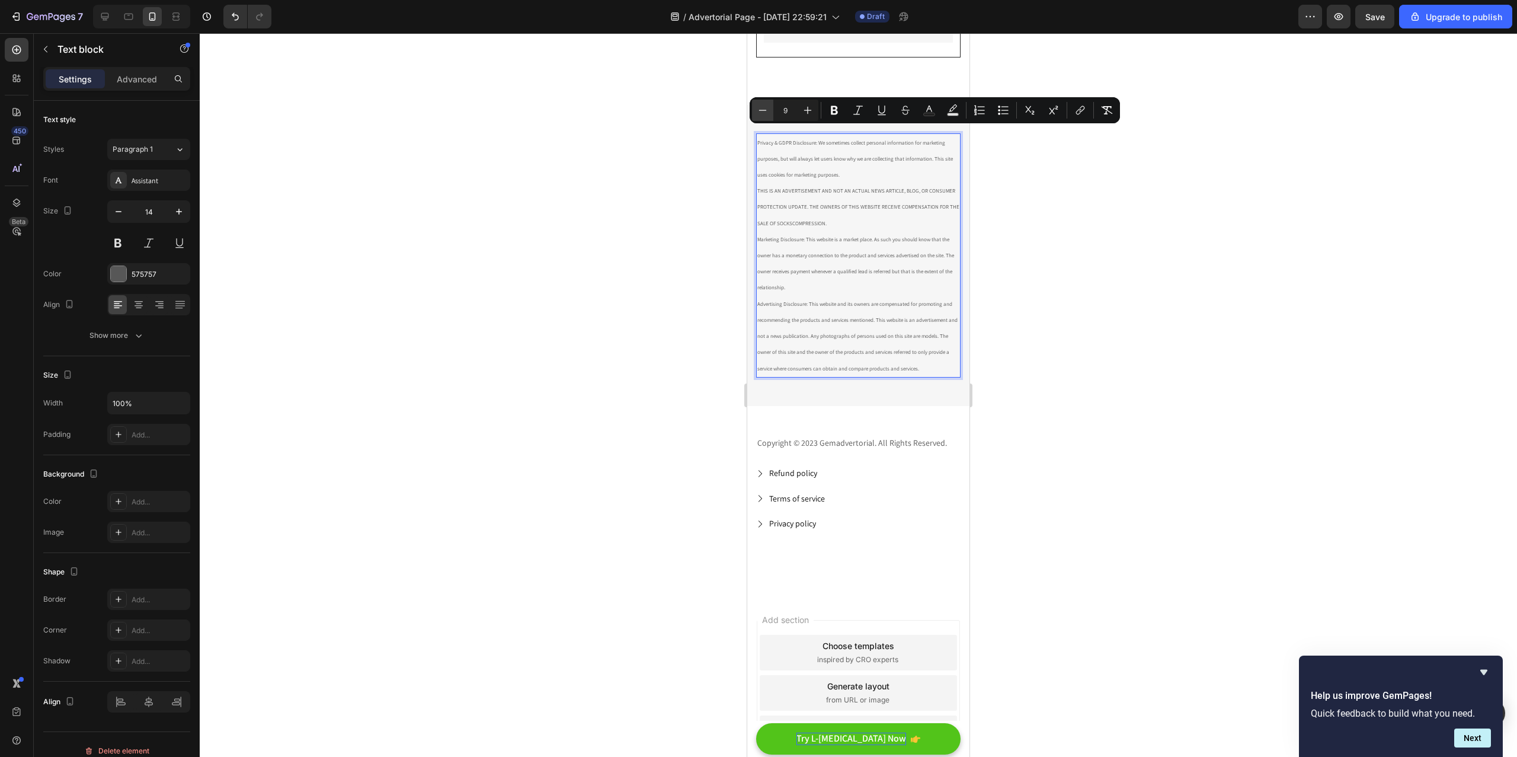
click at [764, 111] on icon "Editor contextual toolbar" at bounding box center [763, 110] width 12 height 12
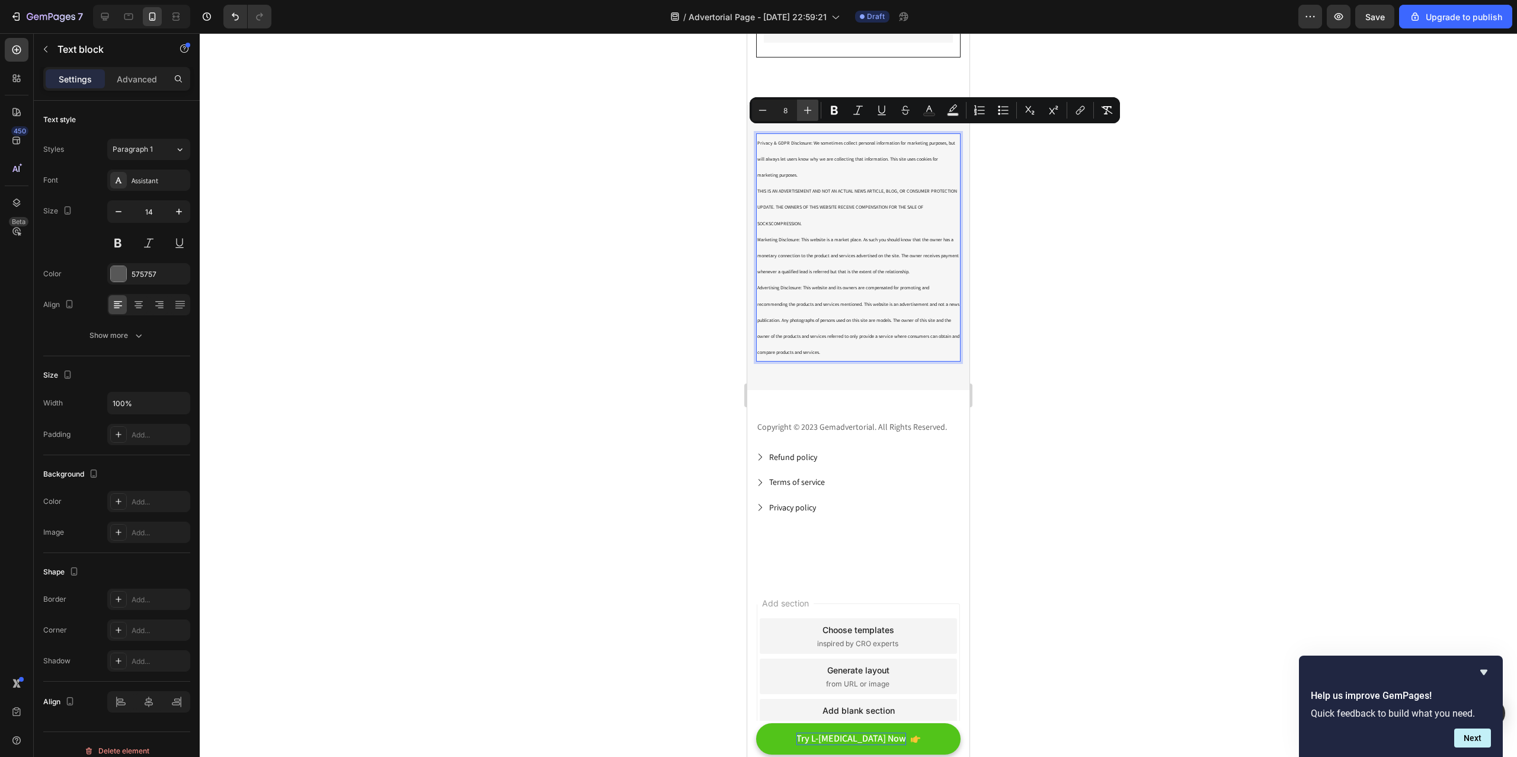
click at [807, 111] on icon "Editor contextual toolbar" at bounding box center [808, 110] width 12 height 12
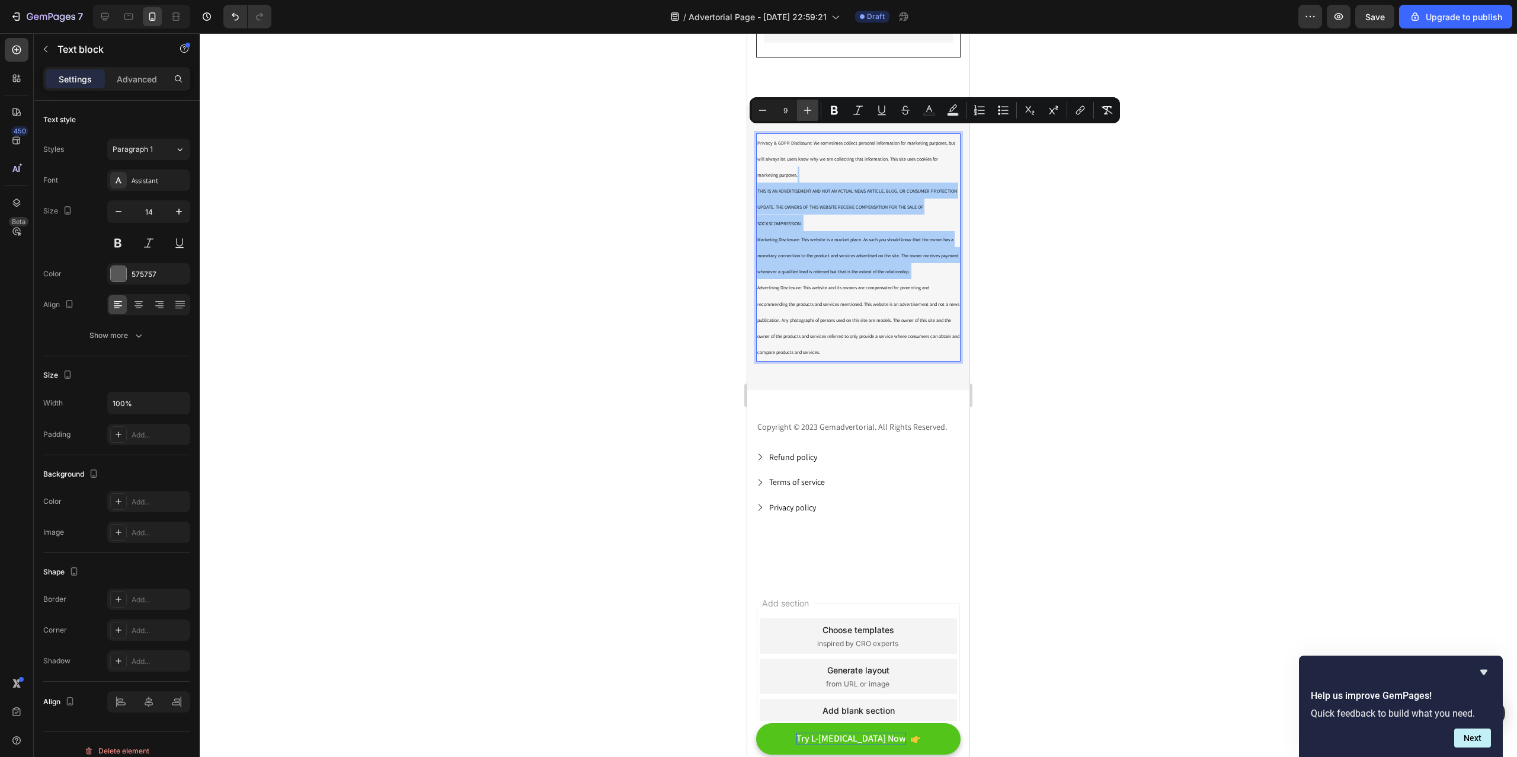
click at [807, 111] on icon "Editor contextual toolbar" at bounding box center [808, 110] width 12 height 12
type input "10"
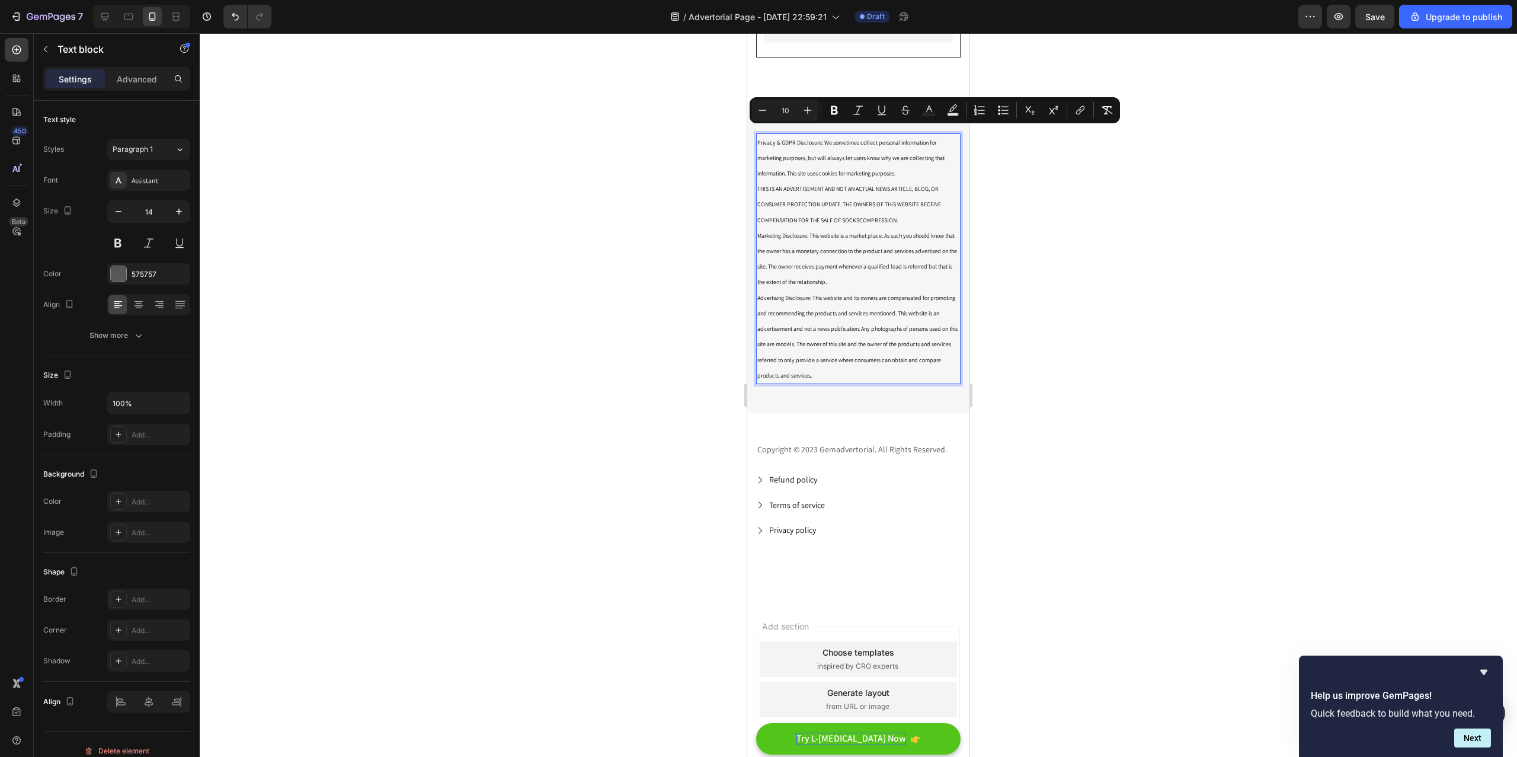
click at [1089, 230] on div at bounding box center [858, 394] width 1317 height 723
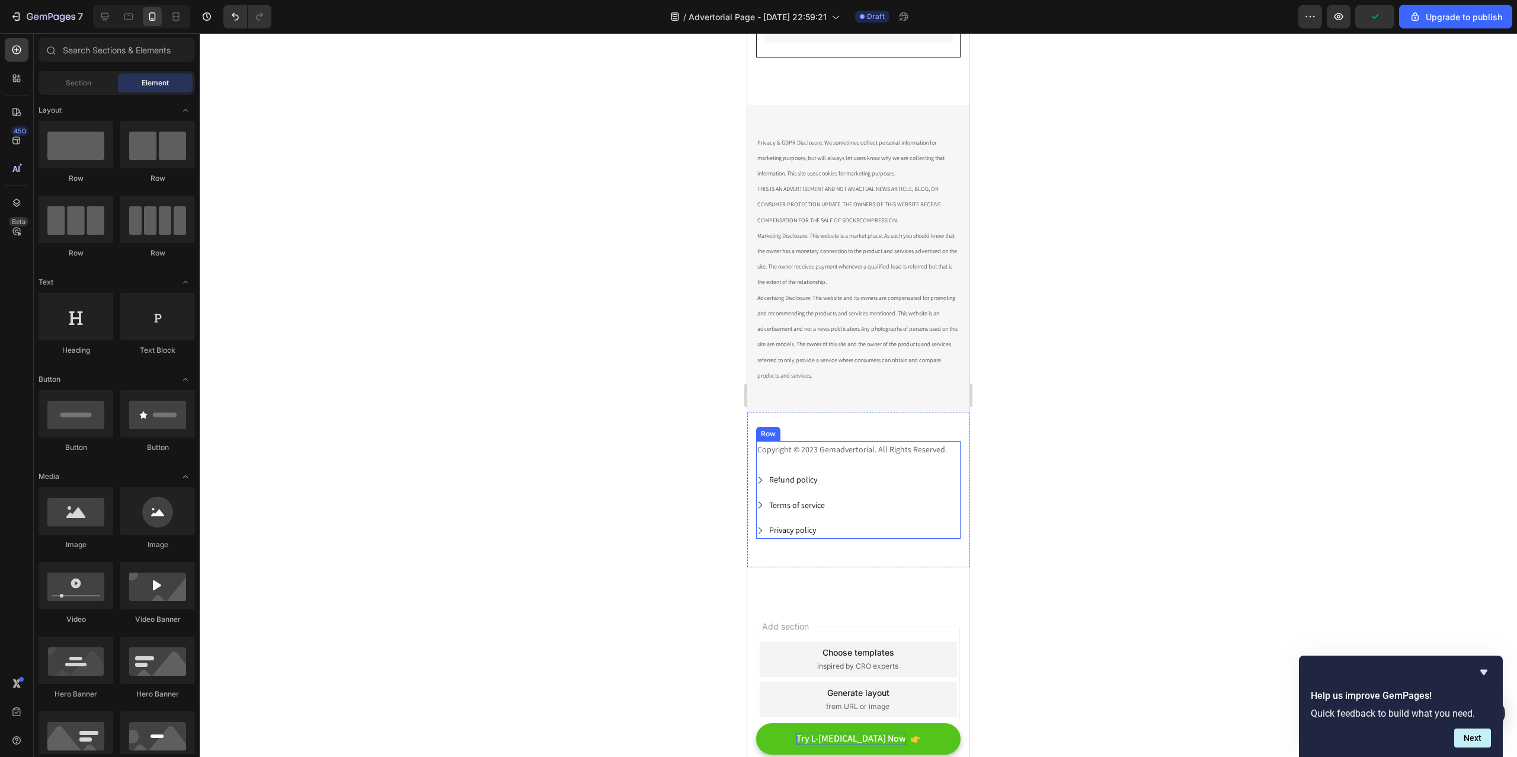
click at [854, 456] on div "Copyright © 2023 Gemadvertorial. All Rights Reserved. Text block" at bounding box center [858, 456] width 204 height 31
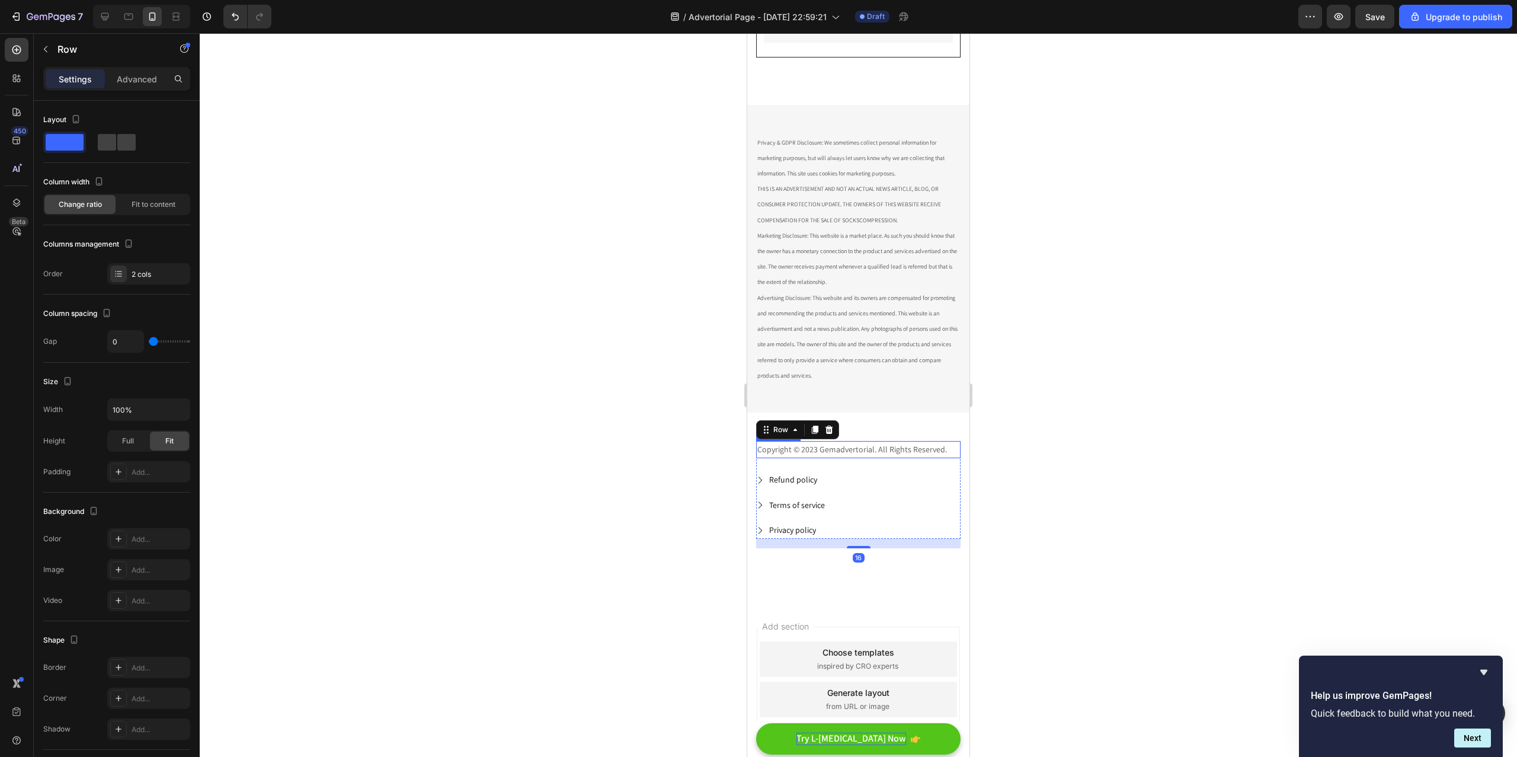
click at [808, 445] on p "Copyright © 2023 Gemadvertorial. All Rights Reserved." at bounding box center [858, 449] width 202 height 15
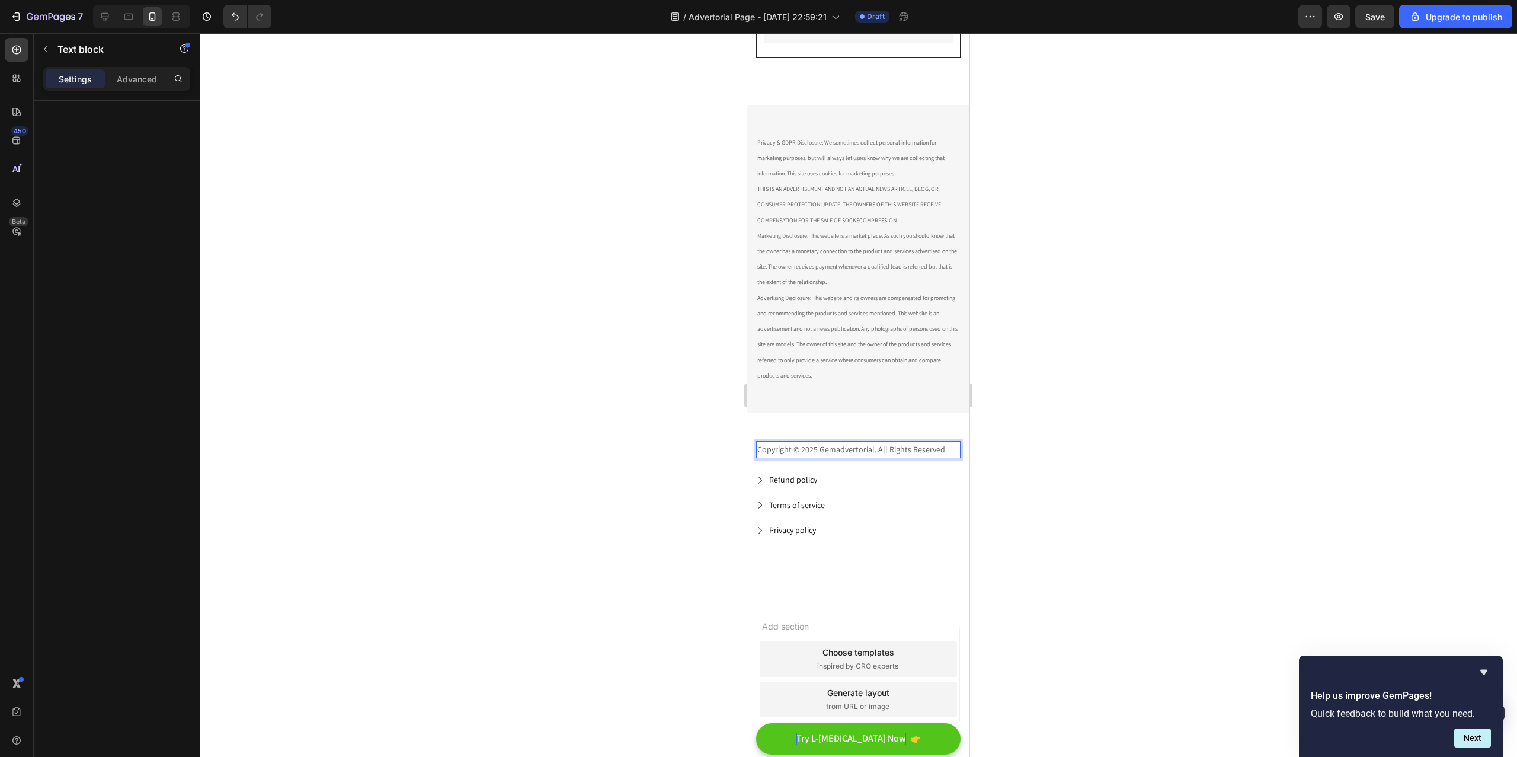
click at [843, 448] on p "Copyright © 2025 Gemadvertorial. All Rights Reserved." at bounding box center [858, 449] width 202 height 15
click at [1177, 507] on div at bounding box center [858, 394] width 1317 height 723
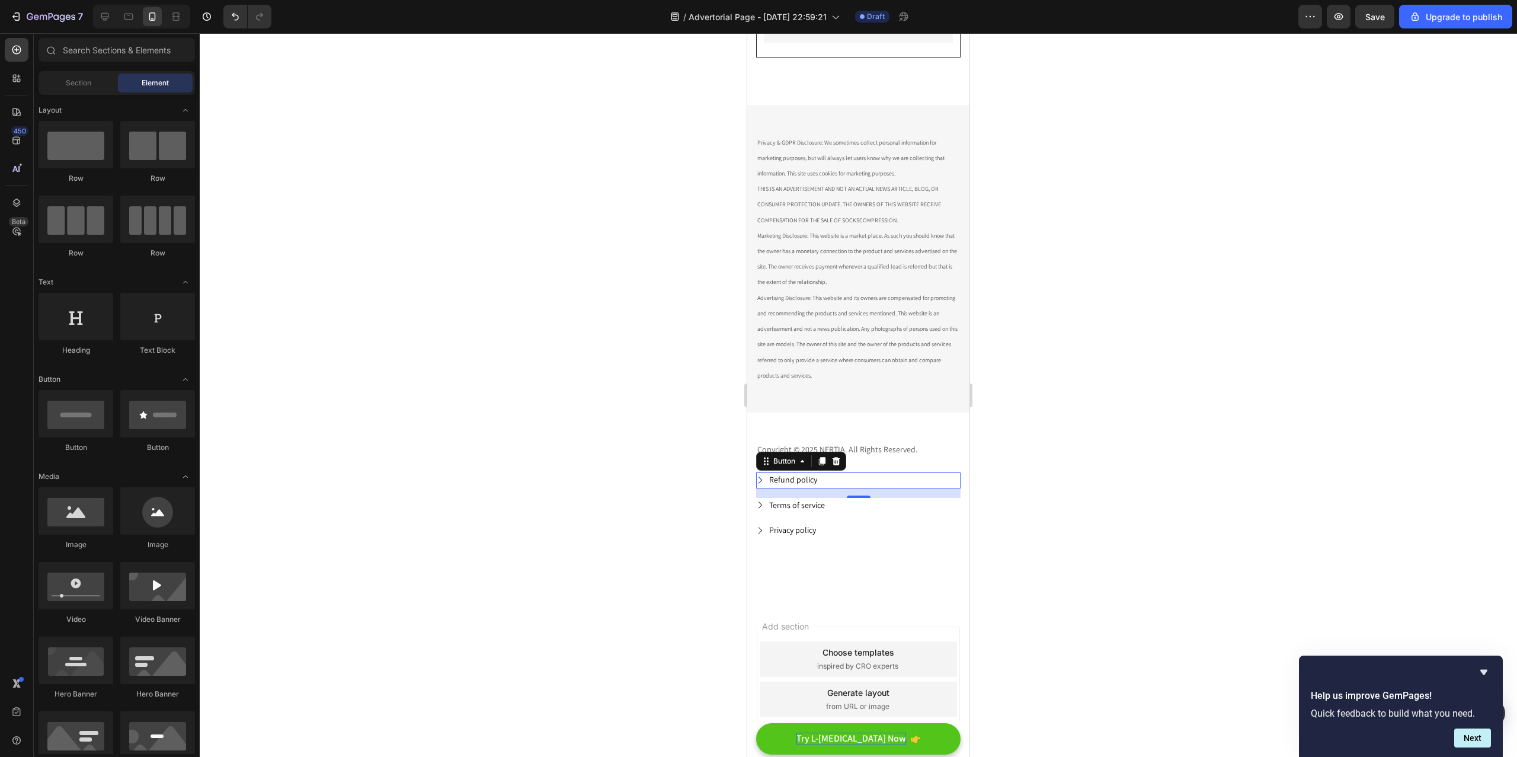
click at [835, 473] on div "Refund policy Button 0" at bounding box center [858, 480] width 204 height 16
click at [1050, 485] on div at bounding box center [858, 394] width 1317 height 723
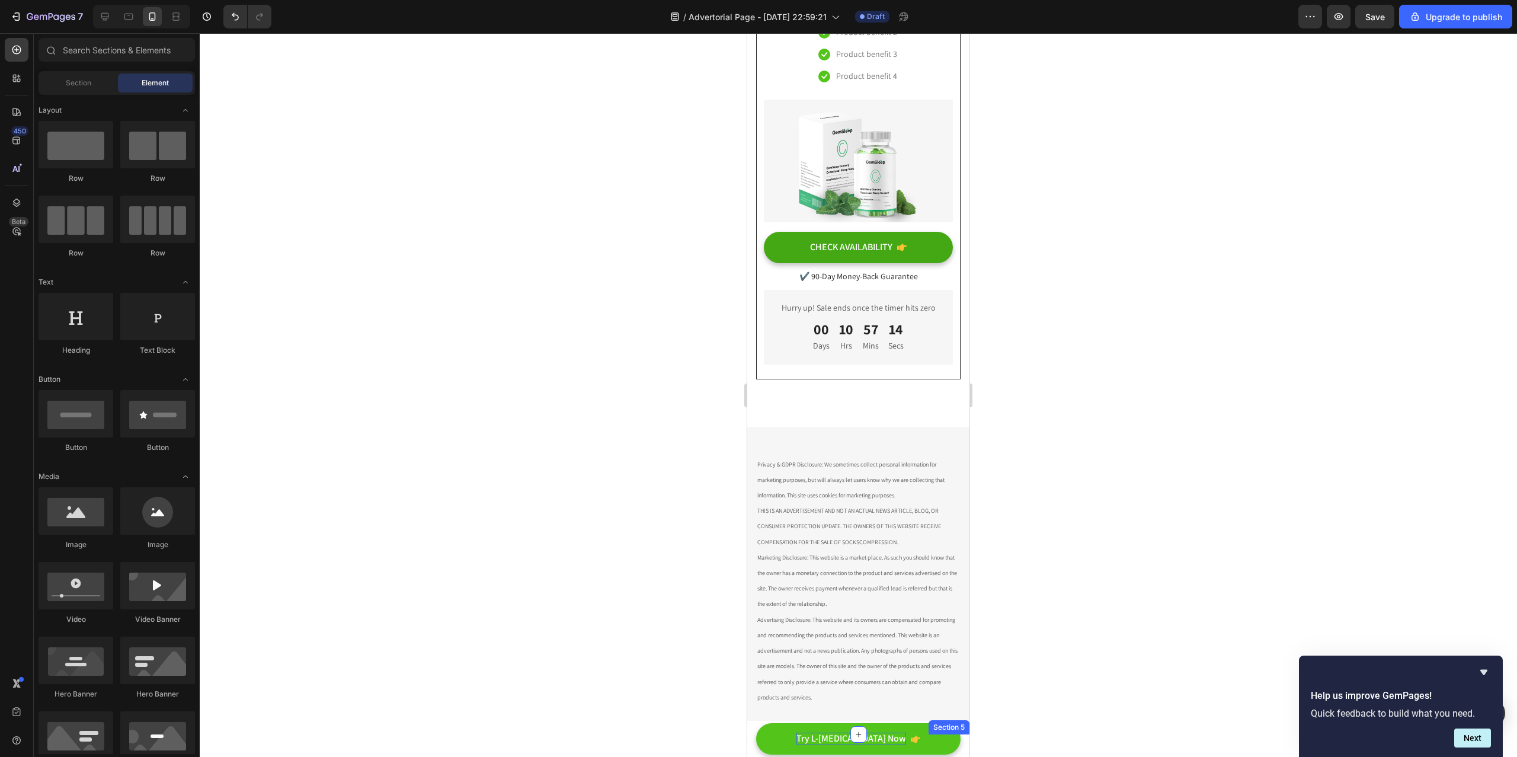
scroll to position [2772, 0]
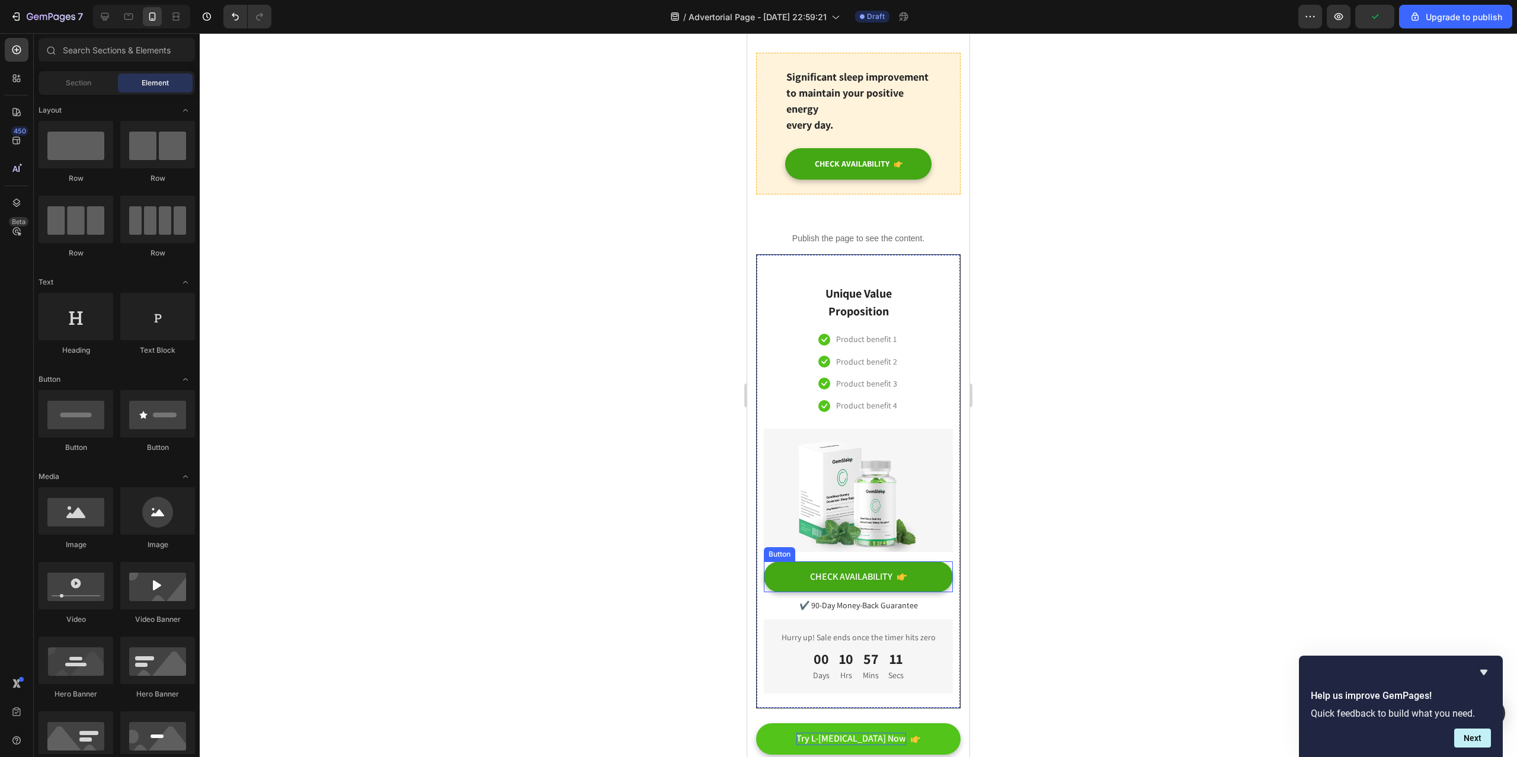
click at [939, 561] on div "CHECK AVAILABILITY Button" at bounding box center [858, 576] width 189 height 31
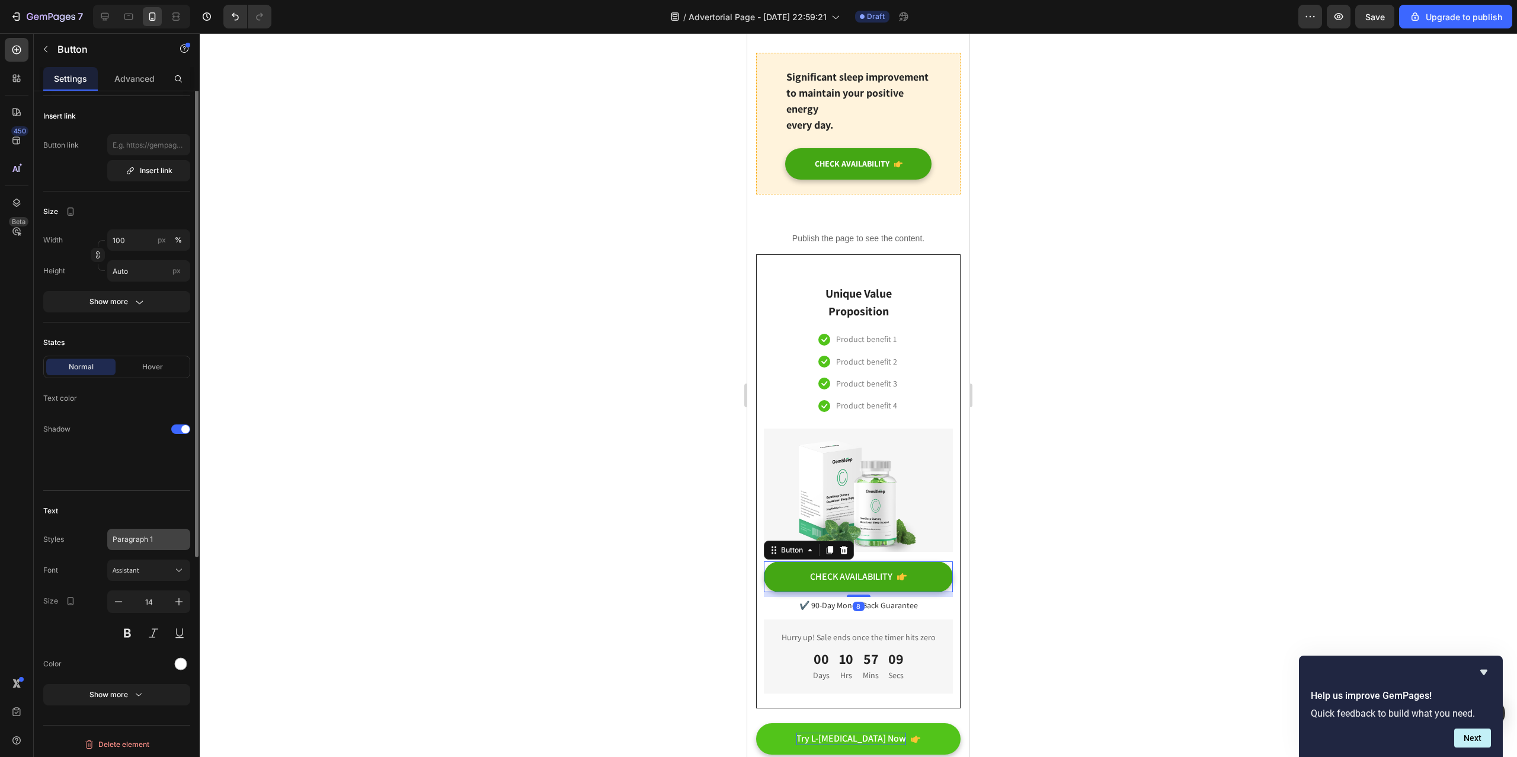
scroll to position [0, 0]
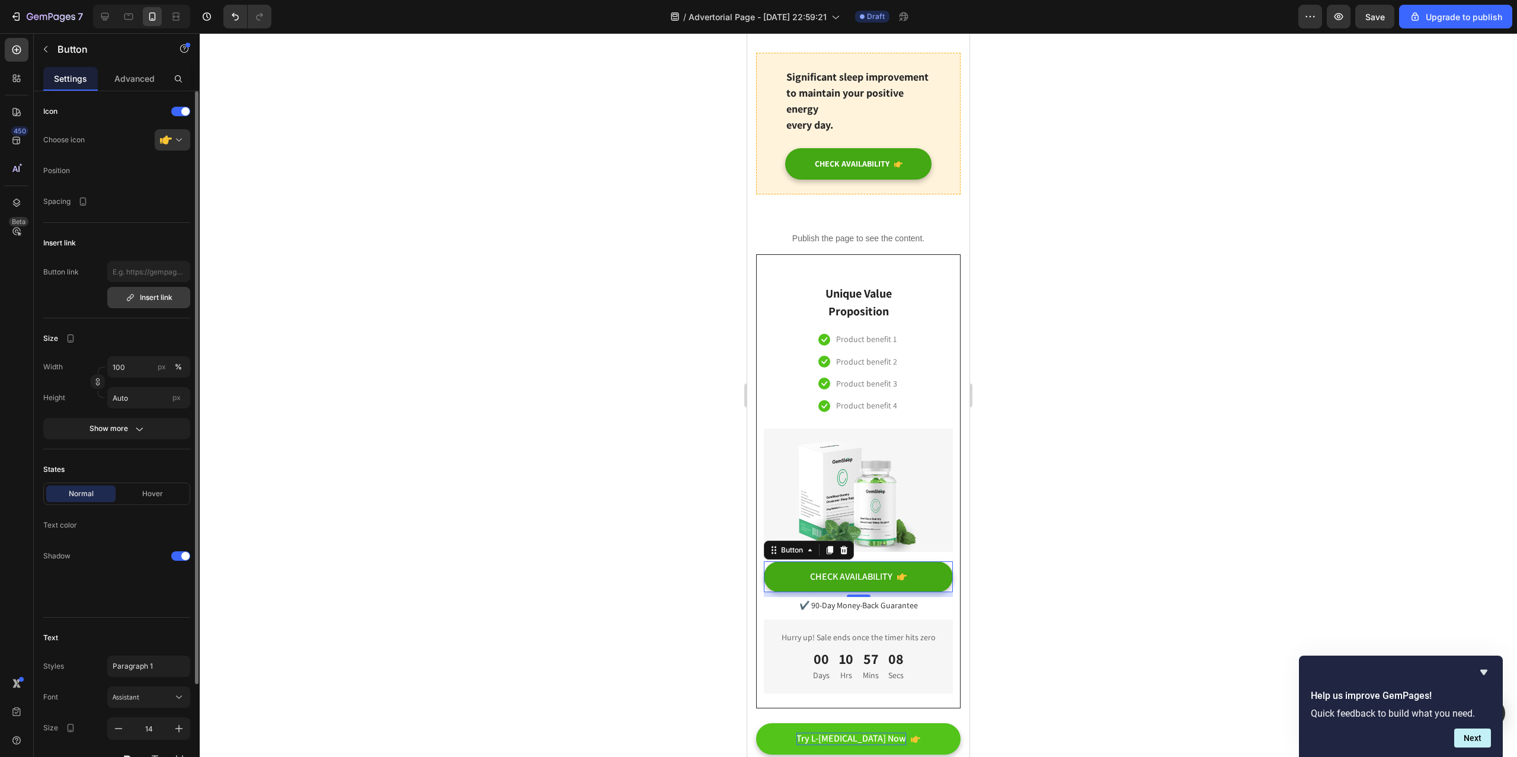
click at [149, 290] on button "Insert link" at bounding box center [148, 297] width 83 height 21
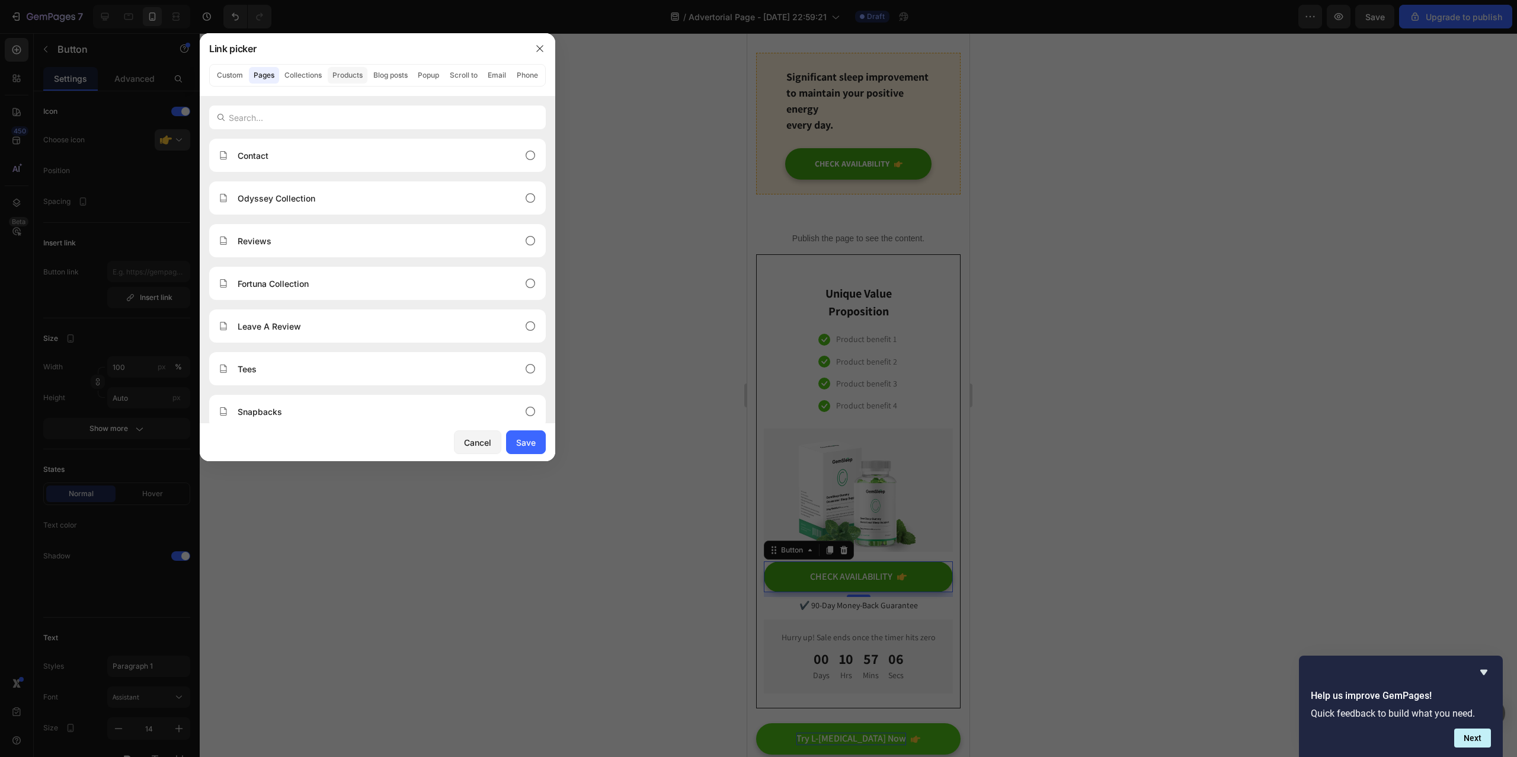
click at [341, 72] on button "Products" at bounding box center [348, 75] width 40 height 17
click at [468, 155] on div "NERTIA L-[MEDICAL_DATA]" at bounding box center [368, 155] width 299 height 12
click at [527, 447] on div "Save" at bounding box center [526, 442] width 20 height 12
type input "/products/nertia-l-[MEDICAL_DATA]"
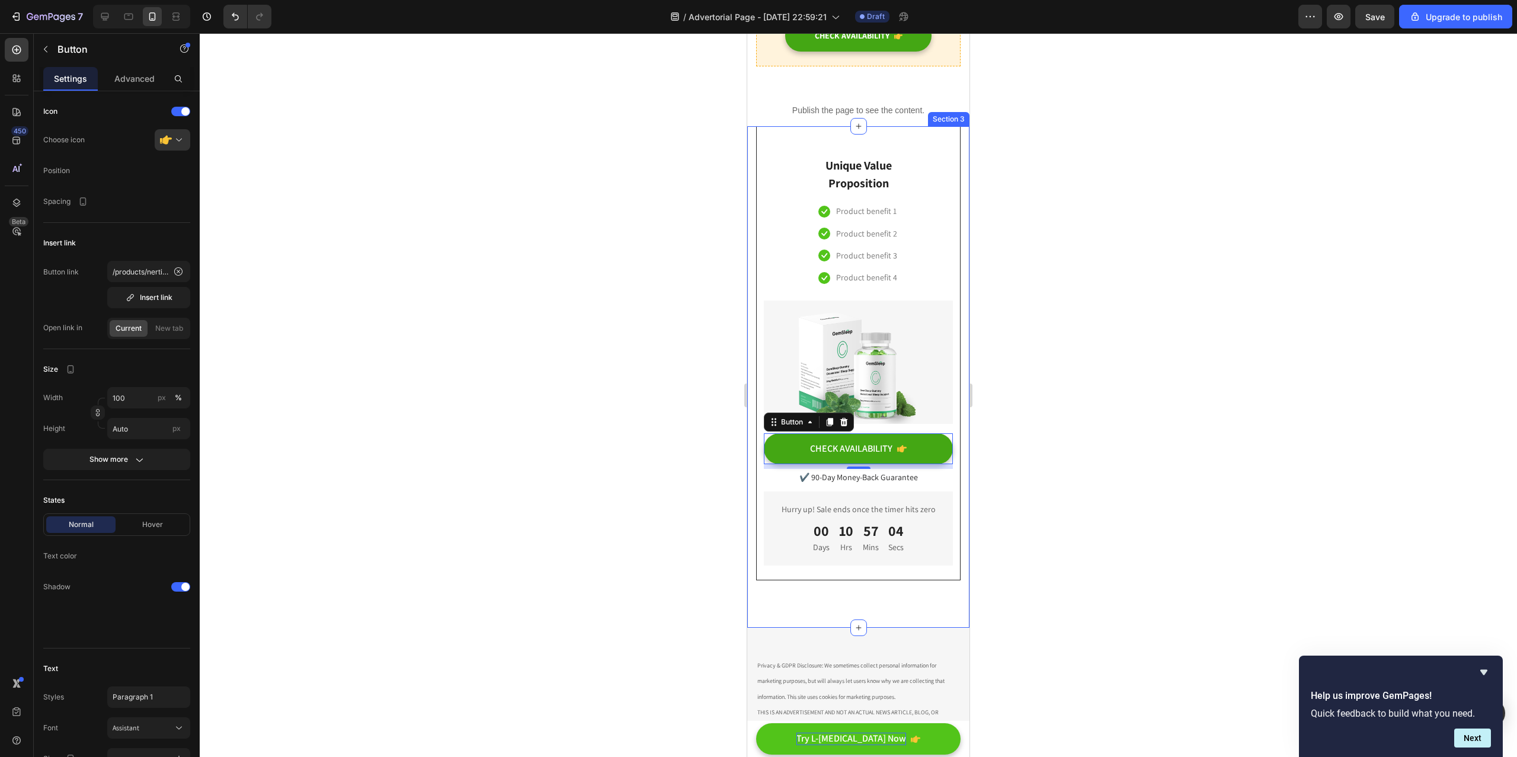
scroll to position [2902, 0]
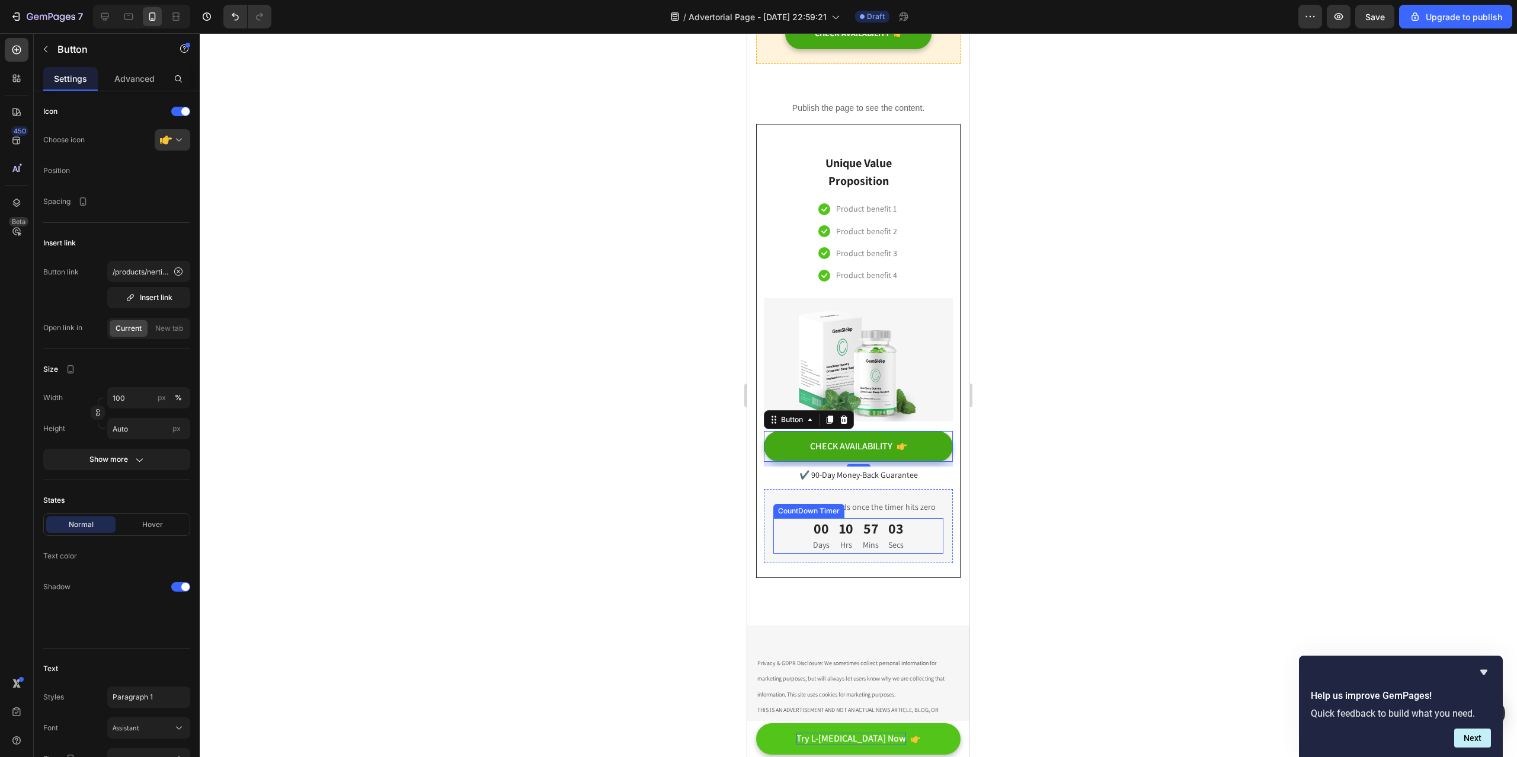
click at [921, 518] on div "00 Days 10 Hrs 57 Mins 03 Secs" at bounding box center [858, 536] width 170 height 36
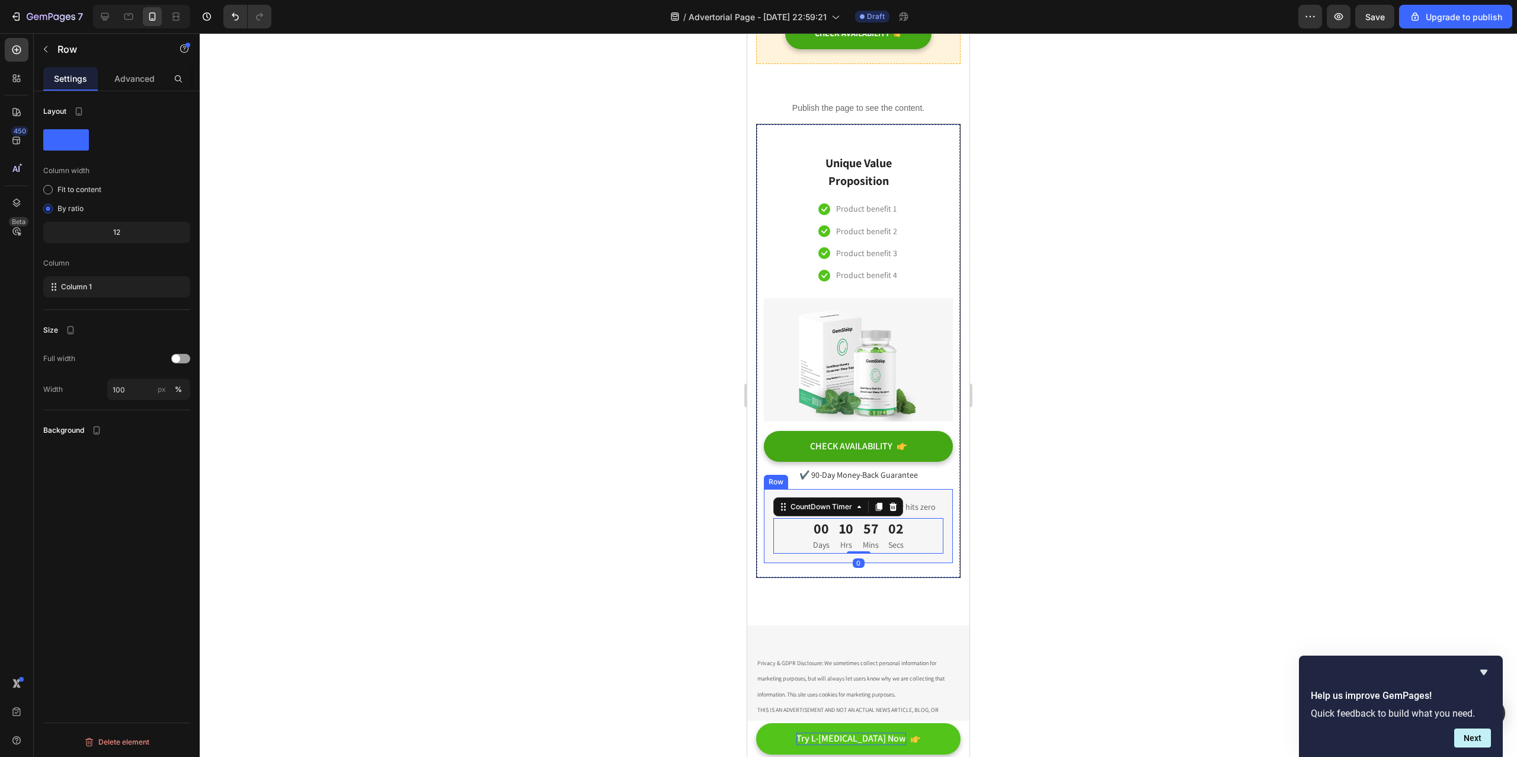
click at [933, 489] on div "Hurry up! Sale ends once the timer hits zero Text block 00 Days 10 Hrs 57 Mins …" at bounding box center [858, 526] width 189 height 75
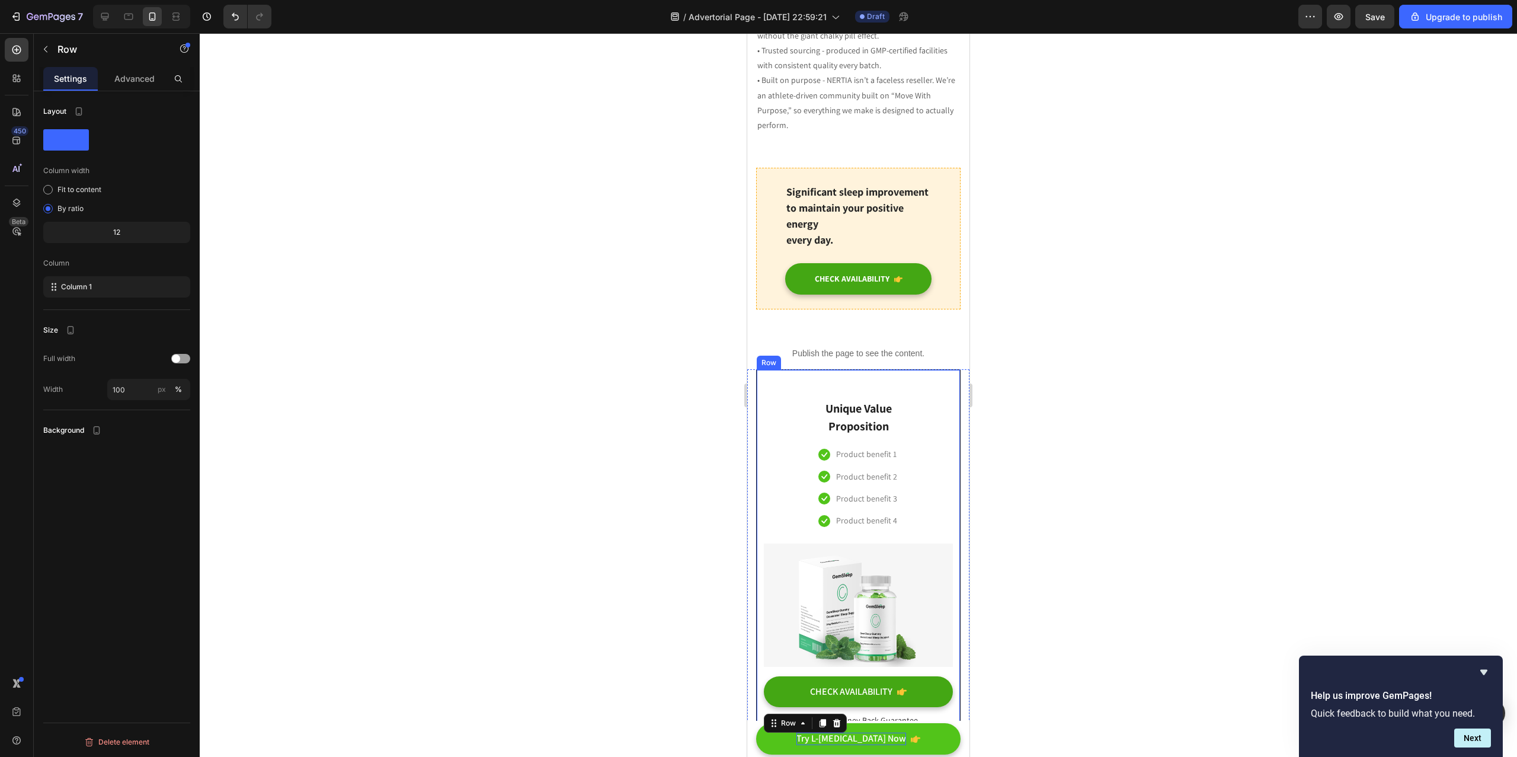
scroll to position [2677, 0]
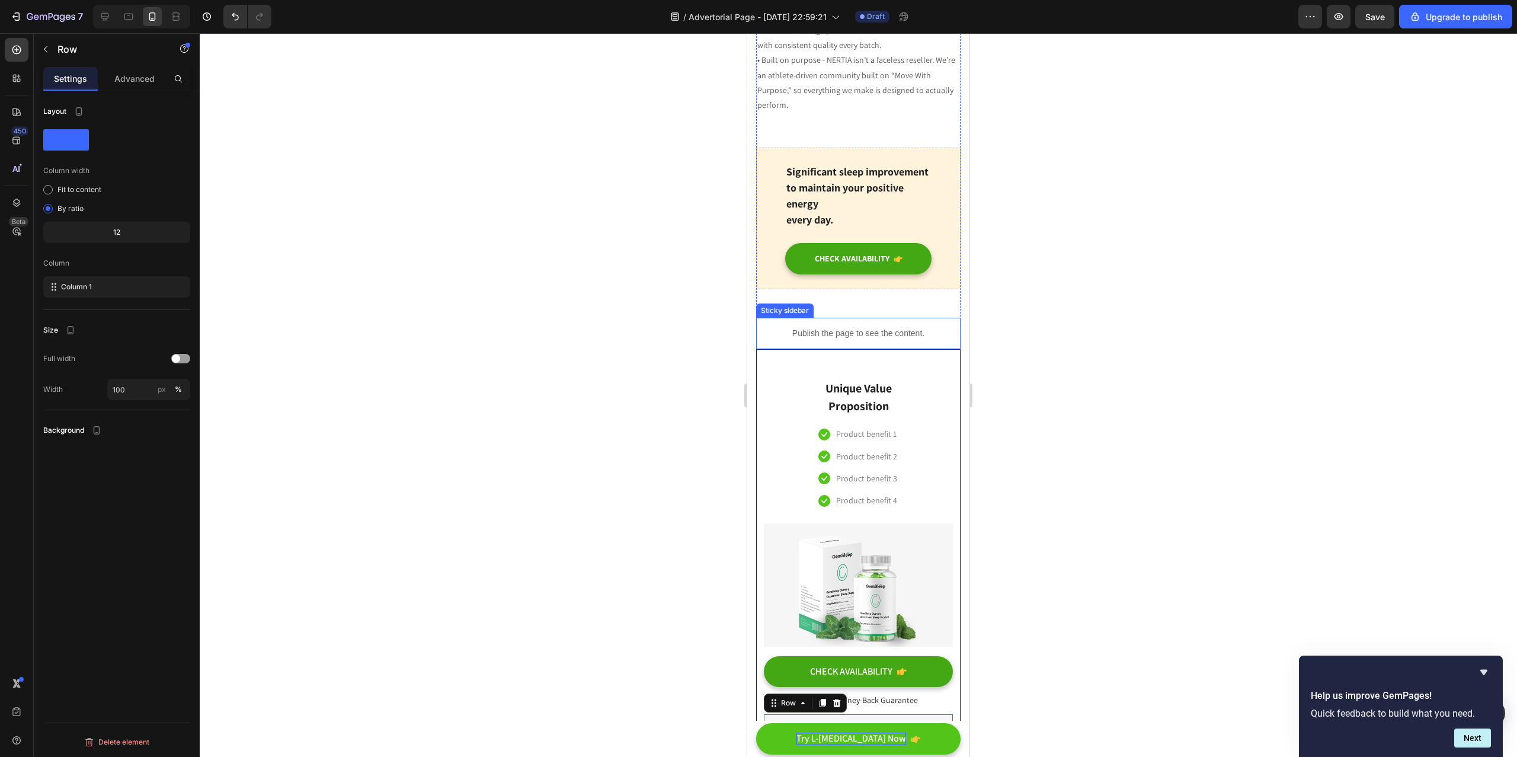
click at [848, 327] on p "Publish the page to see the content." at bounding box center [858, 333] width 204 height 12
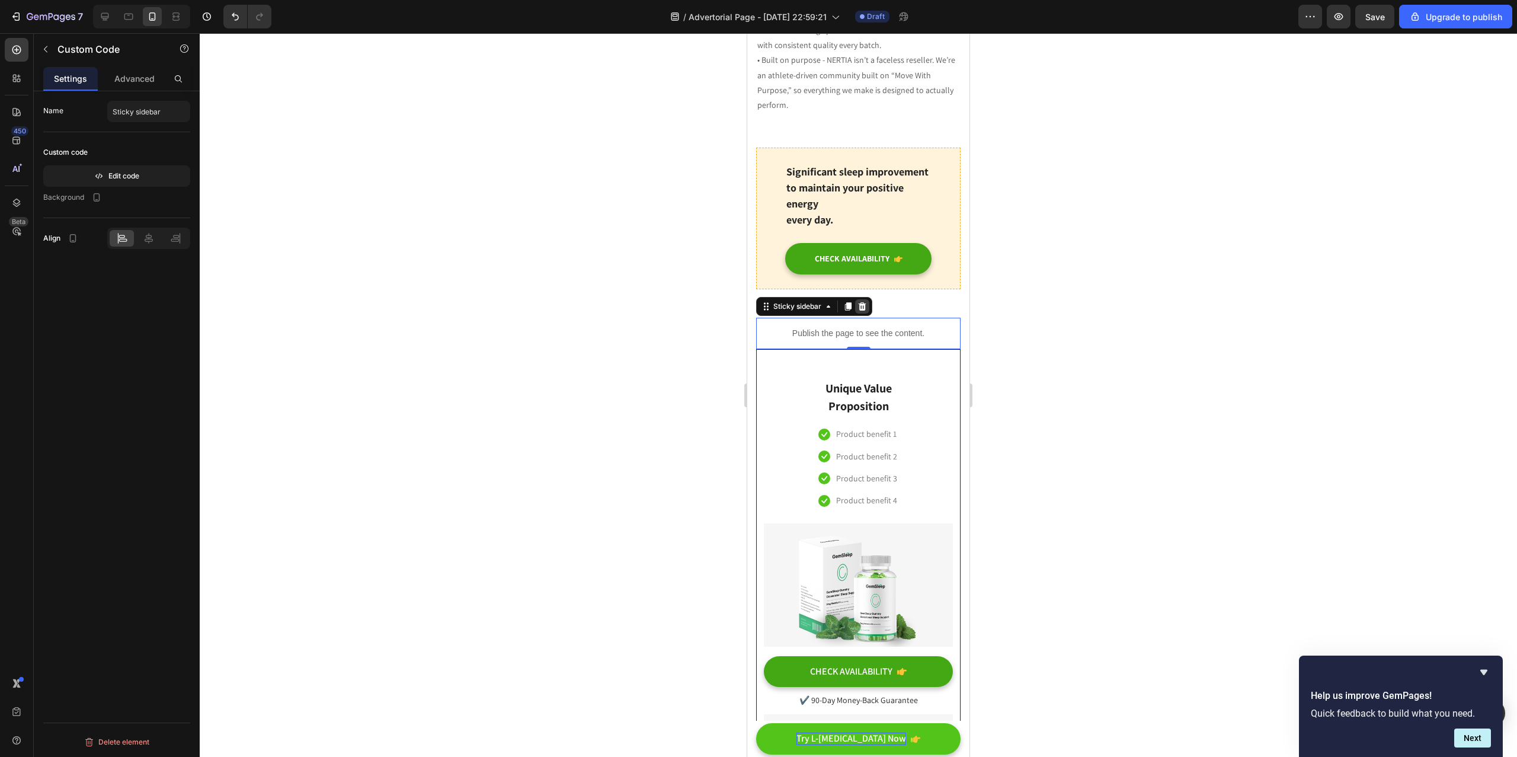
click at [862, 302] on icon at bounding box center [863, 306] width 8 height 8
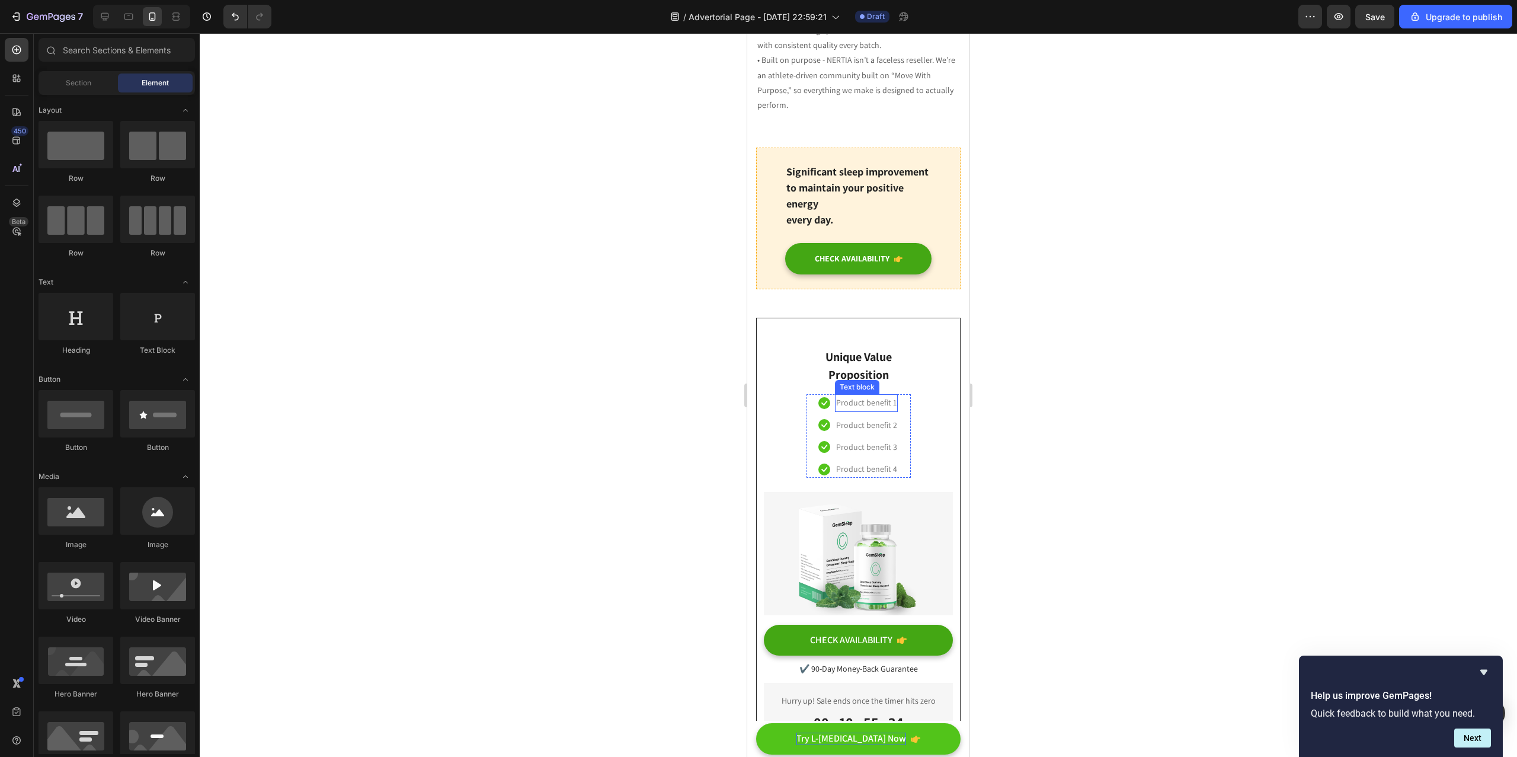
click at [844, 395] on p "Product benefit 1" at bounding box center [866, 402] width 60 height 15
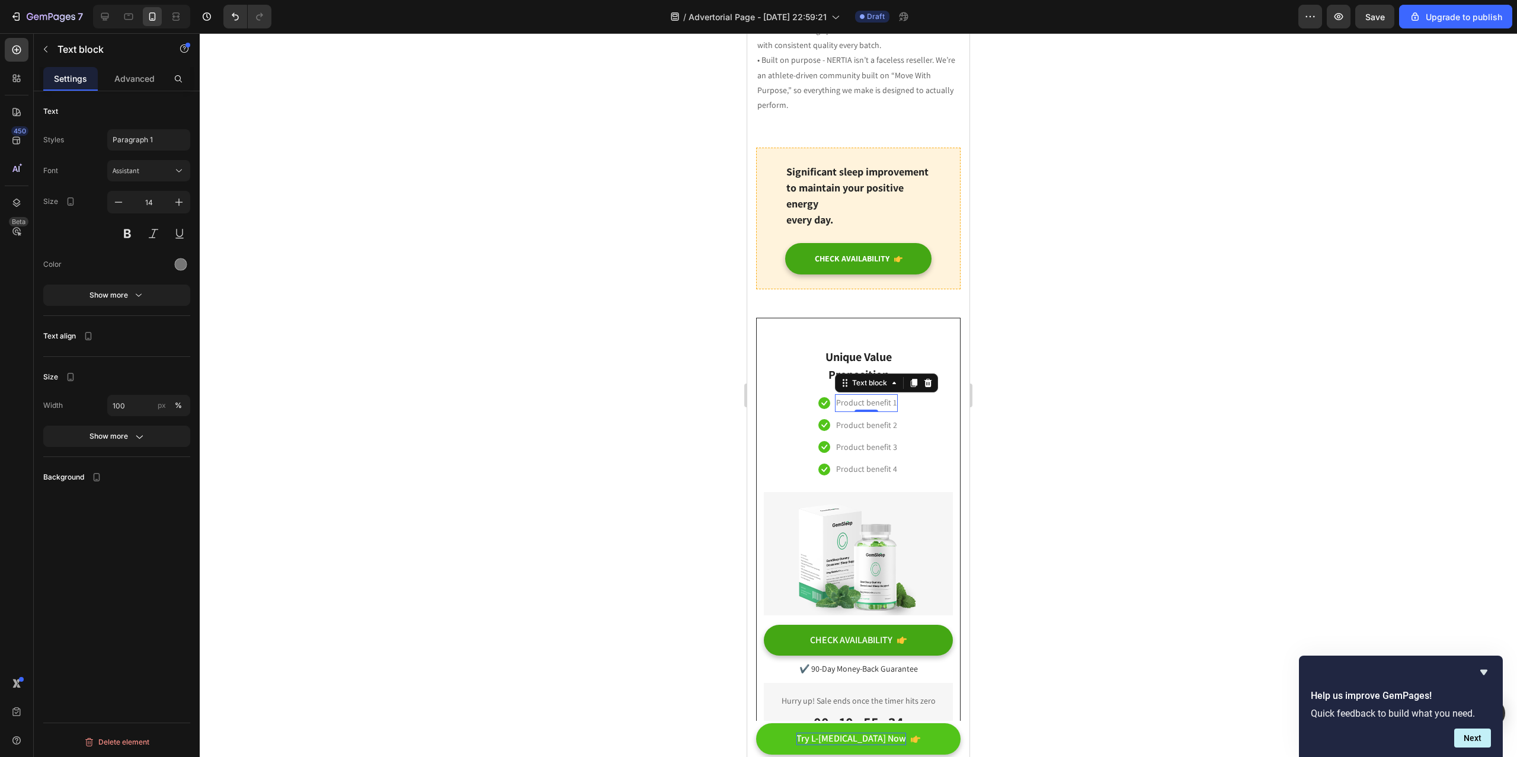
click at [844, 395] on p "Product benefit 1" at bounding box center [866, 402] width 60 height 15
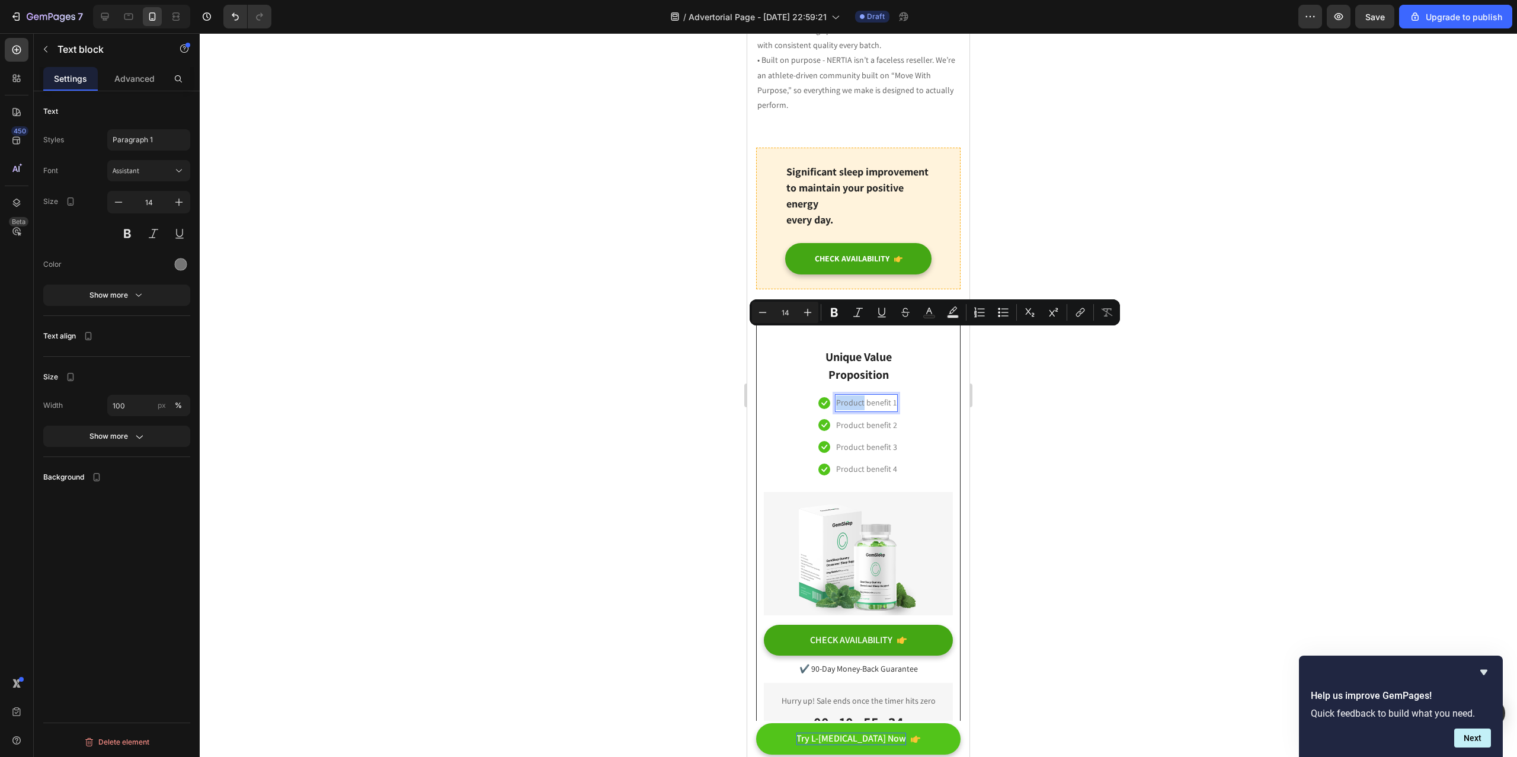
click at [844, 395] on p "Product benefit 1" at bounding box center [866, 402] width 60 height 15
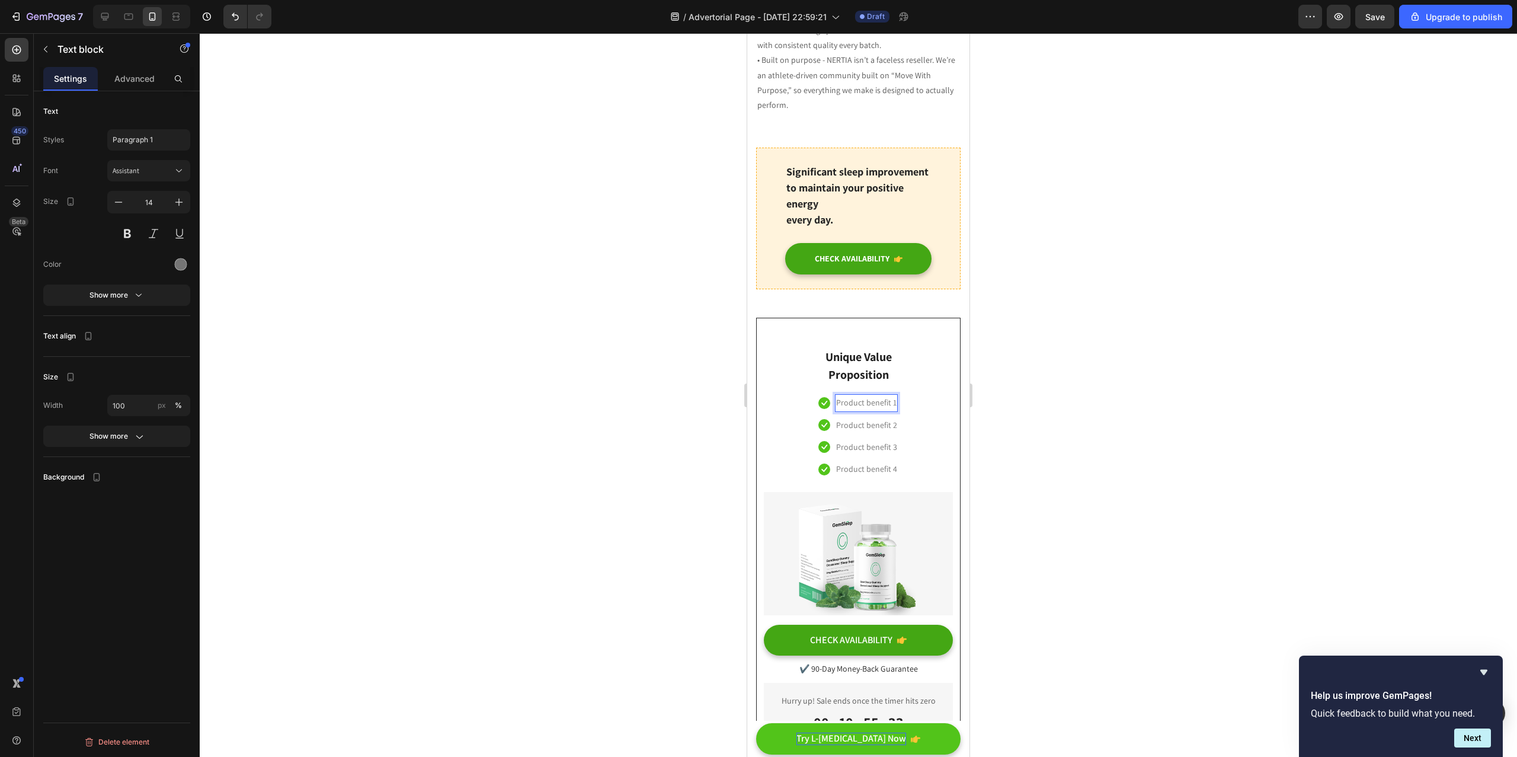
click at [845, 395] on p "Product benefit 1" at bounding box center [866, 402] width 60 height 15
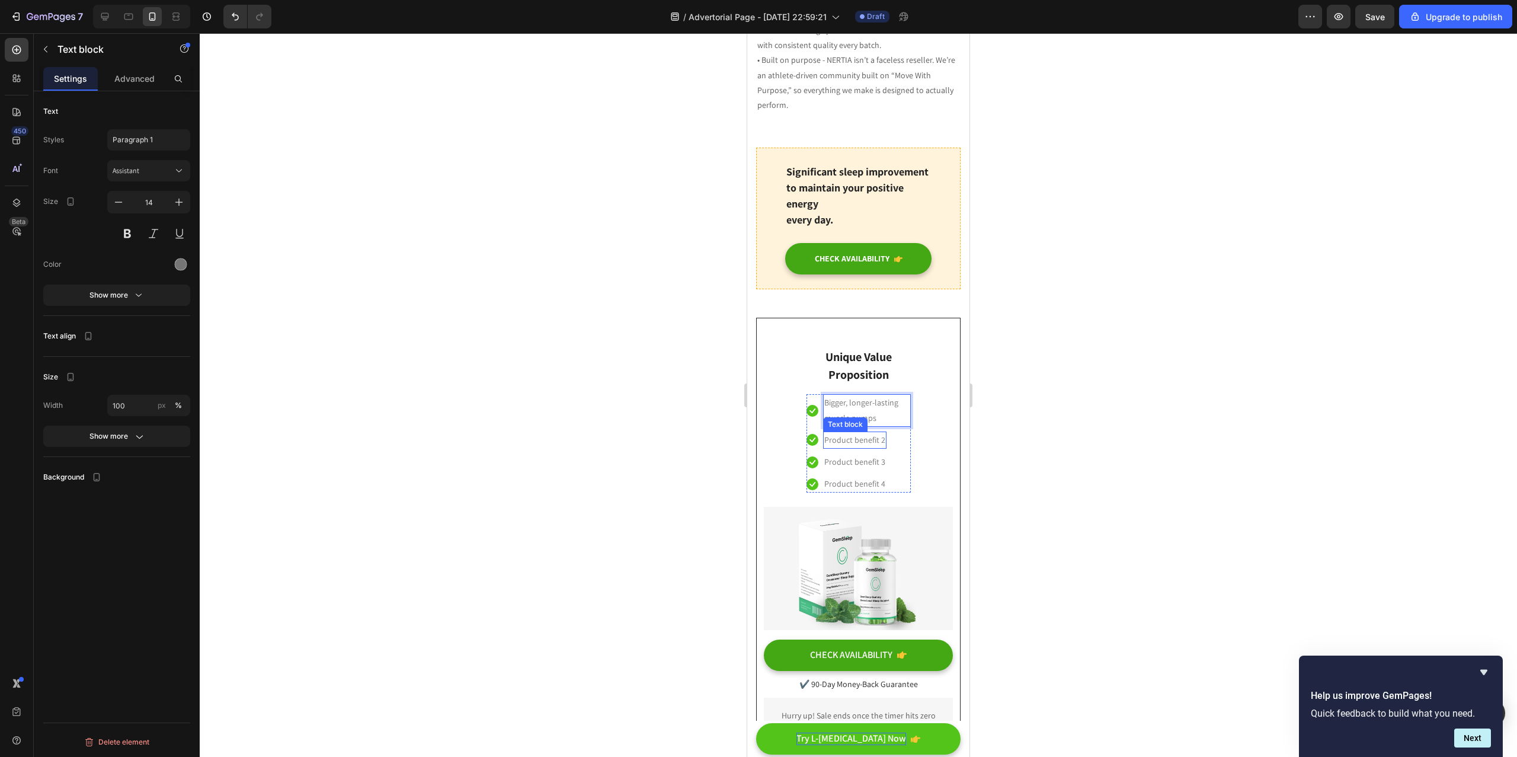
click at [852, 433] on p "Product benefit 2" at bounding box center [854, 440] width 61 height 15
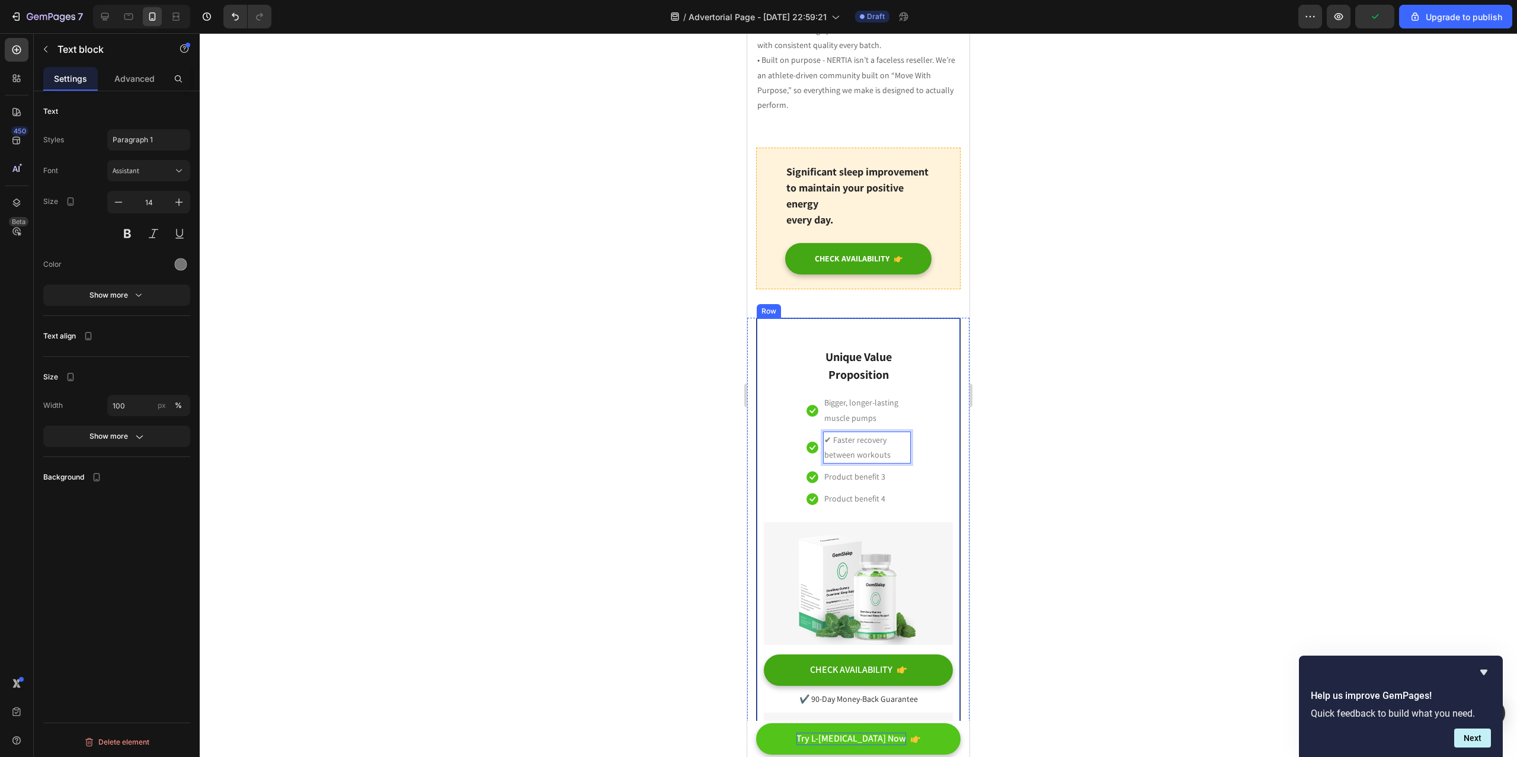
click at [898, 395] on p "Bigger, longer-lasting muscle pumps" at bounding box center [866, 410] width 85 height 30
click at [881, 395] on p "Bigger, longer-lasting muscle pumps" at bounding box center [866, 410] width 85 height 30
click at [1014, 355] on div at bounding box center [858, 394] width 1317 height 723
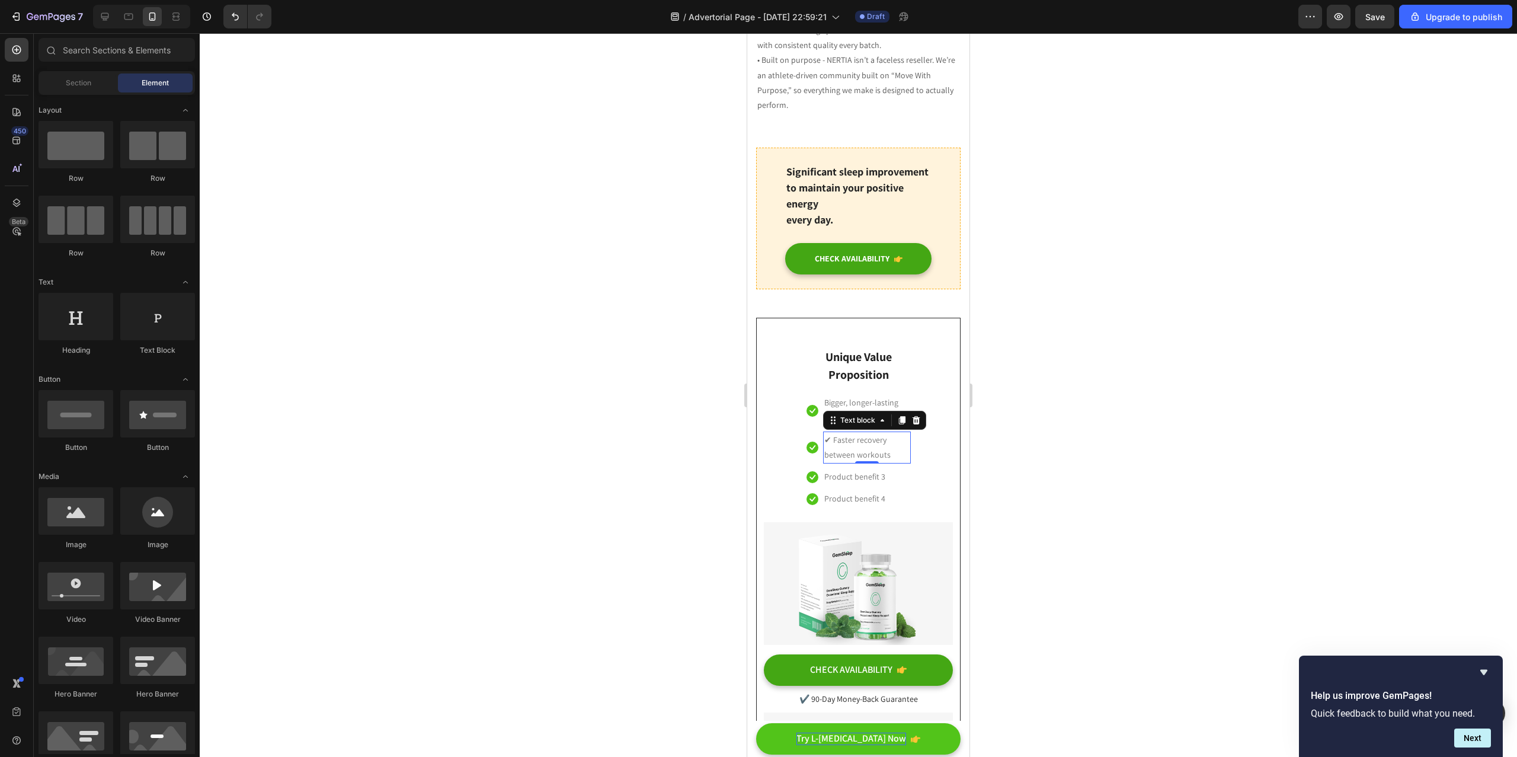
click at [853, 433] on p "✔ Faster recovery between workouts" at bounding box center [866, 448] width 85 height 30
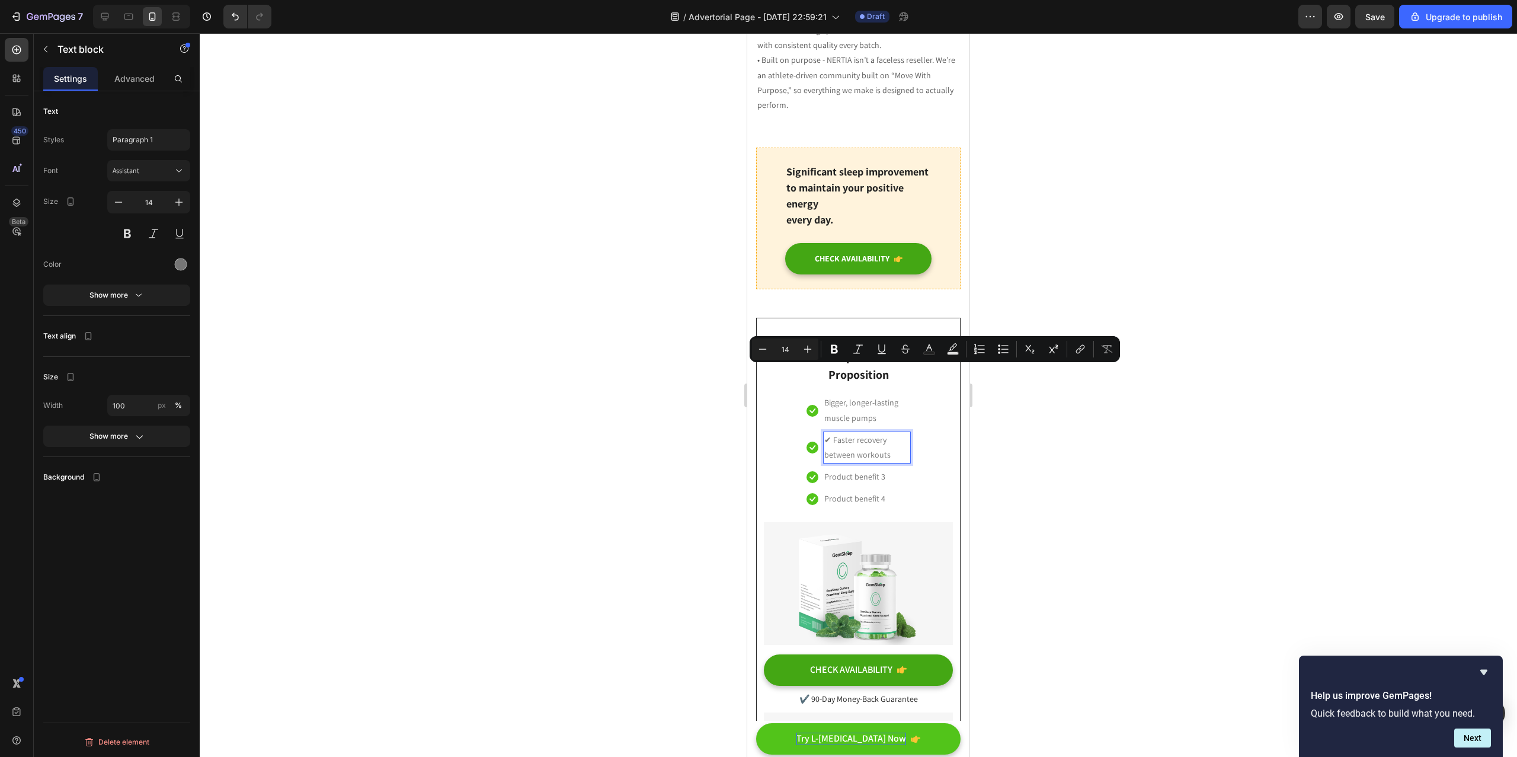
click at [828, 433] on p "✔ Faster recovery between workouts" at bounding box center [866, 448] width 85 height 30
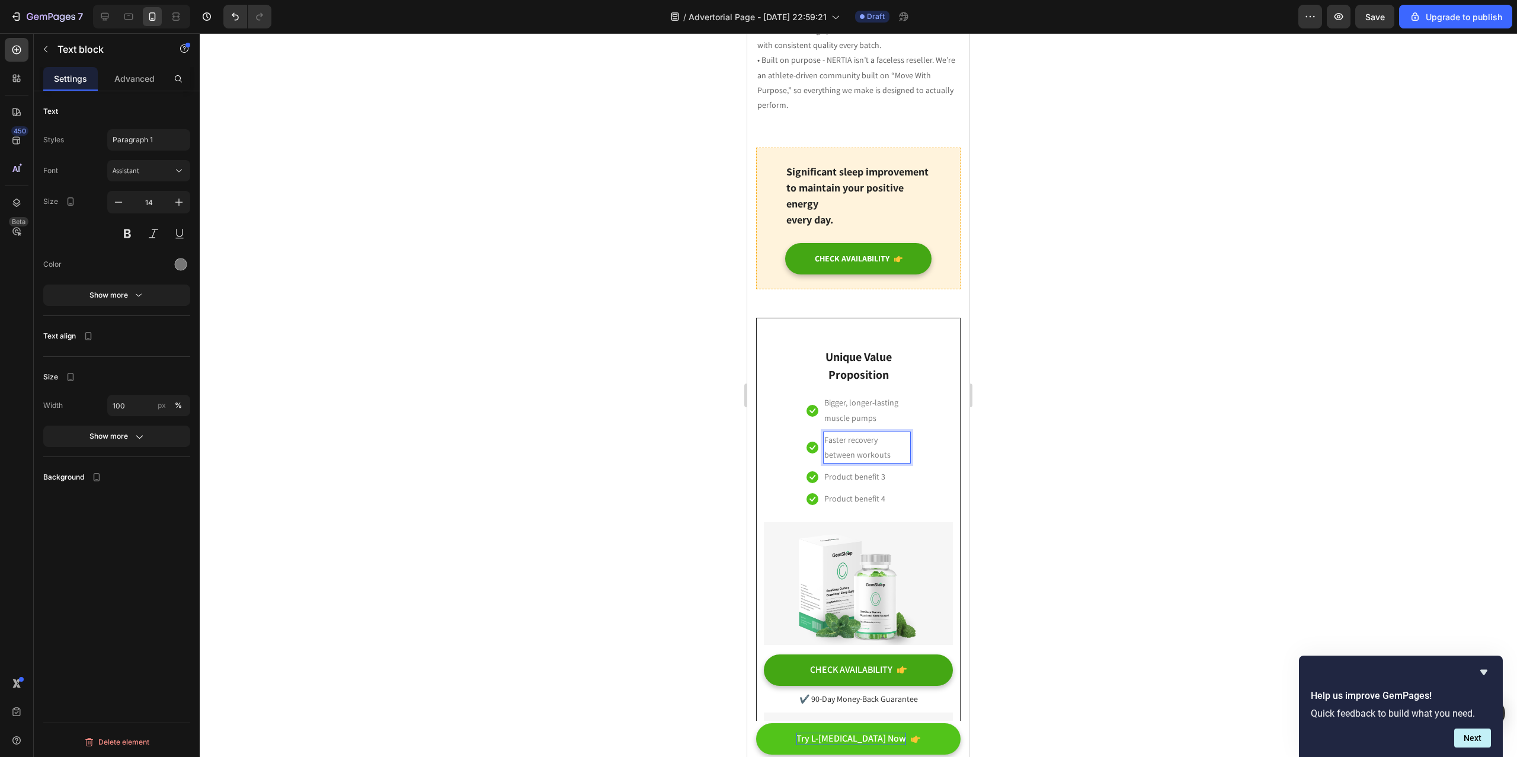
click at [1058, 379] on div at bounding box center [858, 394] width 1317 height 723
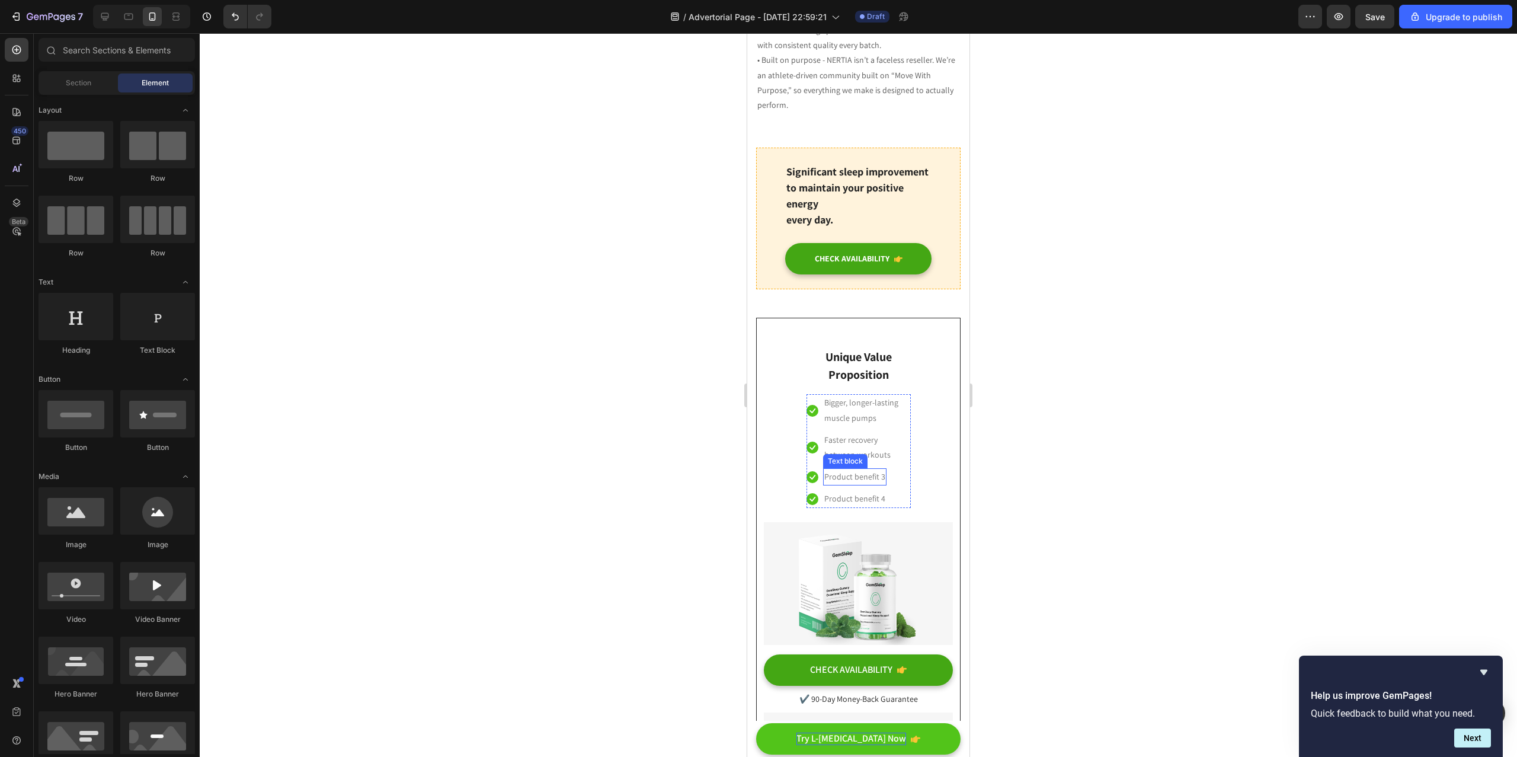
click at [861, 469] on p "Product benefit 3" at bounding box center [854, 476] width 61 height 15
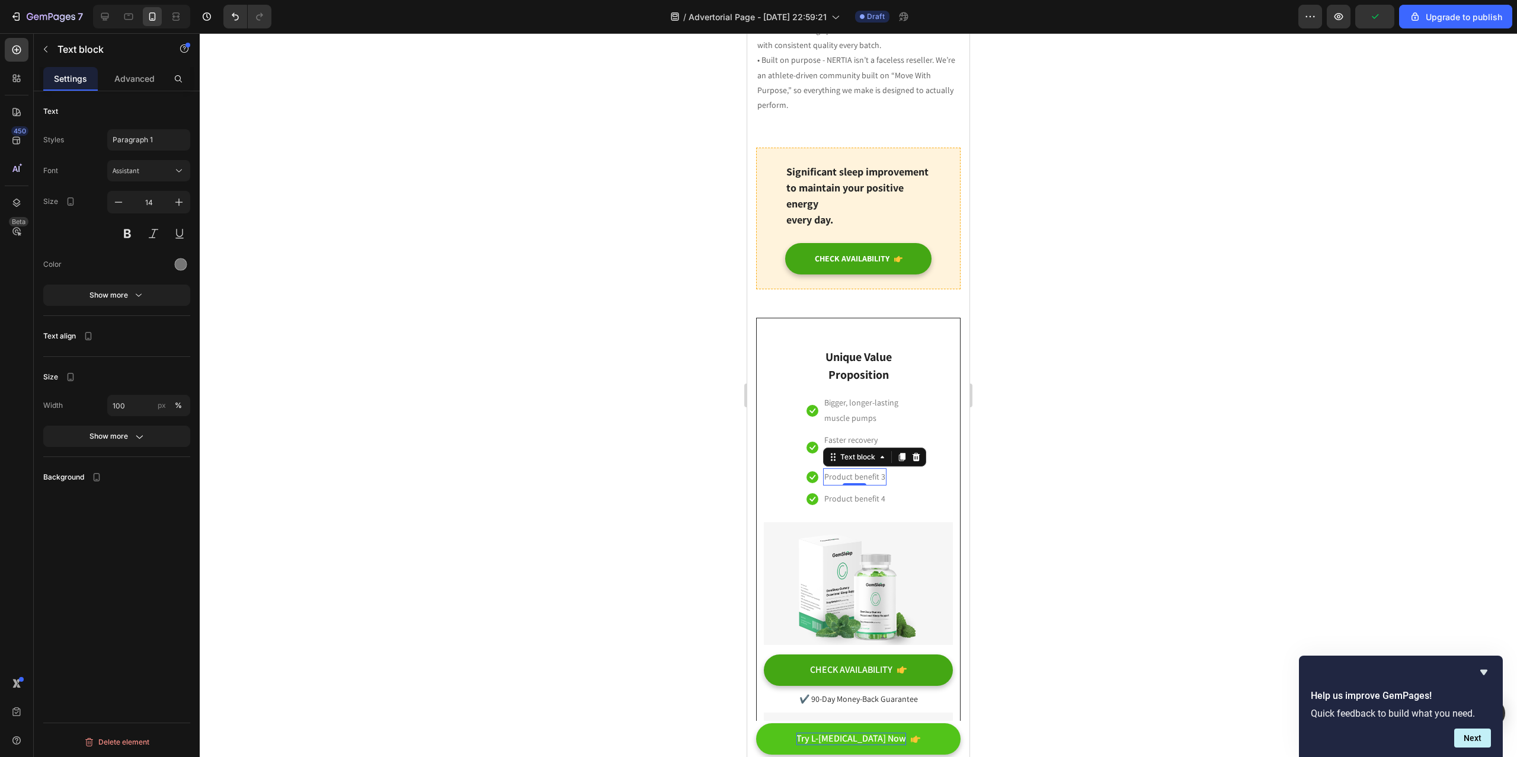
click at [871, 469] on p "Product benefit 3" at bounding box center [854, 476] width 61 height 15
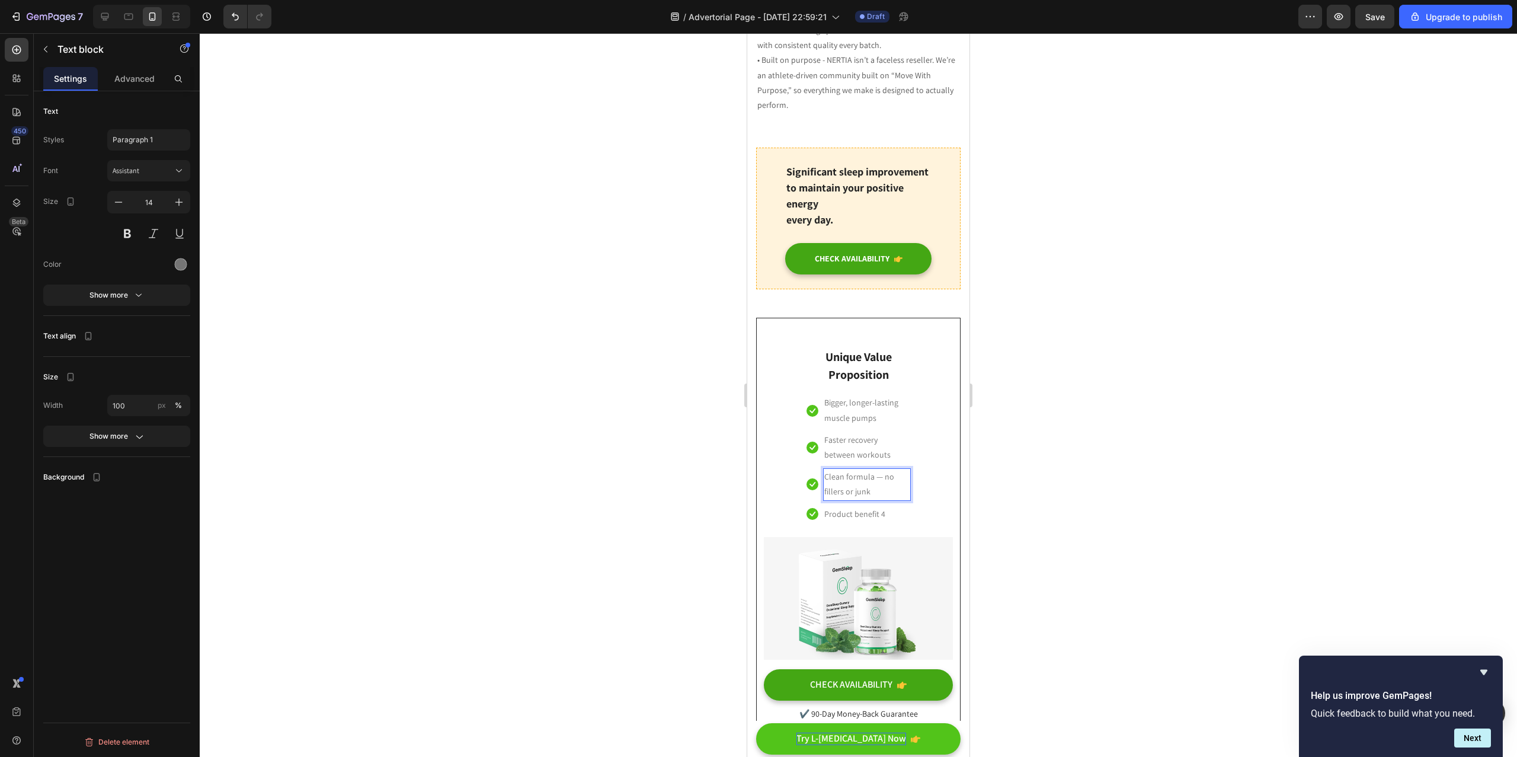
click at [870, 469] on p "Clean formula — no fillers or junk" at bounding box center [866, 484] width 85 height 30
click at [1110, 473] on div at bounding box center [858, 394] width 1317 height 723
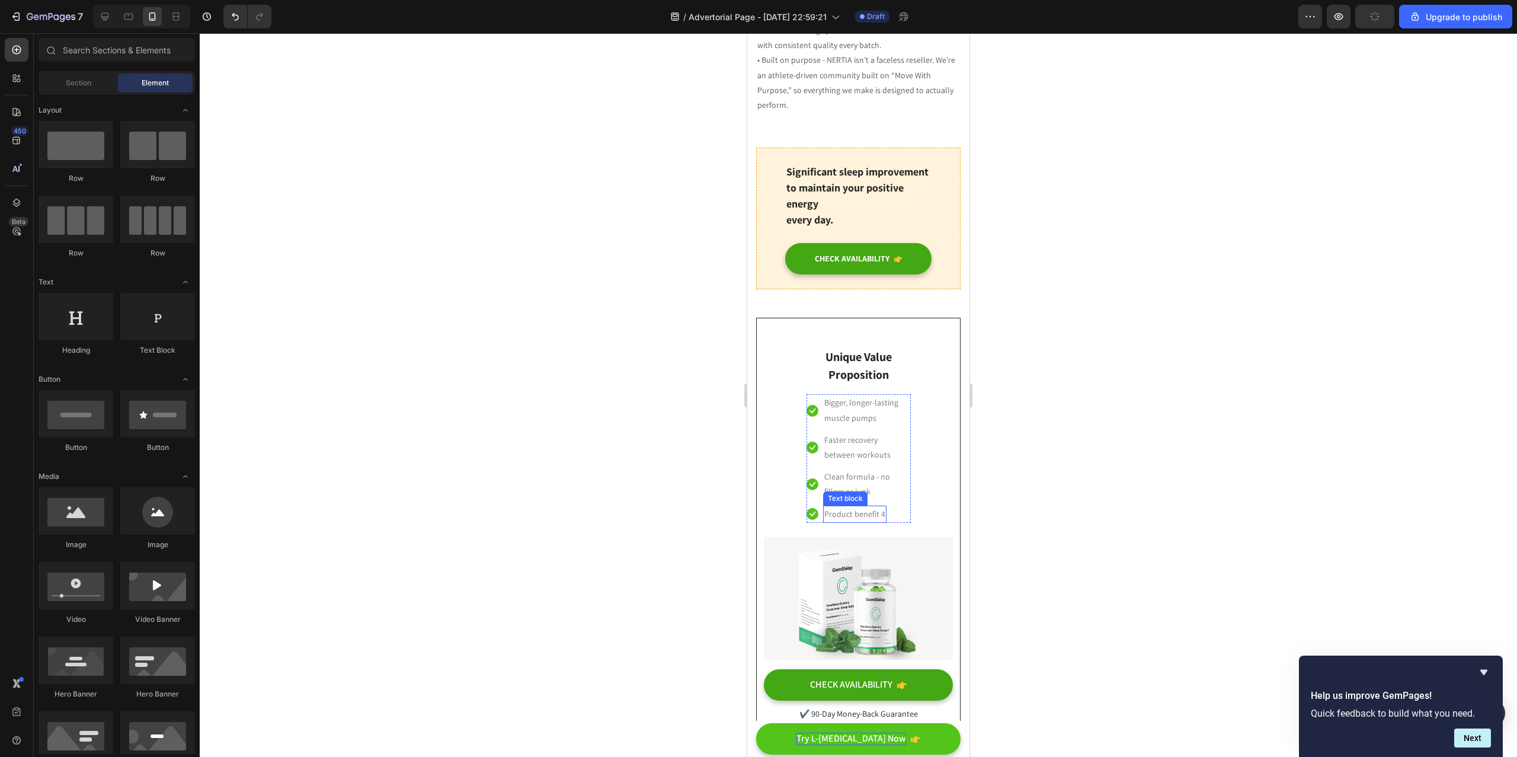
click at [835, 507] on p "Product benefit 4" at bounding box center [854, 514] width 61 height 15
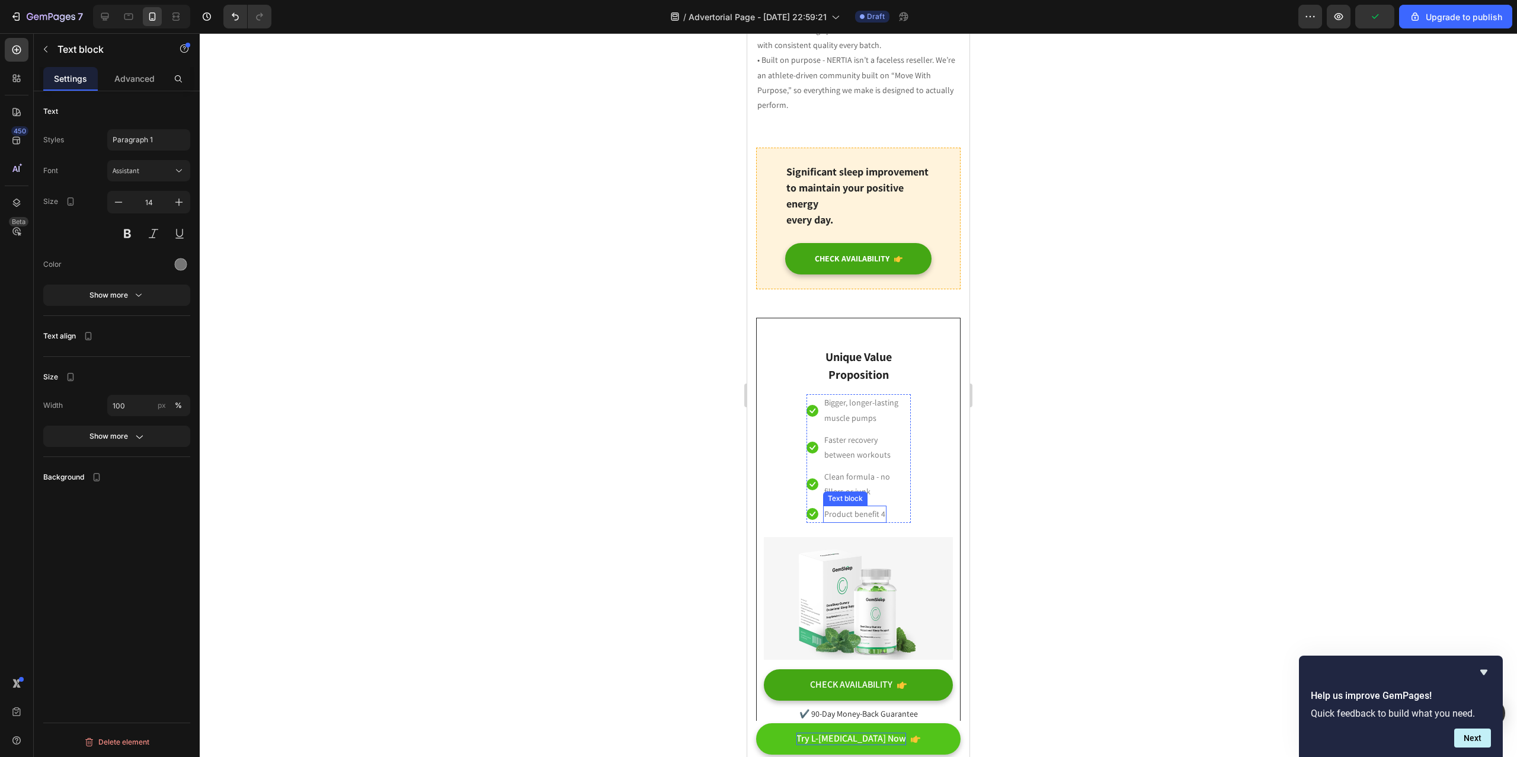
click at [835, 507] on p "Product benefit 4" at bounding box center [854, 514] width 61 height 15
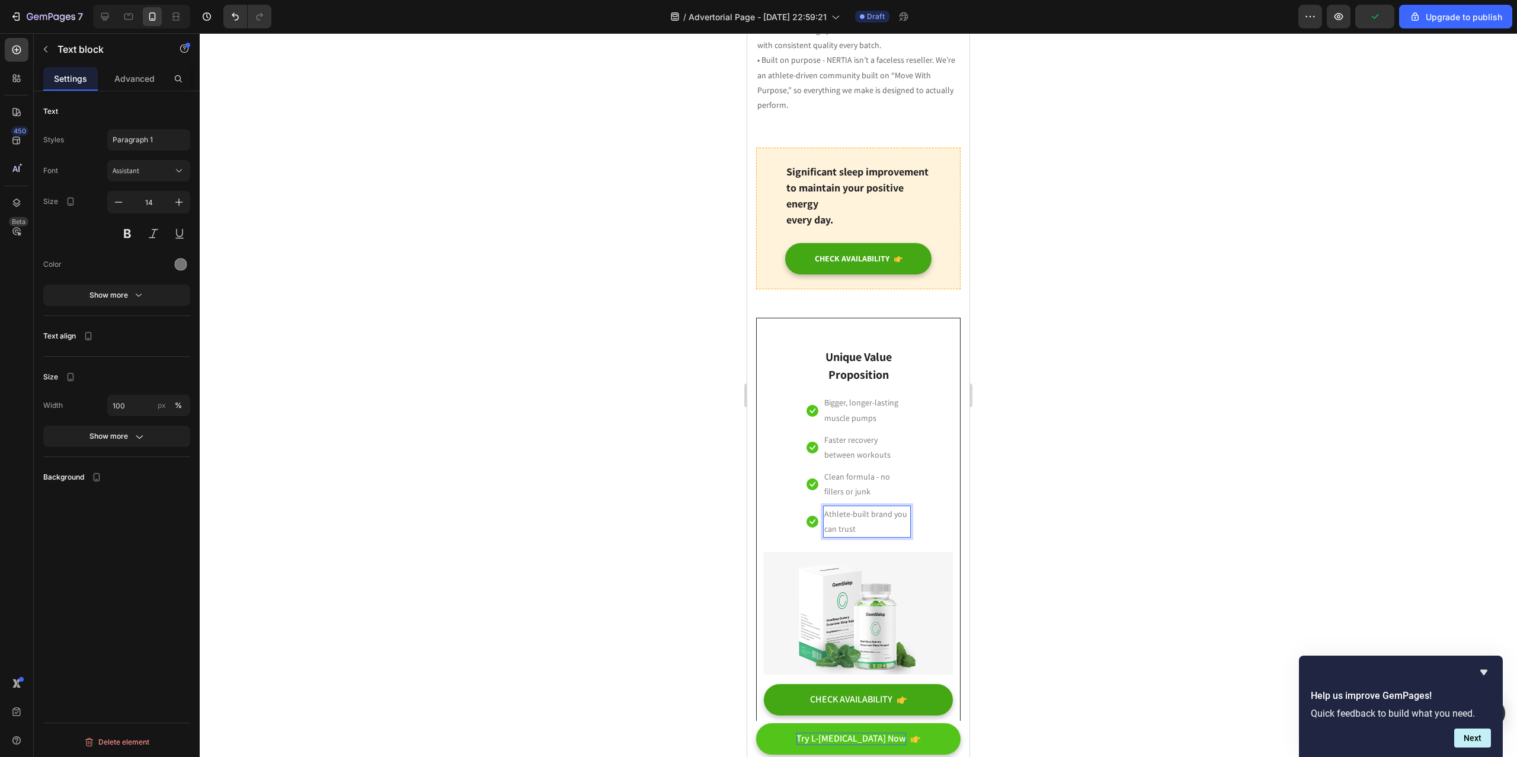
click at [1107, 482] on div at bounding box center [858, 394] width 1317 height 723
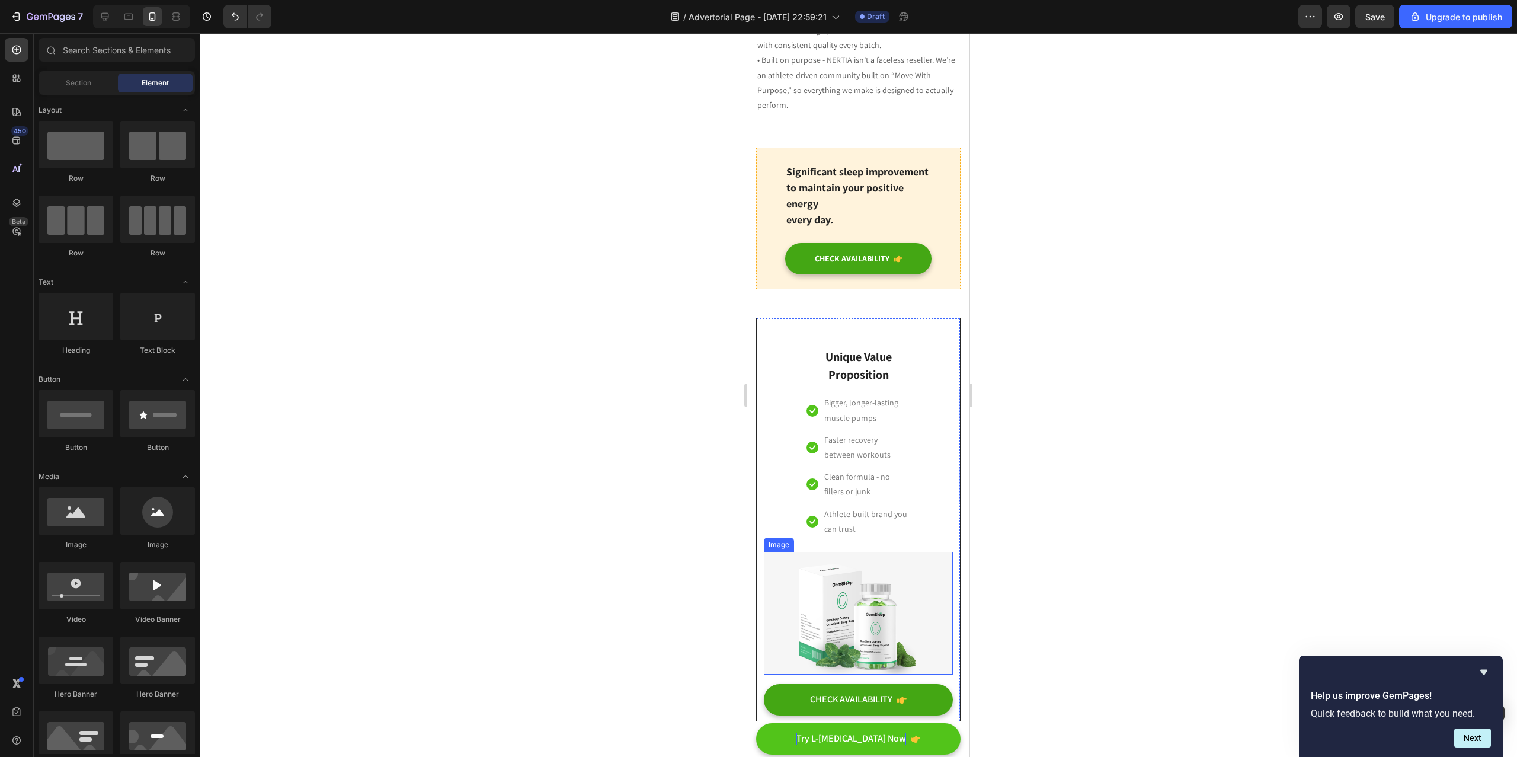
scroll to position [2800, 0]
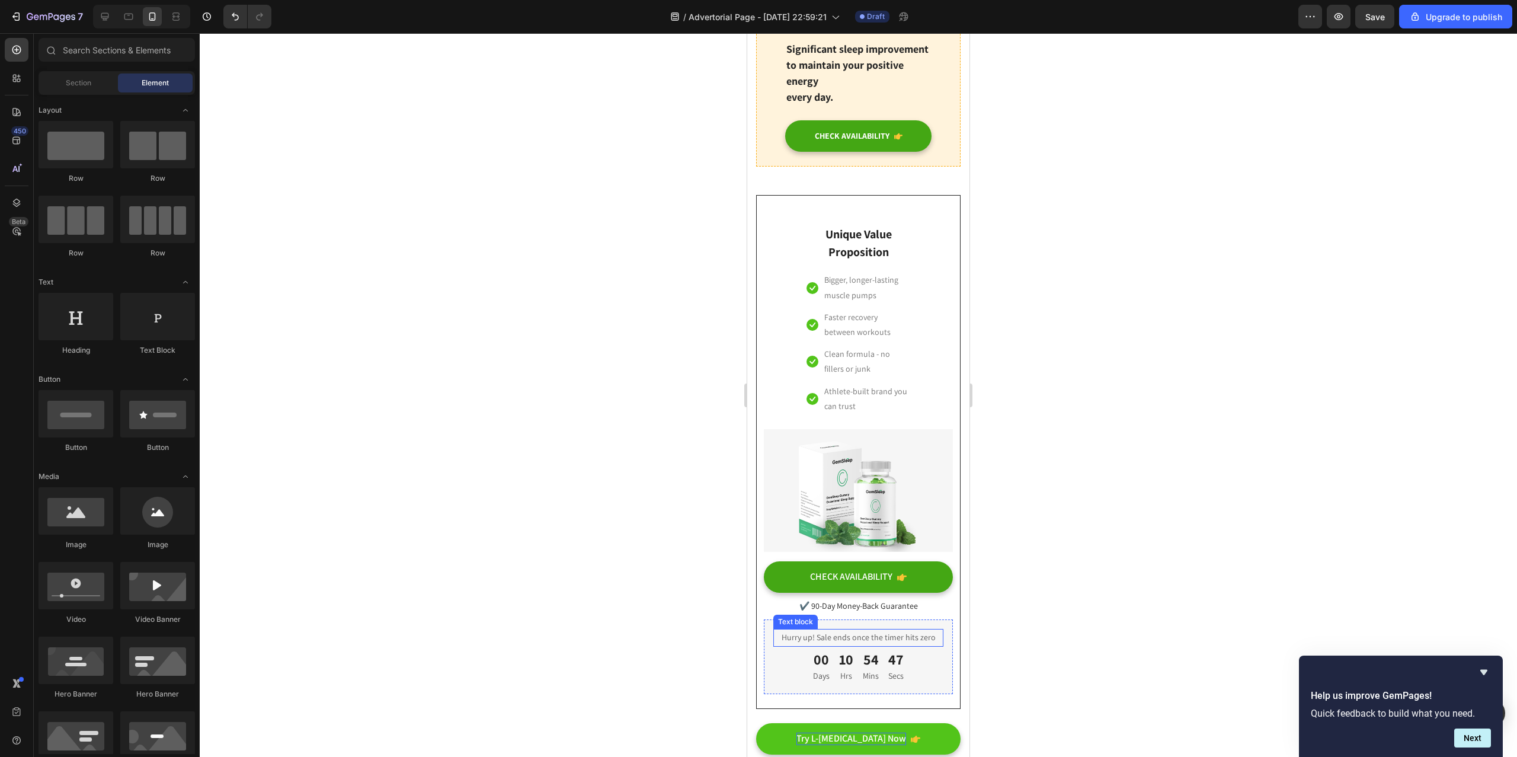
click at [879, 630] on p "Hurry up! Sale ends once the timer hits zero" at bounding box center [858, 637] width 168 height 15
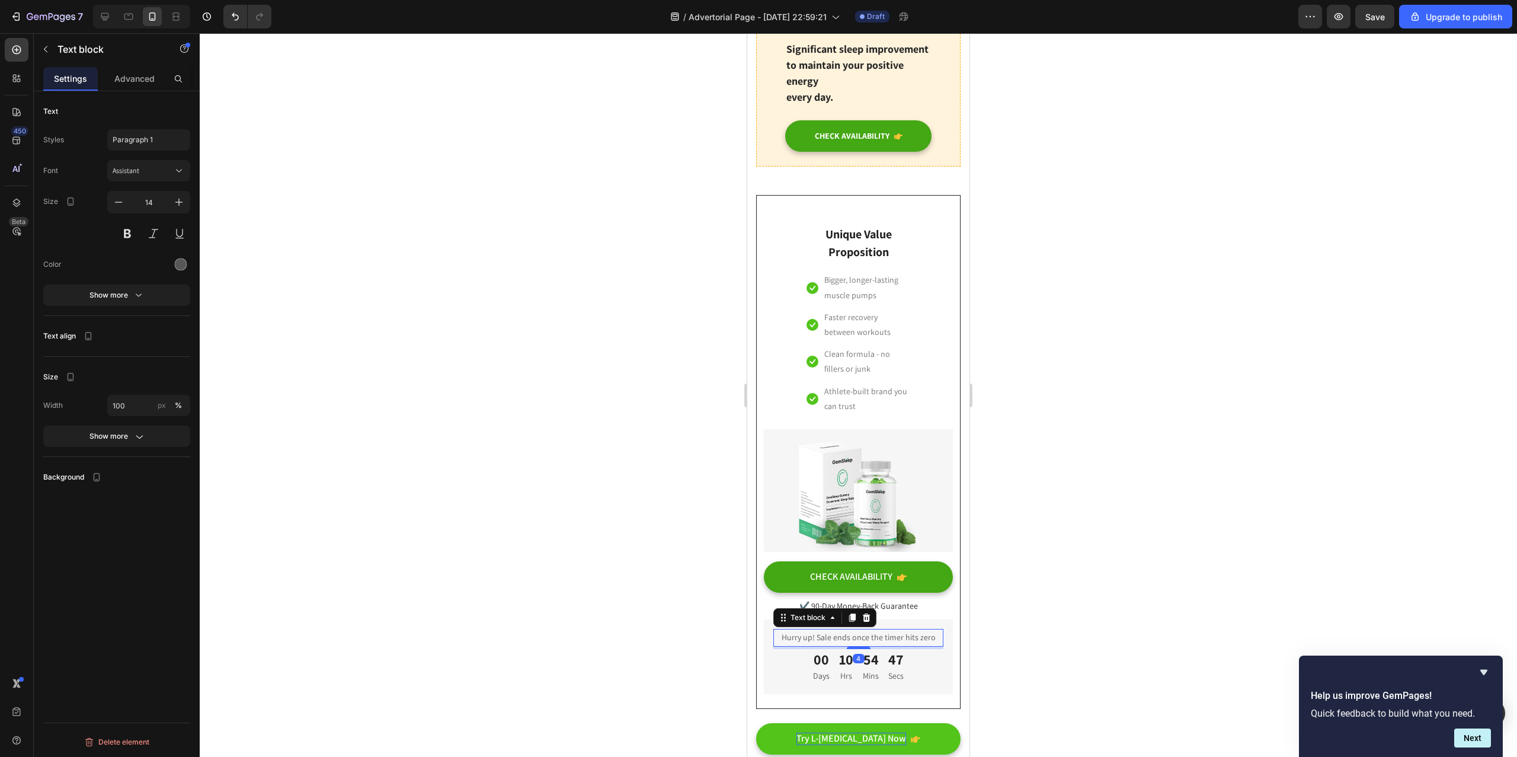
click at [879, 630] on p "Hurry up! Sale ends once the timer hits zero" at bounding box center [858, 637] width 168 height 15
click at [1072, 564] on div at bounding box center [858, 394] width 1317 height 723
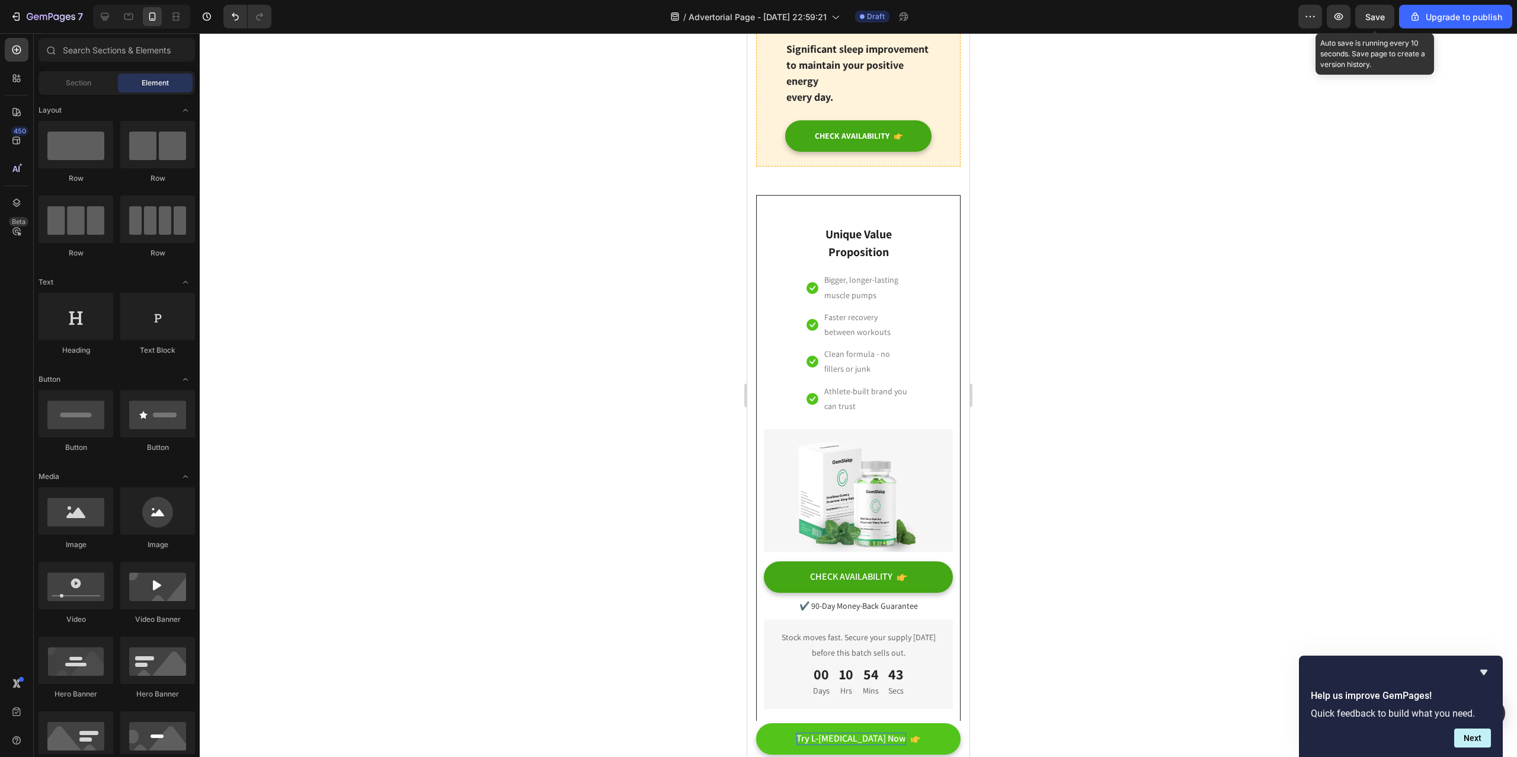
click at [1378, 20] on span "Save" at bounding box center [1375, 17] width 20 height 10
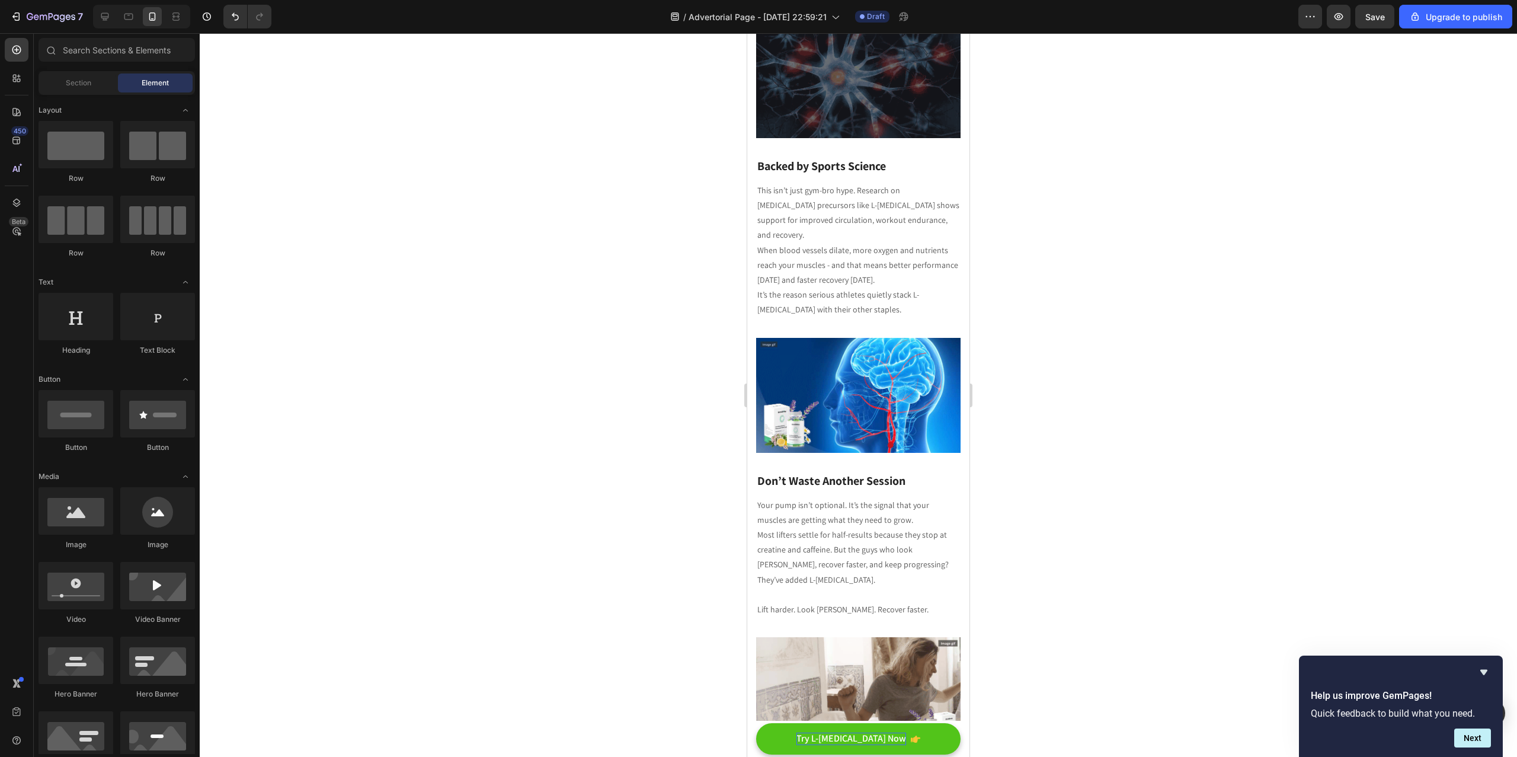
scroll to position [961, 0]
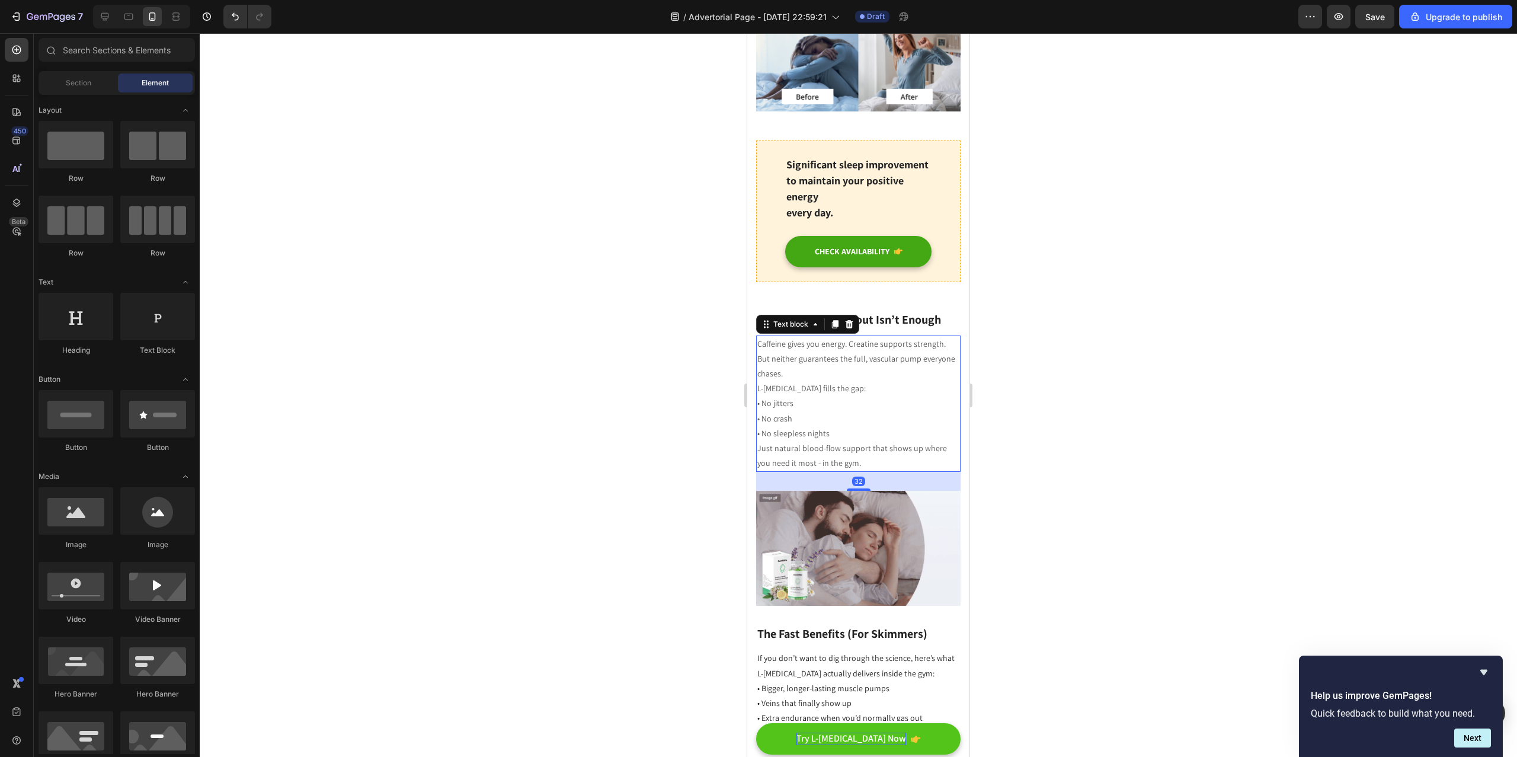
click at [840, 381] on p "L-[MEDICAL_DATA] fills the gap:" at bounding box center [858, 388] width 202 height 15
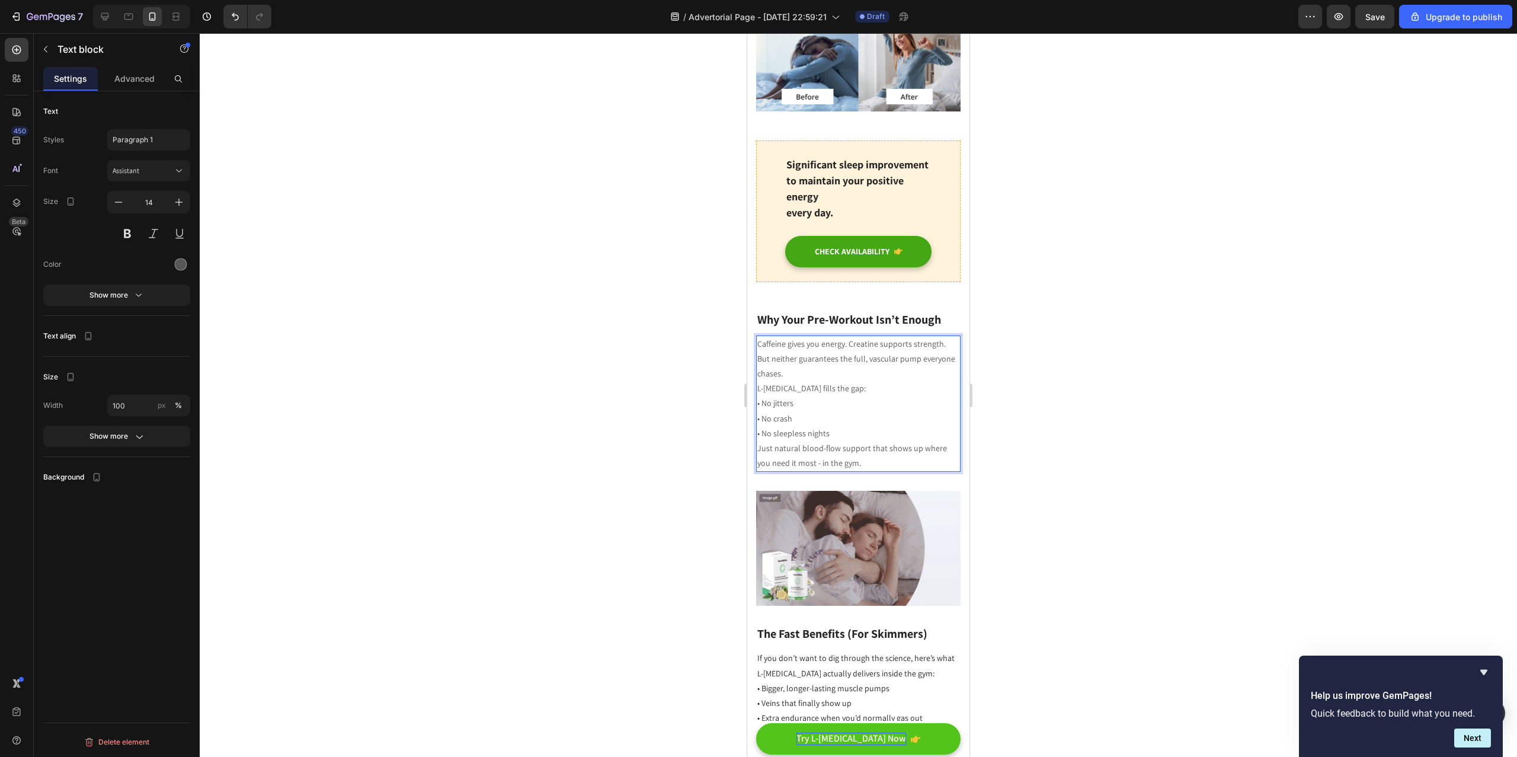
click at [853, 345] on p "Caffeine gives you energy. Creatine supports strength. But neither guarantees t…" at bounding box center [858, 359] width 202 height 45
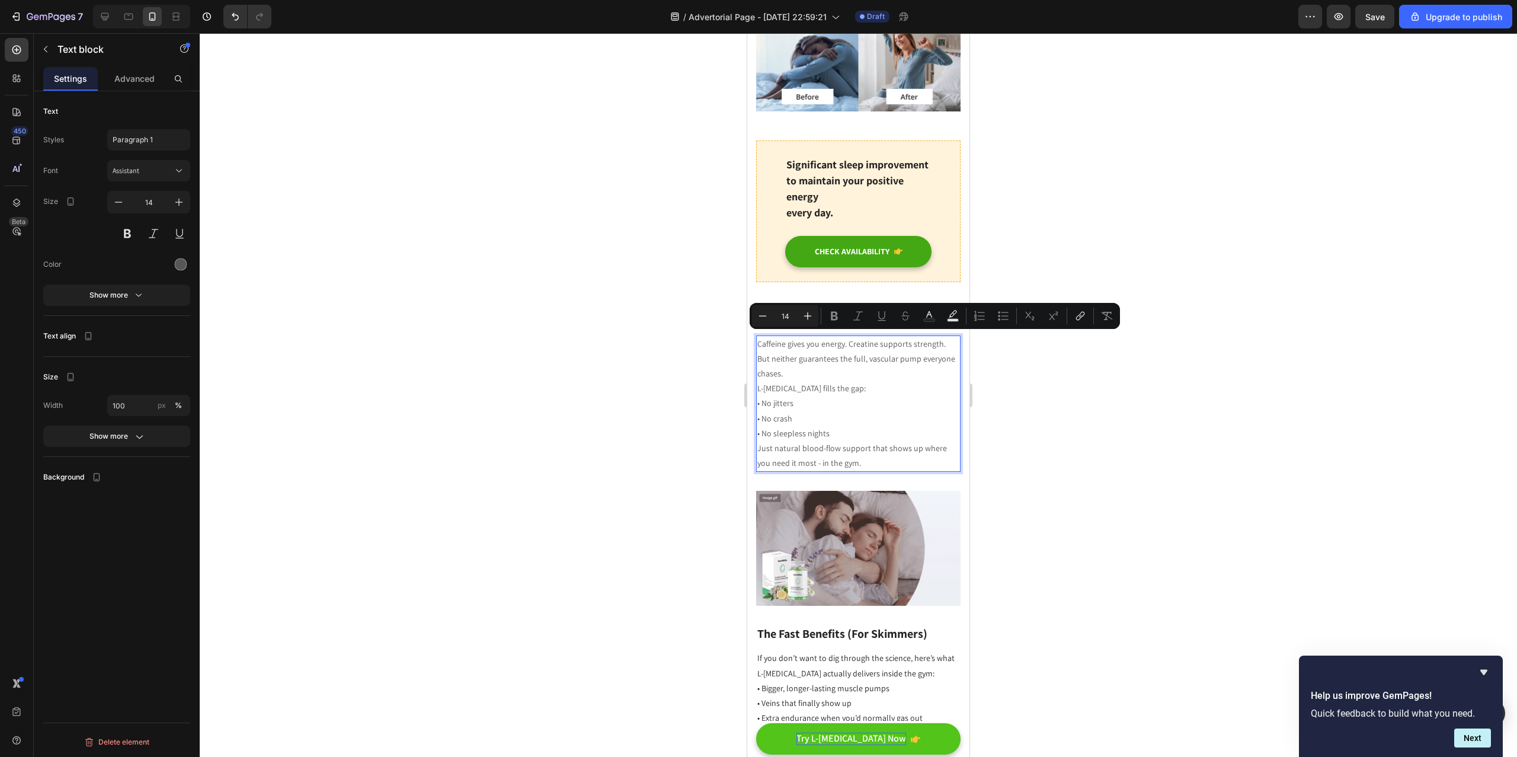
click at [848, 339] on p "Caffeine gives you energy. Creatine supports strength. But neither guarantees t…" at bounding box center [858, 359] width 202 height 45
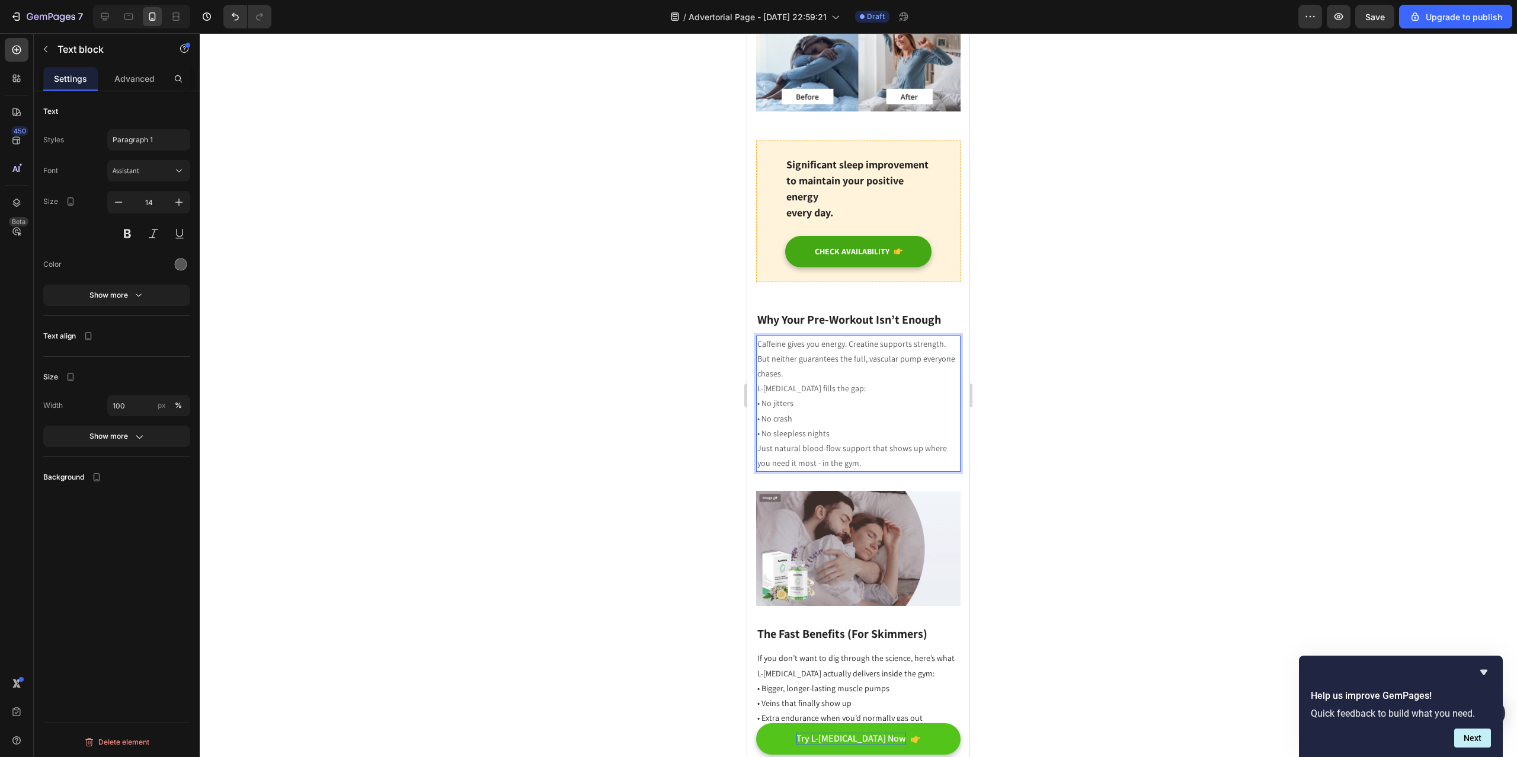
click at [854, 381] on p "L-[MEDICAL_DATA] fills the gap:" at bounding box center [858, 388] width 202 height 15
click at [550, 367] on div at bounding box center [858, 394] width 1317 height 723
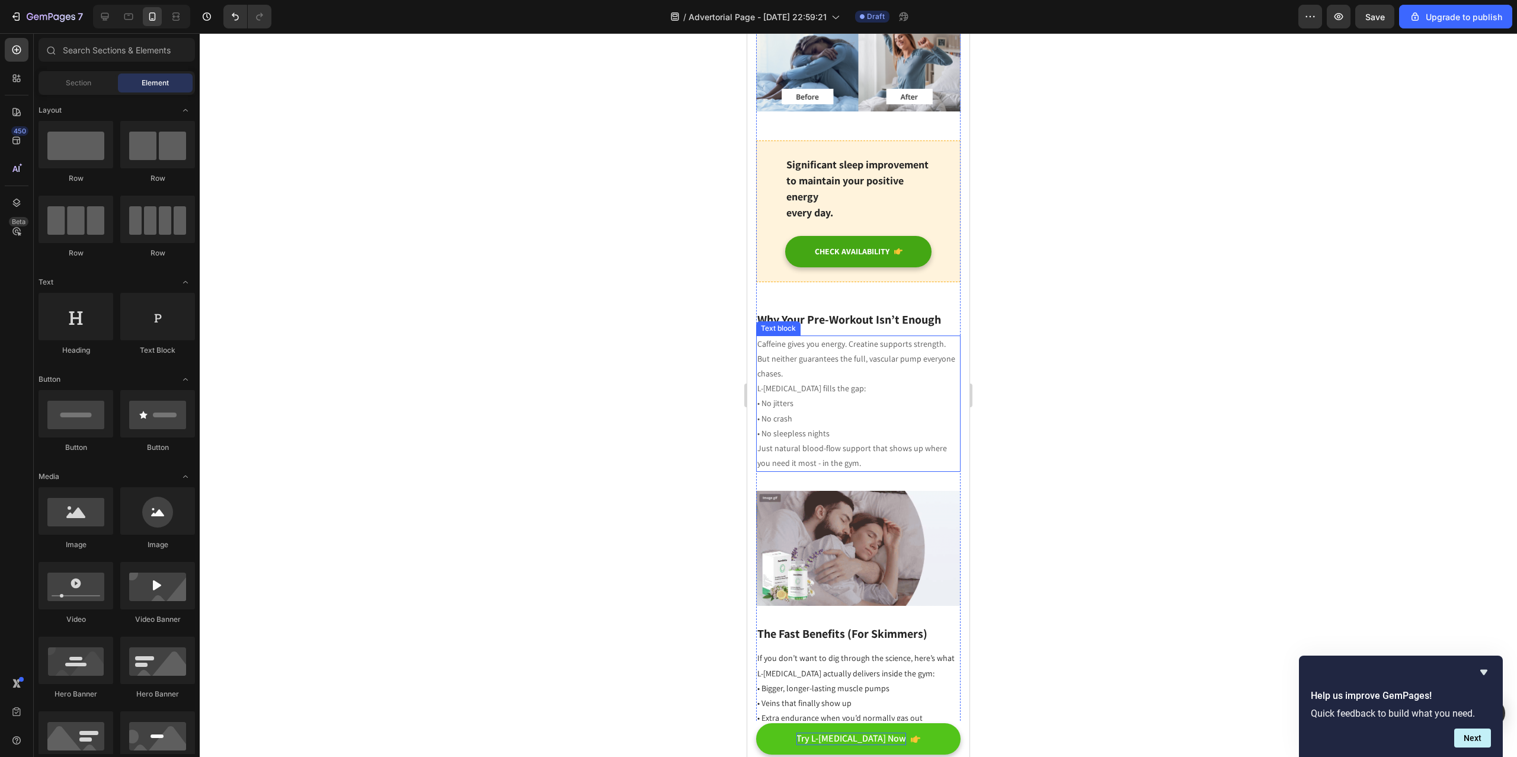
click at [901, 381] on p "L-[MEDICAL_DATA] fills the gap:" at bounding box center [858, 388] width 202 height 15
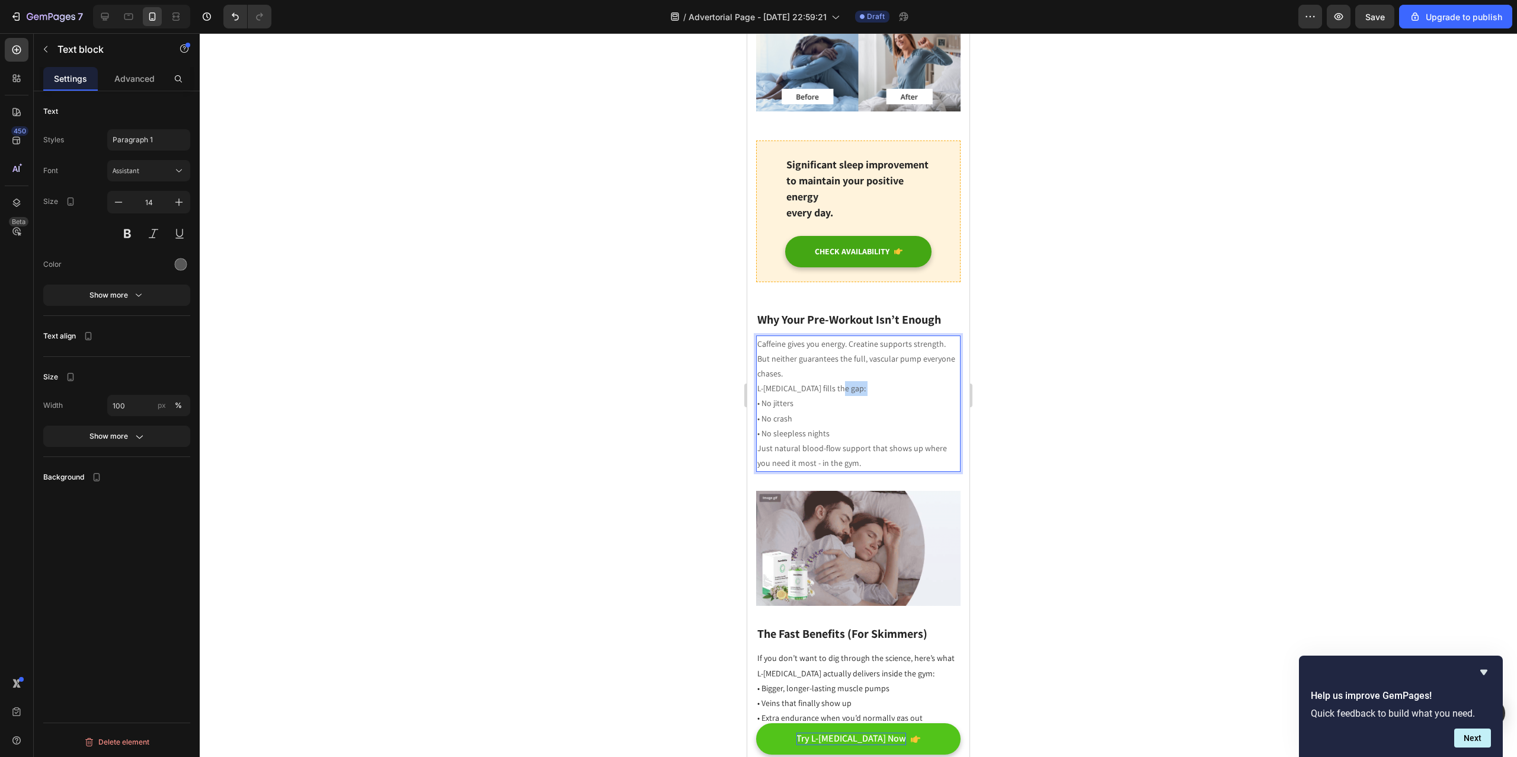
click at [860, 381] on p "L-[MEDICAL_DATA] fills the gap:" at bounding box center [858, 388] width 202 height 15
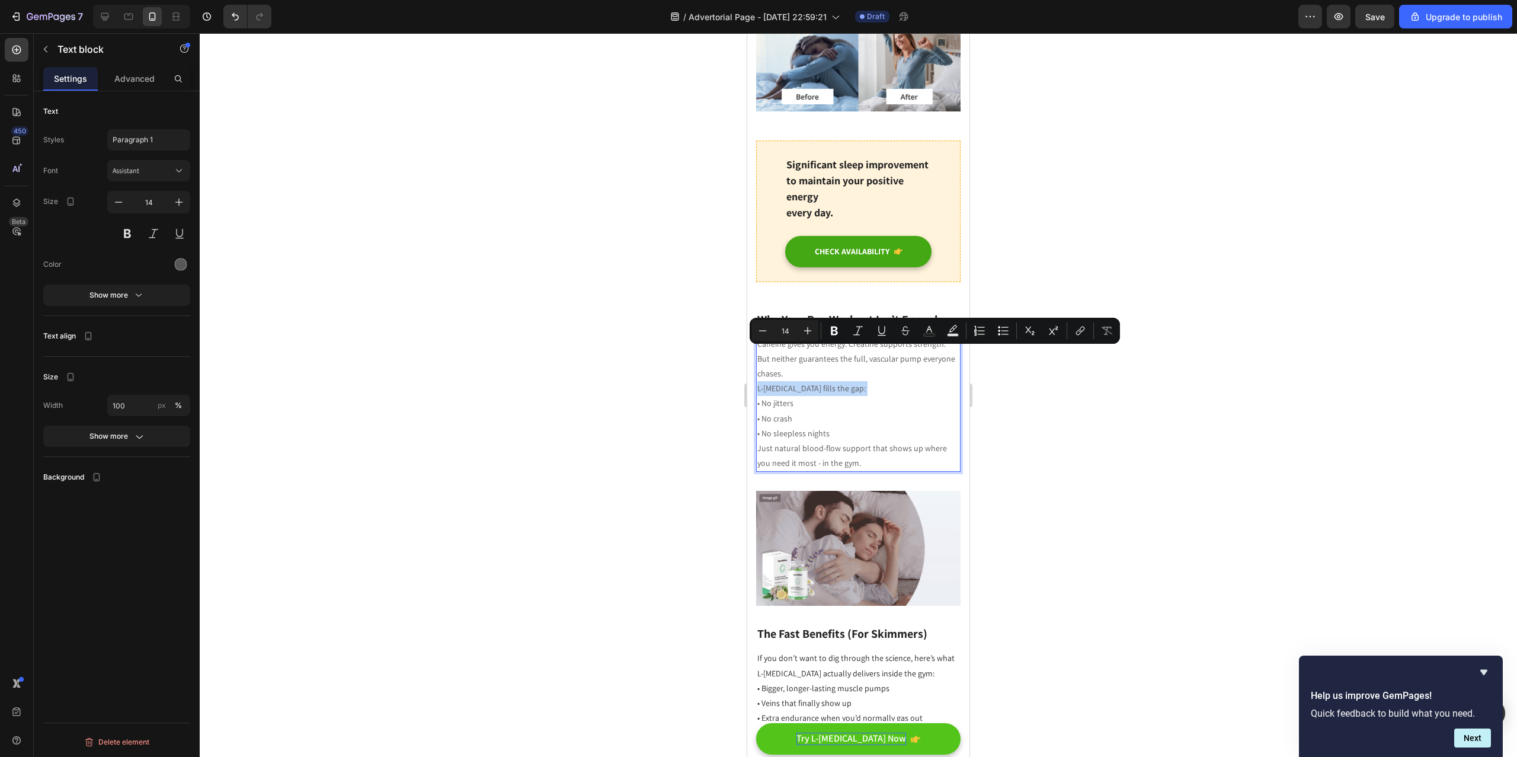
click at [860, 381] on p "L-[MEDICAL_DATA] fills the gap:" at bounding box center [858, 388] width 202 height 15
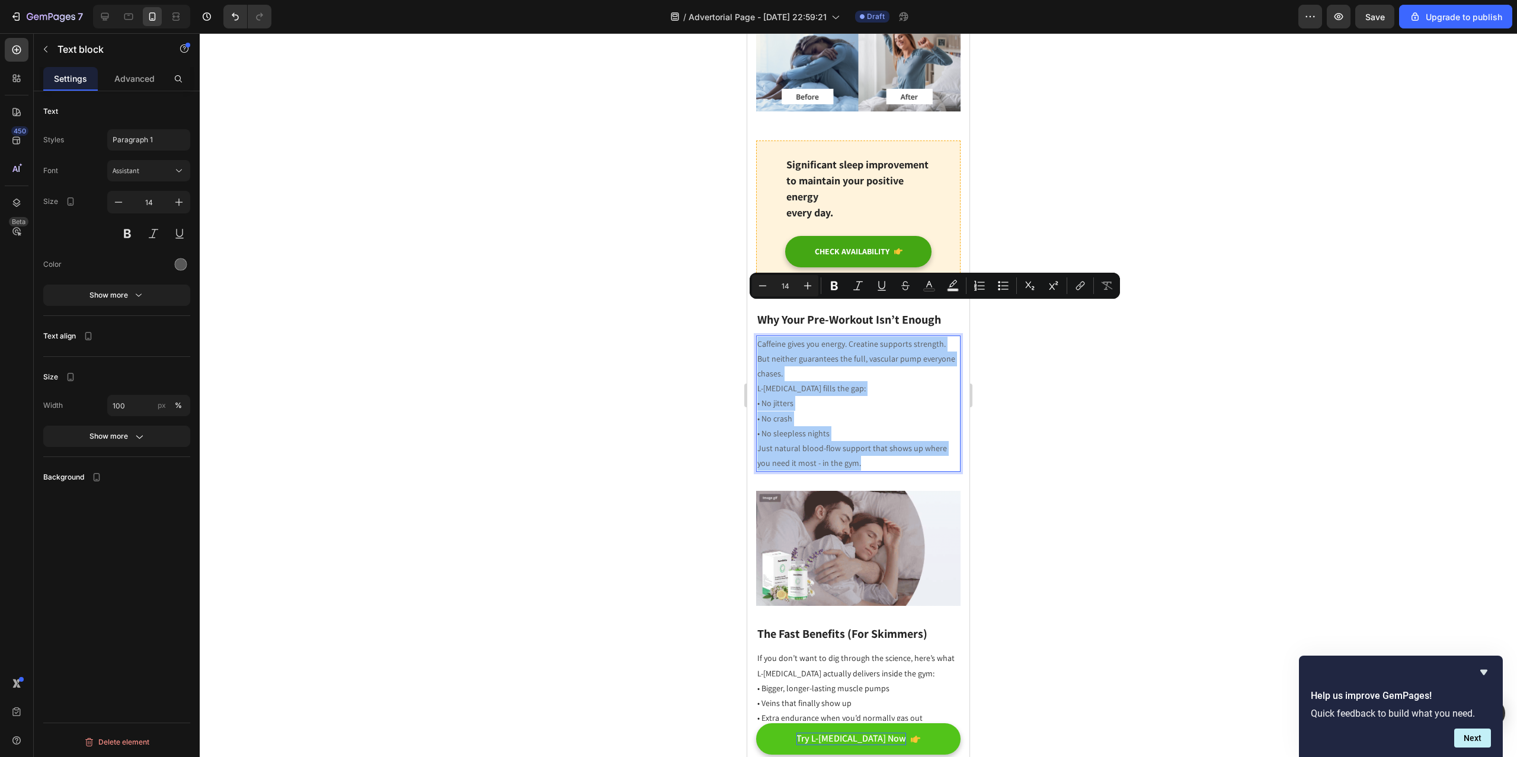
click at [1064, 344] on div at bounding box center [858, 394] width 1317 height 723
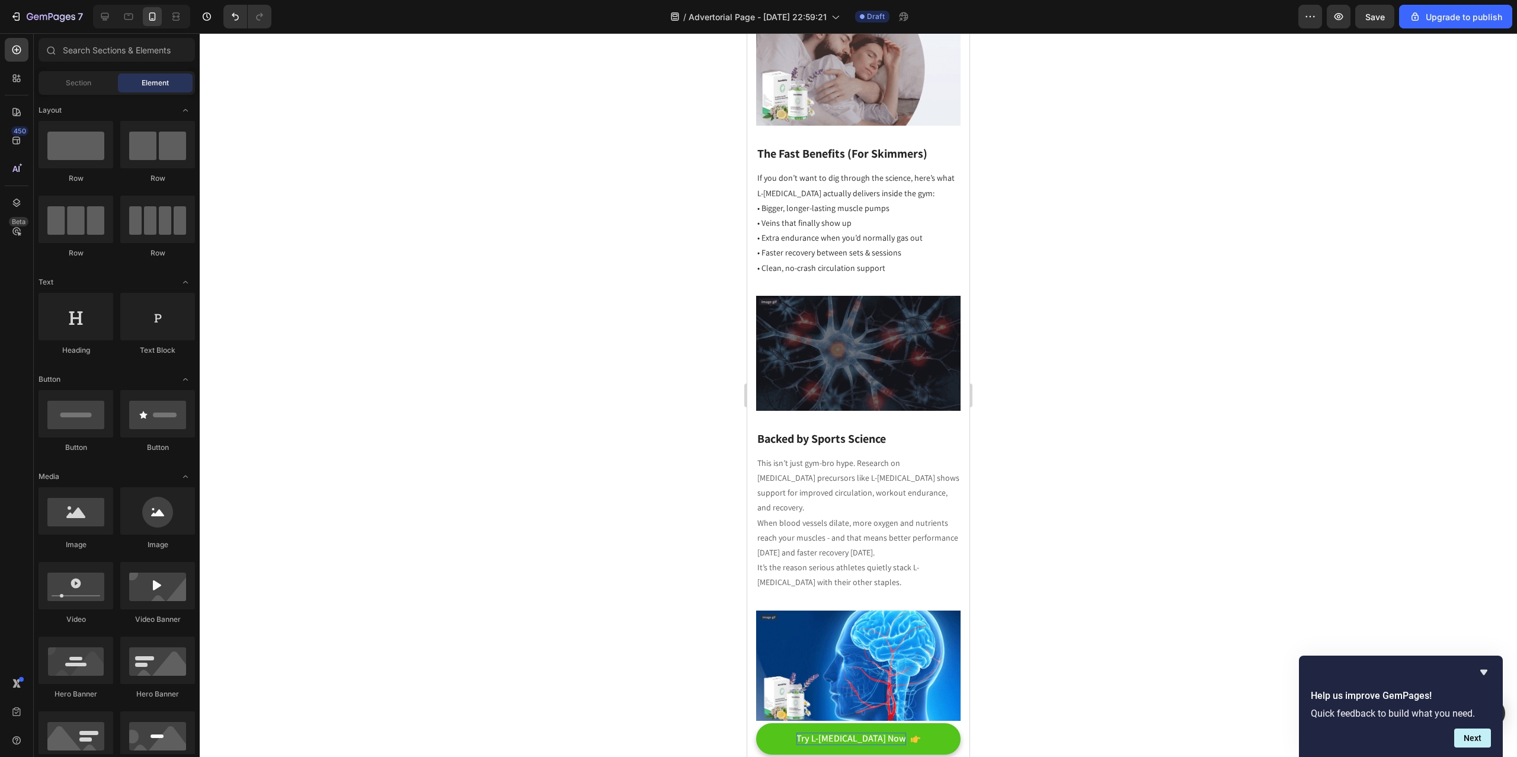
scroll to position [1841, 0]
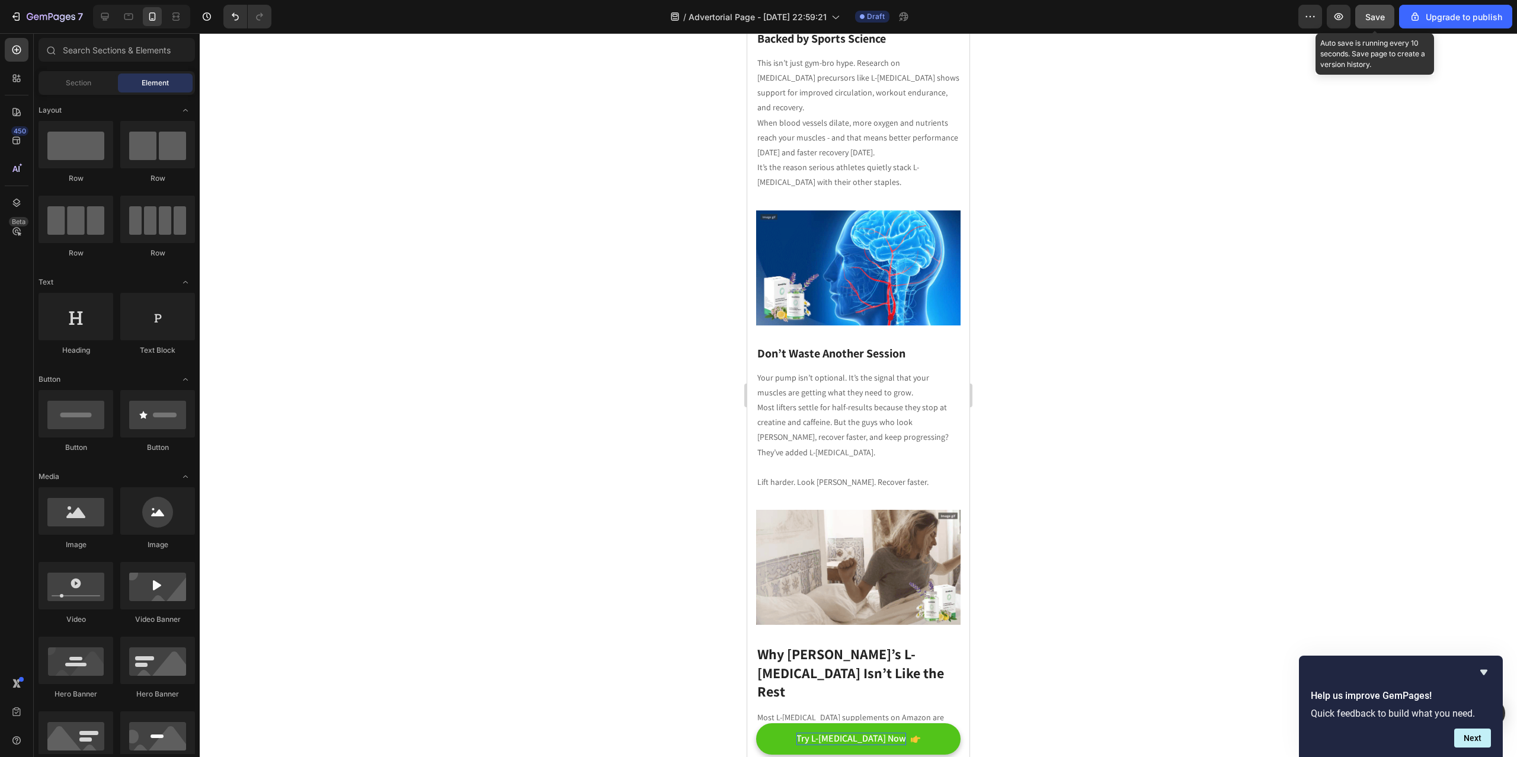
click at [1380, 15] on span "Save" at bounding box center [1375, 17] width 20 height 10
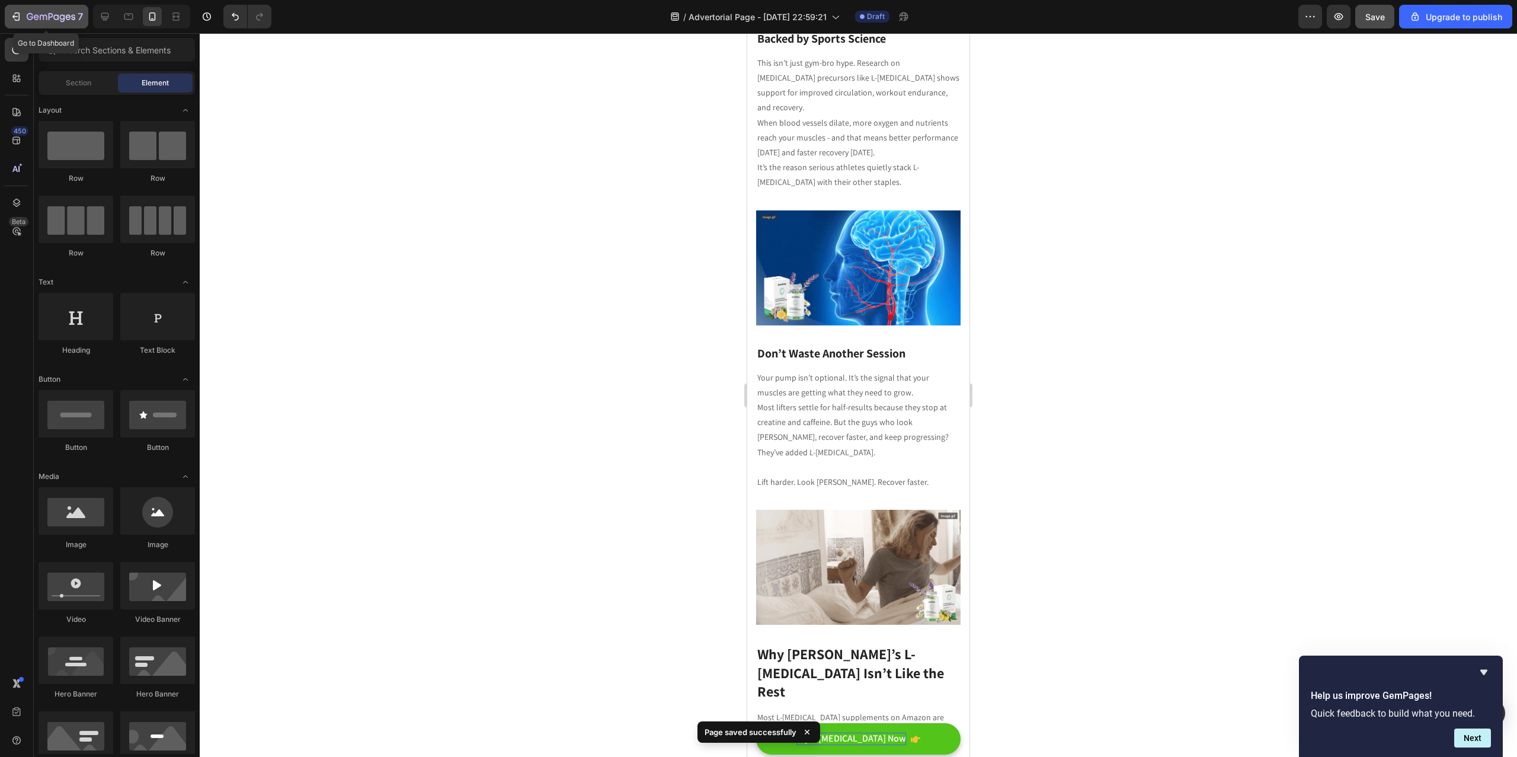
click at [58, 24] on button "7" at bounding box center [47, 17] width 84 height 24
